Goal: Information Seeking & Learning: Compare options

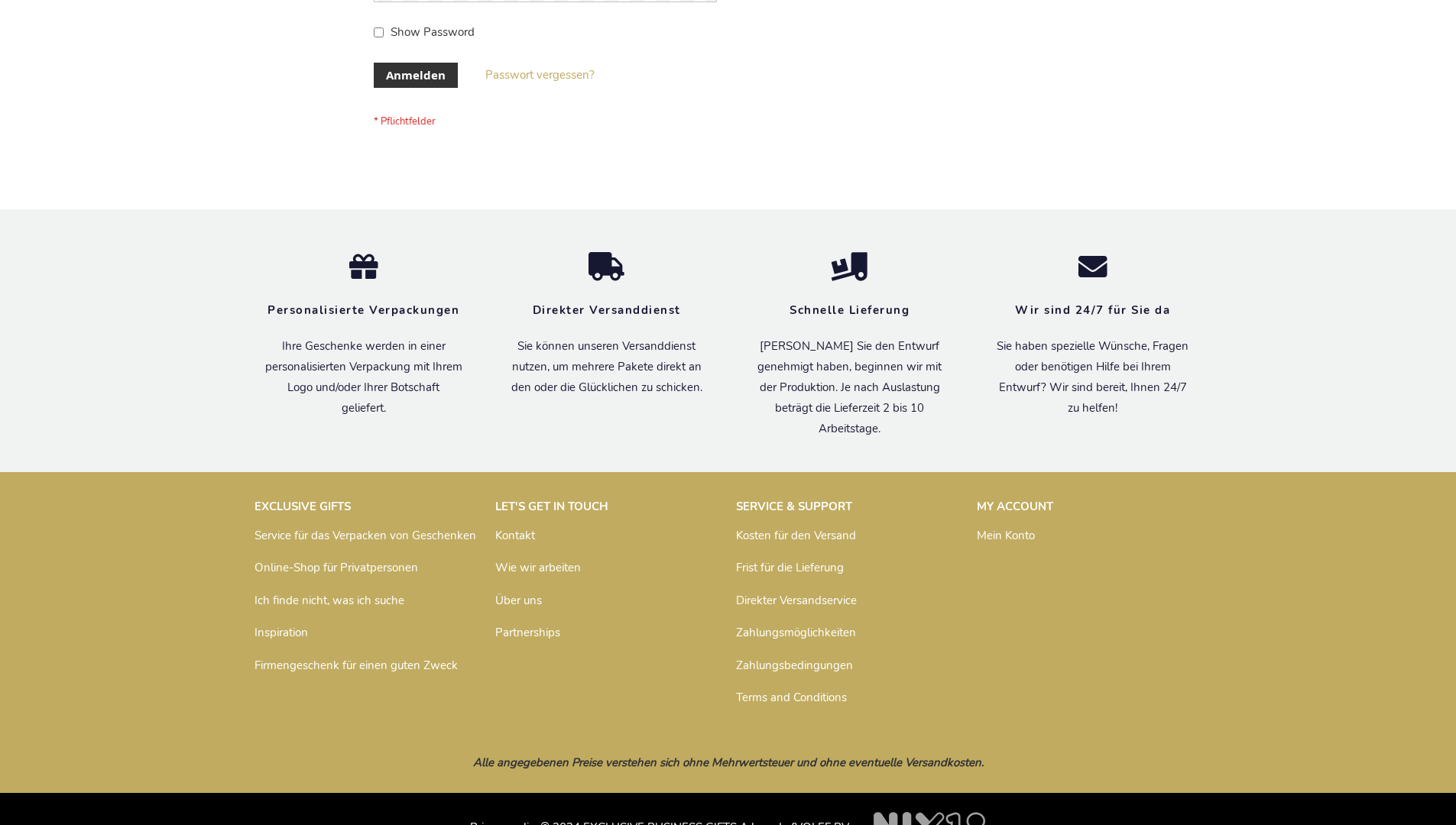
scroll to position [512, 0]
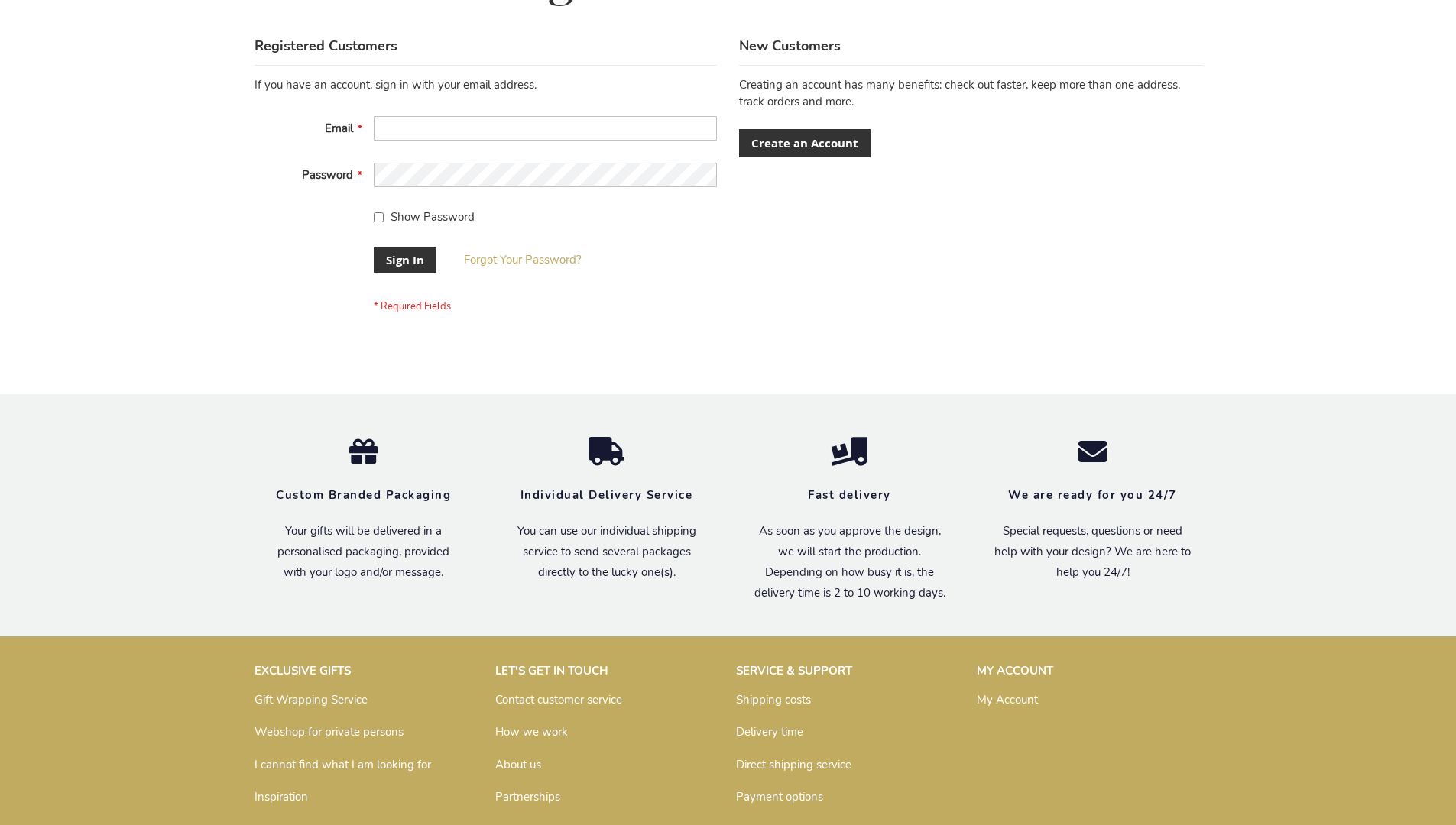
scroll to position [492, 0]
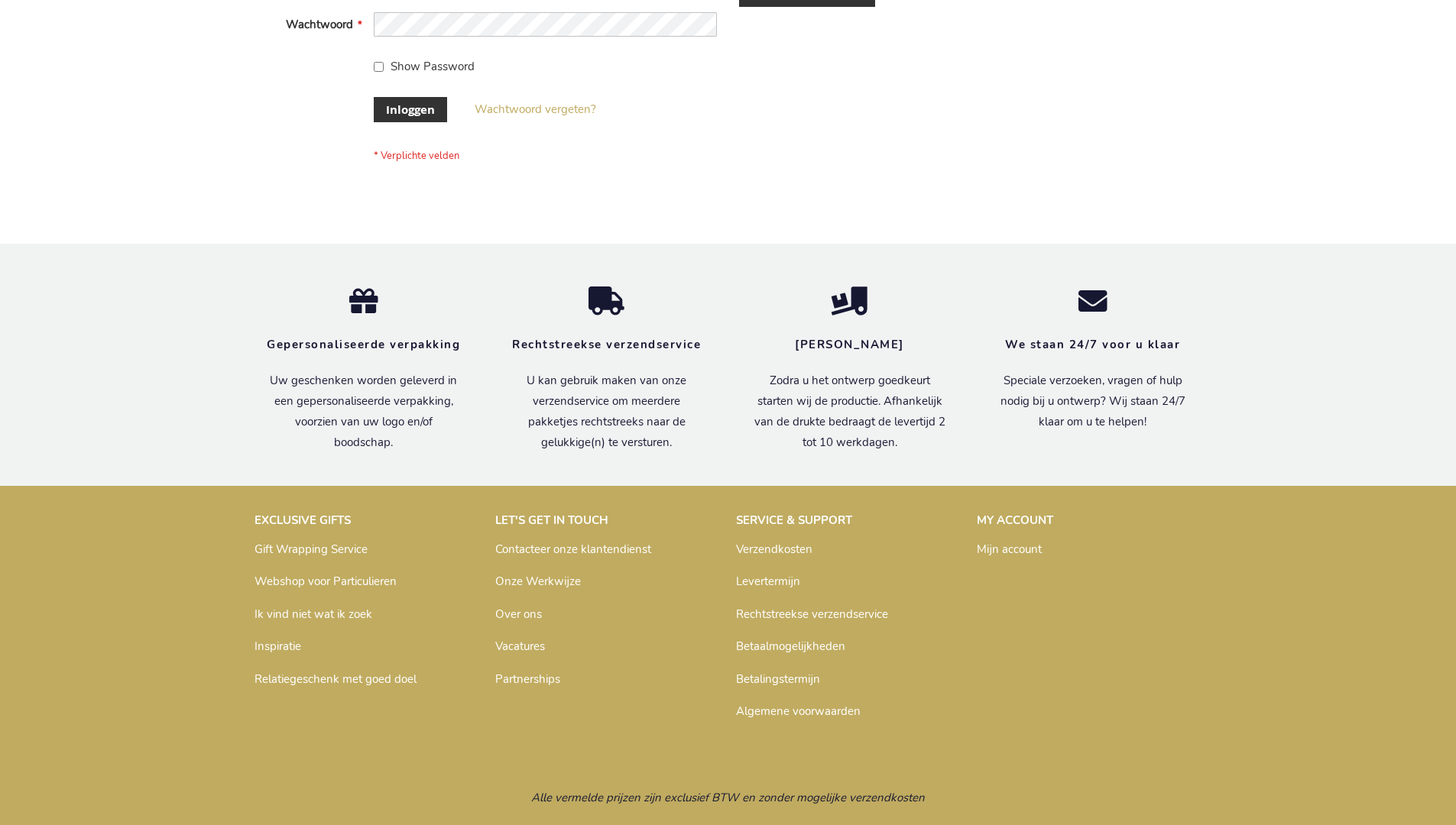
scroll to position [519, 0]
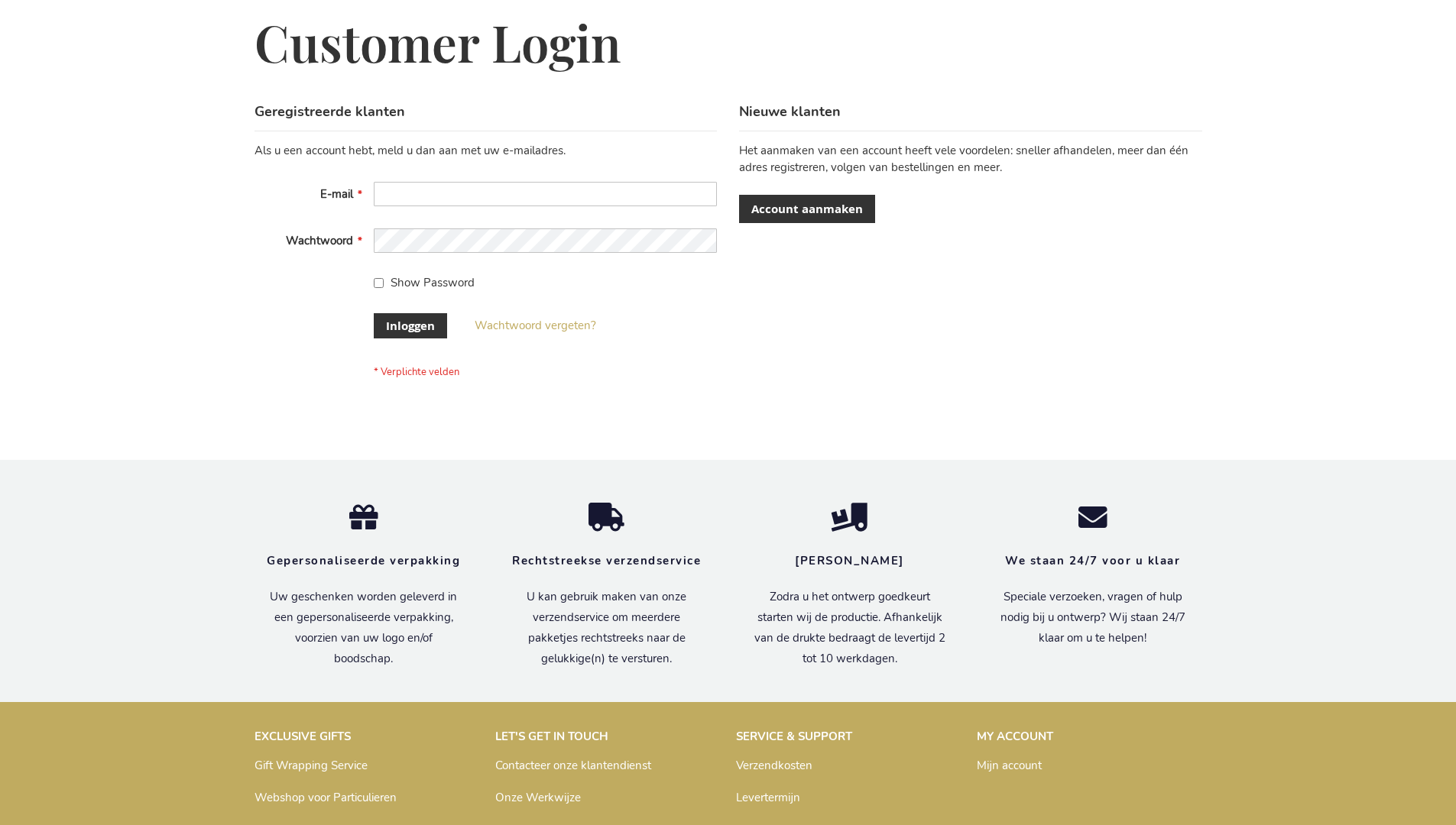
scroll to position [519, 0]
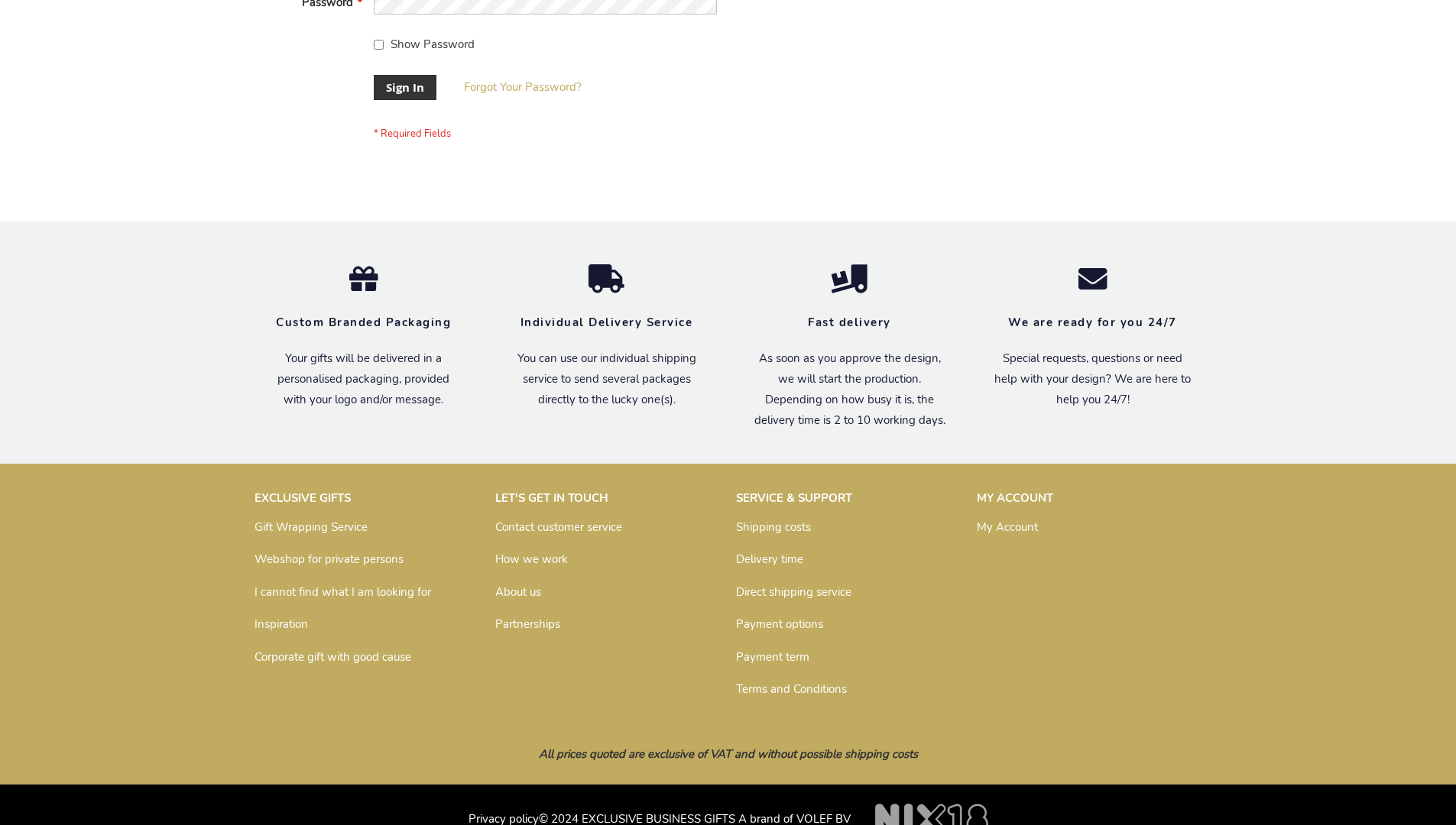
scroll to position [492, 0]
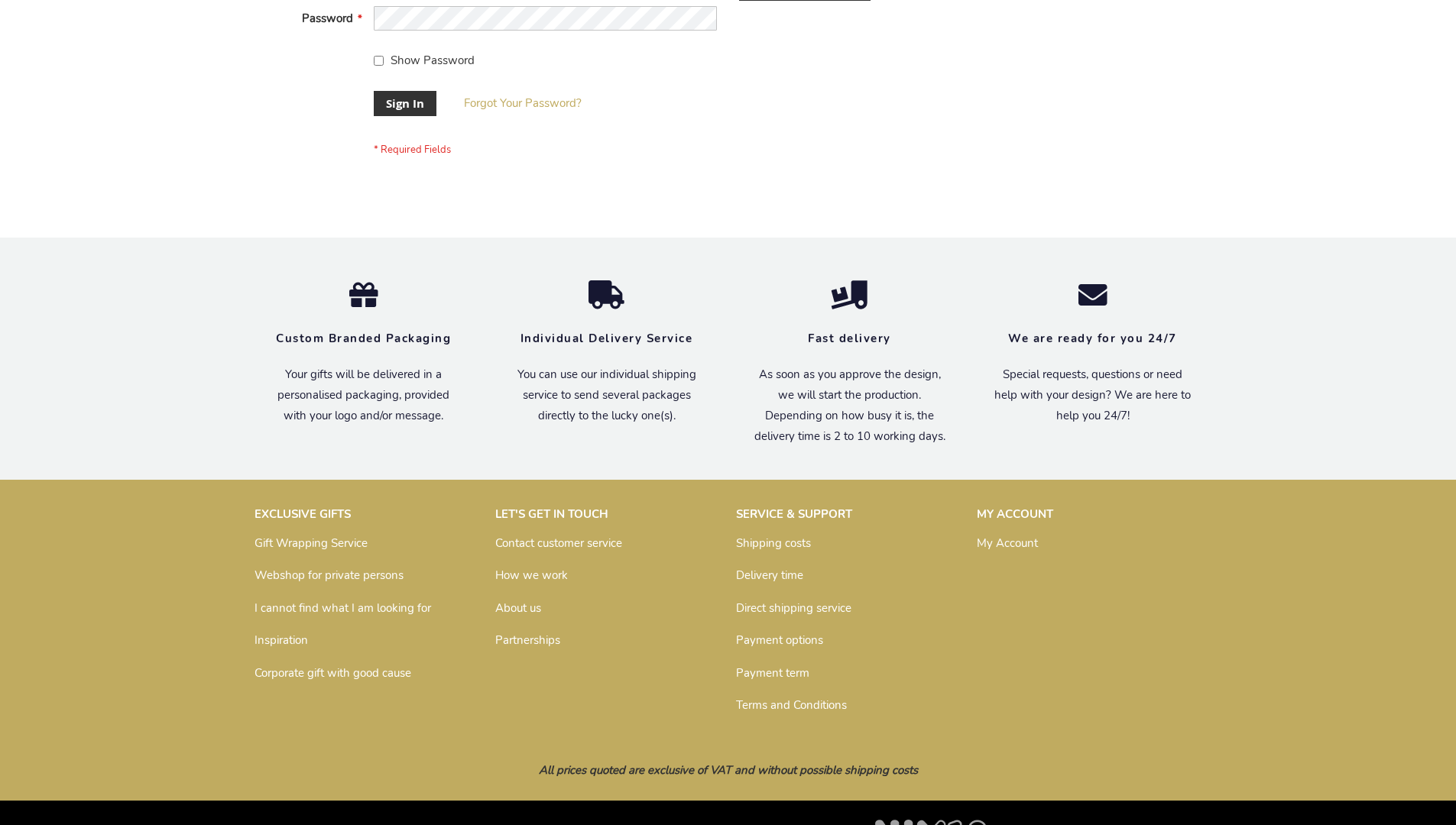
scroll to position [492, 0]
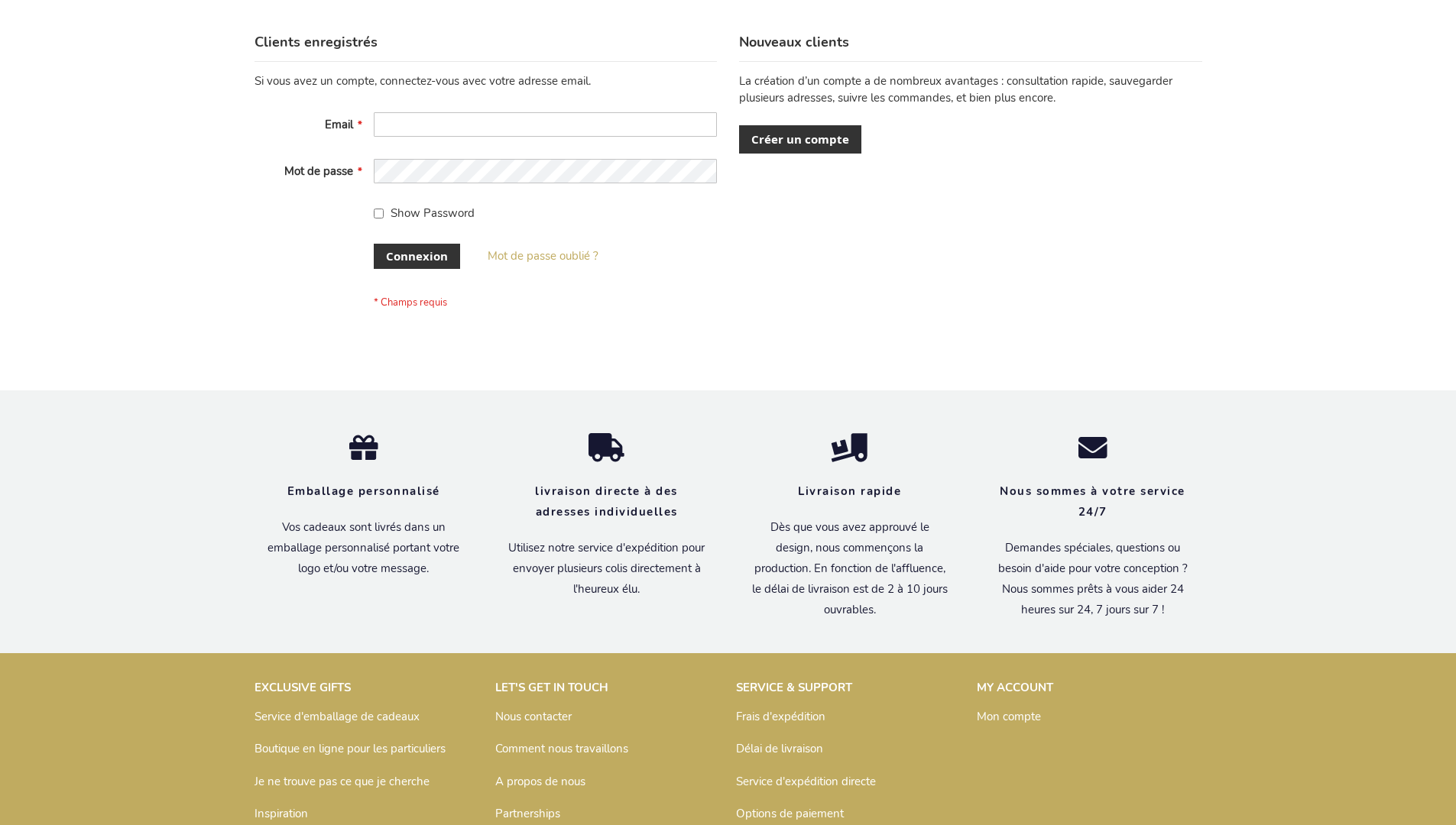
scroll to position [527, 0]
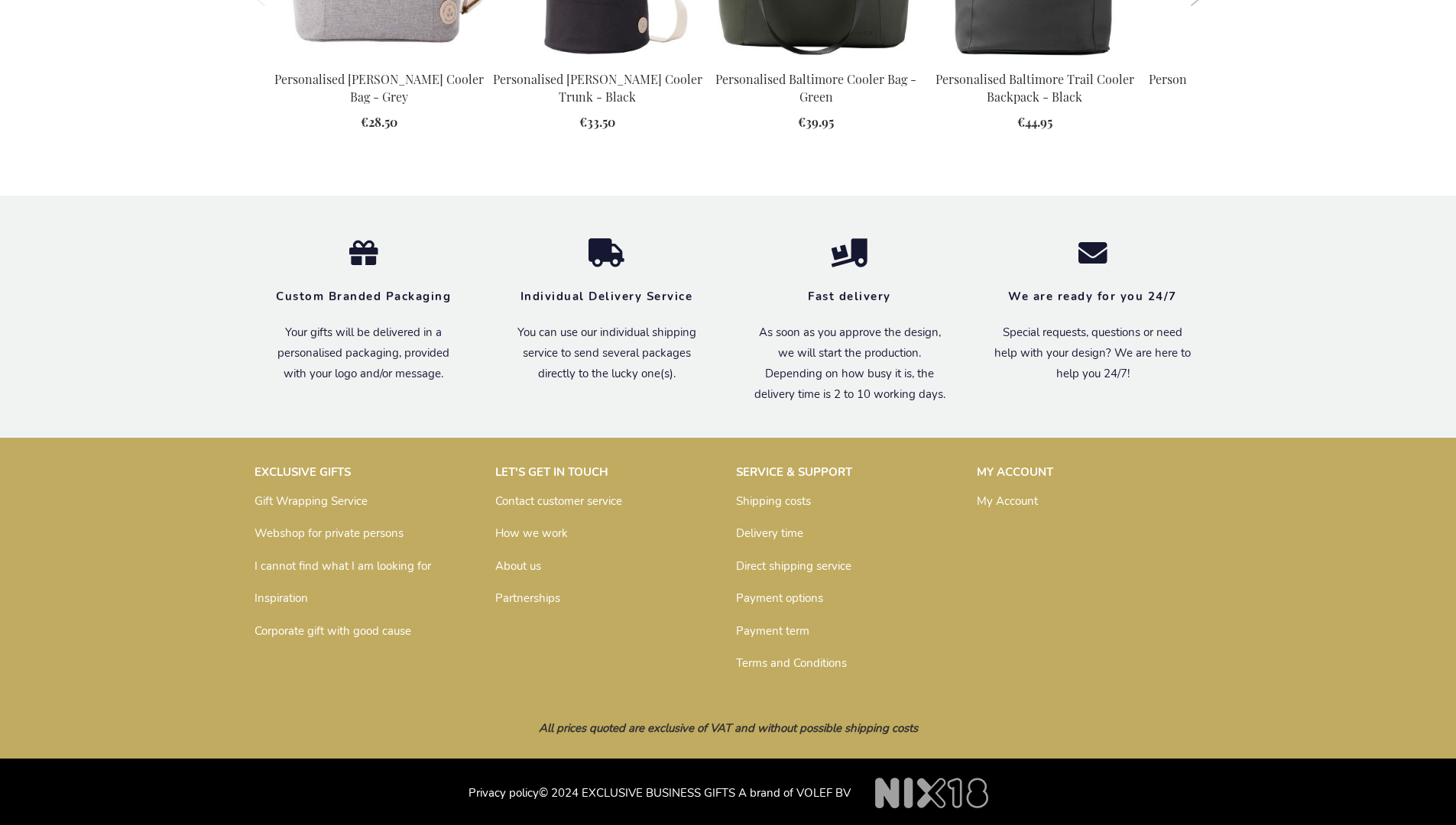
scroll to position [1685, 0]
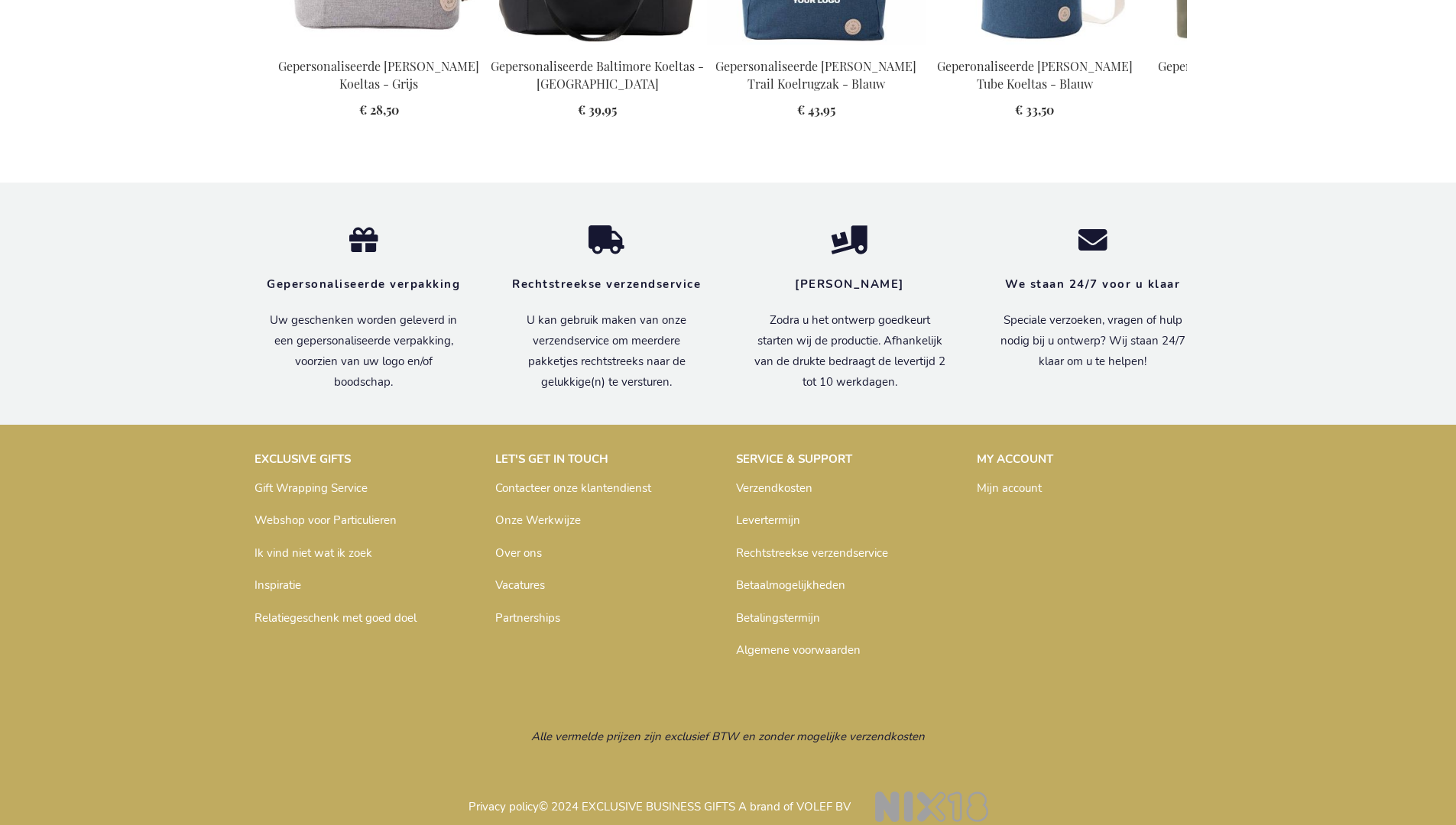
scroll to position [1729, 0]
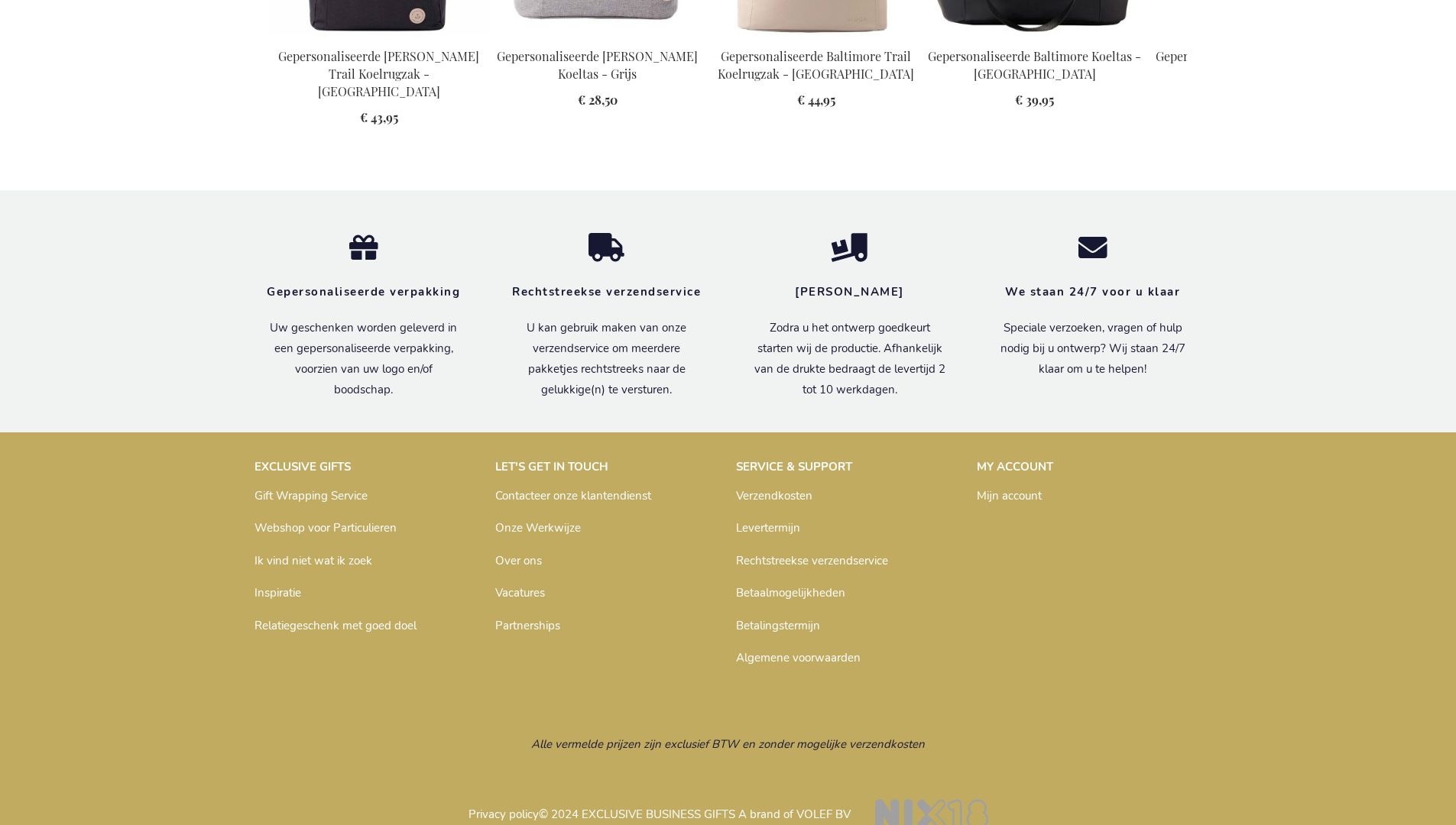
scroll to position [1729, 0]
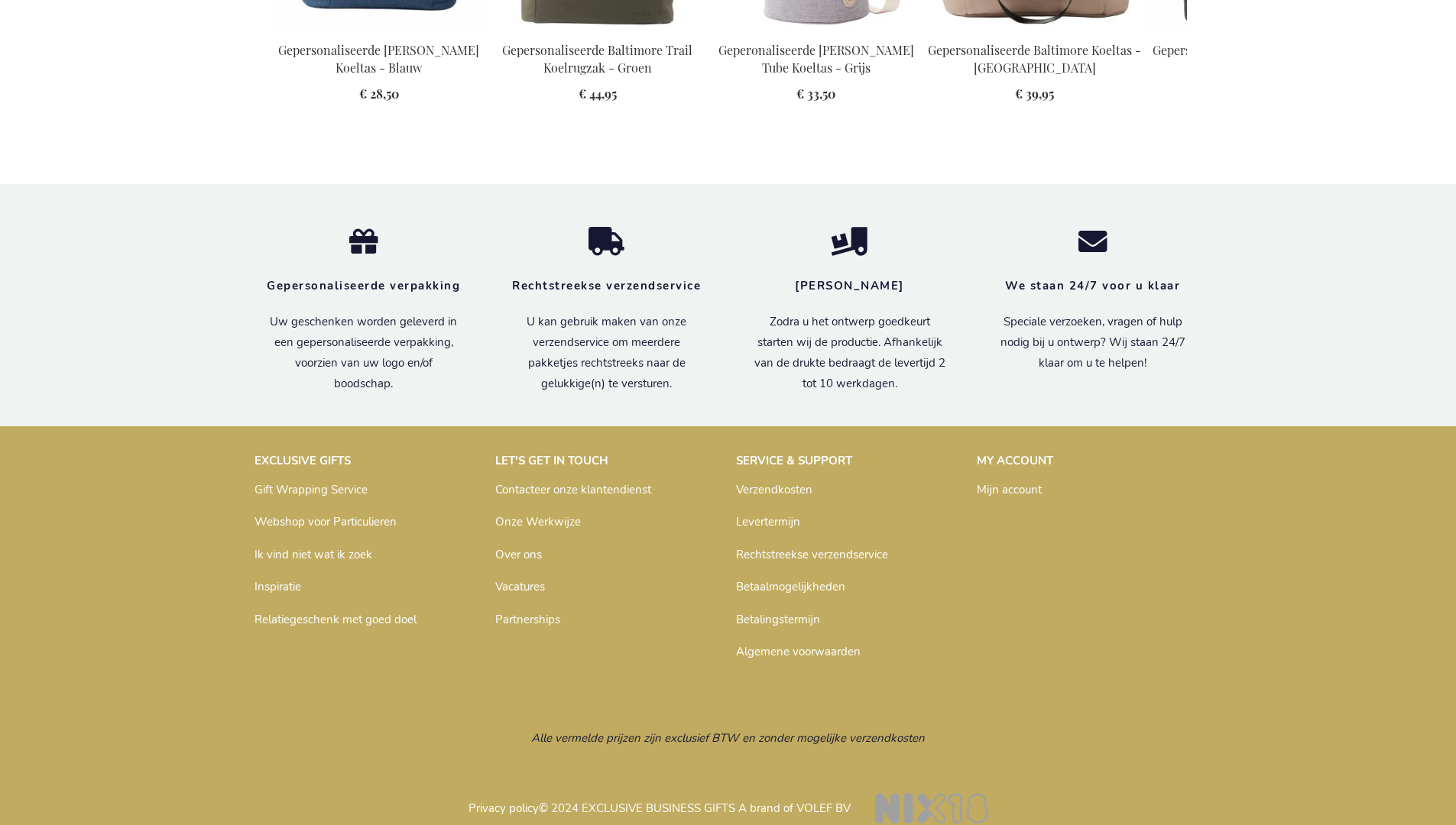
scroll to position [1729, 0]
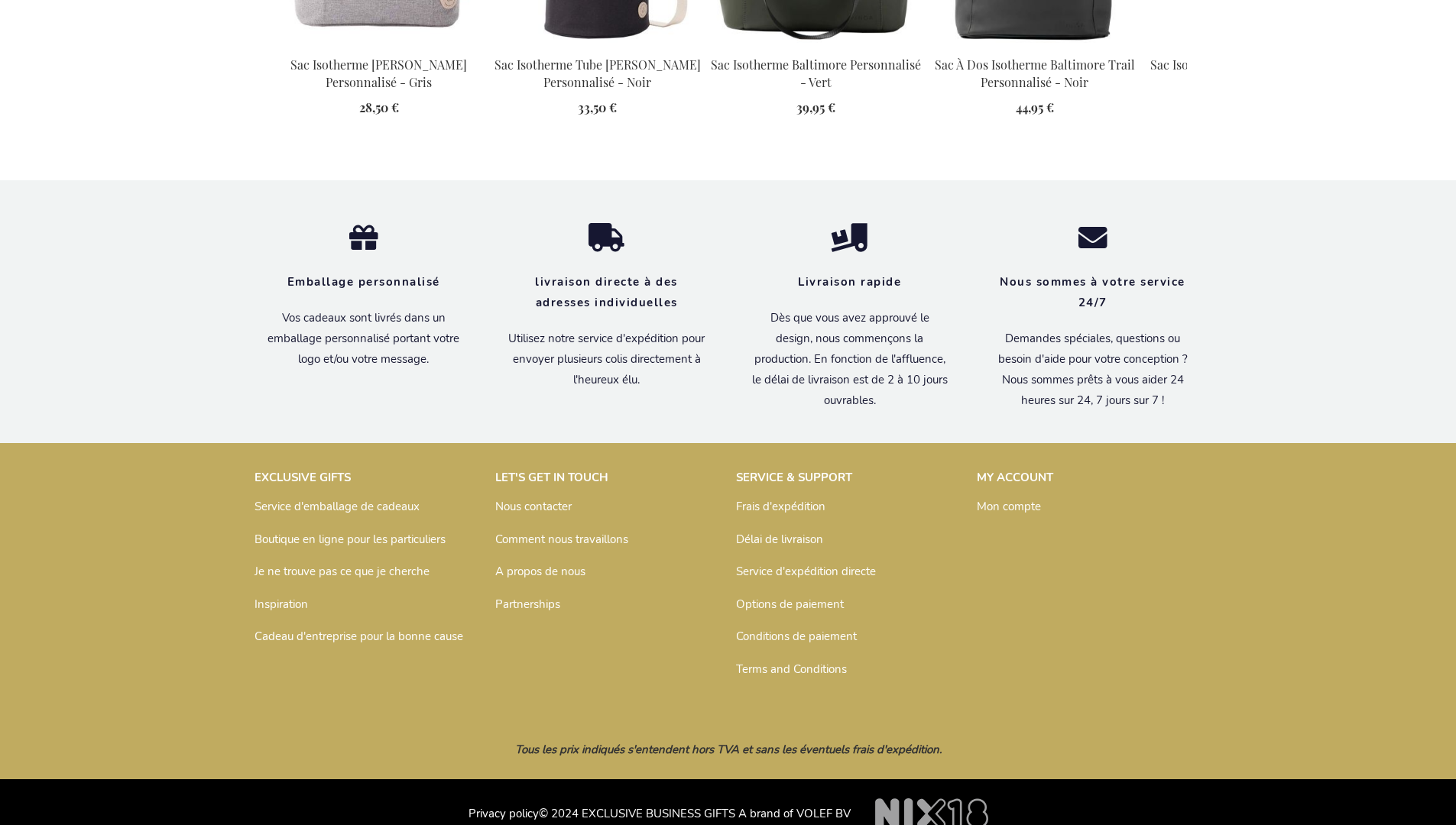
scroll to position [1738, 0]
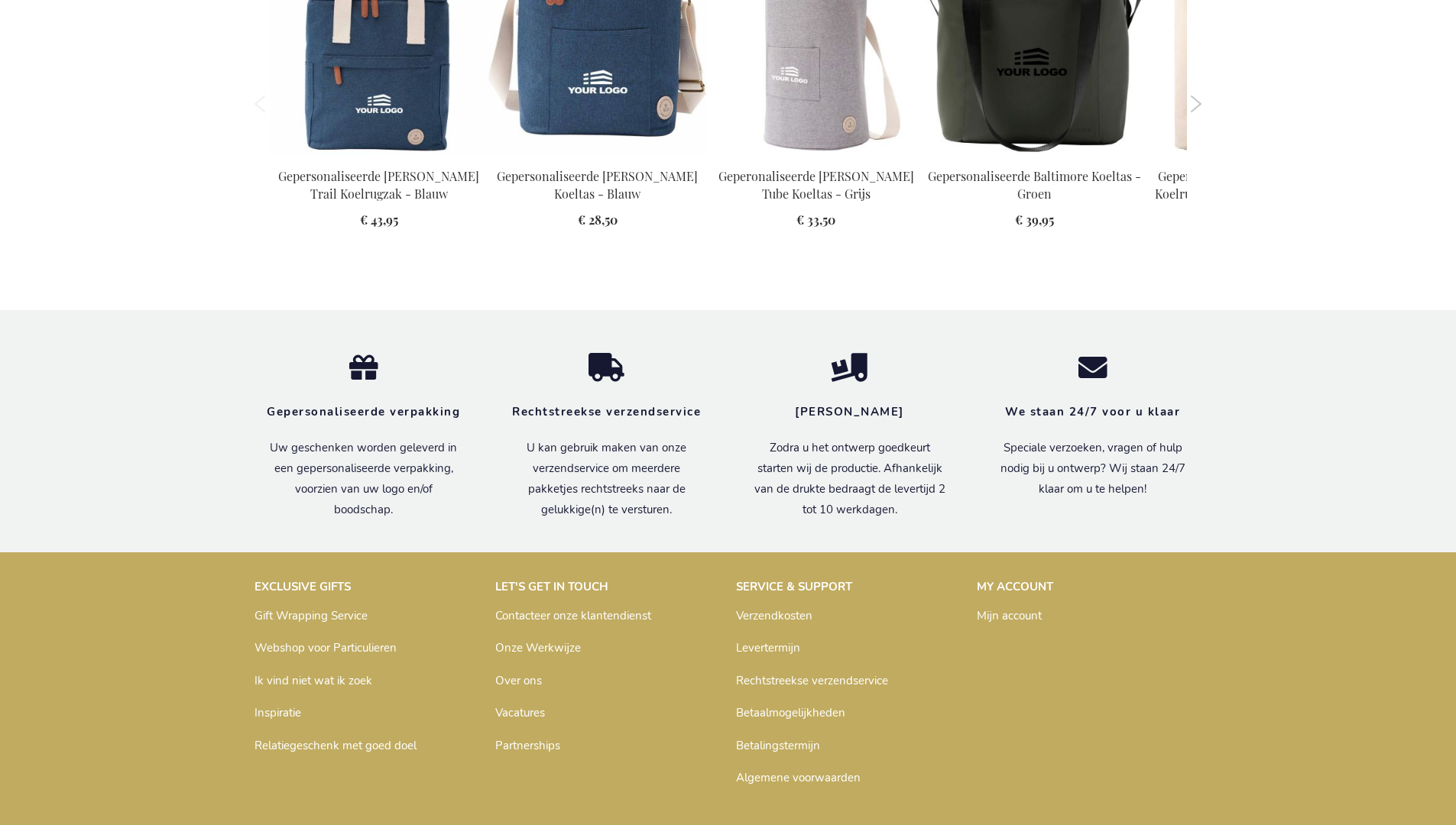
scroll to position [1729, 0]
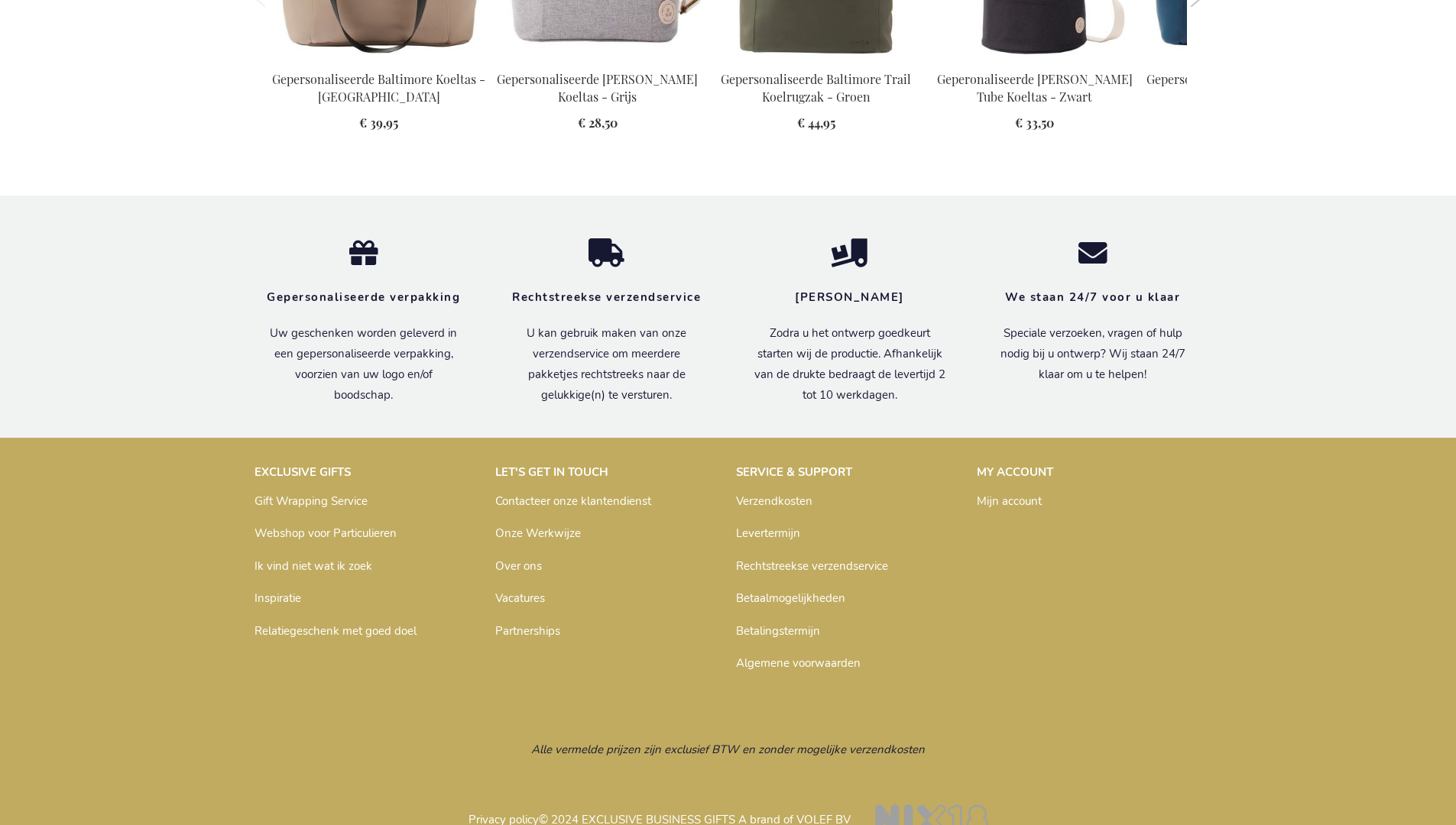
scroll to position [1729, 0]
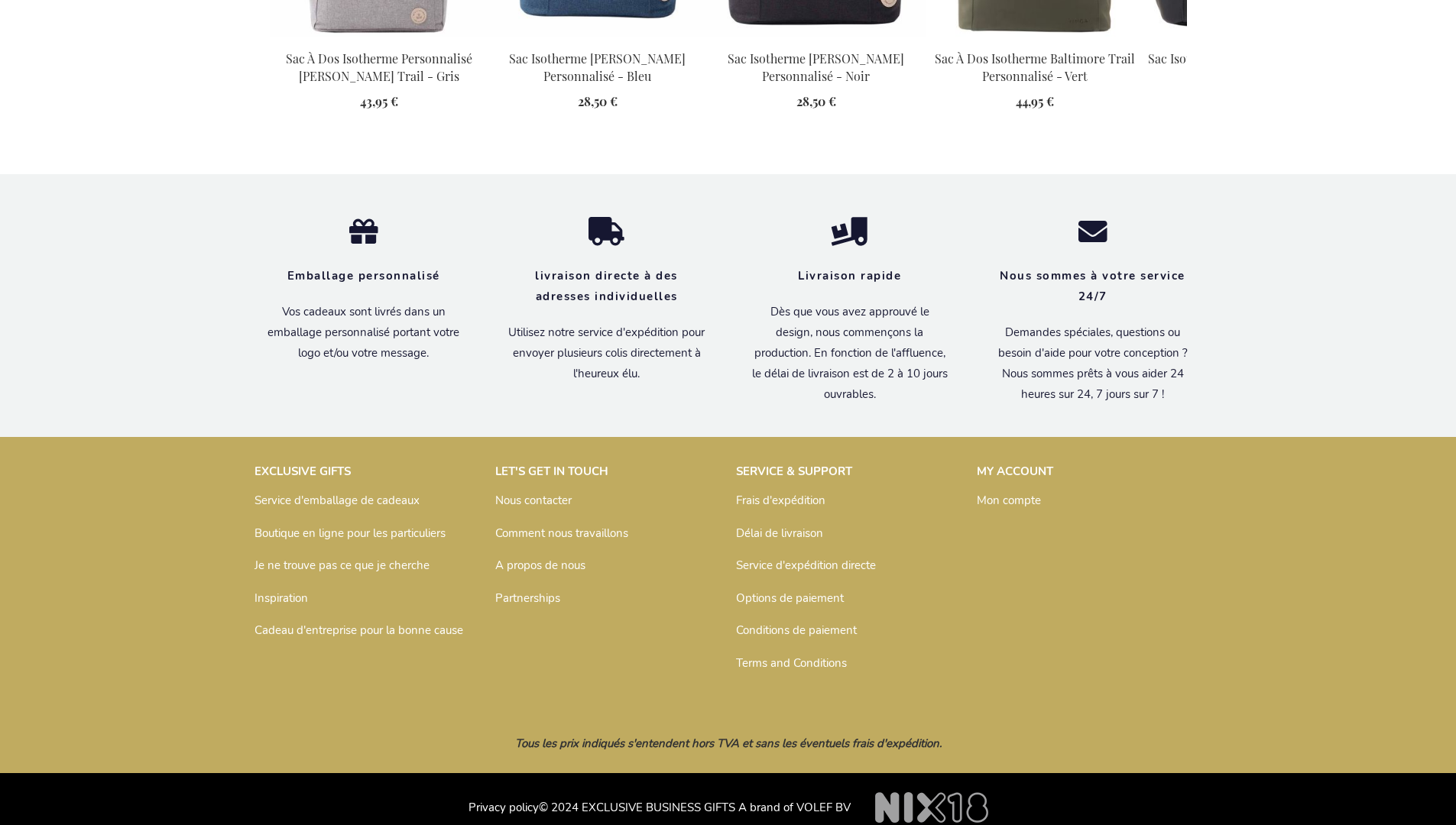
scroll to position [1738, 0]
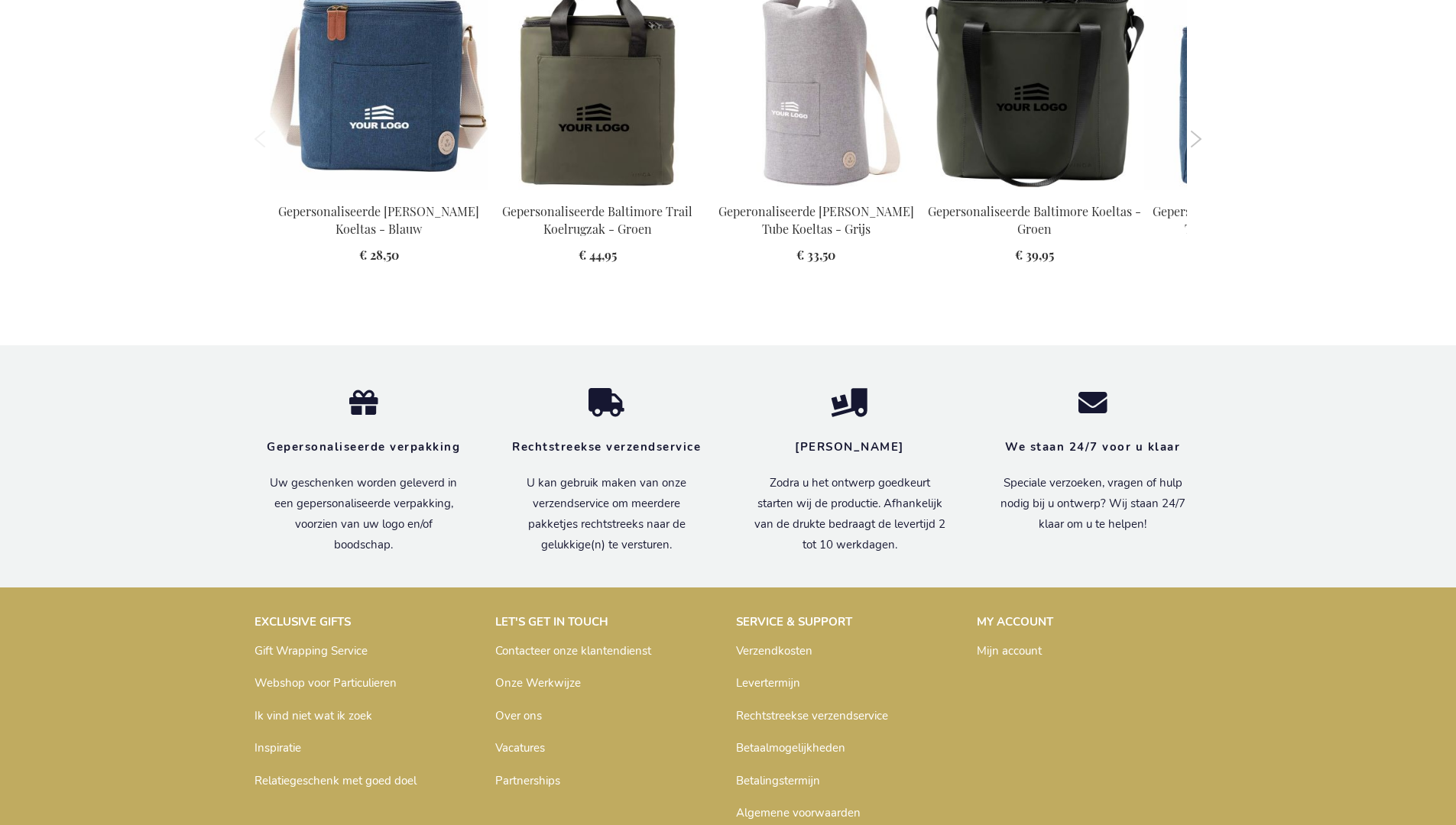
scroll to position [1729, 0]
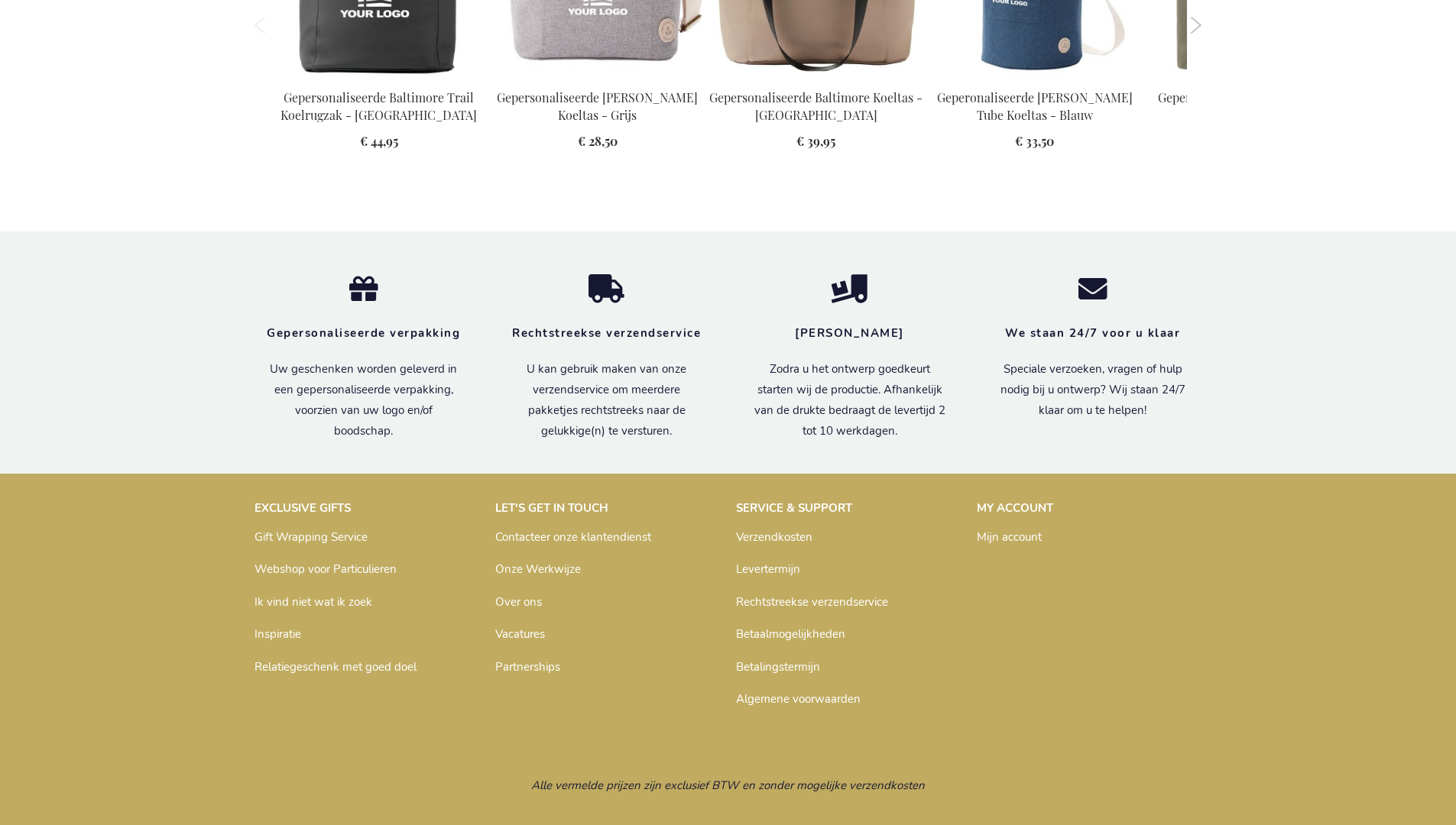
scroll to position [1729, 0]
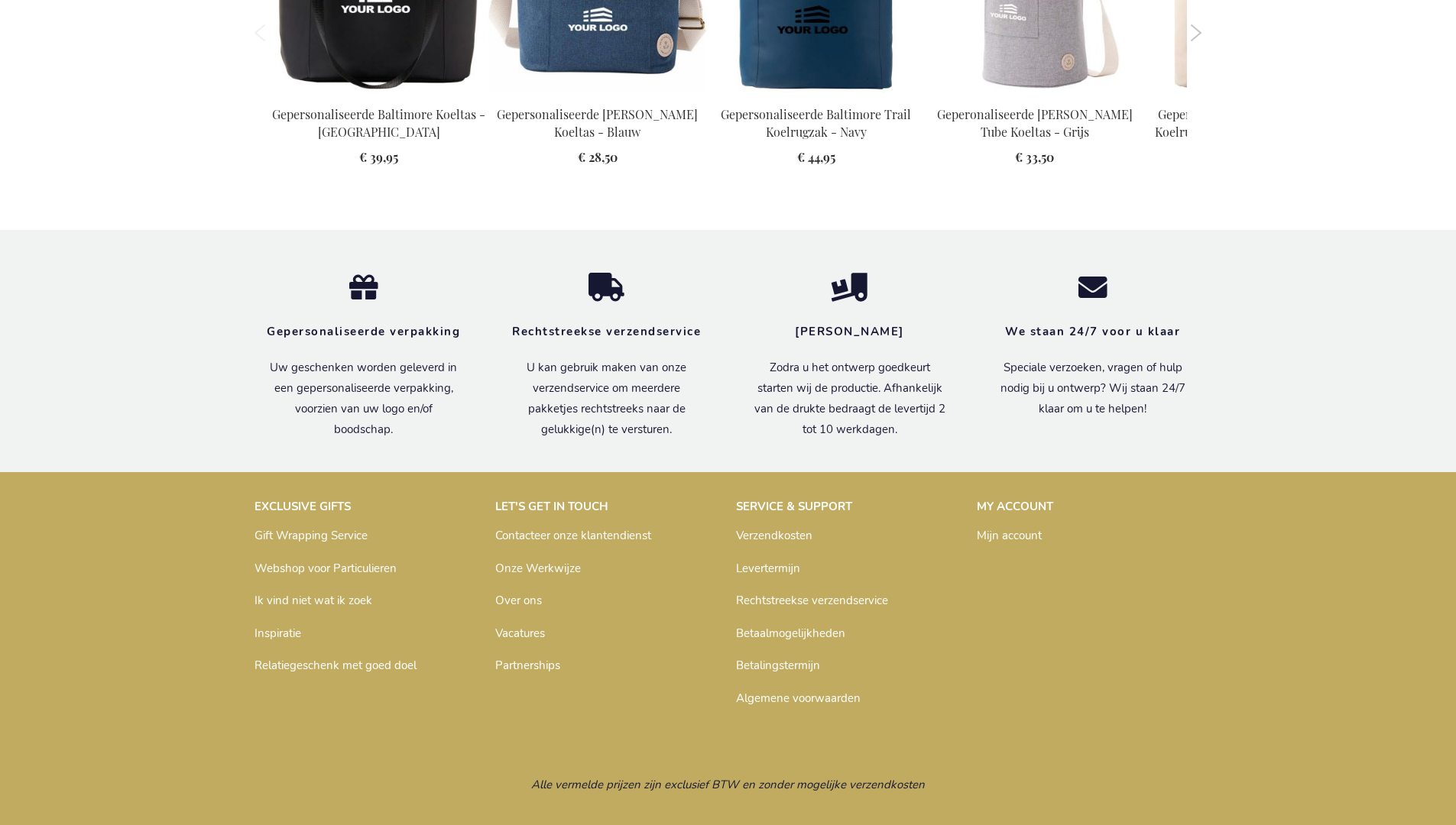
scroll to position [1729, 0]
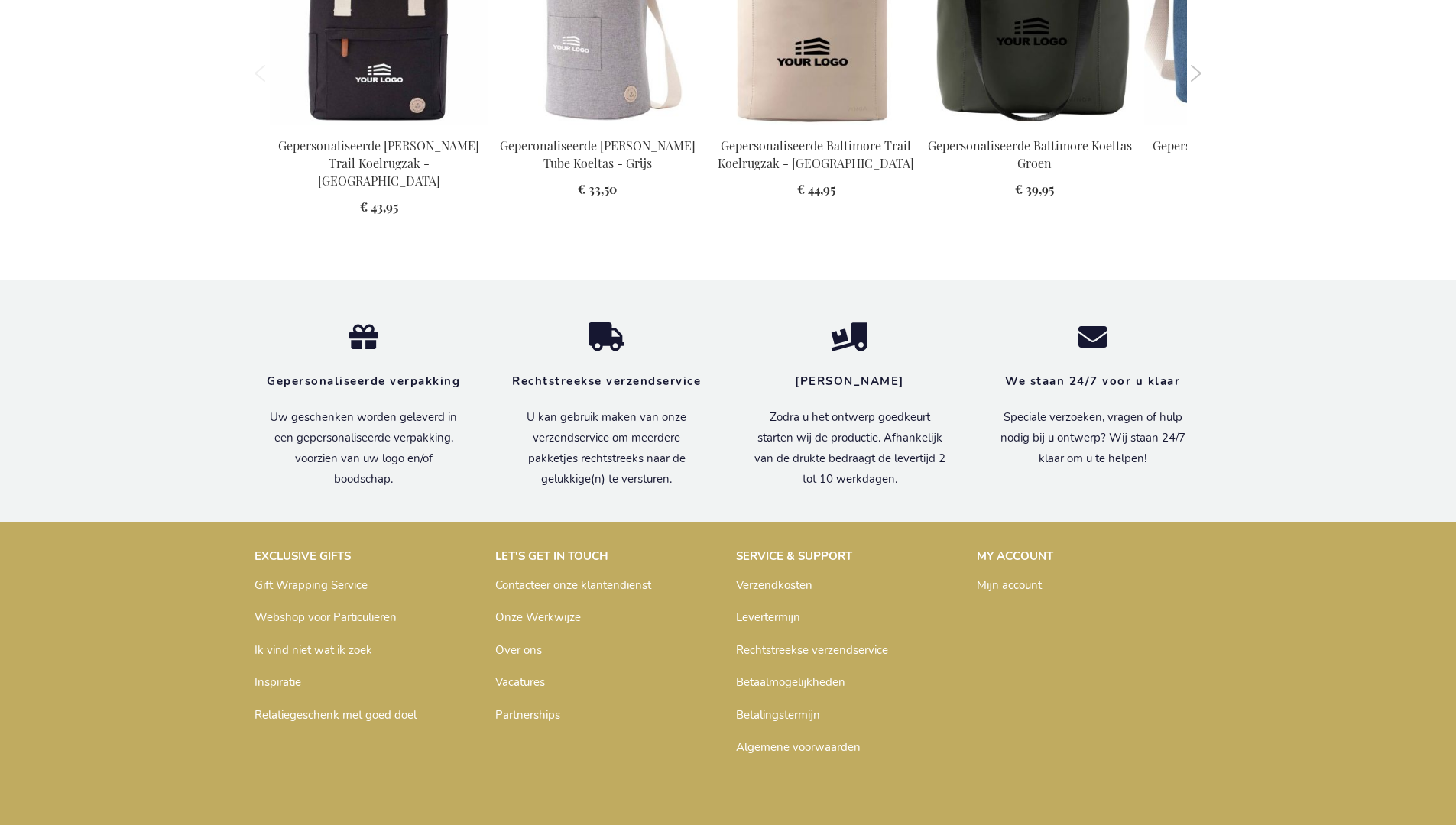
scroll to position [1729, 0]
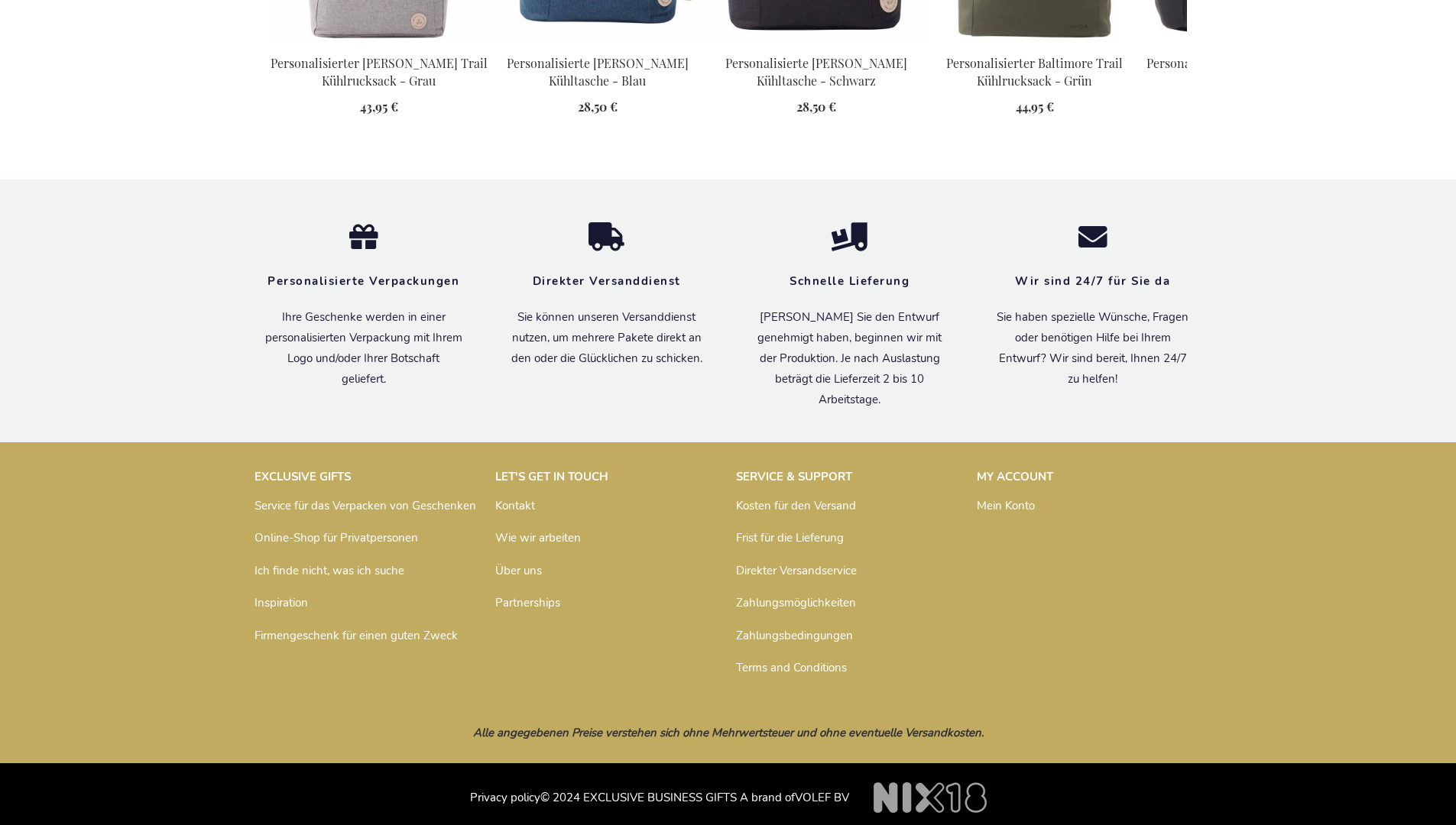
scroll to position [1722, 0]
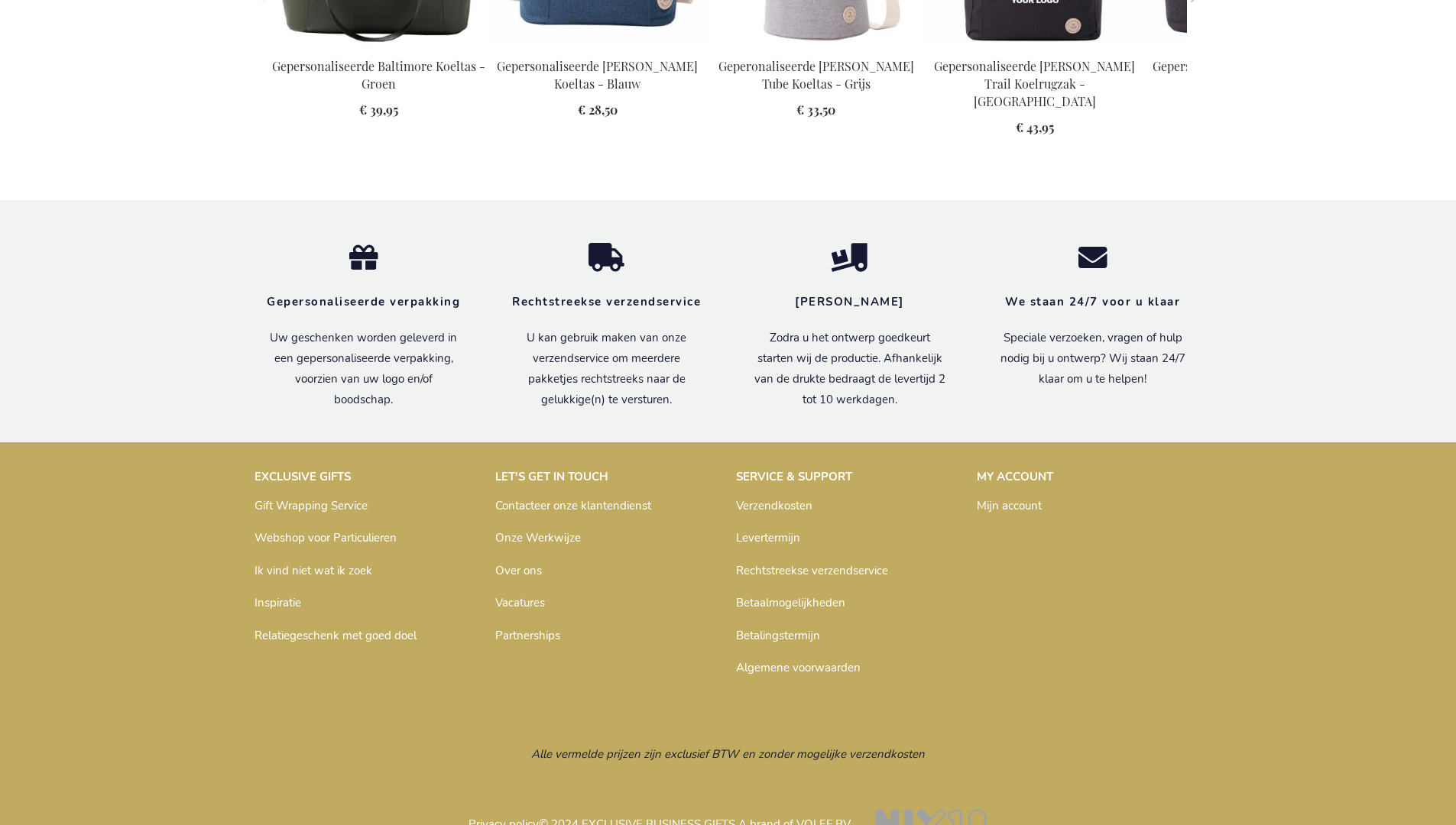
scroll to position [1729, 0]
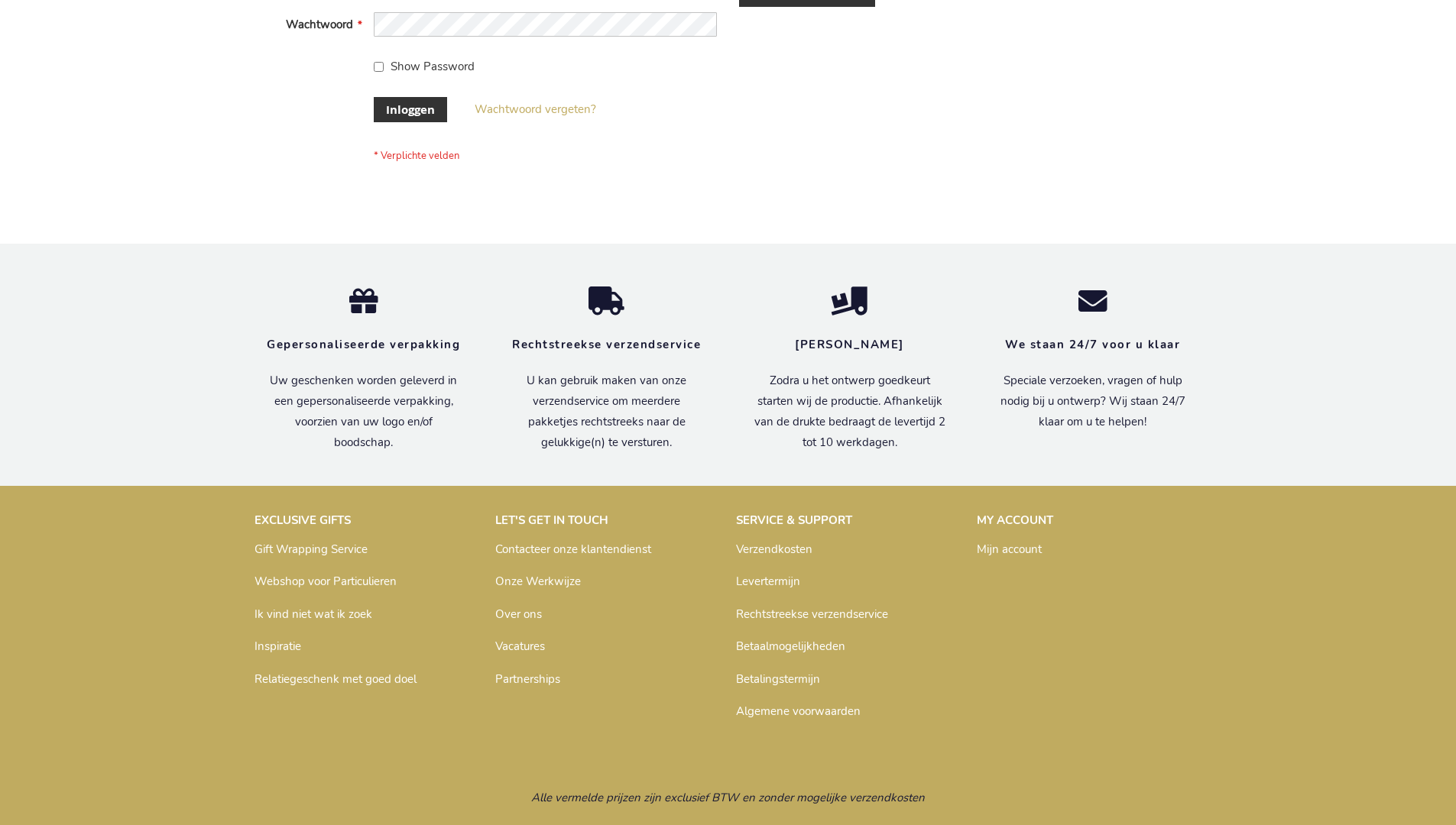
scroll to position [519, 0]
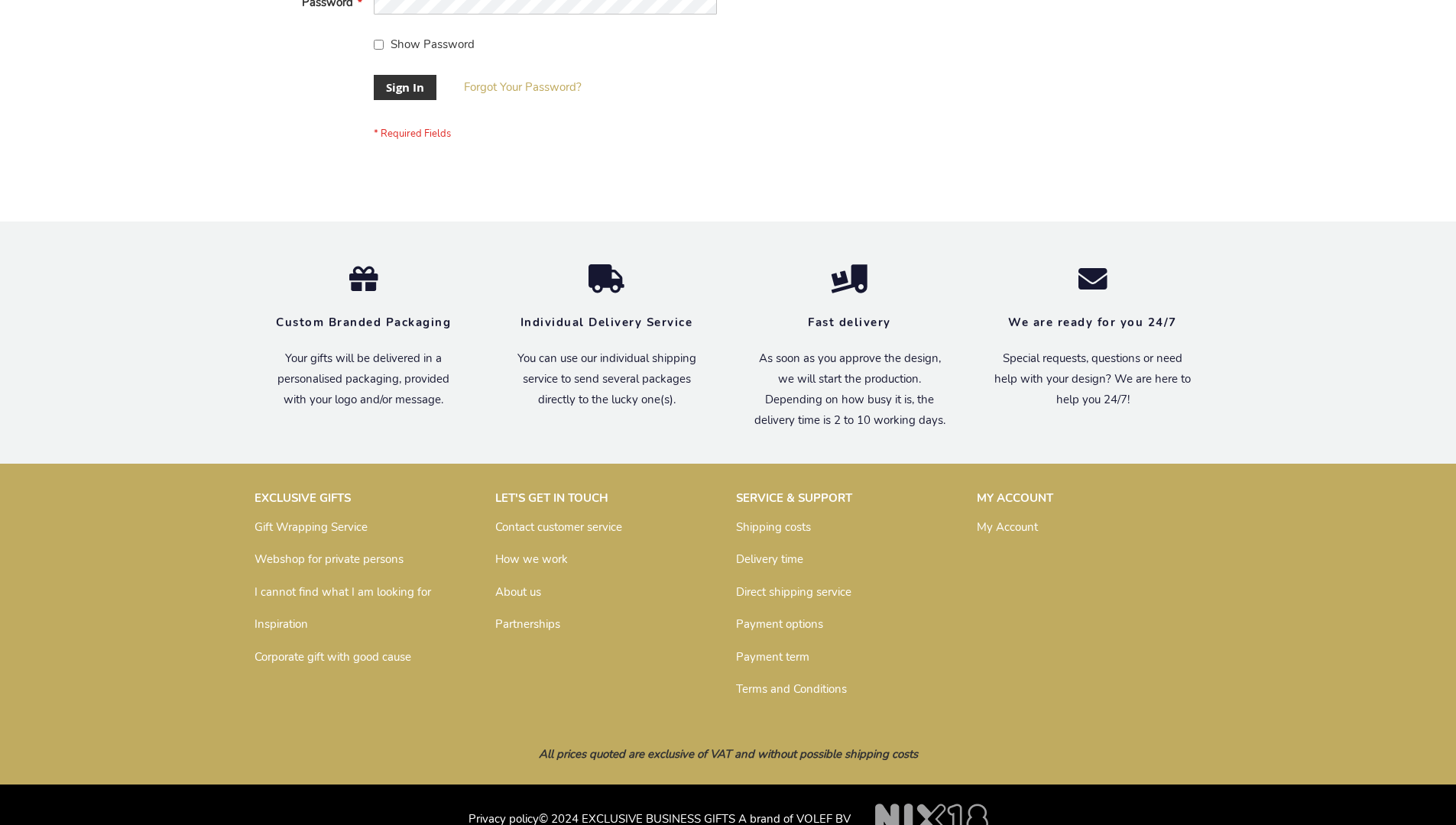
scroll to position [492, 0]
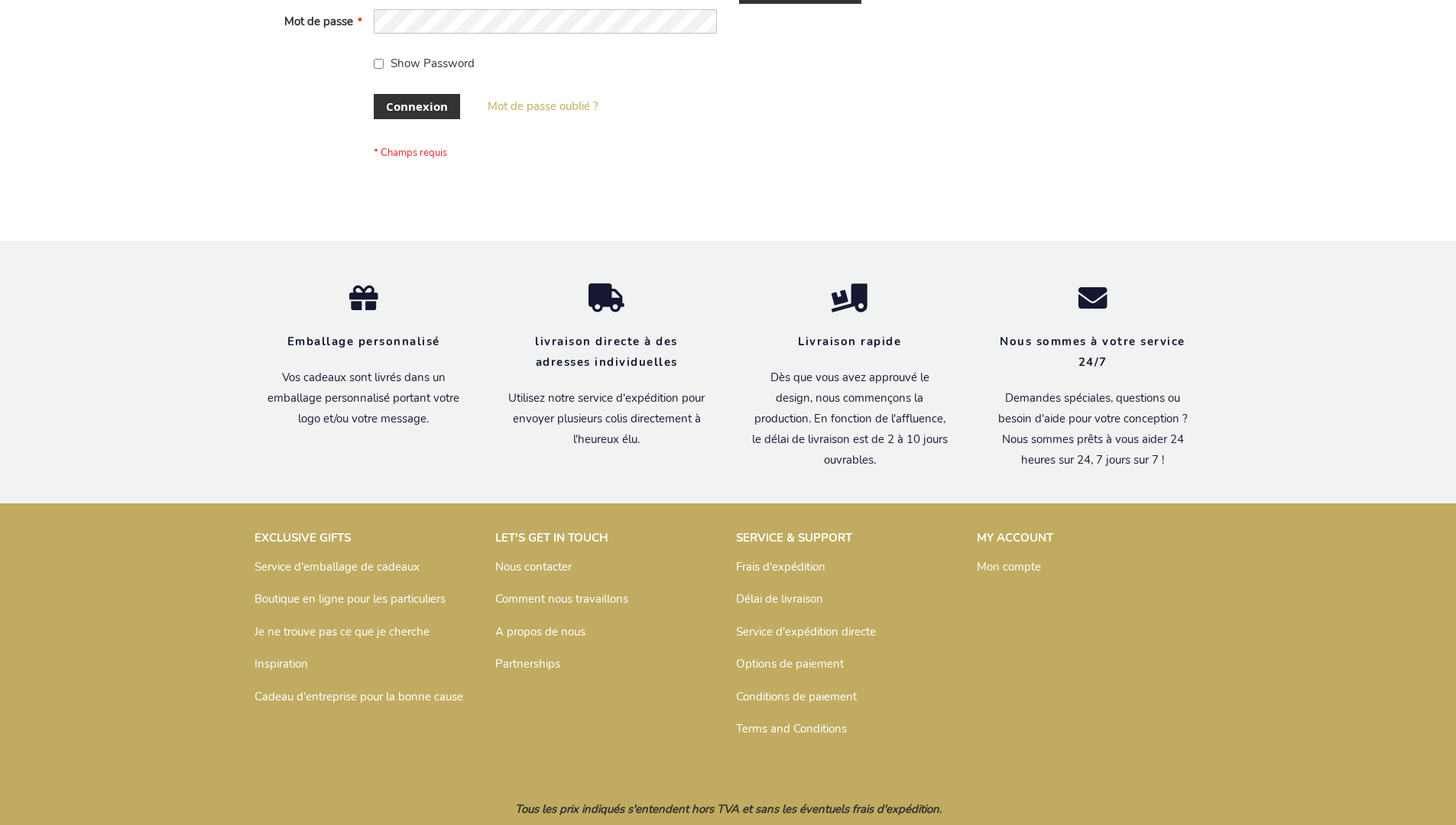
scroll to position [527, 0]
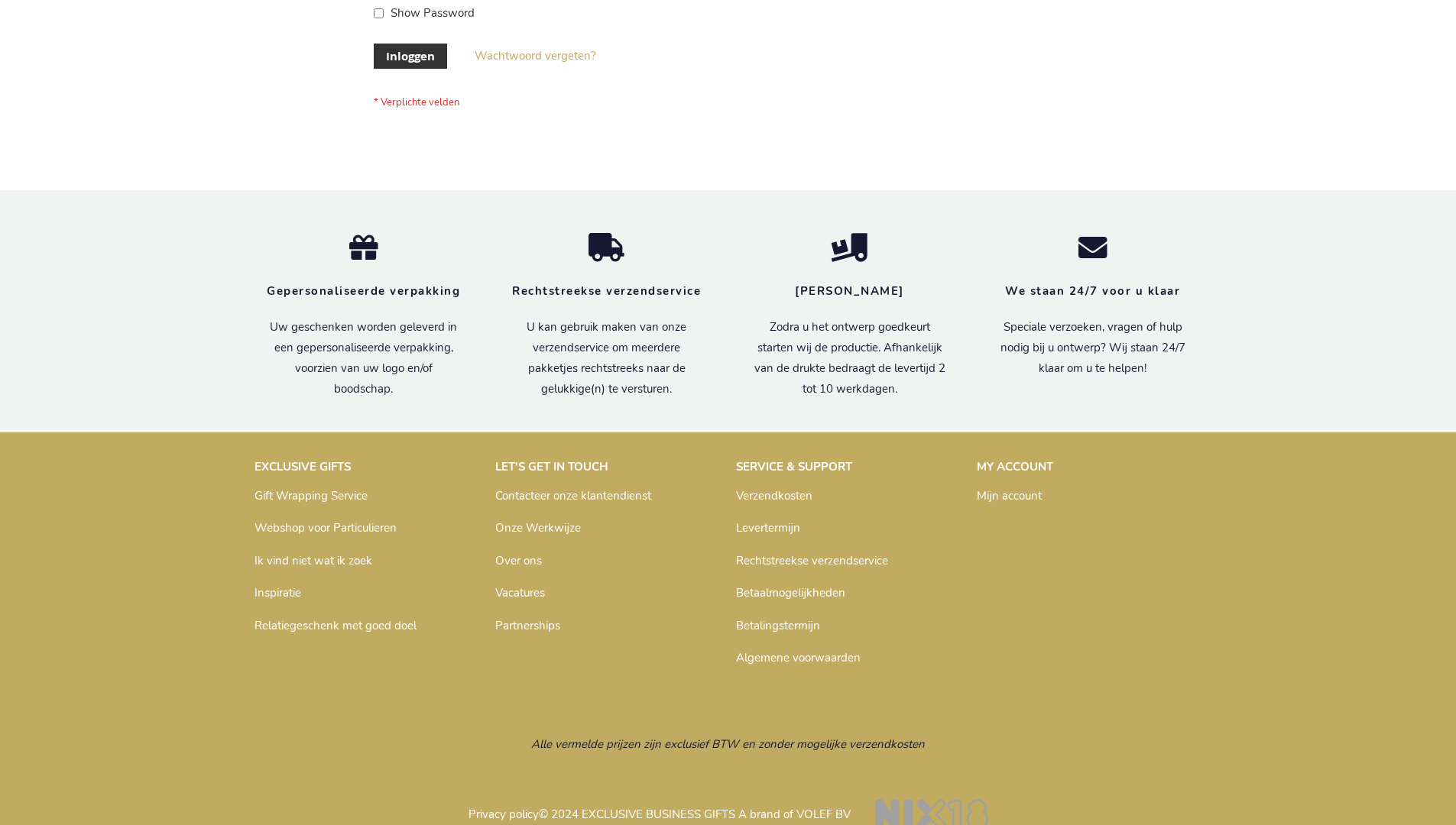
scroll to position [519, 0]
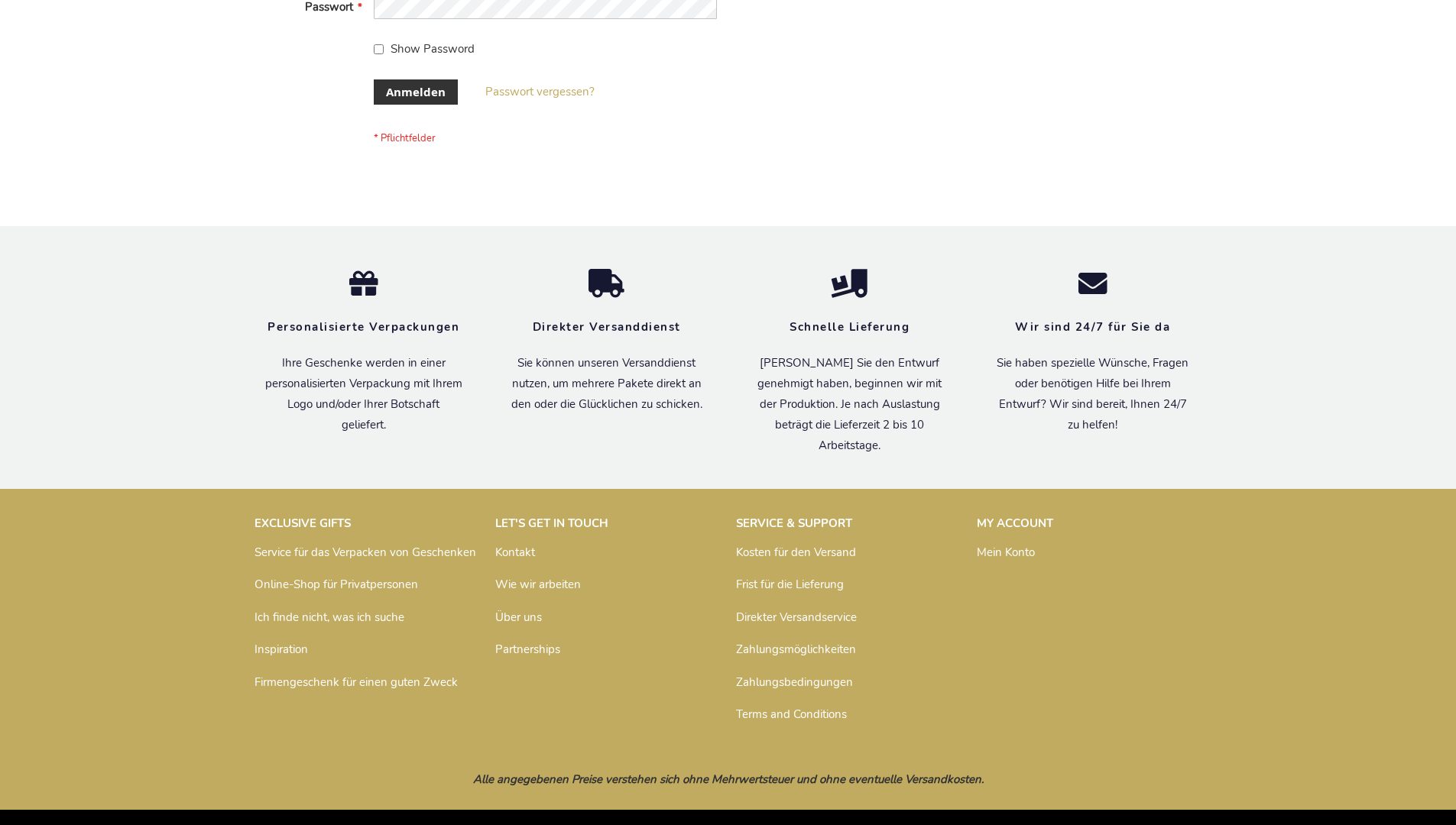
scroll to position [512, 0]
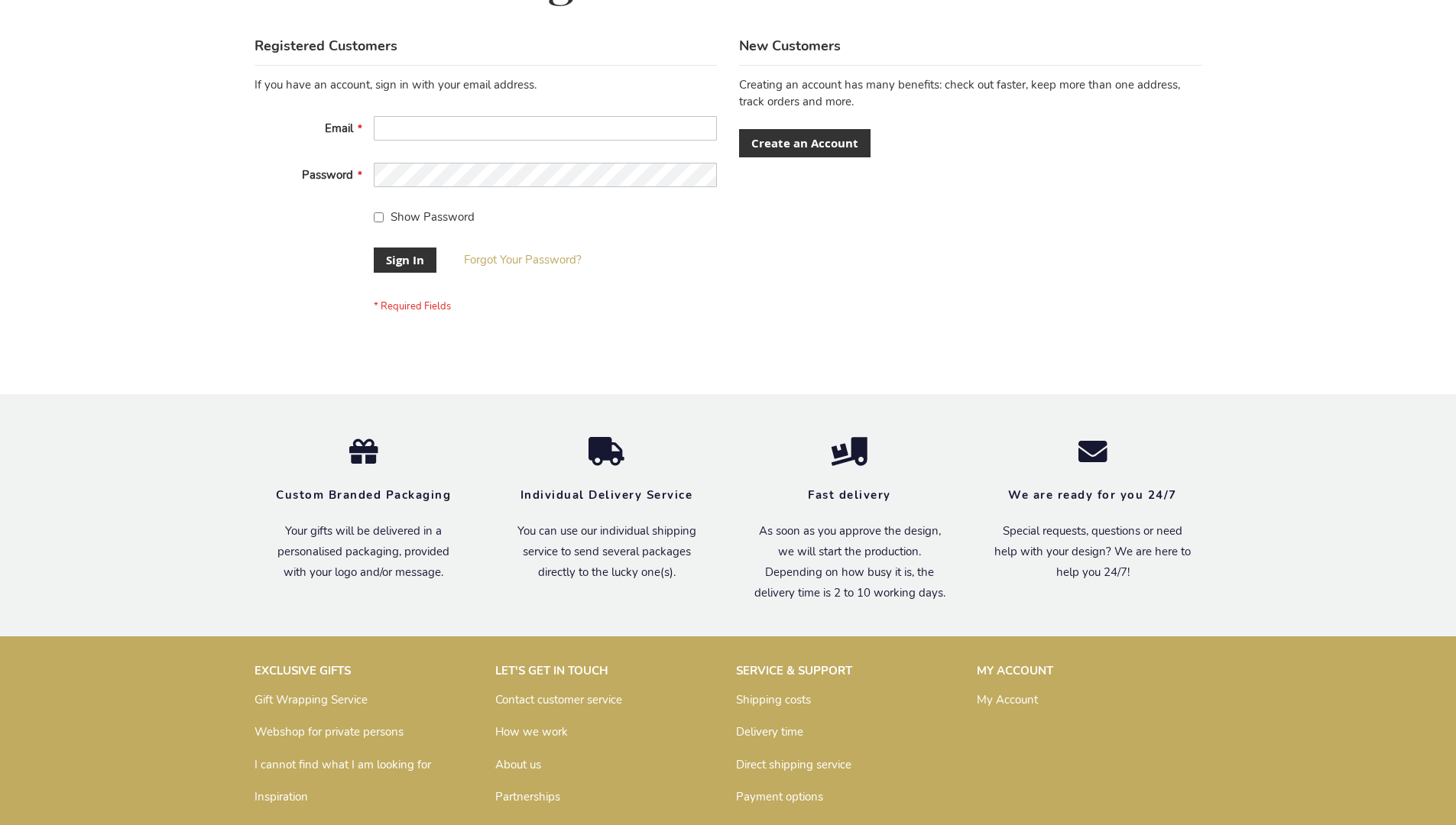
scroll to position [492, 0]
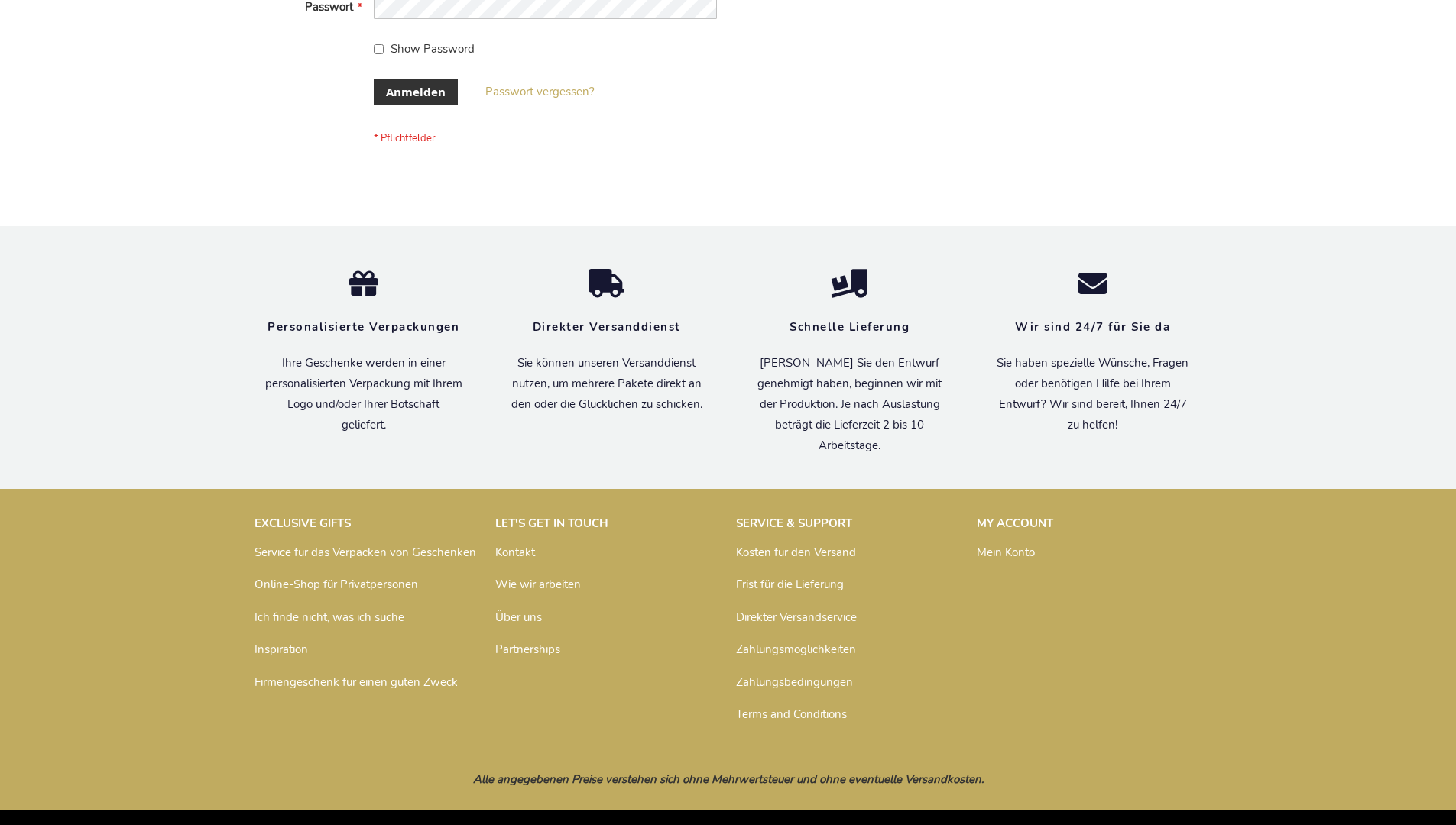
scroll to position [512, 0]
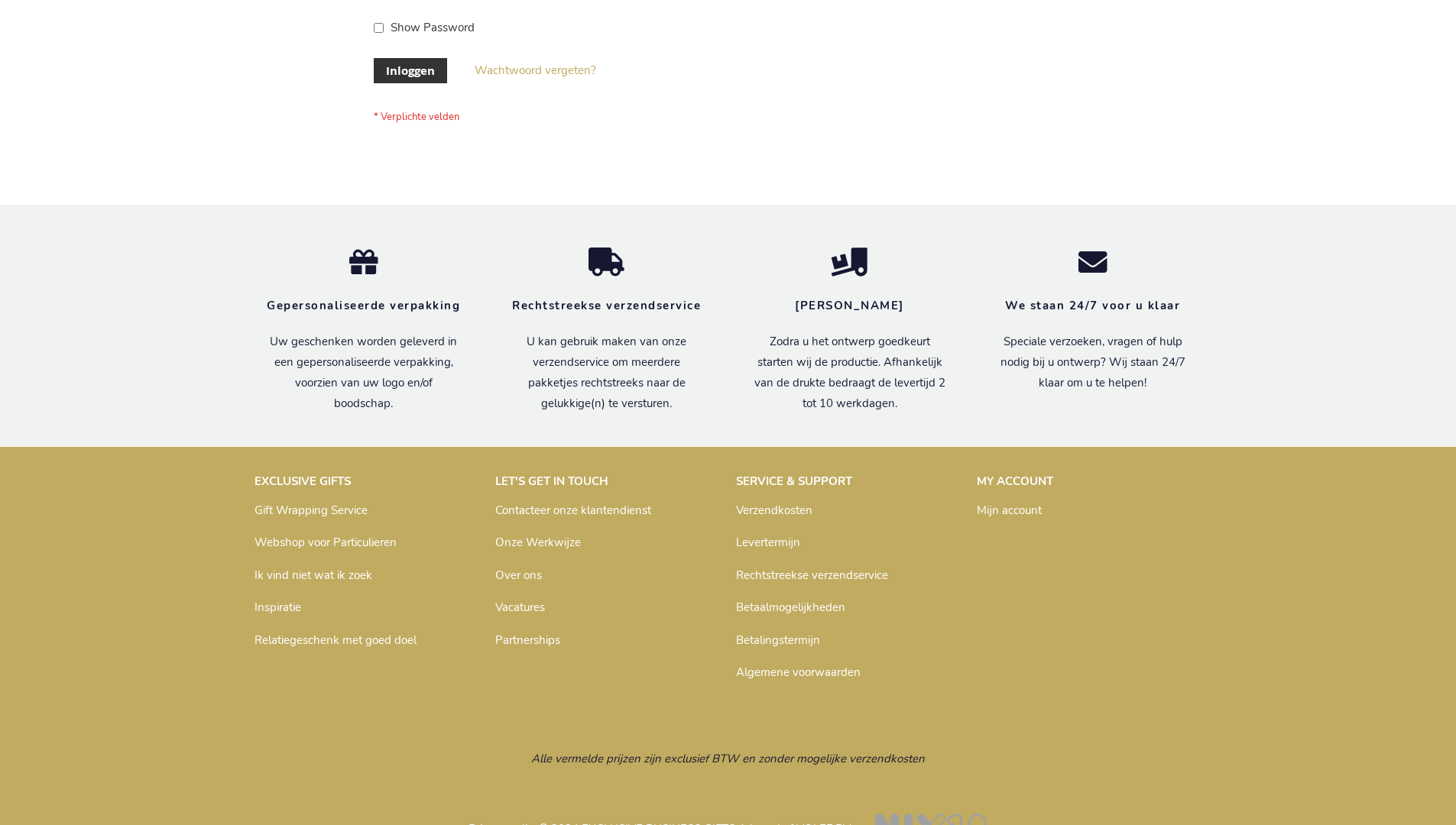
scroll to position [519, 0]
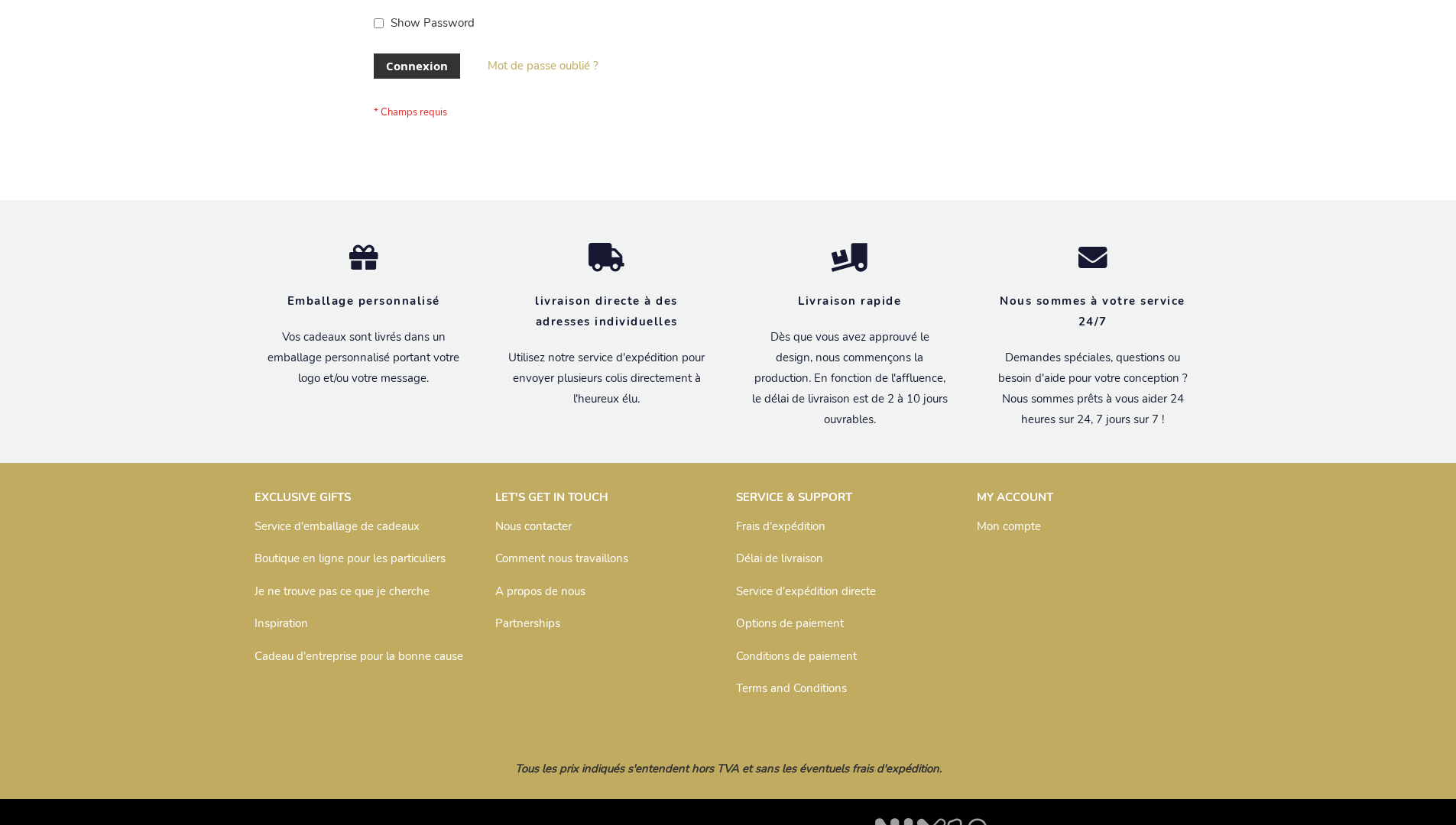
scroll to position [527, 0]
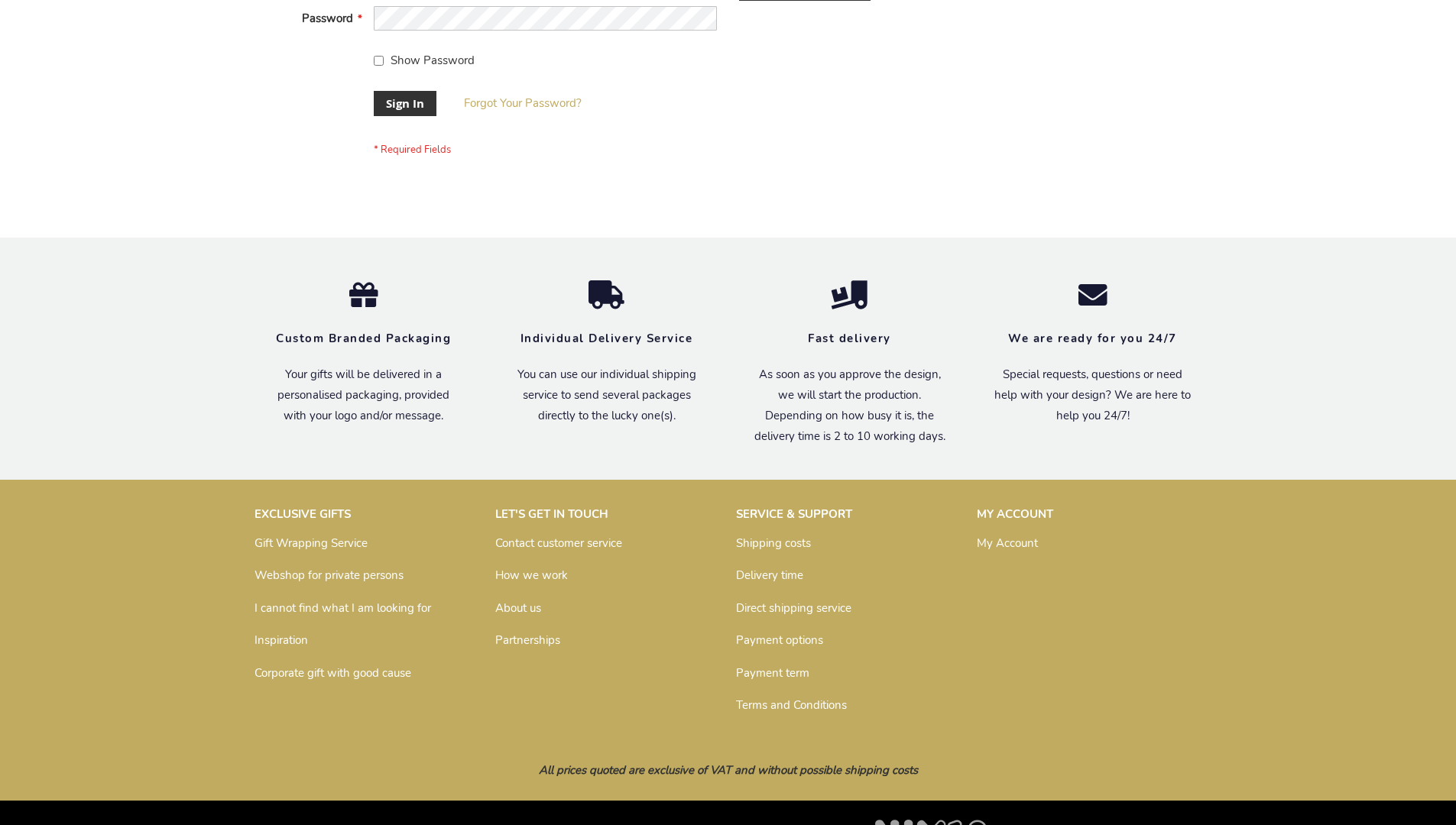
scroll to position [492, 0]
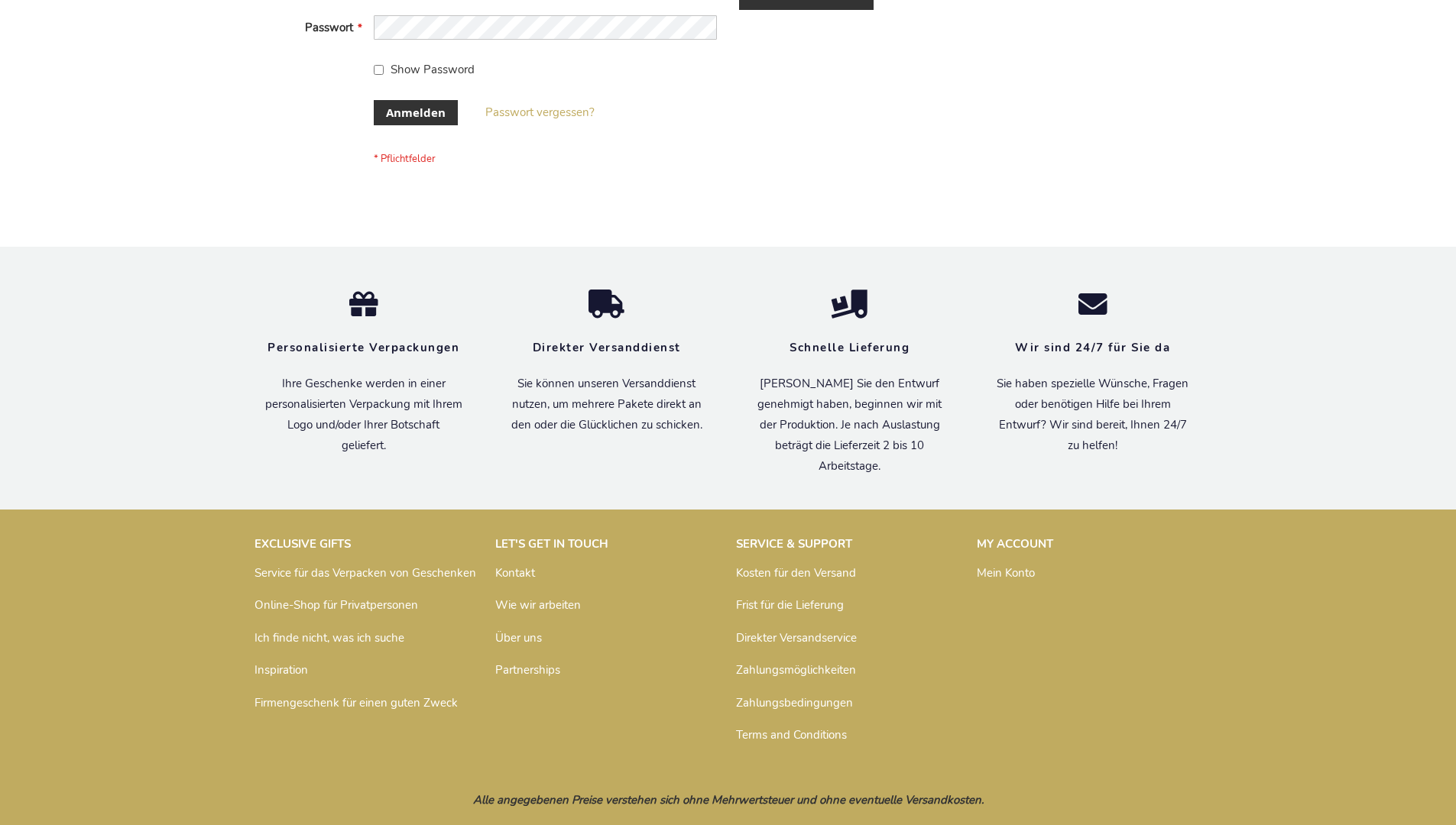
scroll to position [512, 0]
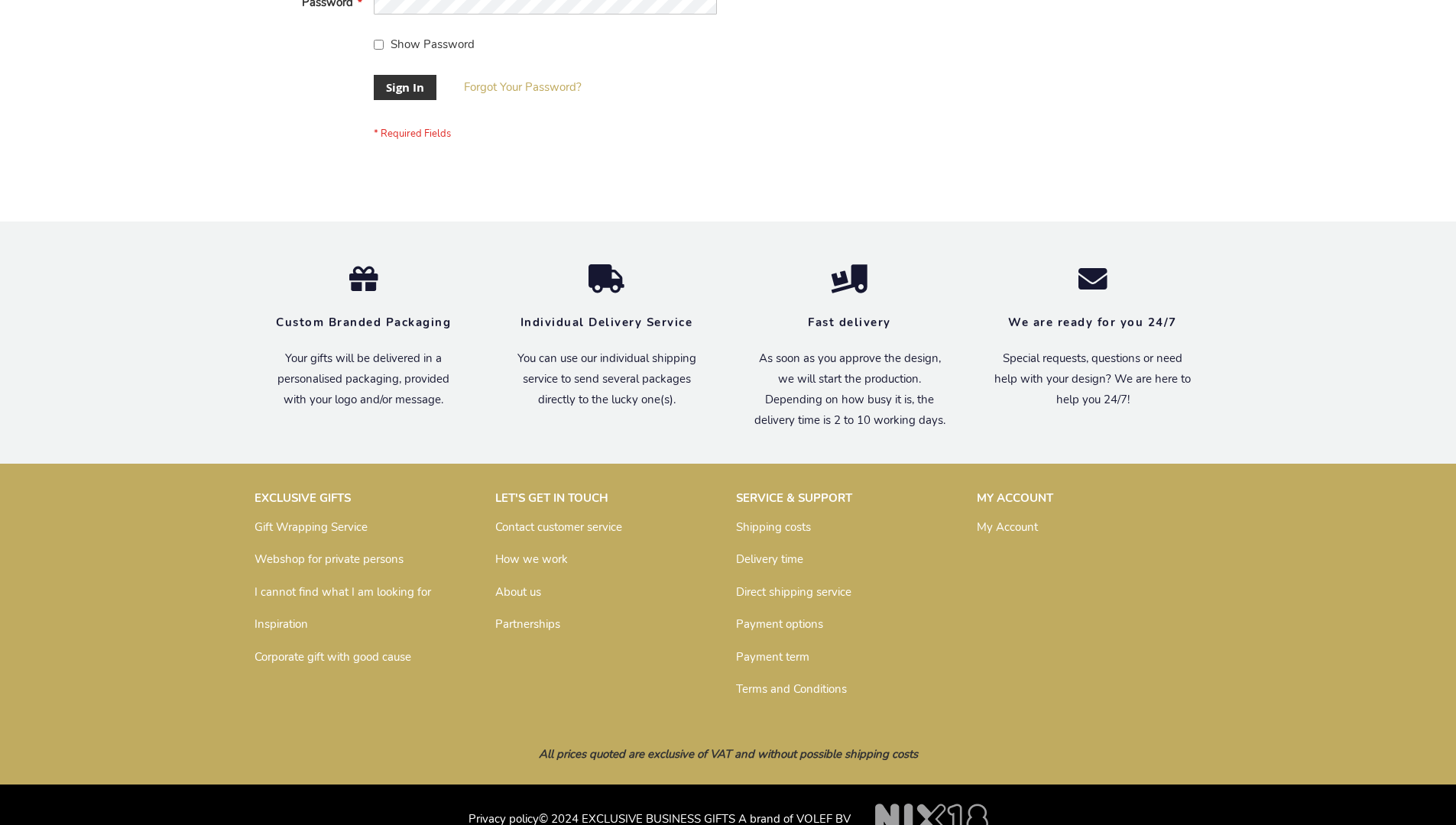
scroll to position [492, 0]
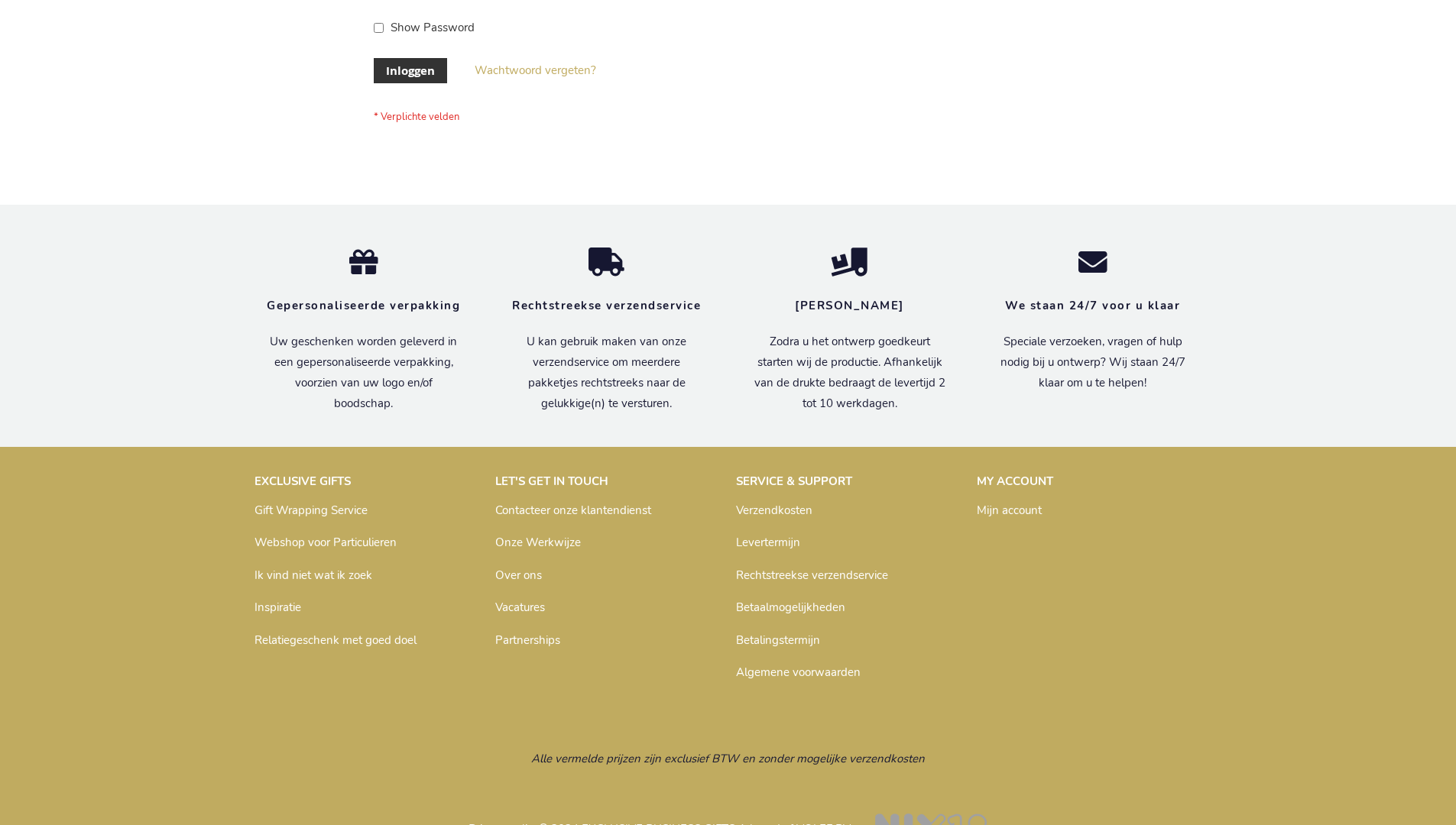
scroll to position [519, 0]
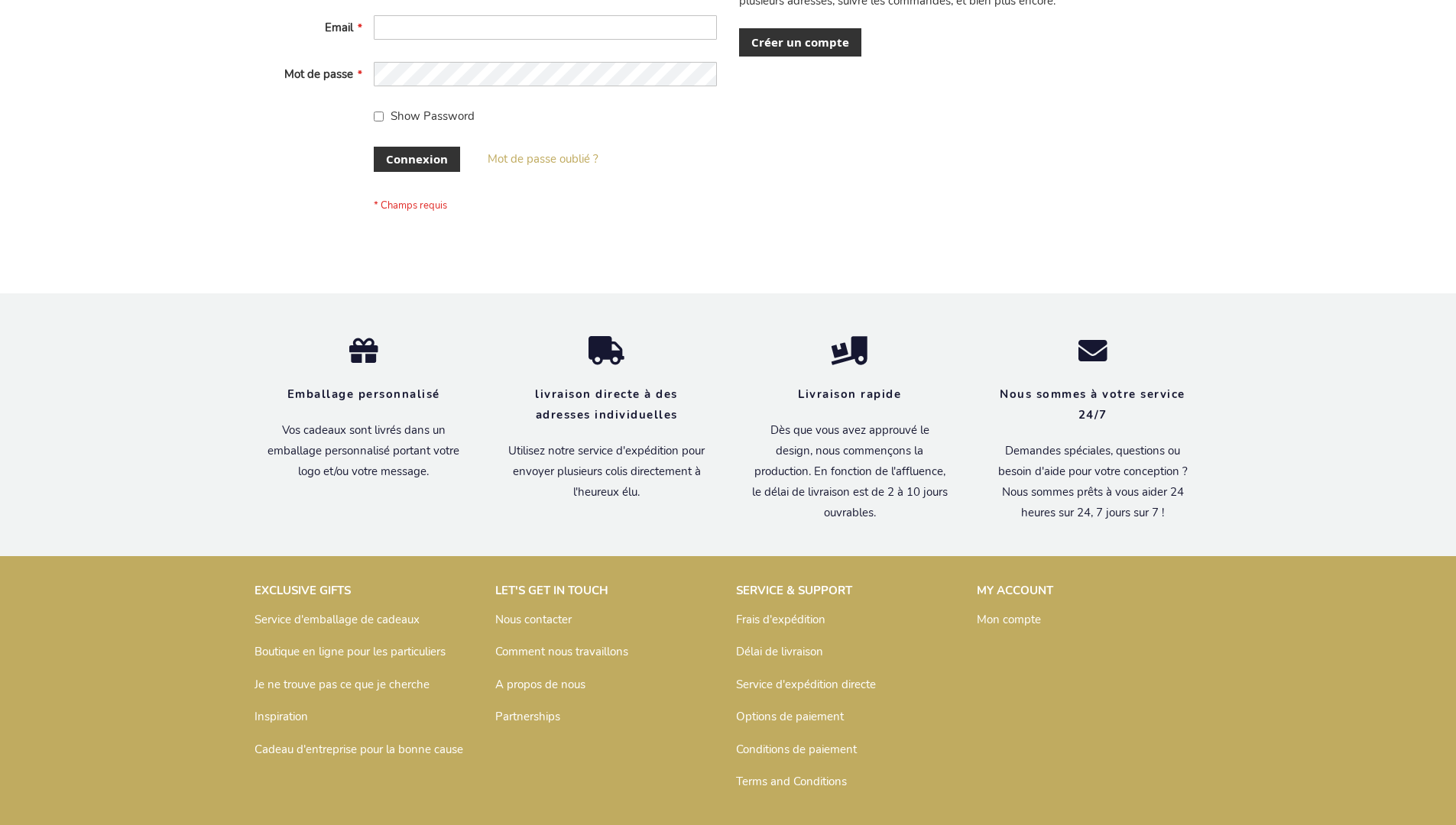
scroll to position [527, 0]
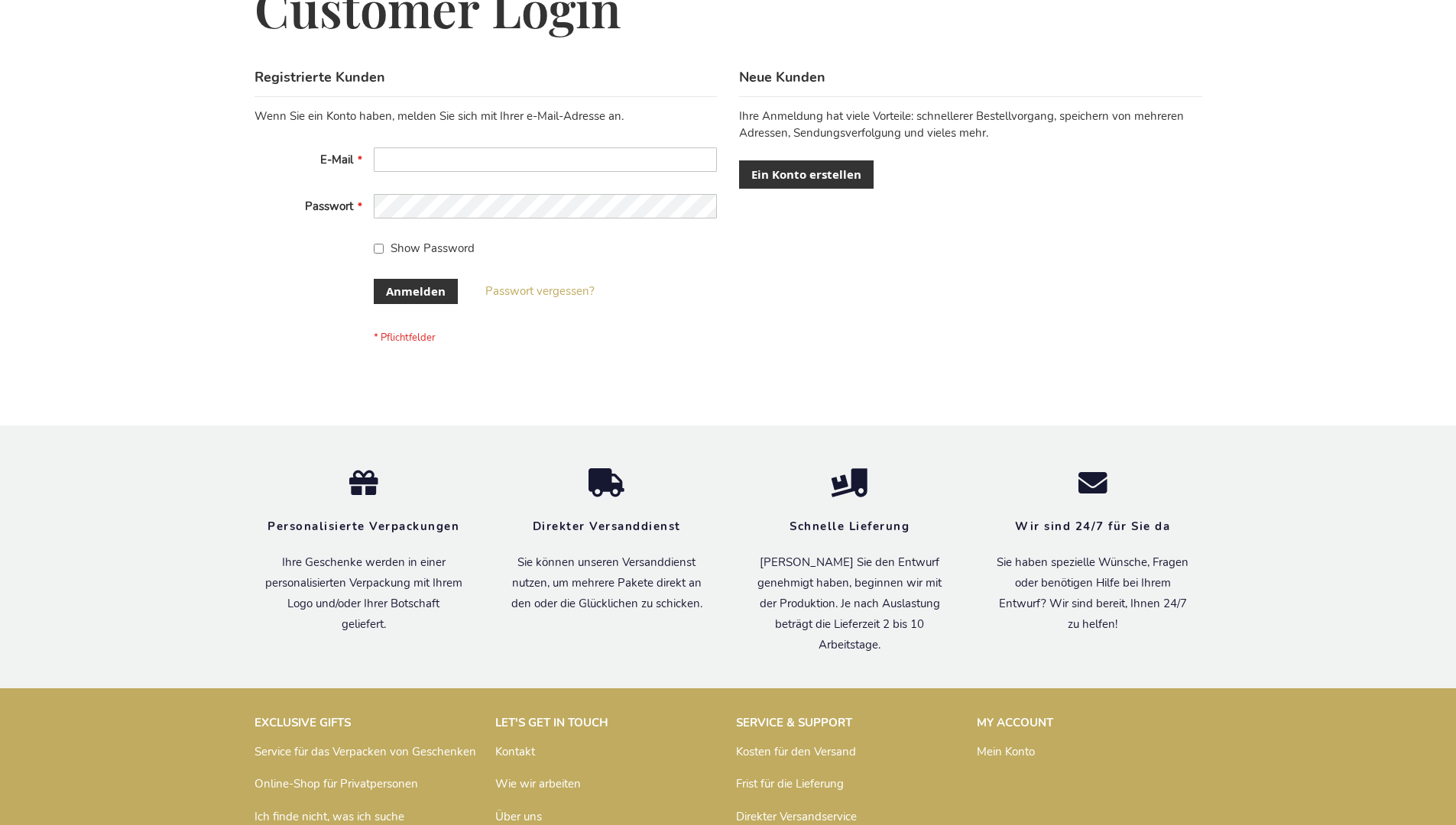
scroll to position [512, 0]
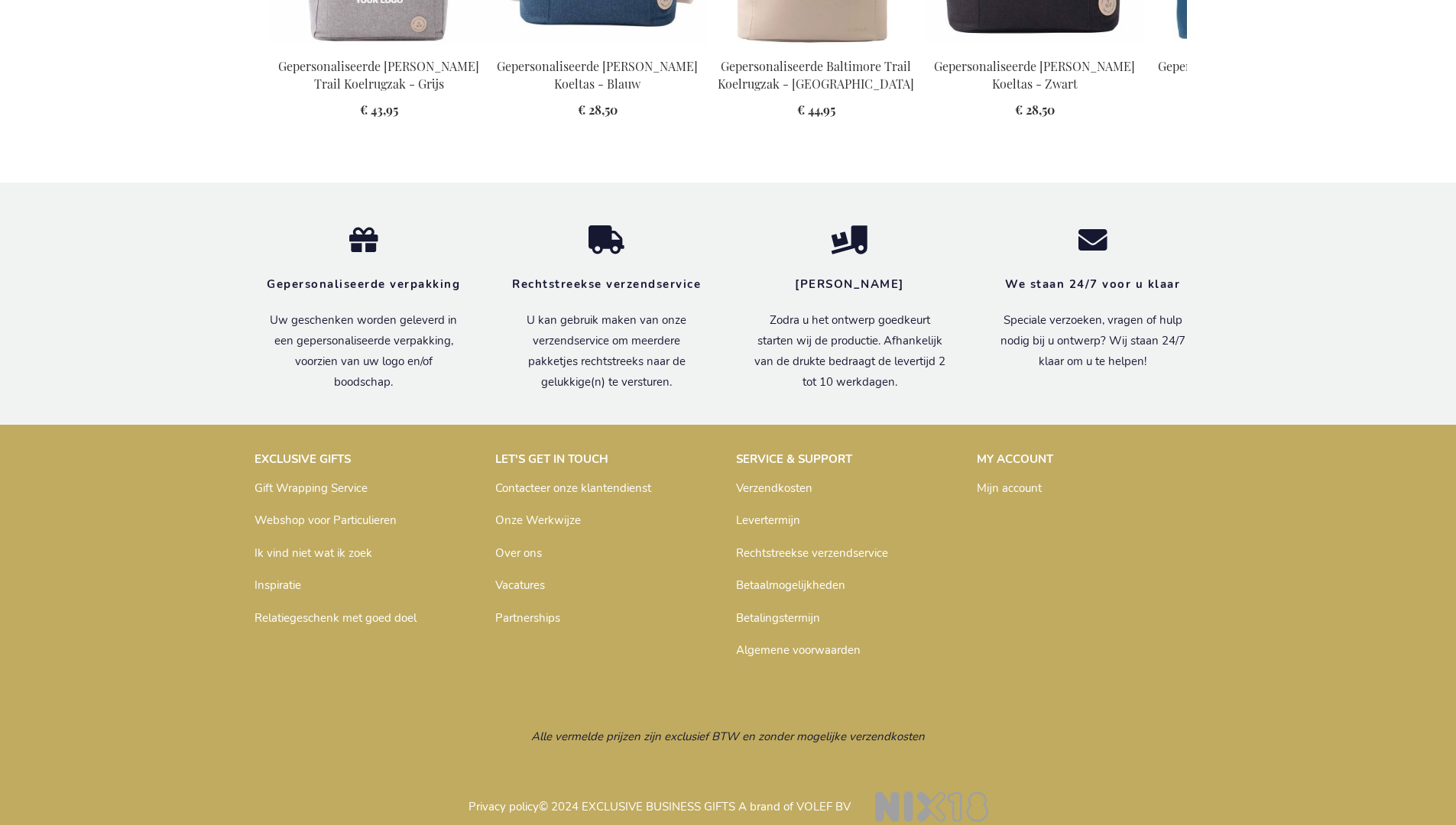
scroll to position [1729, 0]
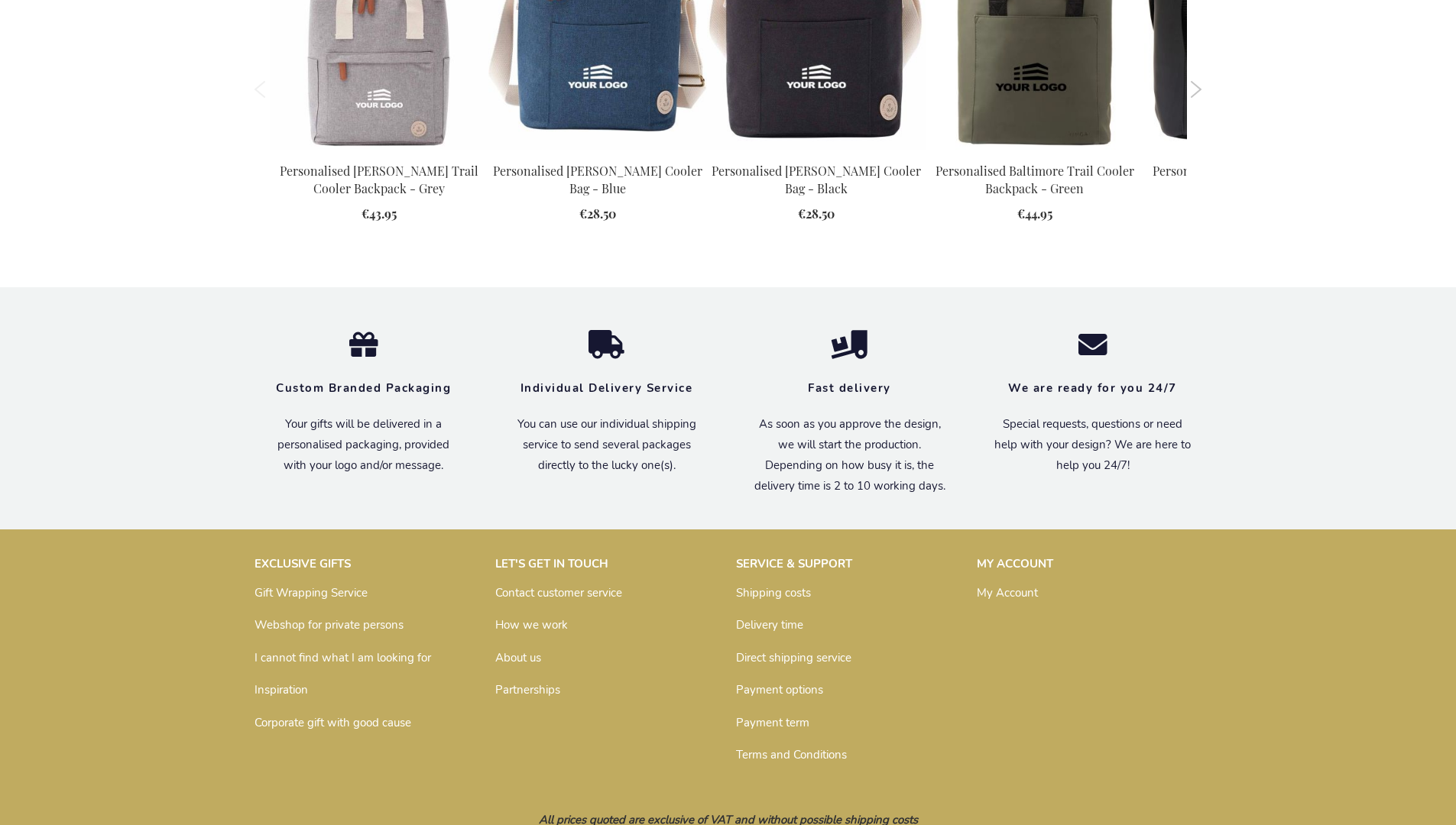
scroll to position [1685, 0]
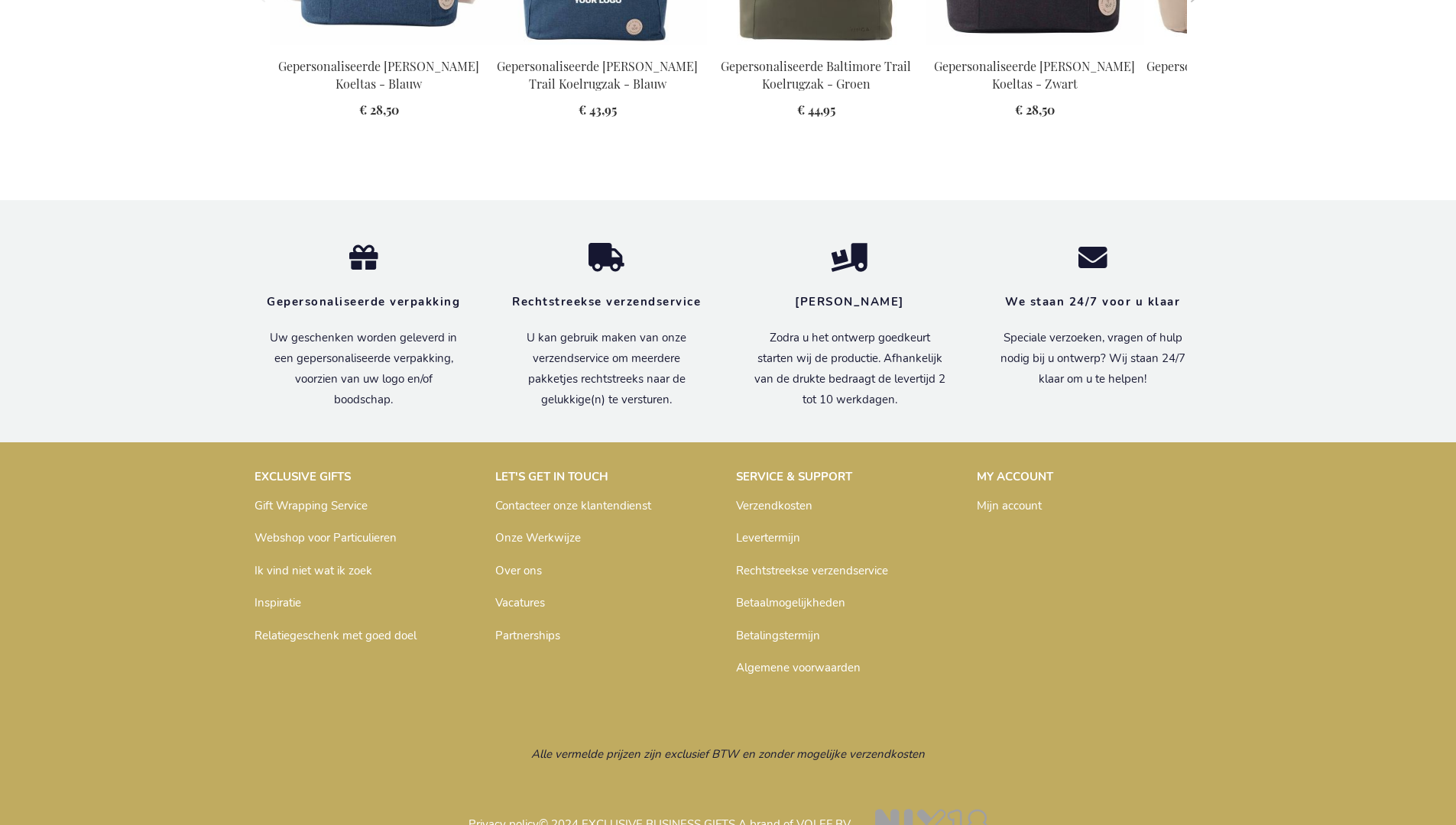
scroll to position [1729, 0]
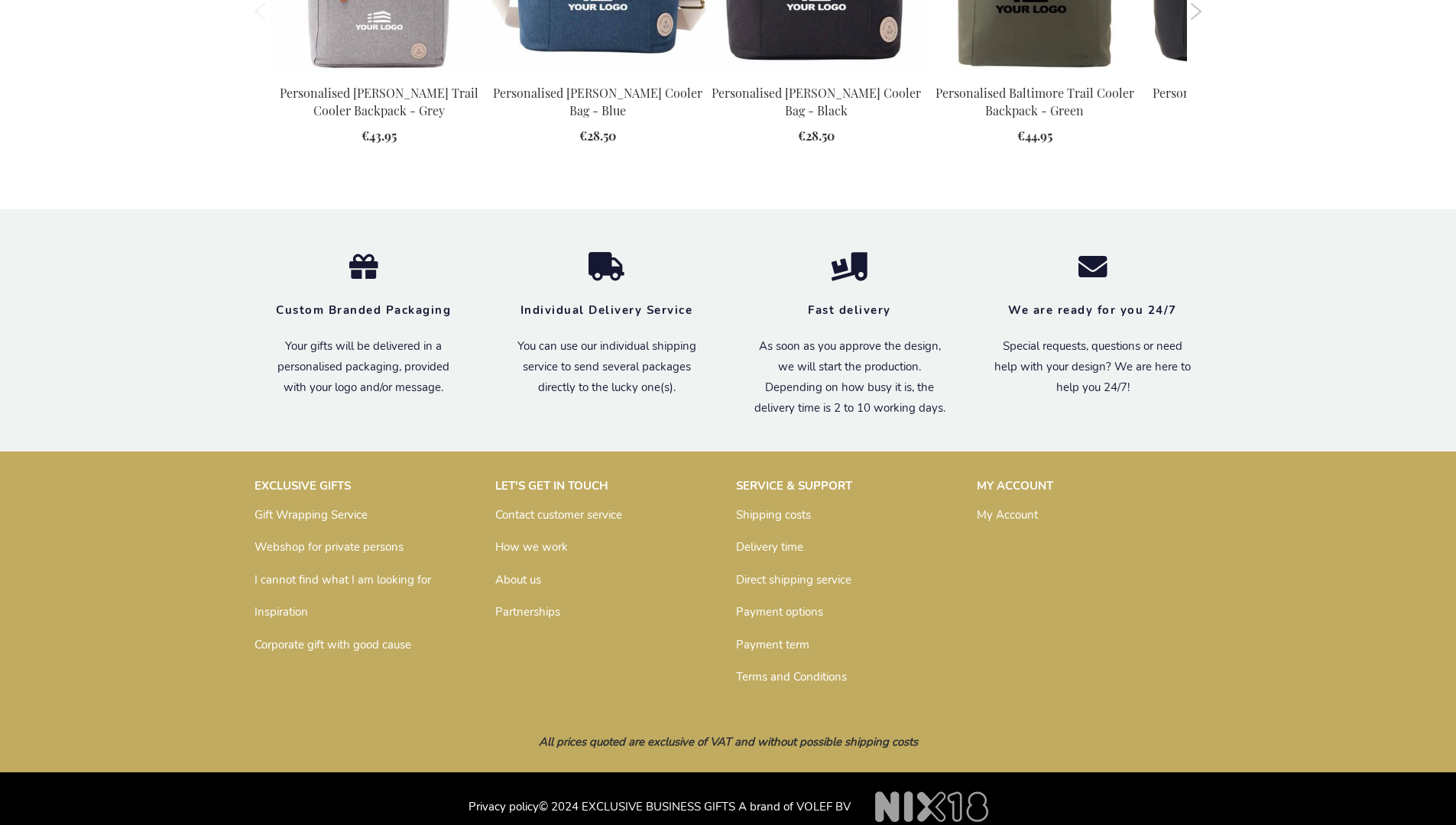
scroll to position [1685, 0]
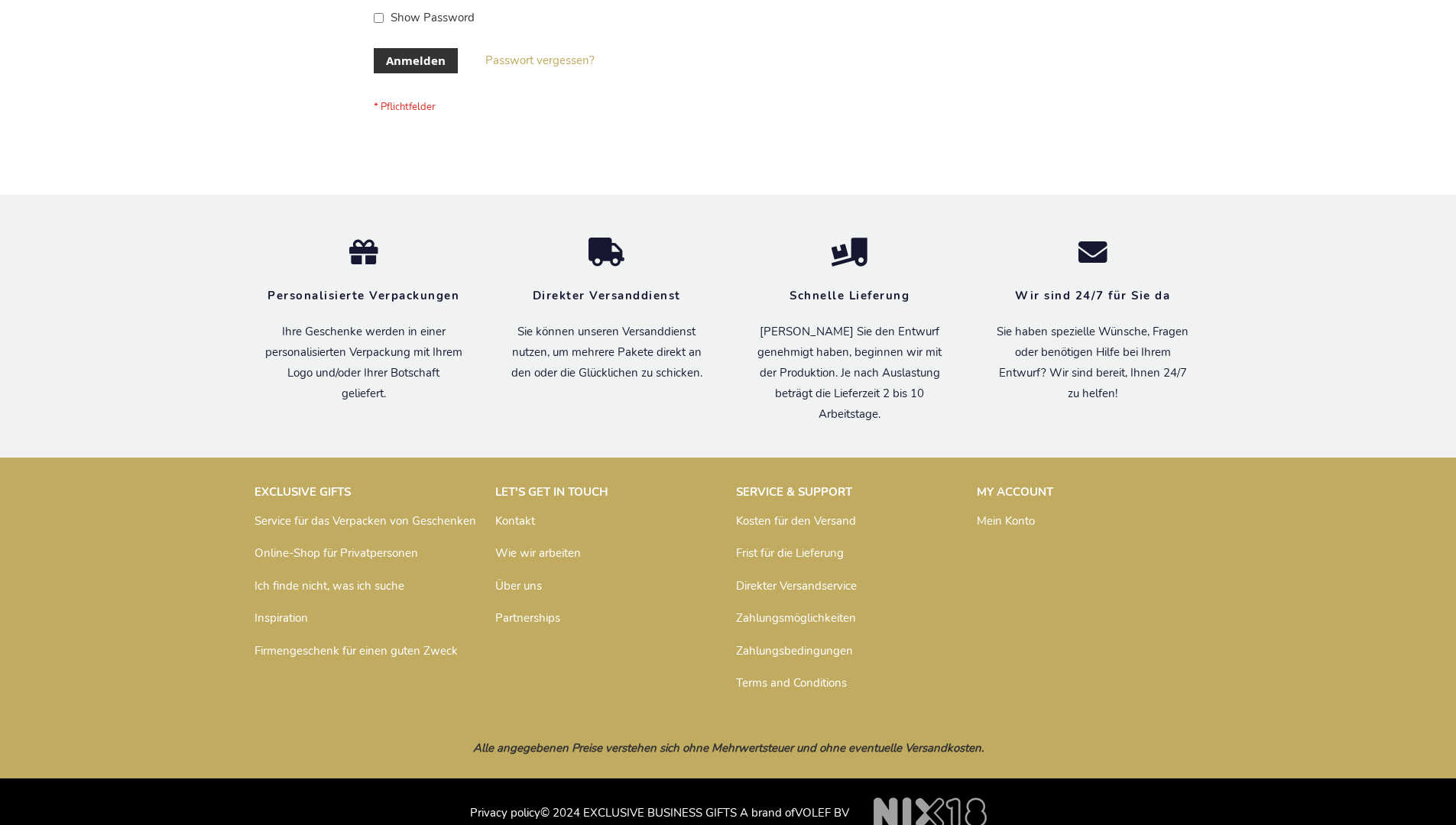
scroll to position [512, 0]
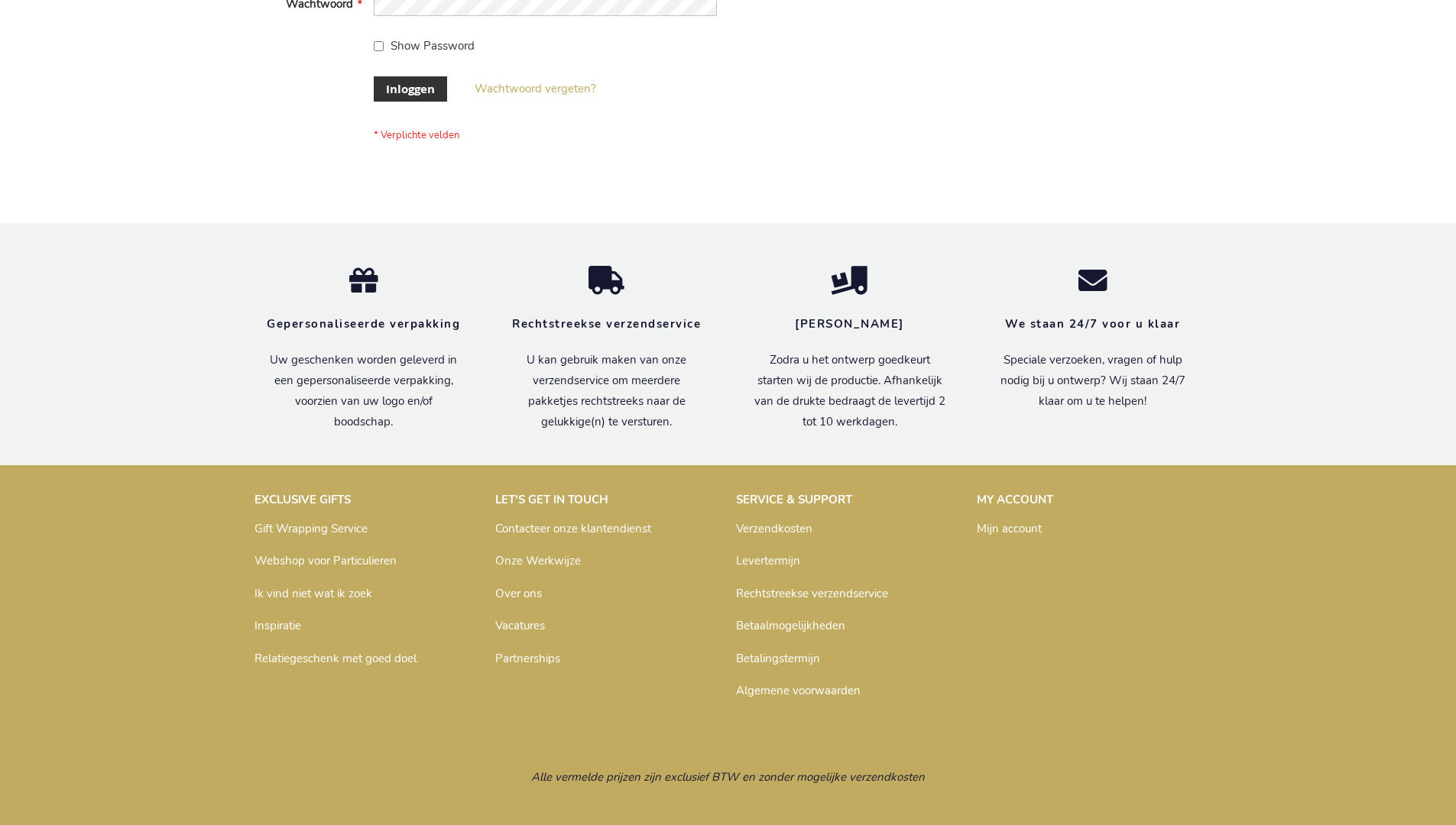
scroll to position [519, 0]
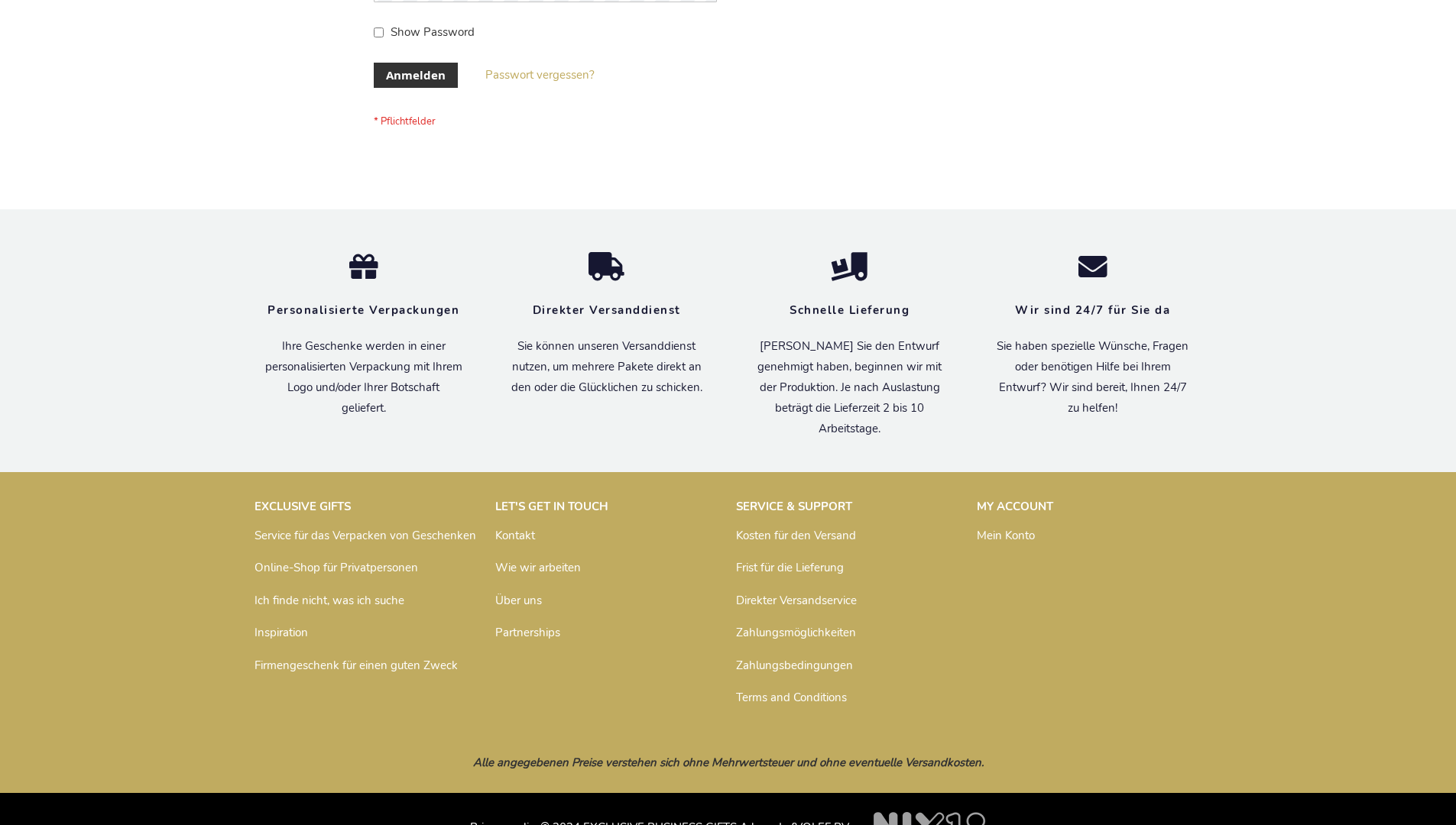
scroll to position [512, 0]
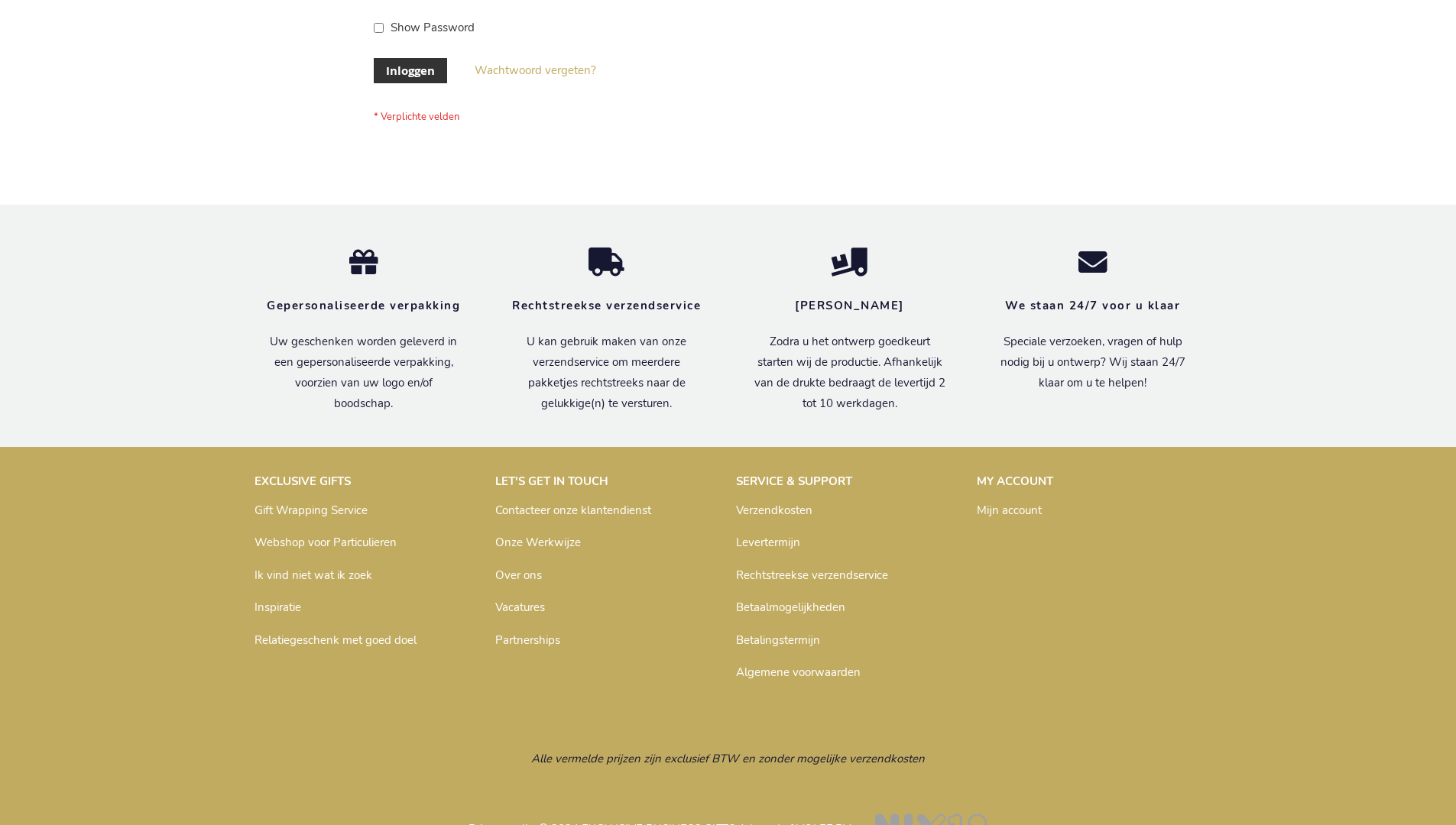
scroll to position [519, 0]
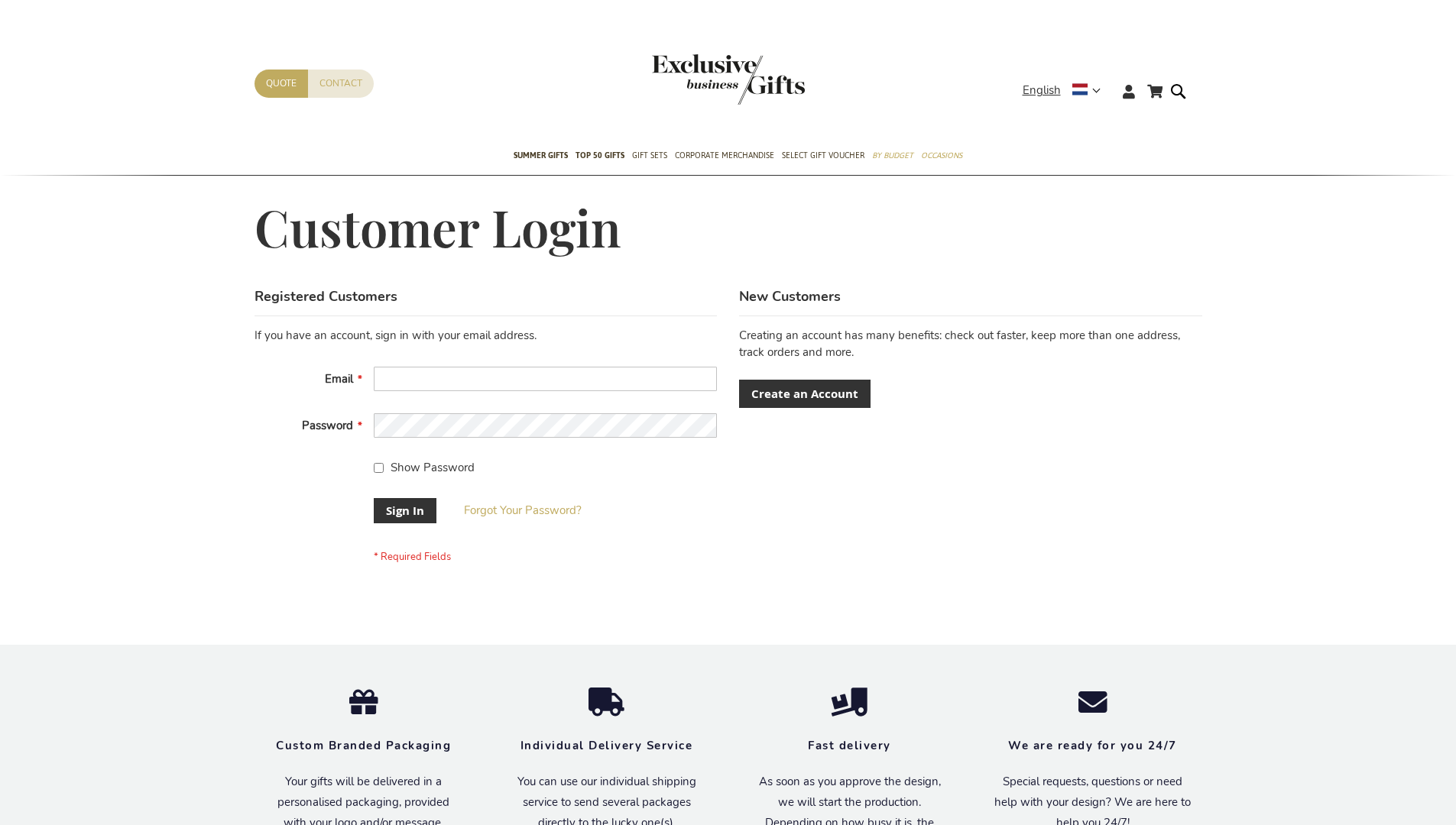
scroll to position [492, 0]
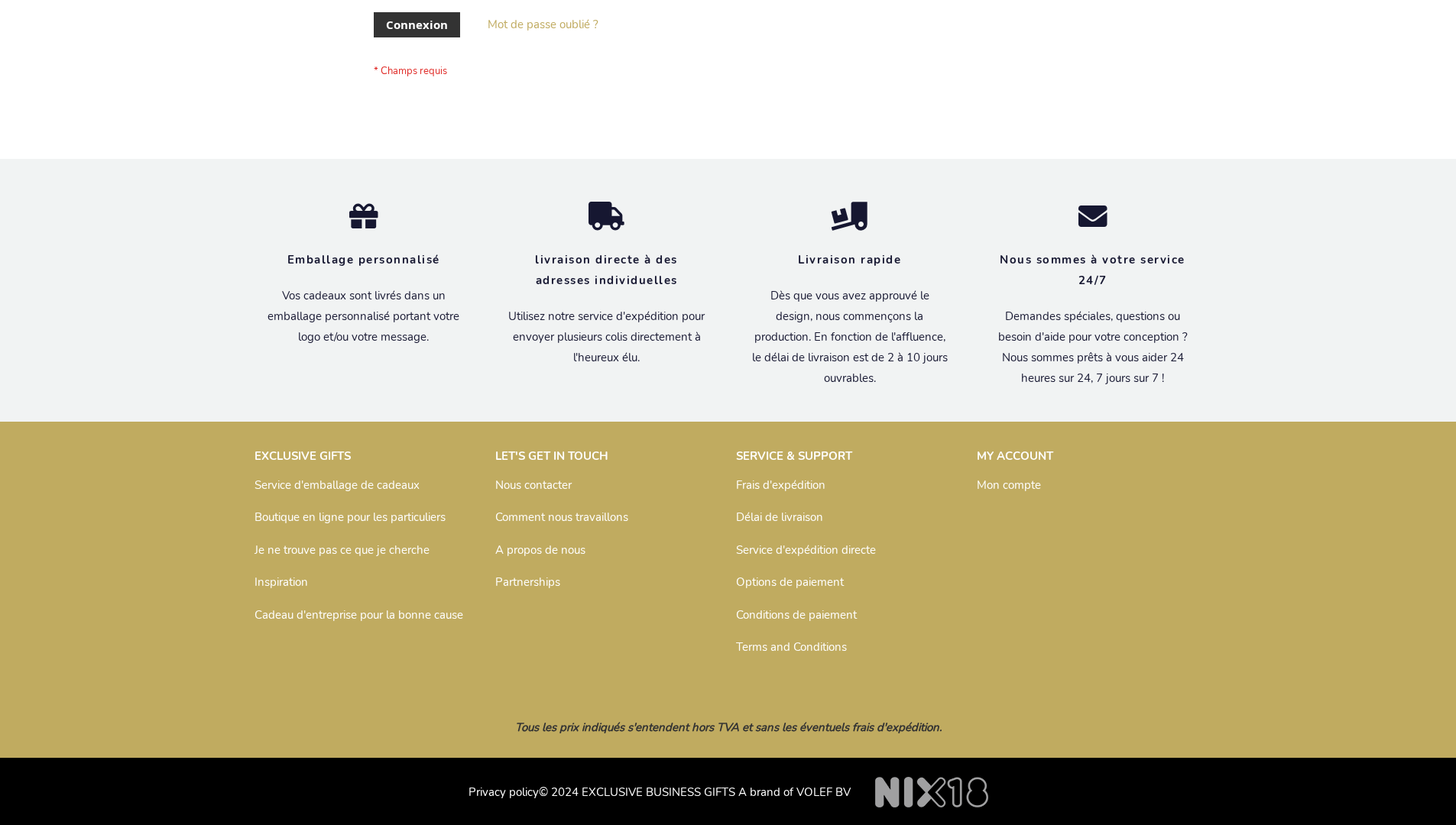
scroll to position [527, 0]
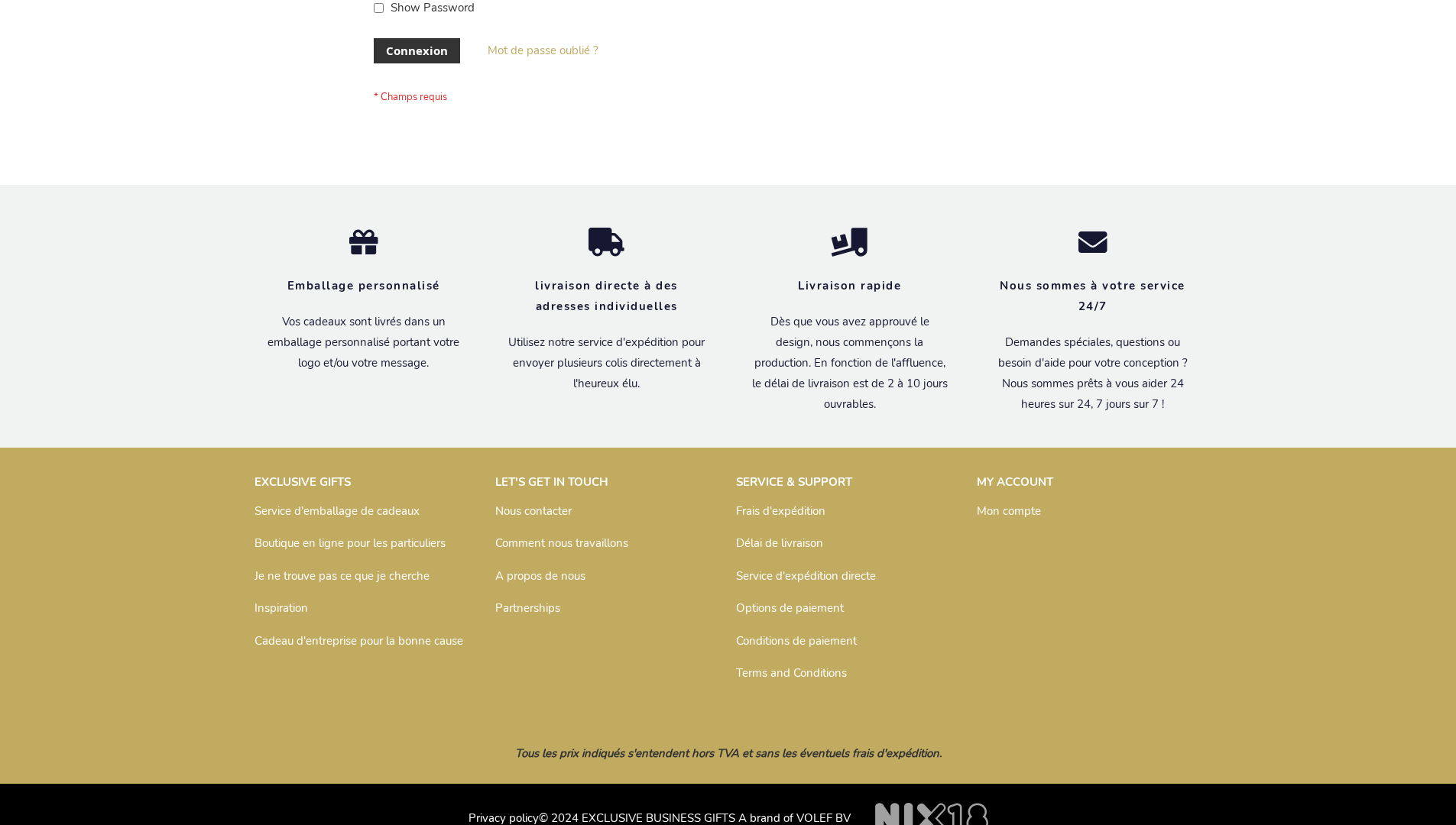
scroll to position [527, 0]
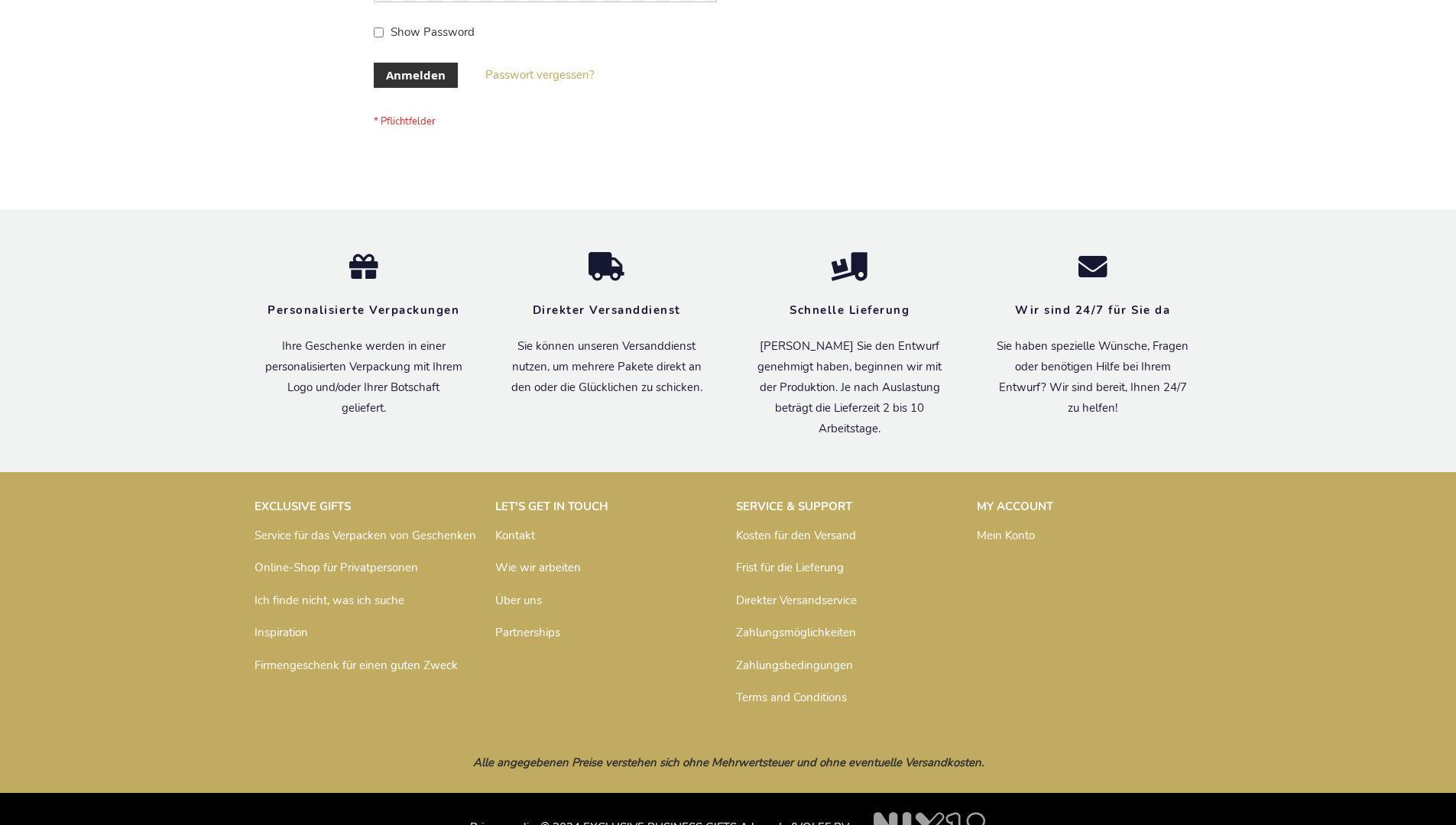
scroll to position [512, 0]
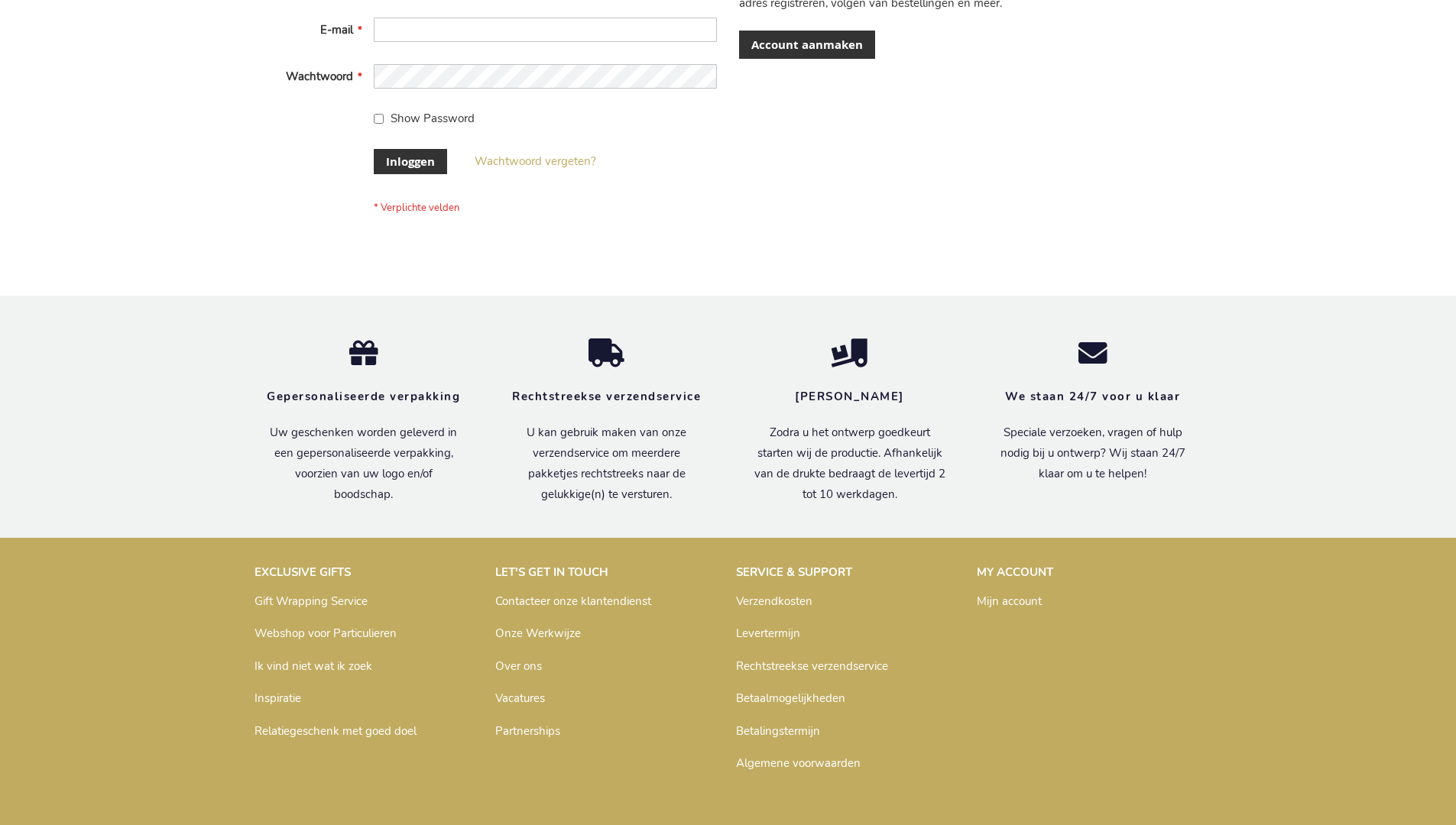
scroll to position [519, 0]
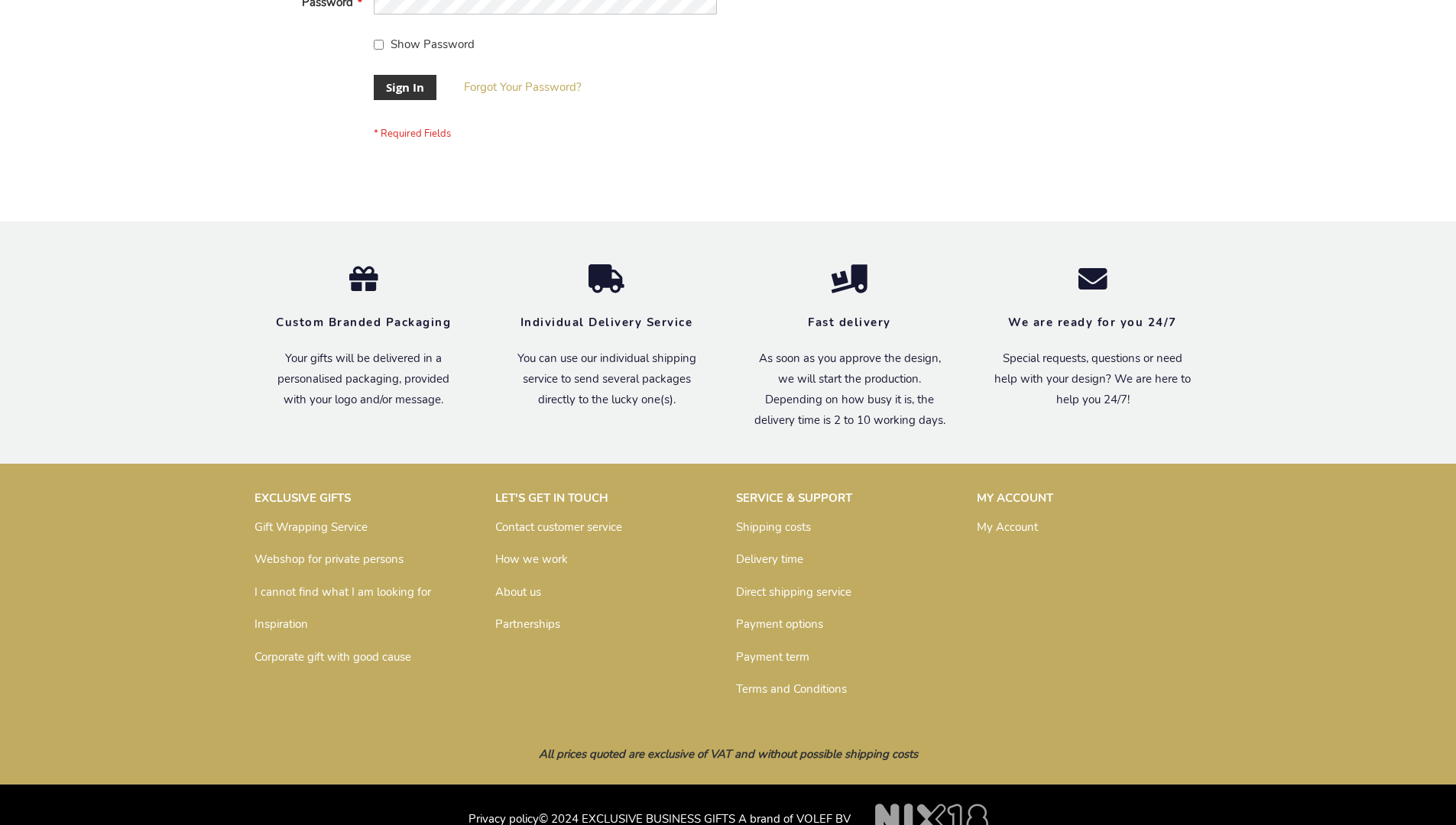
scroll to position [492, 0]
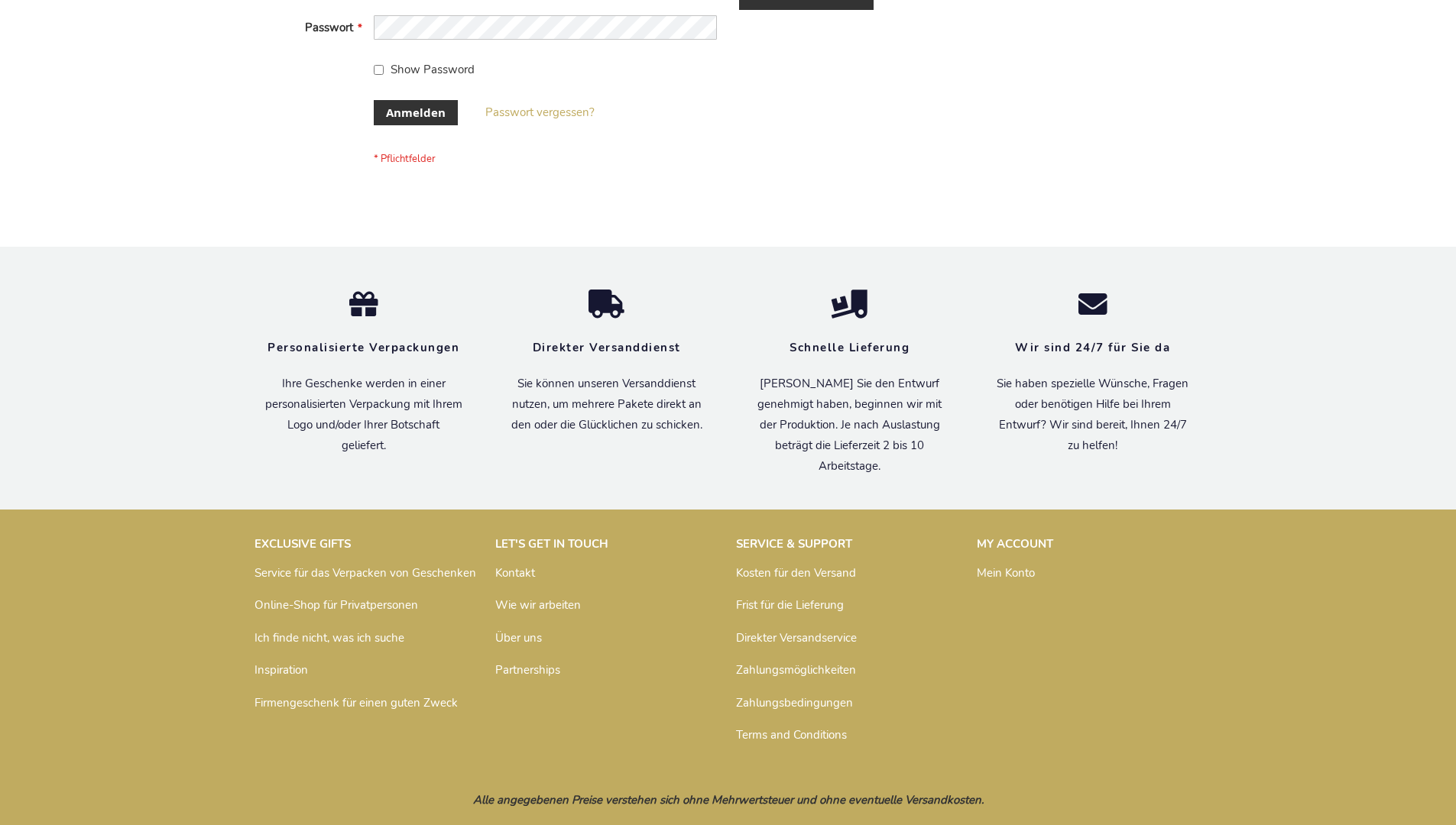
scroll to position [512, 0]
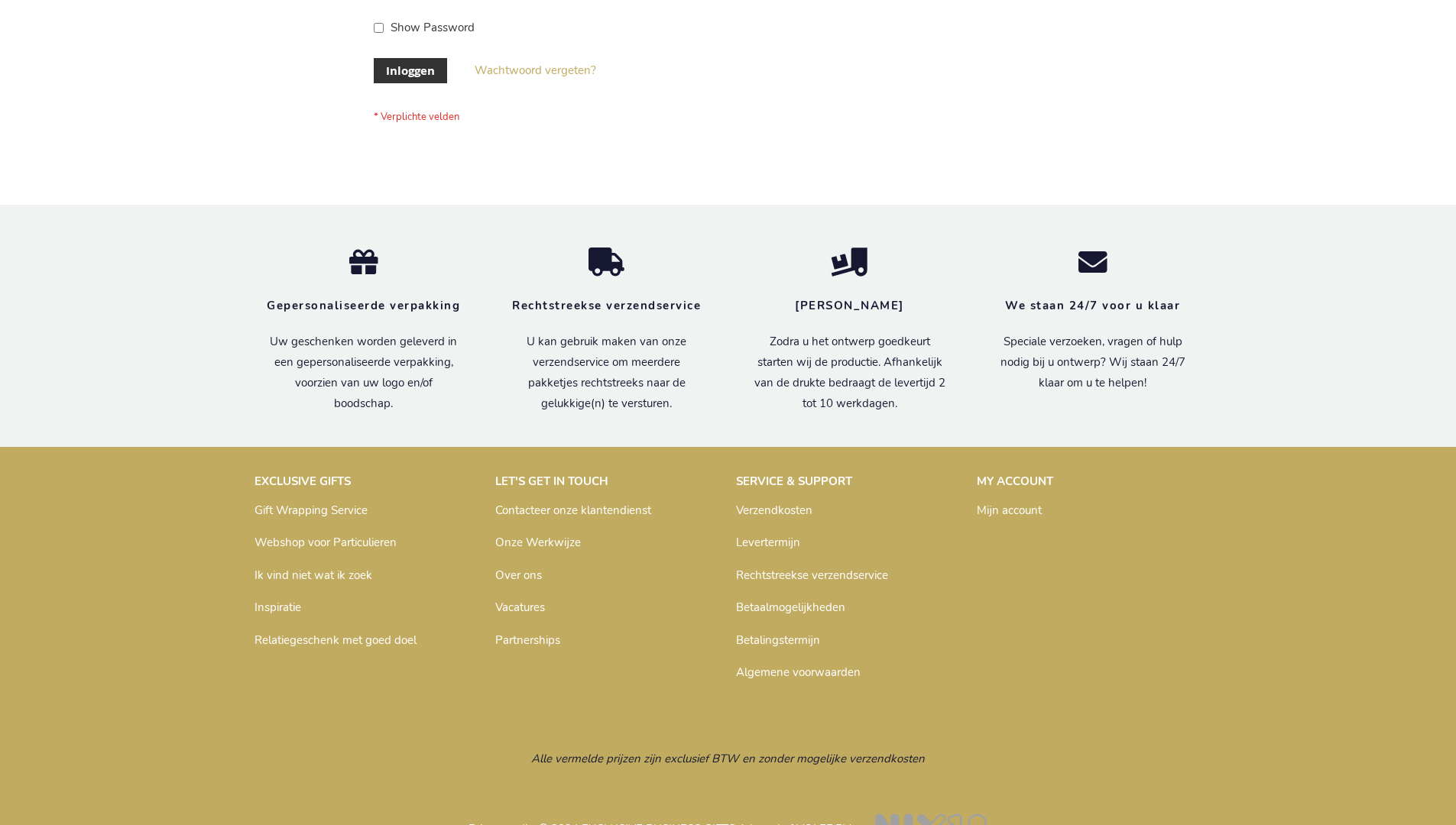
scroll to position [519, 0]
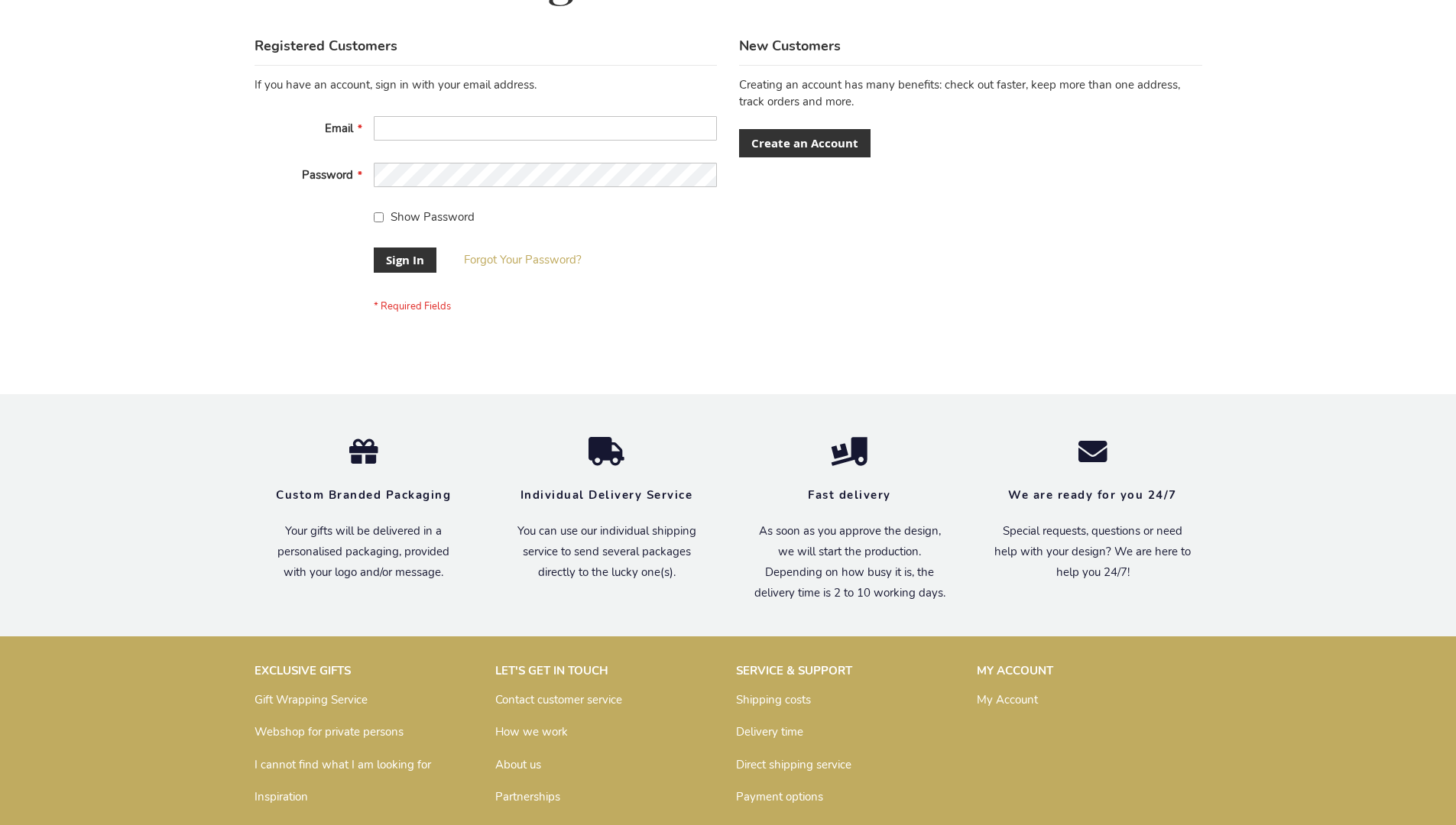
scroll to position [492, 0]
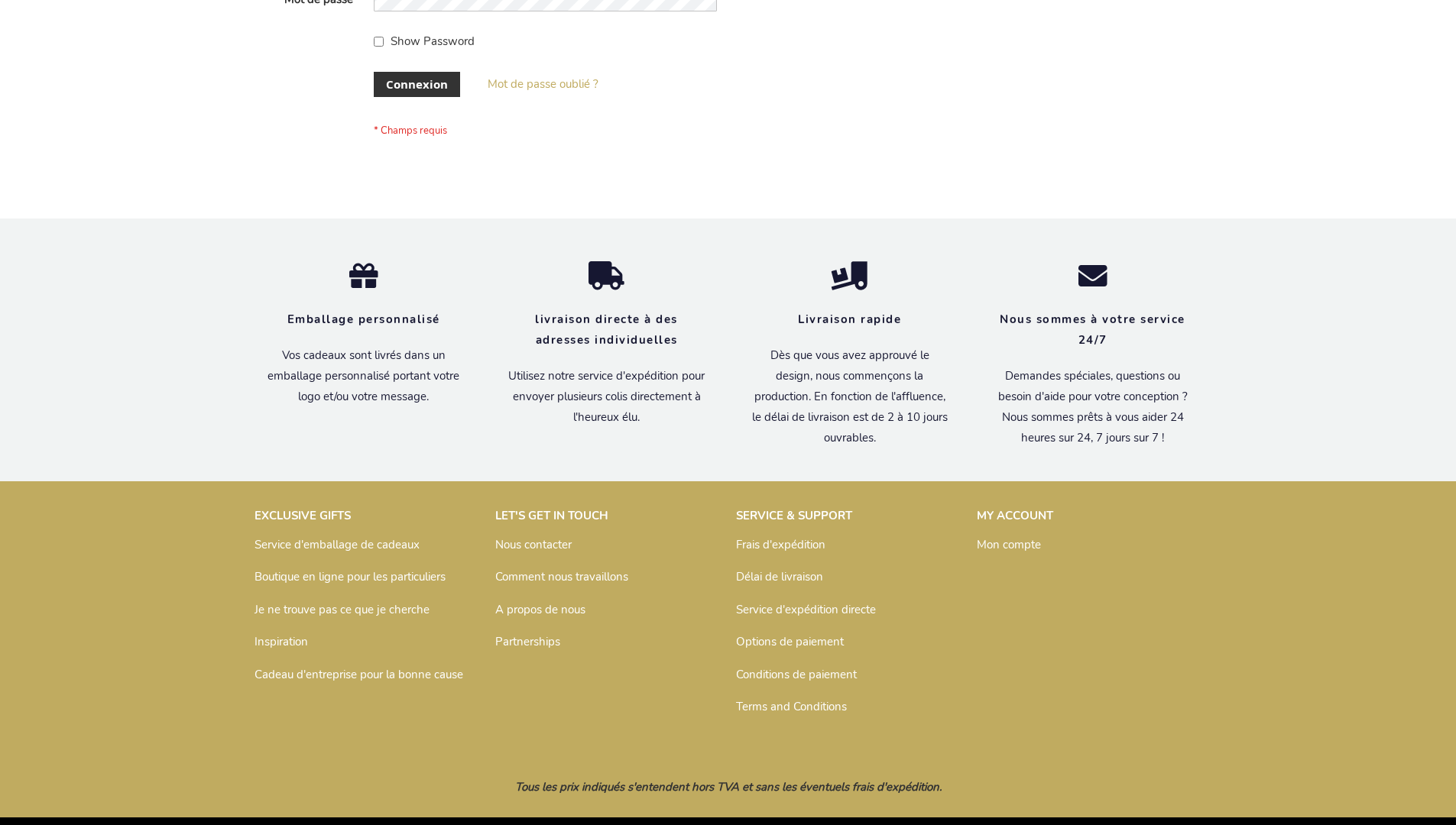
scroll to position [527, 0]
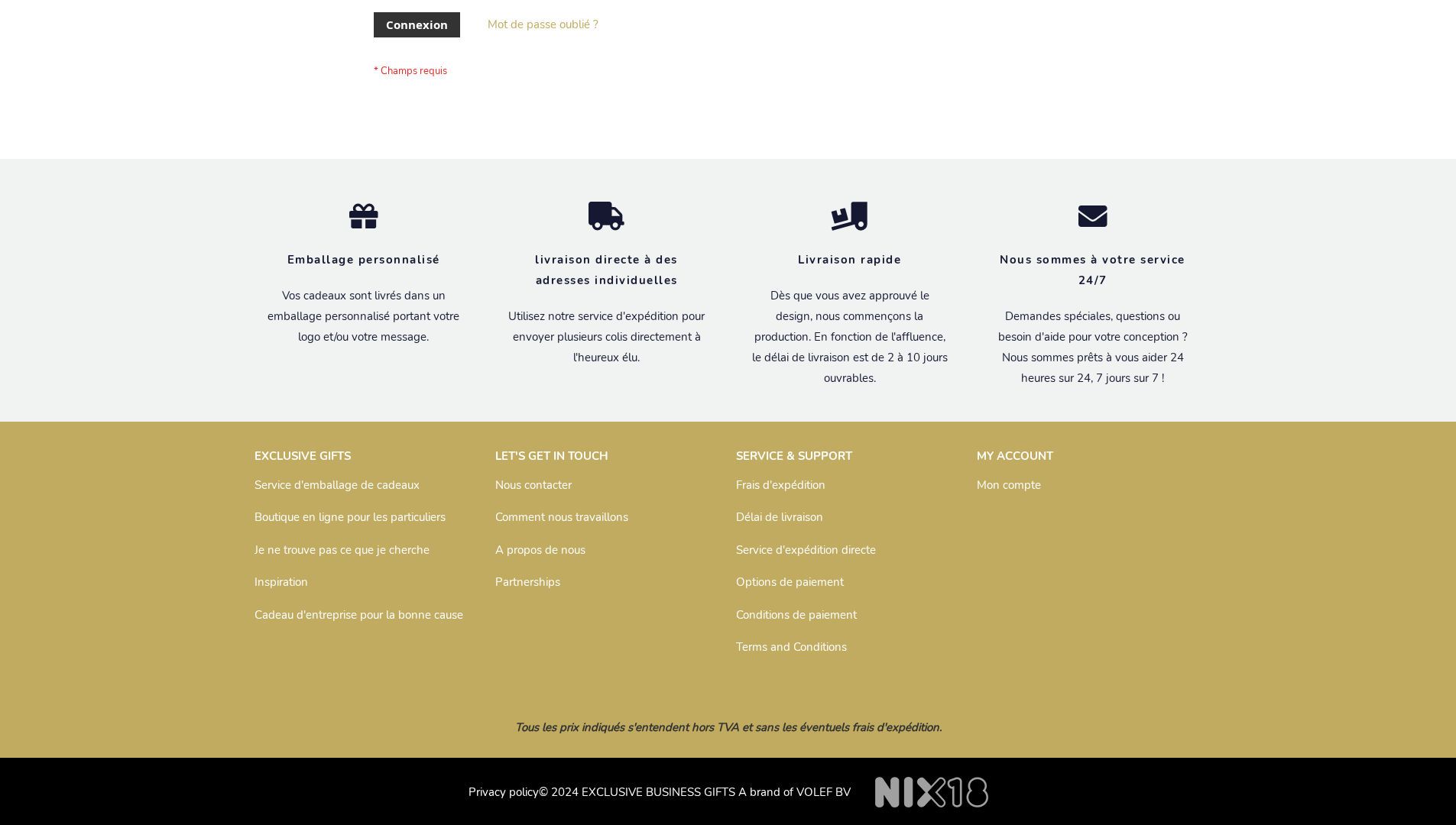
scroll to position [527, 0]
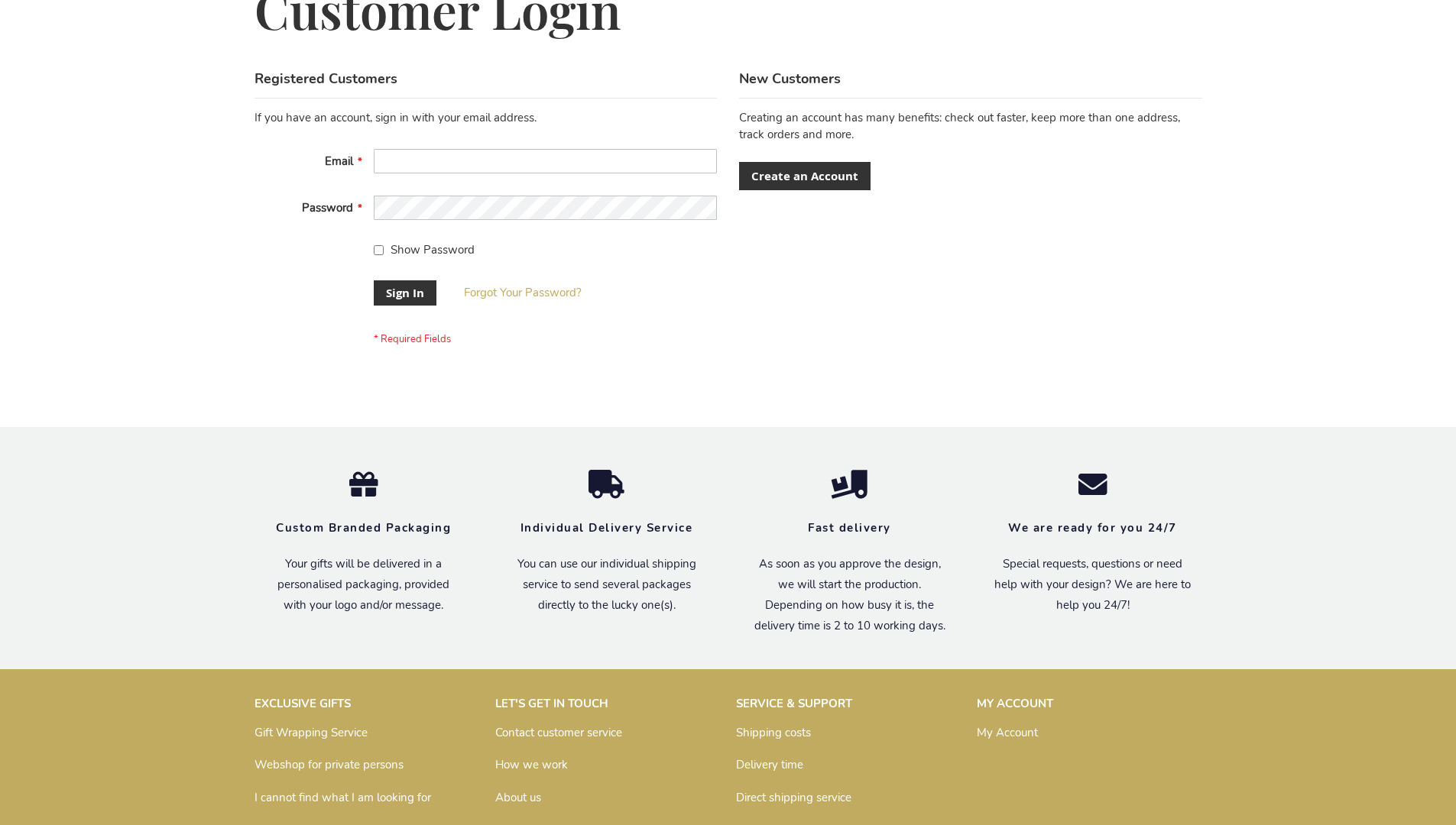
scroll to position [492, 0]
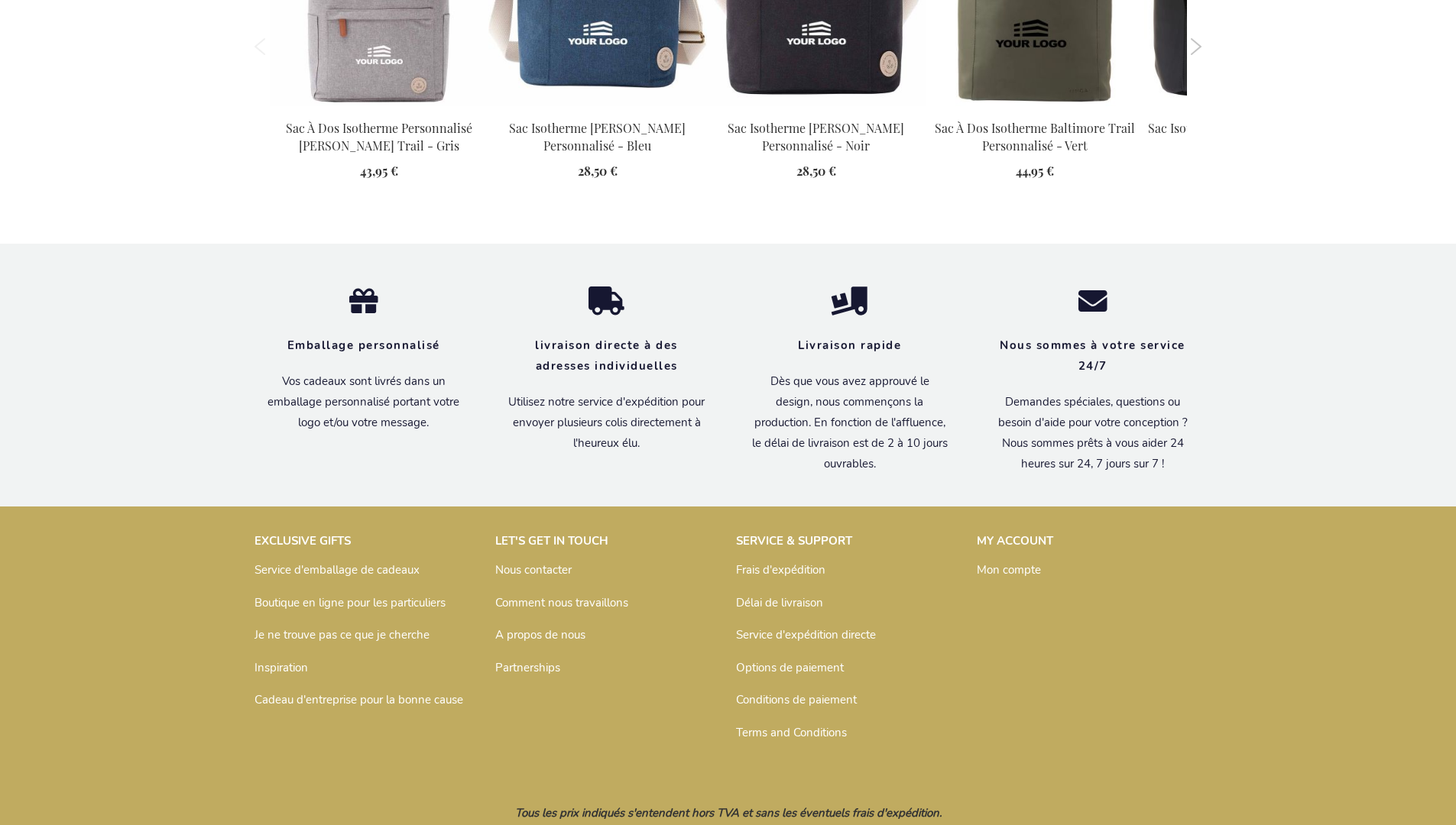
scroll to position [1738, 0]
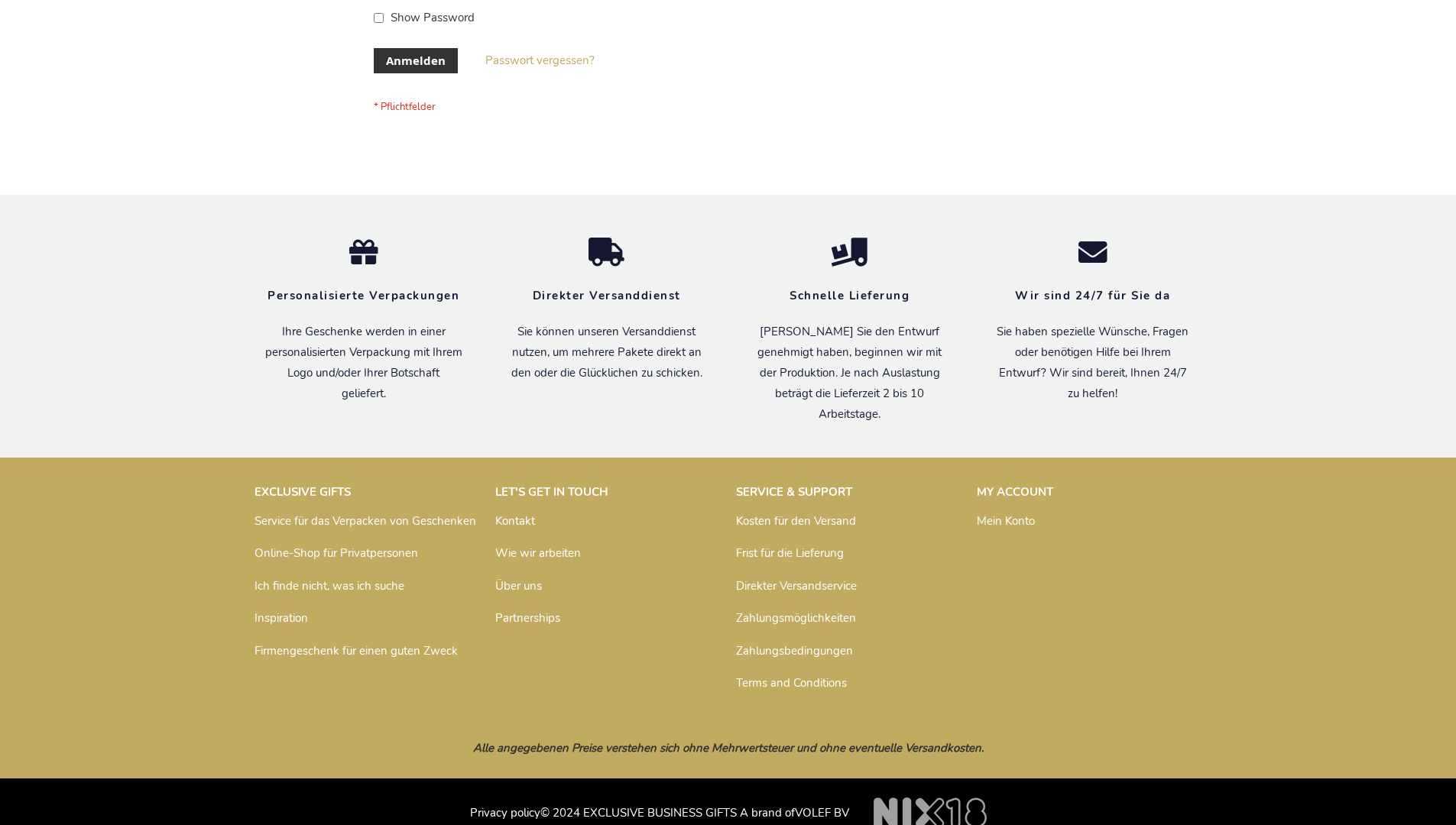
scroll to position [512, 0]
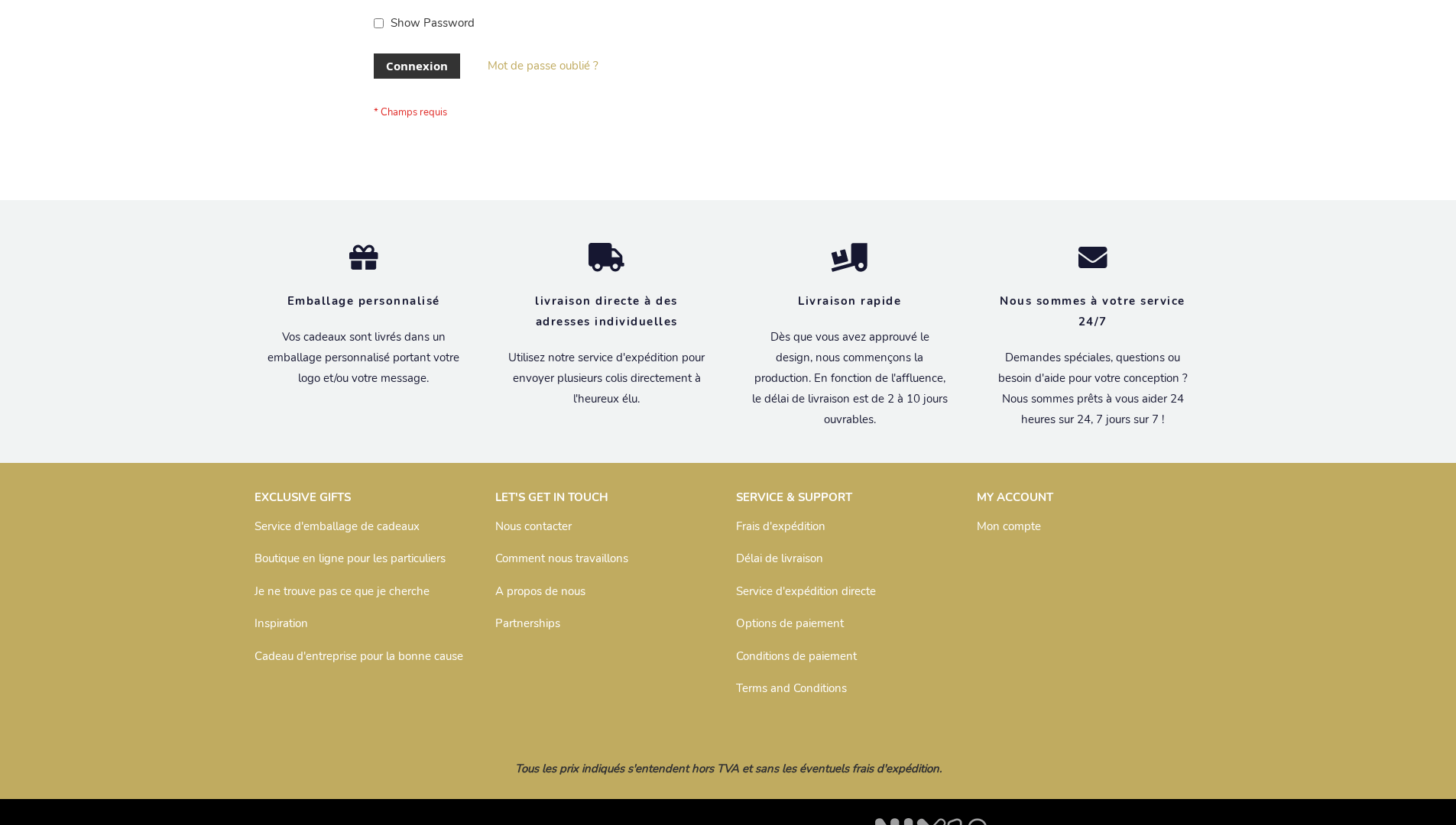
scroll to position [527, 0]
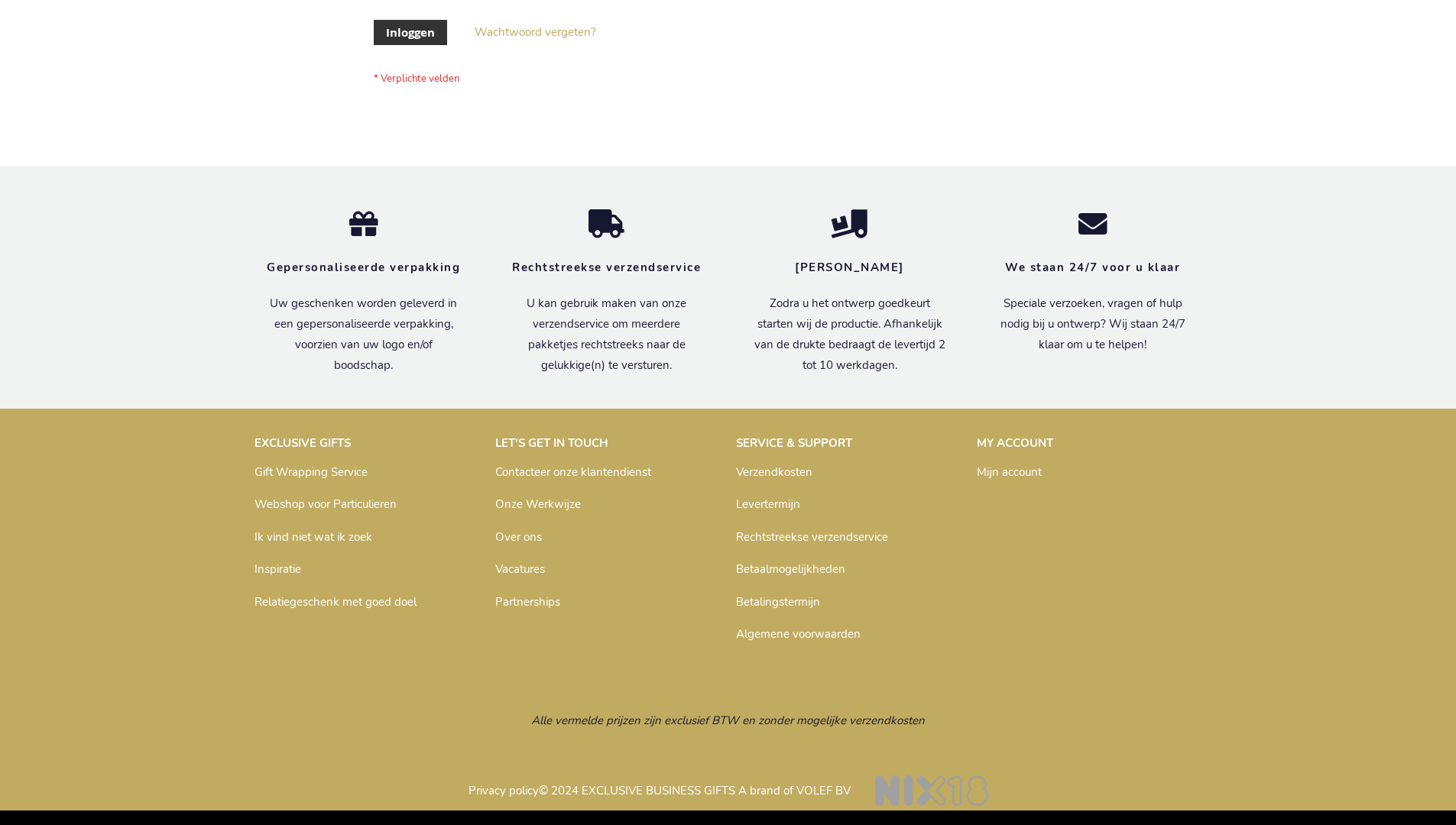
scroll to position [519, 0]
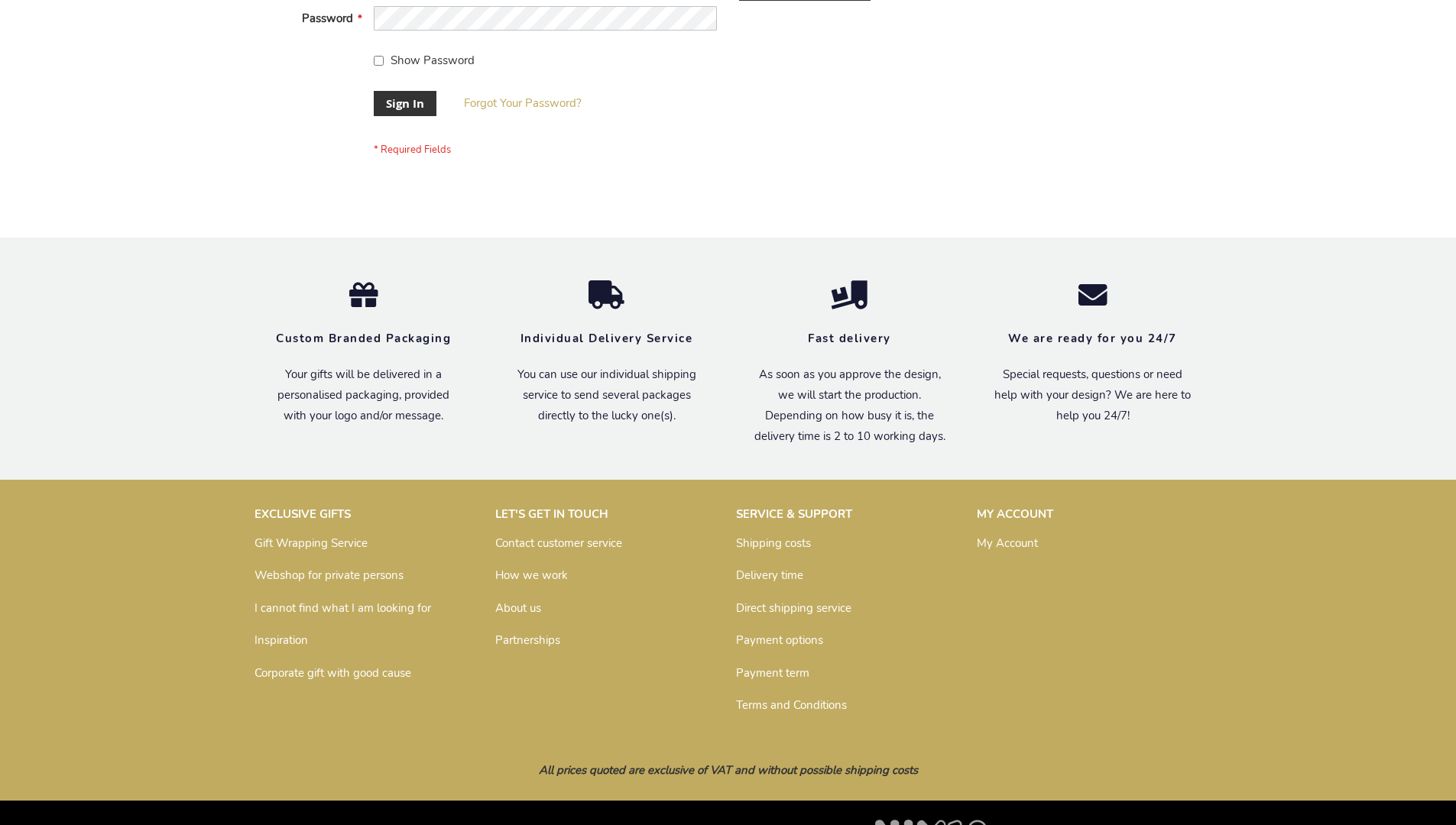
scroll to position [492, 0]
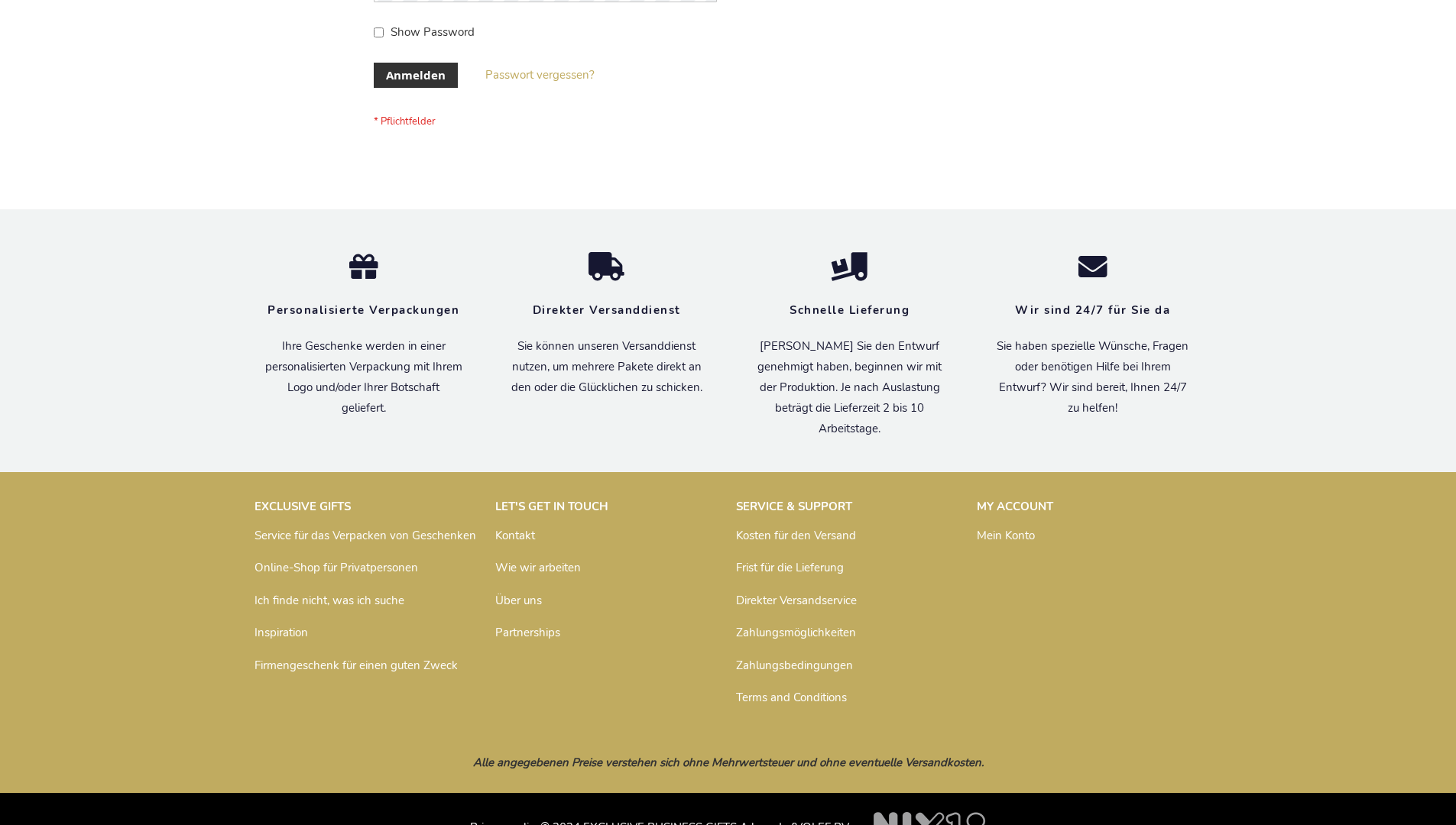
scroll to position [512, 0]
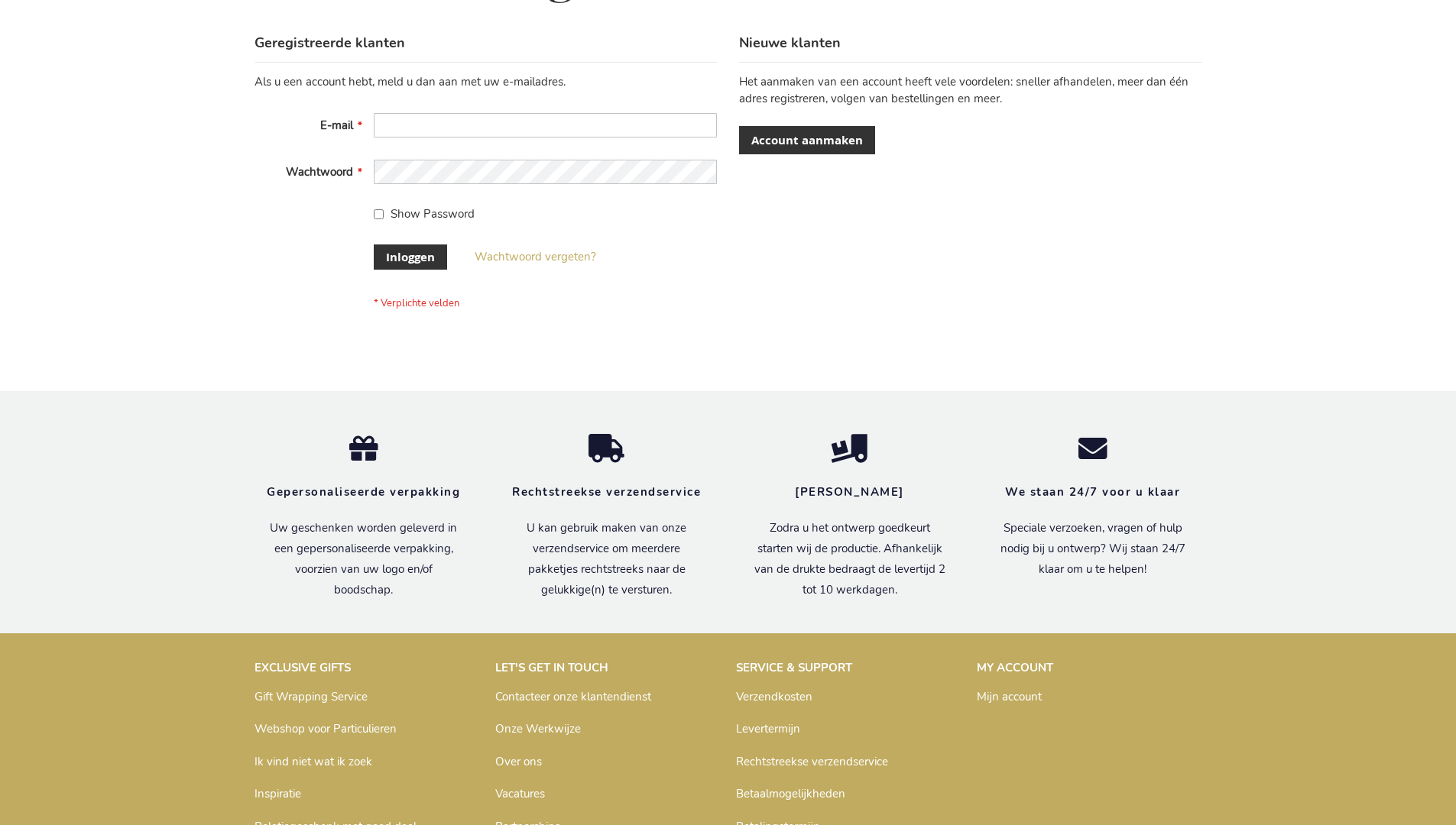
scroll to position [519, 0]
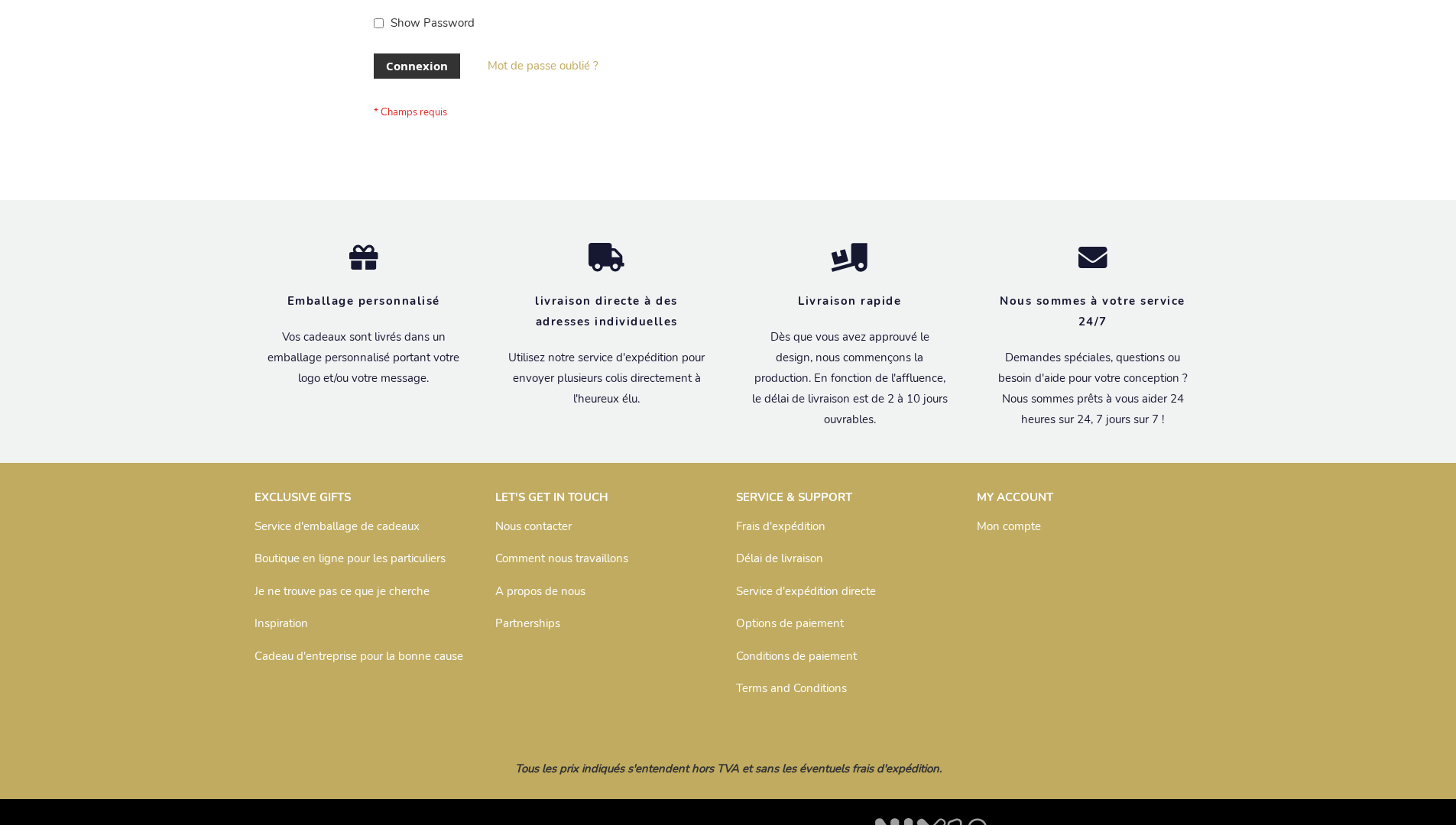
scroll to position [527, 0]
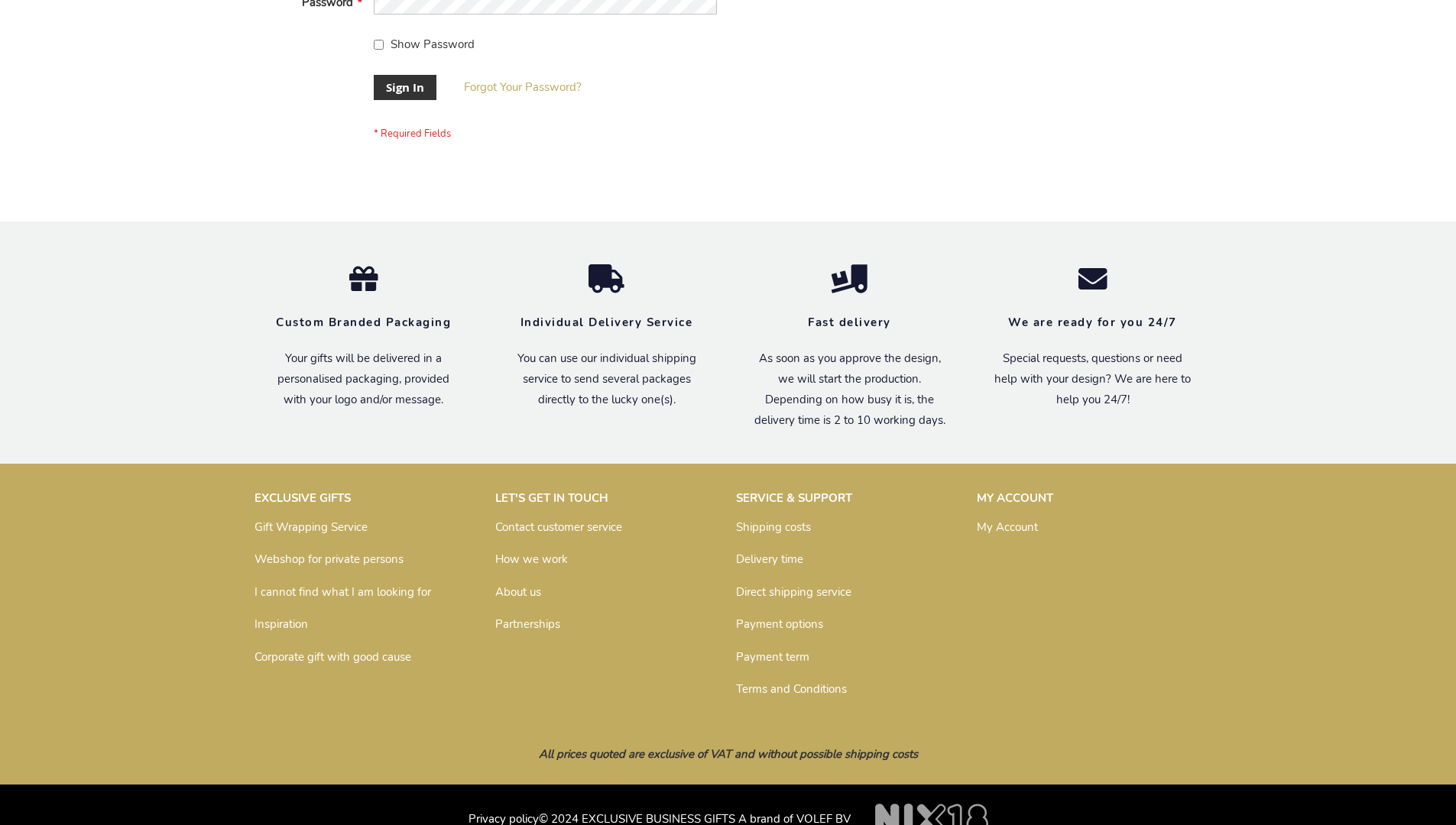
scroll to position [492, 0]
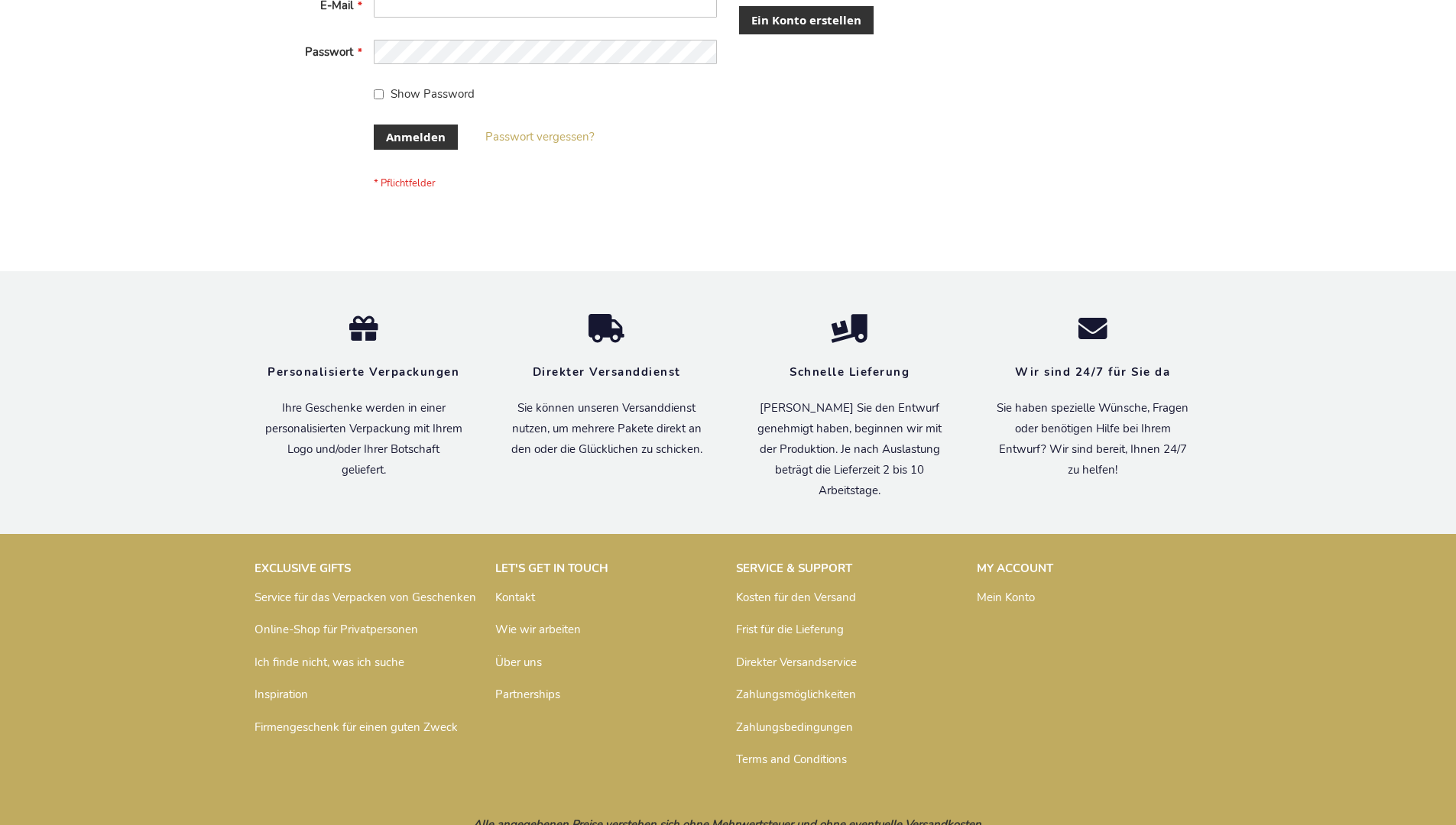
scroll to position [512, 0]
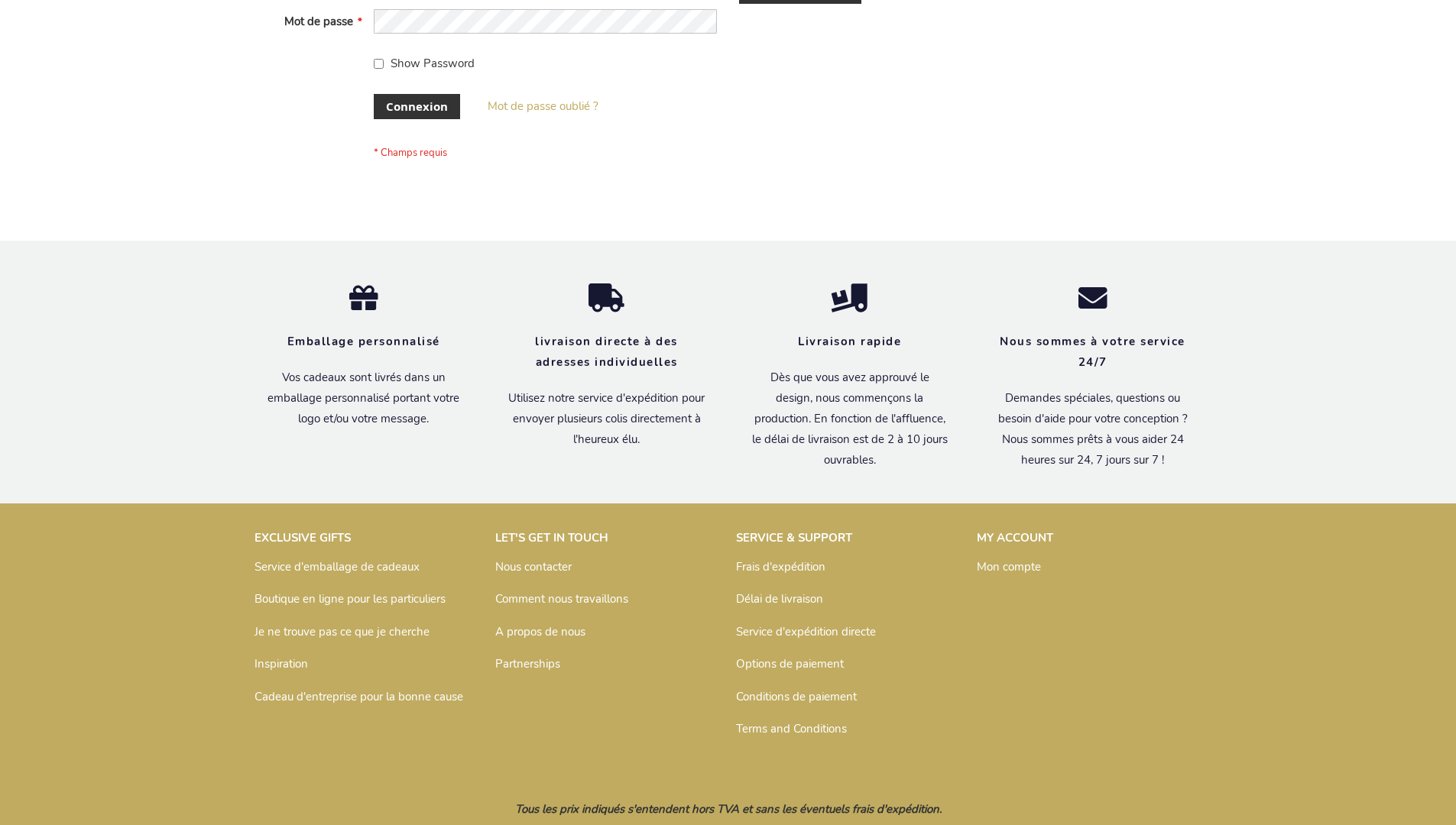
scroll to position [527, 0]
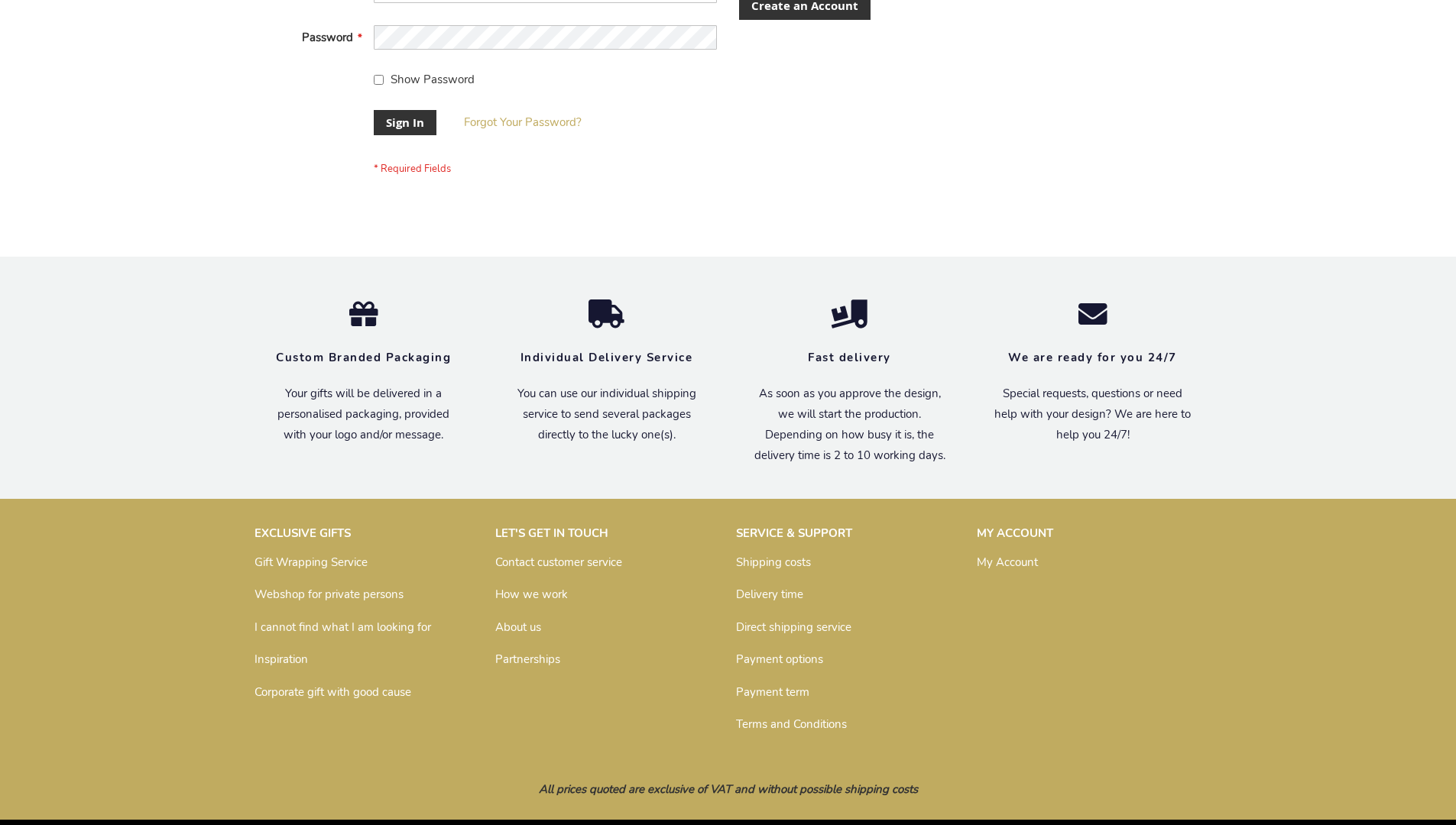
scroll to position [492, 0]
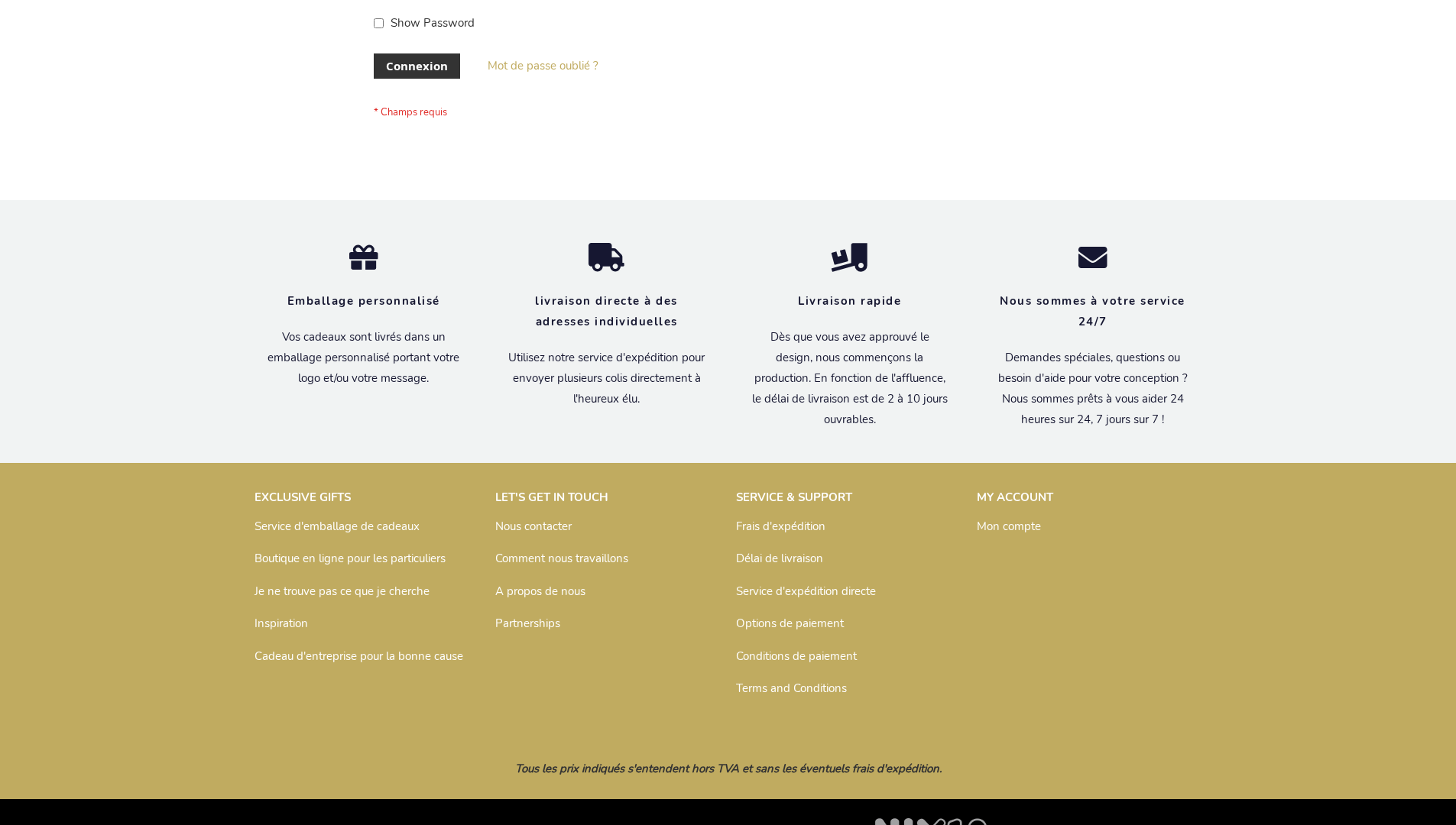
scroll to position [527, 0]
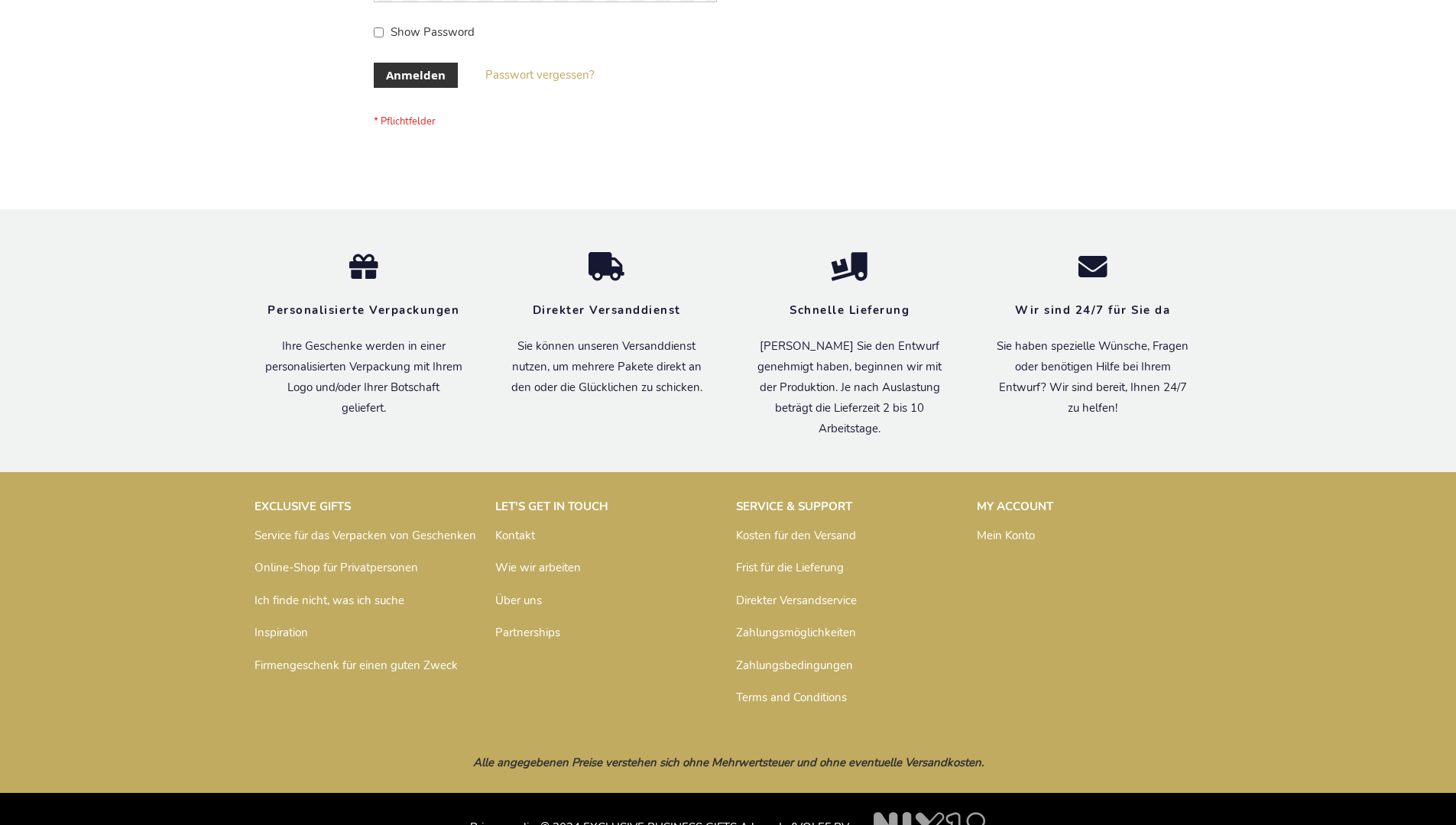
scroll to position [512, 0]
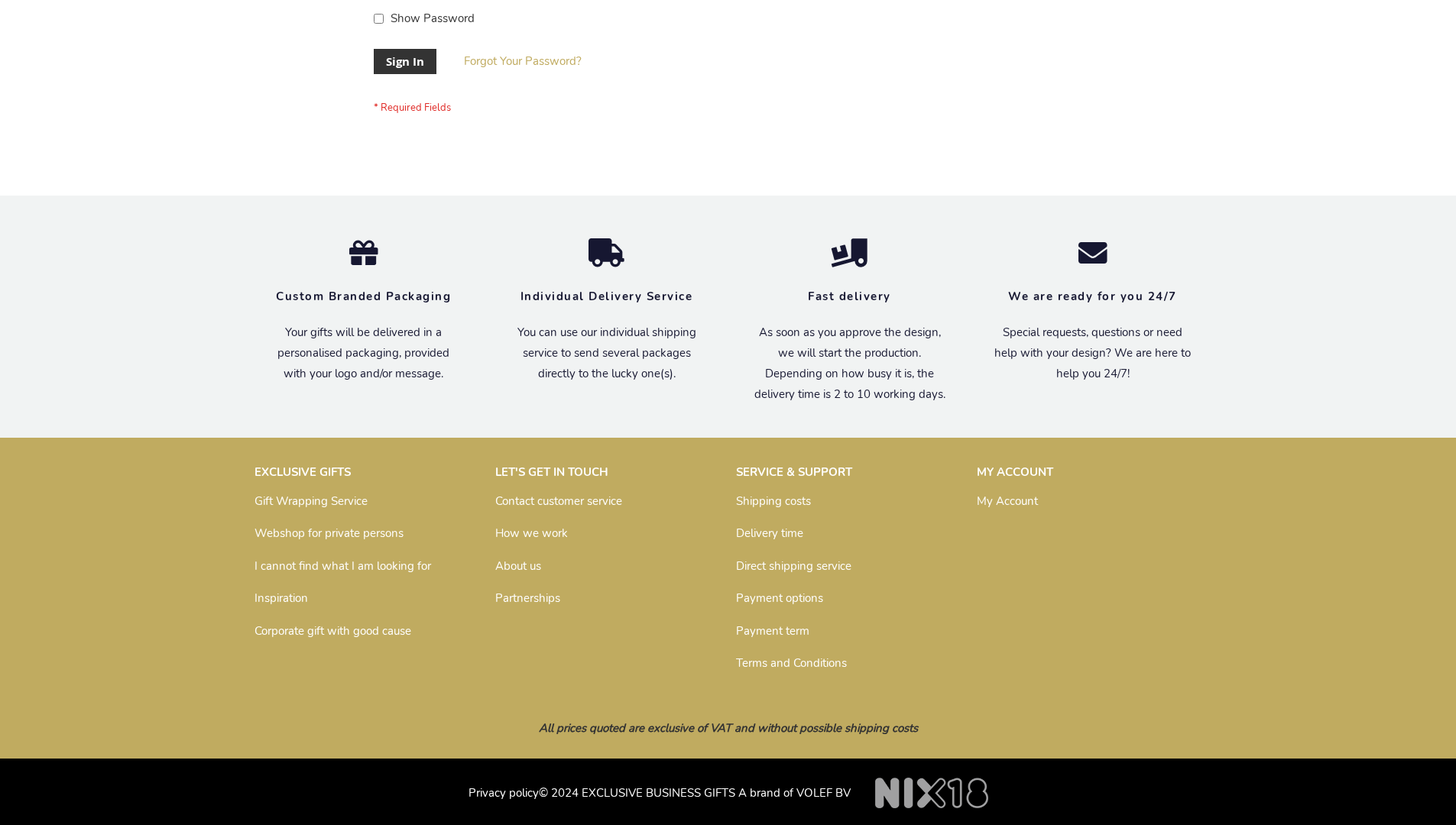
scroll to position [492, 0]
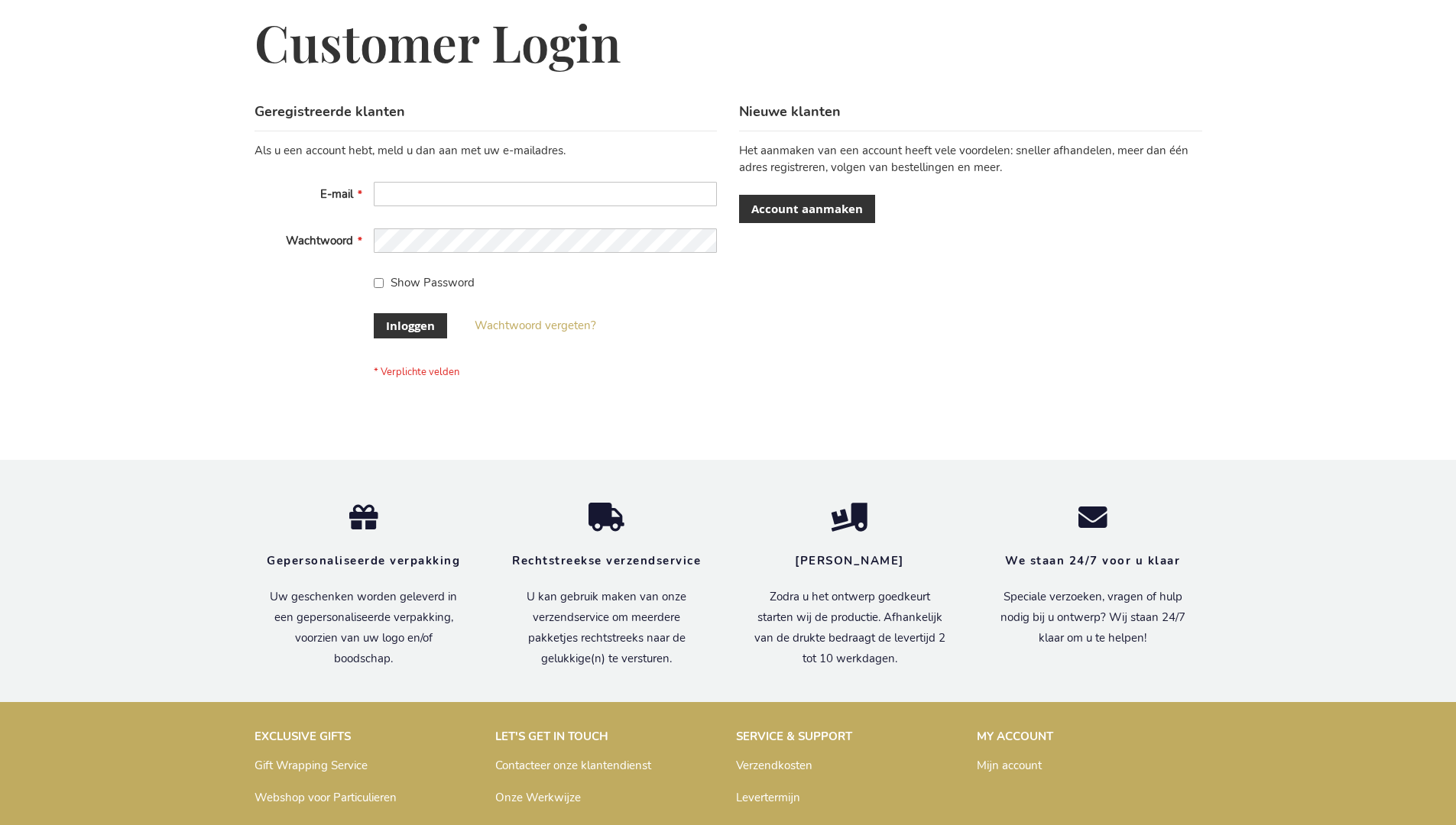
scroll to position [519, 0]
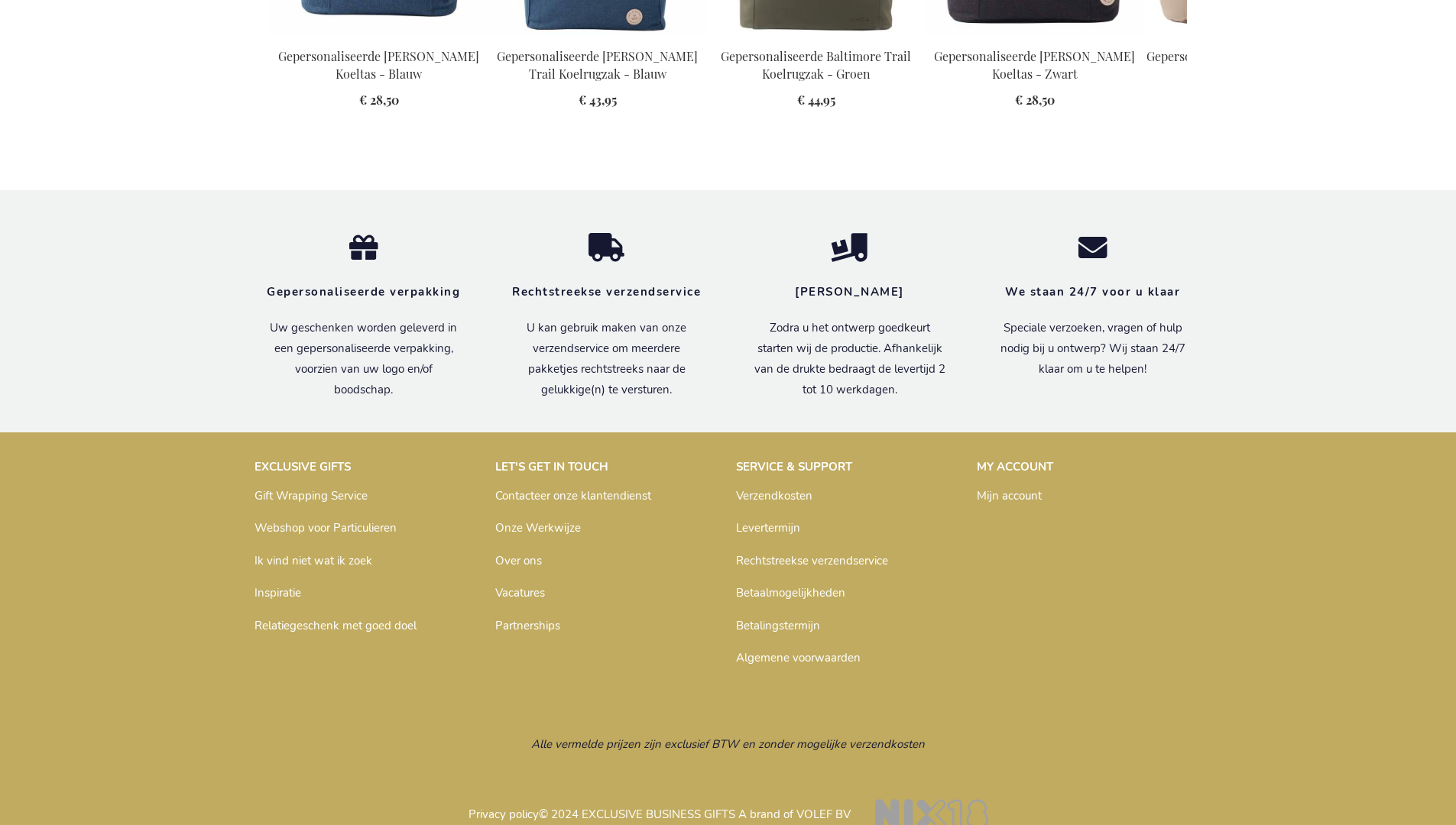
scroll to position [1729, 0]
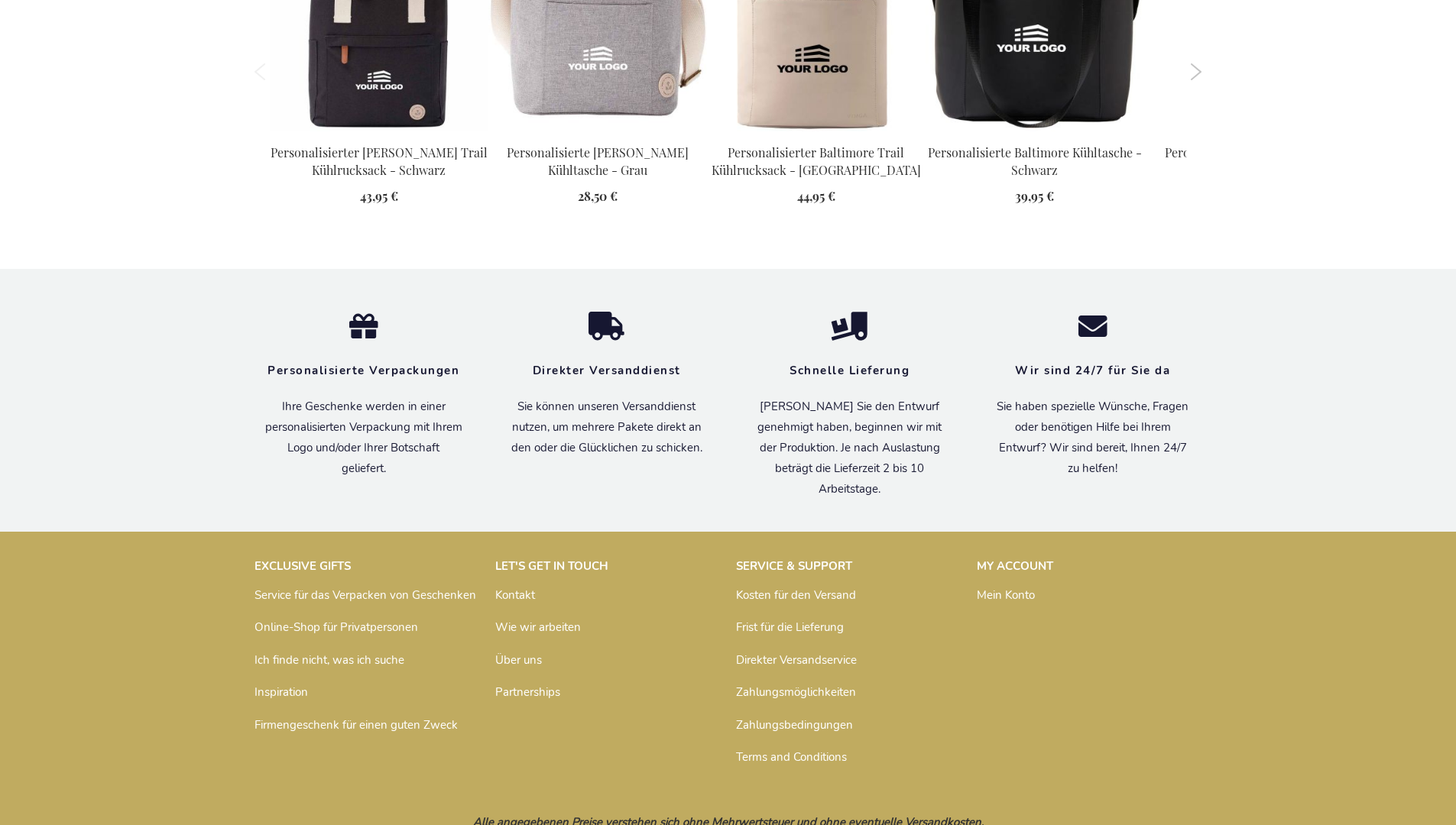
scroll to position [1722, 0]
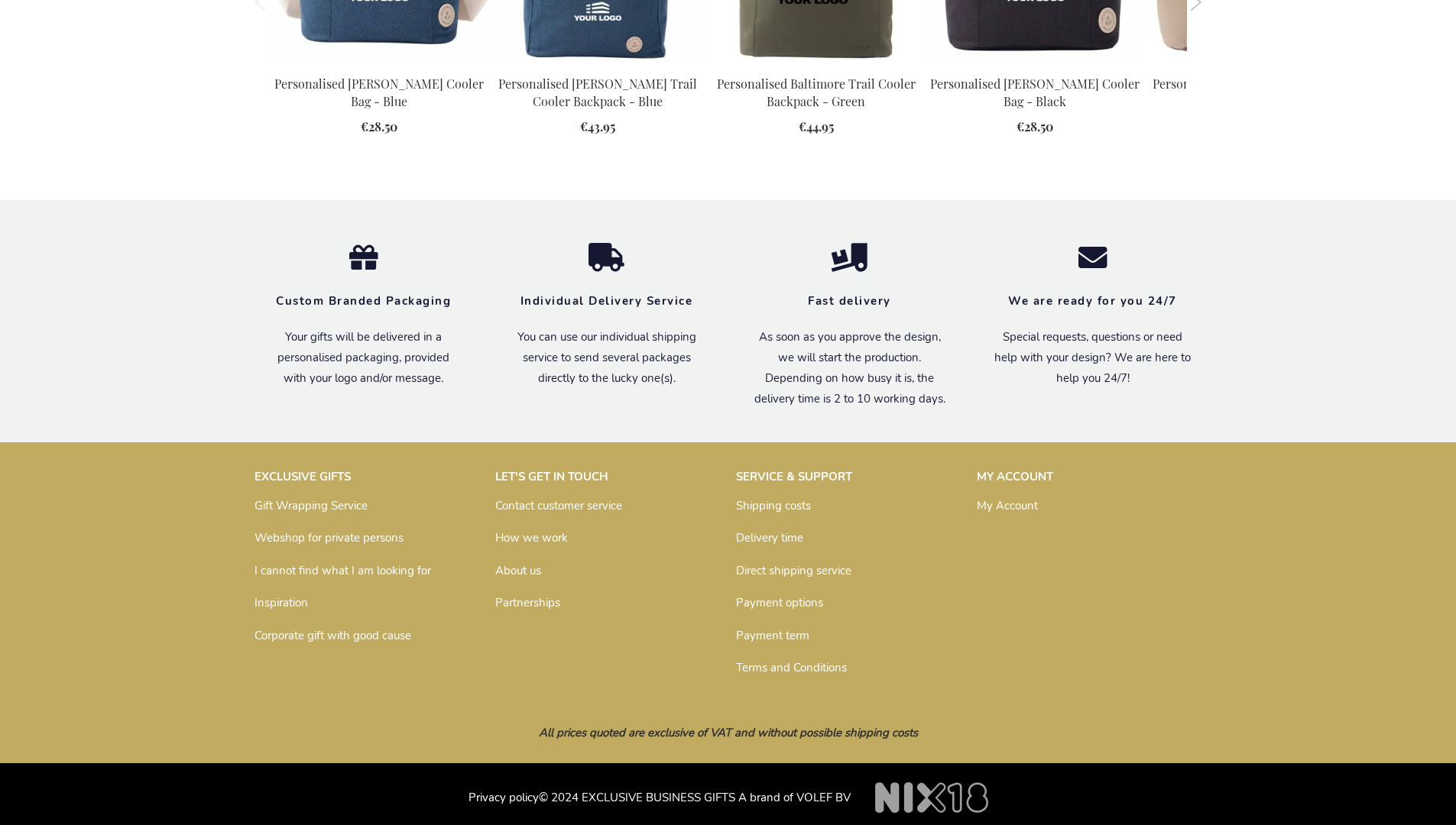
scroll to position [1685, 0]
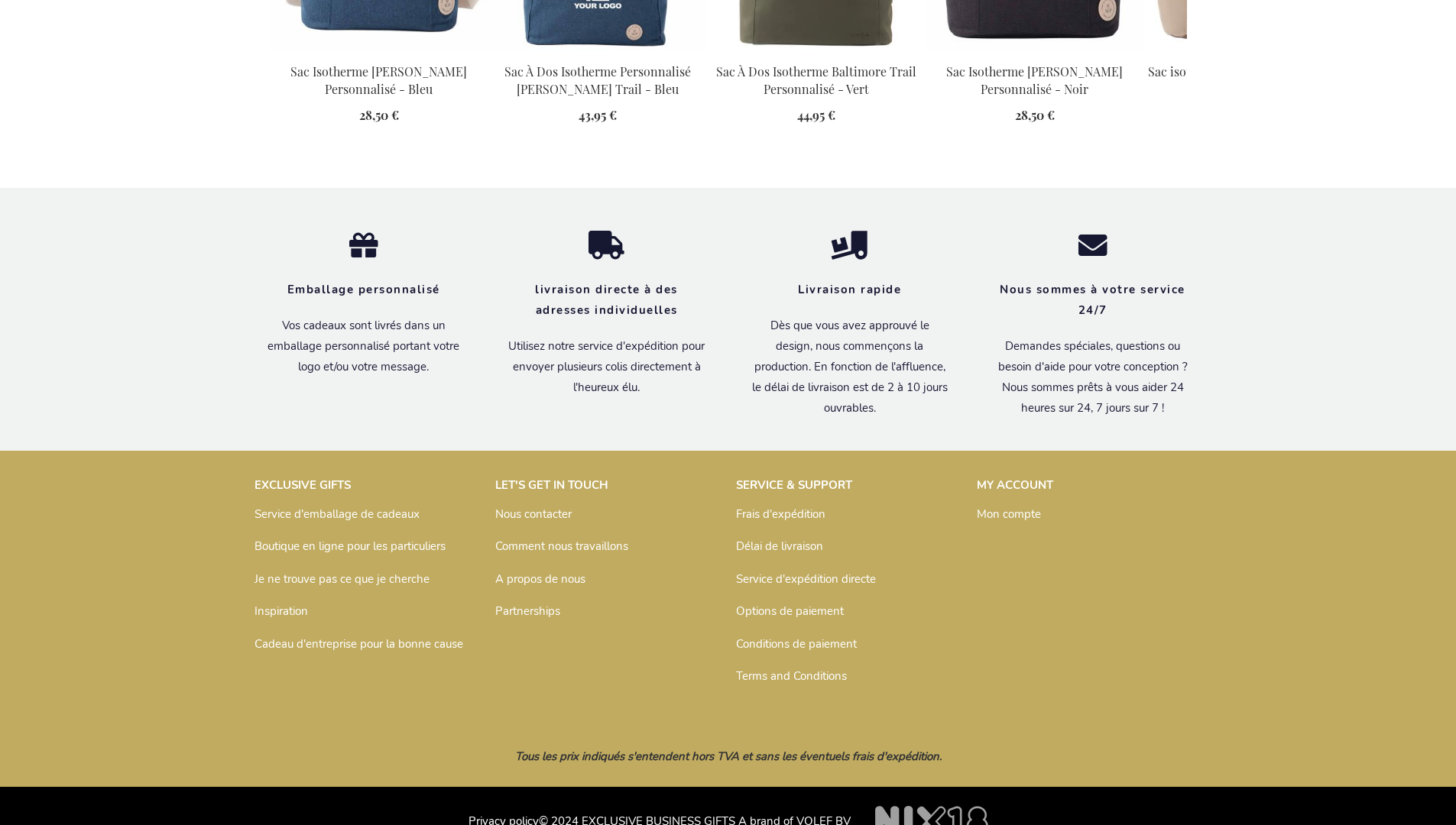
scroll to position [1738, 0]
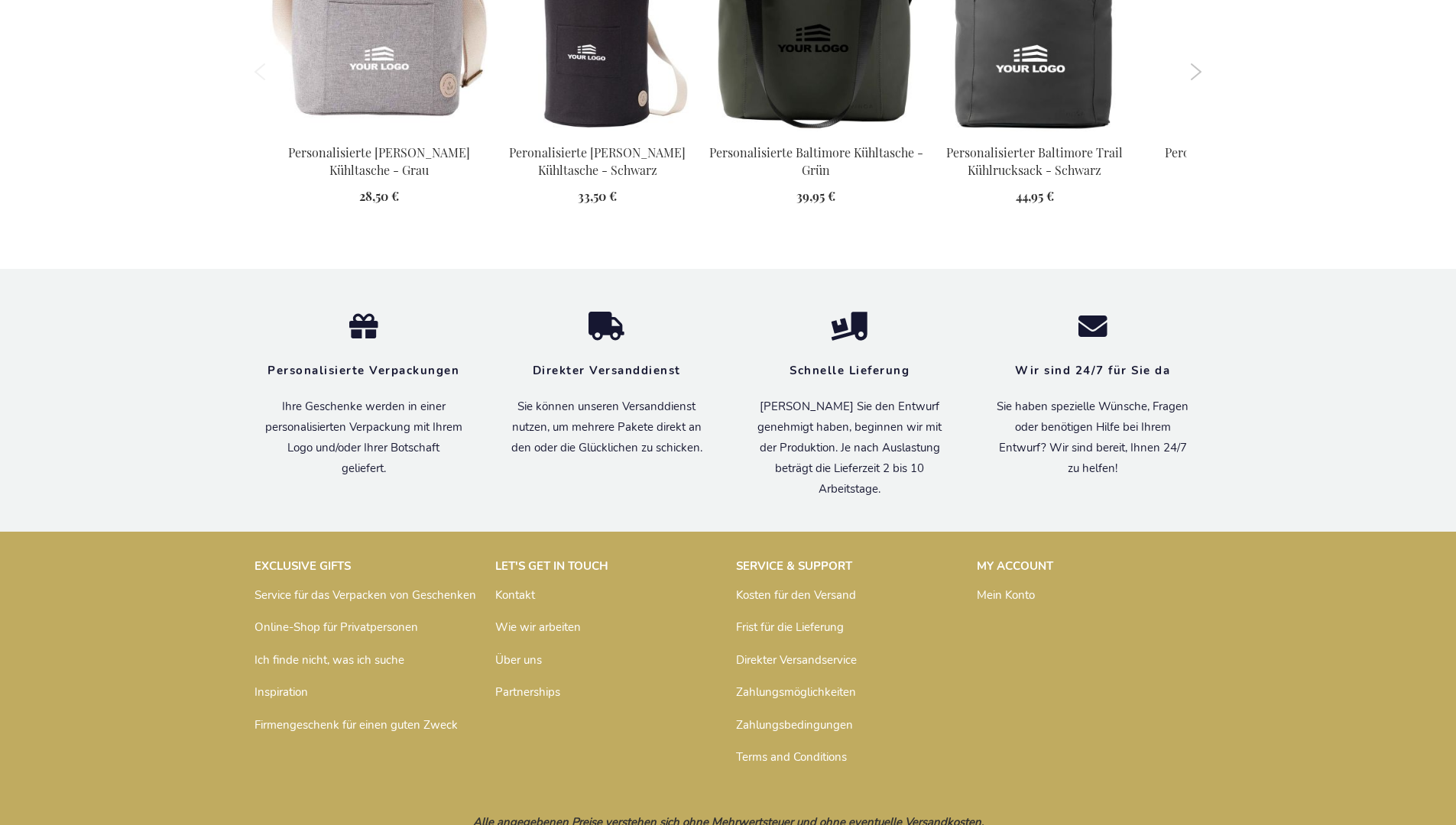
scroll to position [1722, 0]
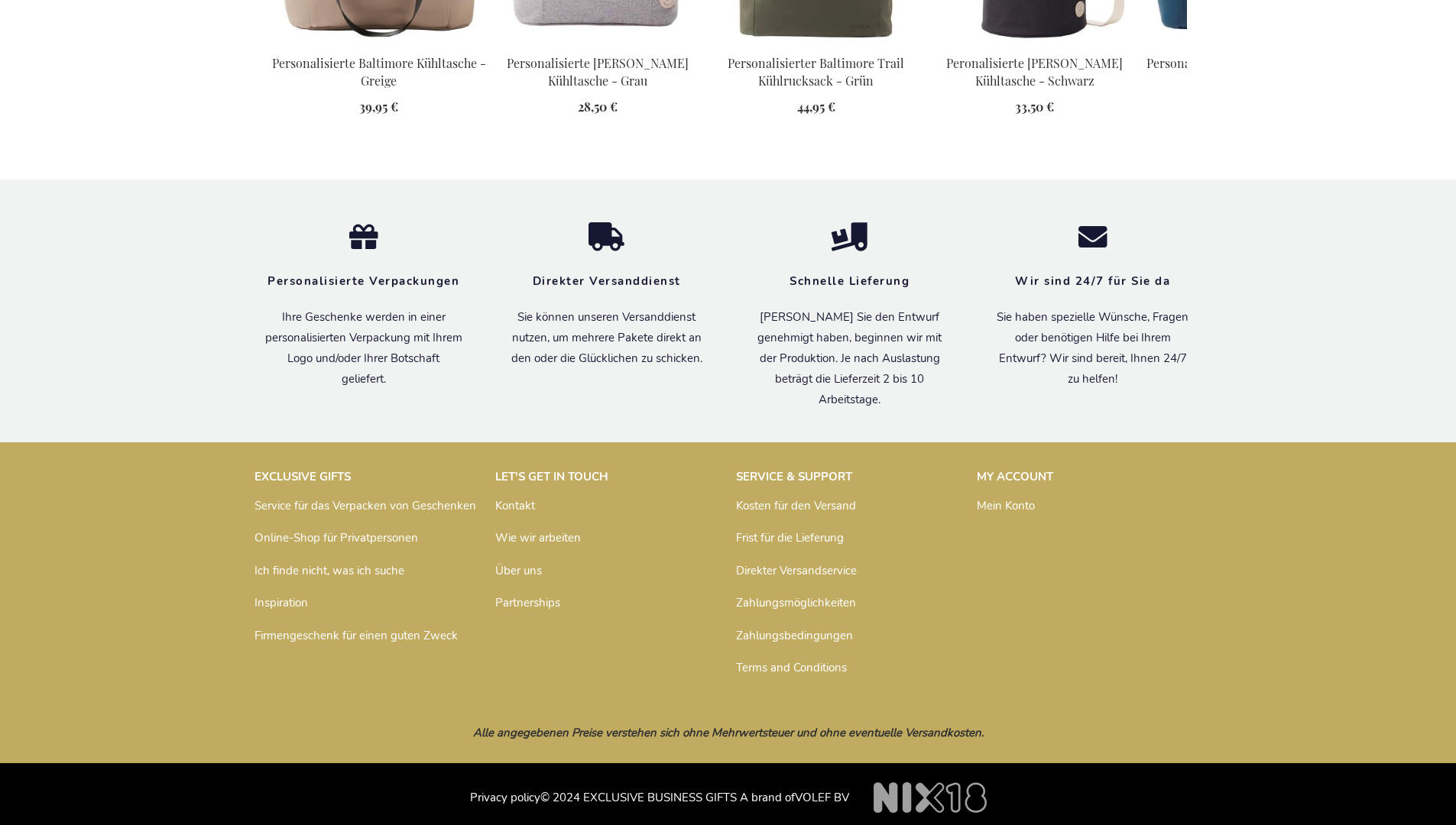
scroll to position [1722, 0]
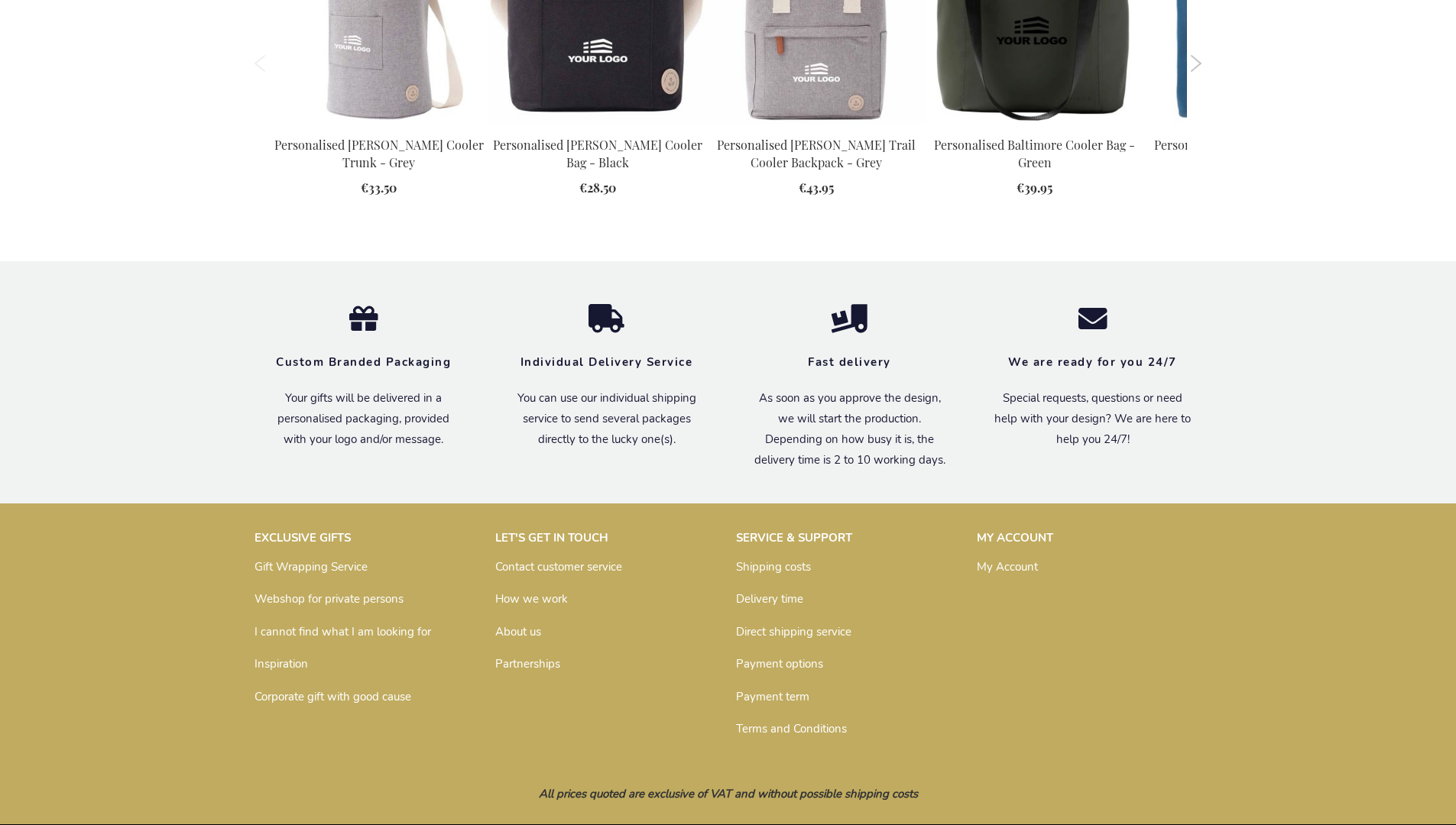
scroll to position [1685, 0]
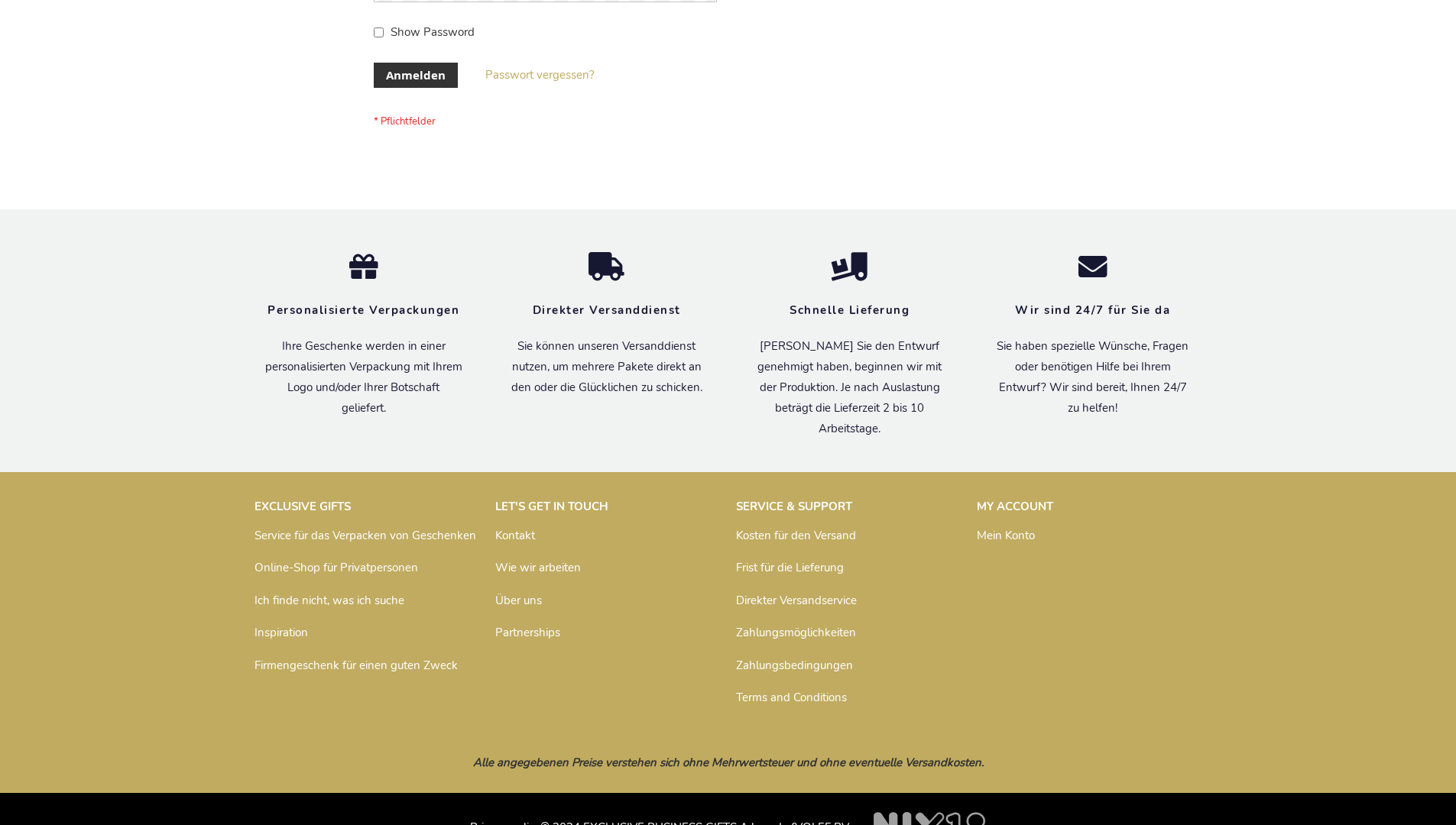
scroll to position [512, 0]
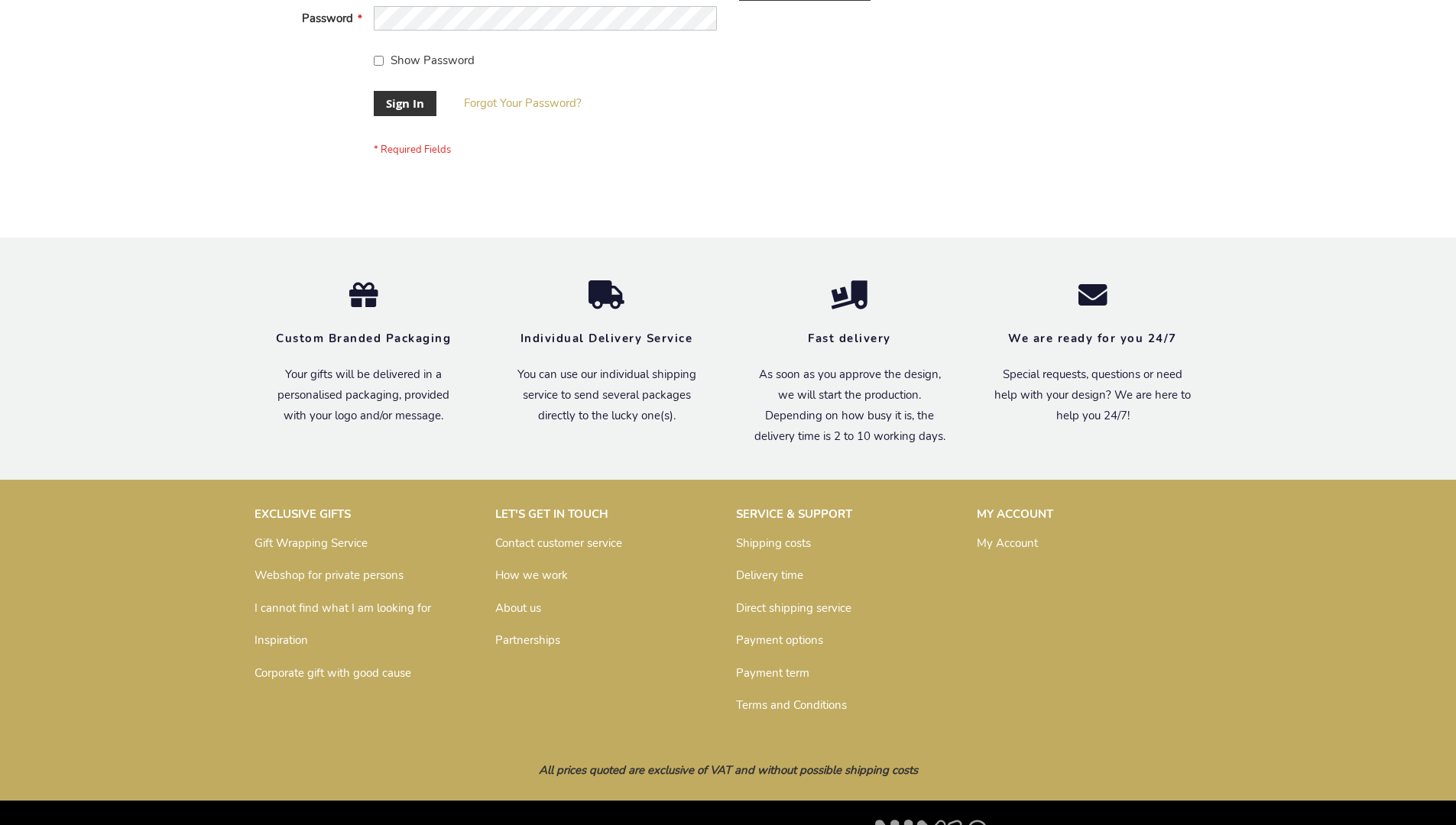
scroll to position [492, 0]
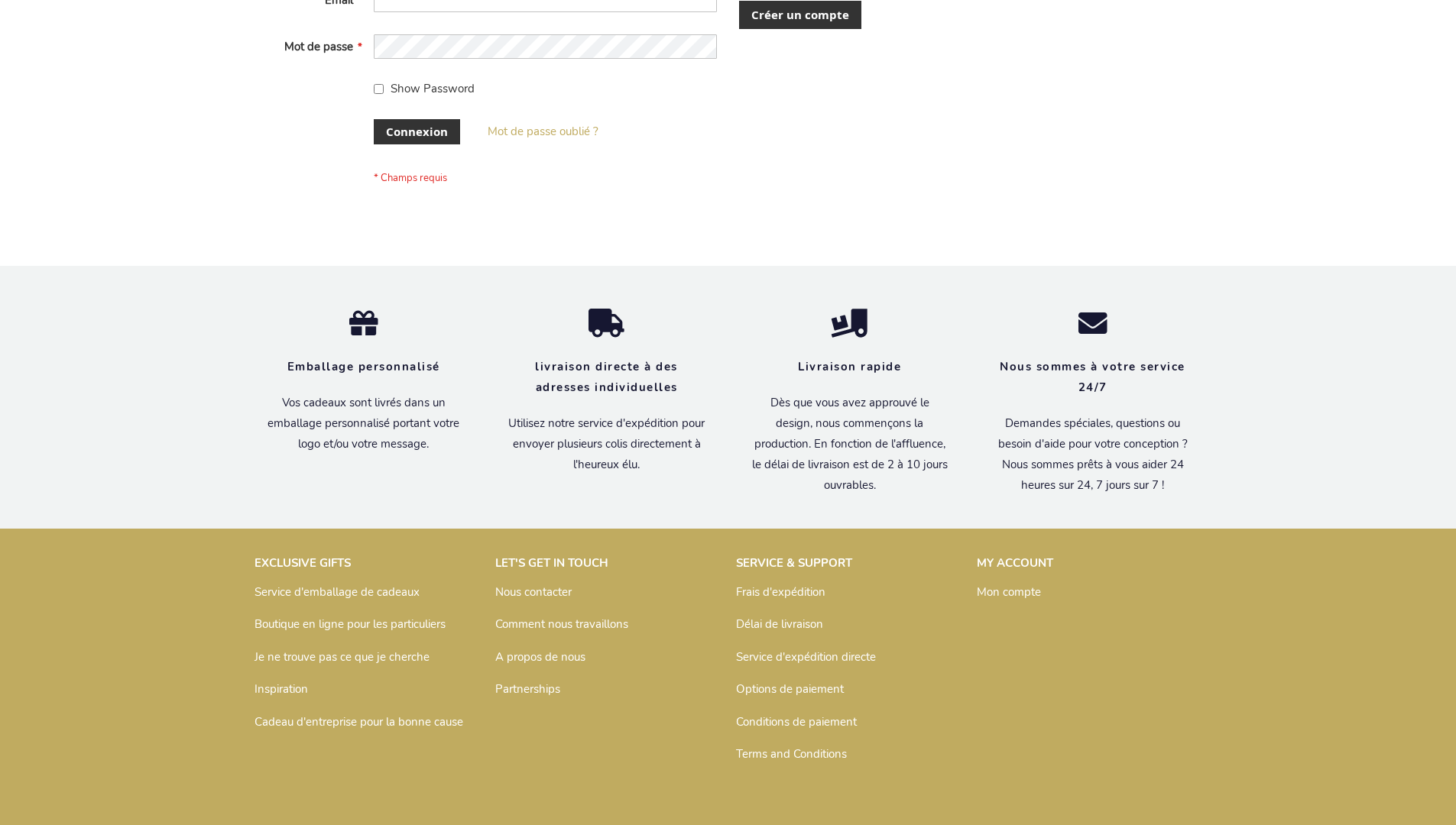
scroll to position [527, 0]
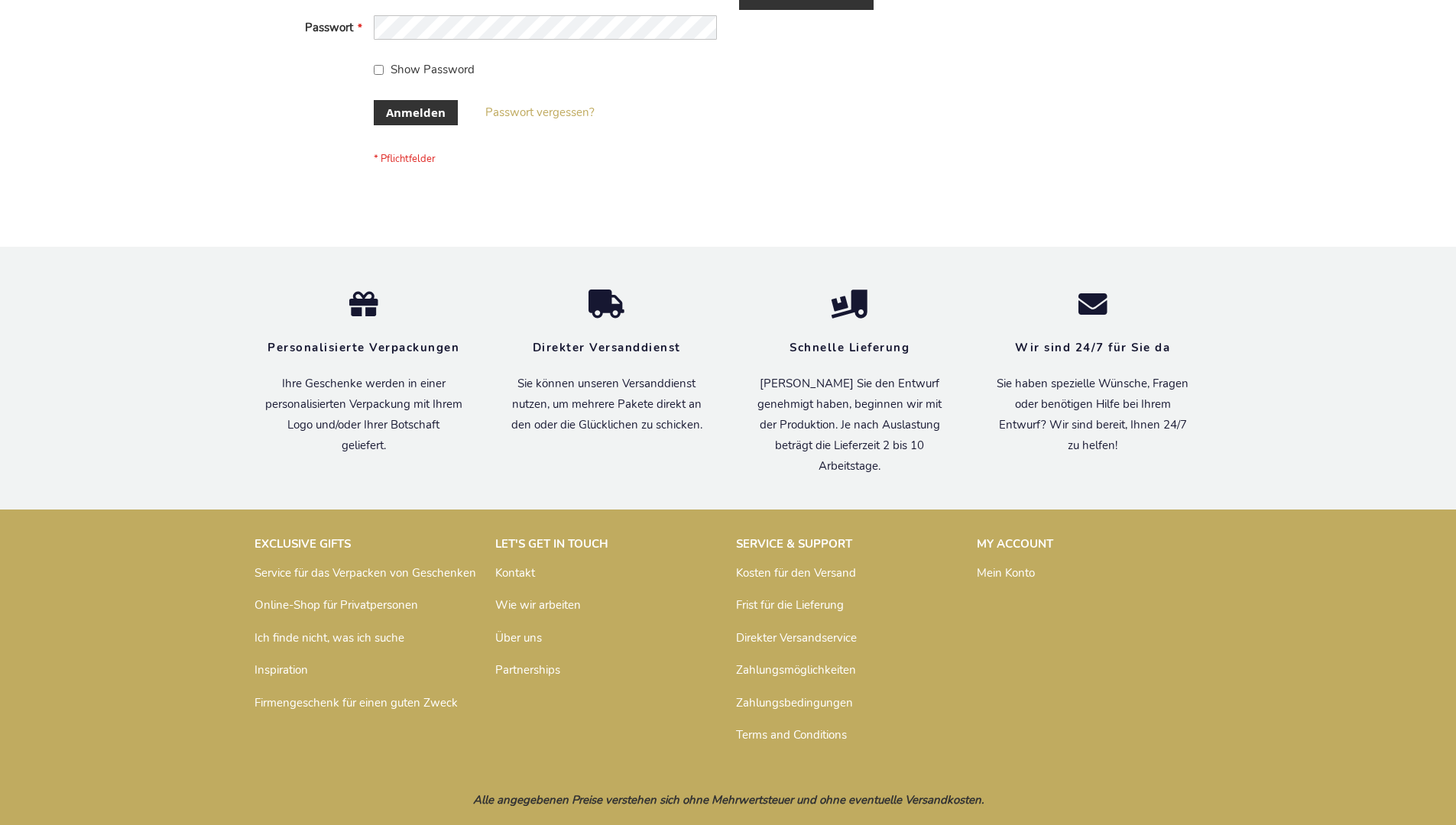
scroll to position [512, 0]
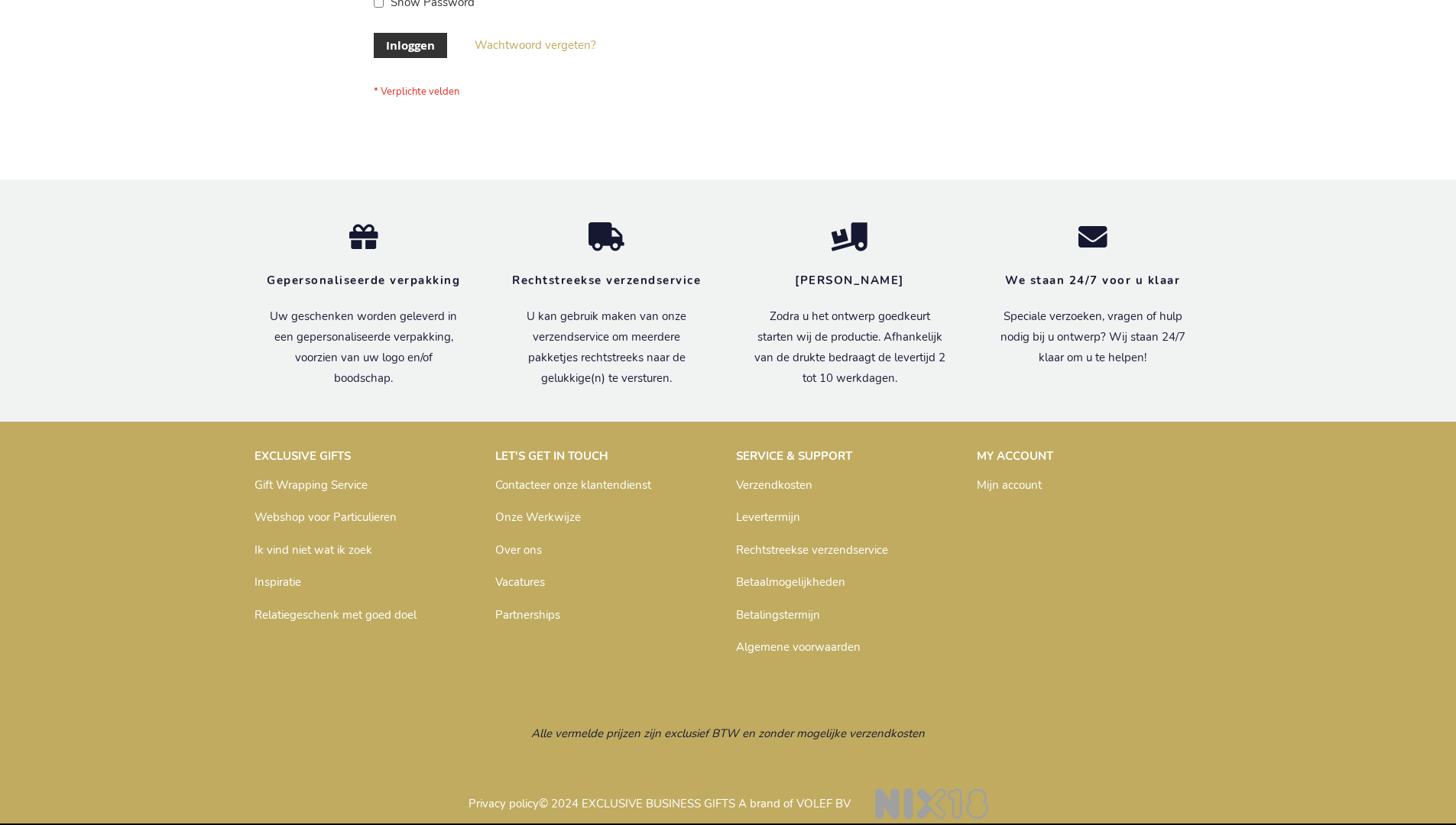
scroll to position [519, 0]
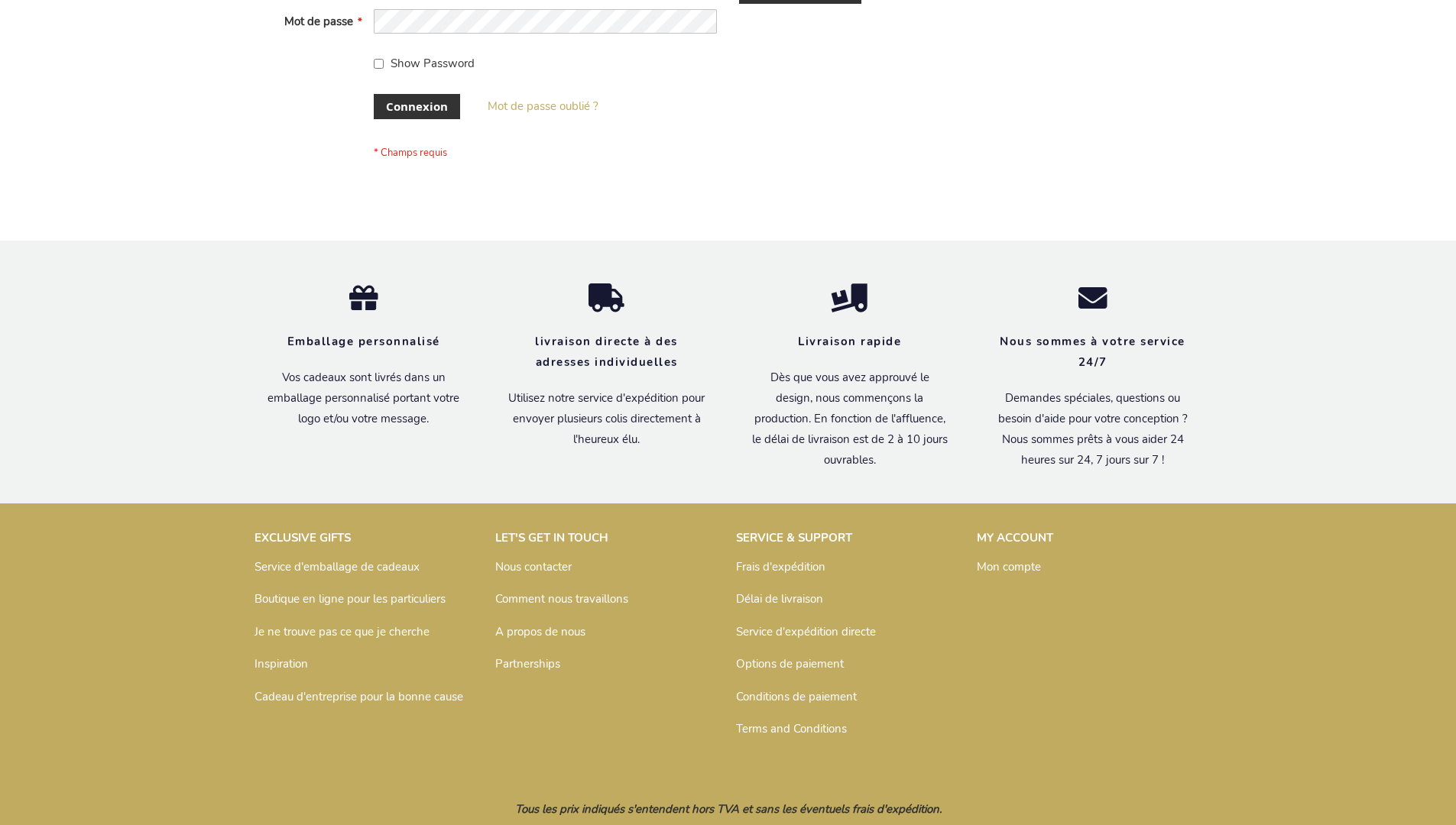
scroll to position [527, 0]
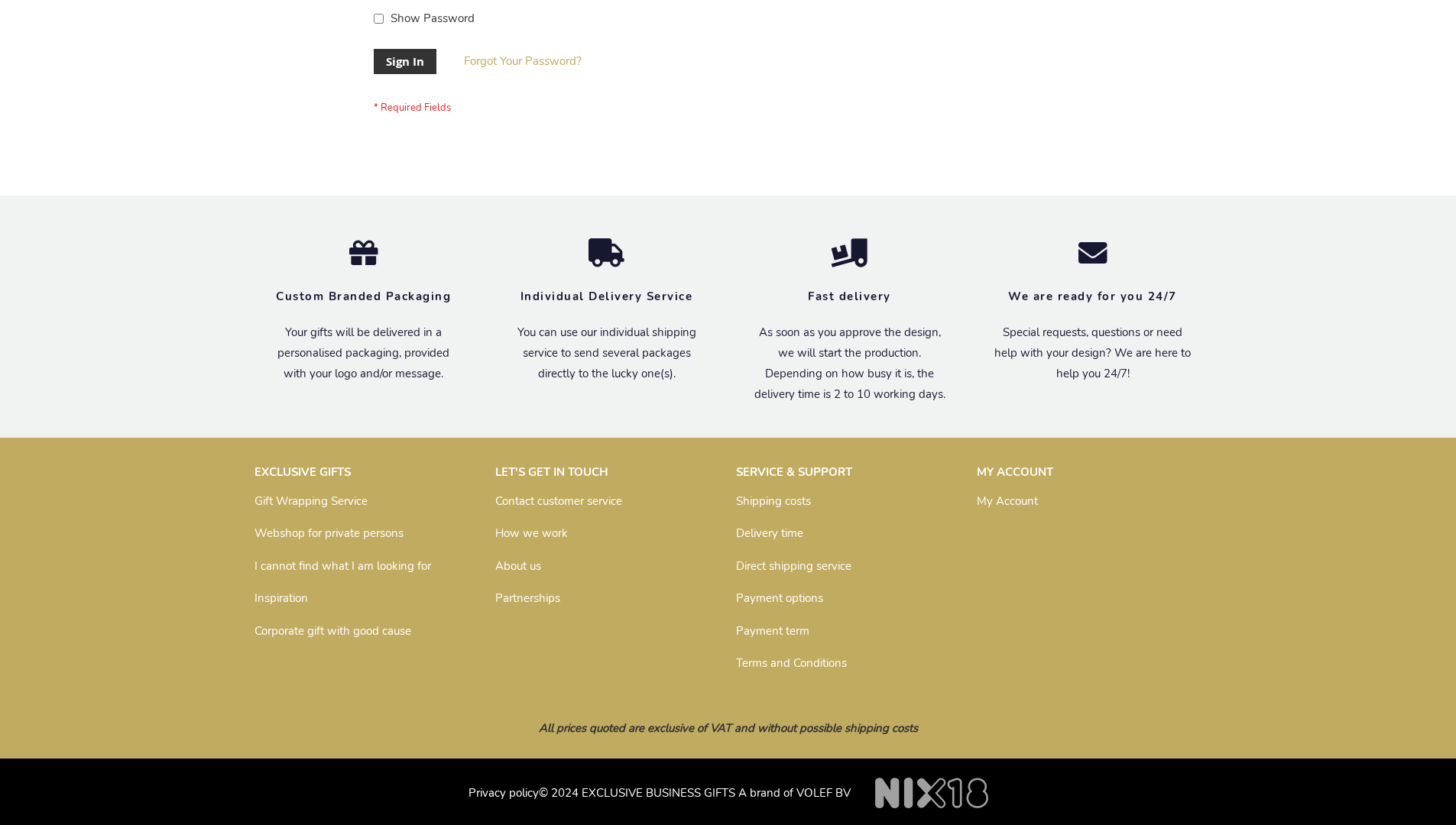
scroll to position [492, 0]
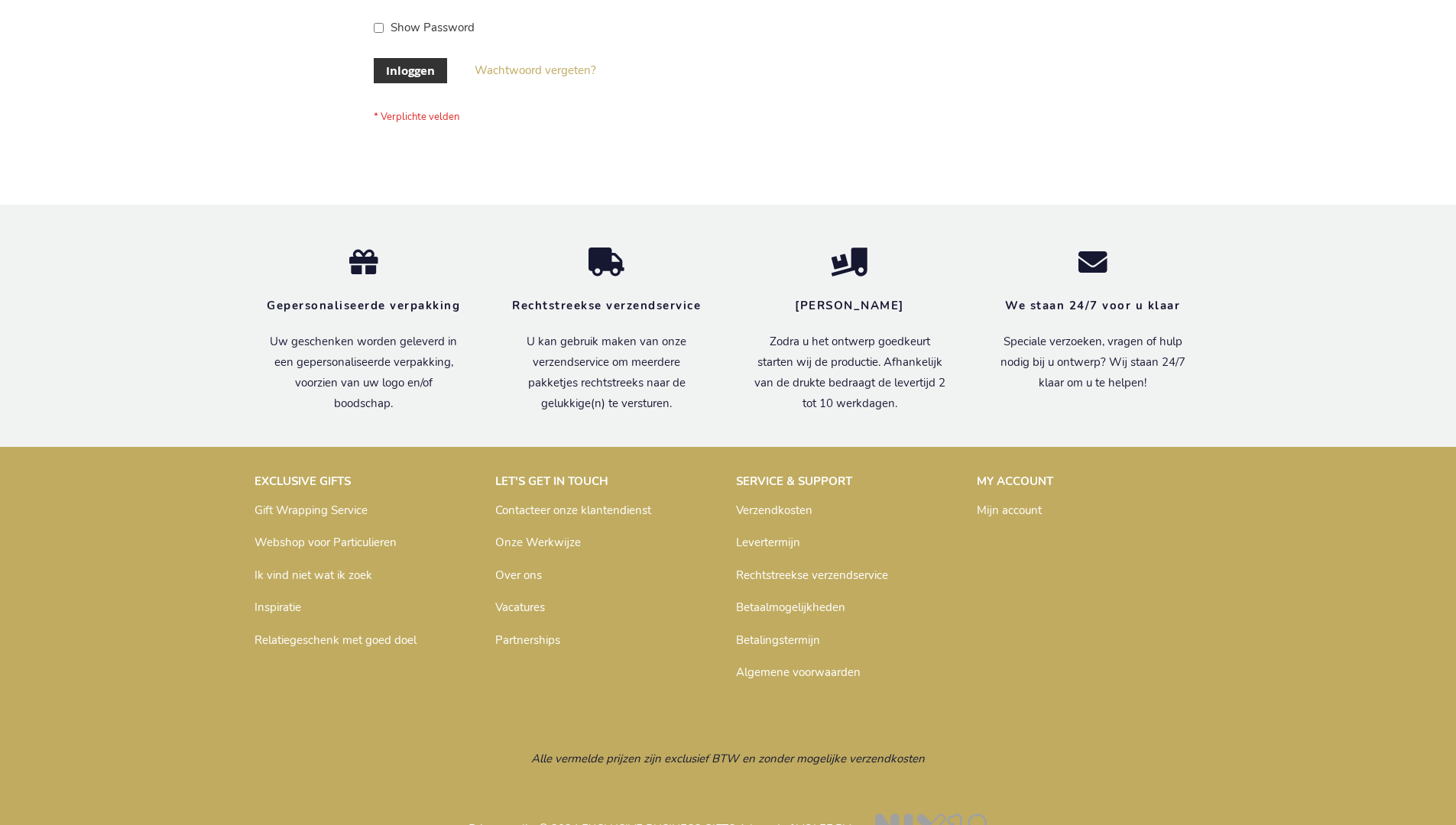
scroll to position [519, 0]
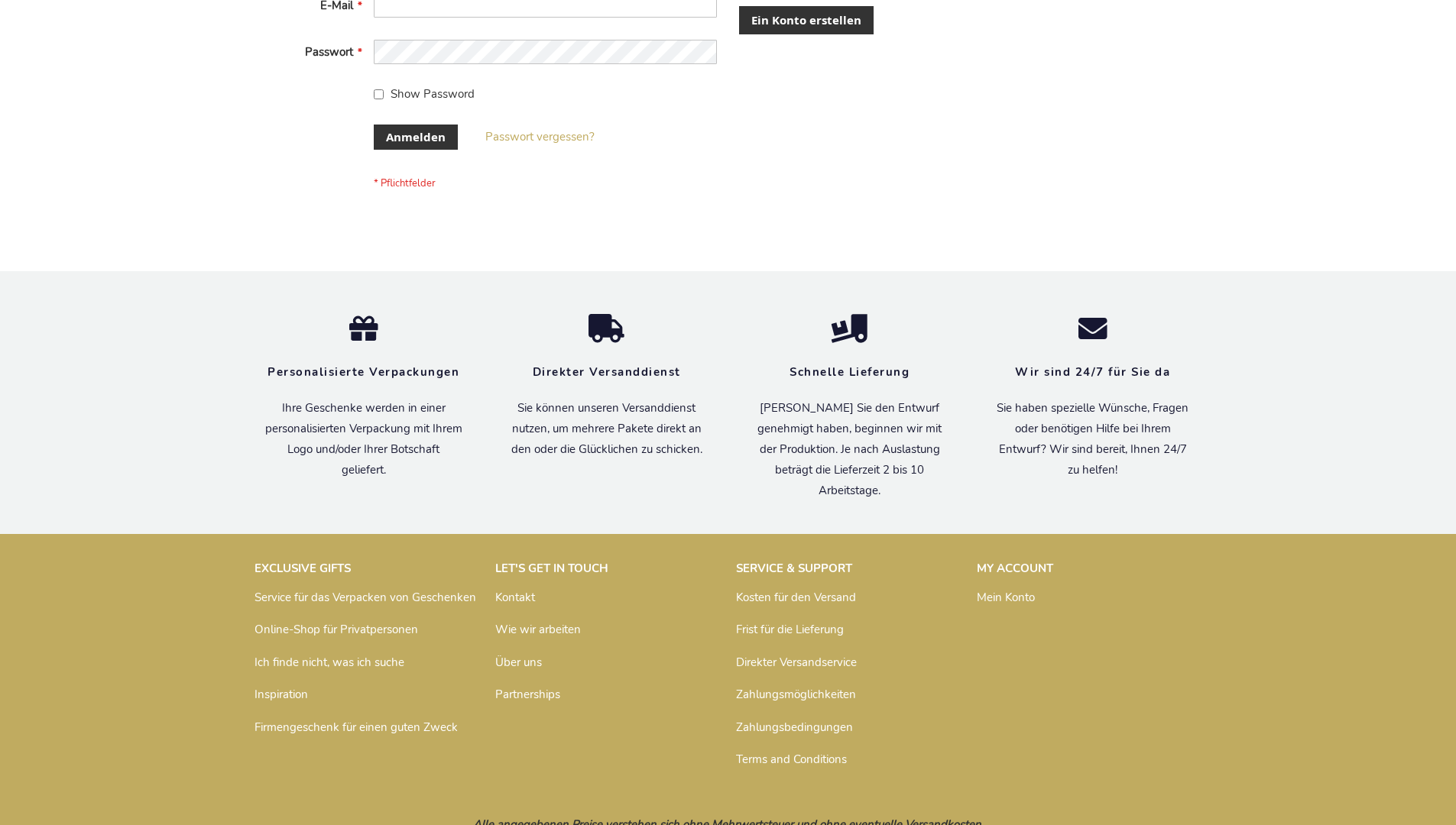
scroll to position [512, 0]
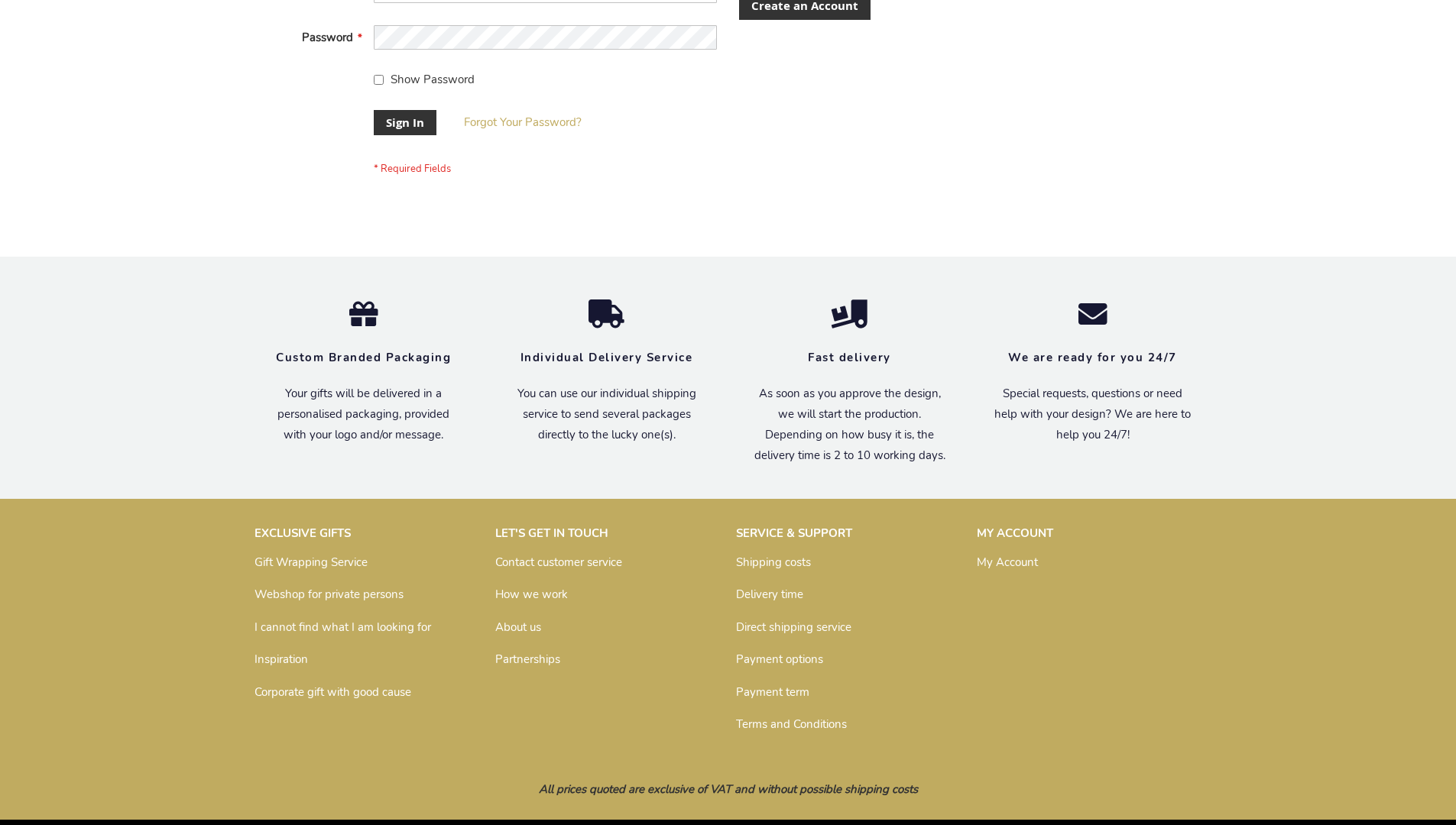
scroll to position [492, 0]
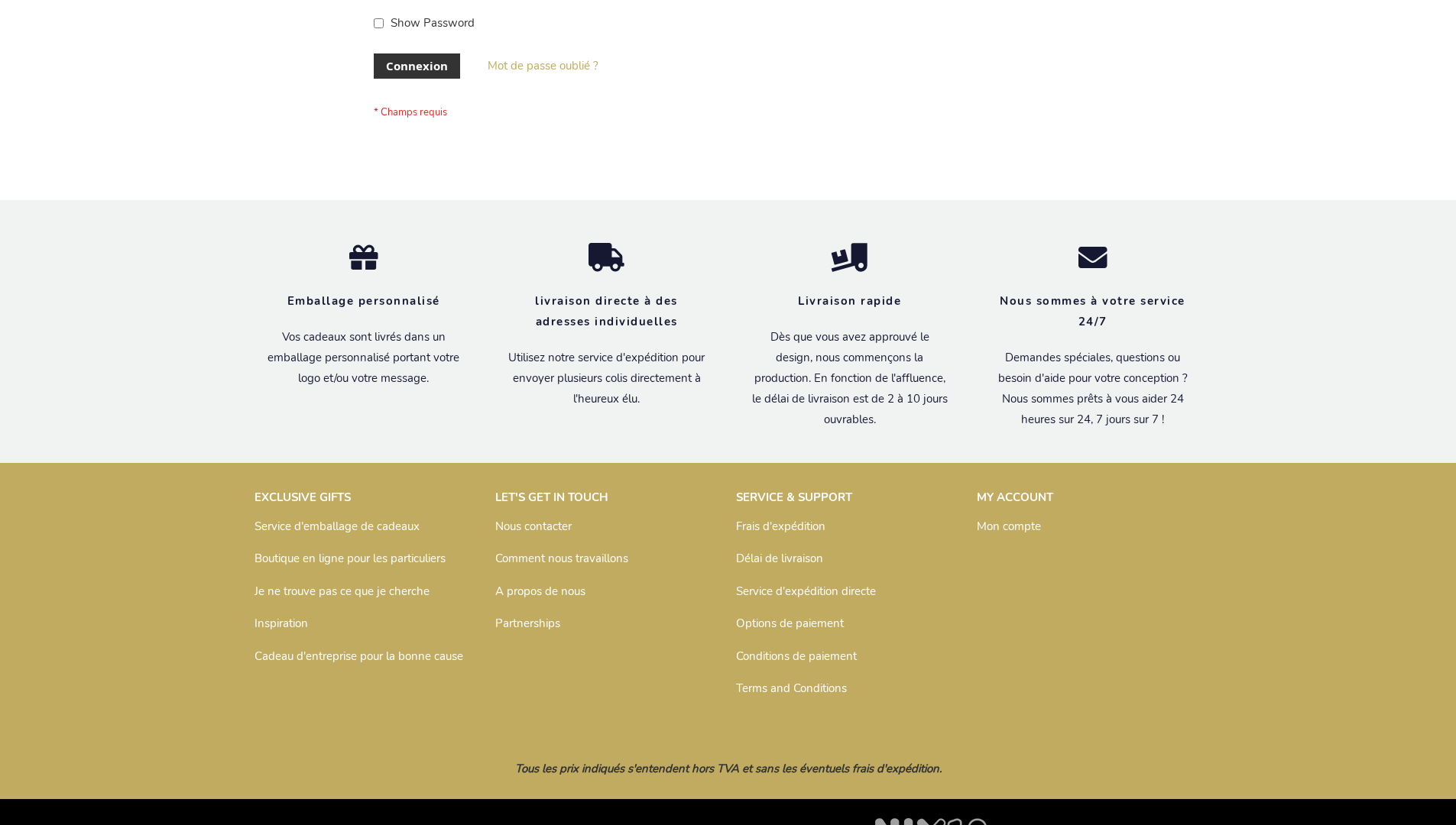
scroll to position [527, 0]
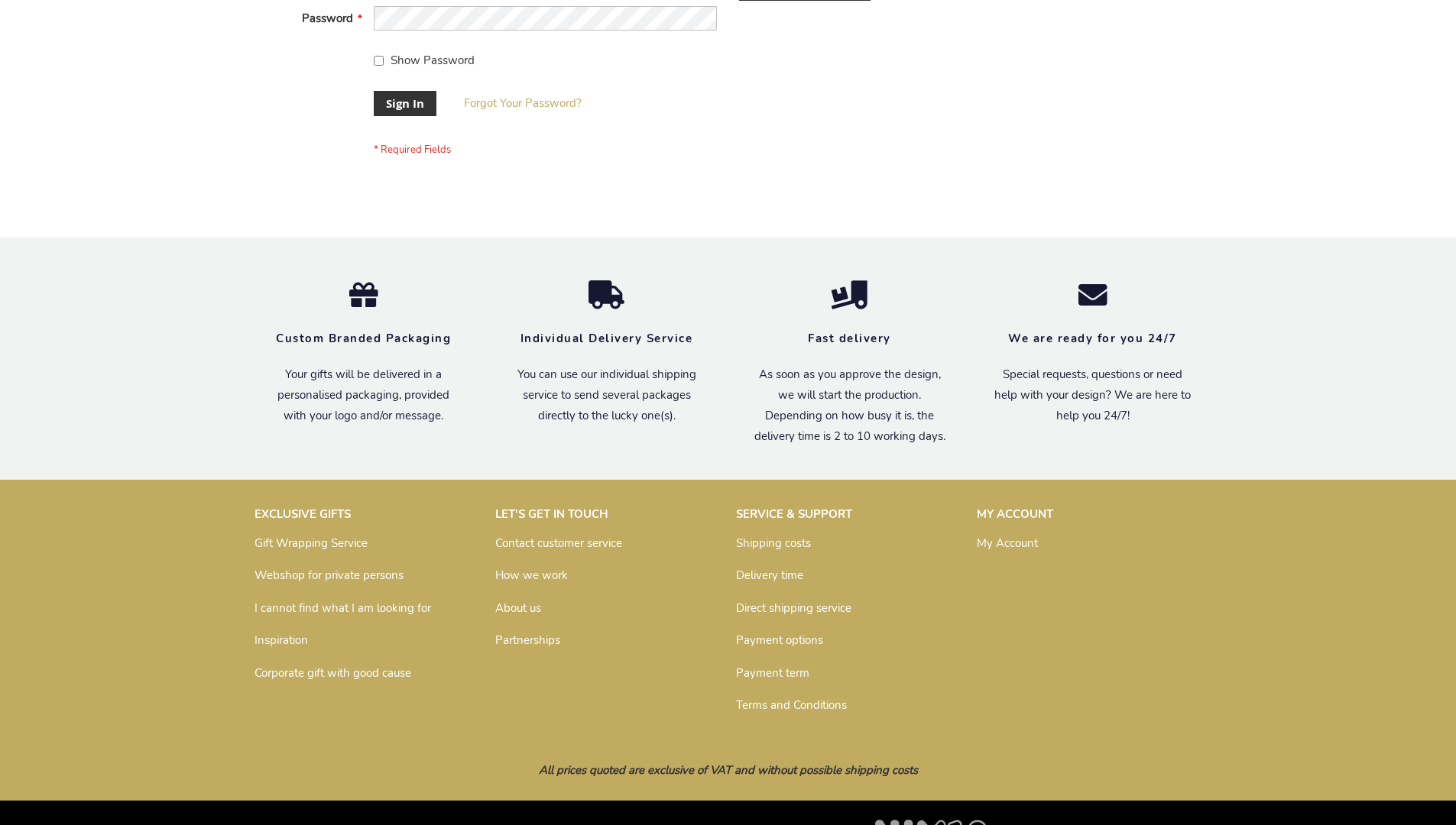
scroll to position [492, 0]
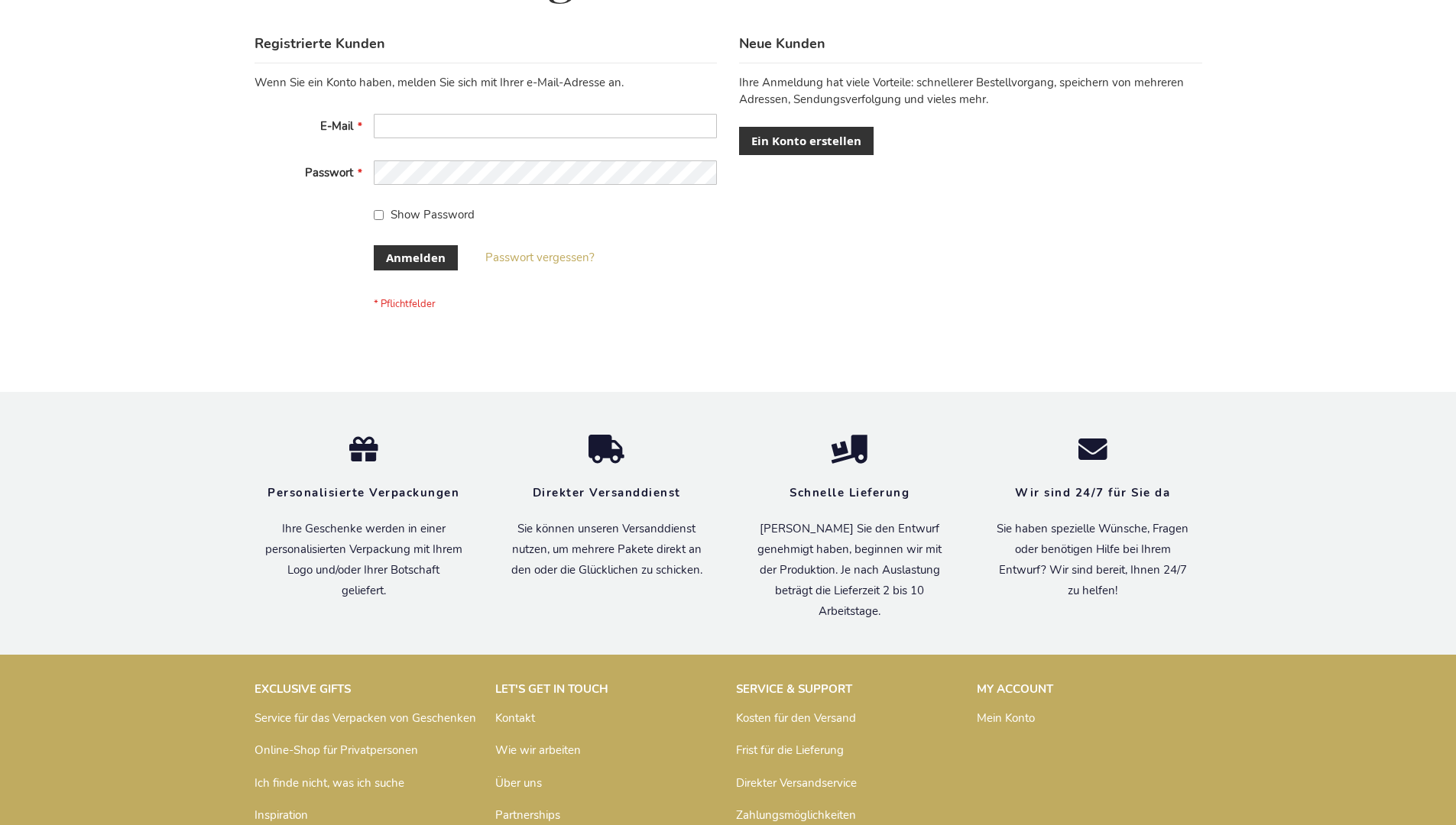
scroll to position [512, 0]
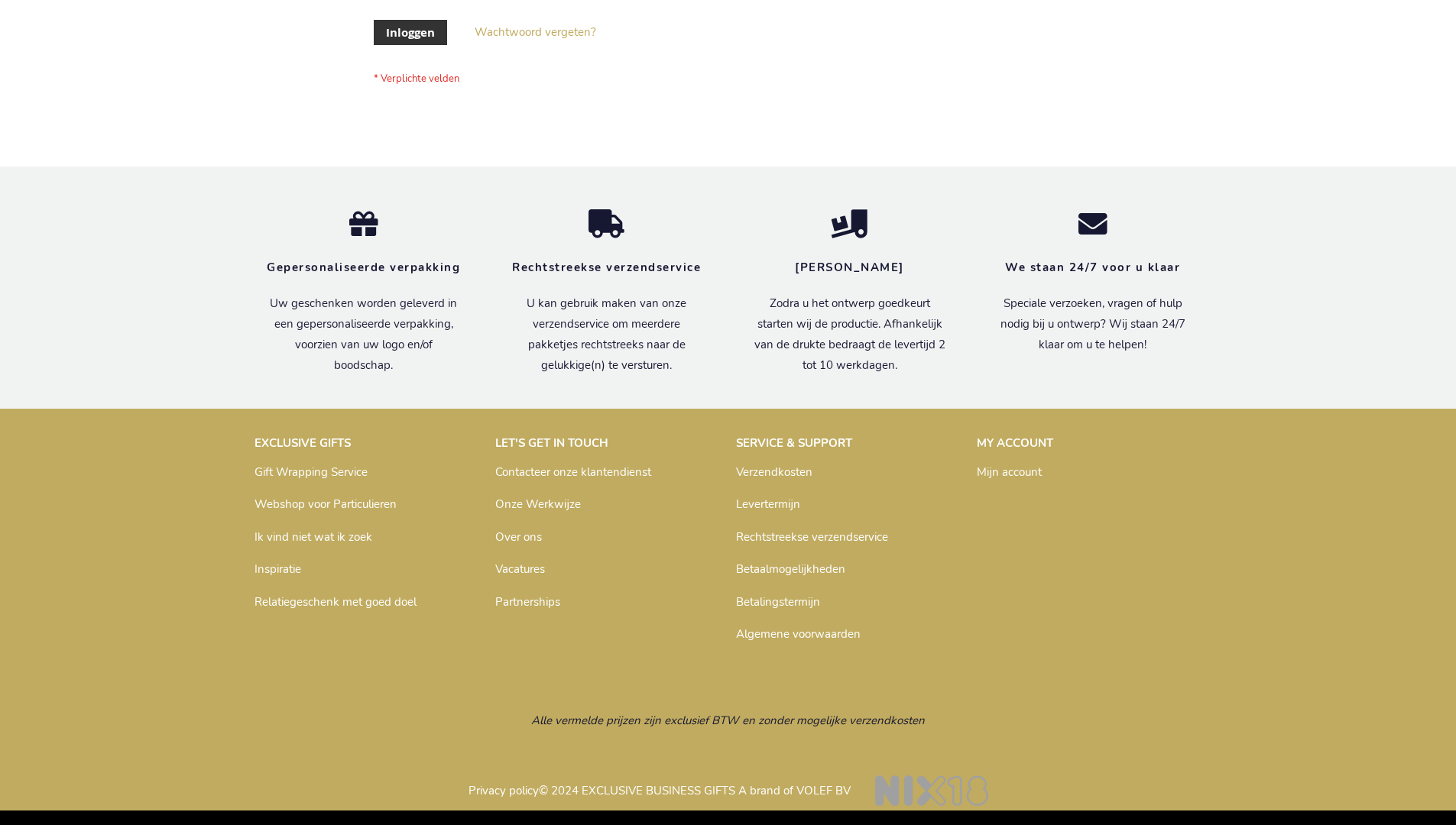
scroll to position [519, 0]
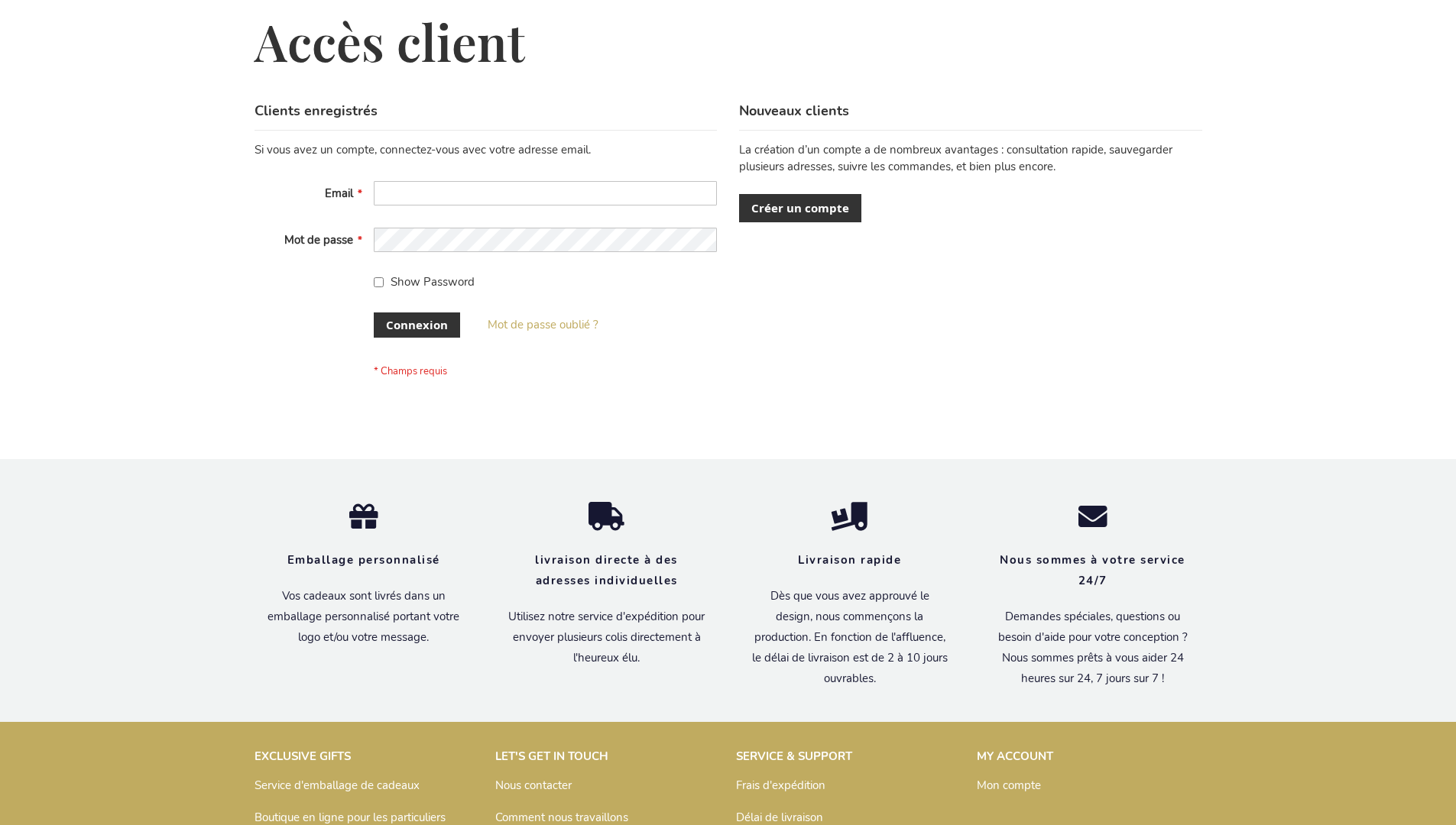
scroll to position [527, 0]
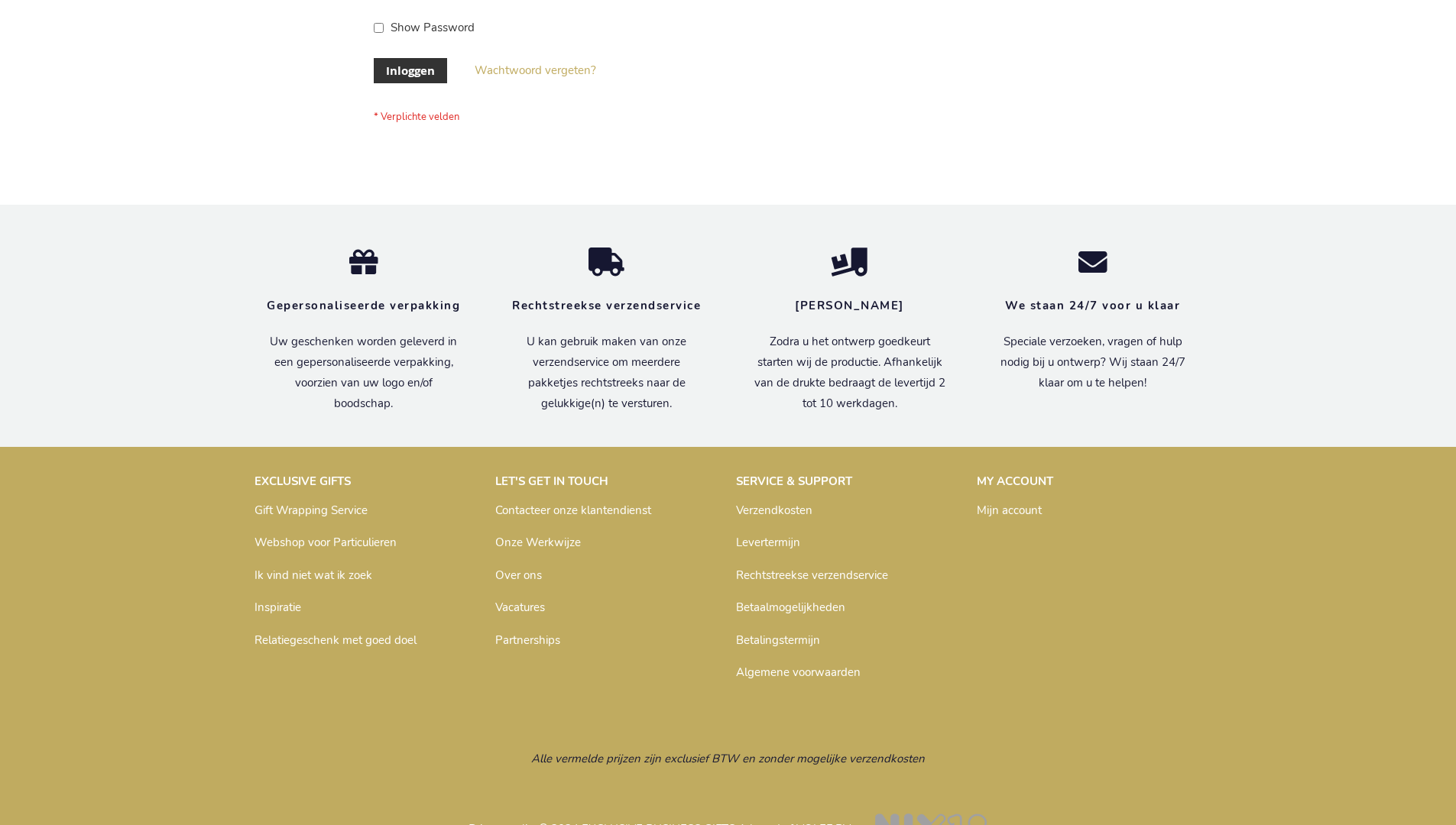
scroll to position [519, 0]
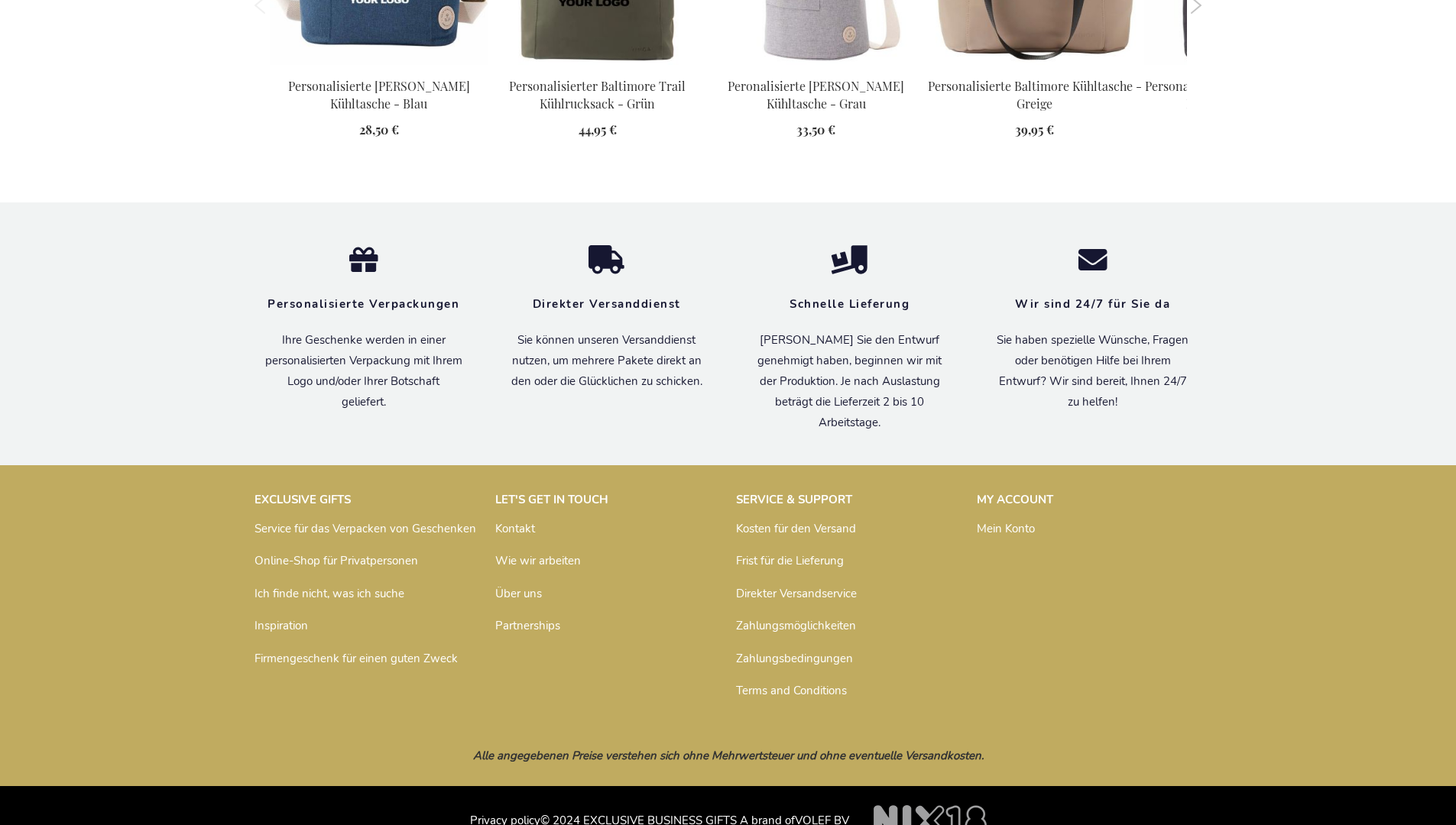
scroll to position [1722, 0]
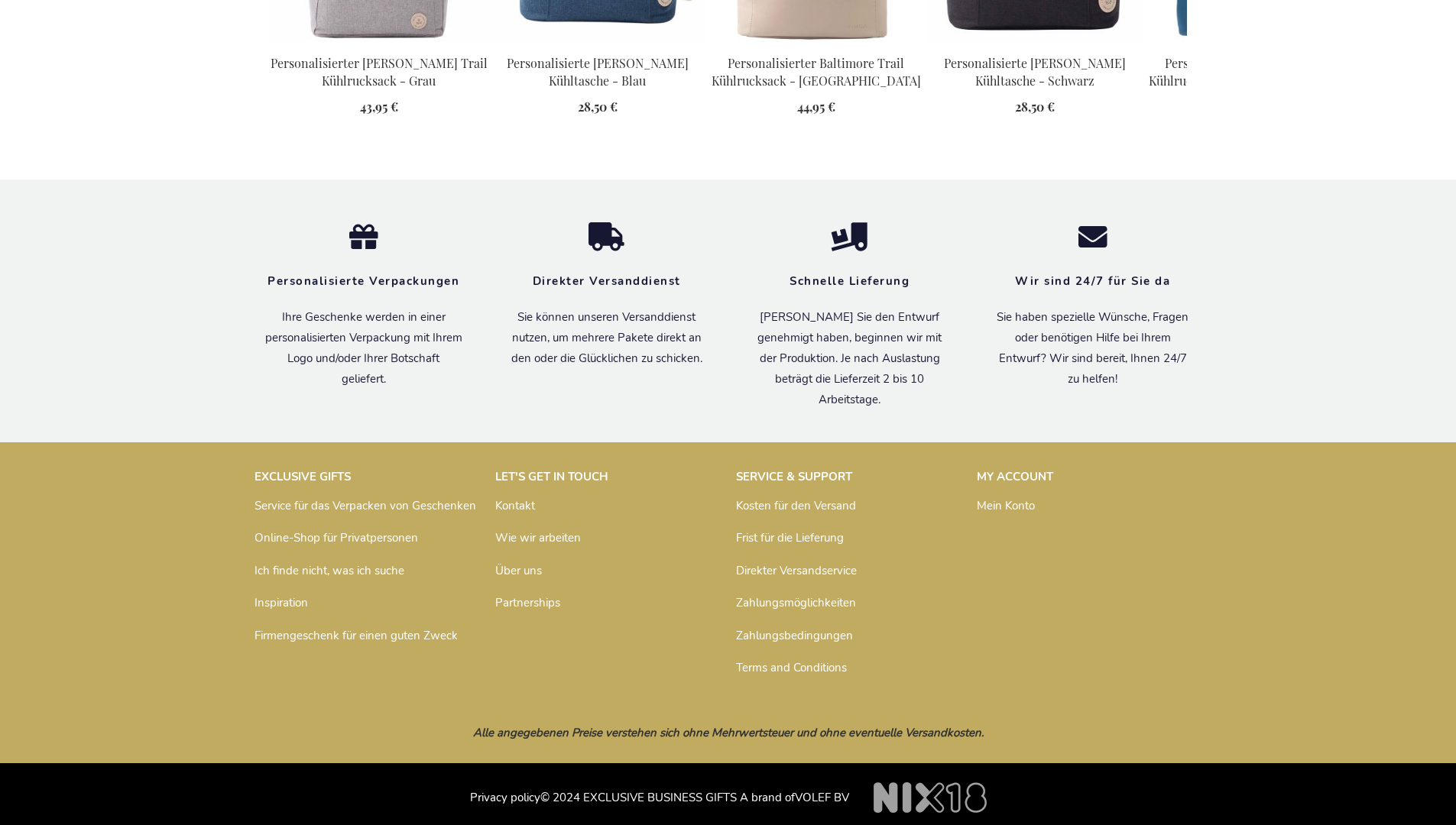
scroll to position [1722, 0]
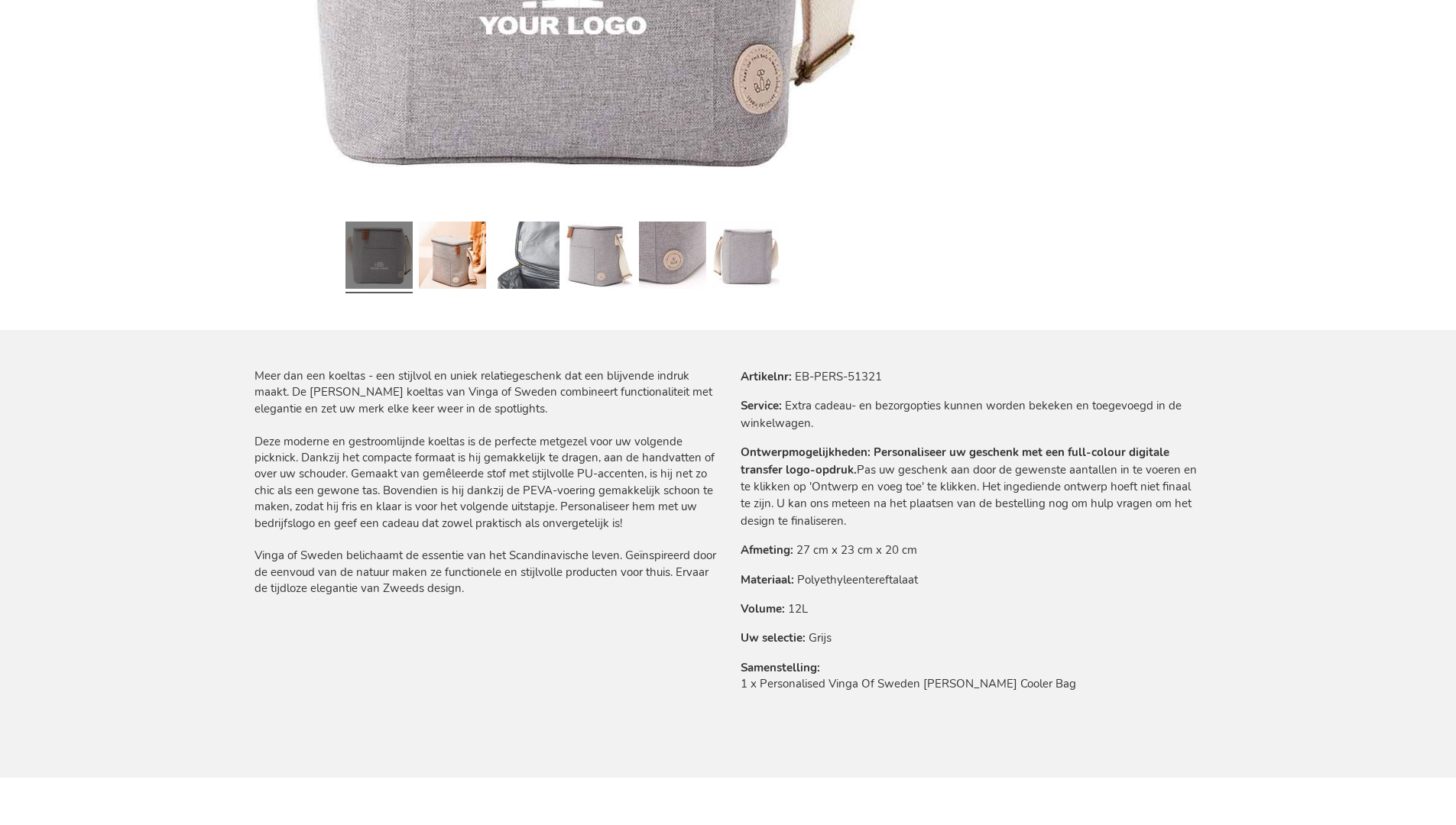
scroll to position [1729, 0]
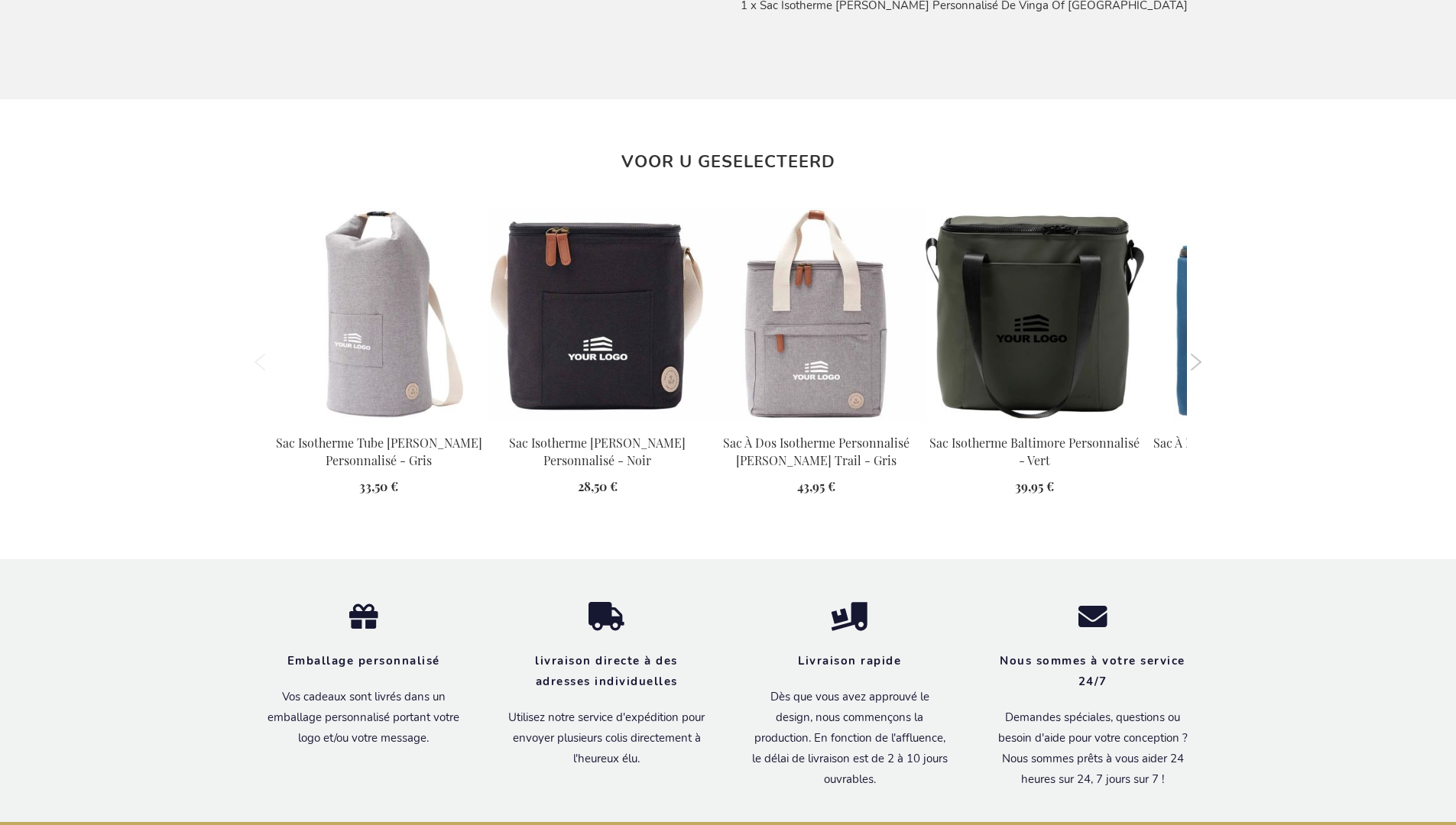
scroll to position [1738, 0]
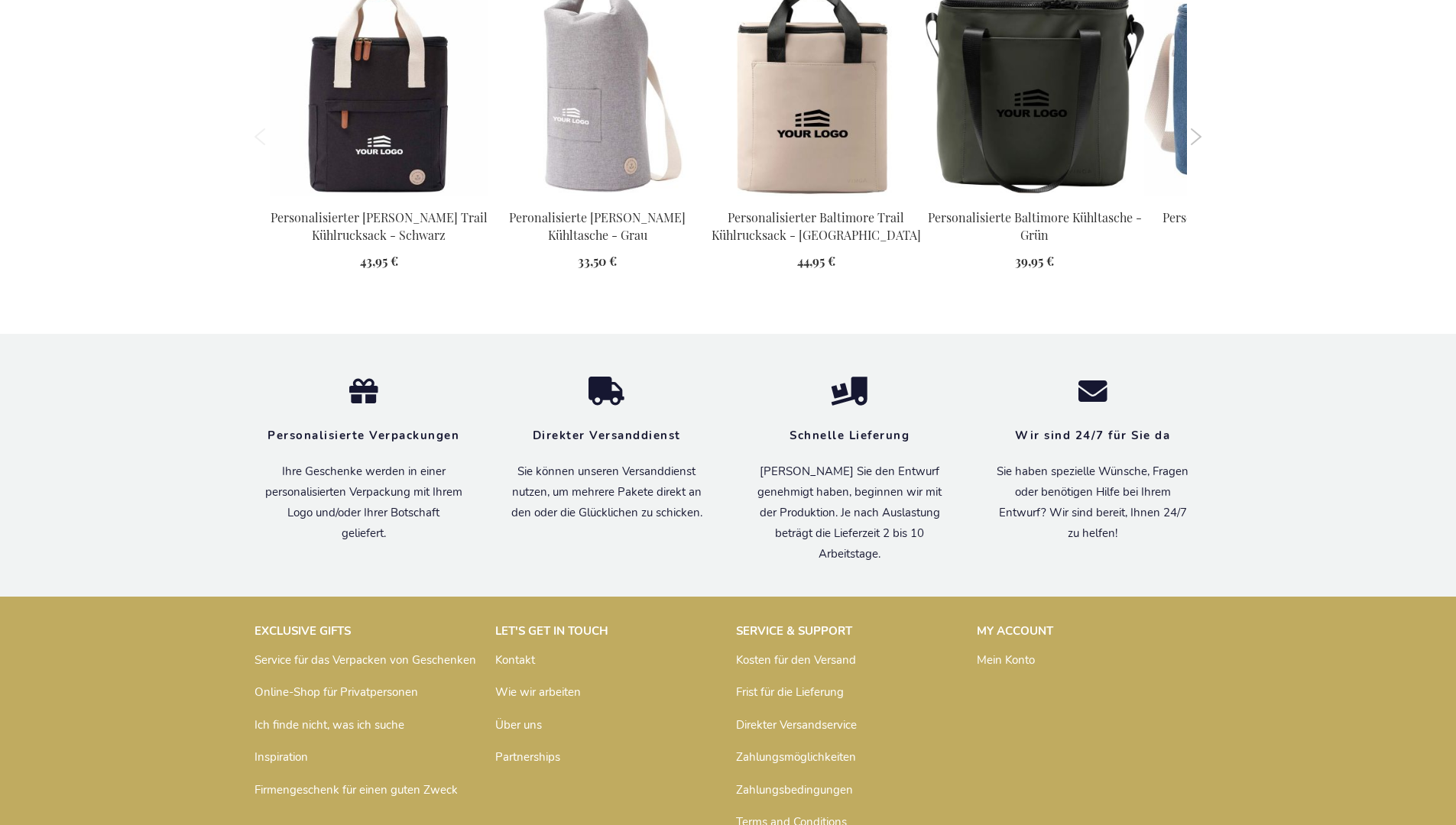
scroll to position [1722, 0]
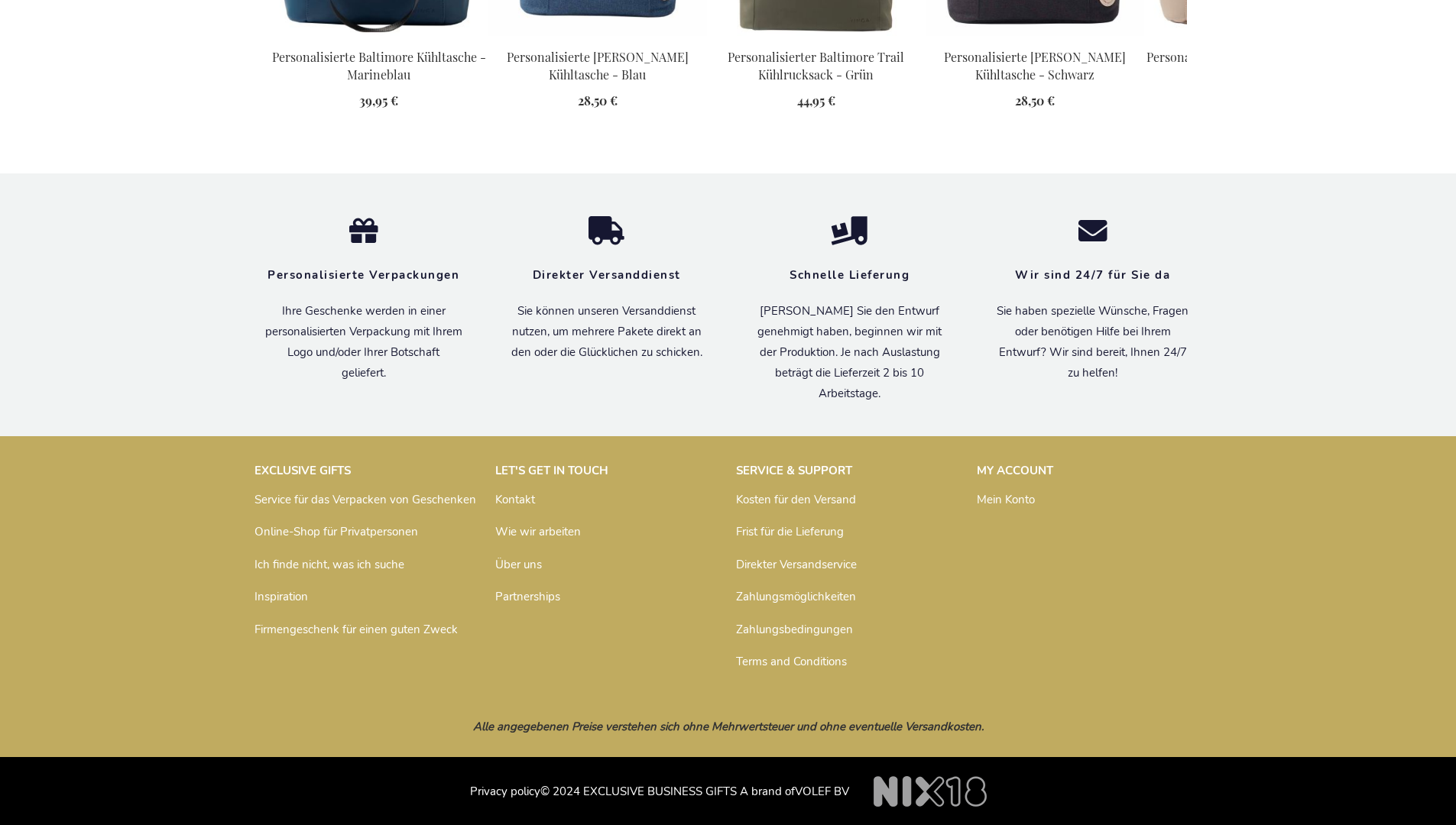
scroll to position [1722, 0]
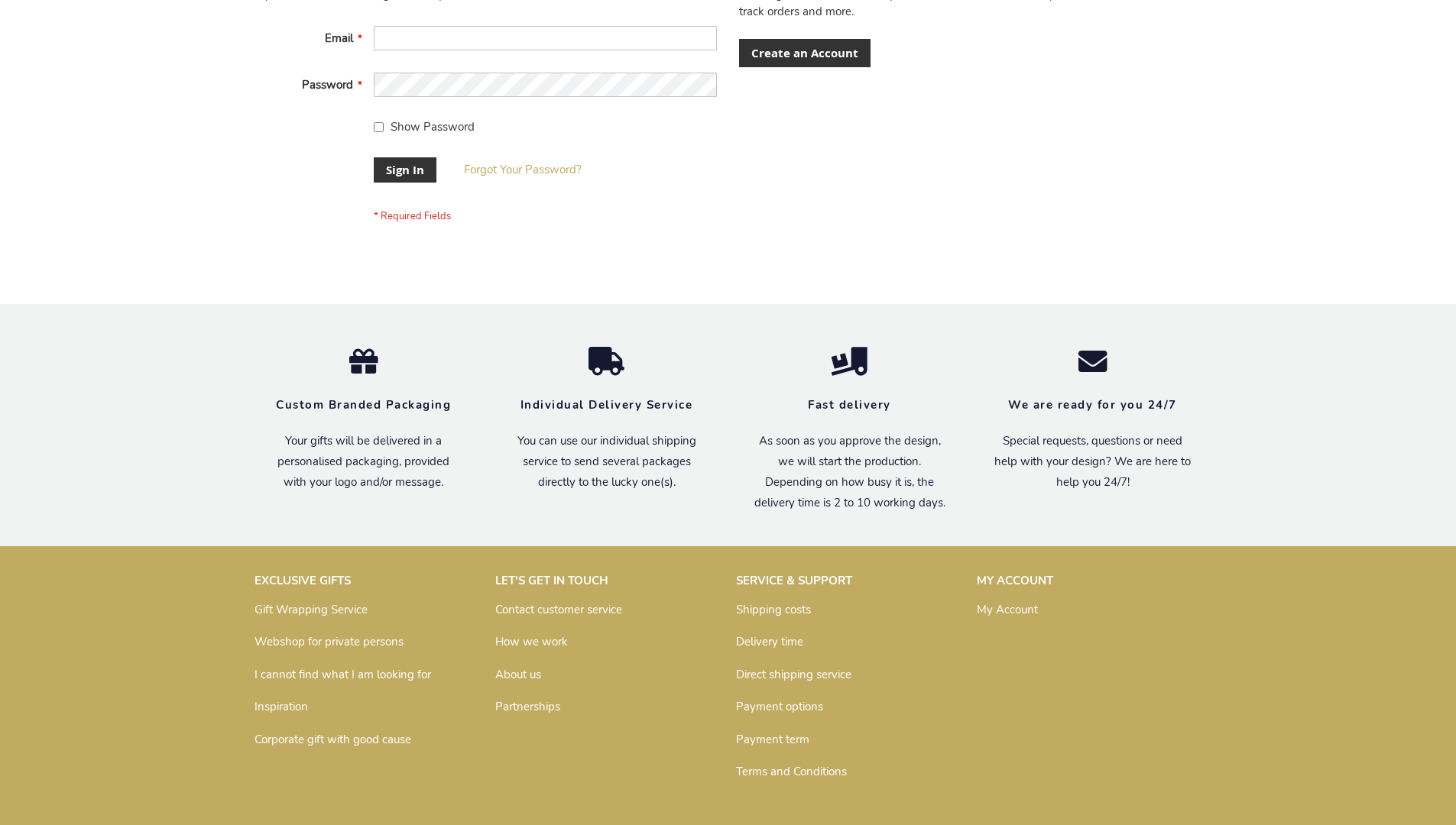
scroll to position [492, 0]
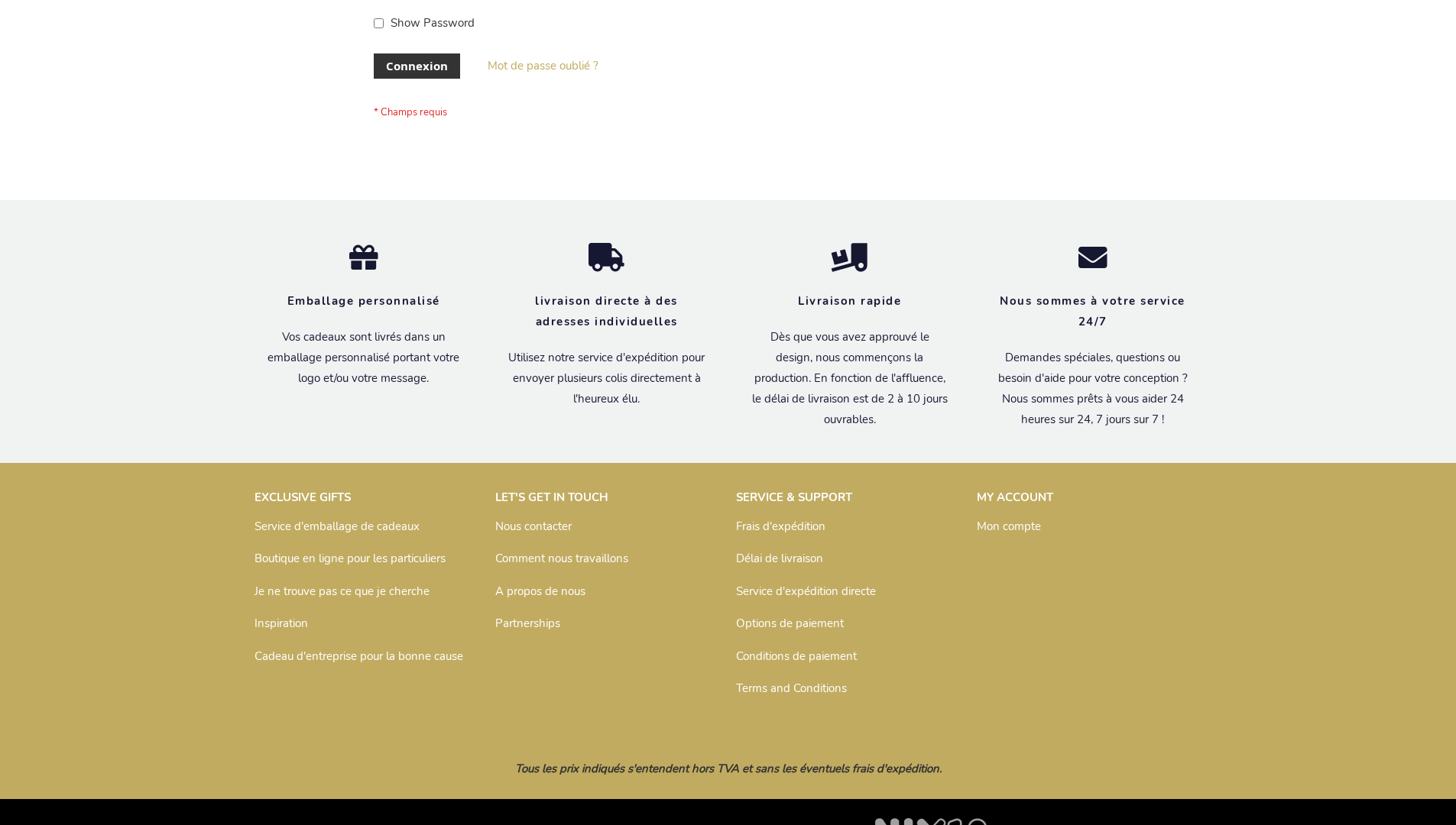
scroll to position [527, 0]
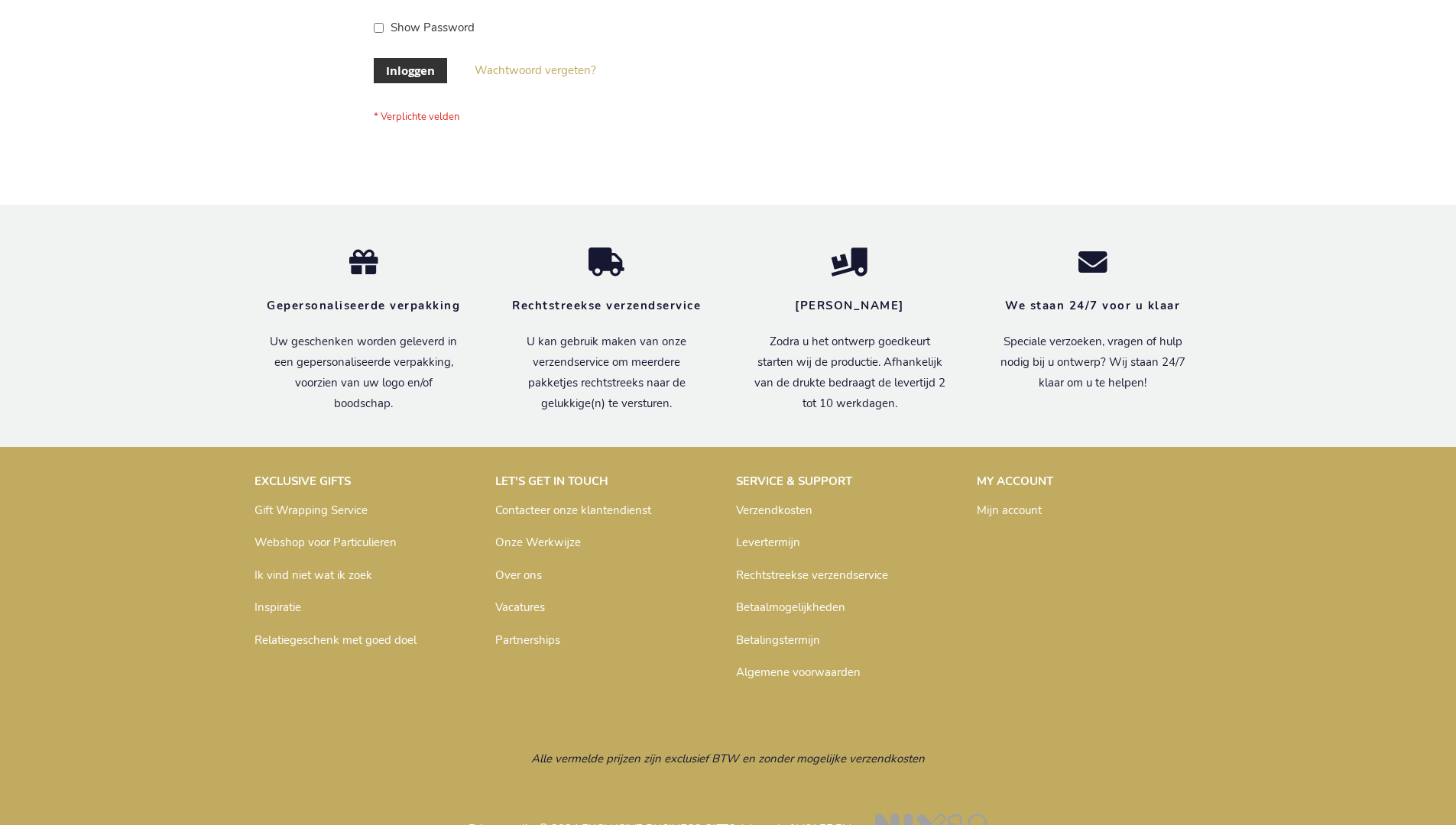
scroll to position [519, 0]
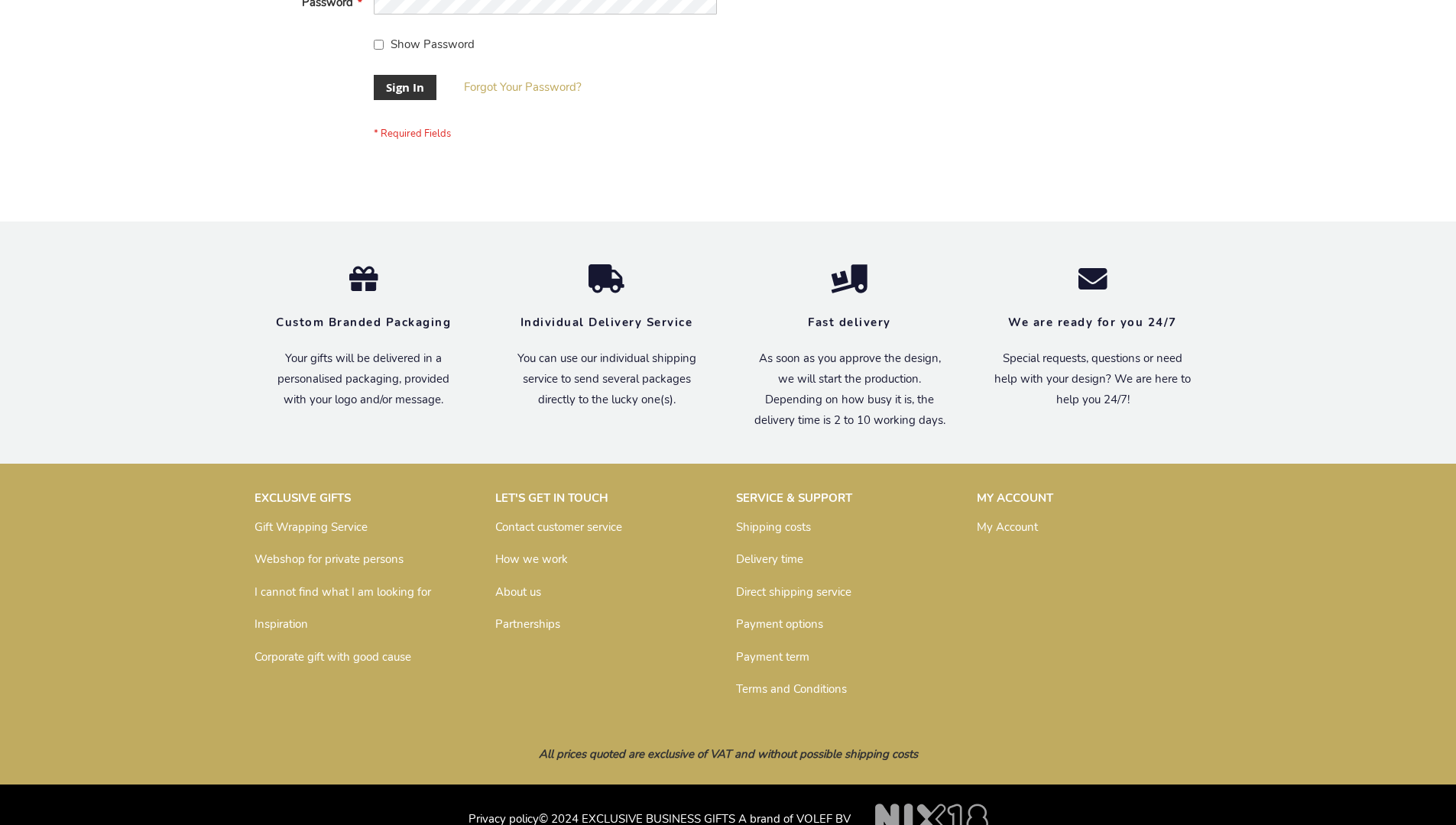
scroll to position [492, 0]
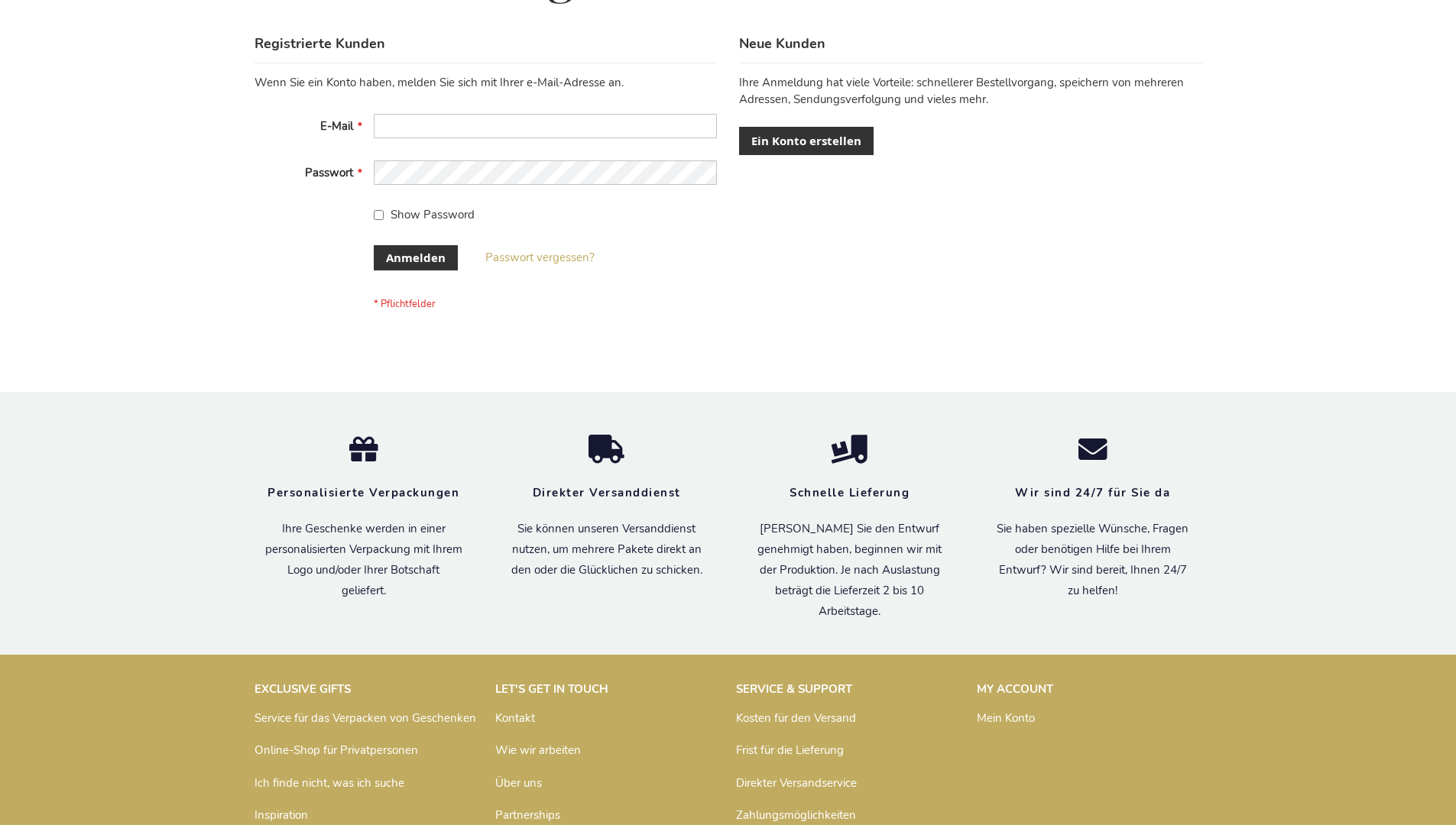
scroll to position [512, 0]
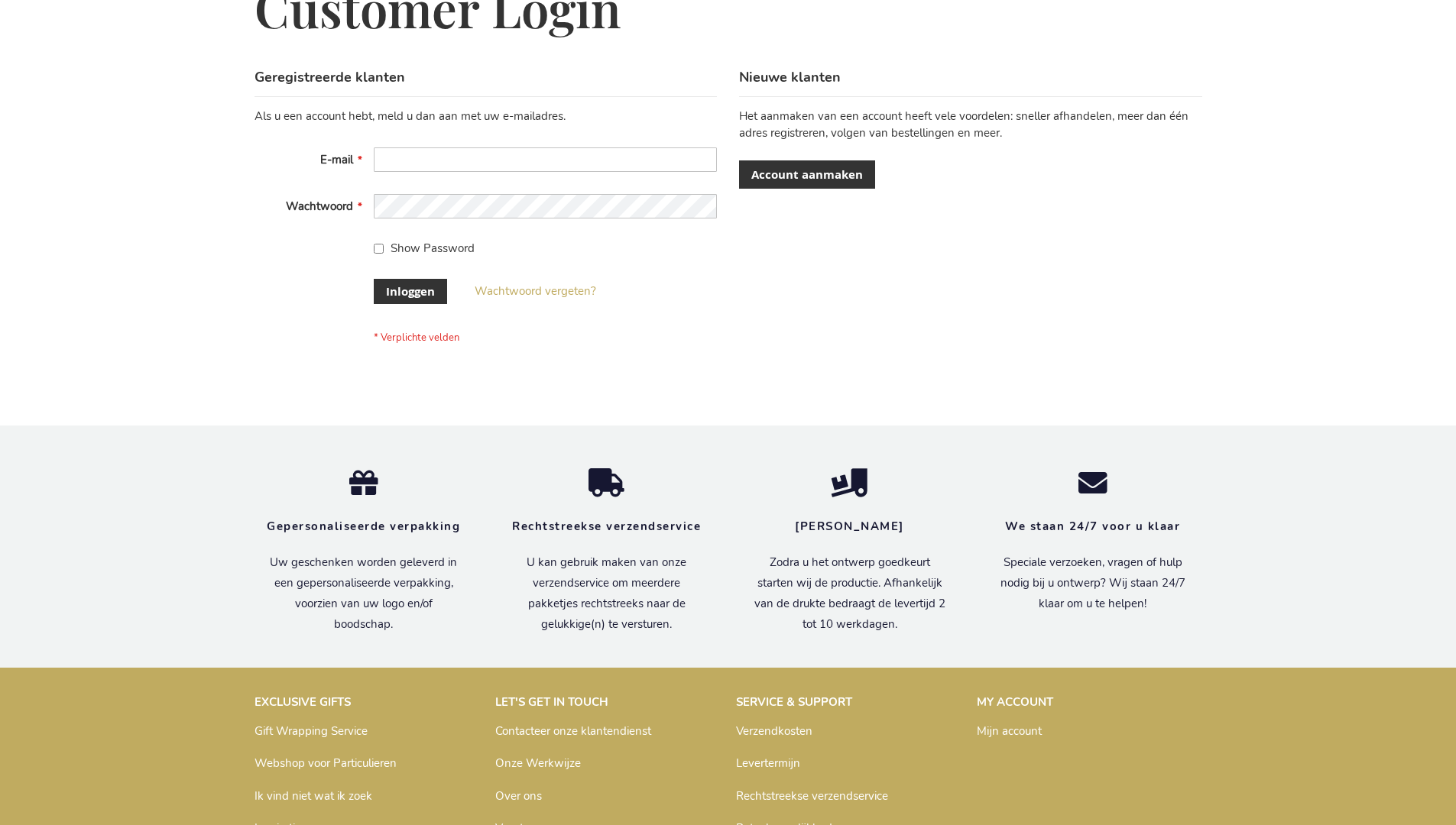
scroll to position [519, 0]
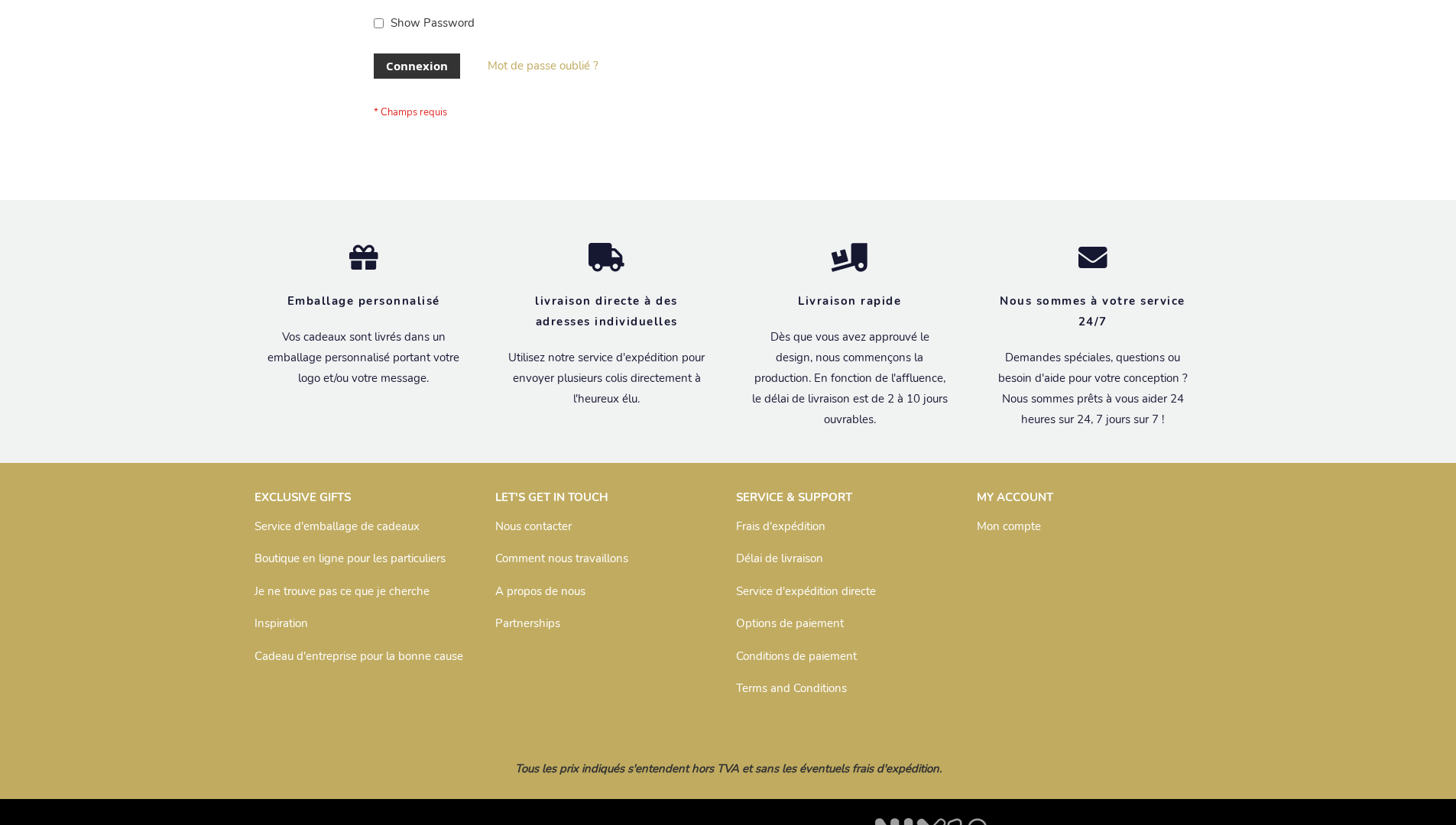
scroll to position [527, 0]
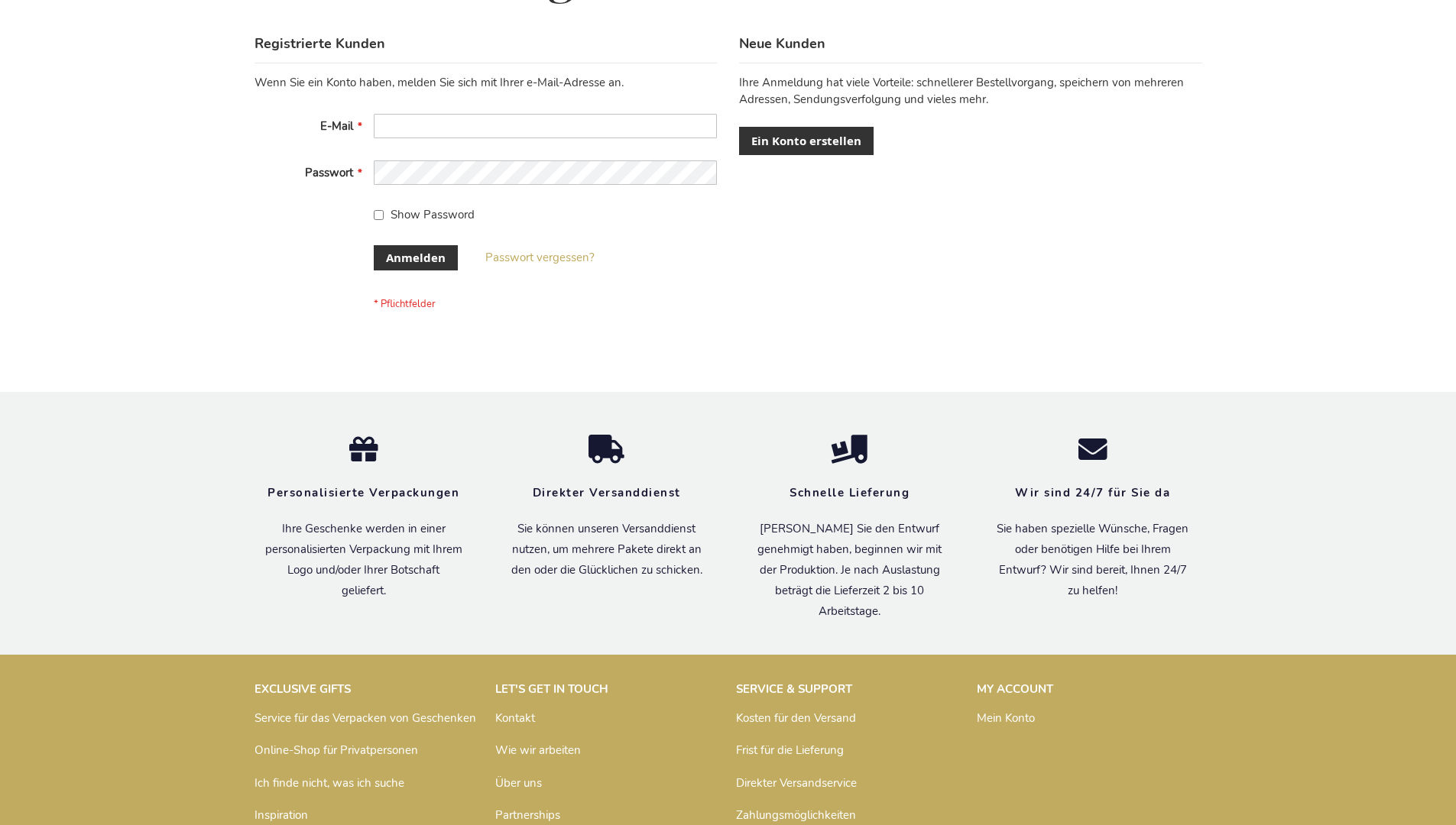
scroll to position [512, 0]
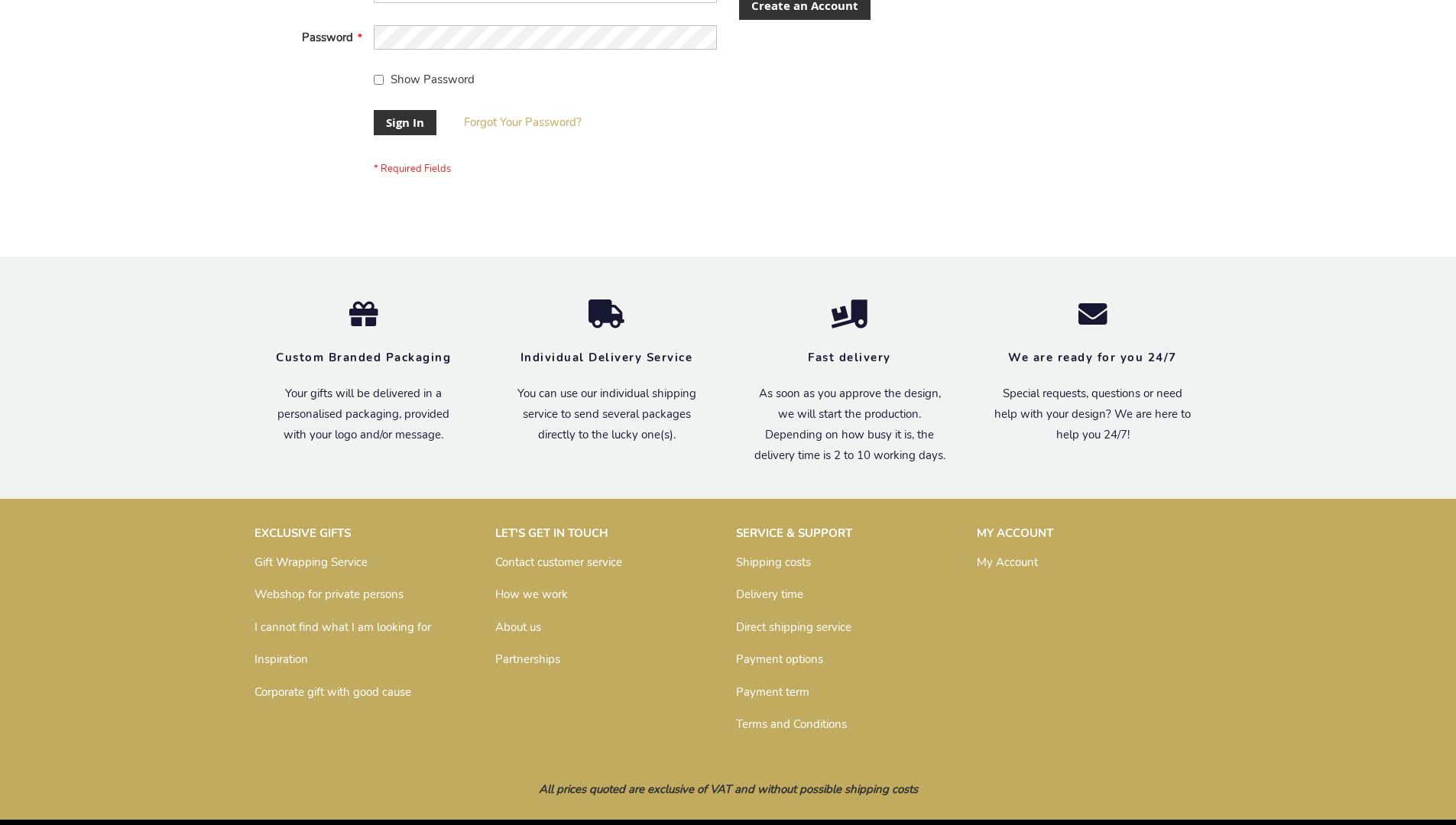
scroll to position [492, 0]
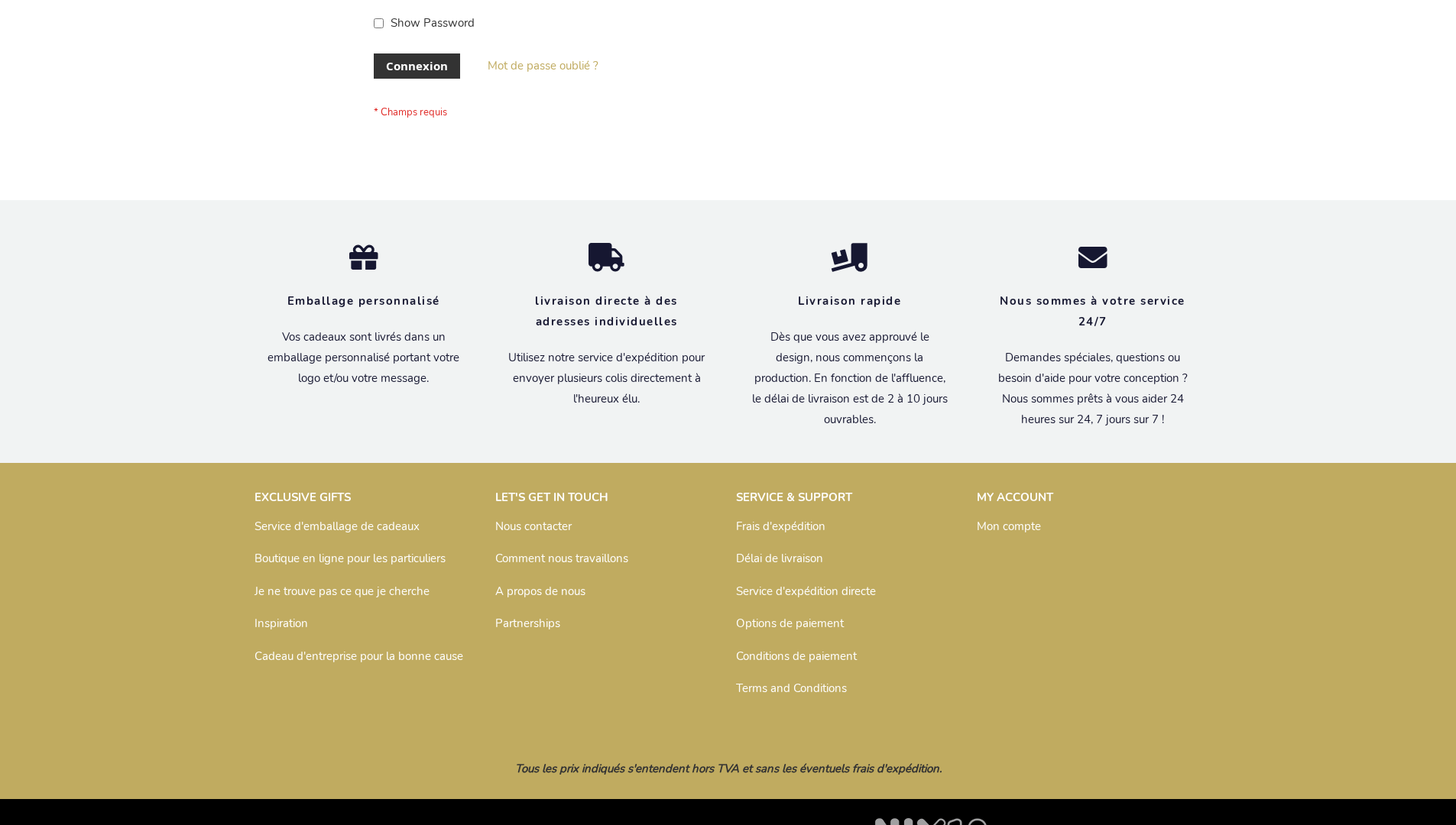
scroll to position [527, 0]
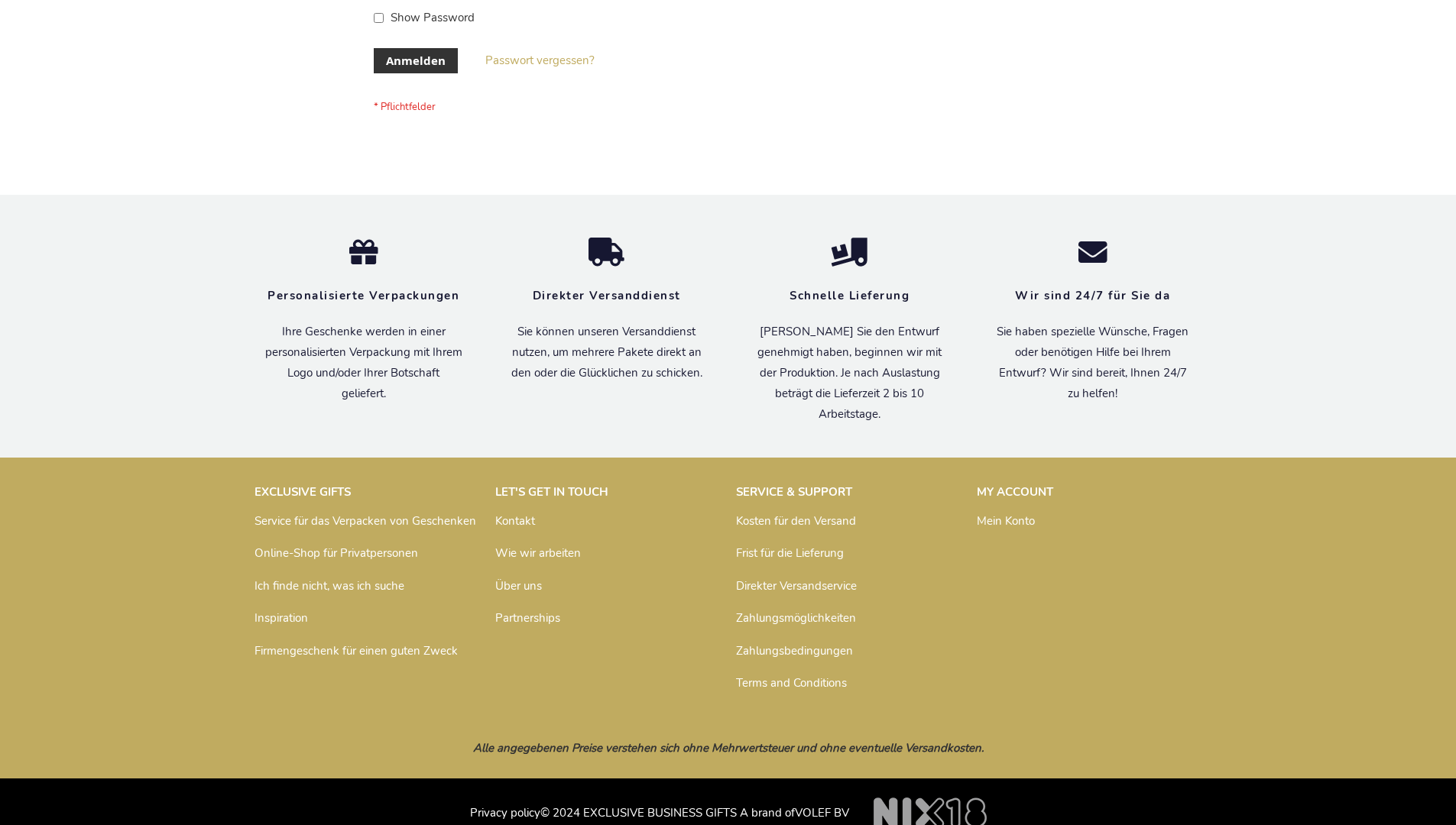
scroll to position [512, 0]
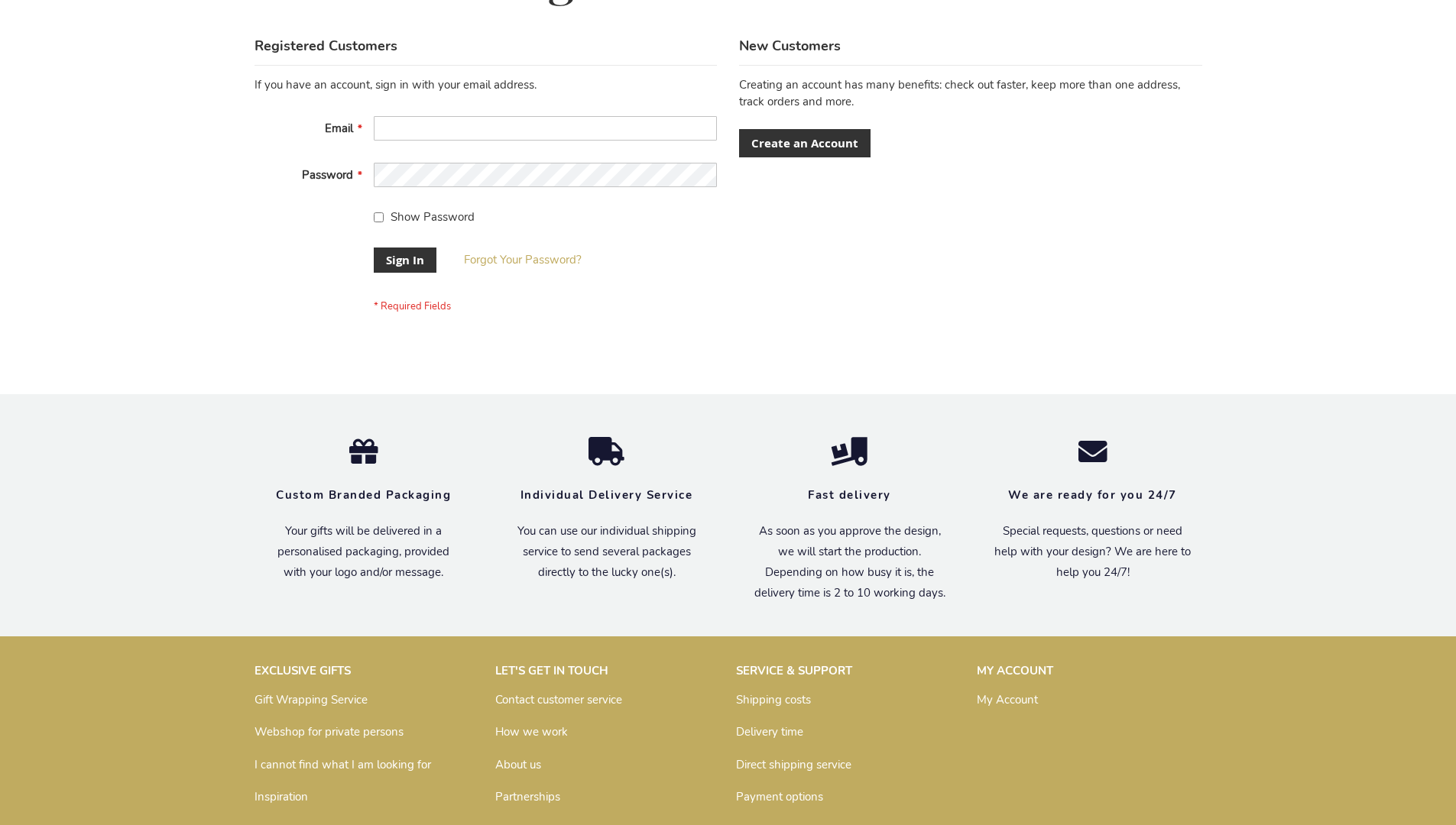
scroll to position [492, 0]
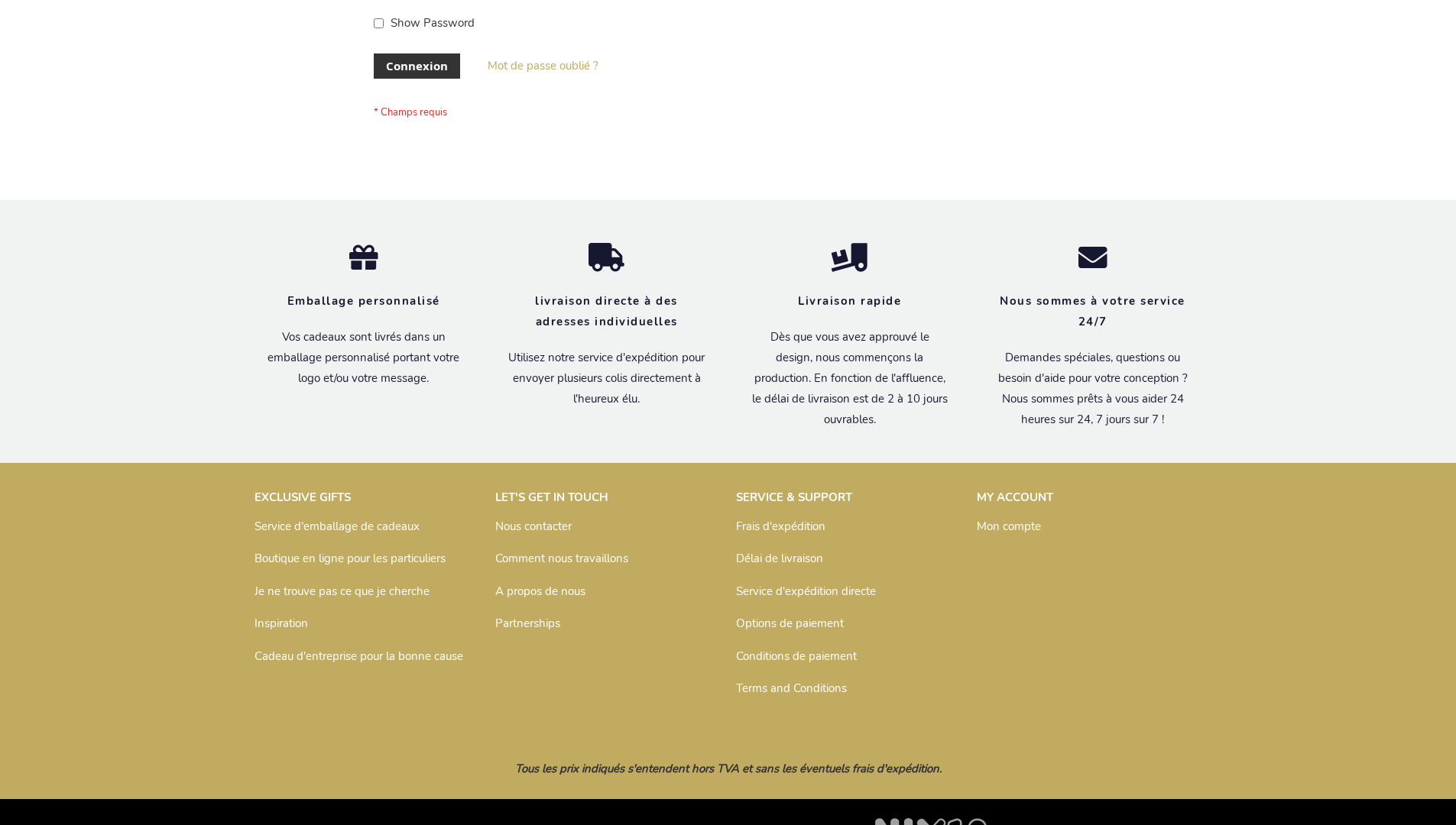
scroll to position [527, 0]
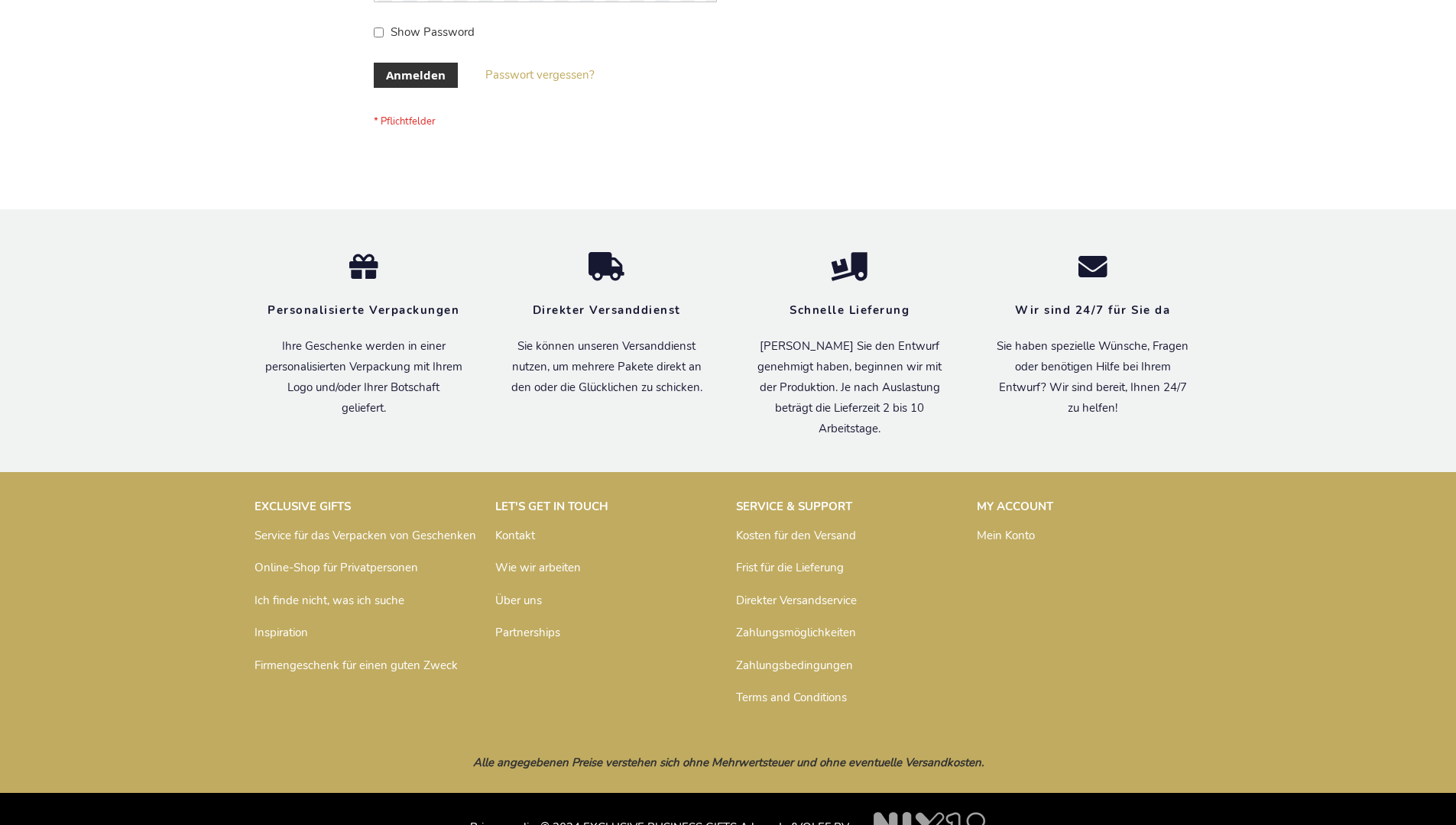
scroll to position [512, 0]
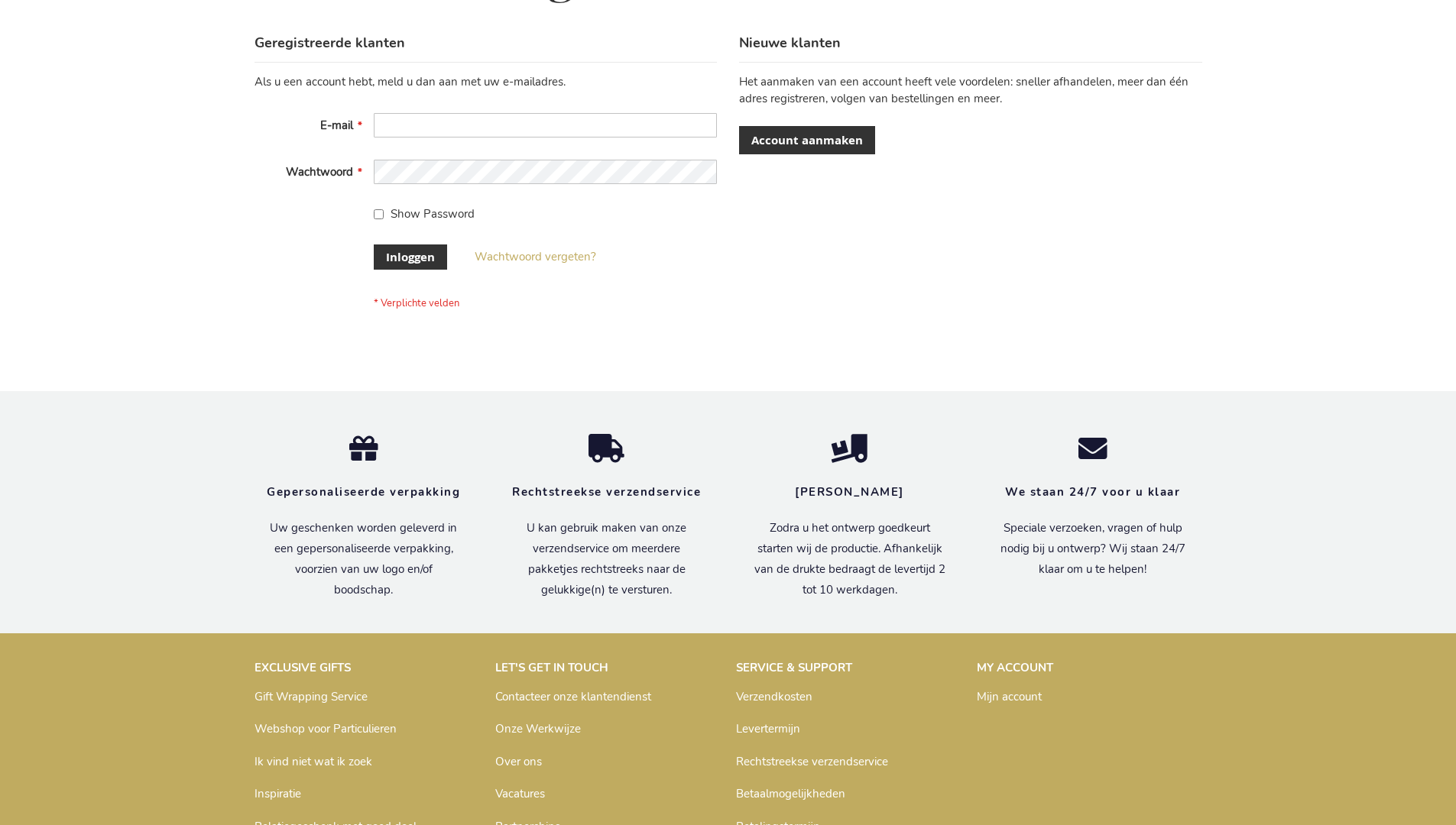
scroll to position [519, 0]
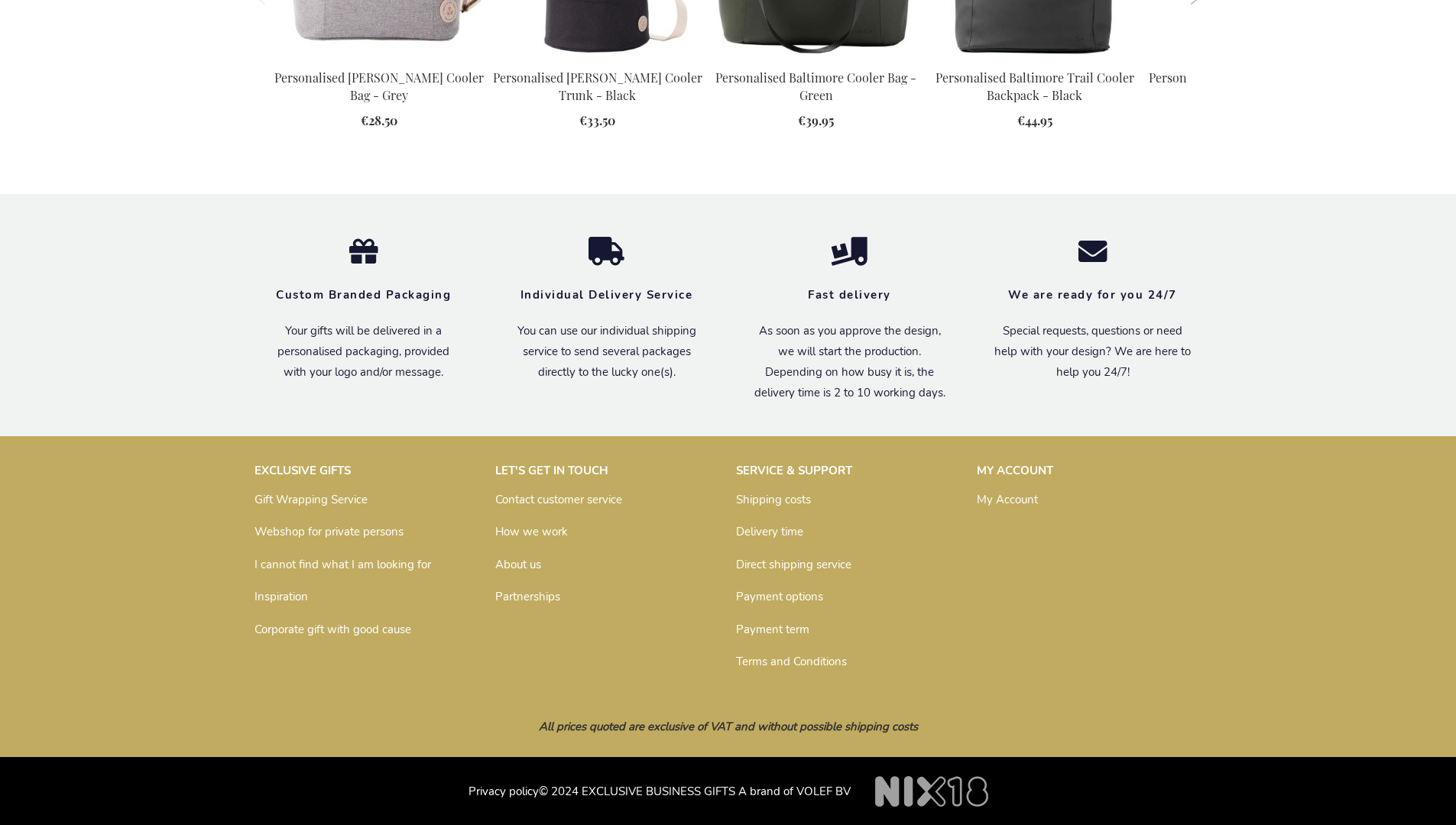
scroll to position [1685, 0]
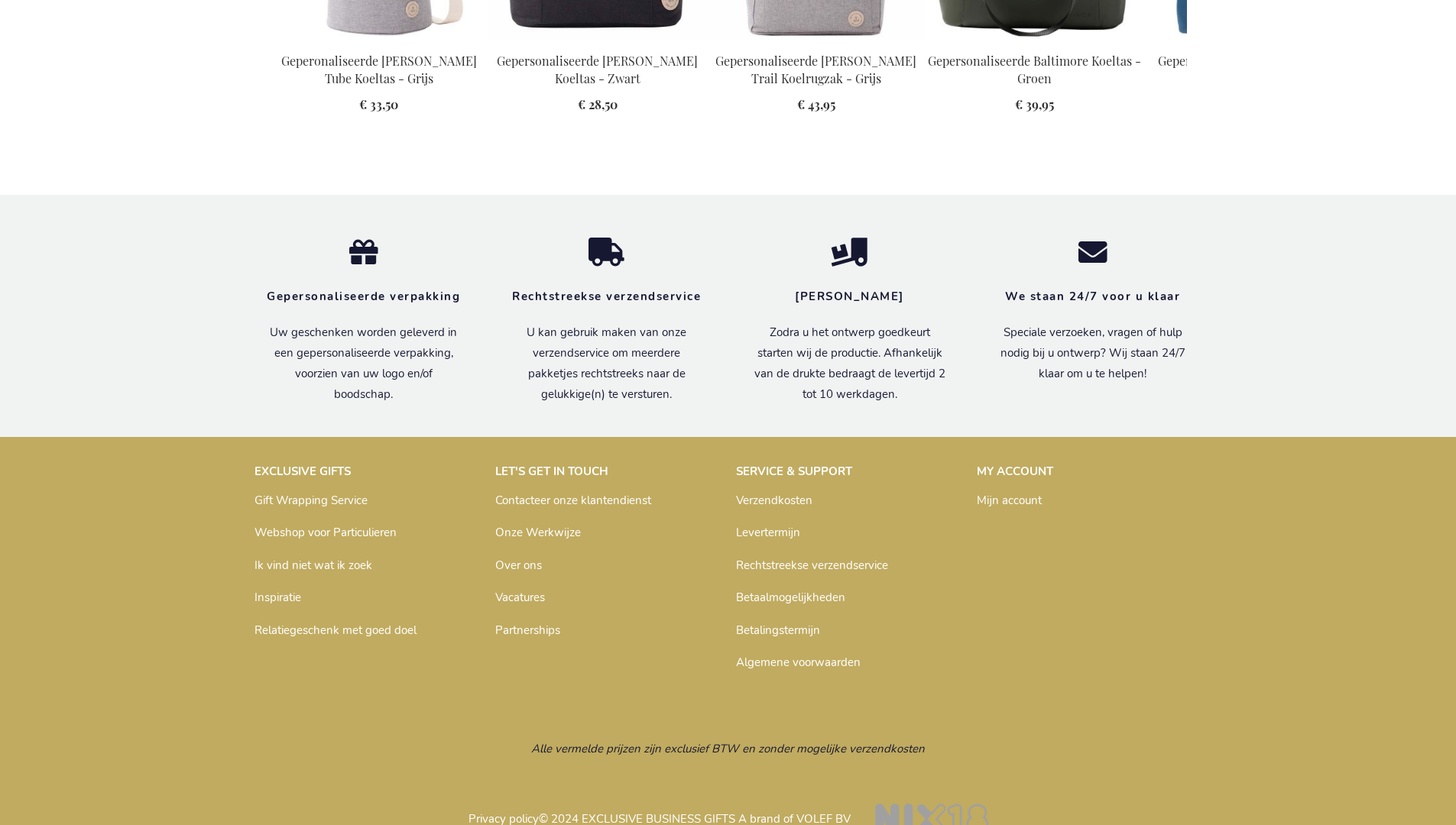
scroll to position [1729, 0]
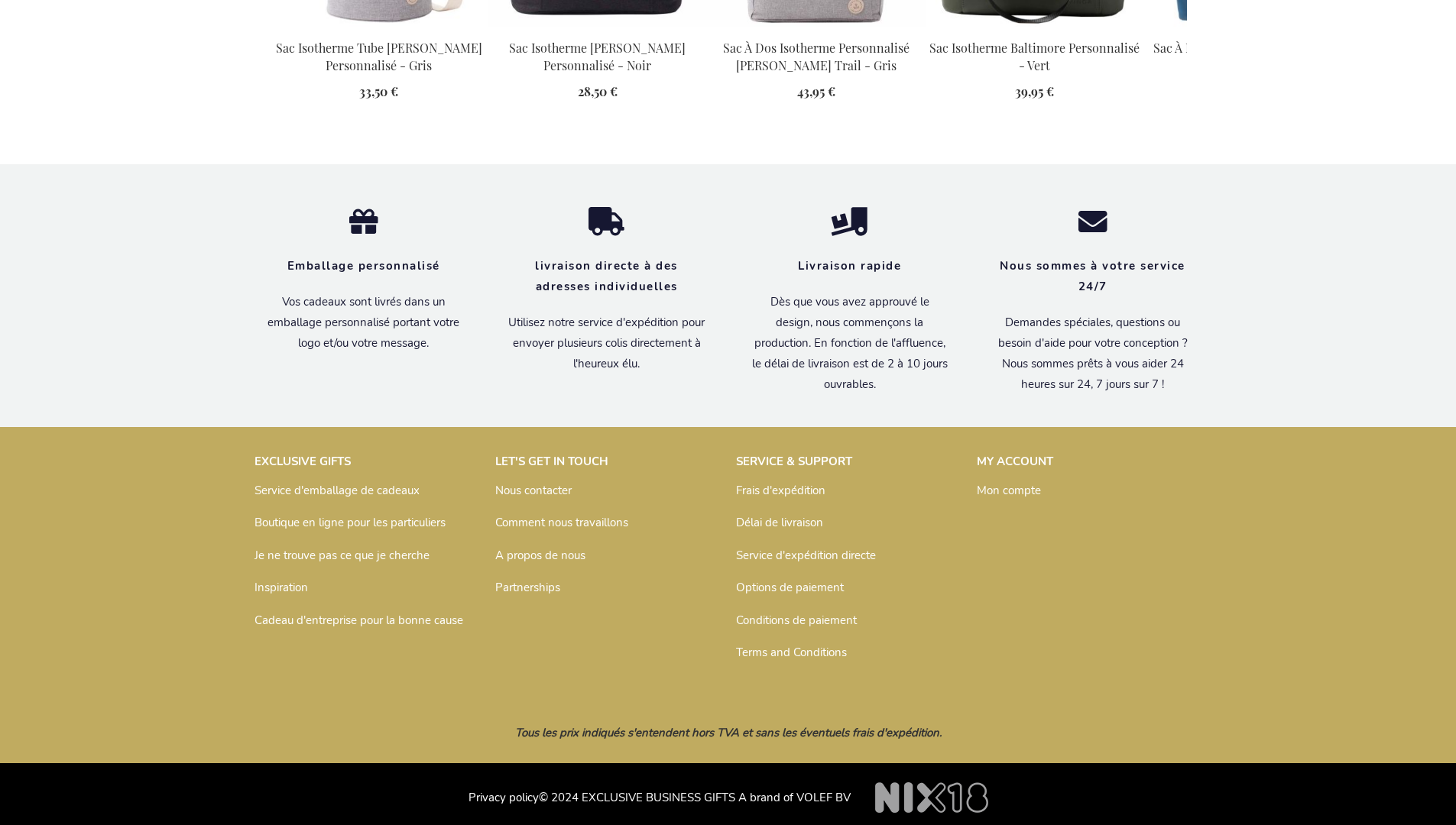
scroll to position [1738, 0]
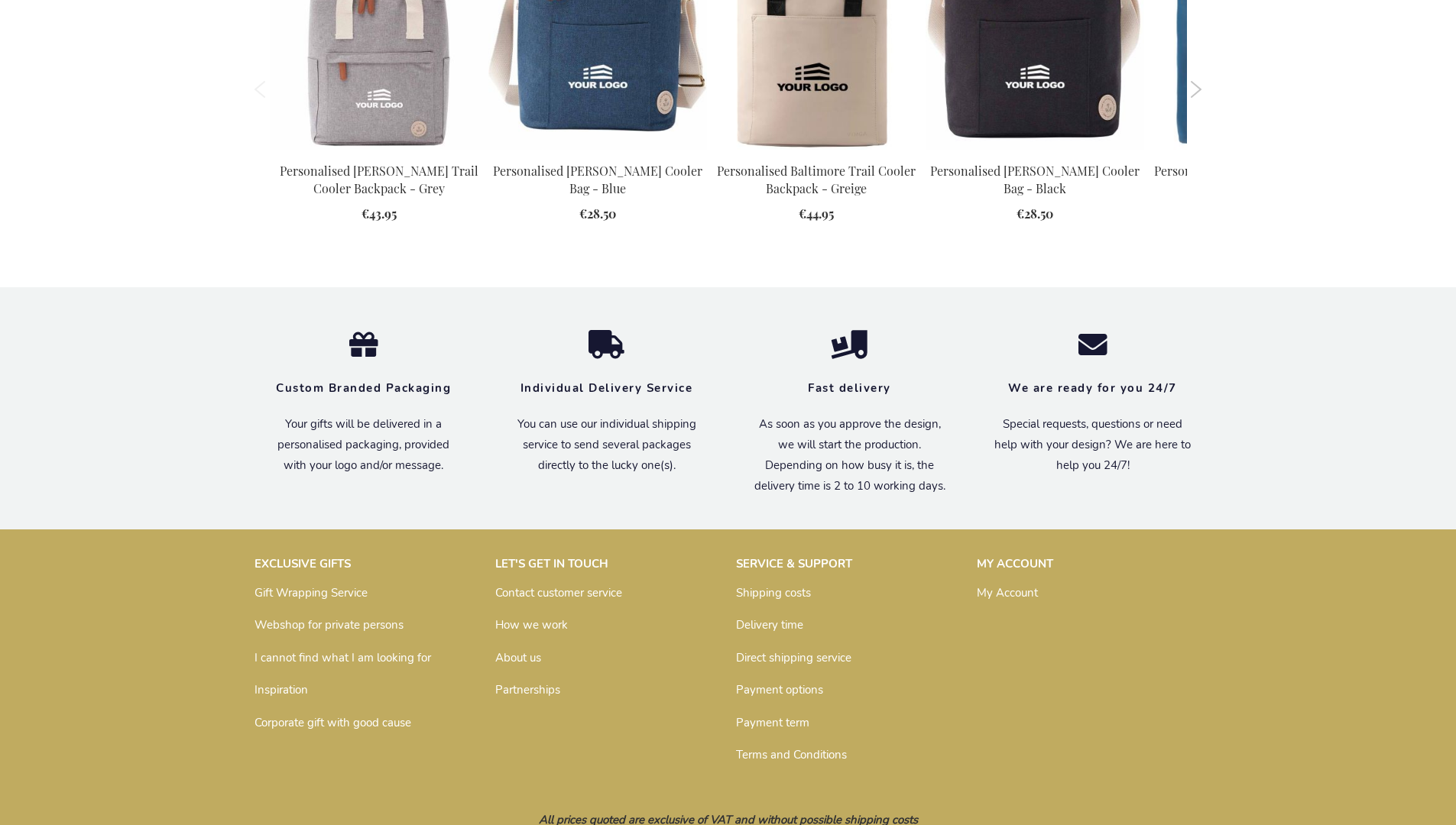
scroll to position [1685, 0]
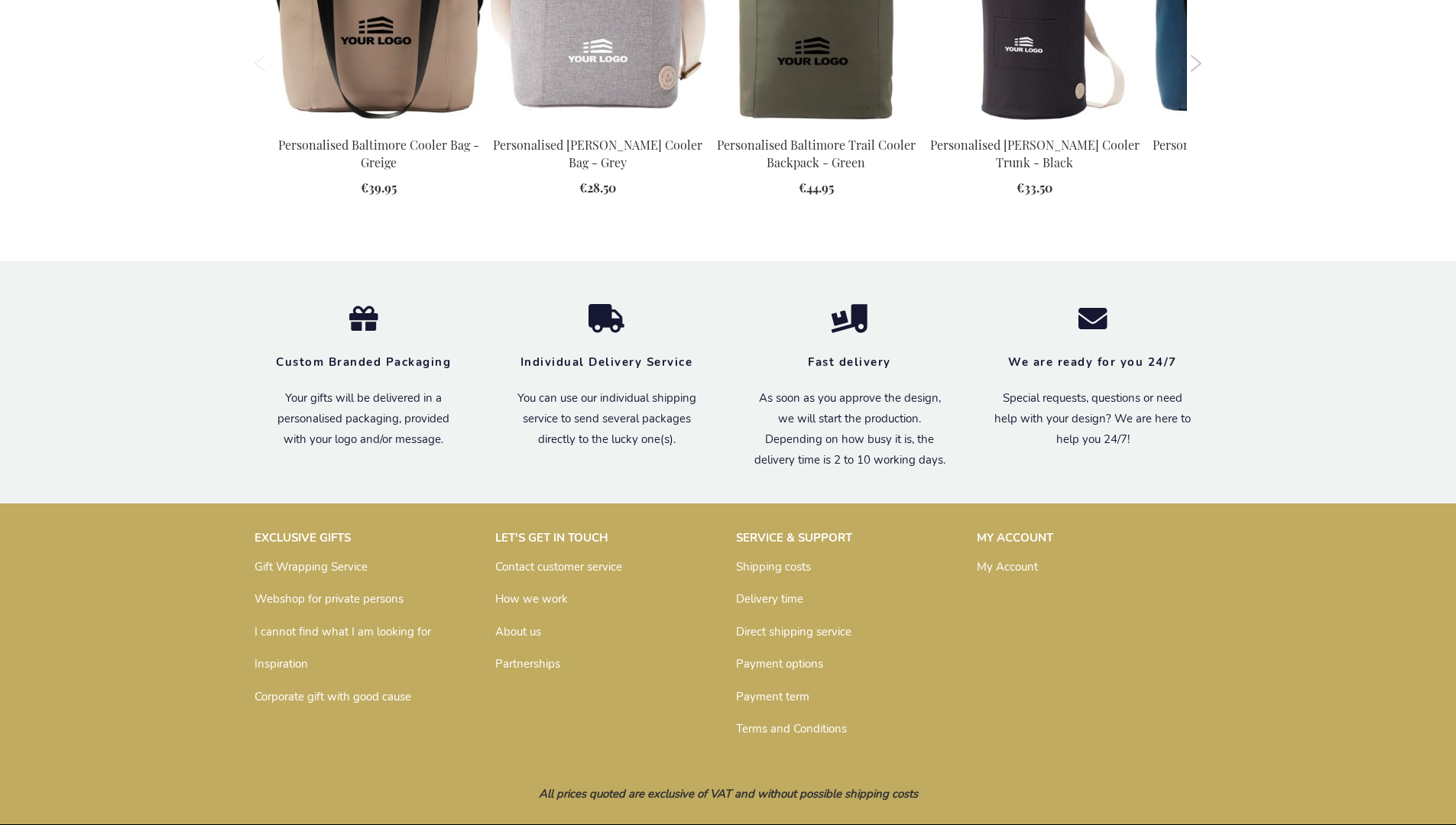
scroll to position [1685, 0]
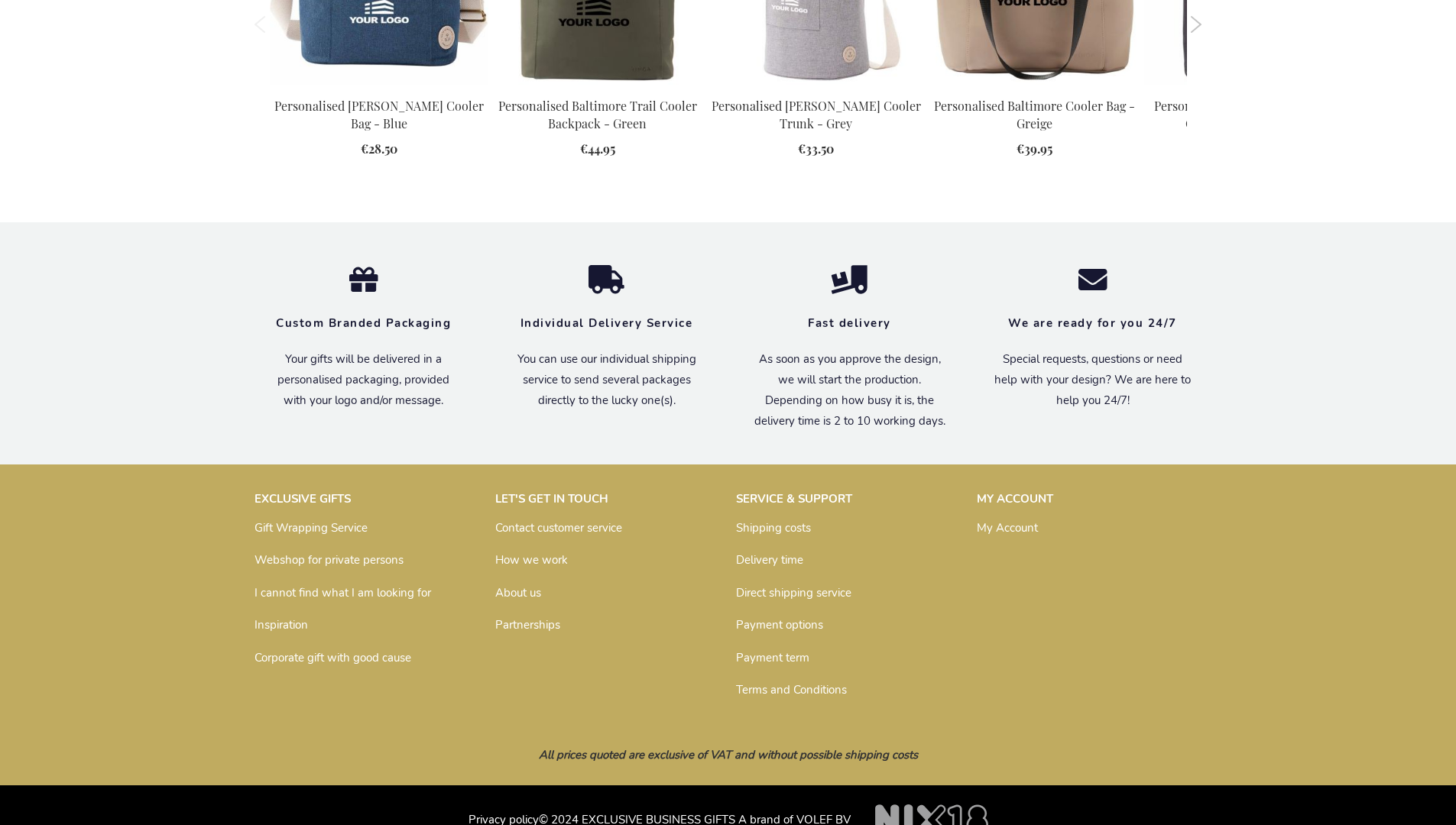
scroll to position [1685, 0]
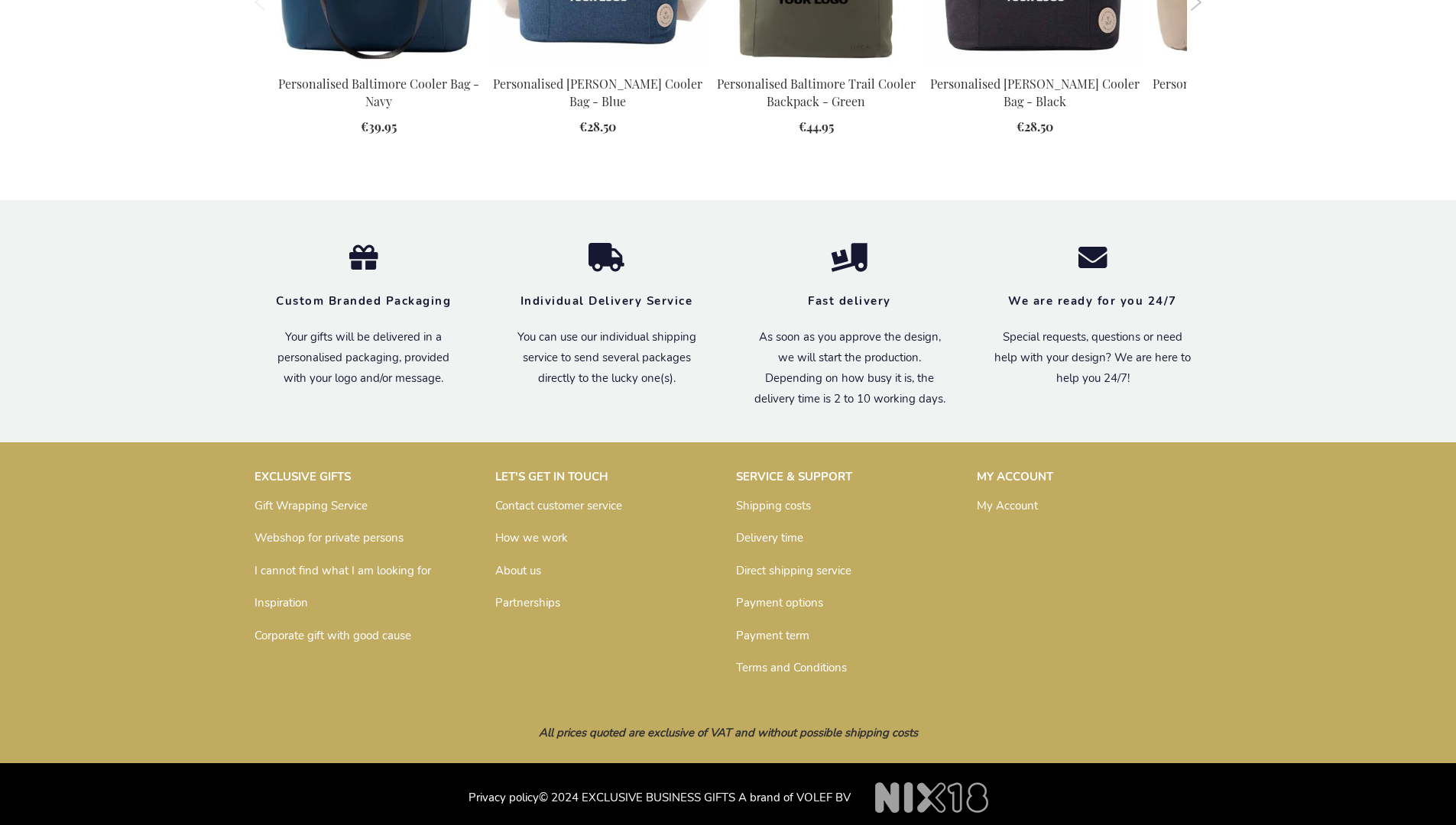
scroll to position [1685, 0]
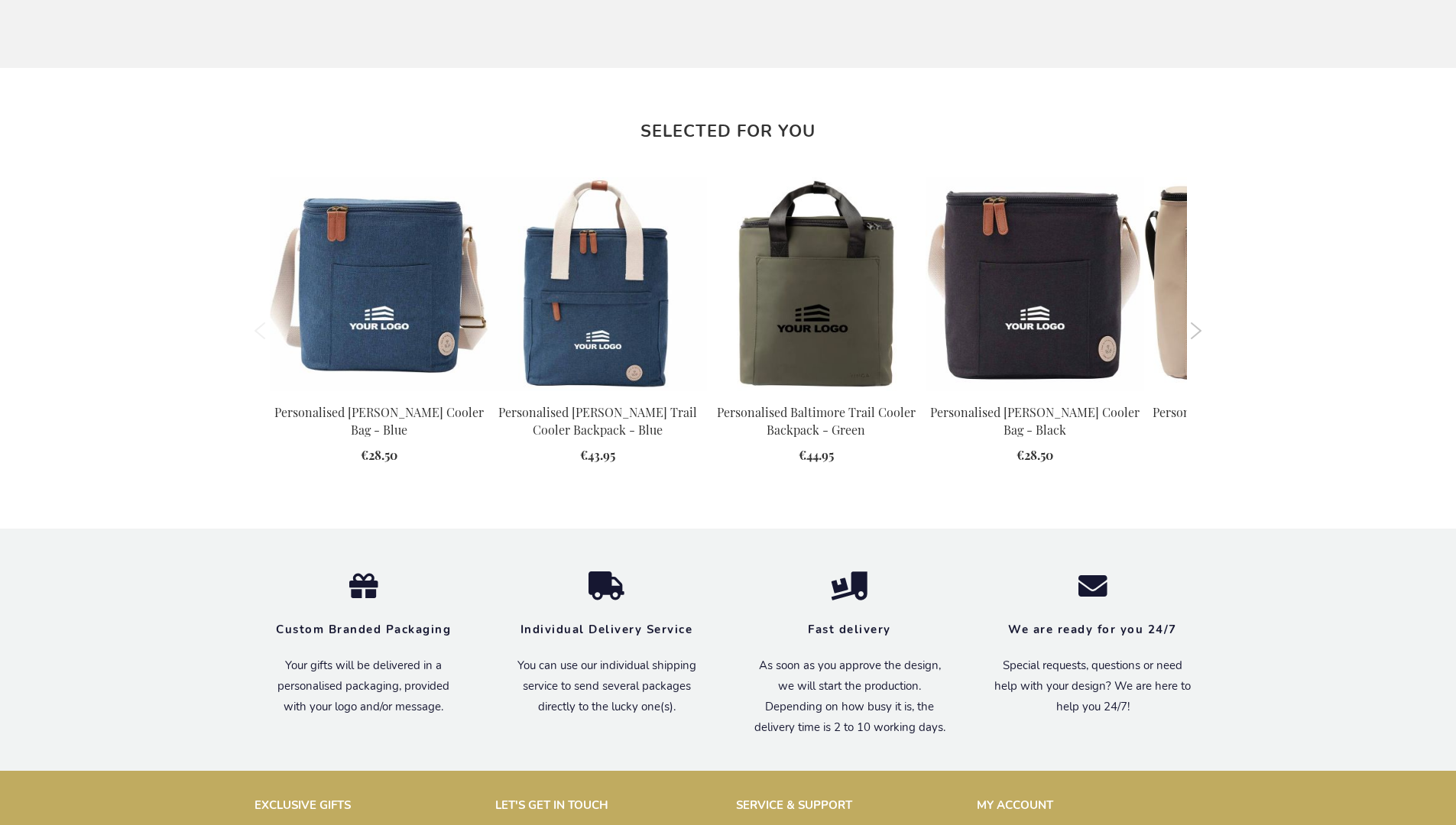
scroll to position [1685, 0]
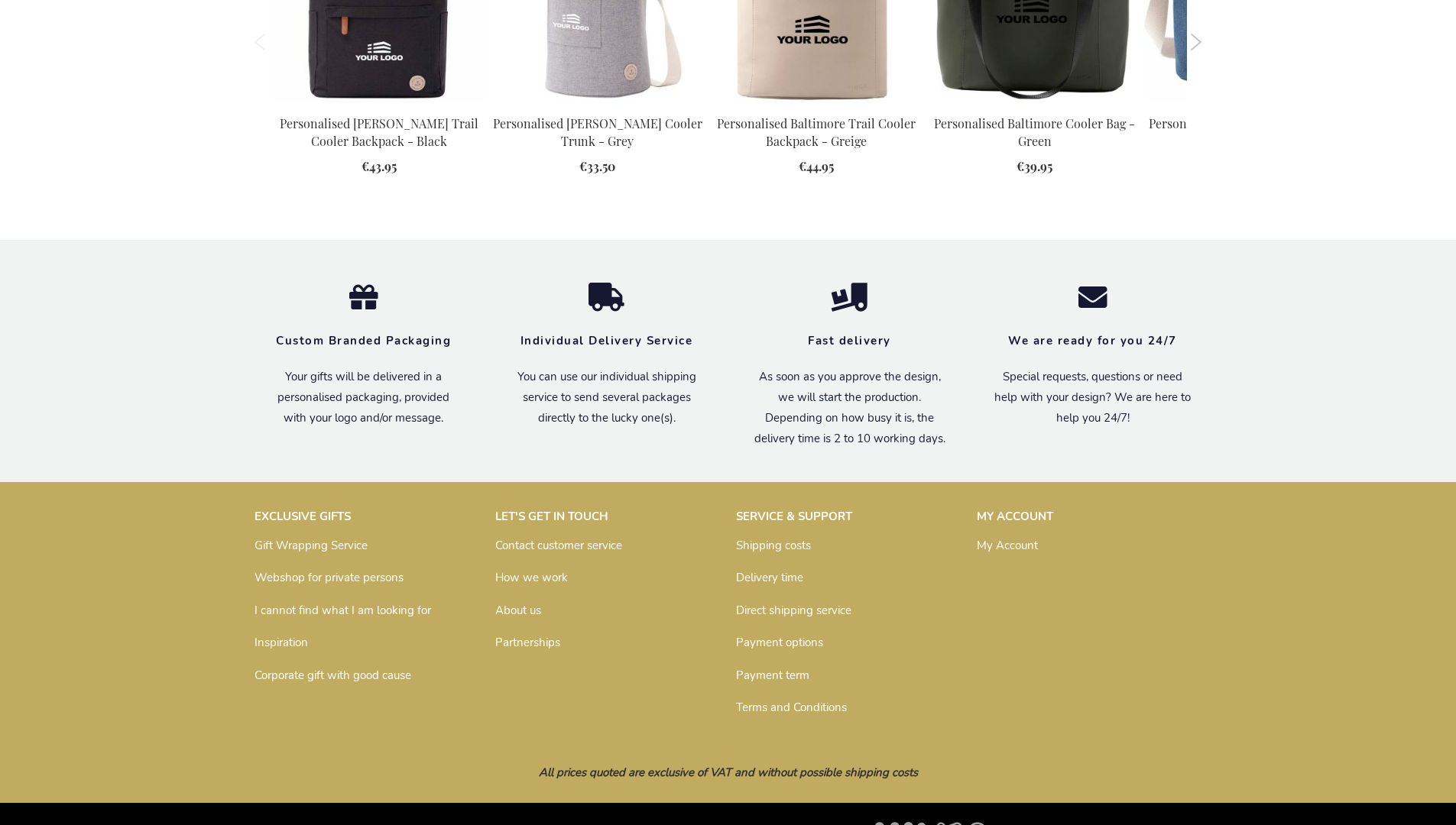
scroll to position [1685, 0]
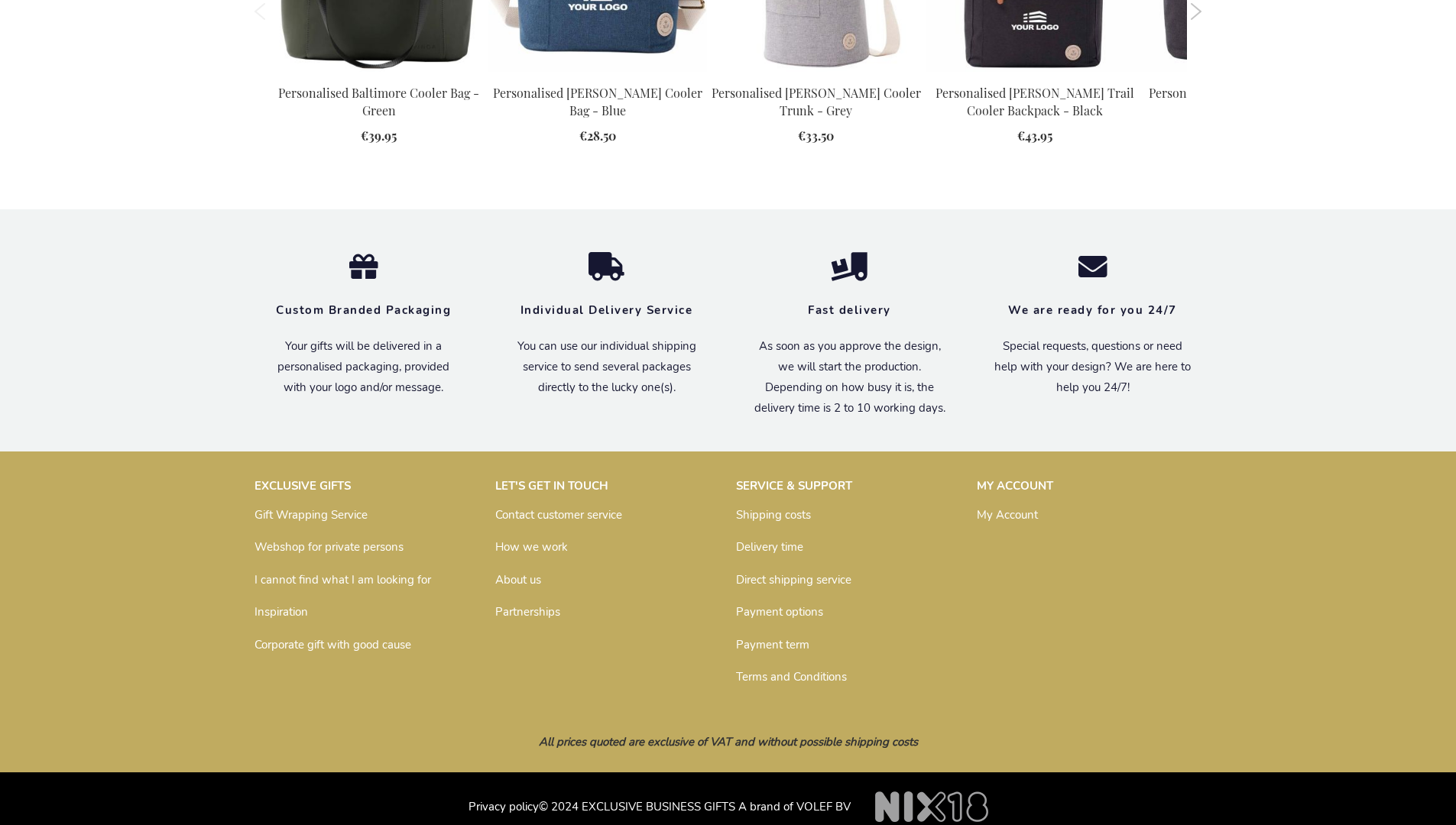
scroll to position [1685, 0]
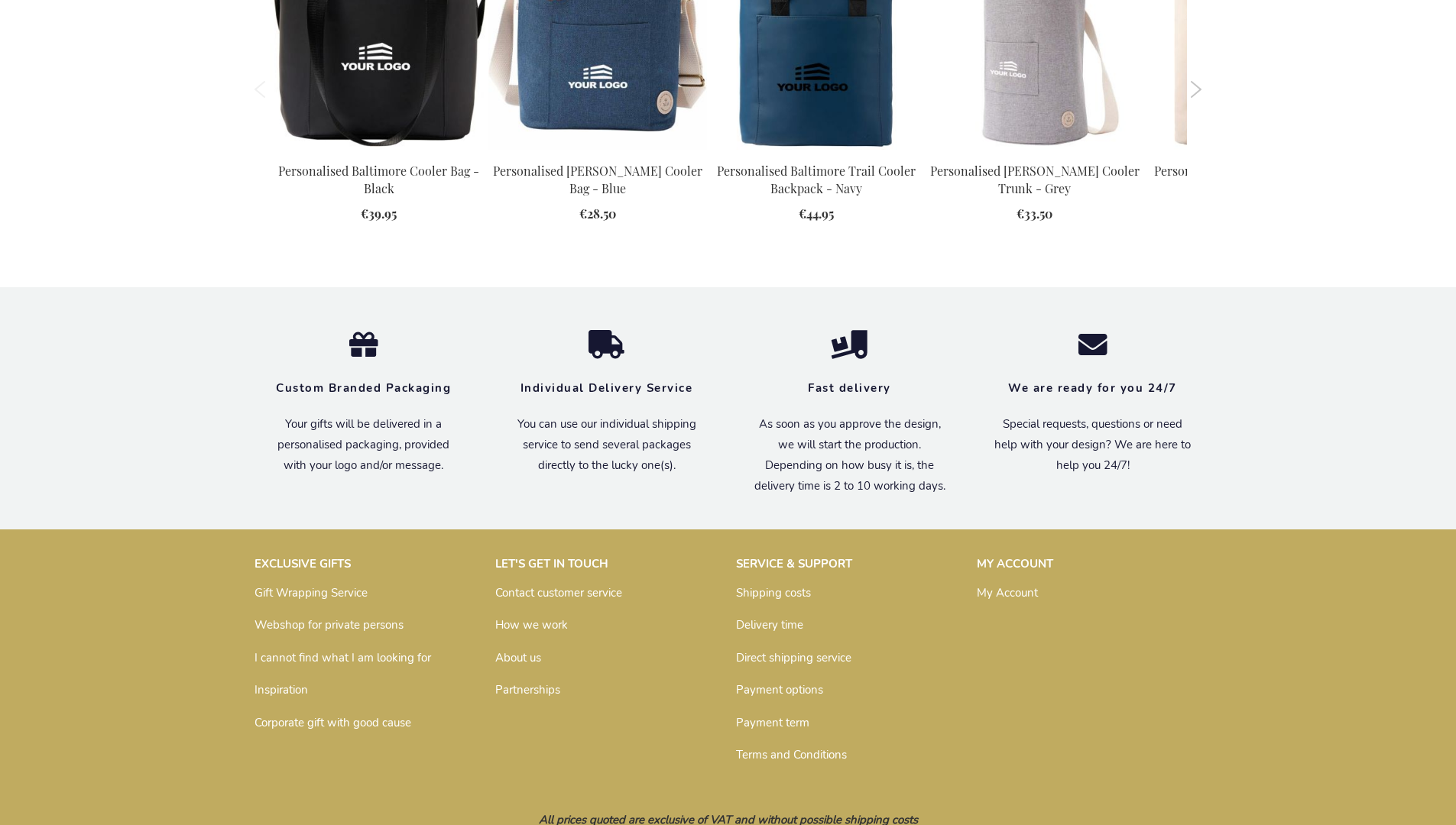
scroll to position [1685, 0]
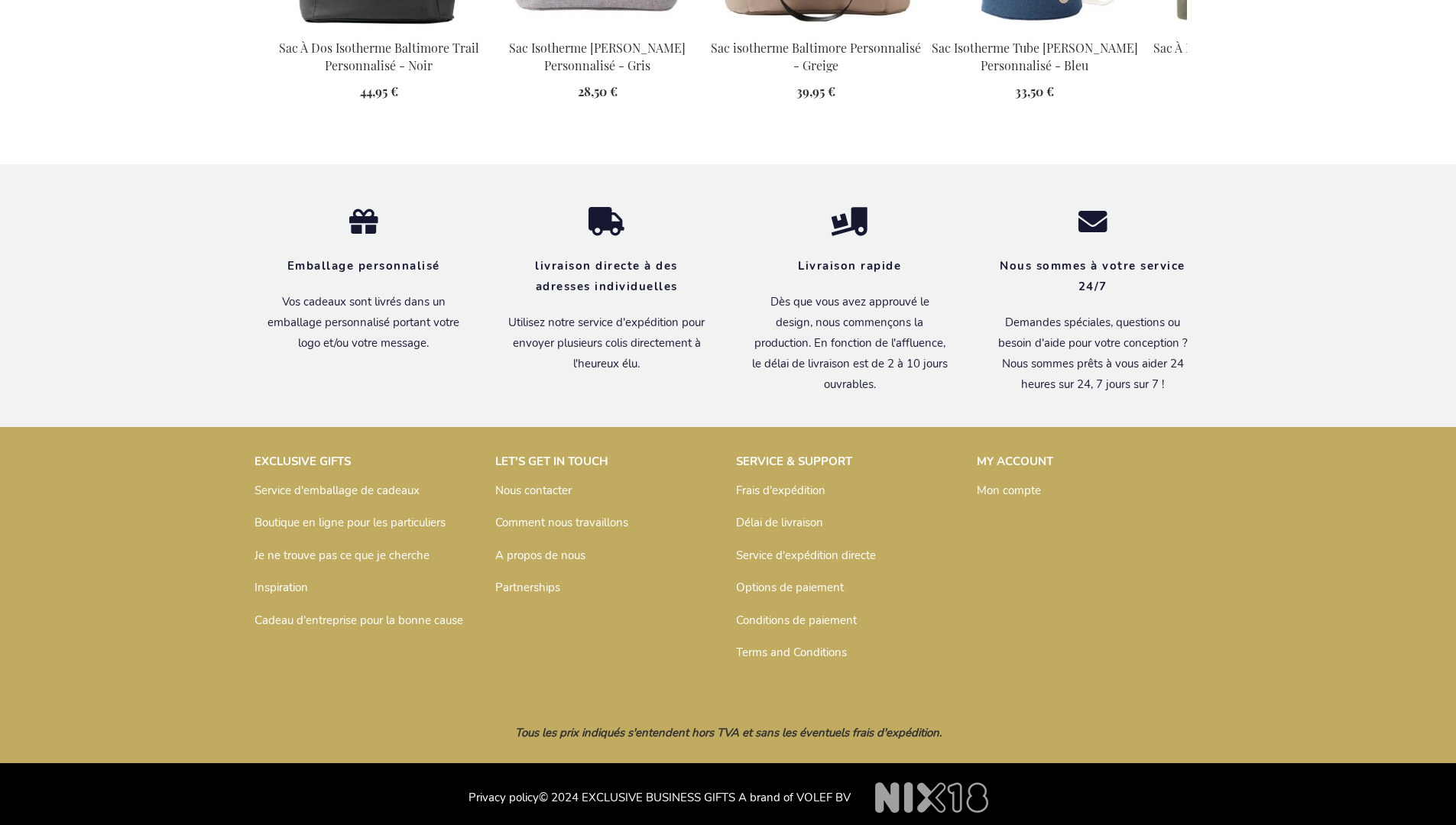
scroll to position [1738, 0]
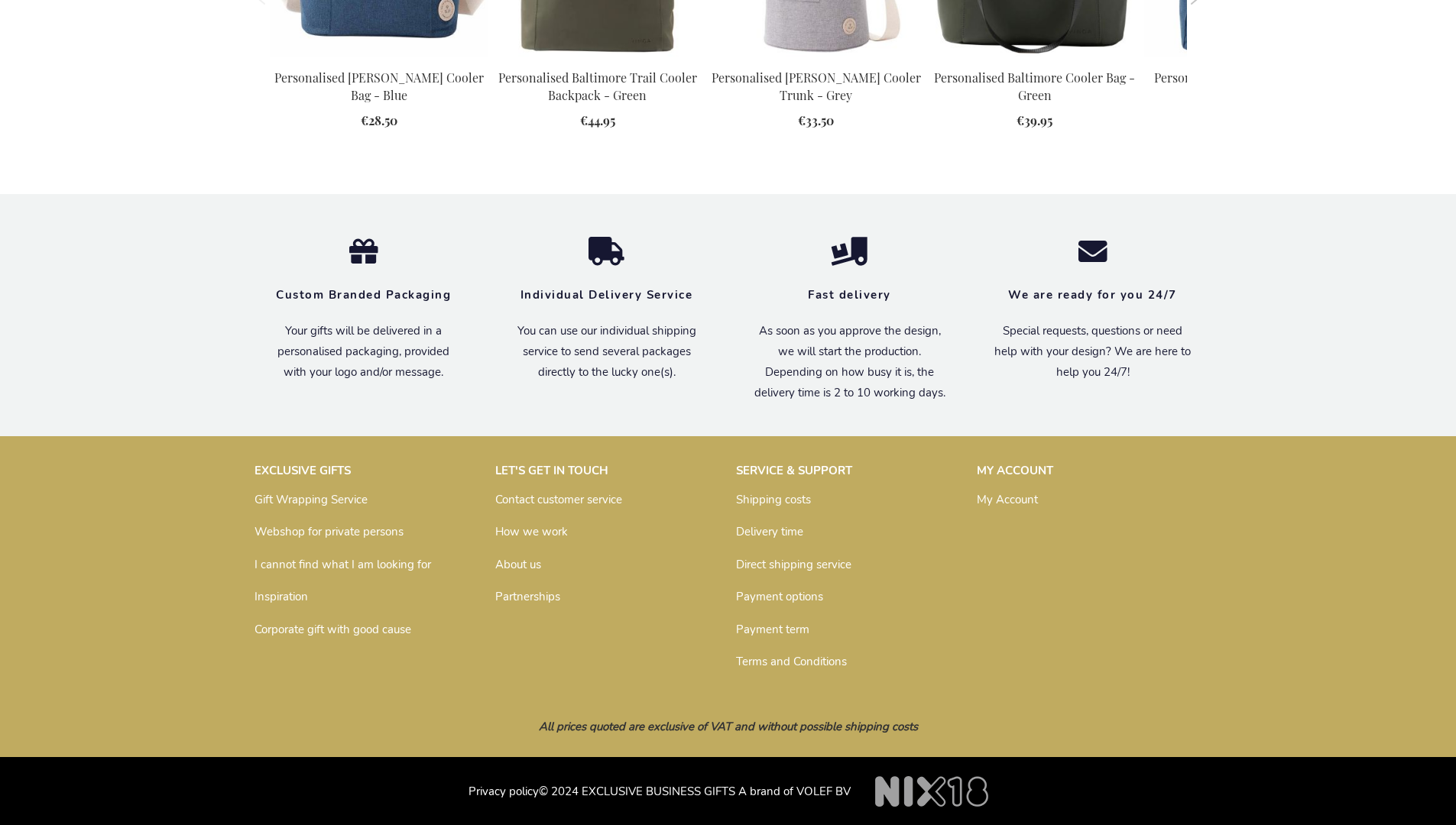
scroll to position [1685, 0]
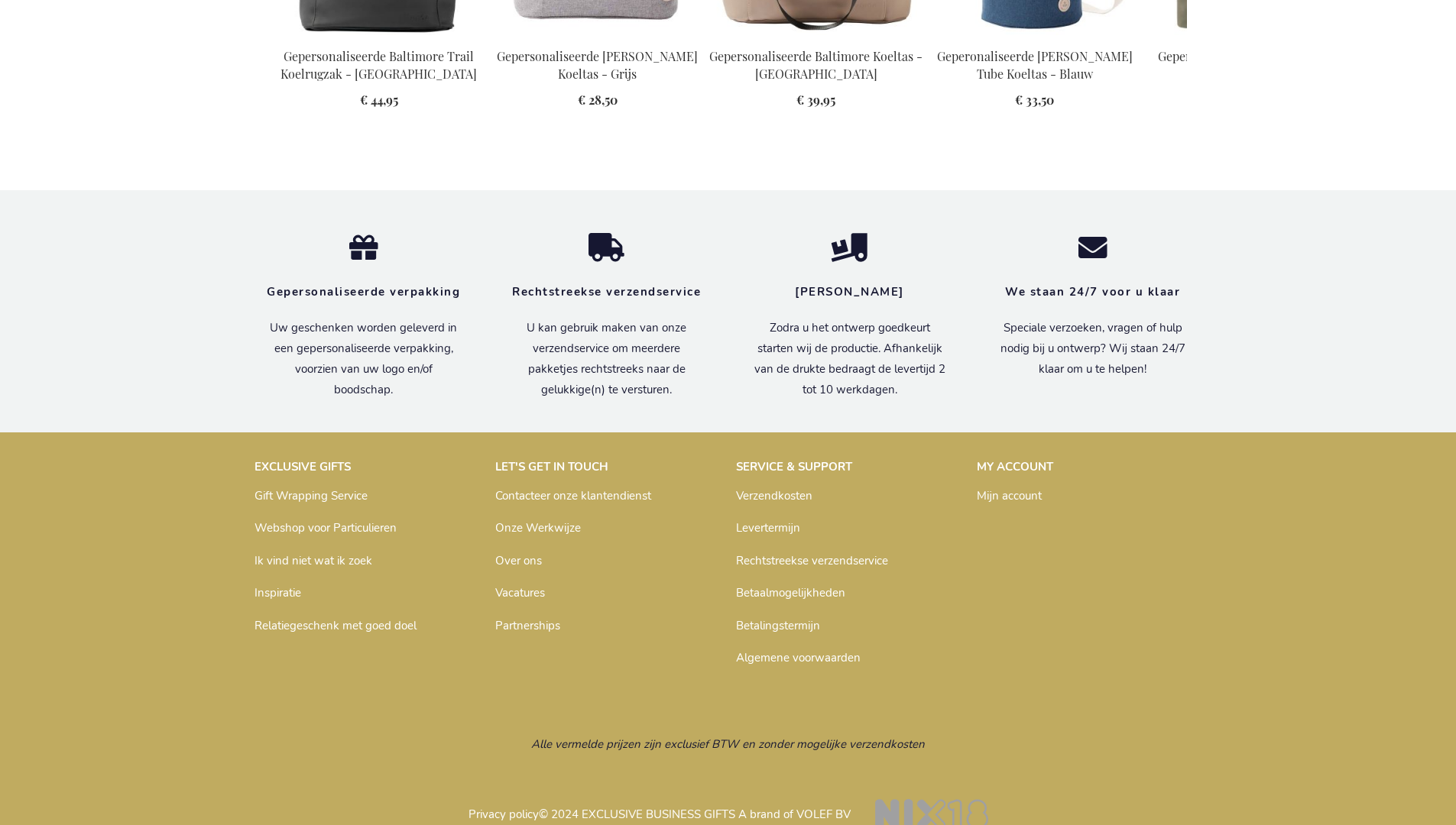
scroll to position [1729, 0]
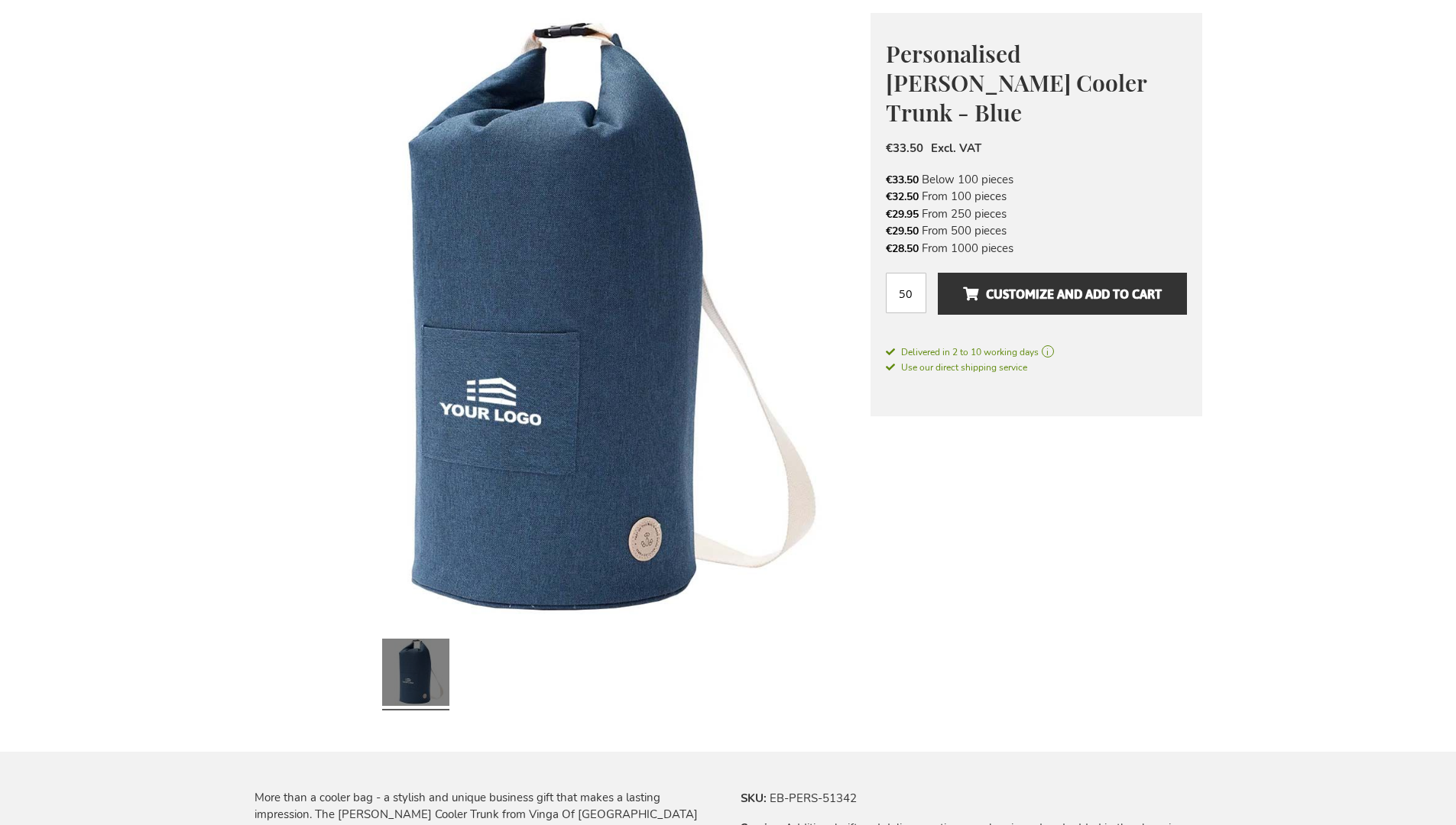
scroll to position [1681, 0]
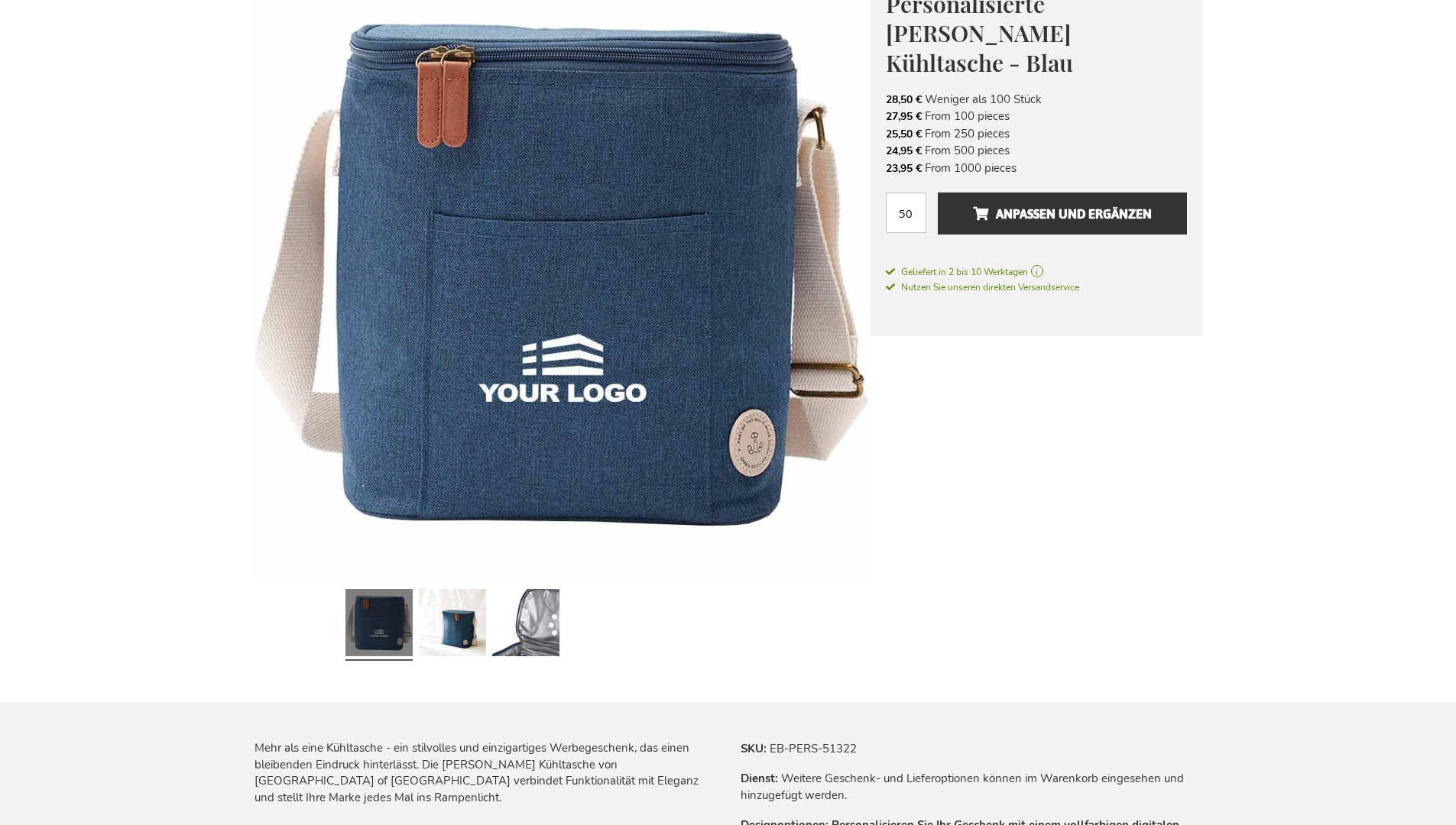
scroll to position [1699, 0]
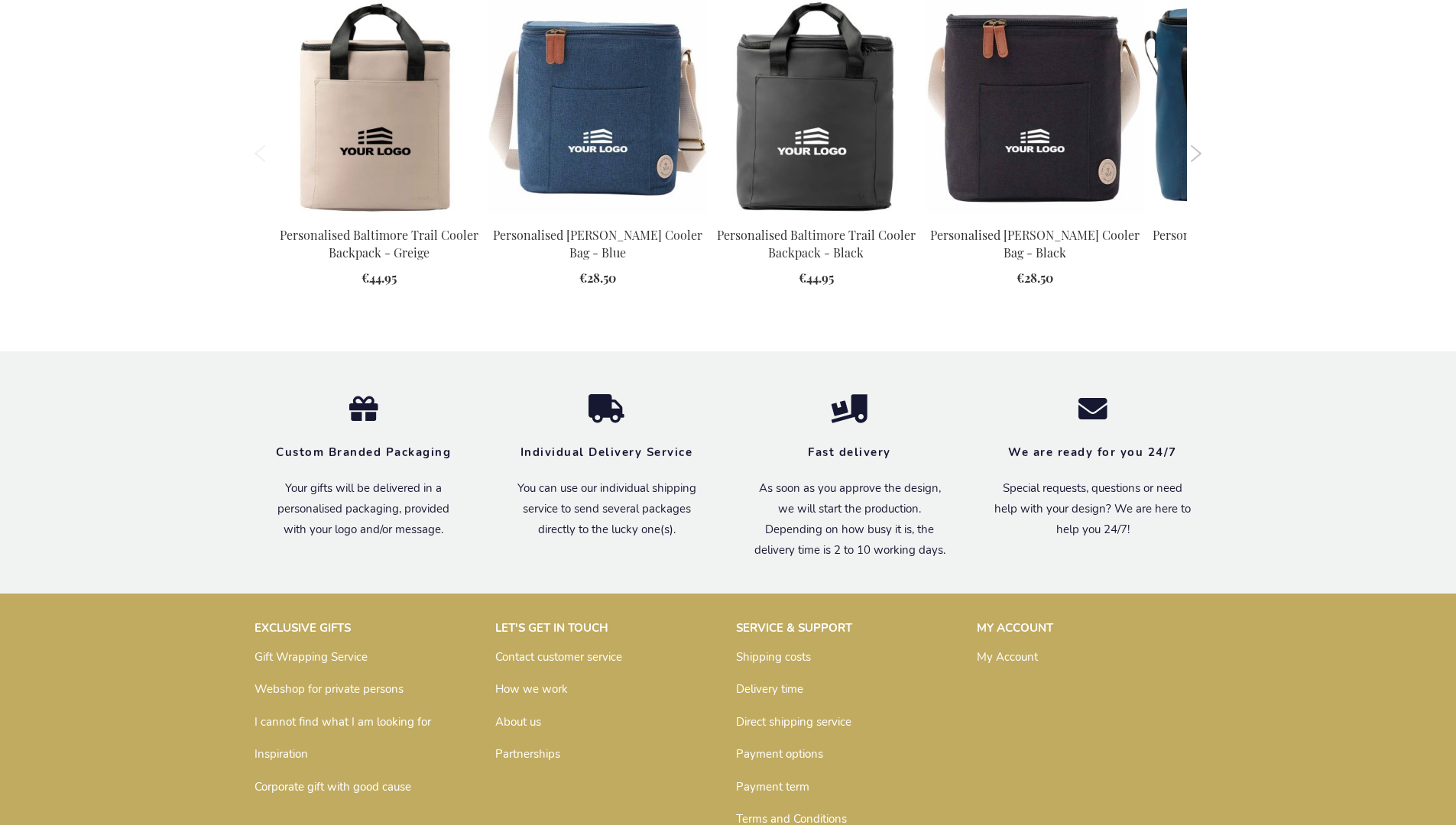
scroll to position [1685, 0]
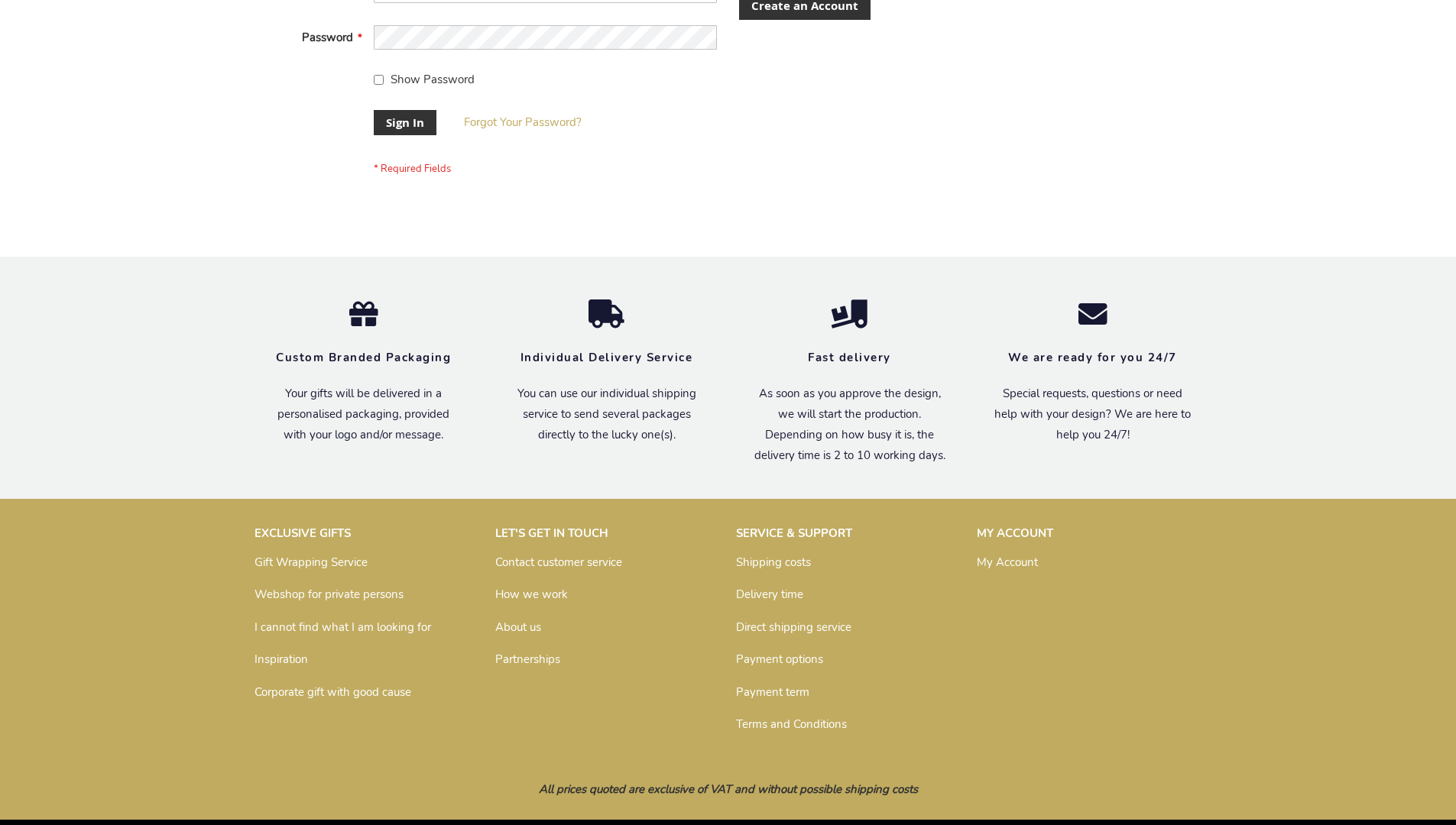
scroll to position [492, 0]
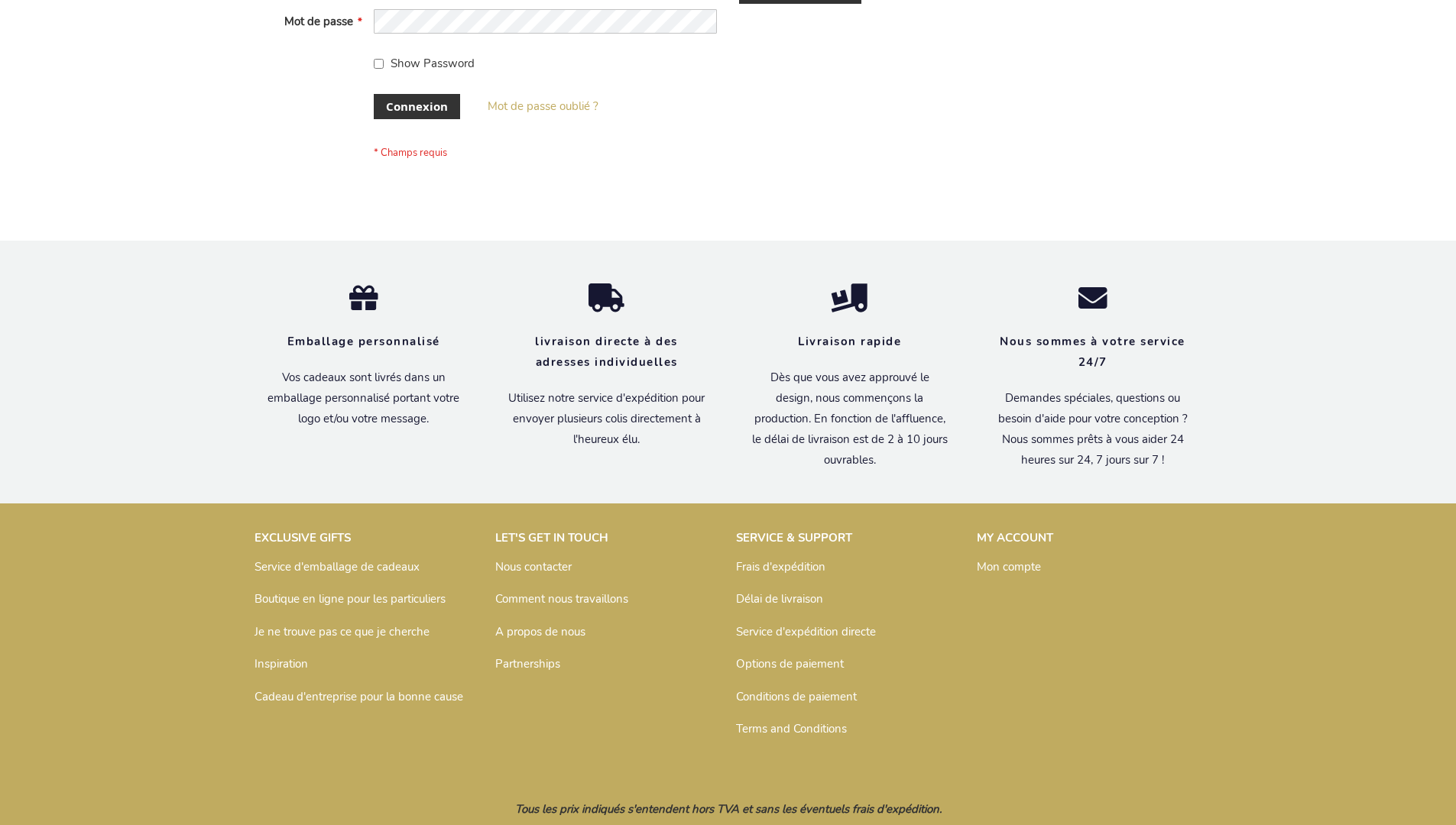
scroll to position [527, 0]
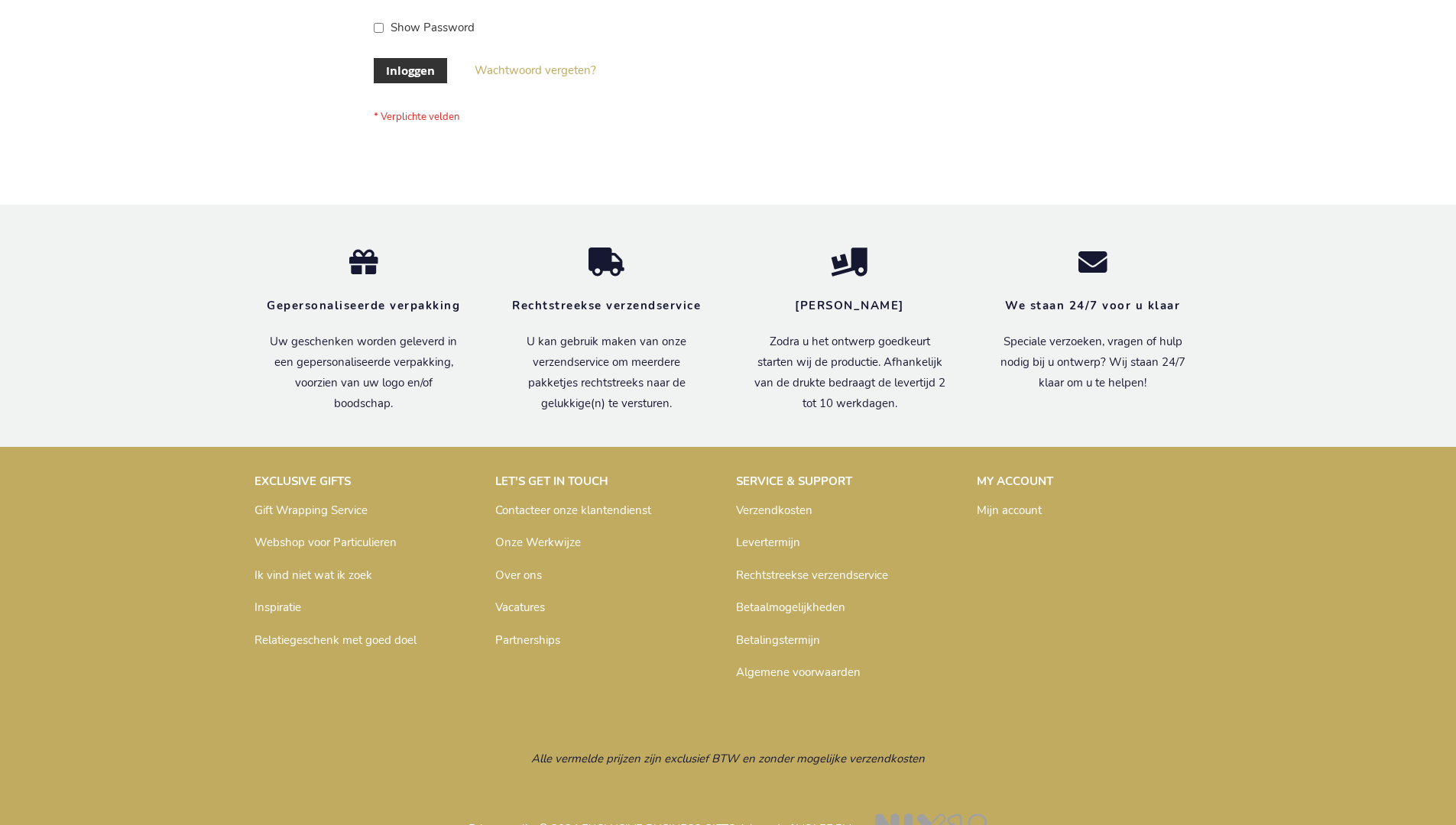
scroll to position [519, 0]
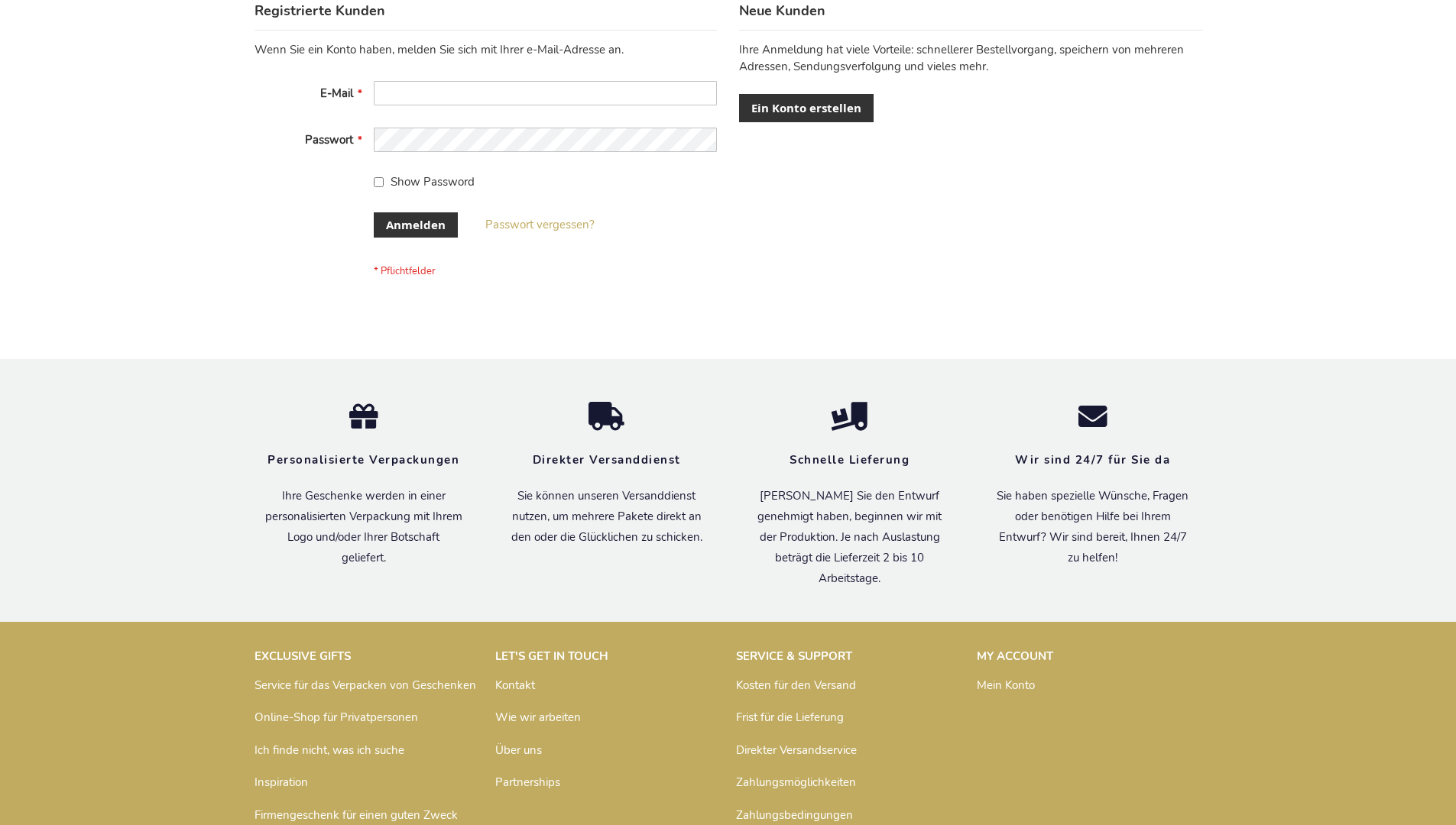
scroll to position [512, 0]
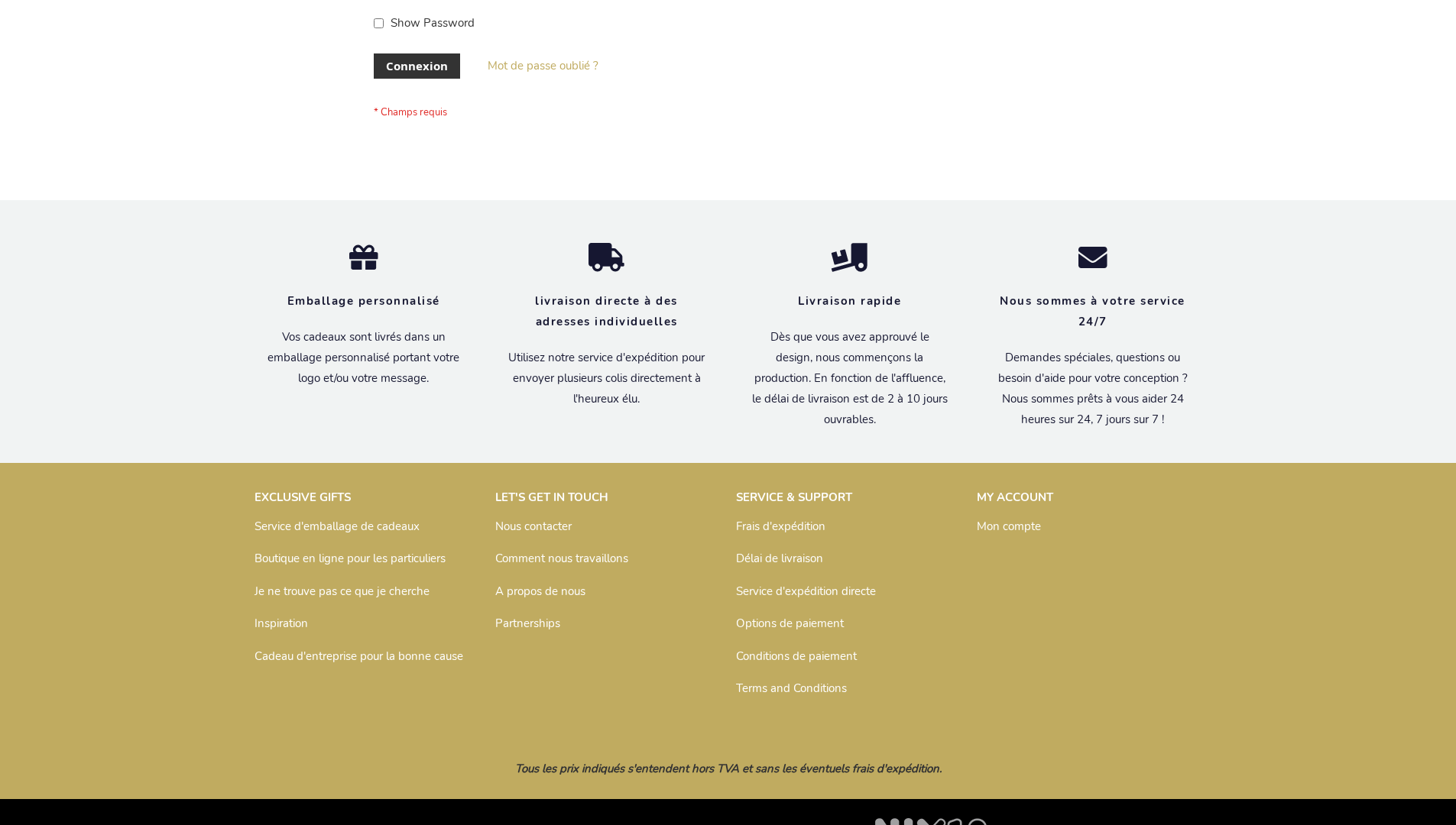
scroll to position [527, 0]
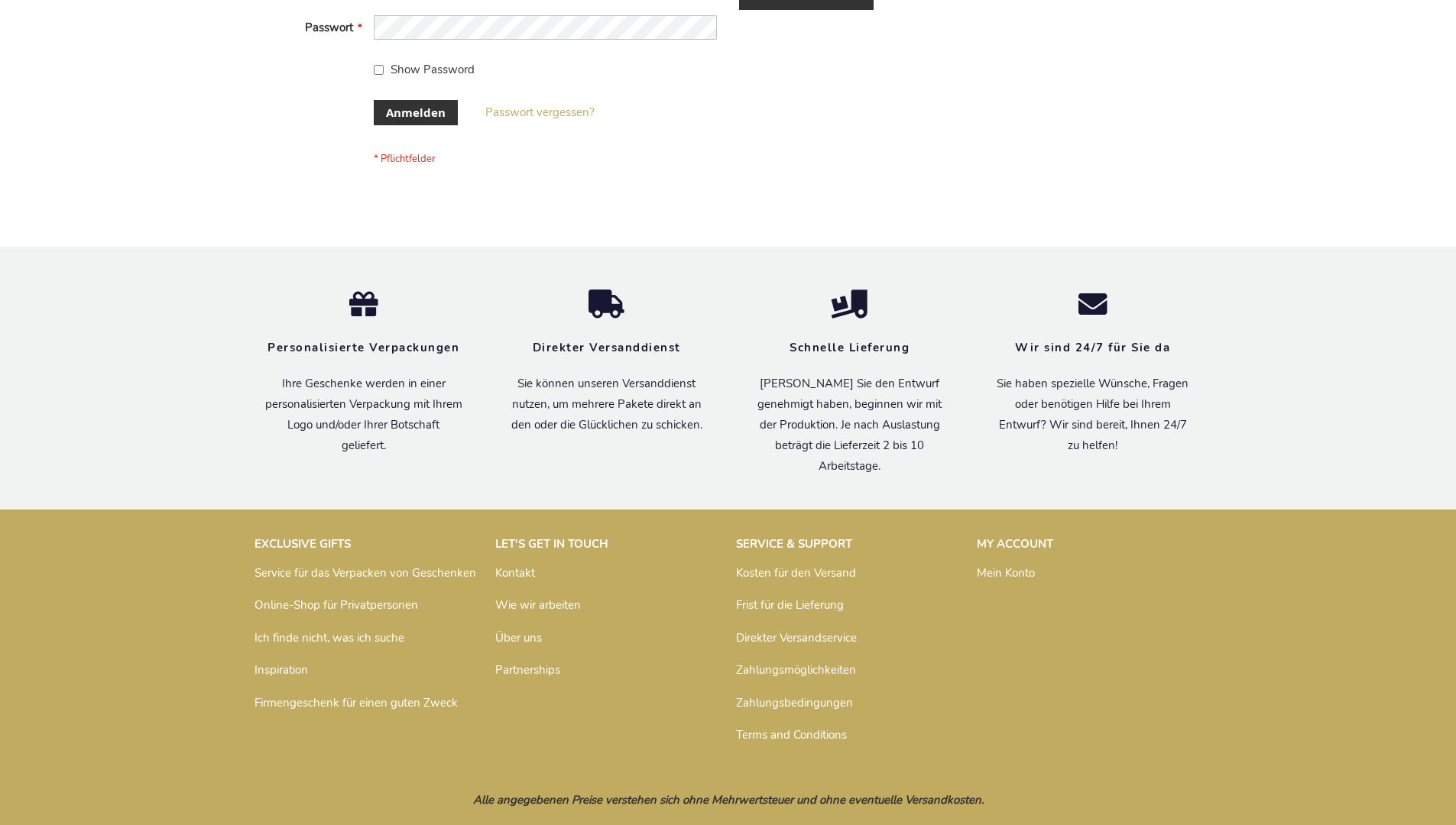
scroll to position [512, 0]
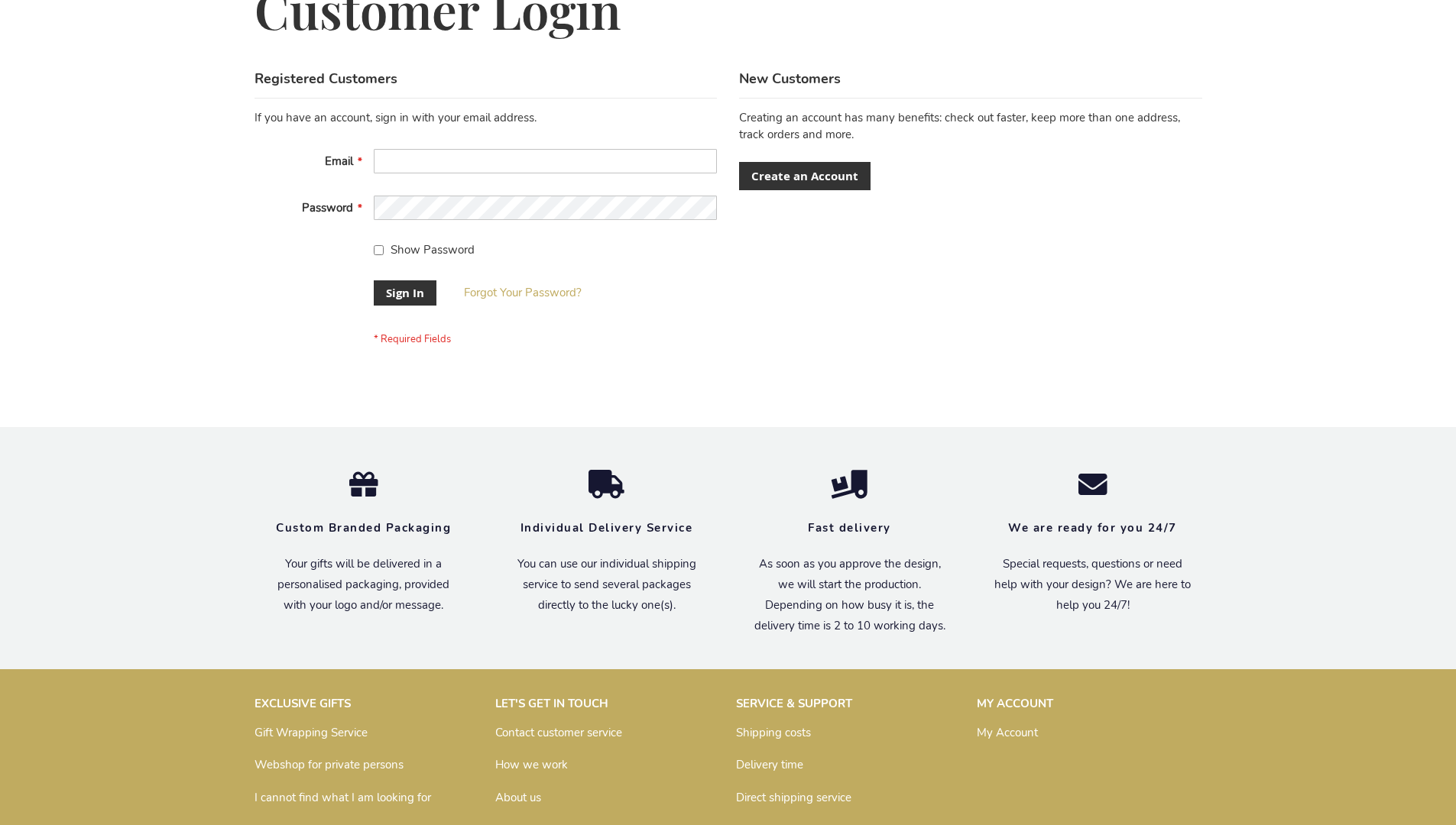
scroll to position [492, 0]
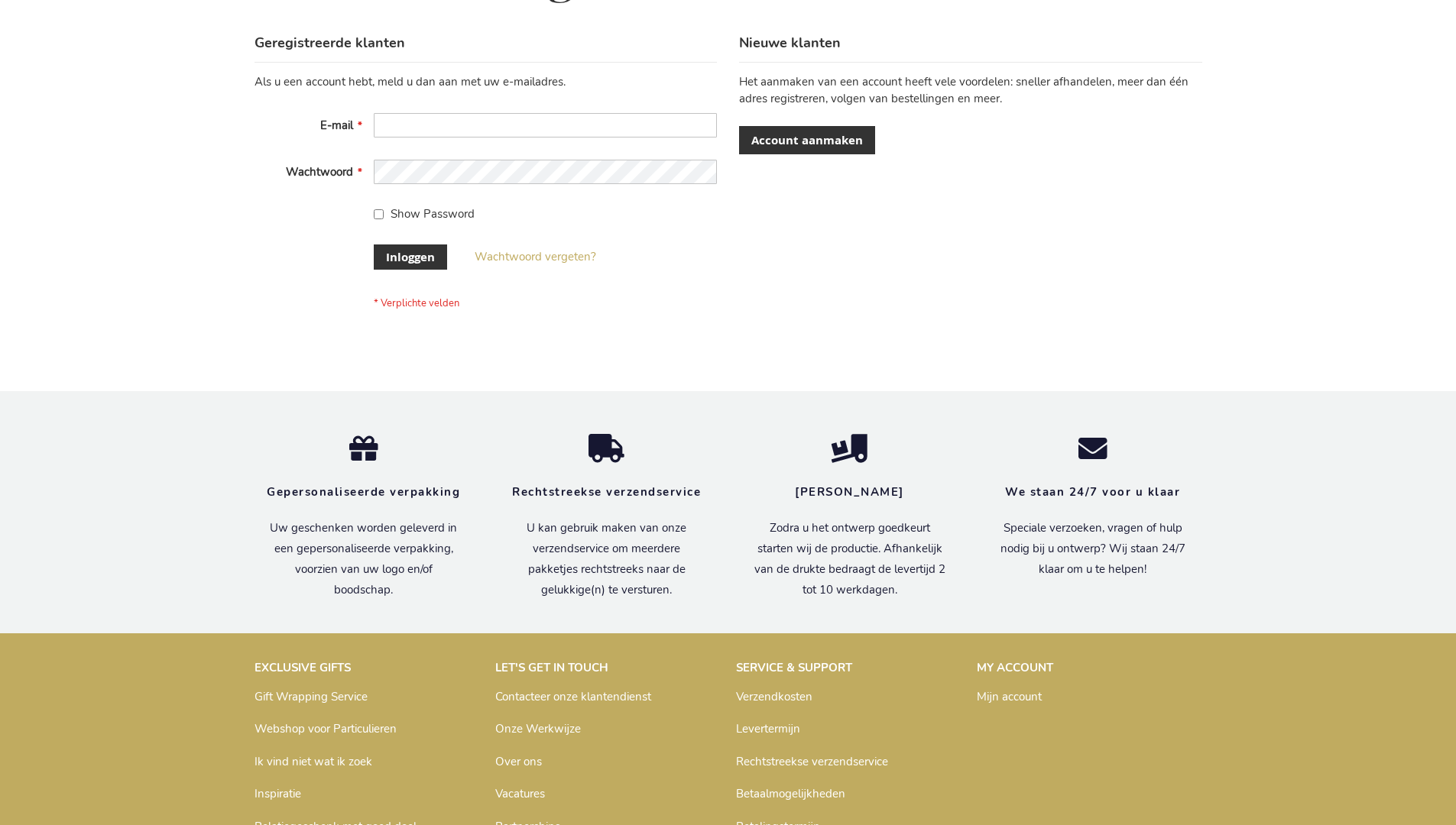
scroll to position [519, 0]
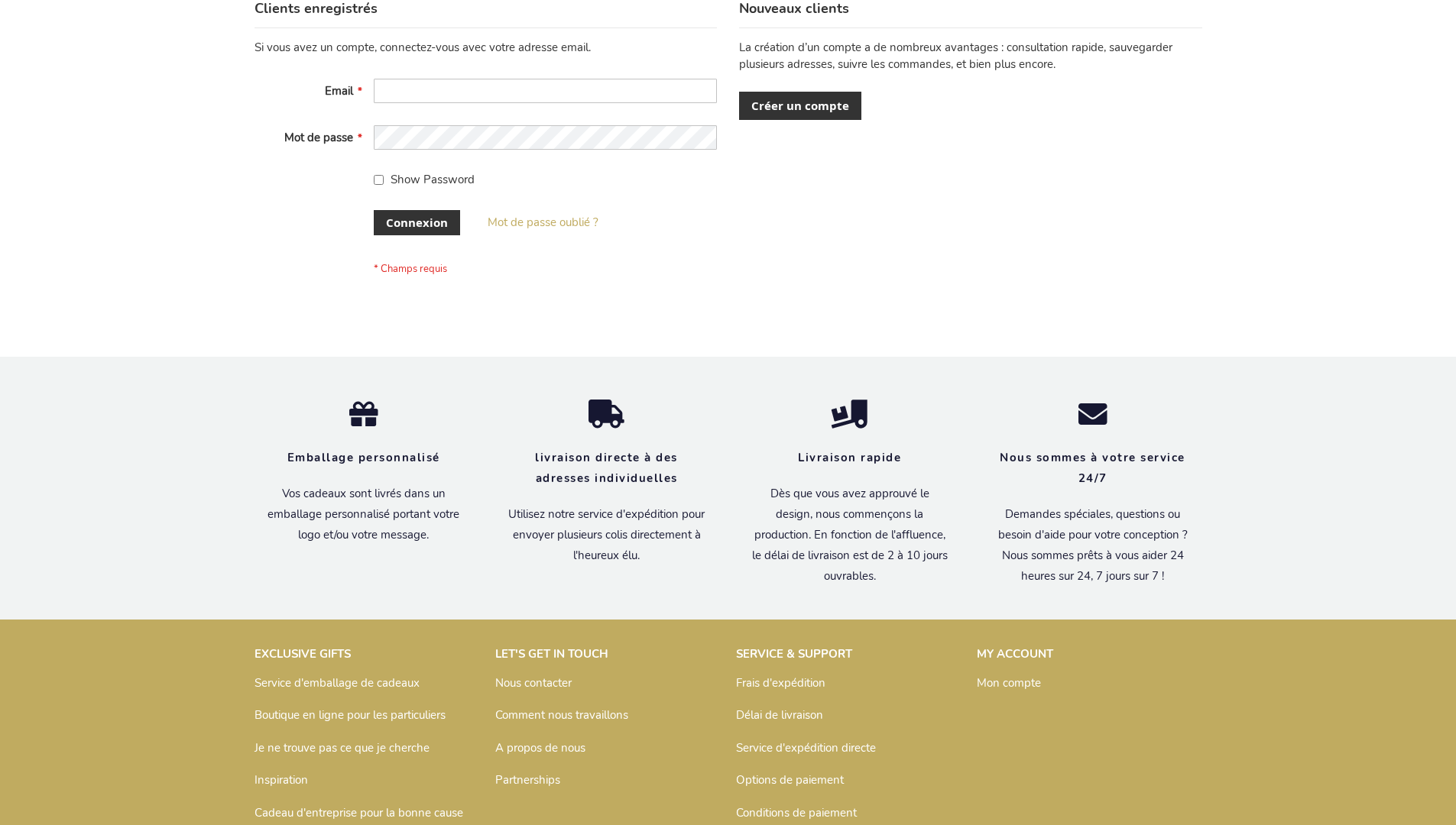
scroll to position [527, 0]
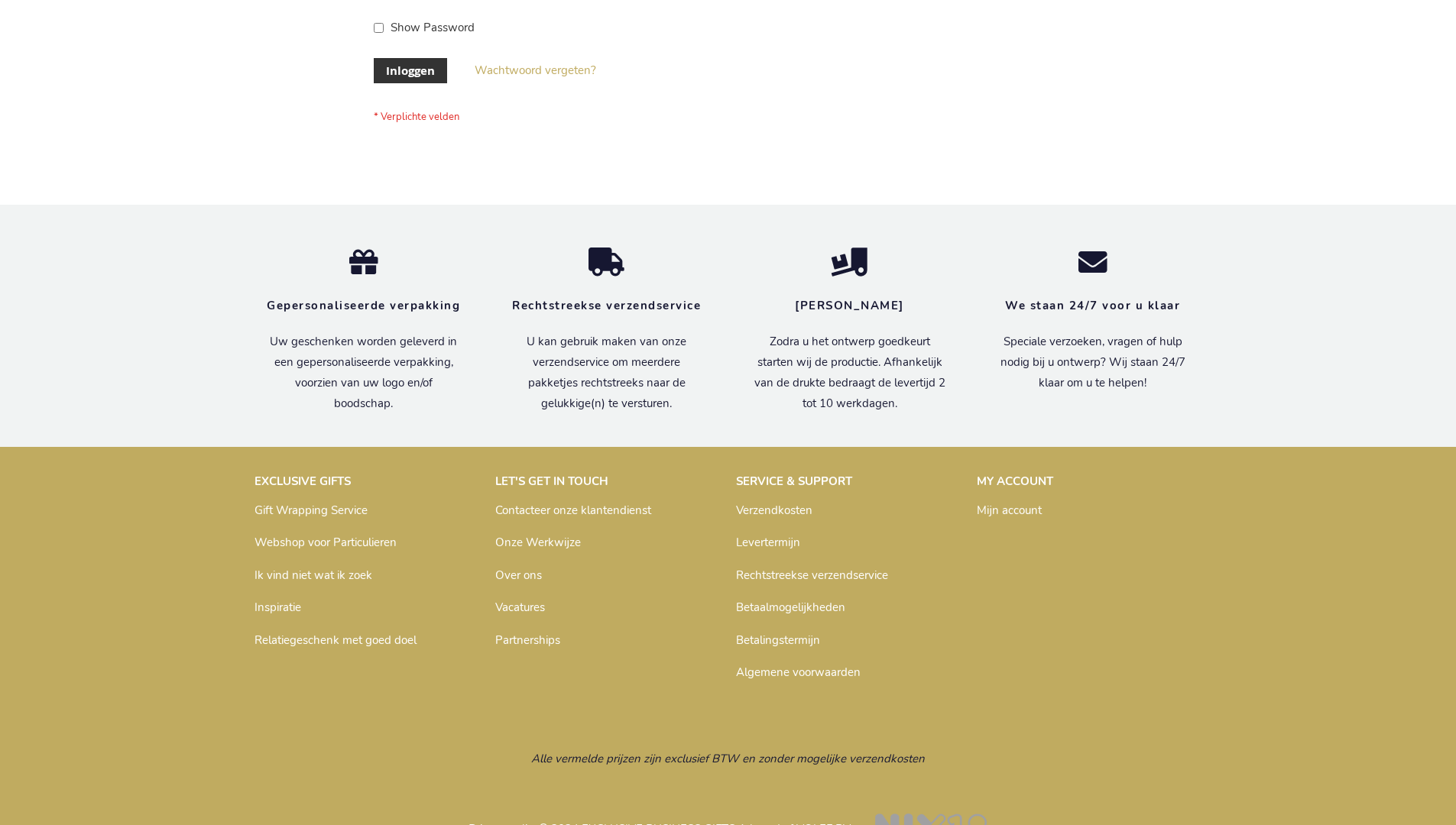
scroll to position [519, 0]
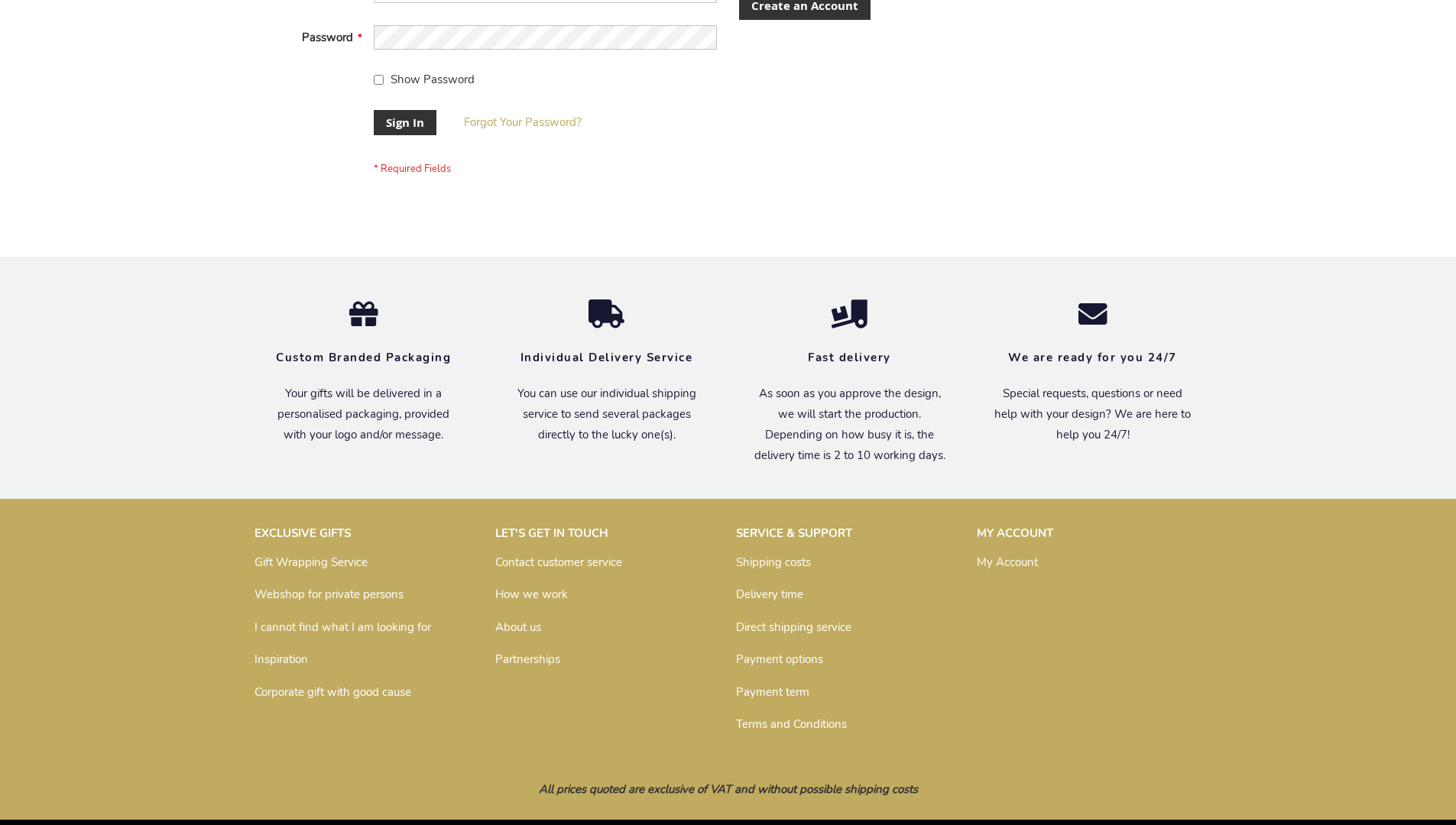
scroll to position [492, 0]
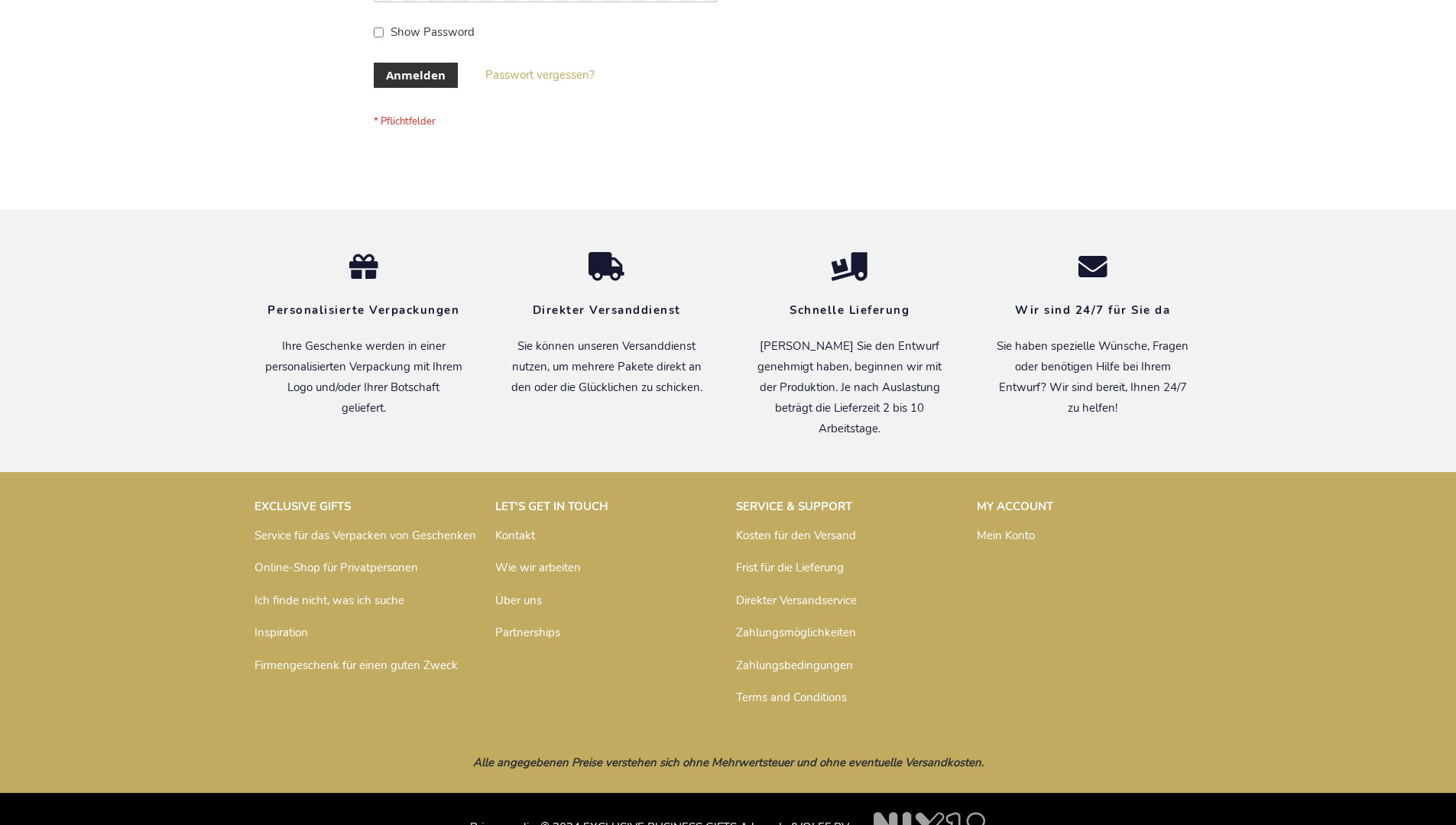
scroll to position [512, 0]
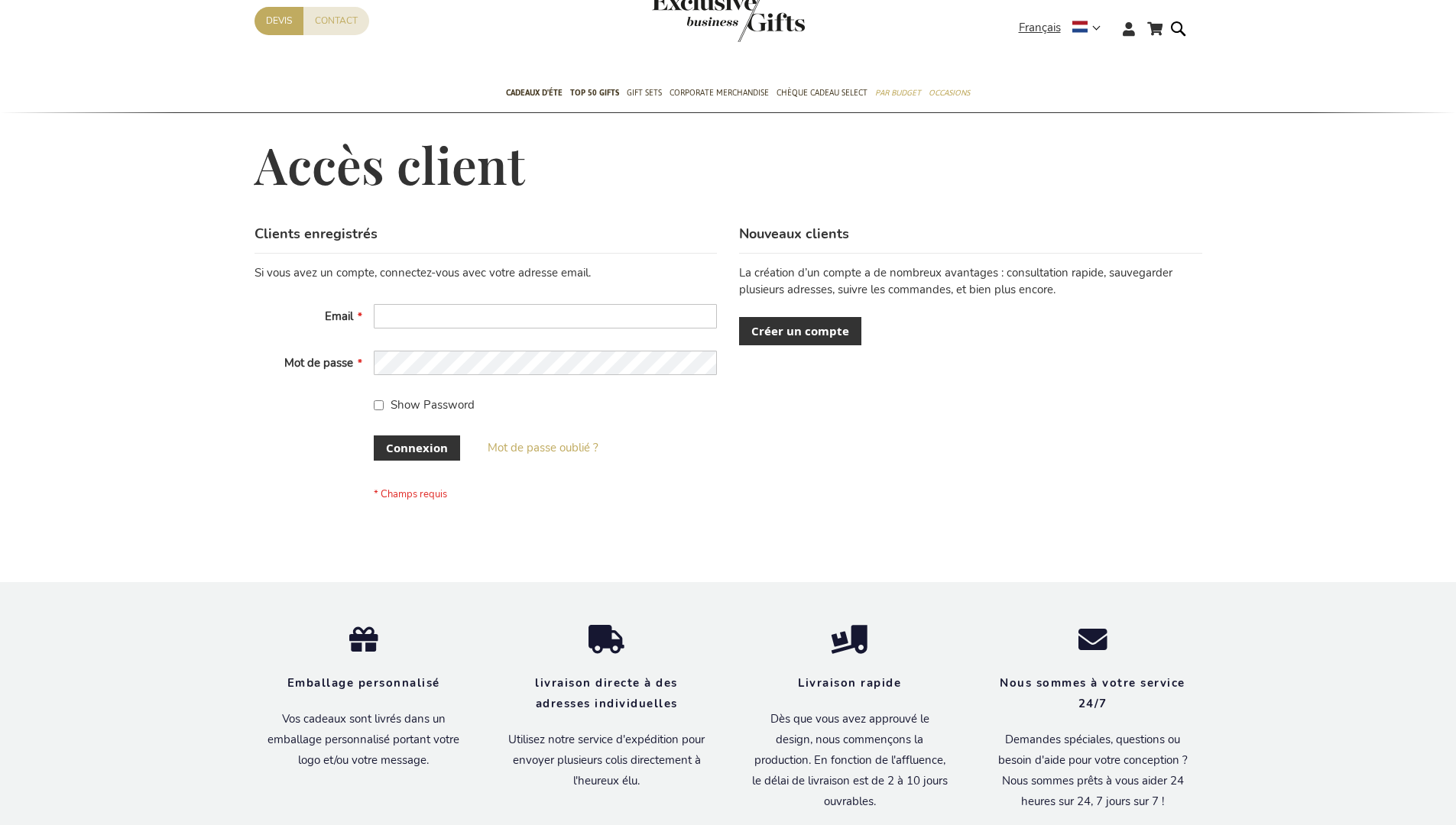
scroll to position [527, 0]
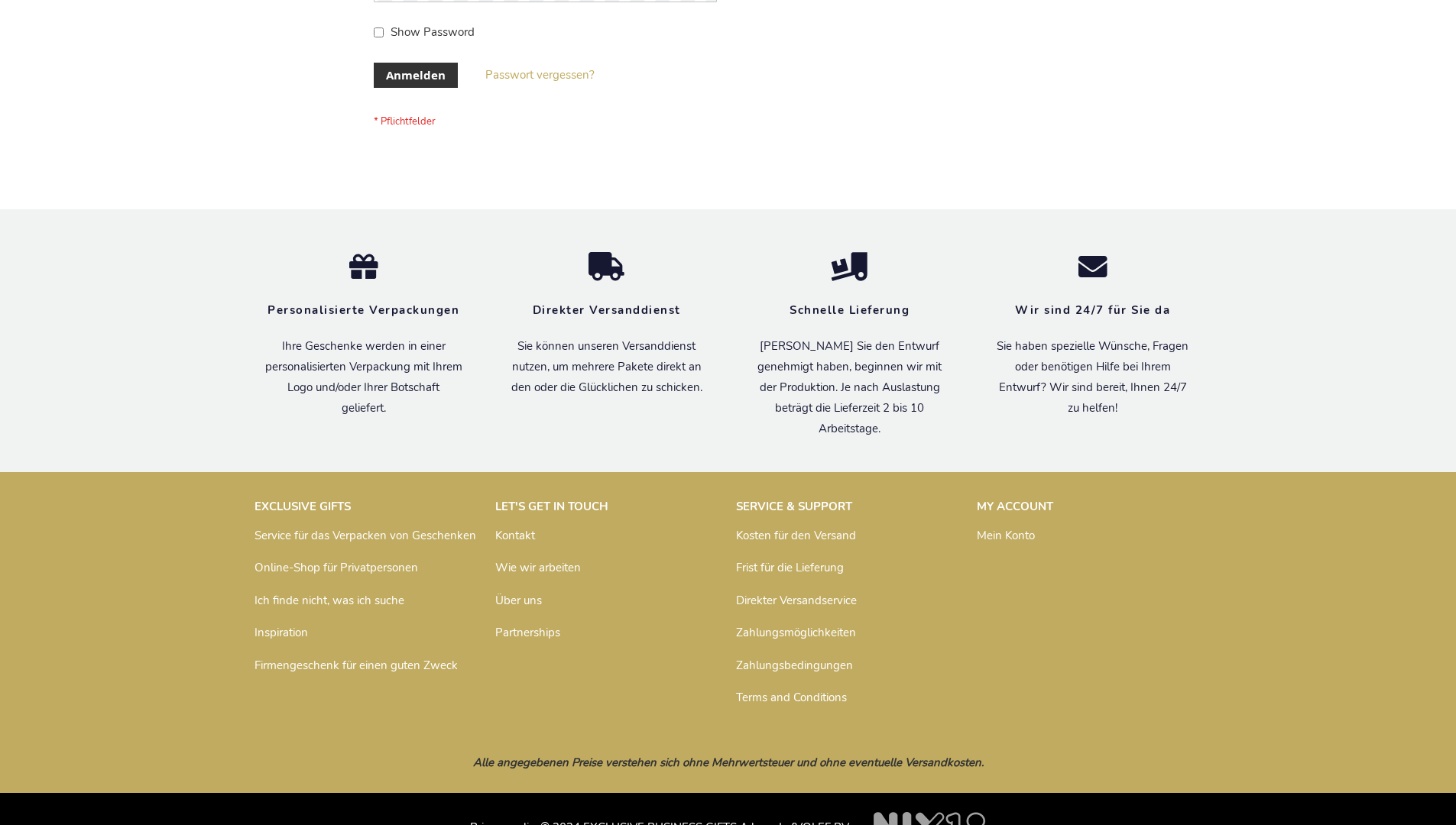
scroll to position [512, 0]
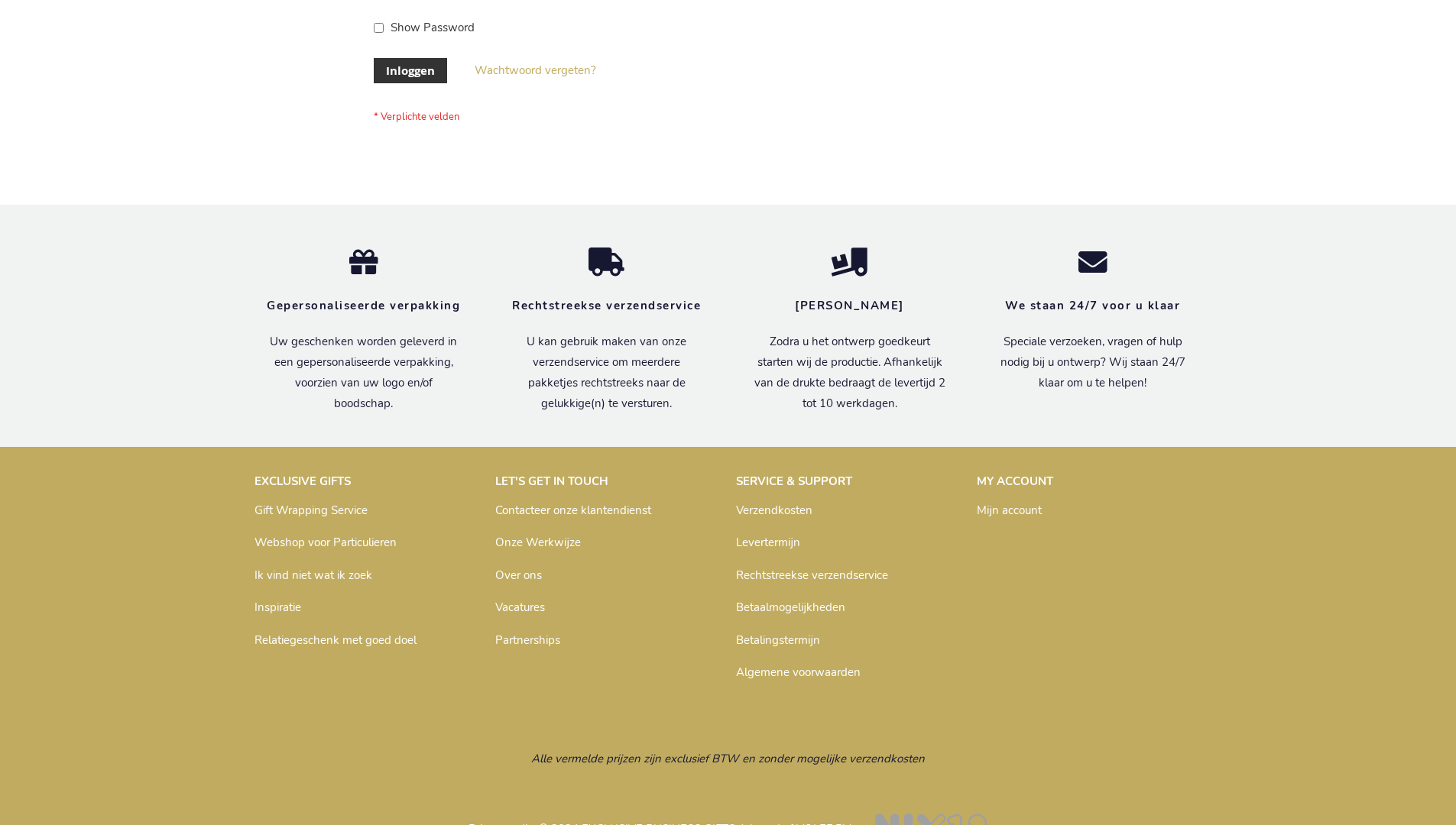
scroll to position [519, 0]
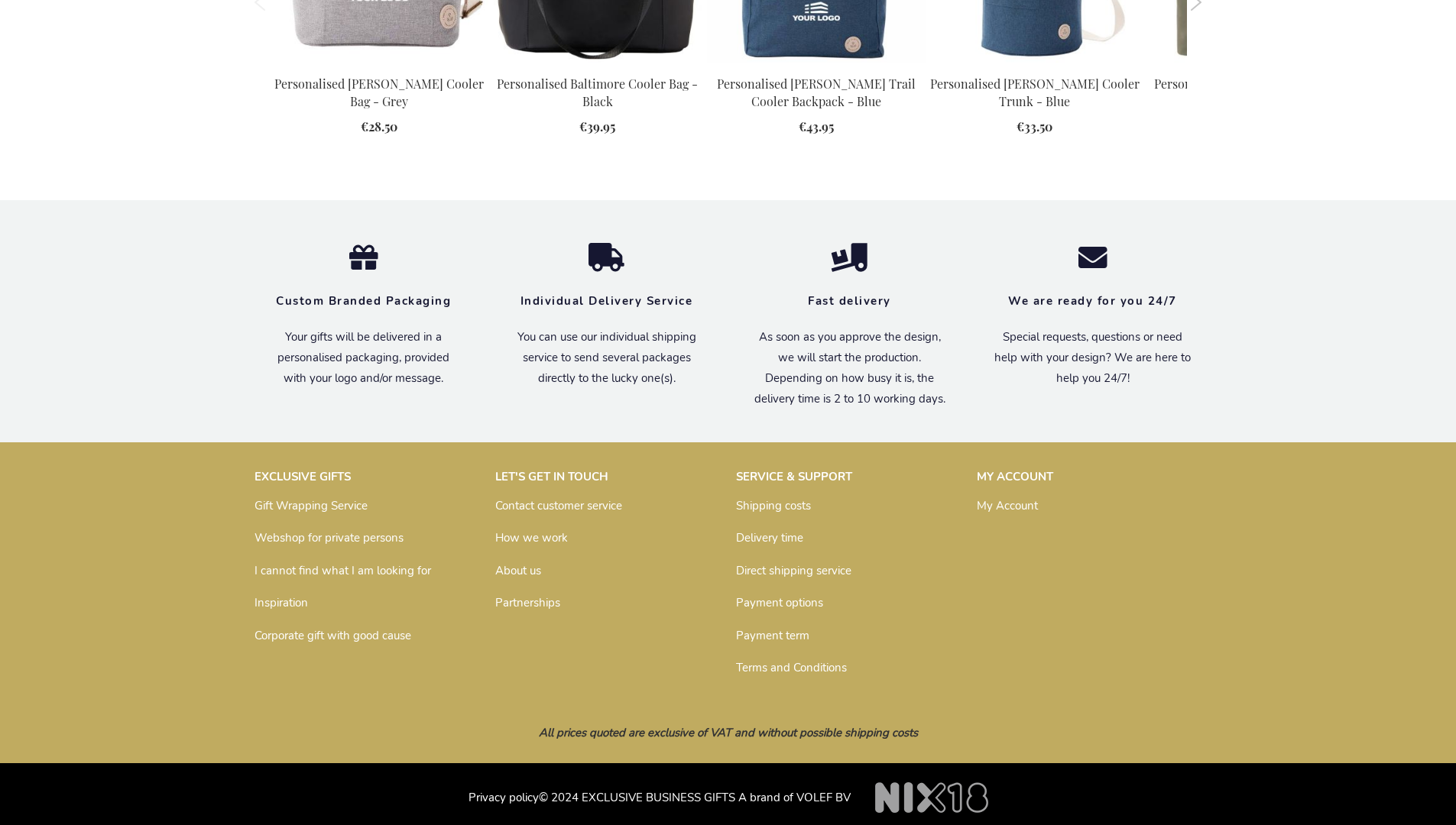
scroll to position [1685, 0]
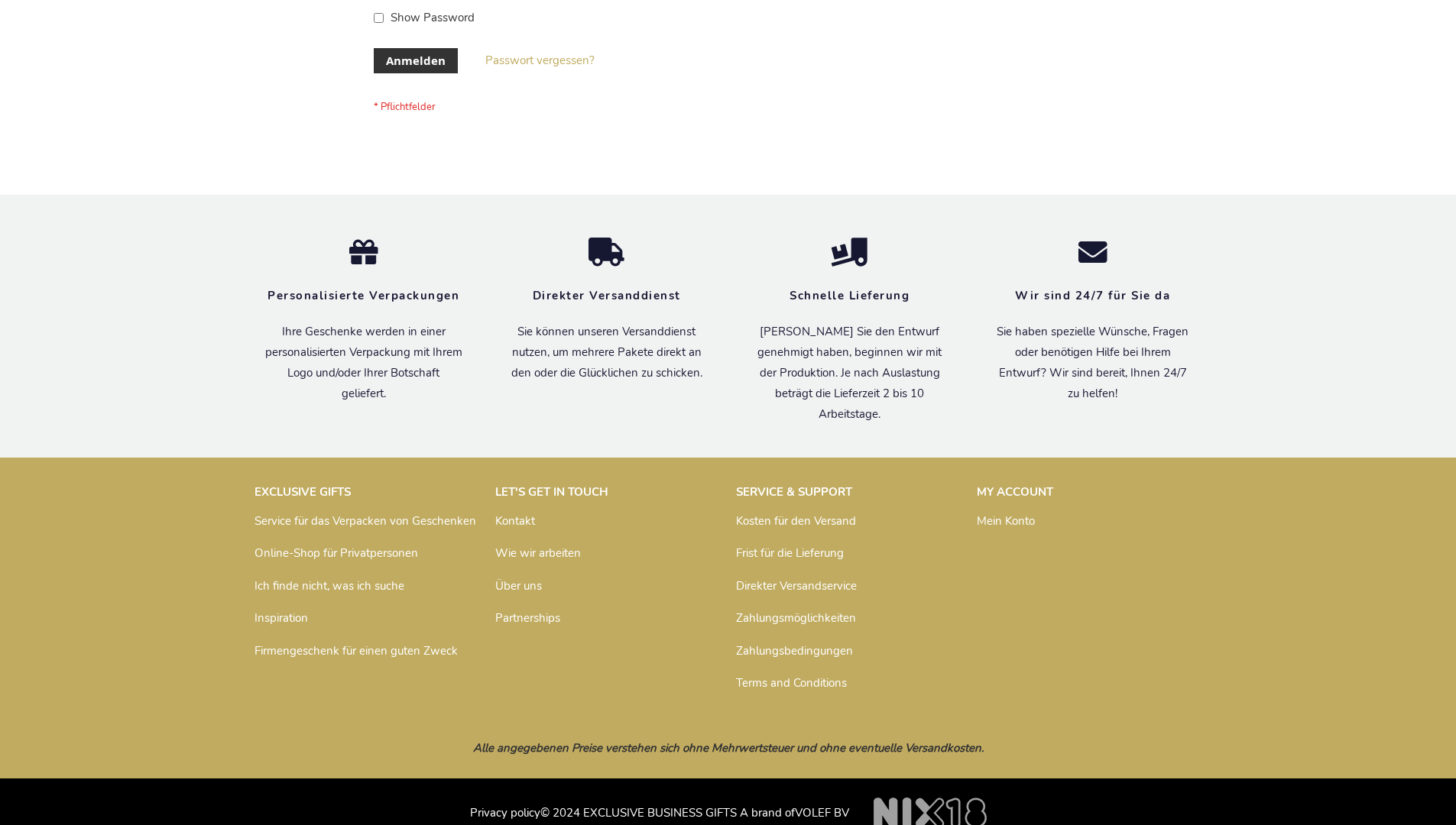
scroll to position [512, 0]
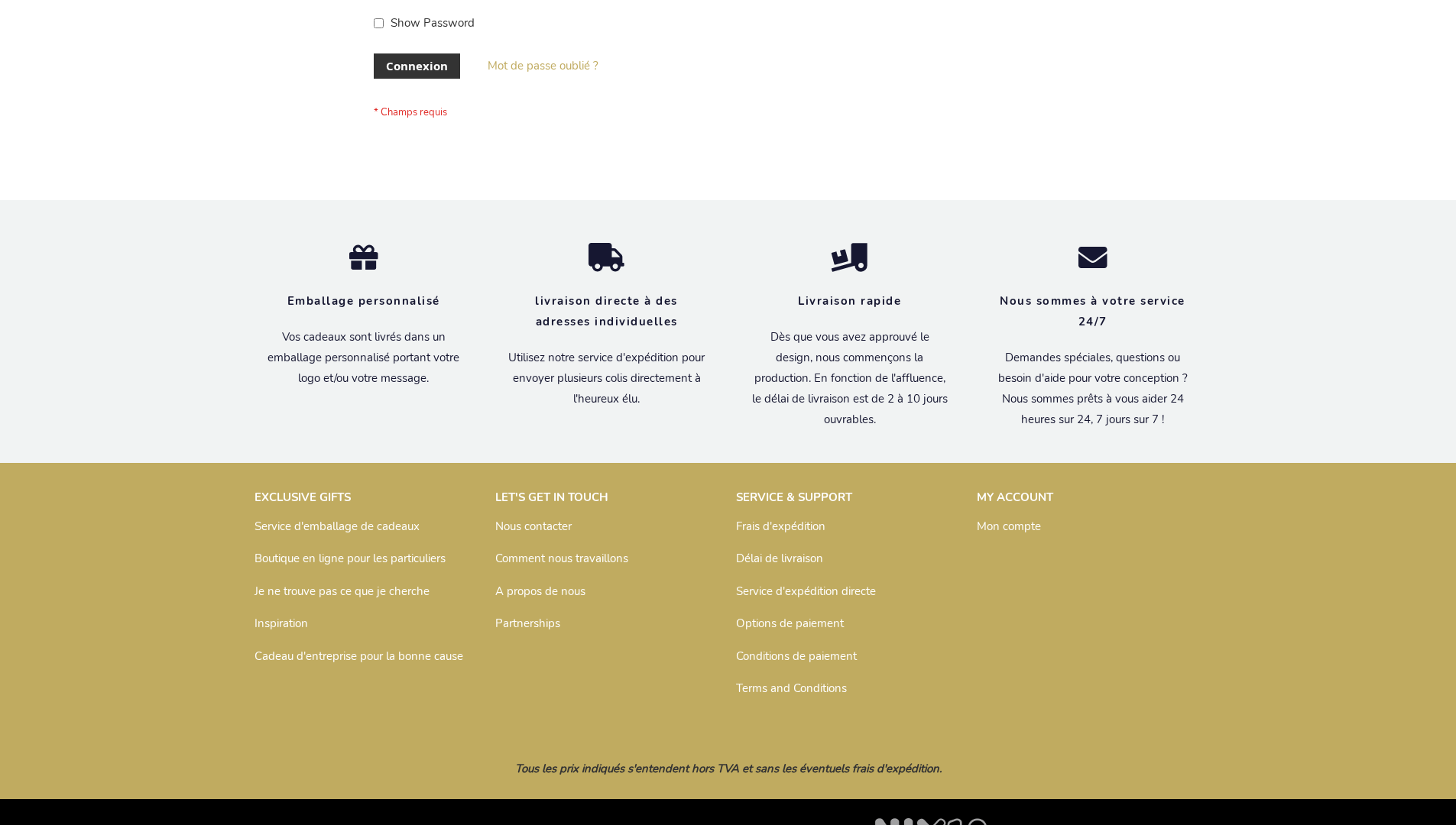
scroll to position [527, 0]
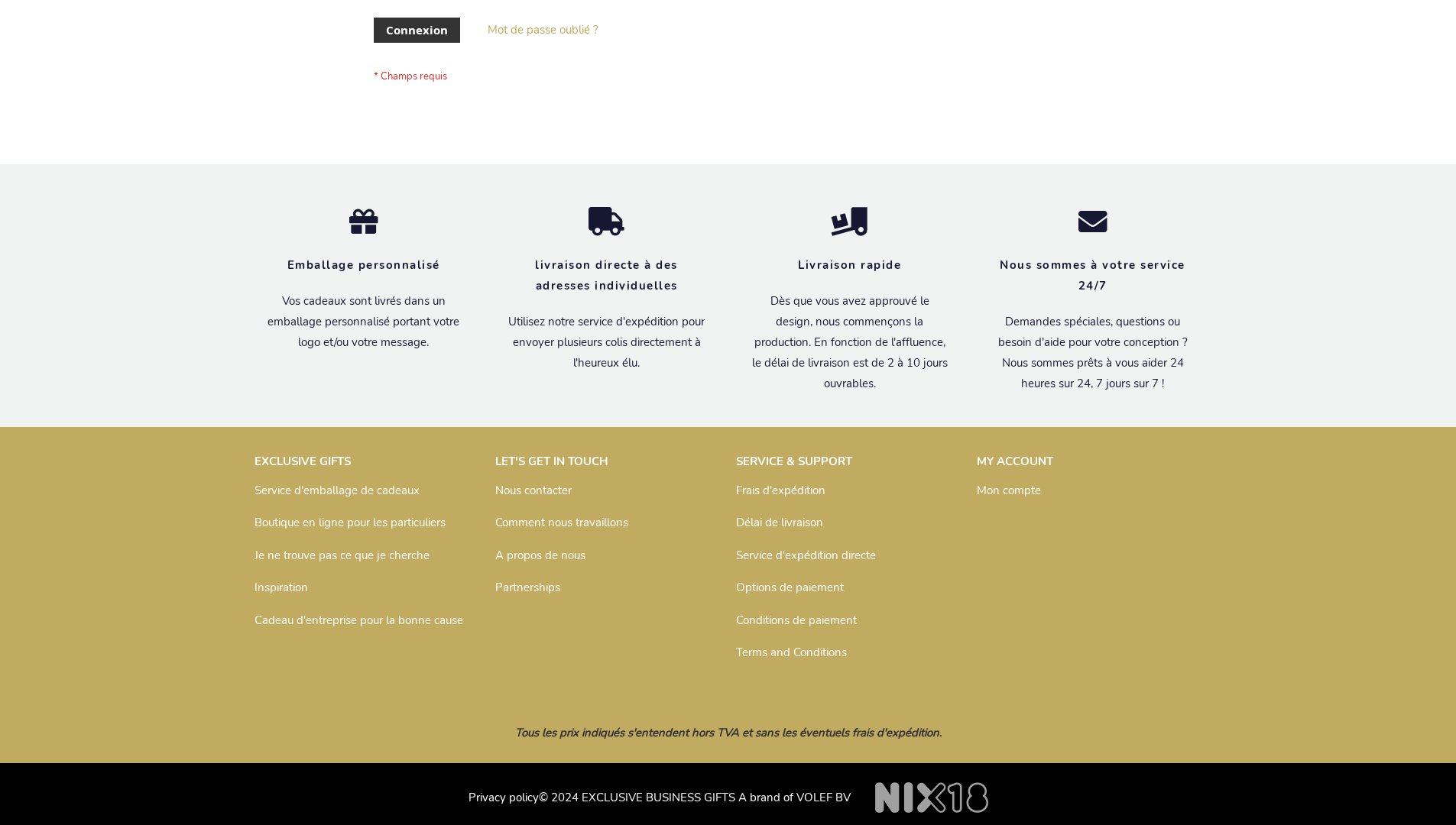
scroll to position [527, 0]
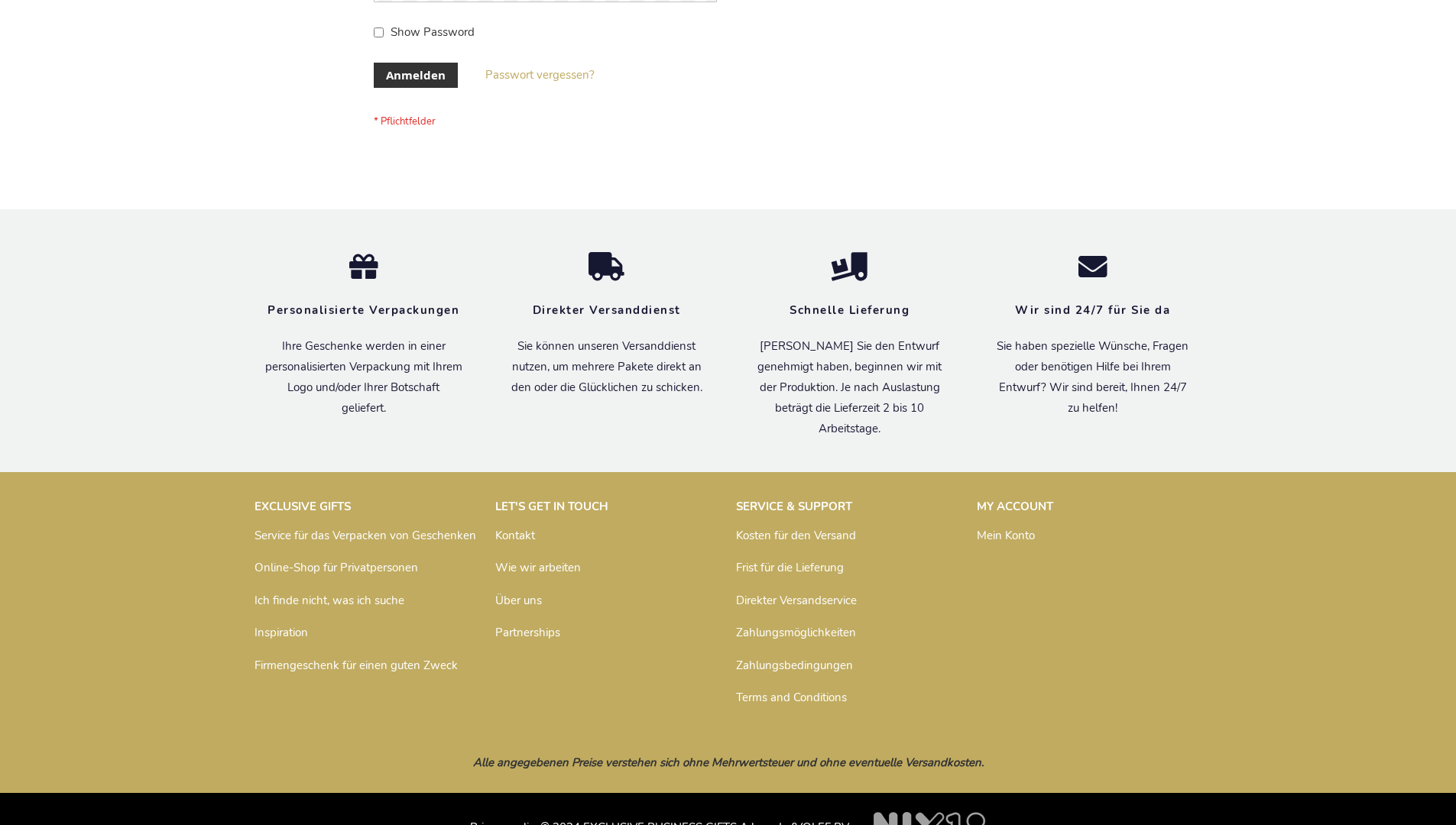
scroll to position [512, 0]
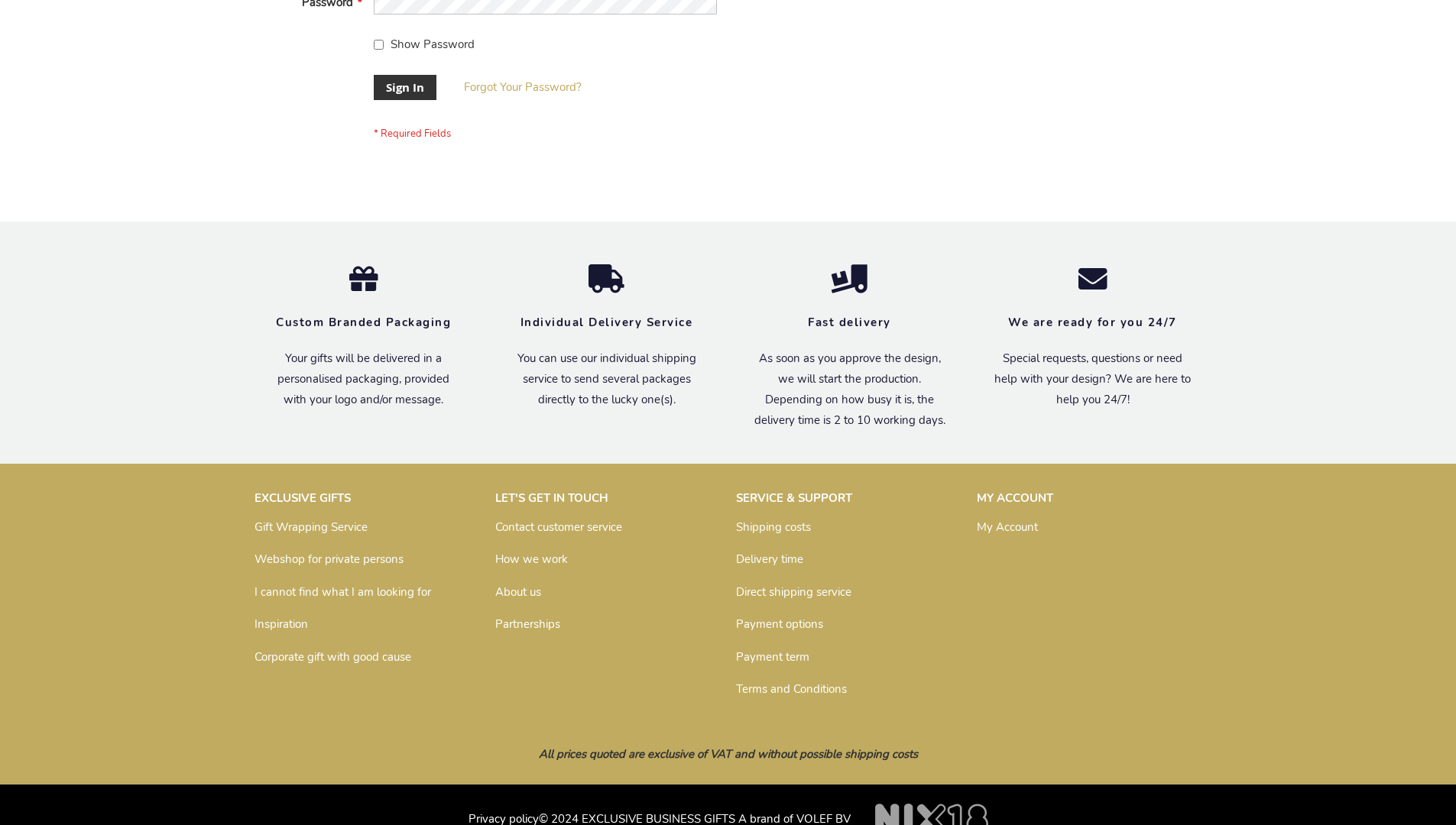
scroll to position [492, 0]
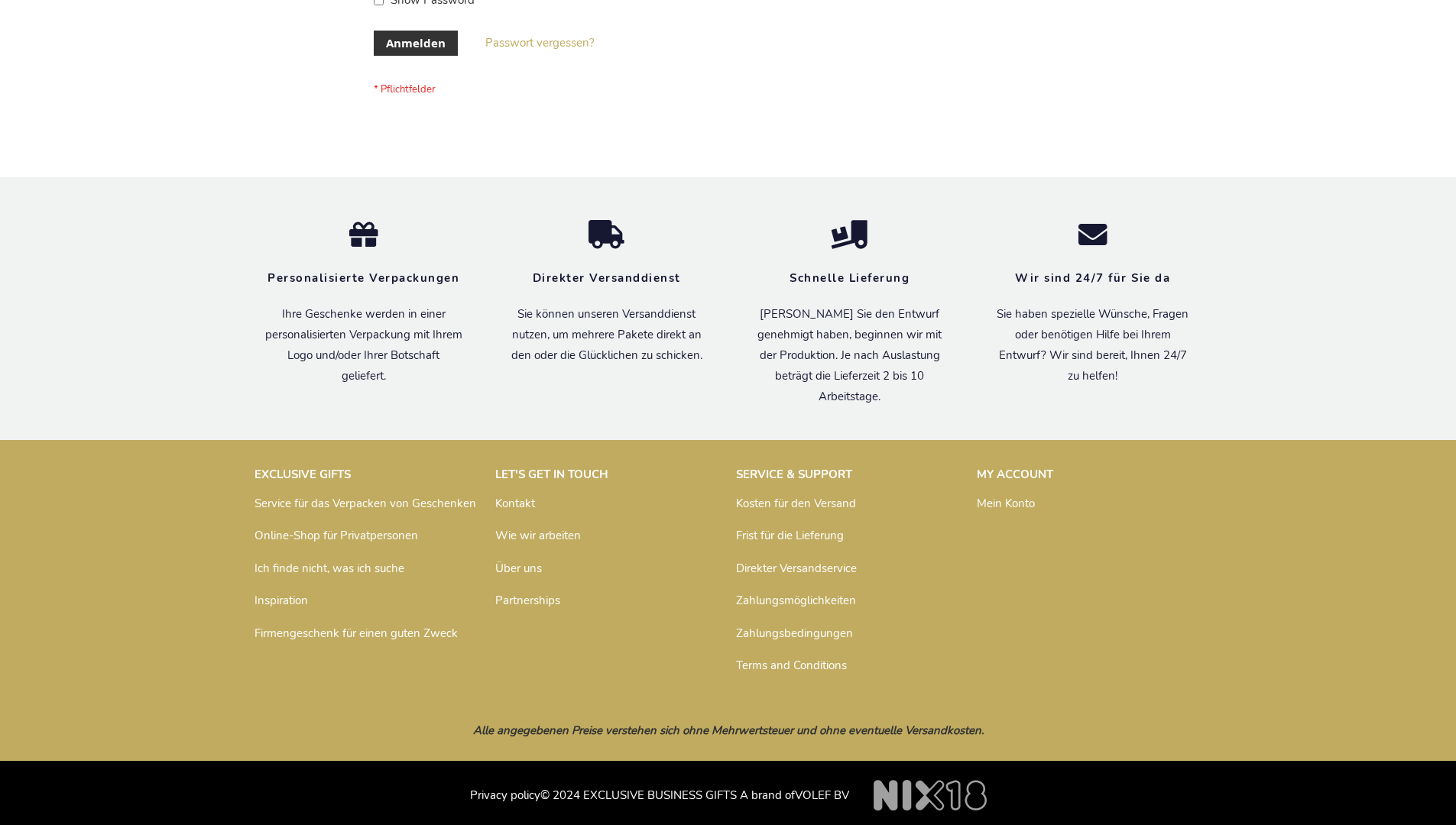
scroll to position [512, 0]
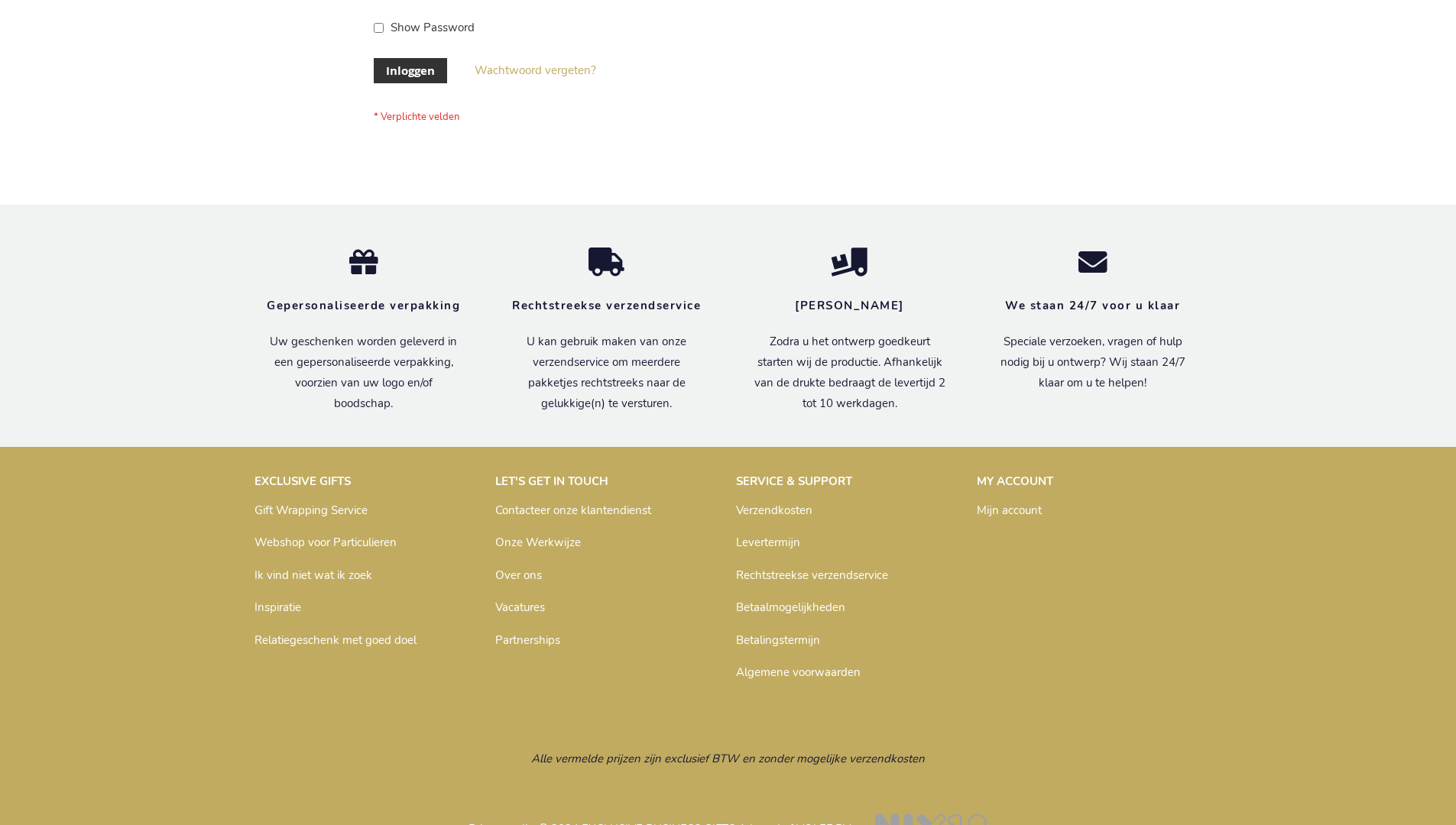
scroll to position [519, 0]
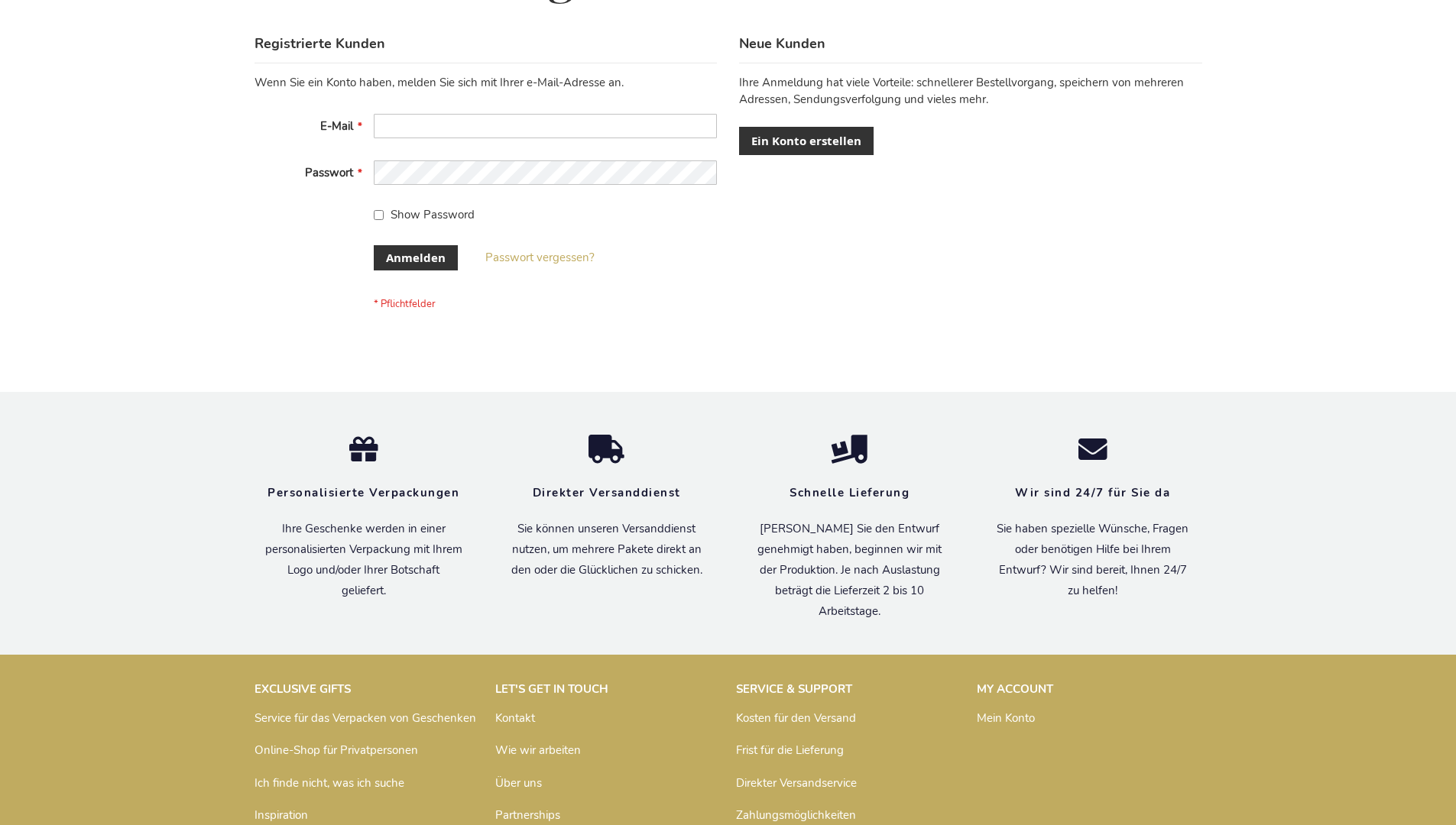
scroll to position [512, 0]
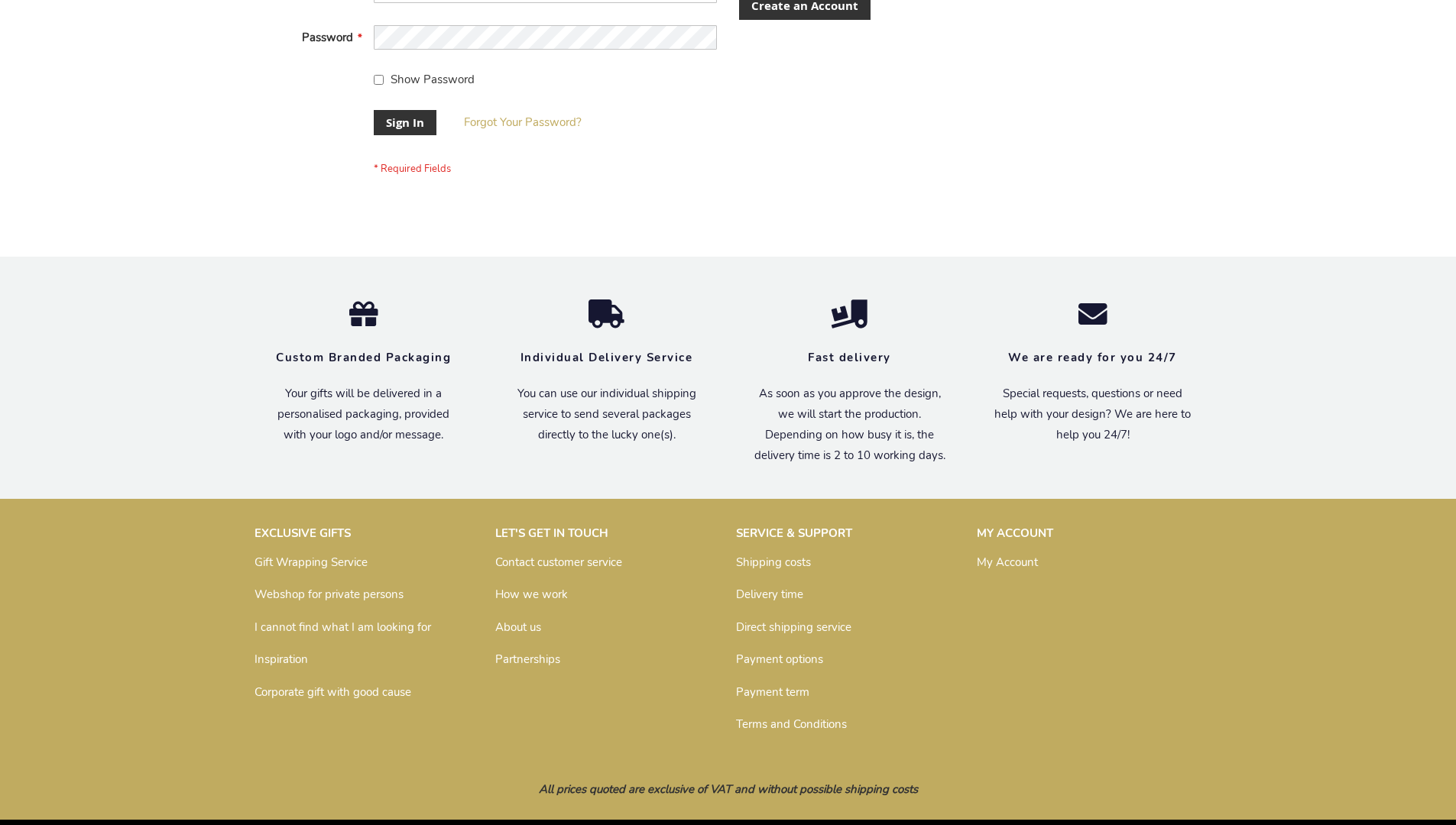
scroll to position [492, 0]
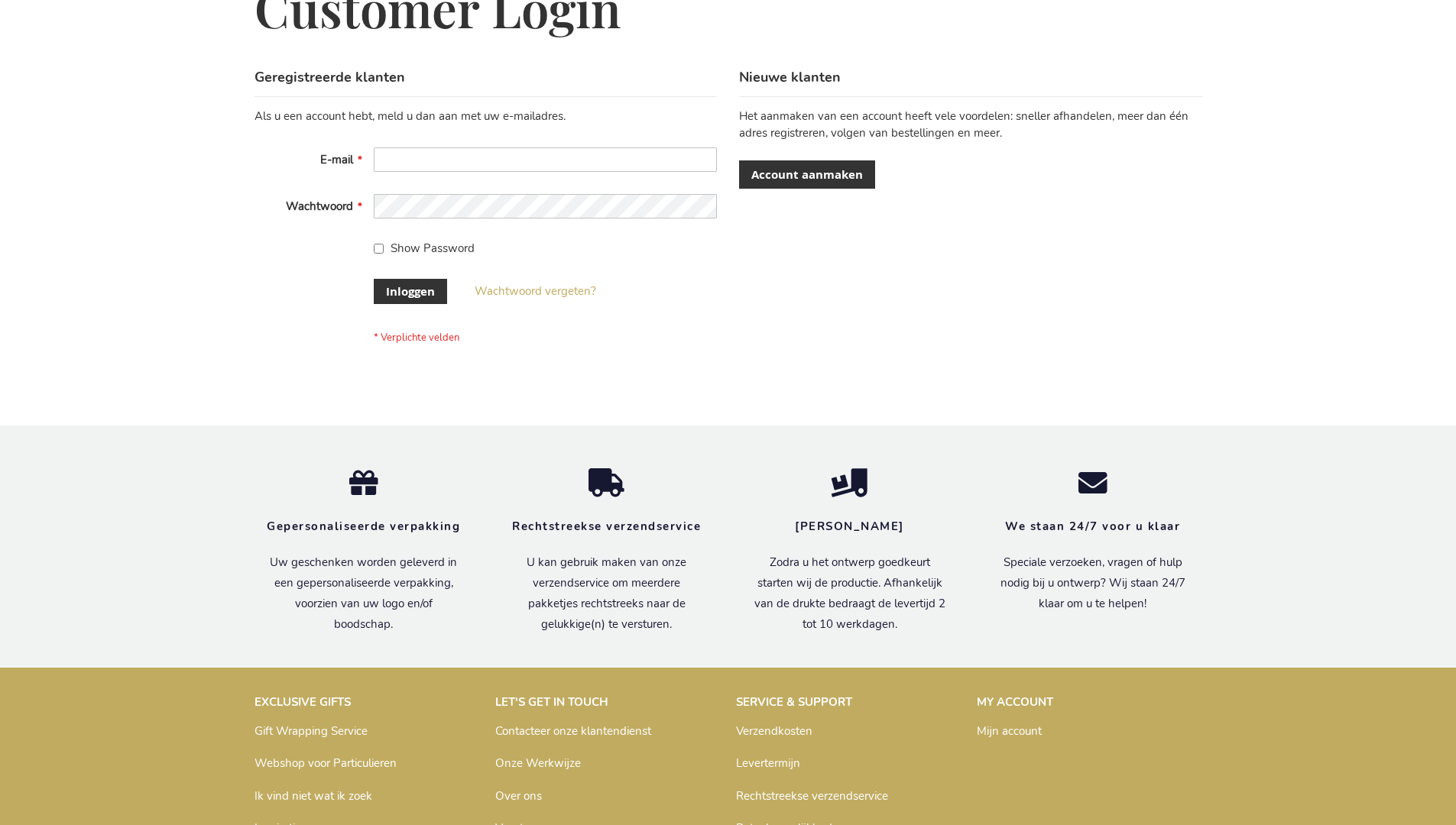
scroll to position [519, 0]
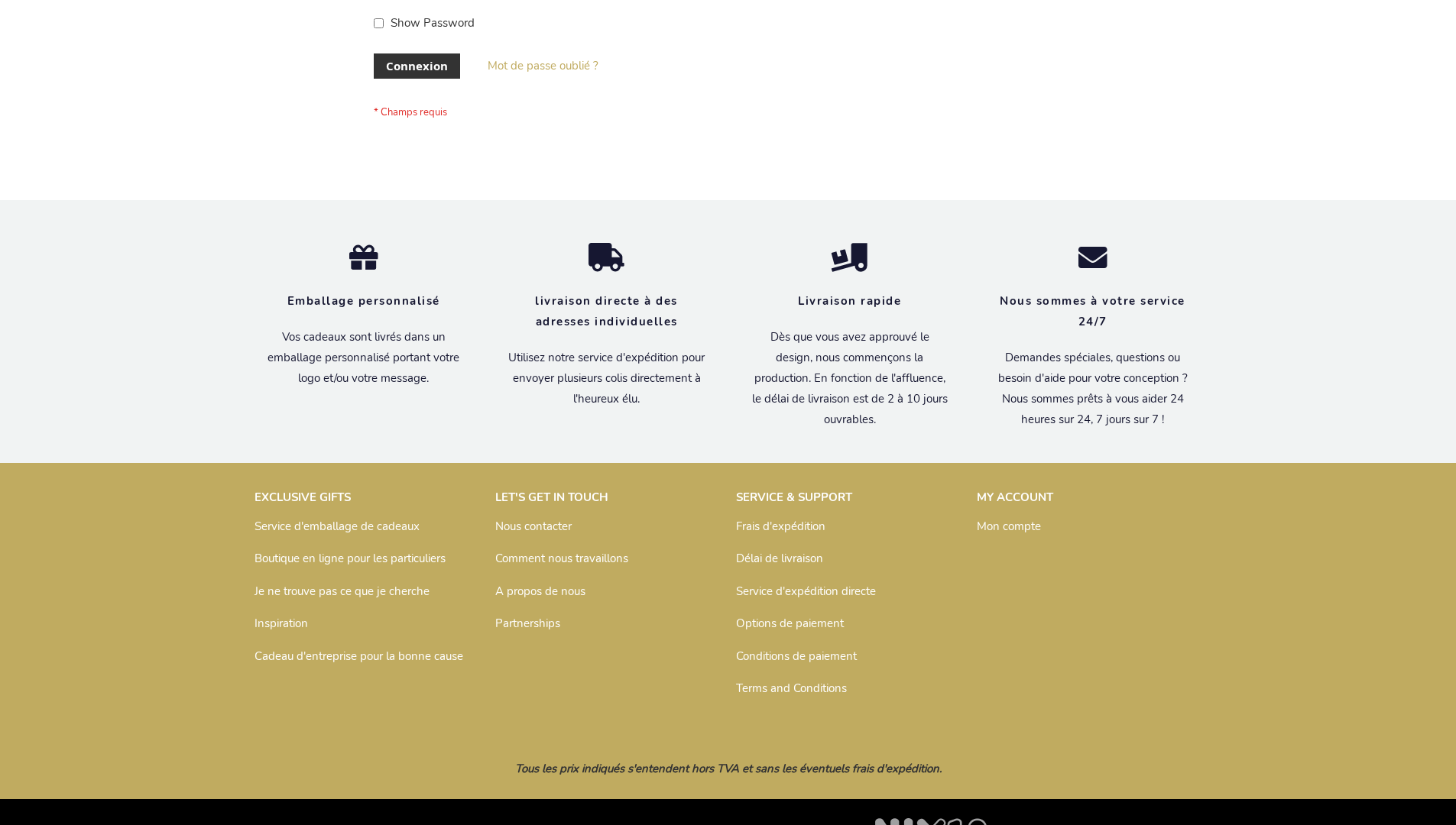
scroll to position [527, 0]
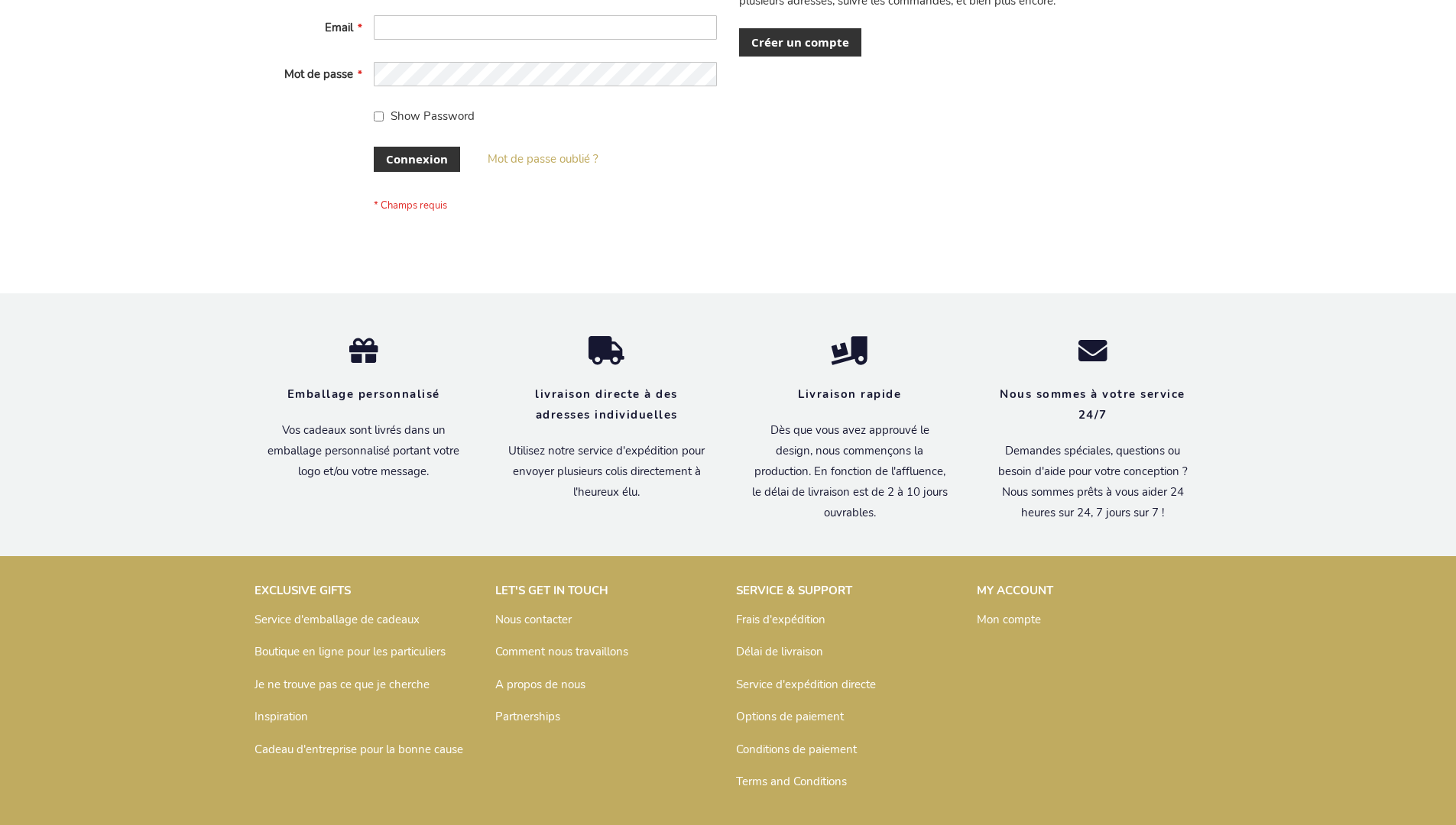
scroll to position [527, 0]
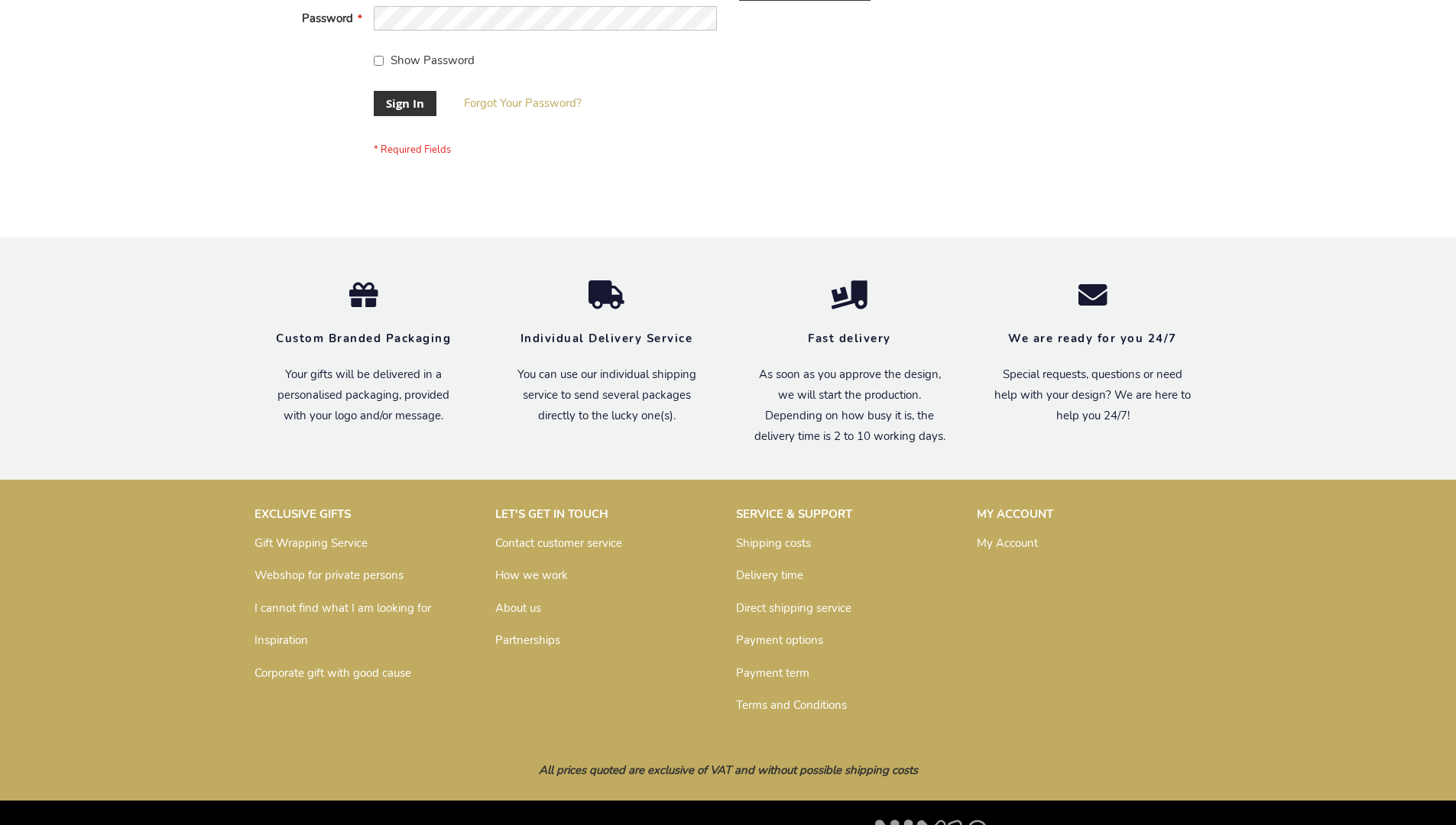
scroll to position [492, 0]
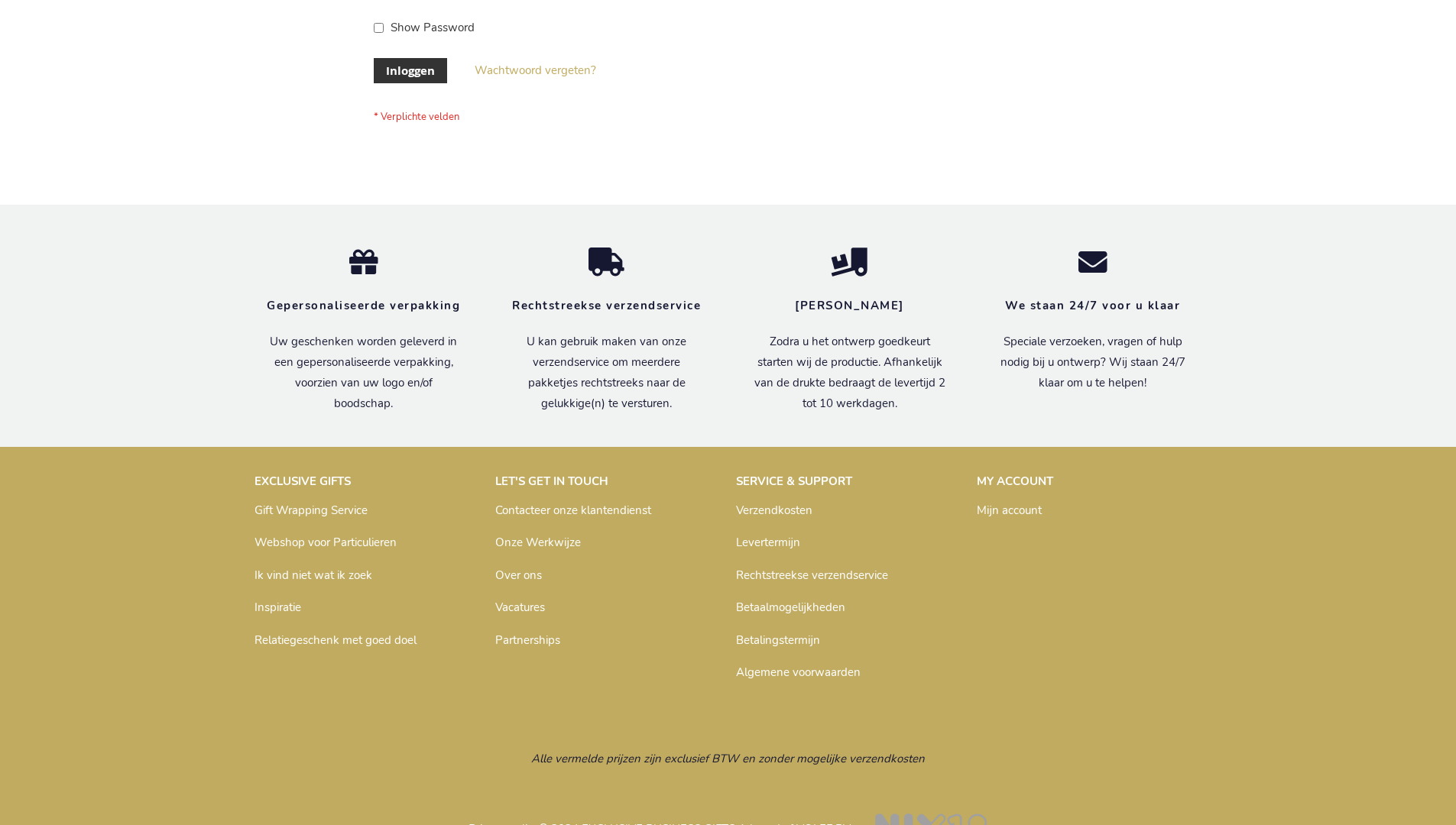
scroll to position [519, 0]
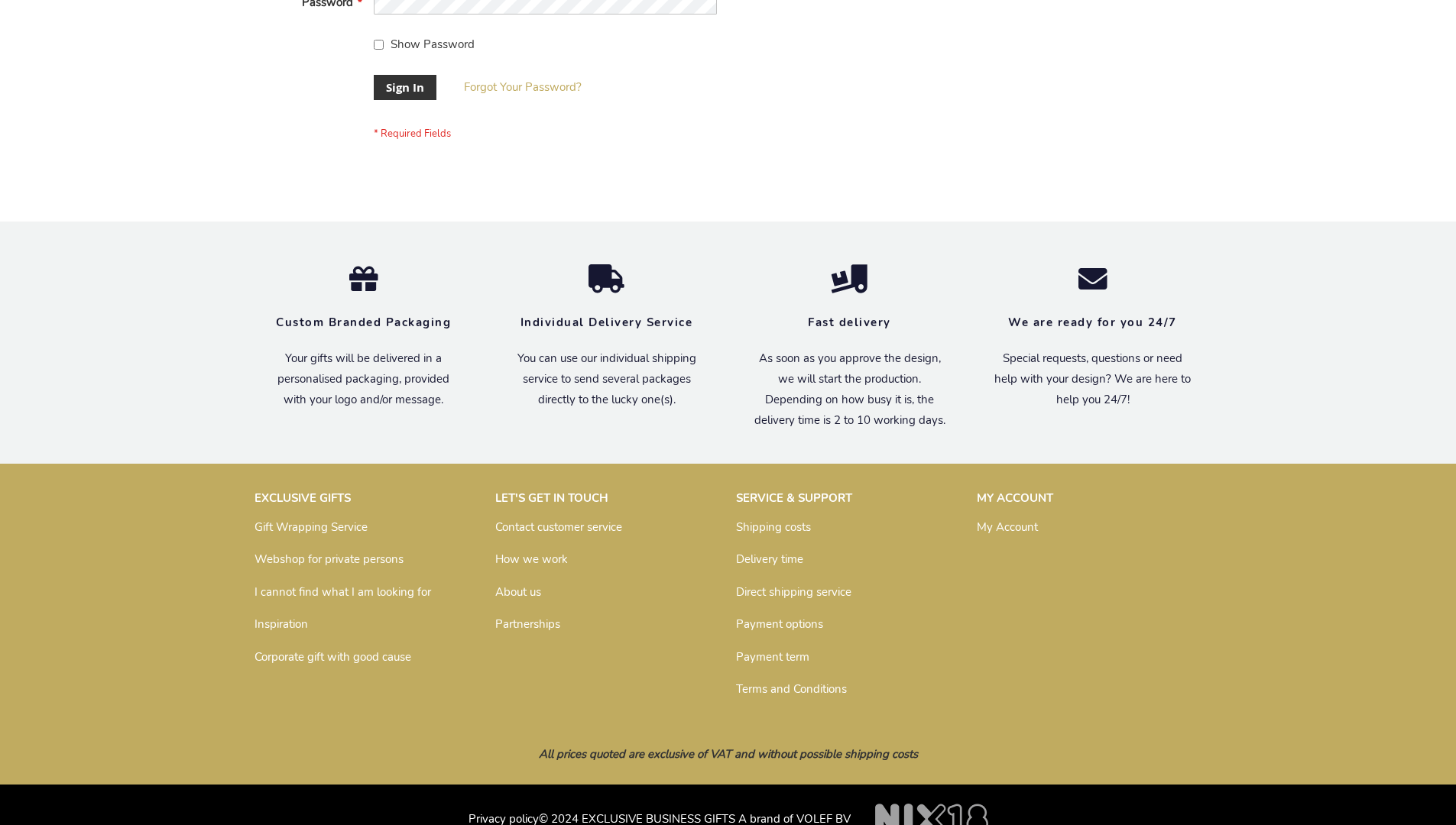
scroll to position [492, 0]
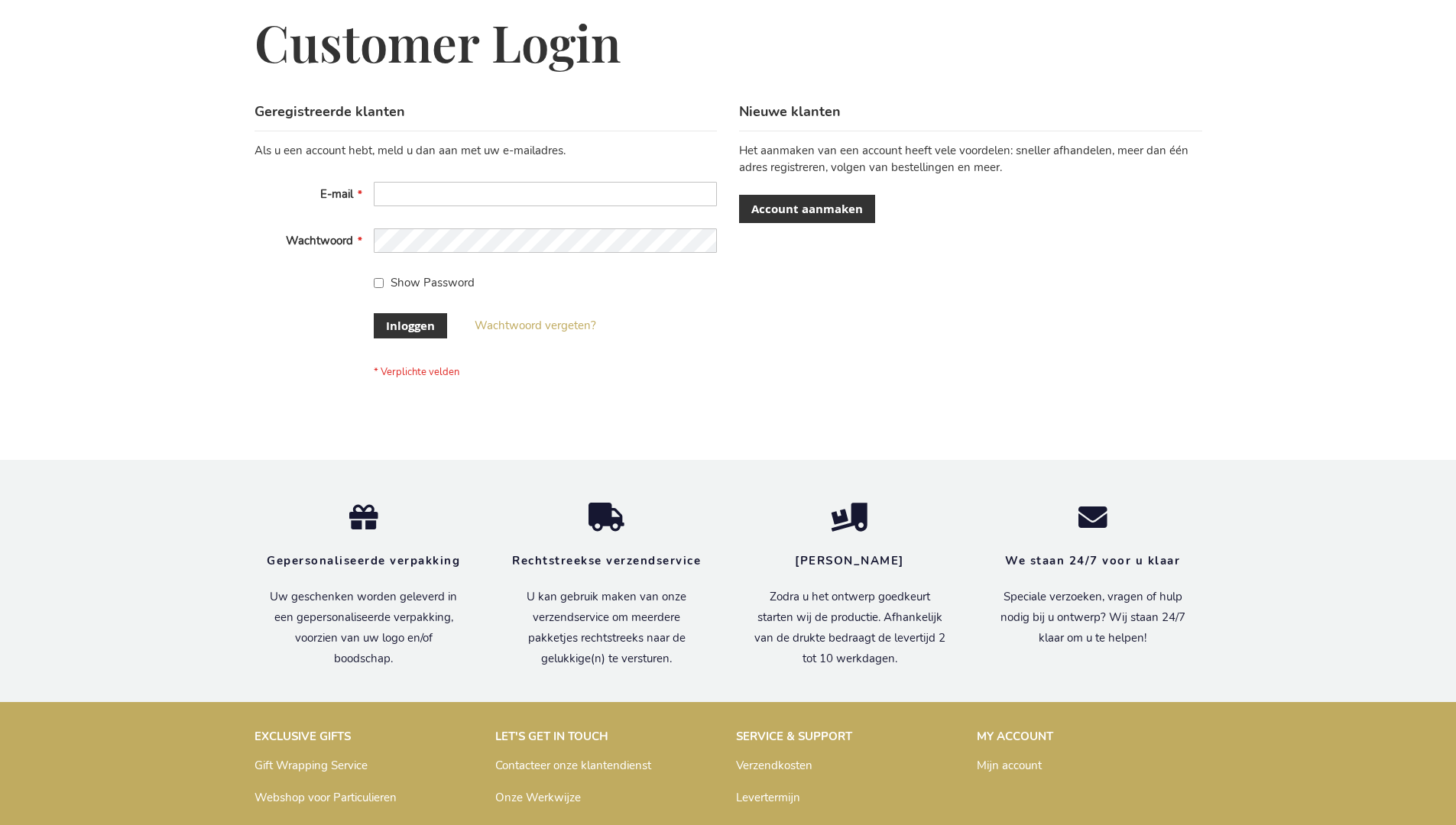
scroll to position [519, 0]
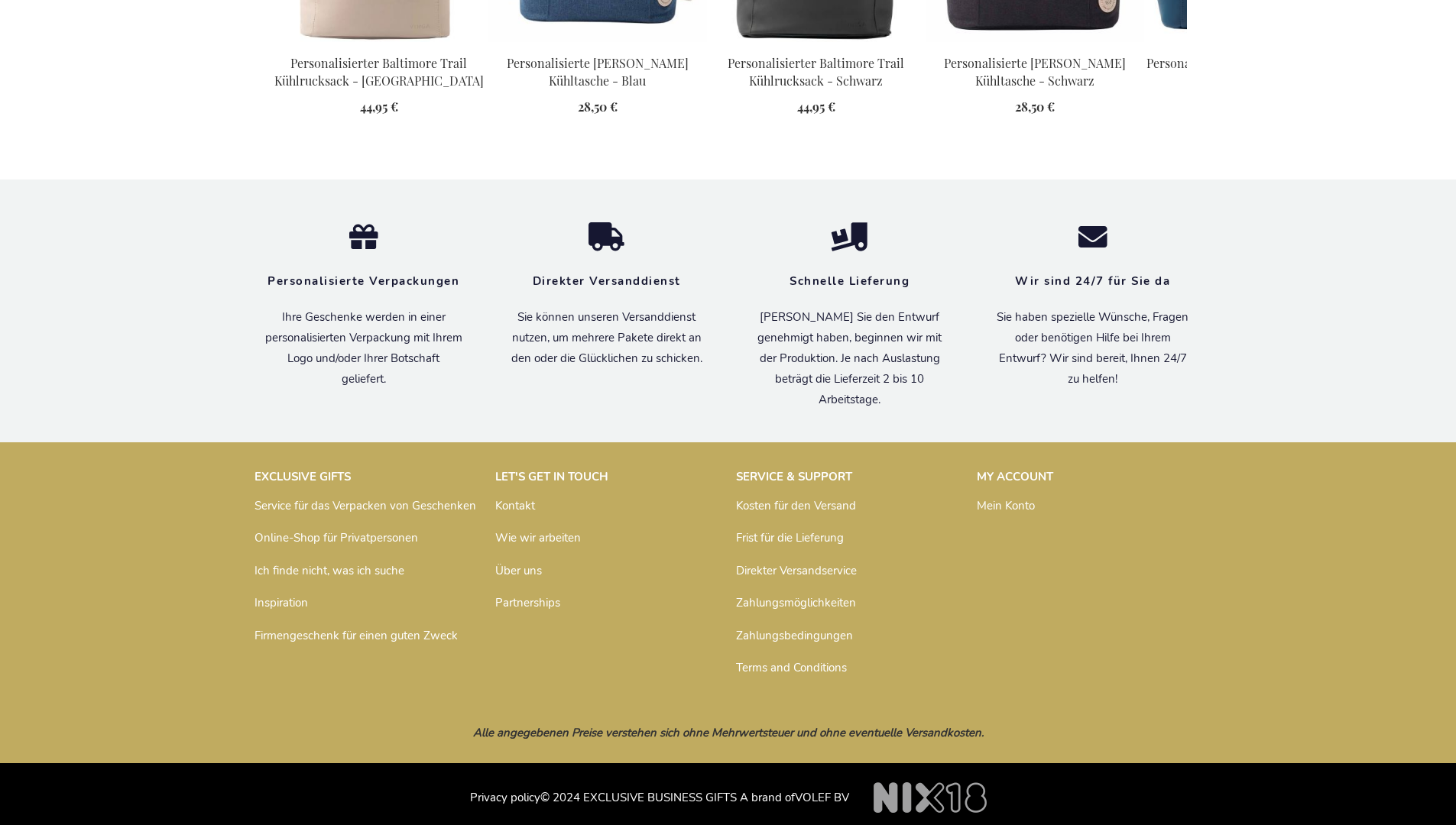
scroll to position [1722, 0]
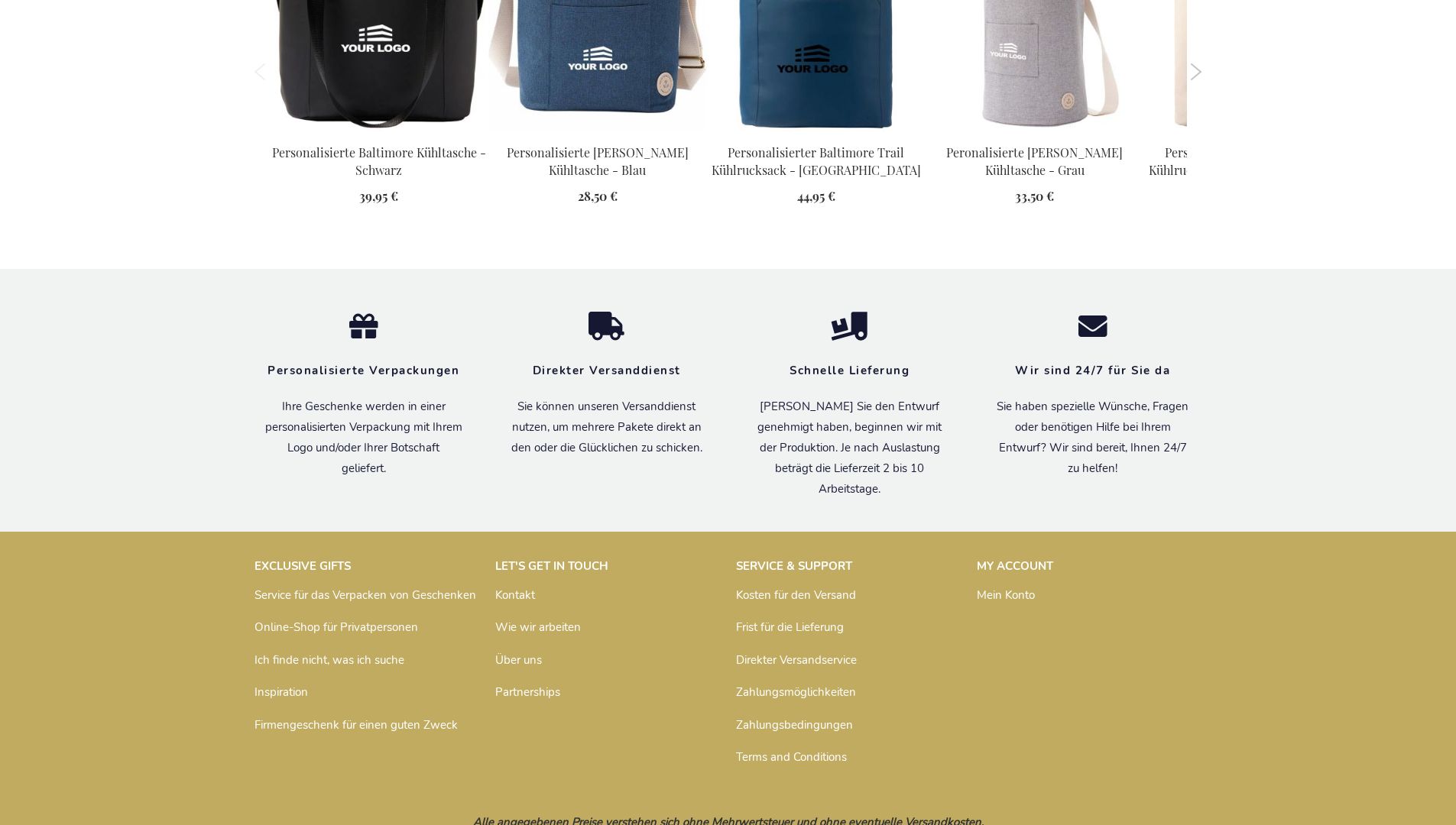
scroll to position [1722, 0]
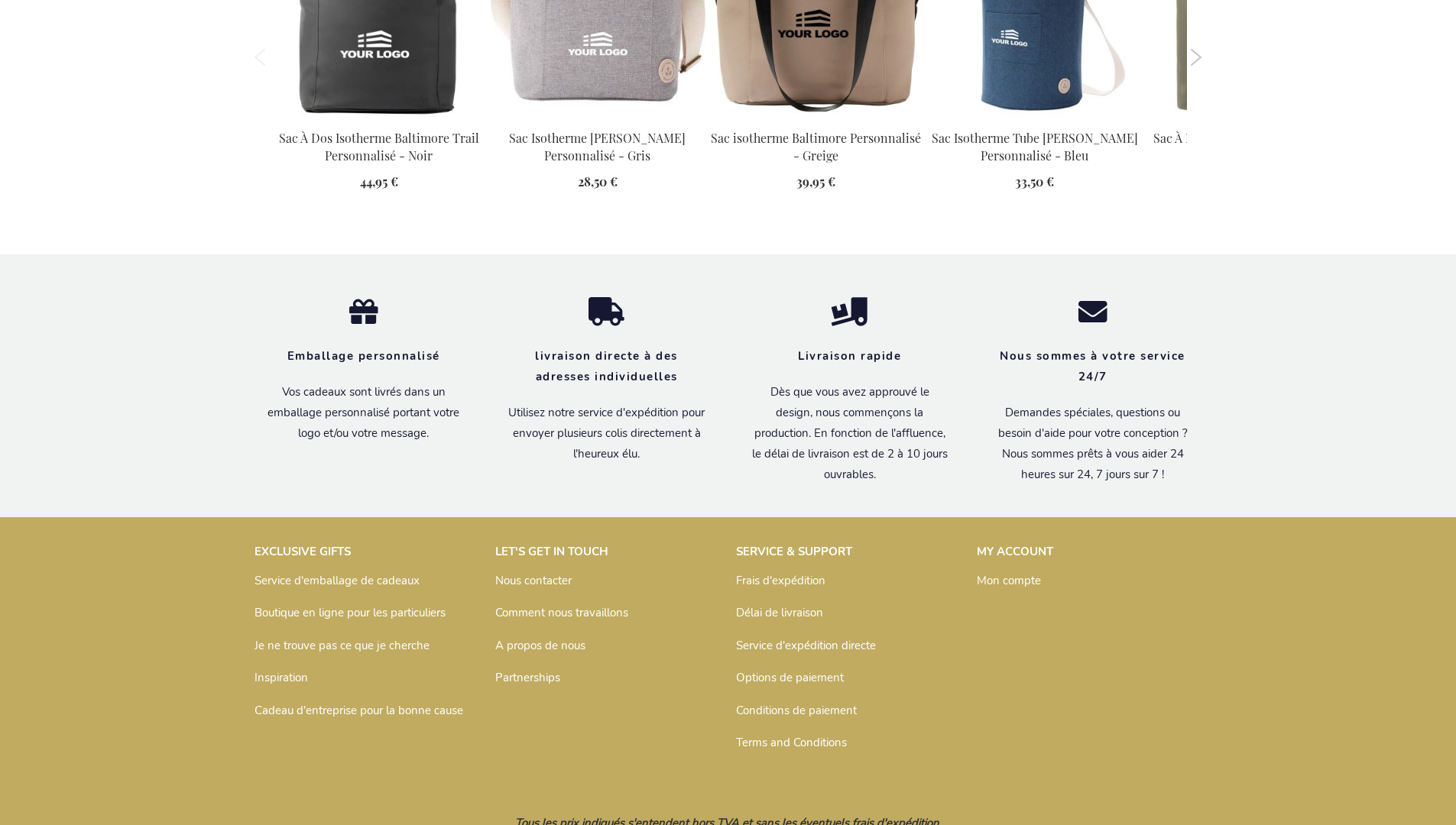
scroll to position [1738, 0]
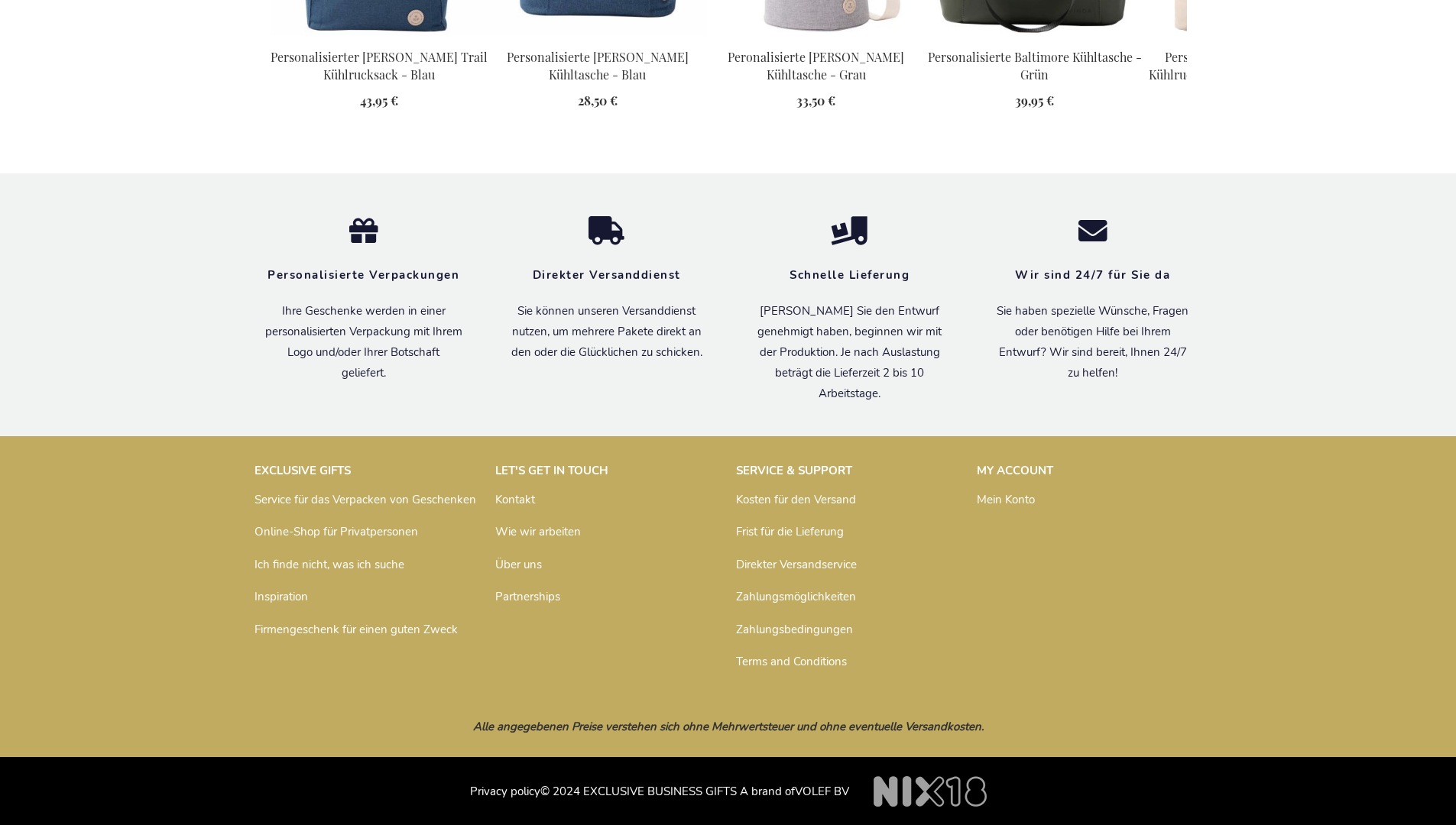
scroll to position [1722, 0]
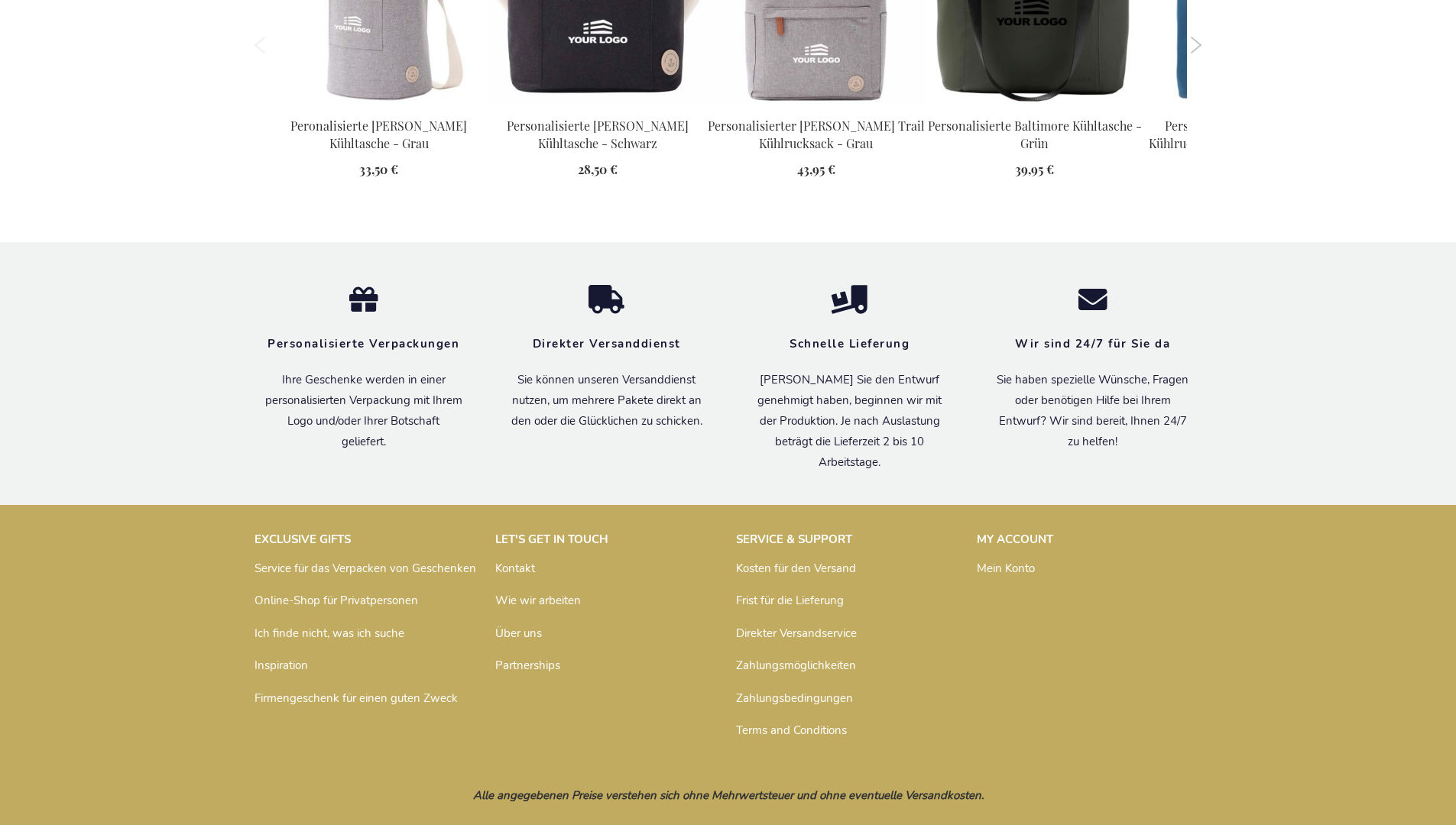
scroll to position [1722, 0]
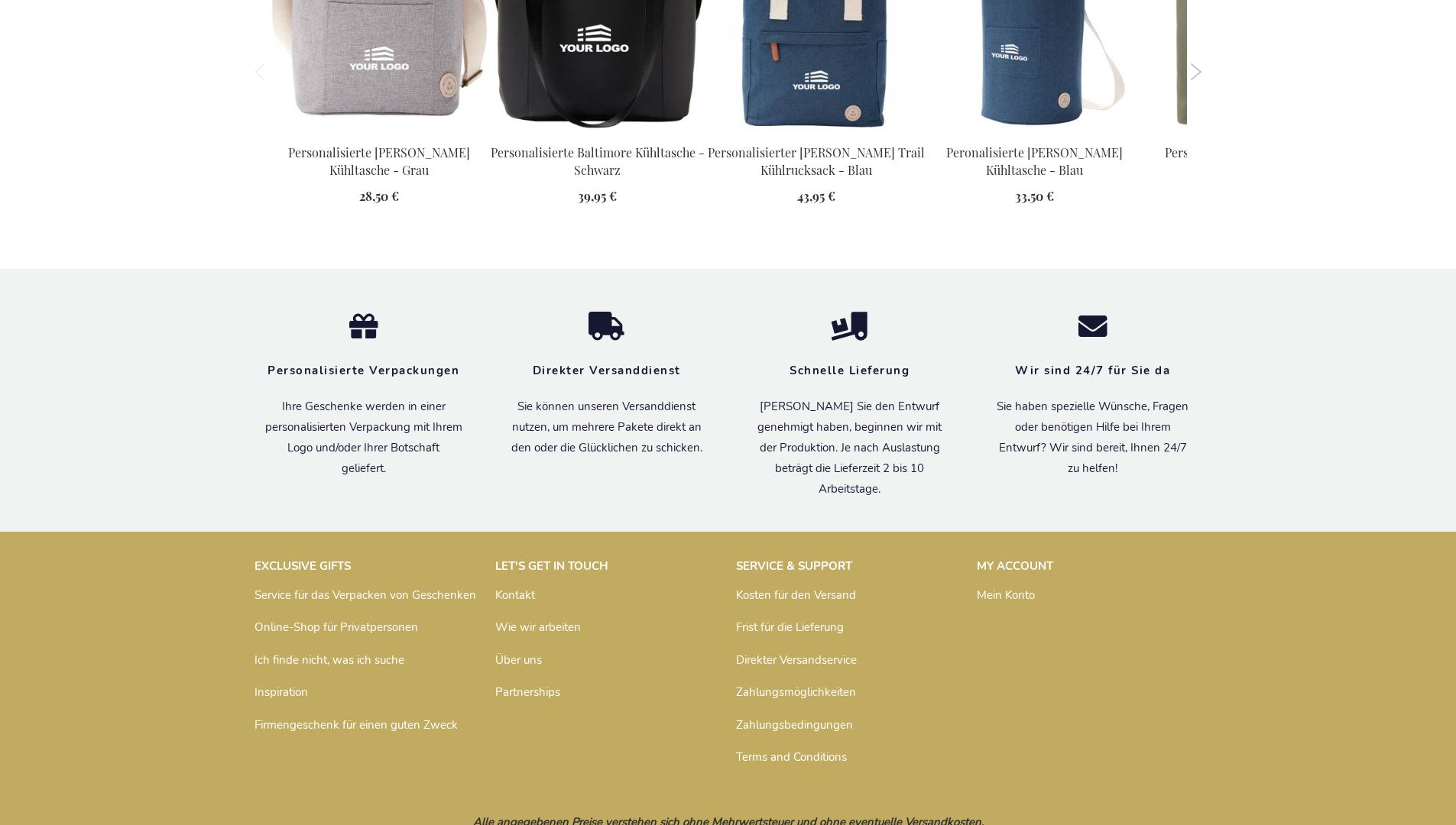
scroll to position [1722, 0]
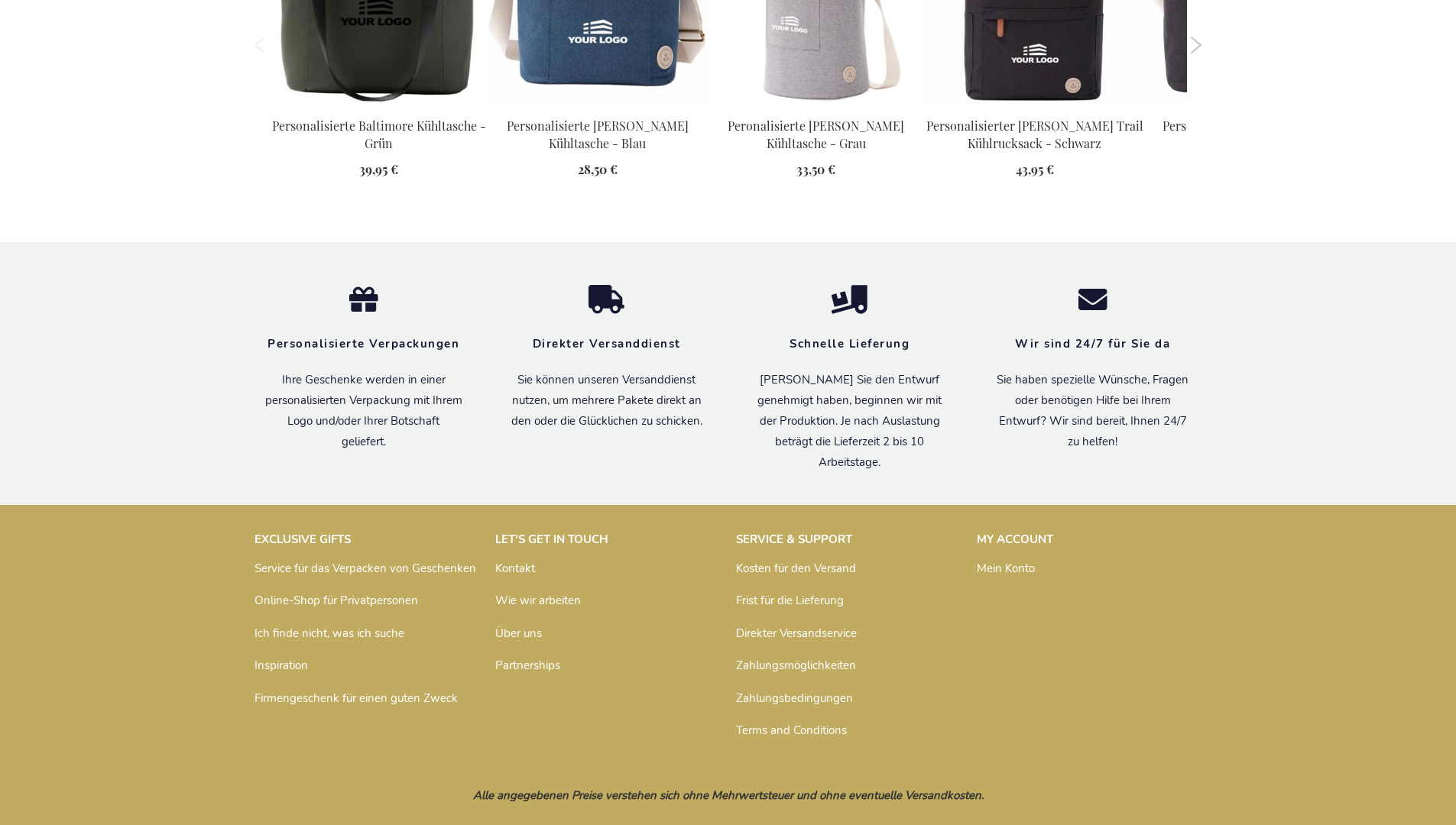
scroll to position [1722, 0]
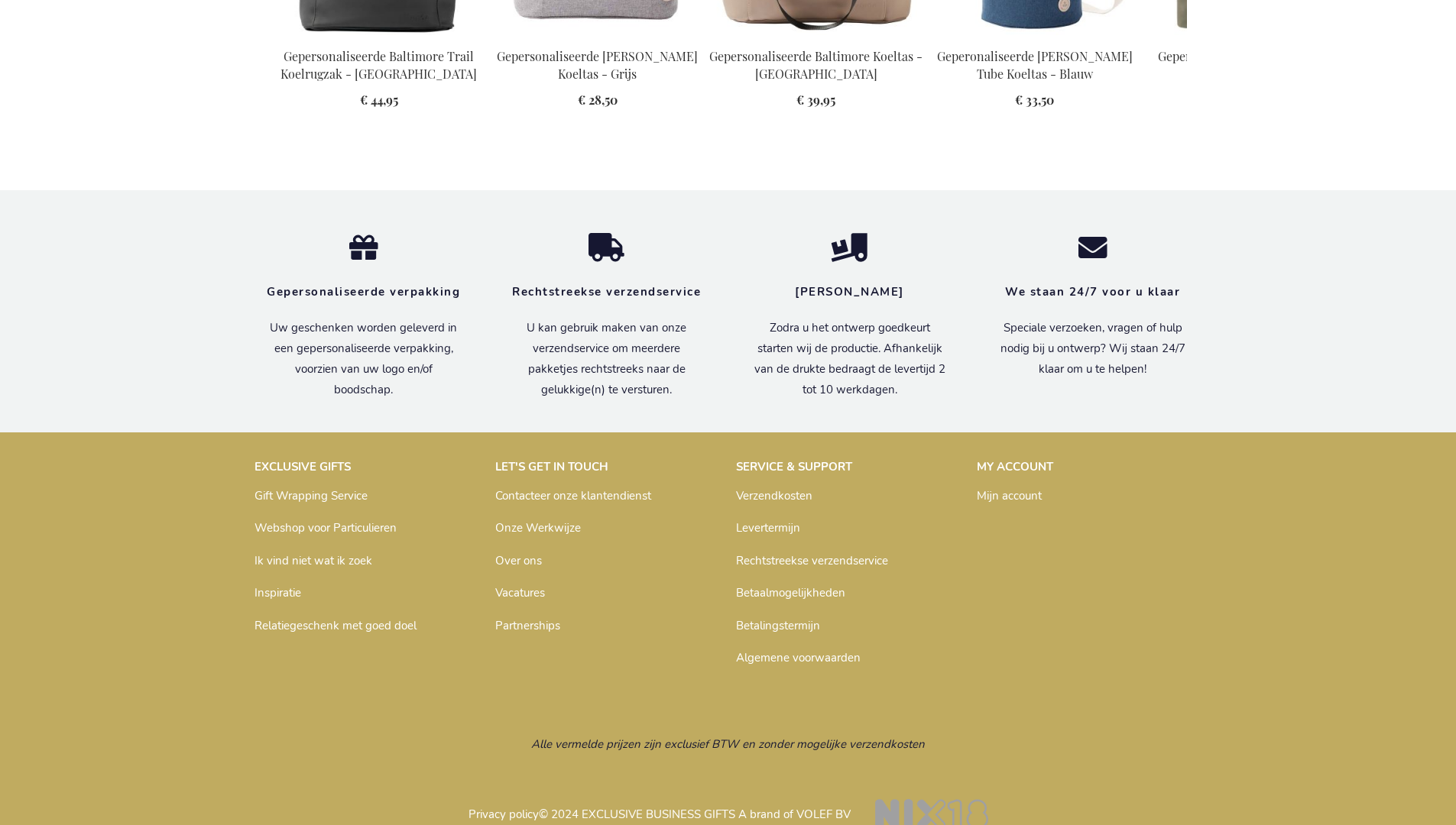
scroll to position [1729, 0]
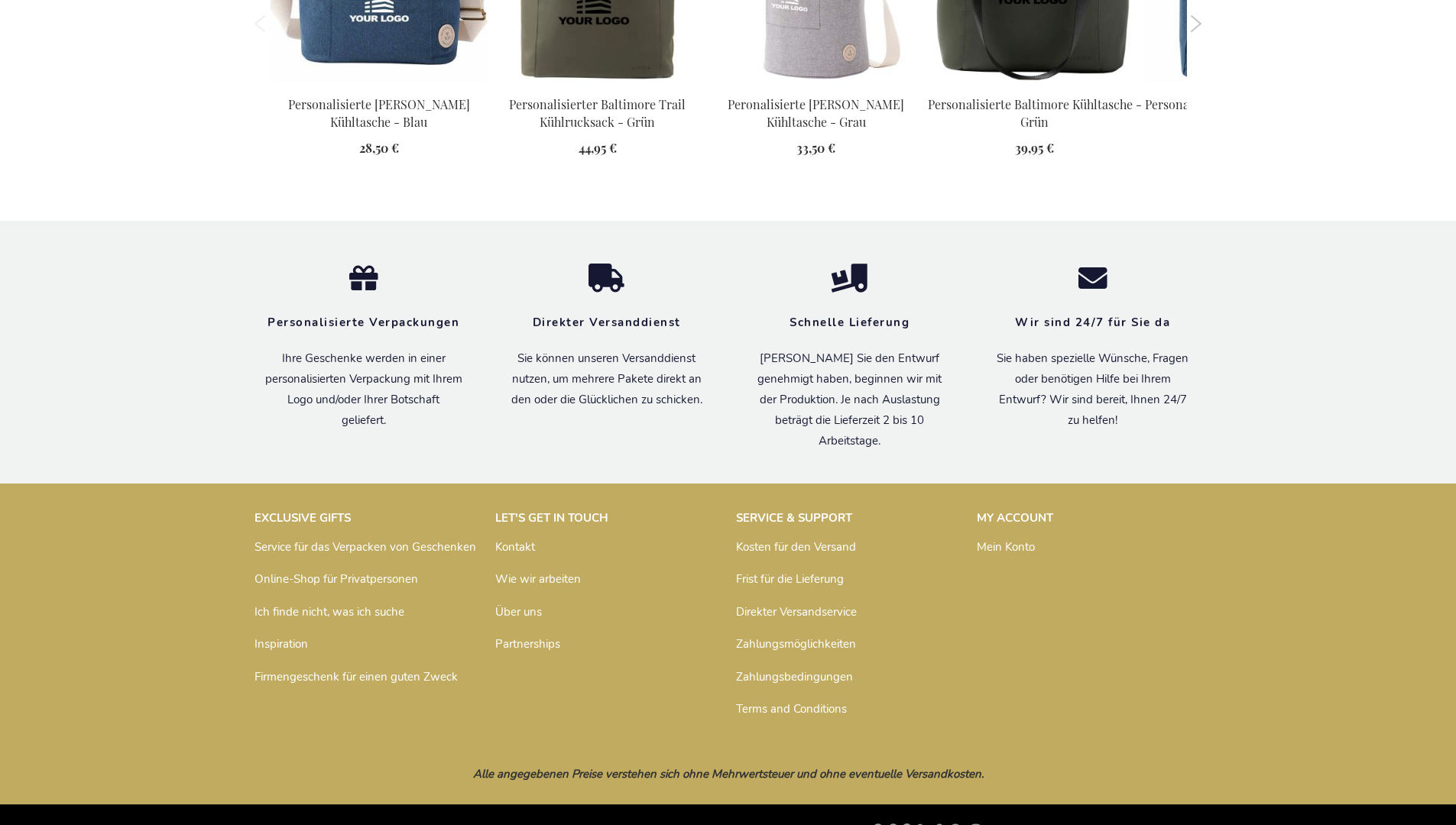
scroll to position [1722, 0]
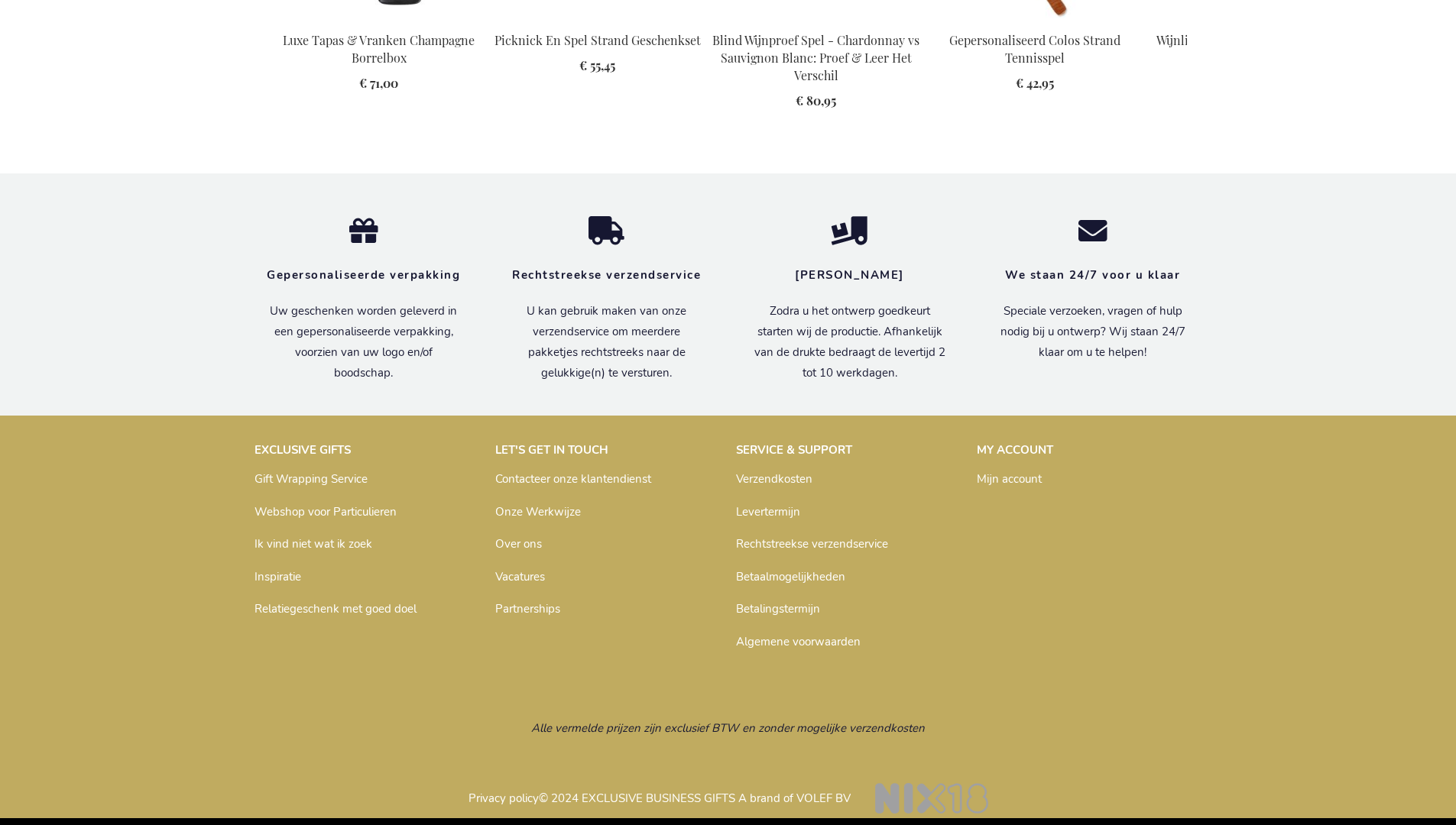
scroll to position [2052, 0]
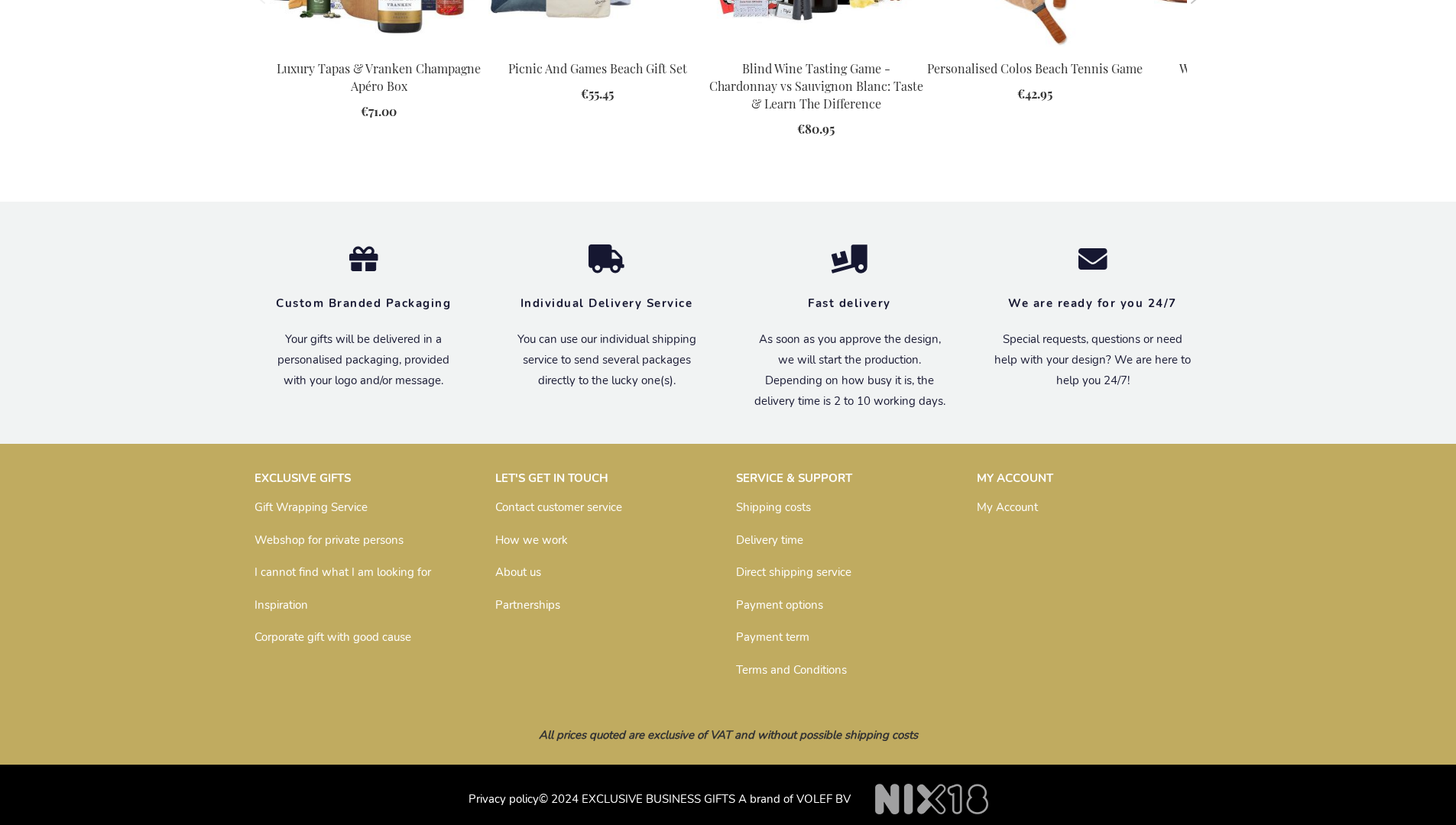
scroll to position [2023, 0]
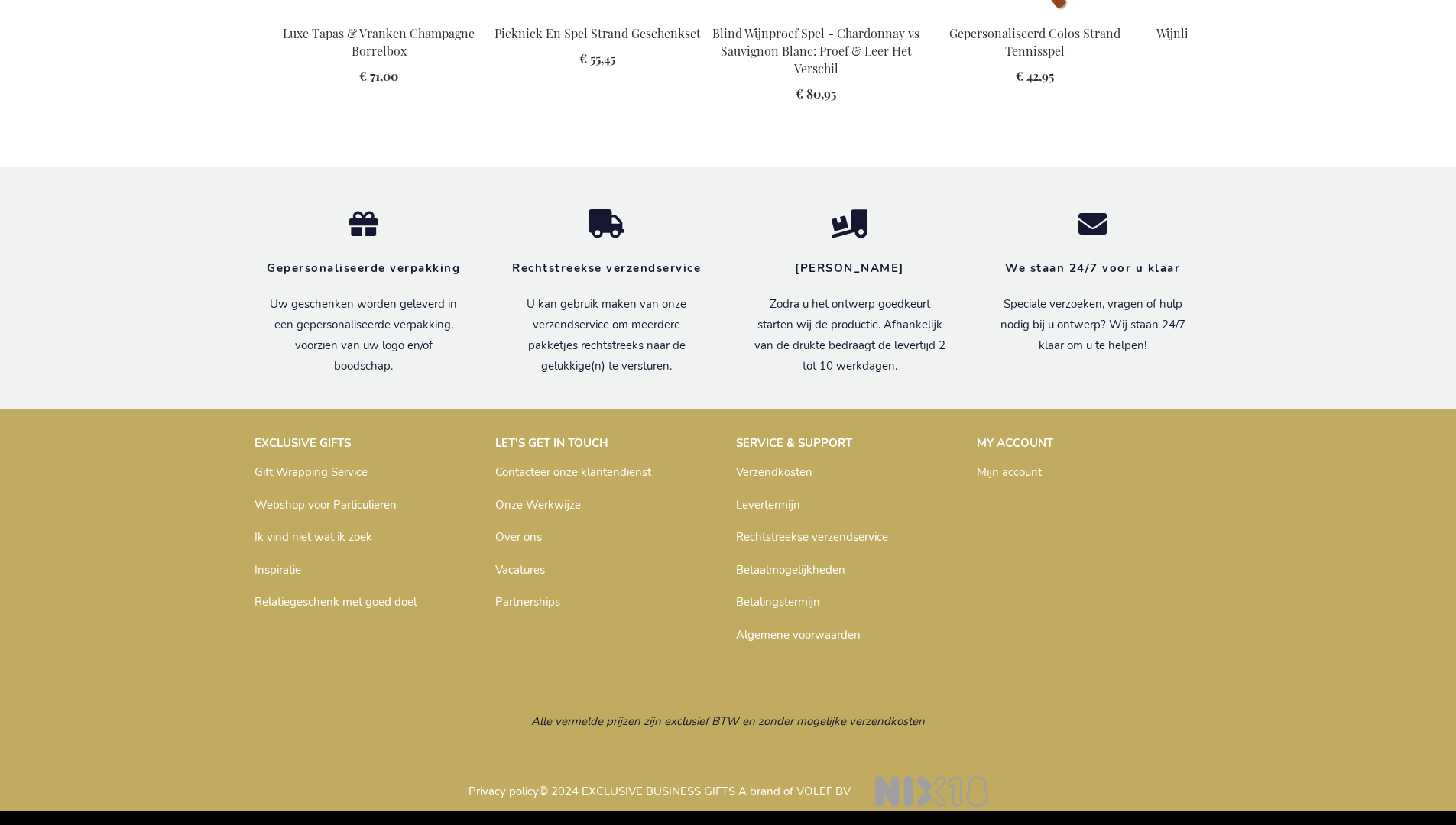
scroll to position [2052, 0]
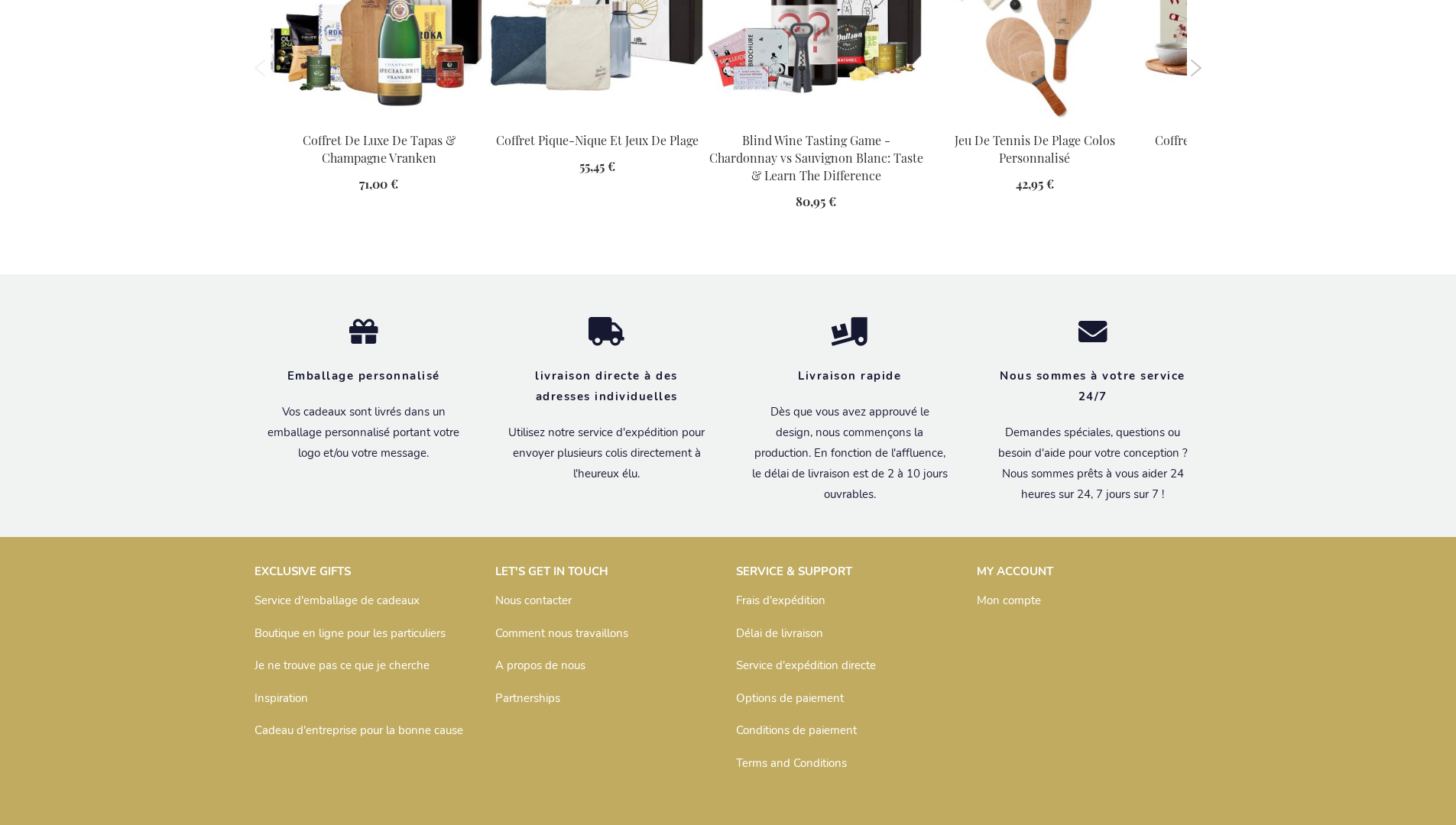
scroll to position [2094, 0]
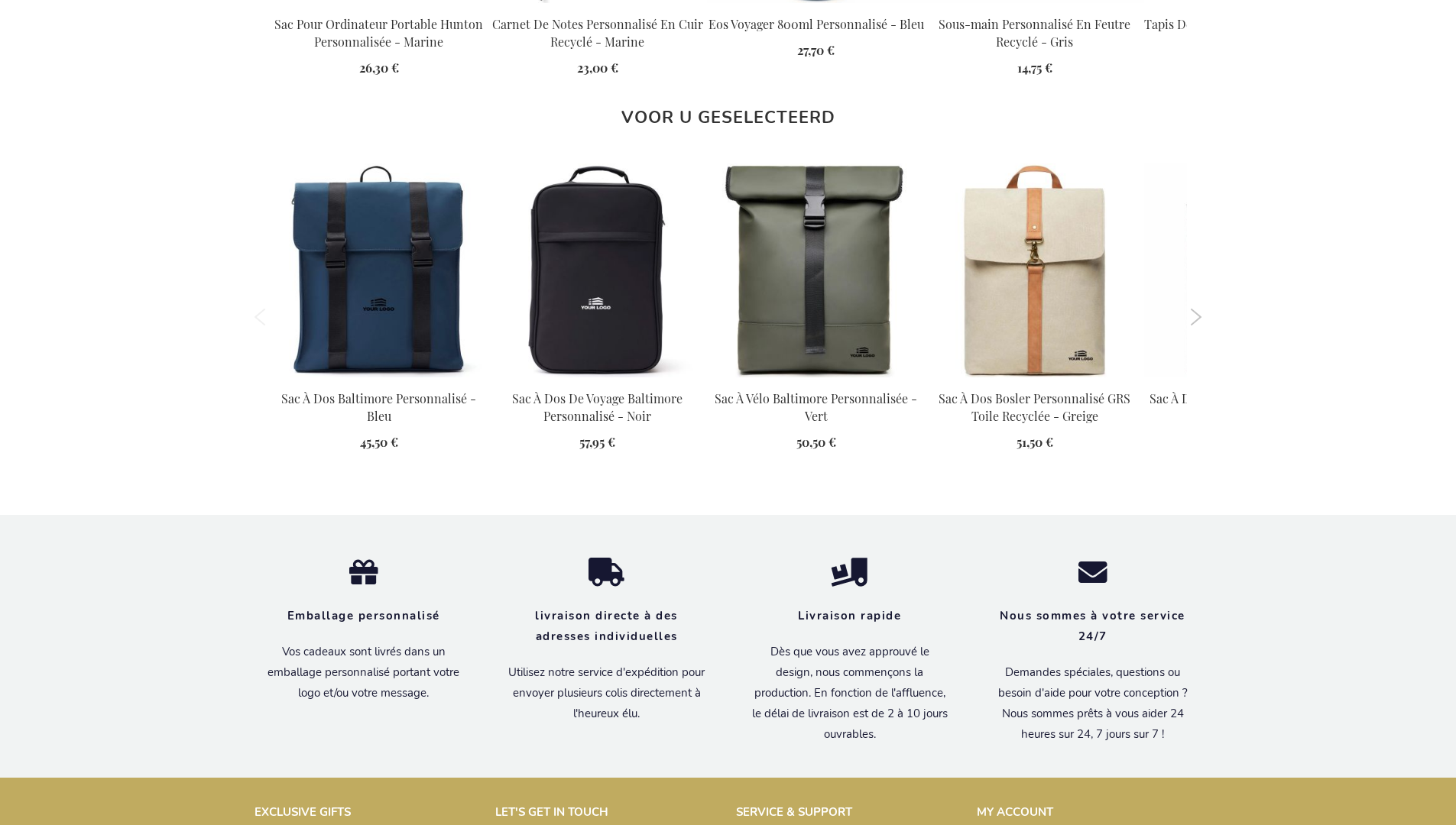
scroll to position [2110, 0]
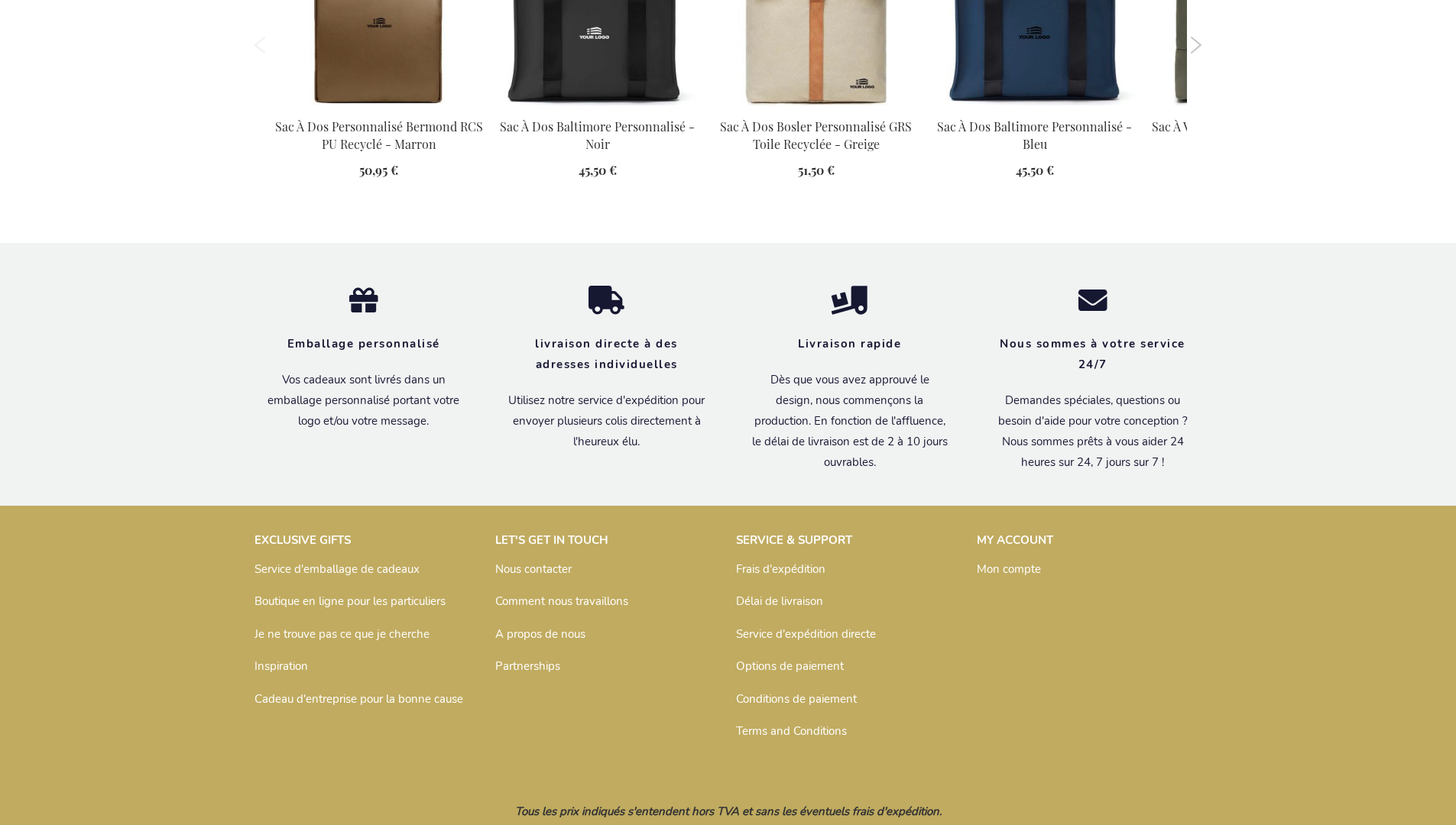
scroll to position [2110, 0]
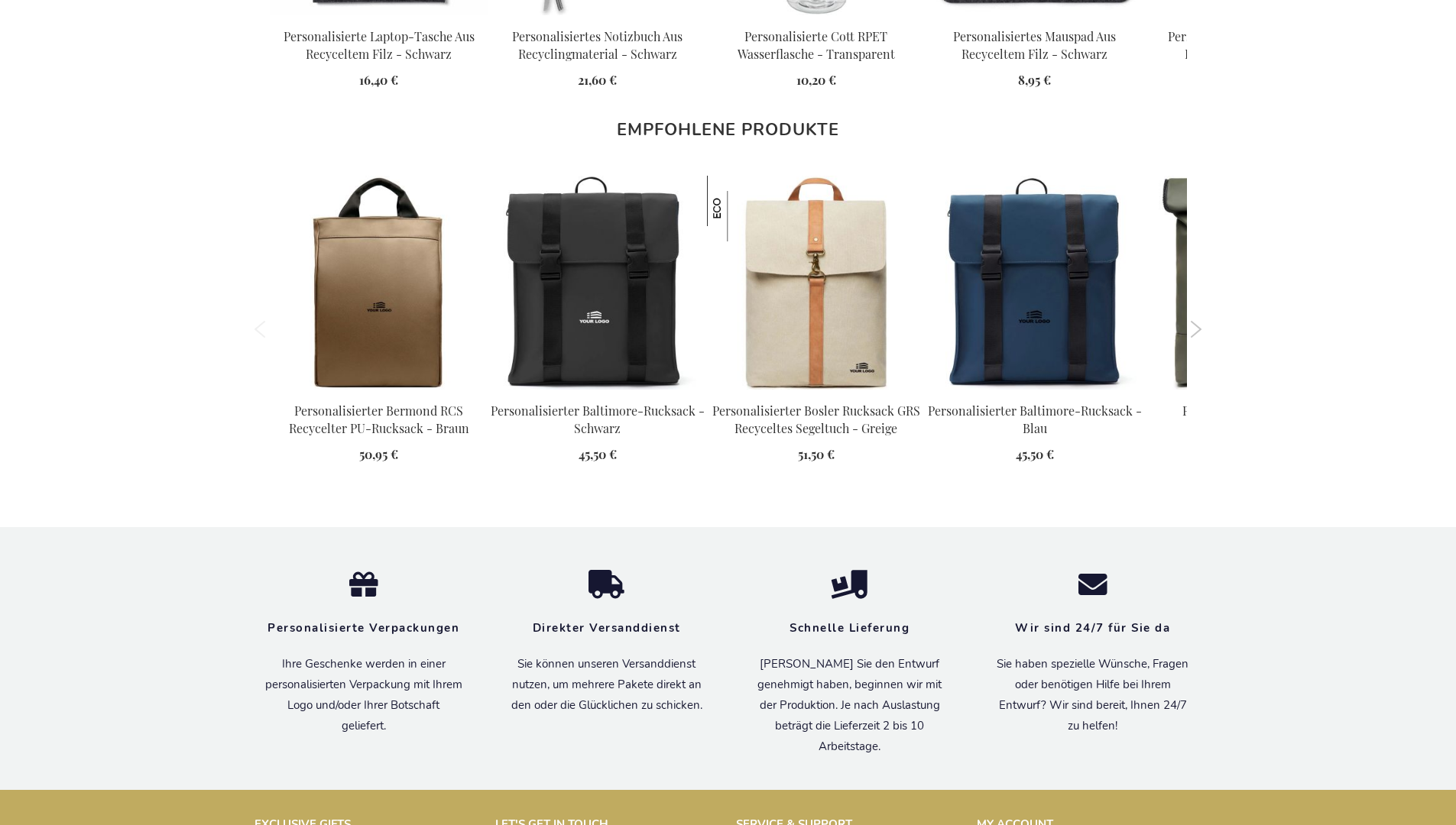
scroll to position [2096, 0]
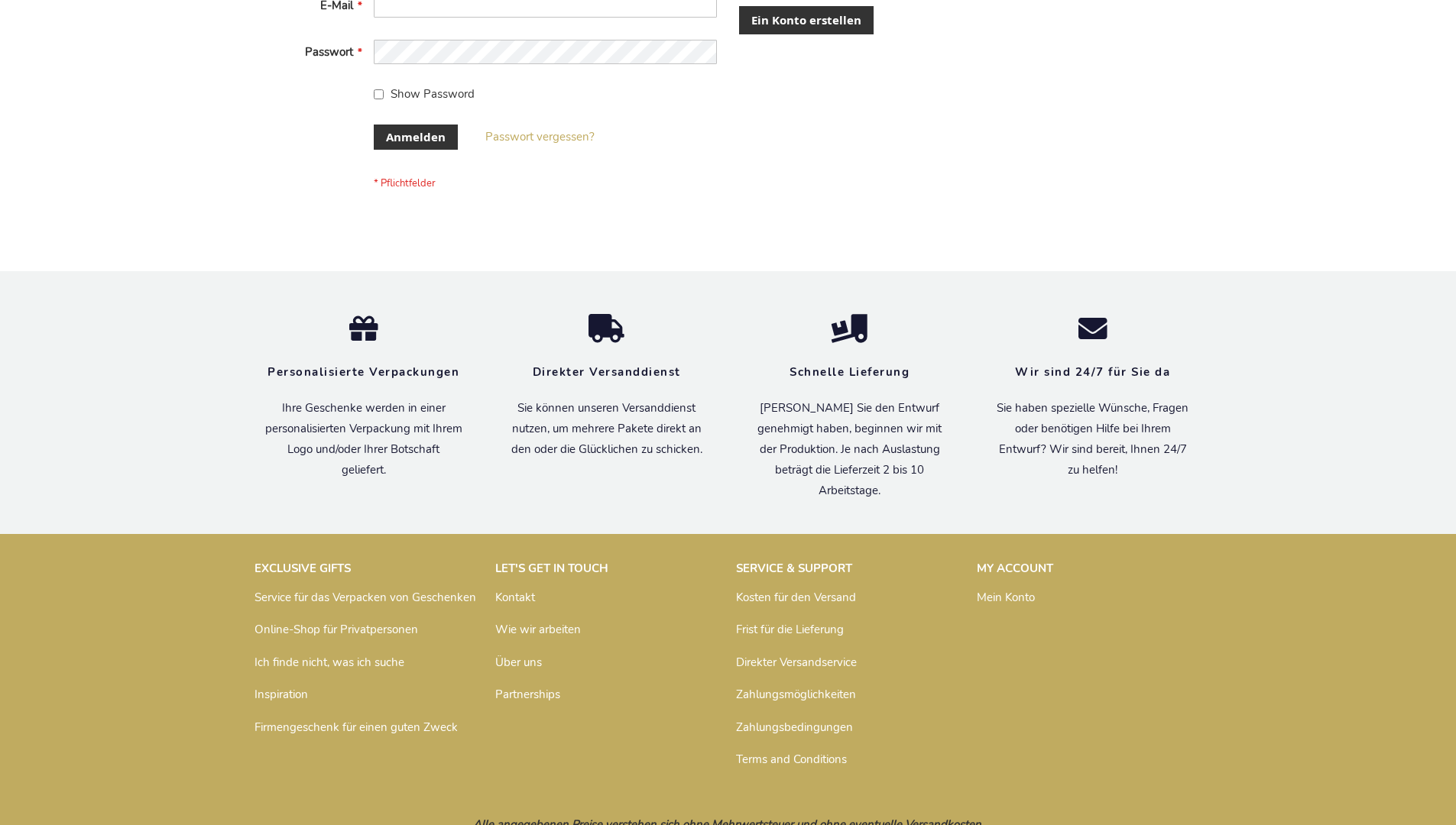
scroll to position [512, 0]
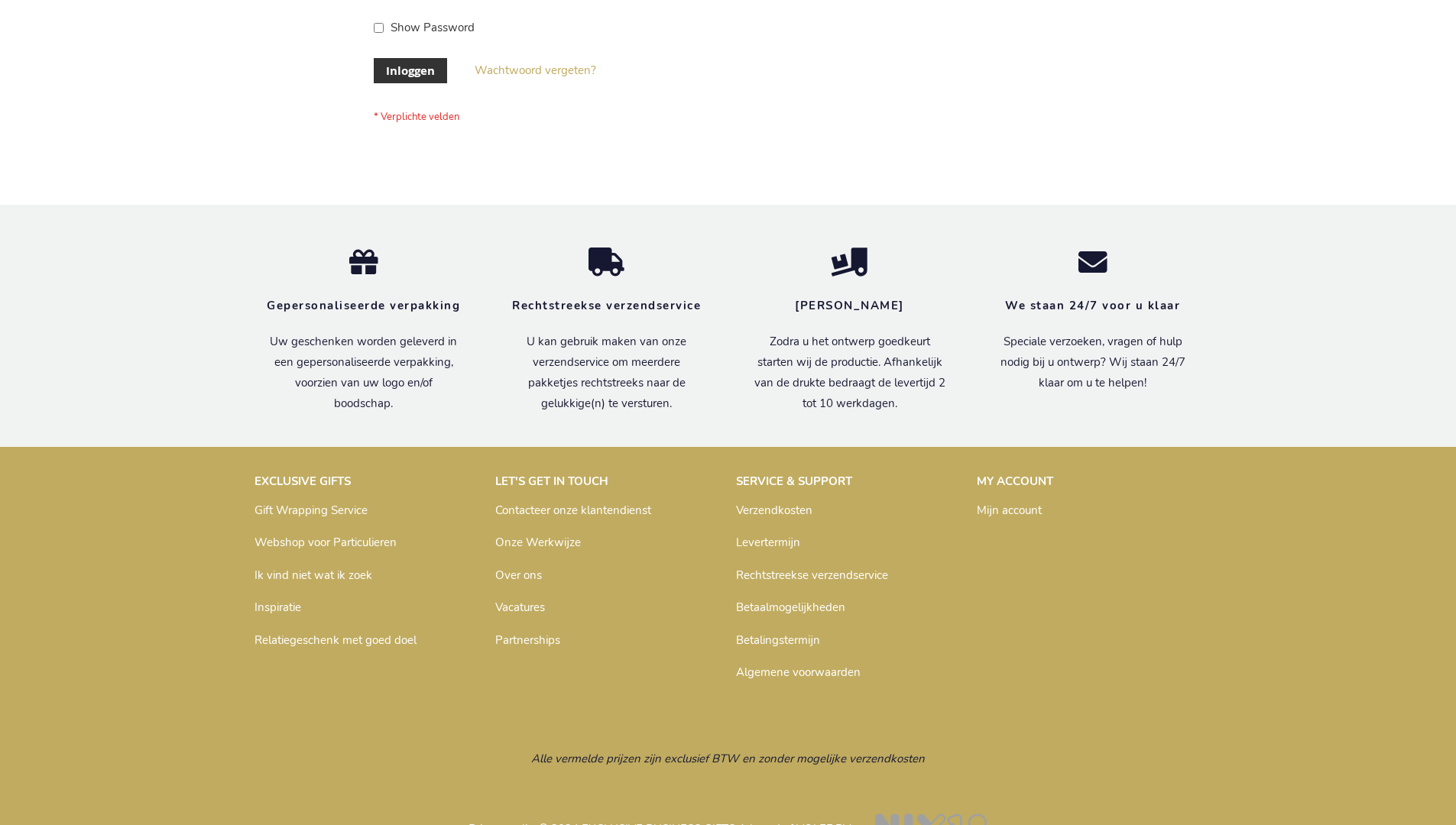
scroll to position [519, 0]
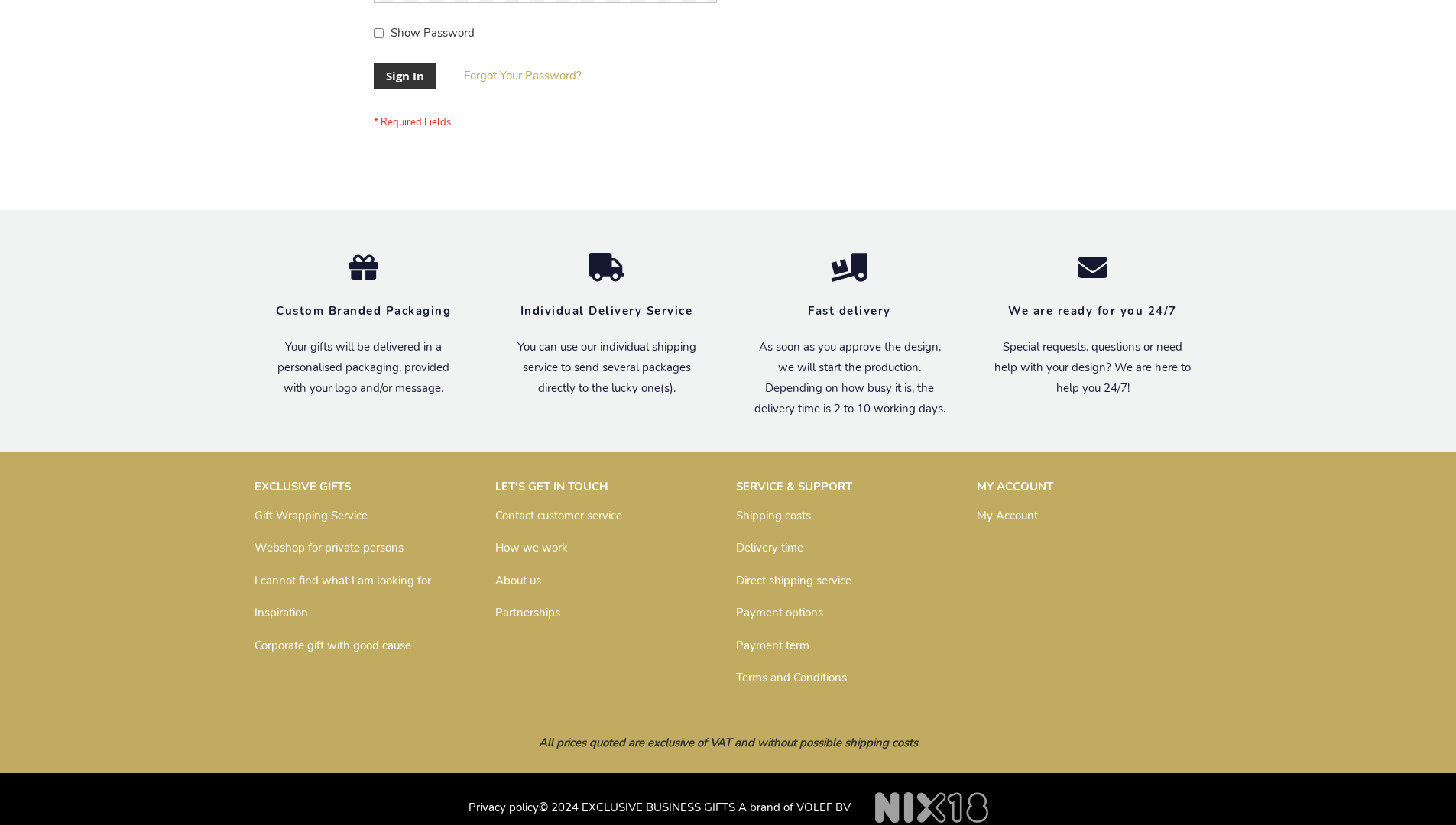
scroll to position [492, 0]
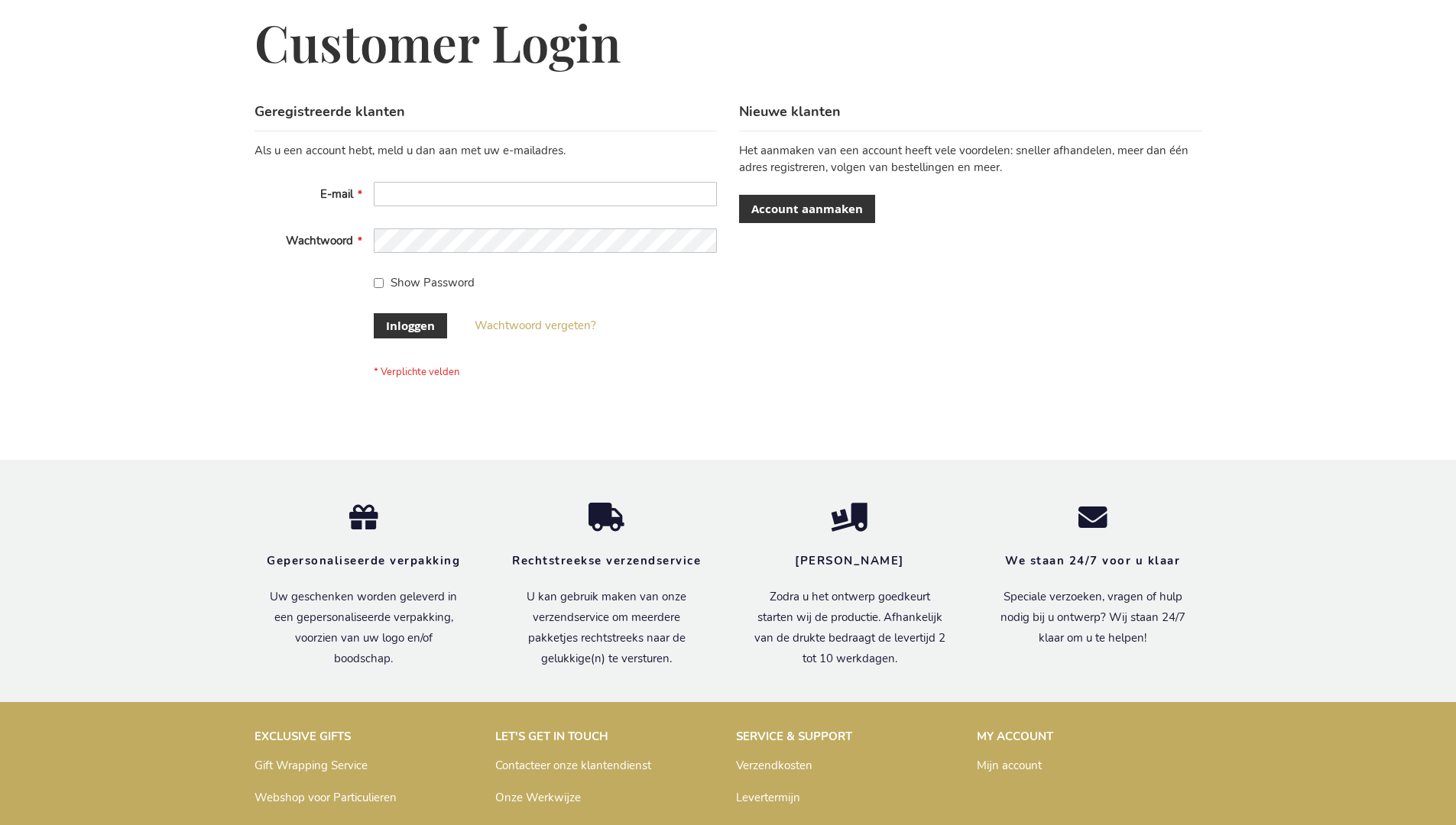
scroll to position [519, 0]
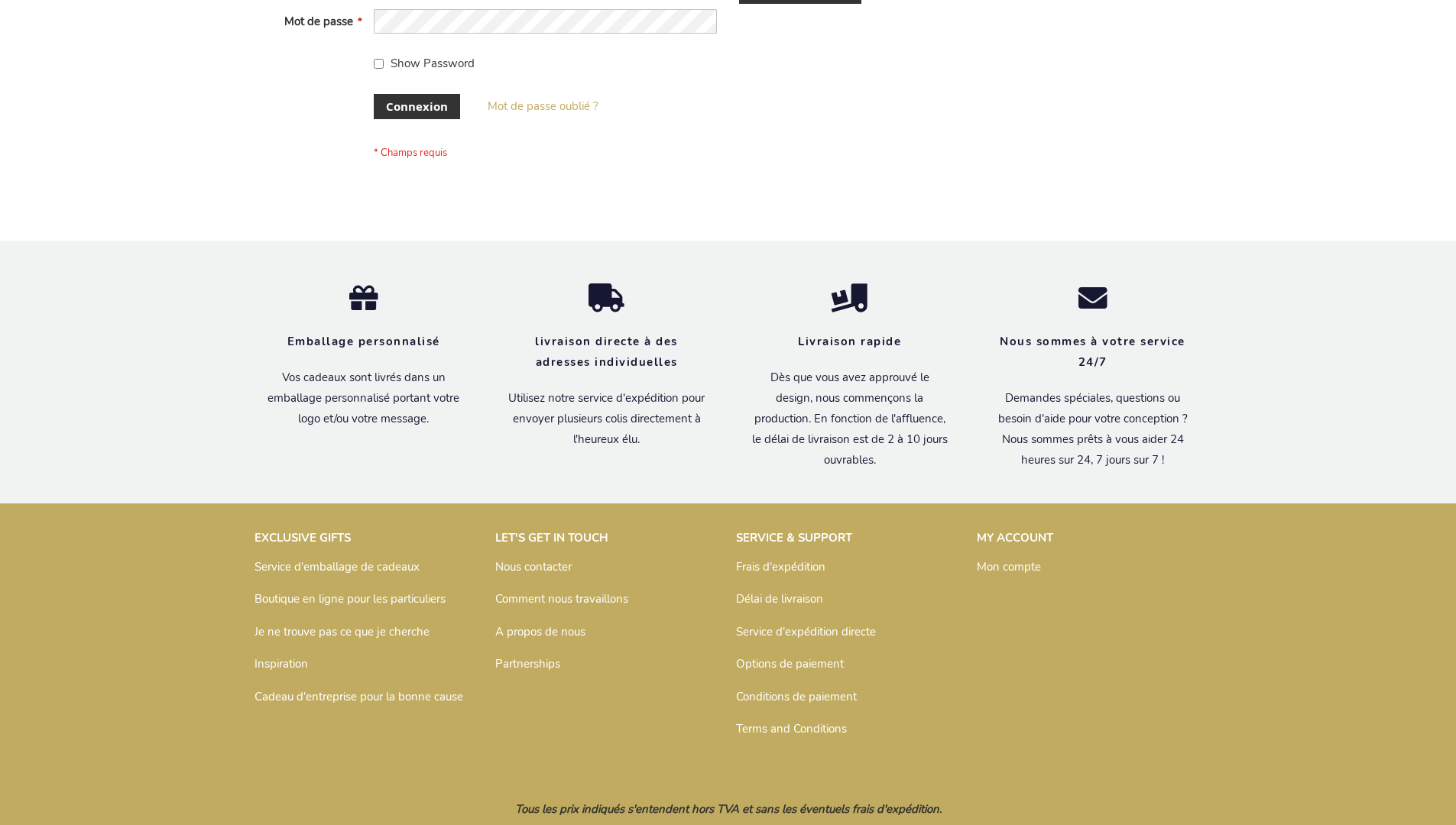
scroll to position [527, 0]
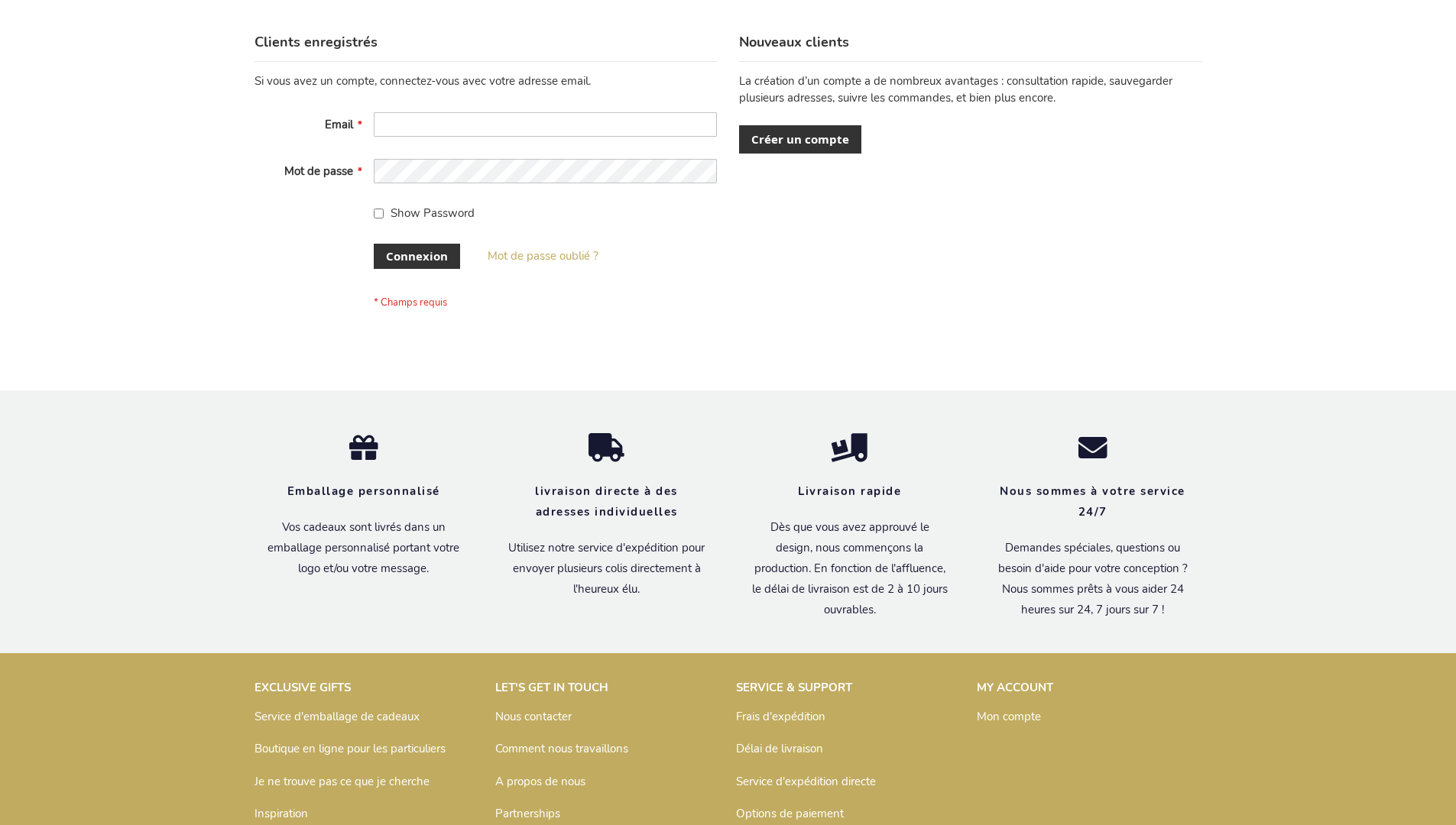
scroll to position [527, 0]
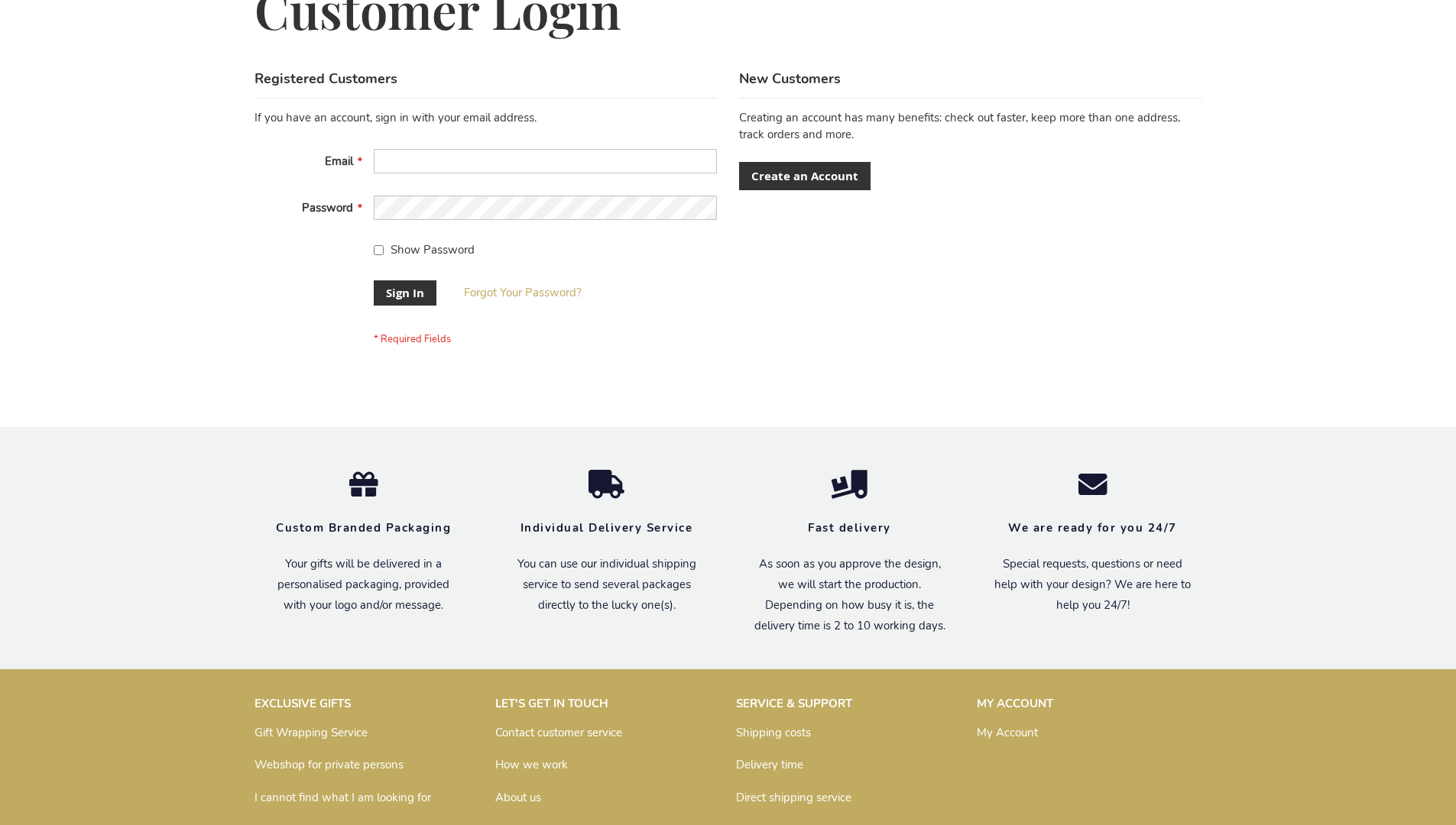
scroll to position [492, 0]
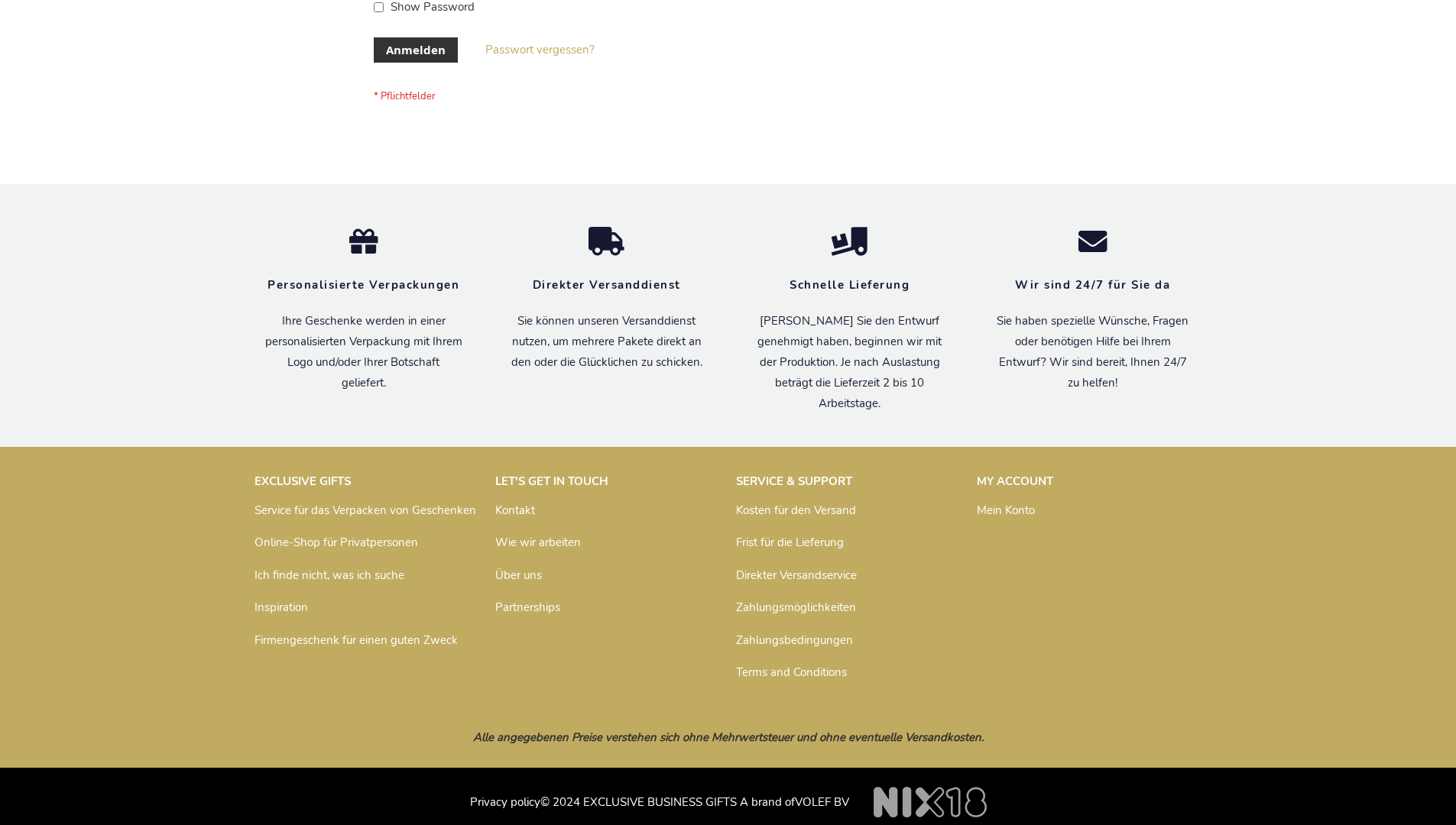
scroll to position [512, 0]
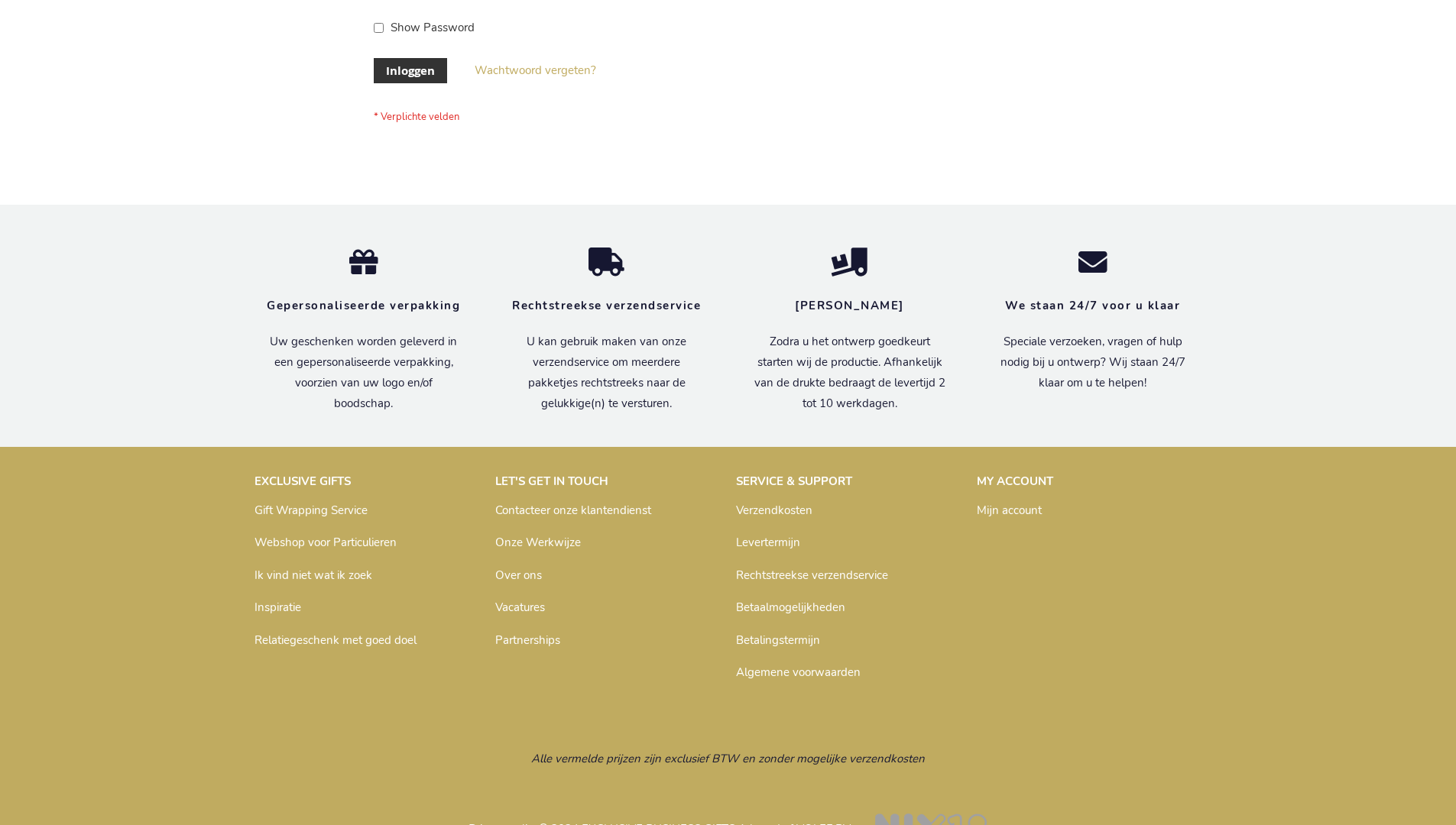
scroll to position [519, 0]
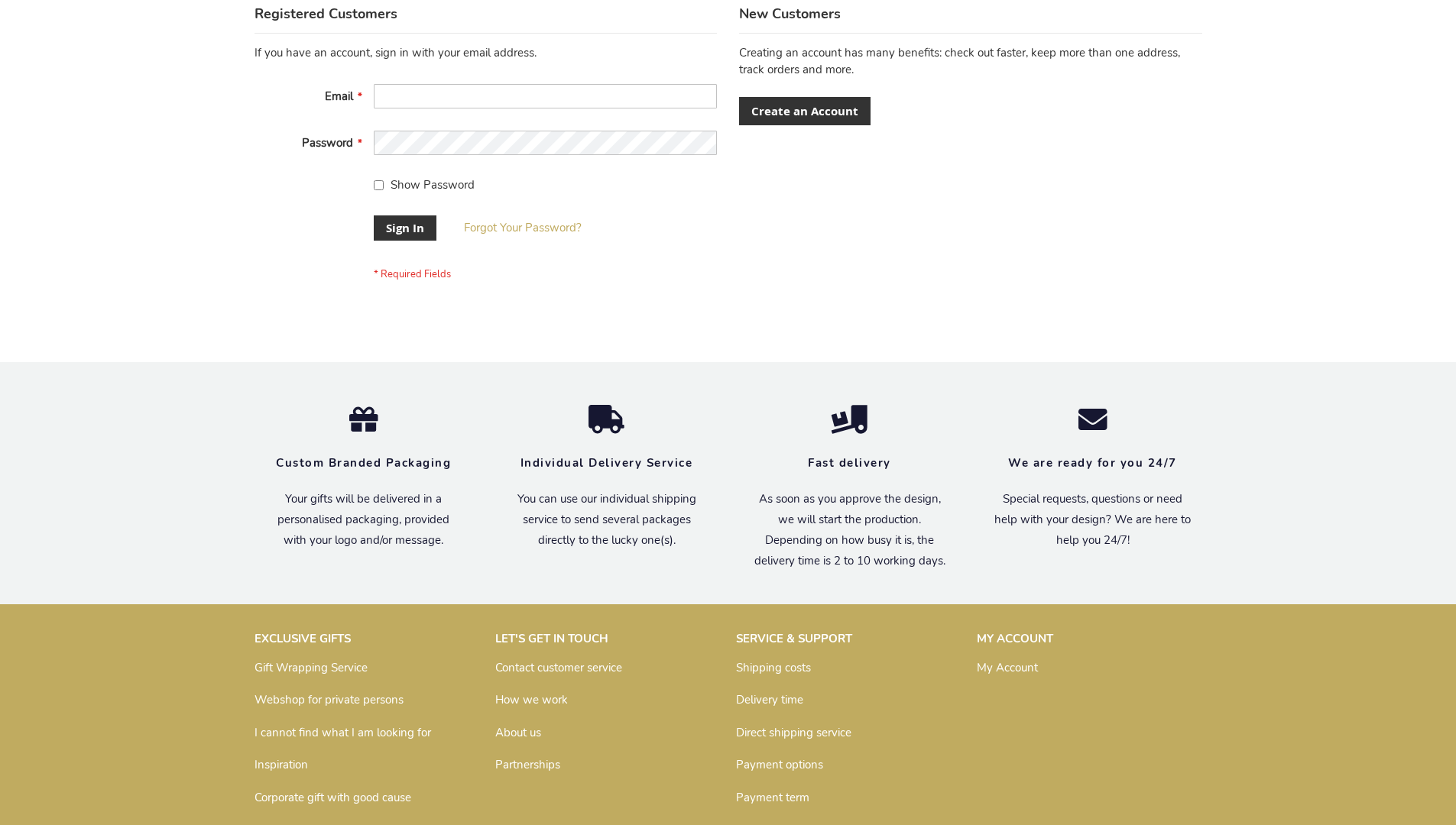
scroll to position [492, 0]
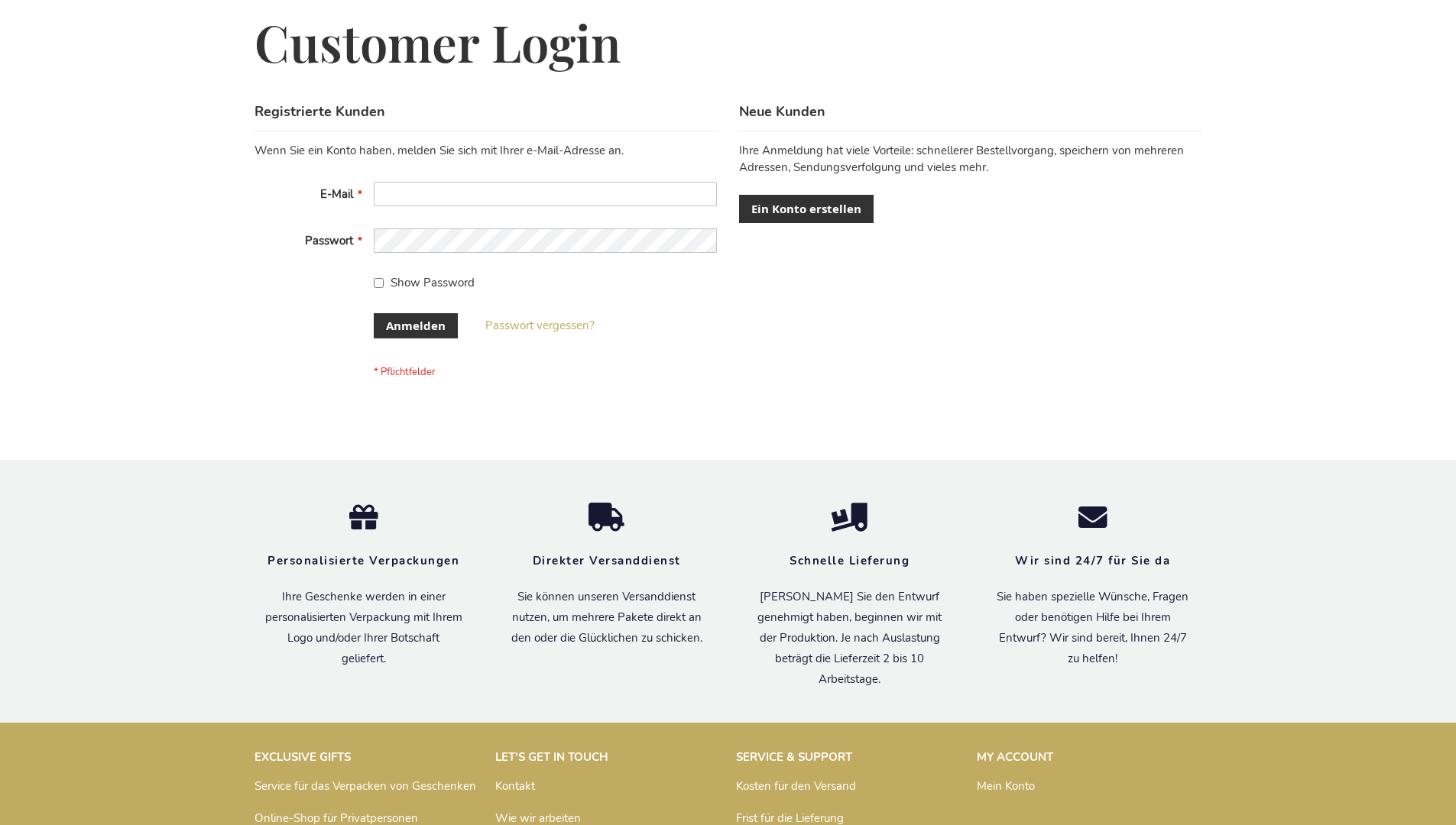
scroll to position [512, 0]
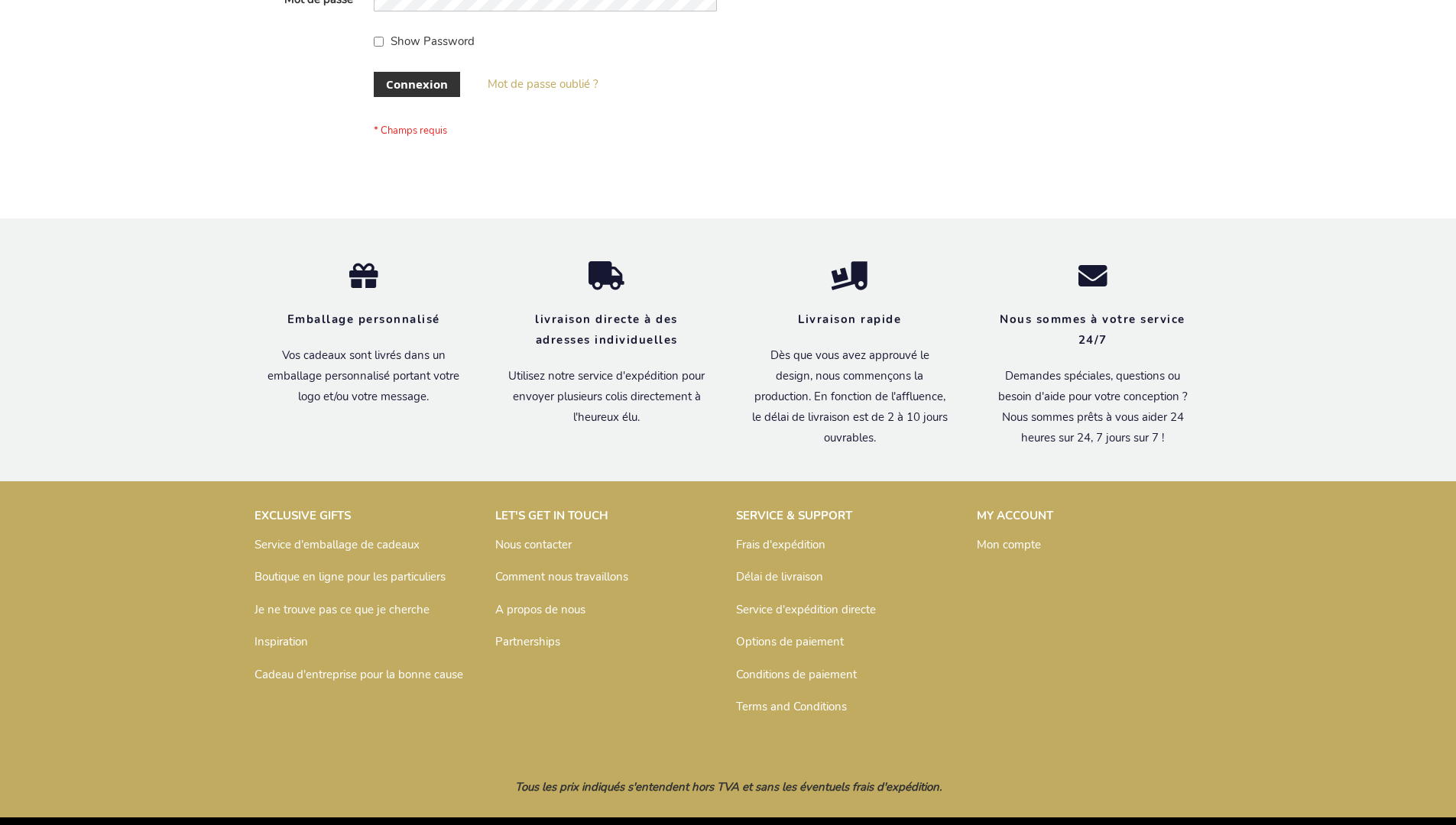
scroll to position [527, 0]
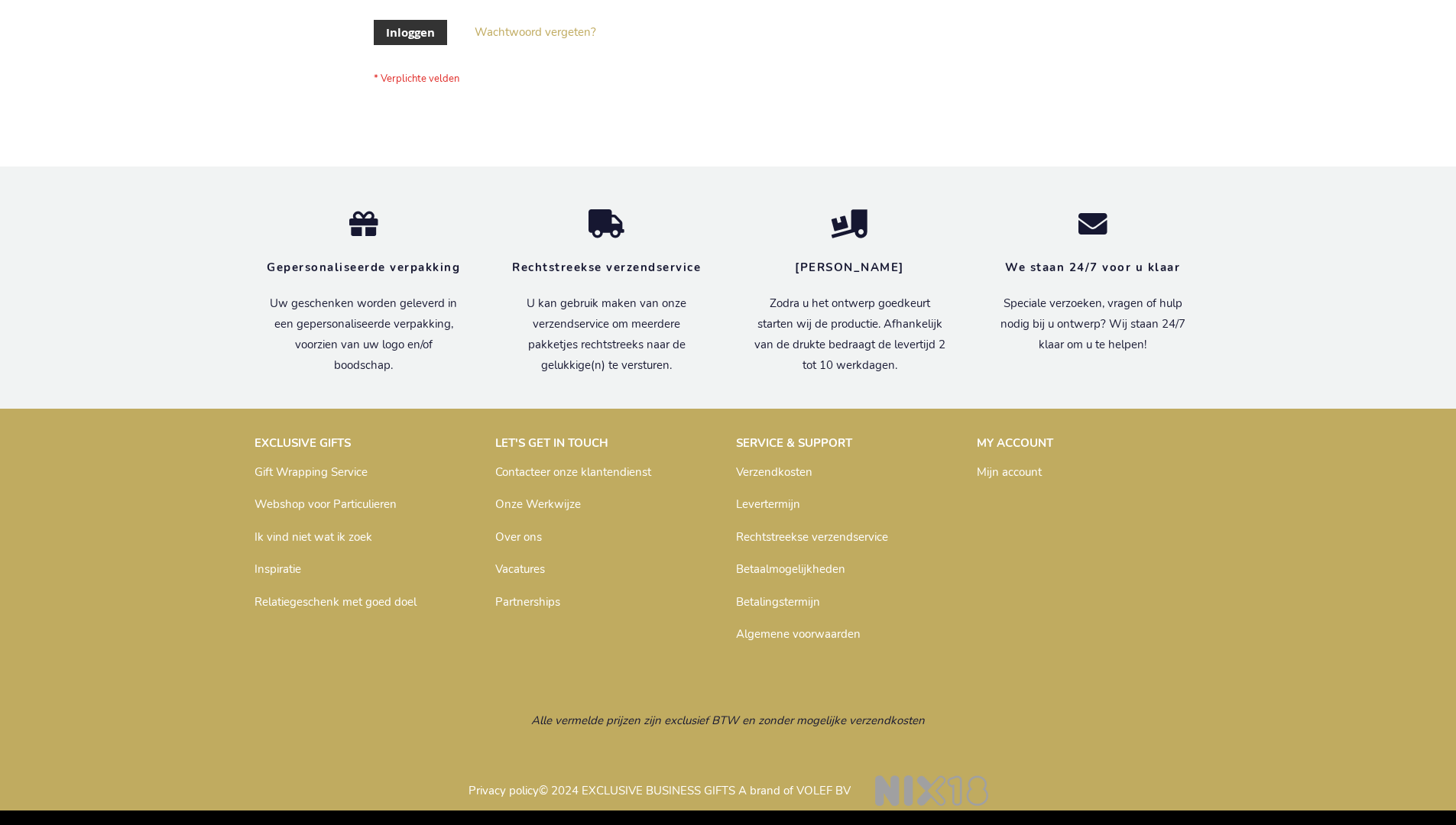
scroll to position [519, 0]
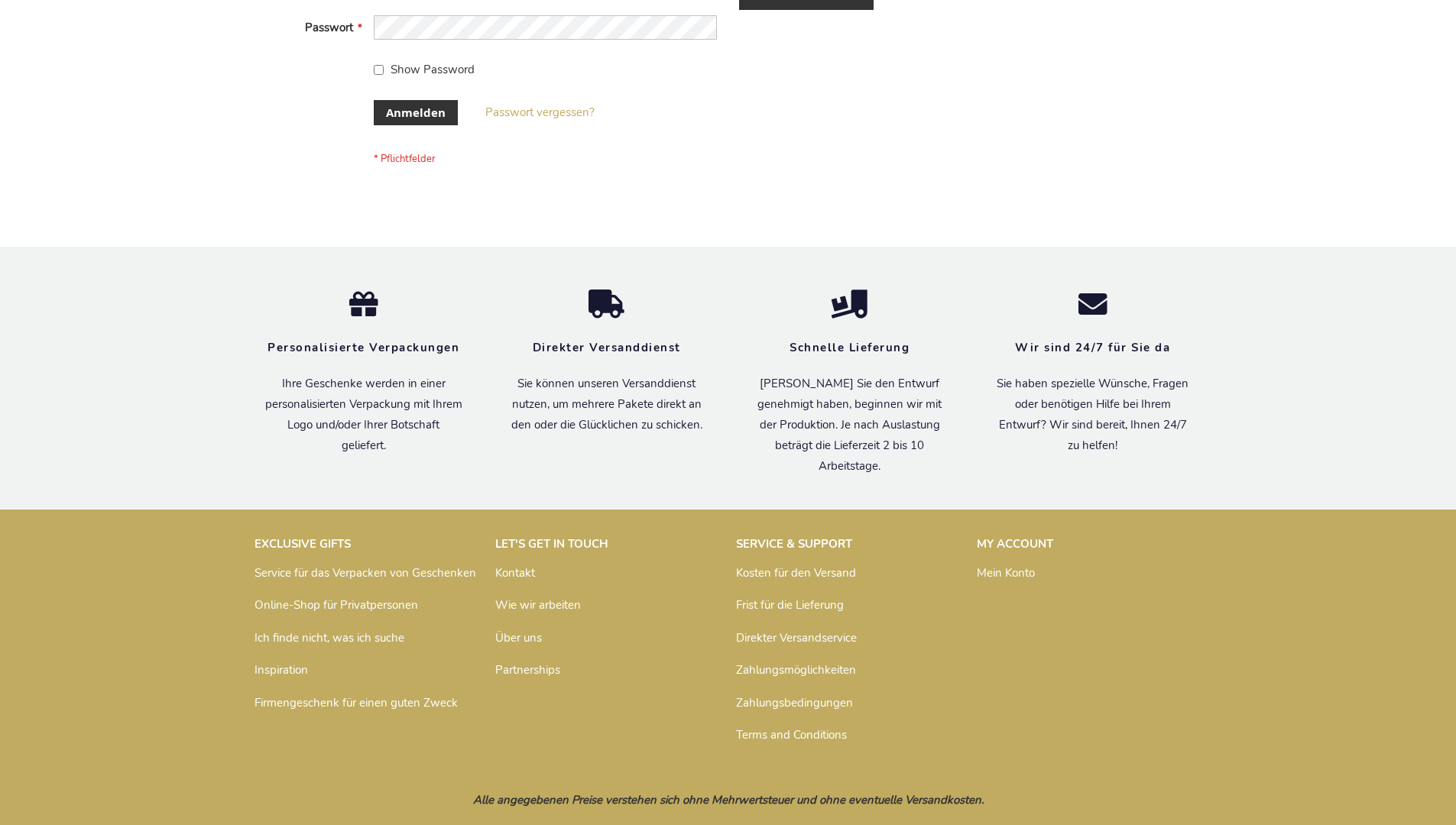
scroll to position [512, 0]
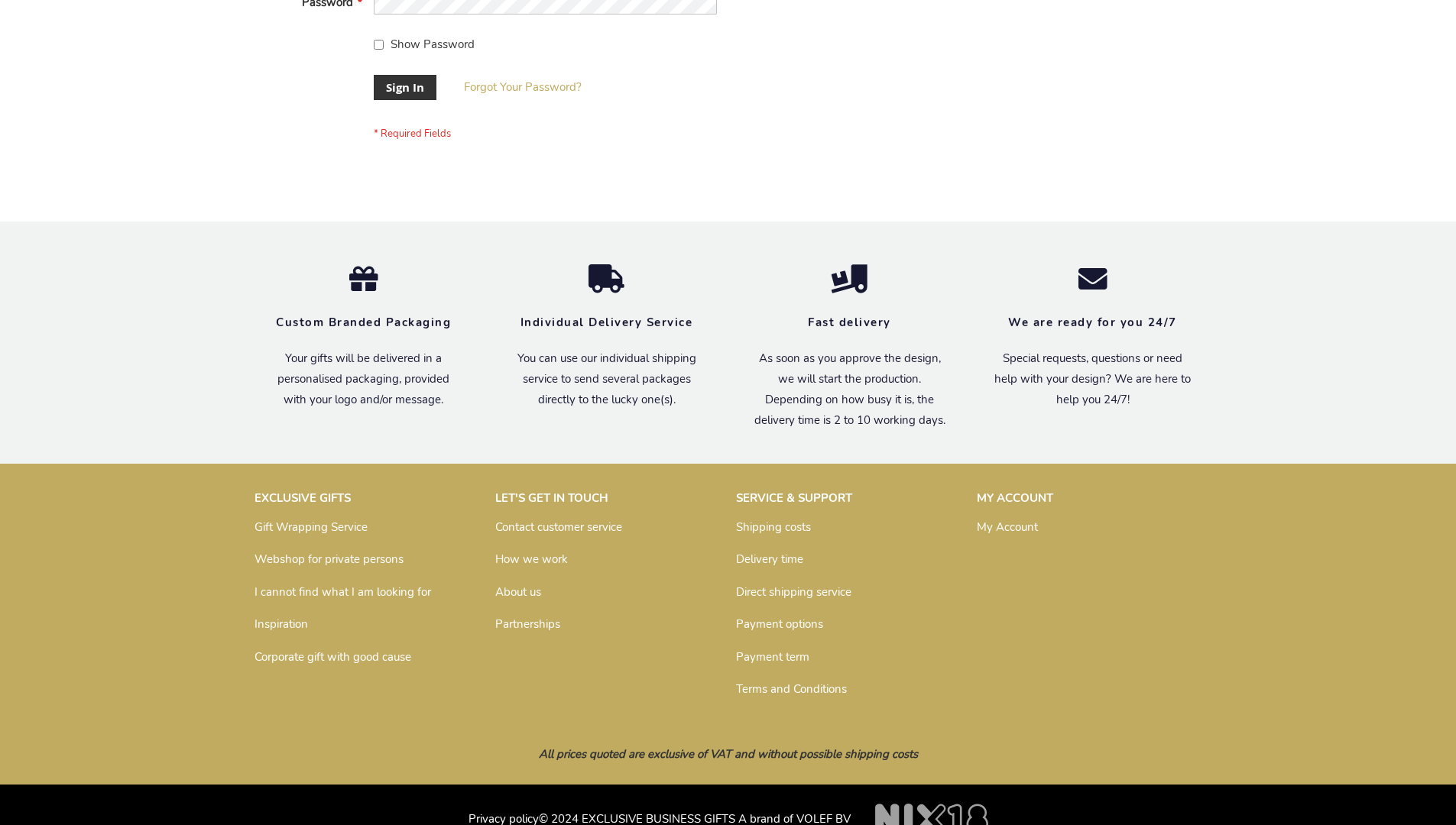
scroll to position [492, 0]
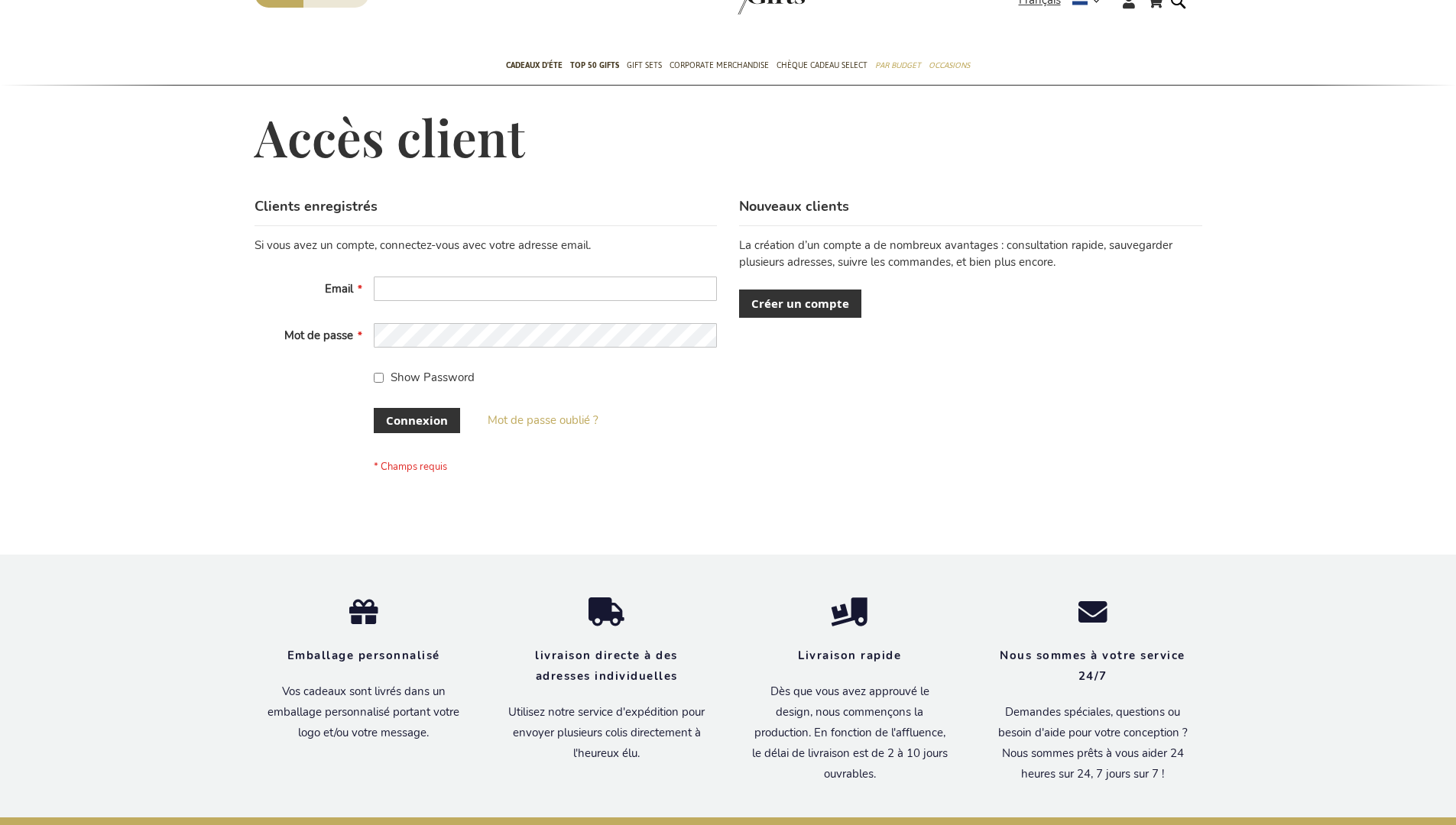
scroll to position [527, 0]
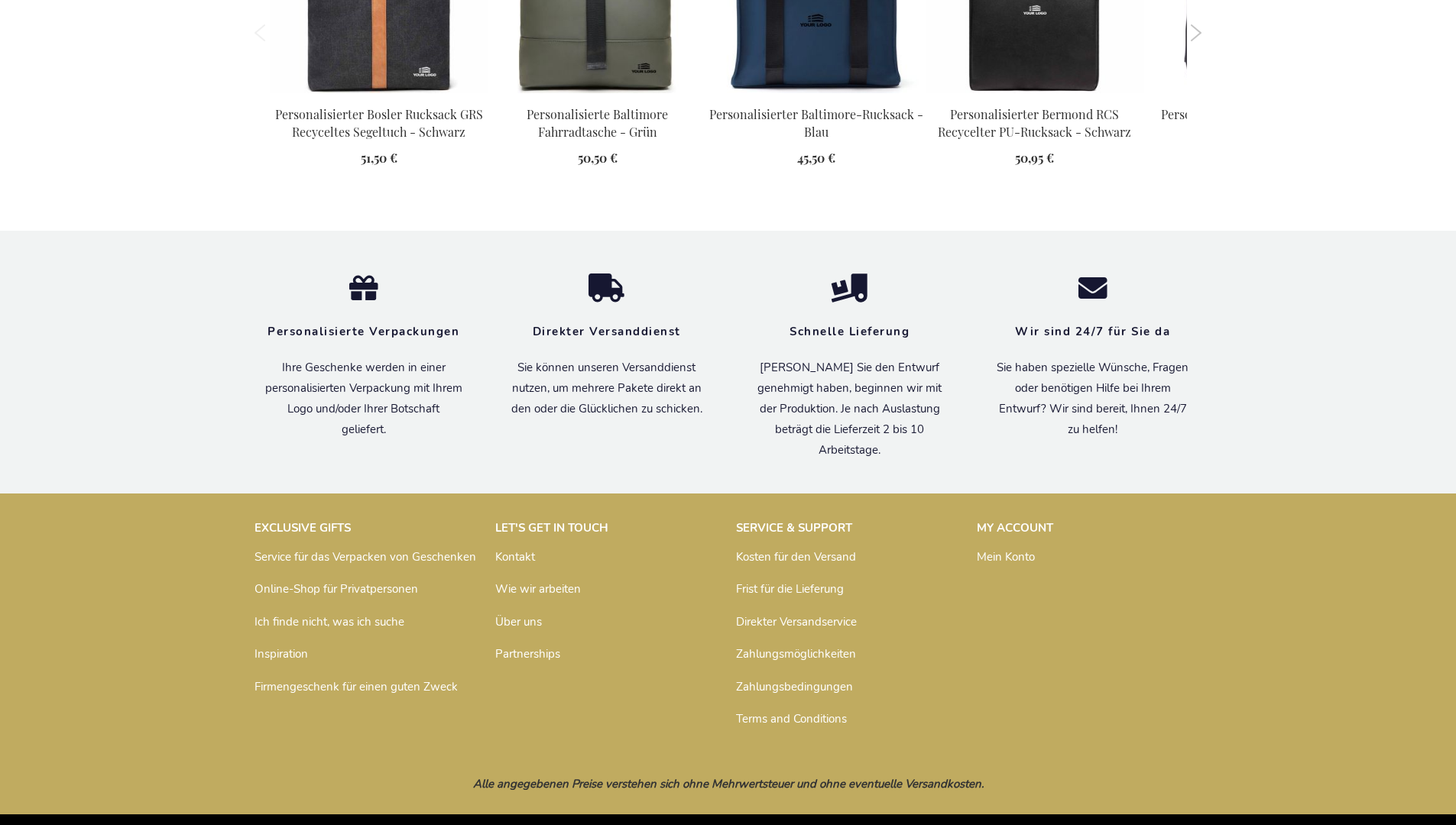
scroll to position [2096, 0]
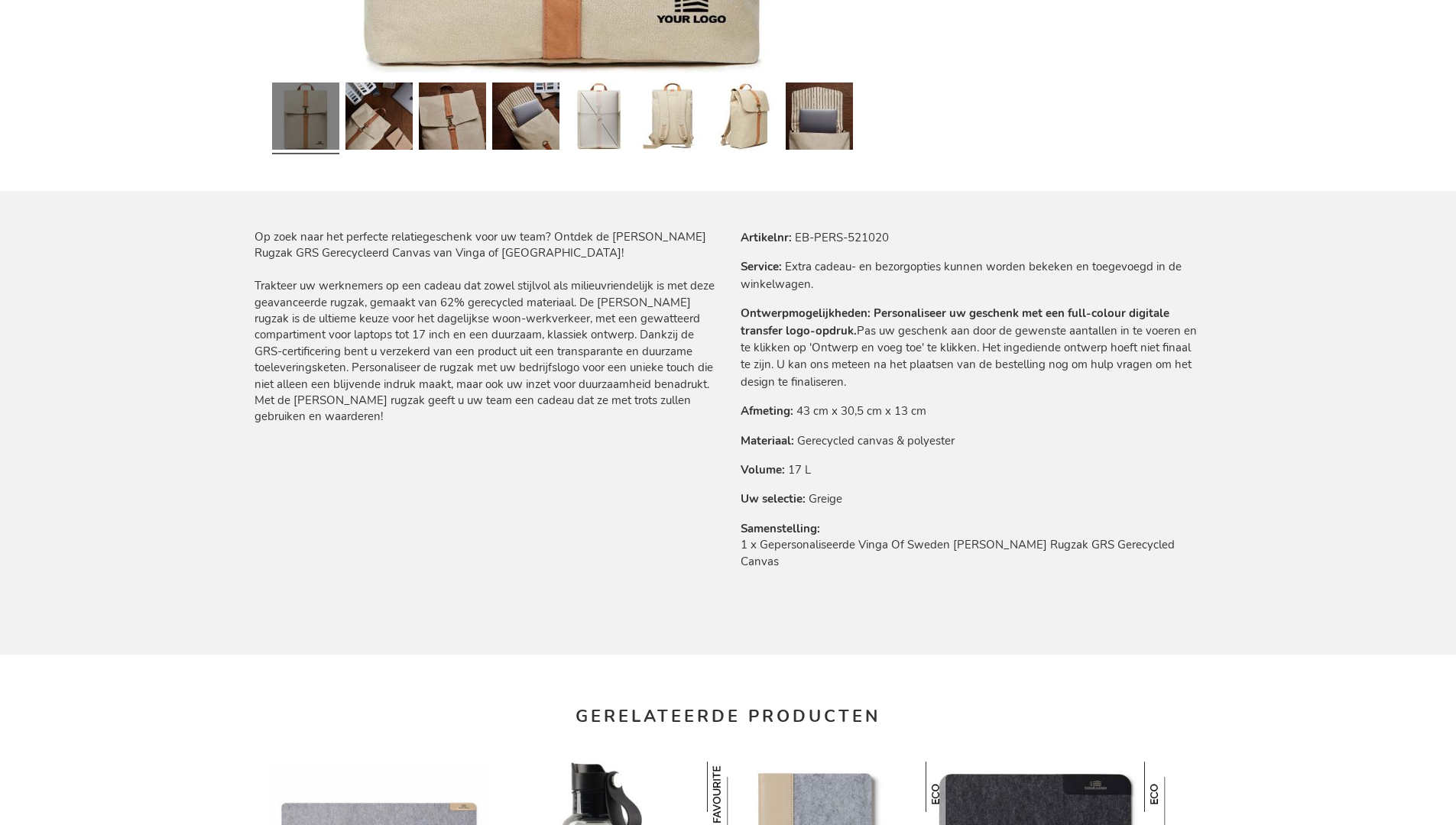
scroll to position [2102, 0]
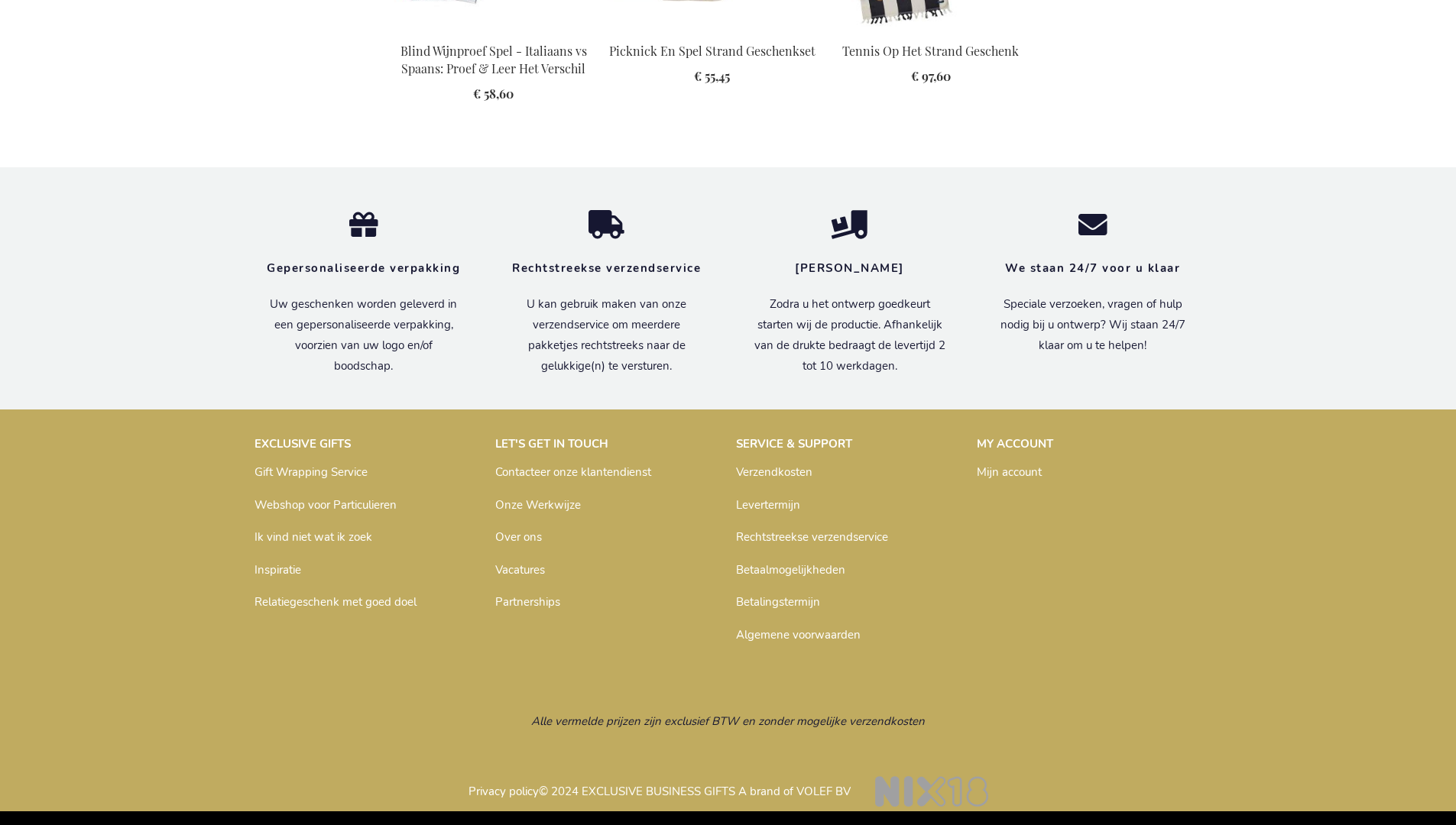
scroll to position [2085, 0]
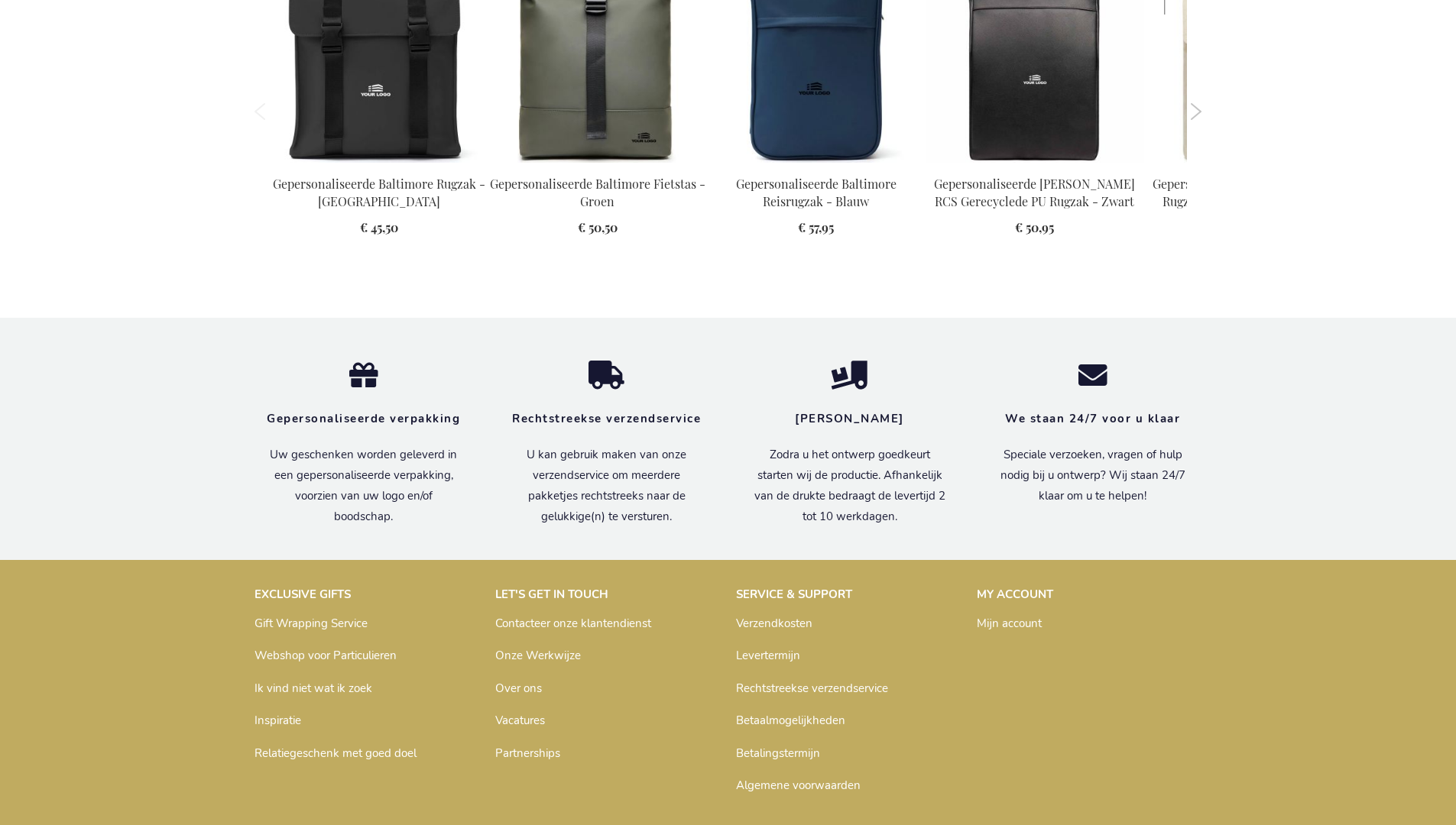
scroll to position [2102, 0]
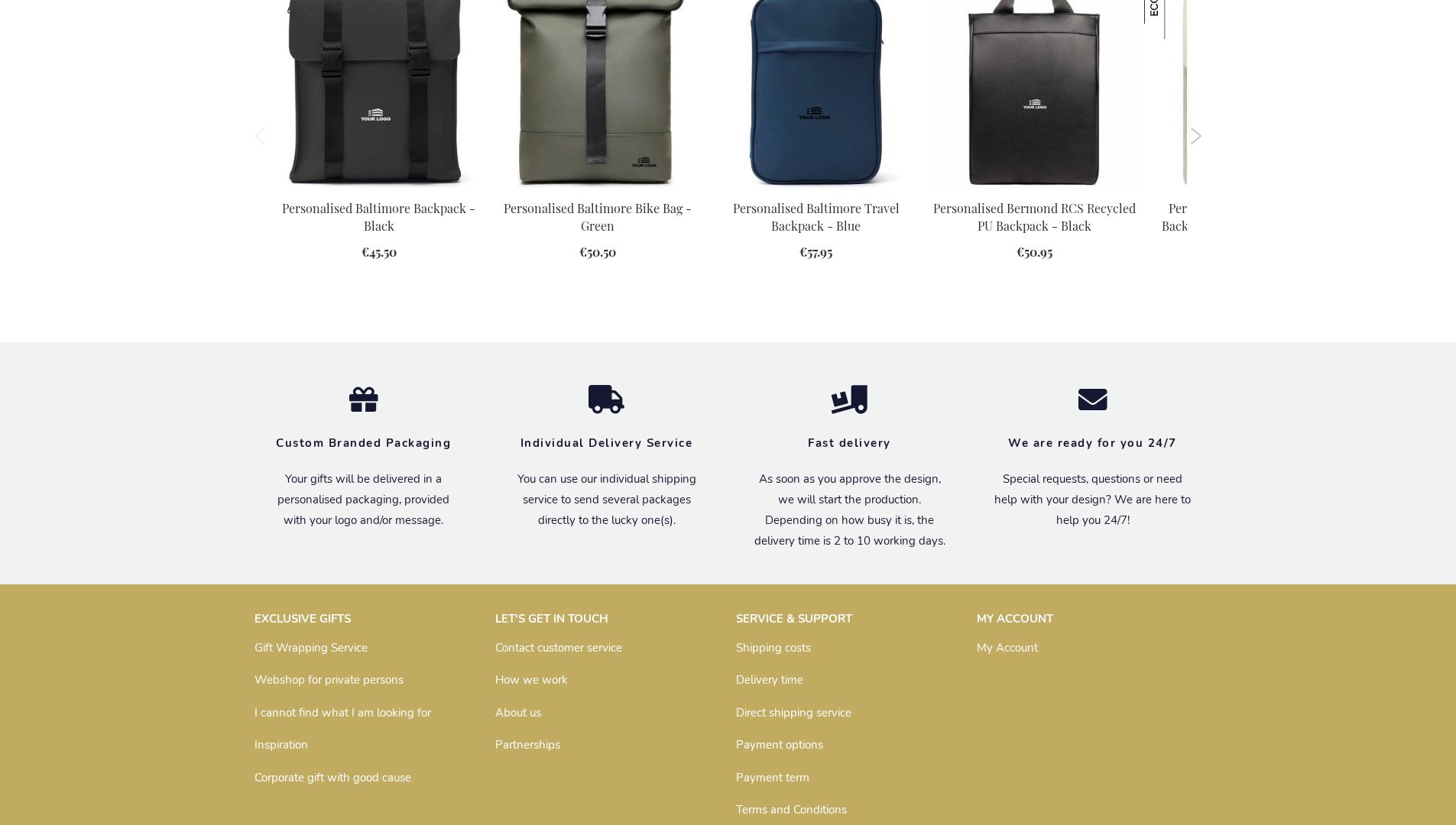
scroll to position [2057, 0]
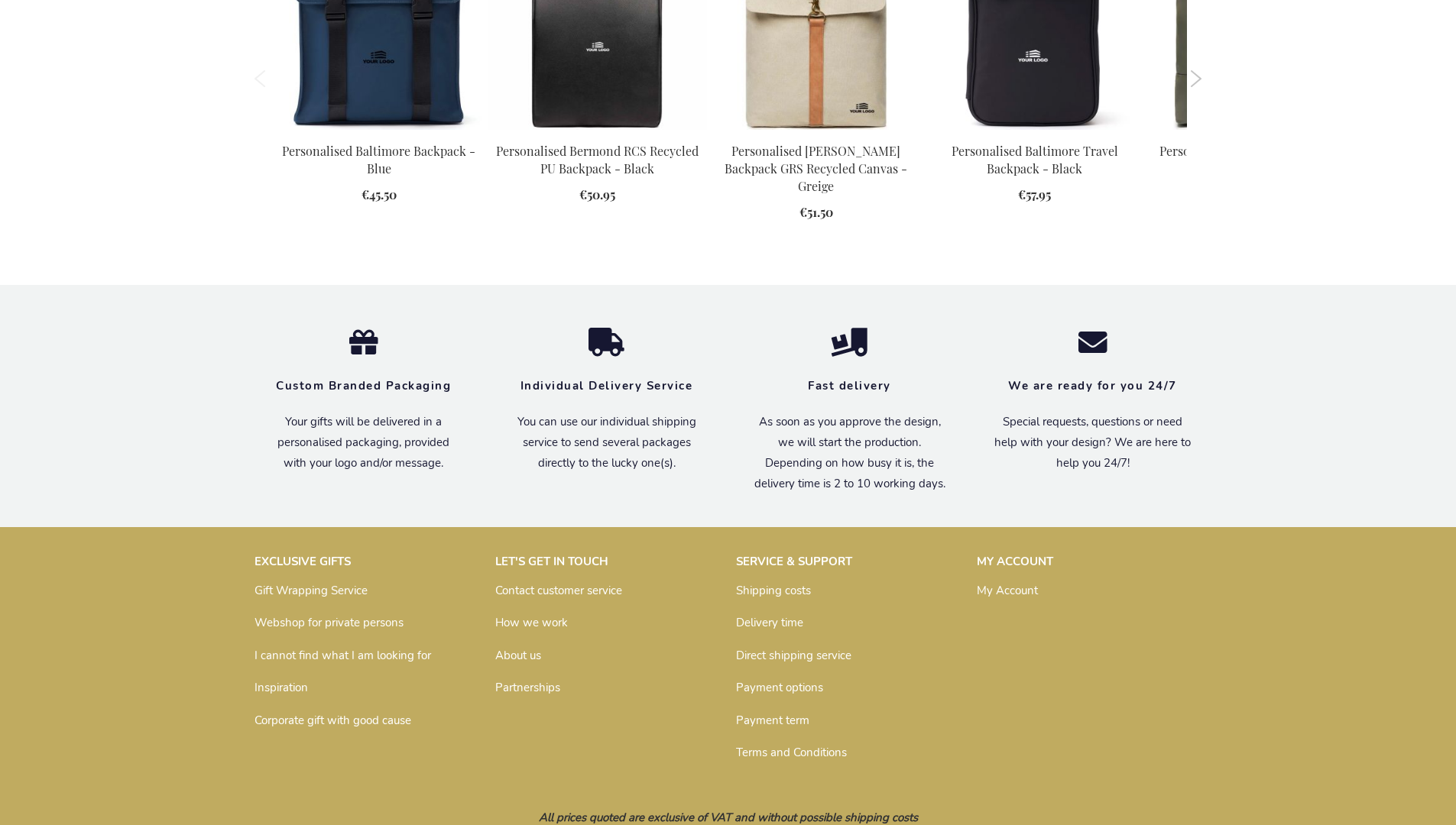
scroll to position [2057, 0]
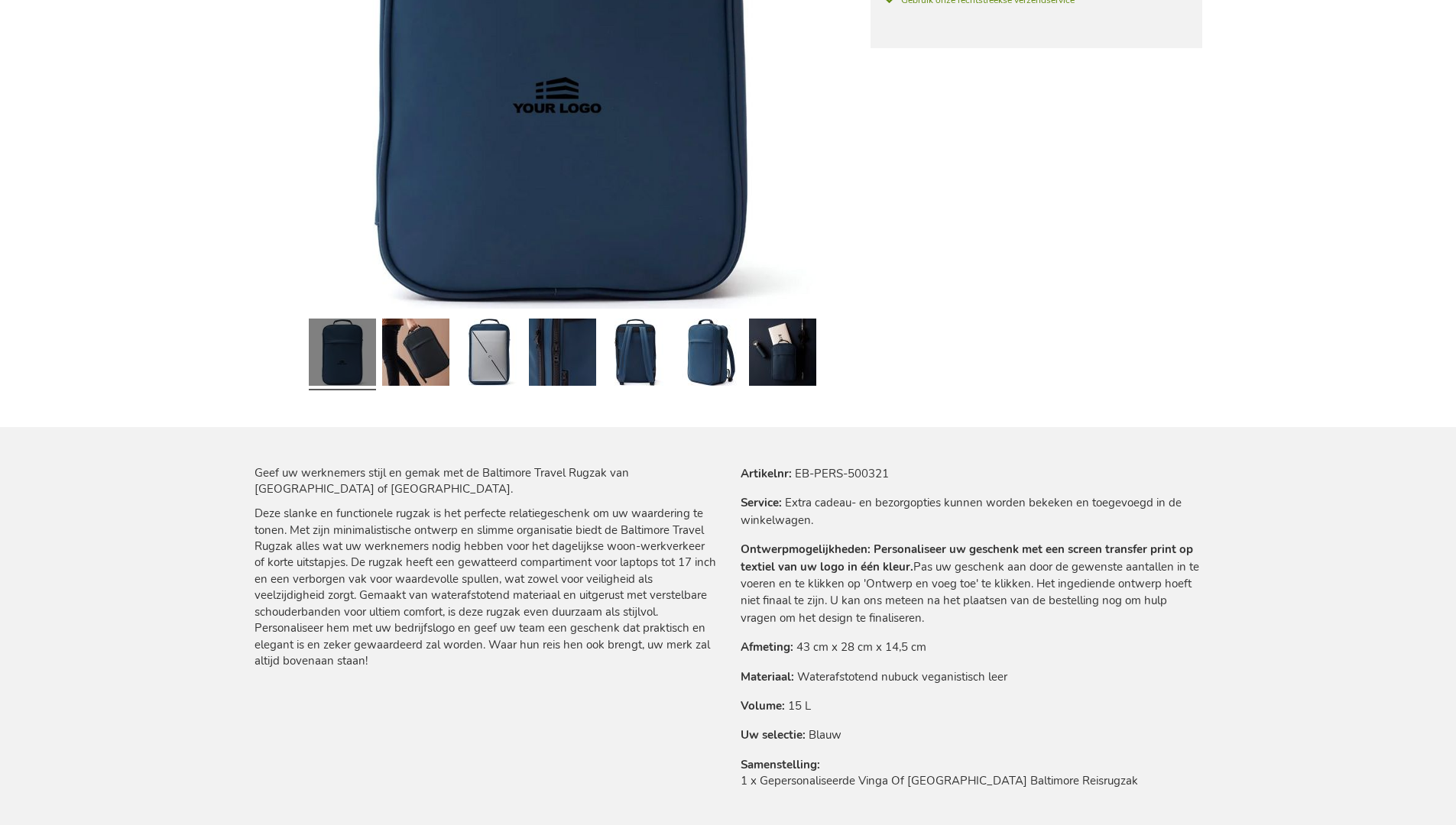
scroll to position [2102, 0]
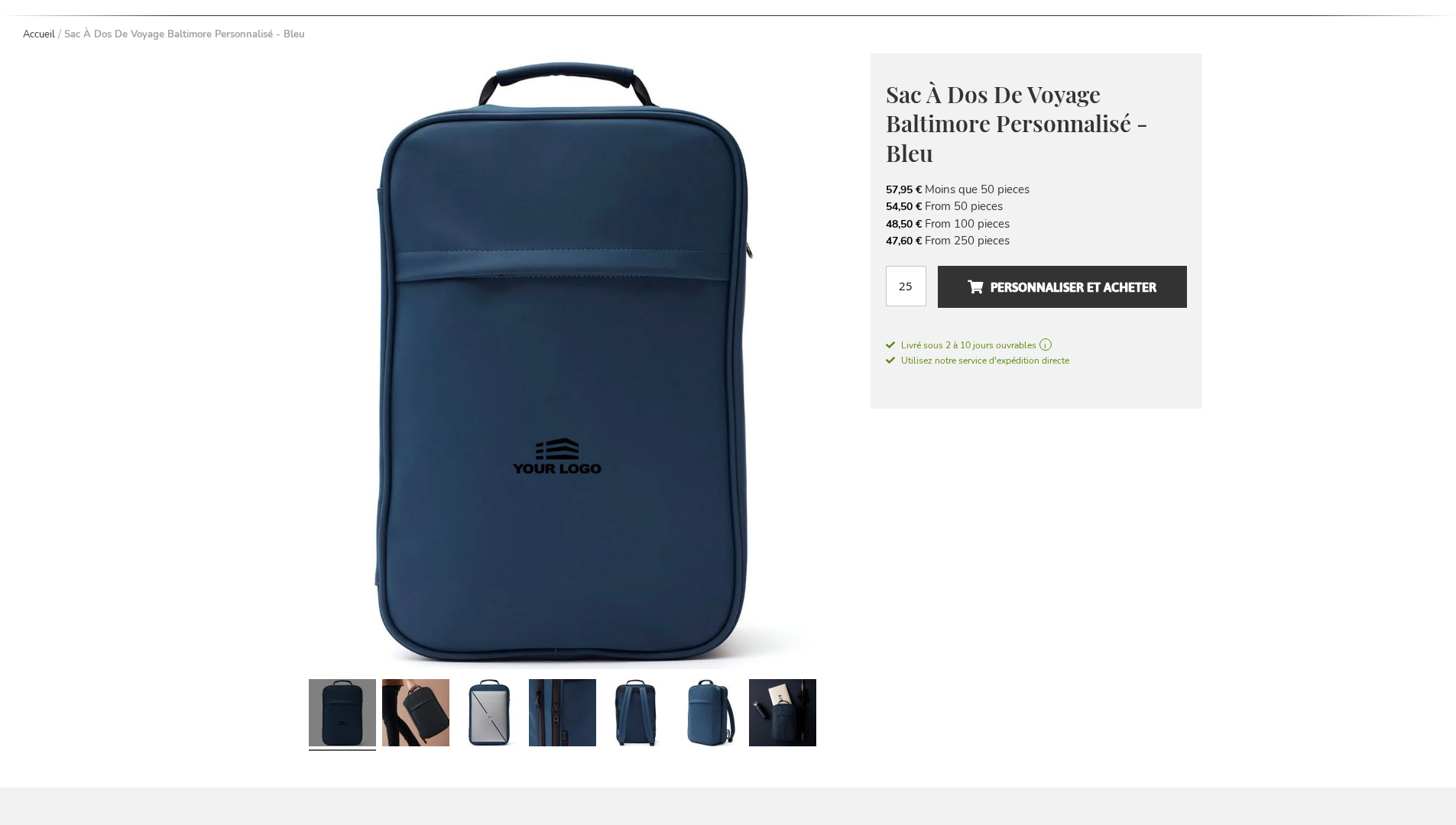
scroll to position [2110, 0]
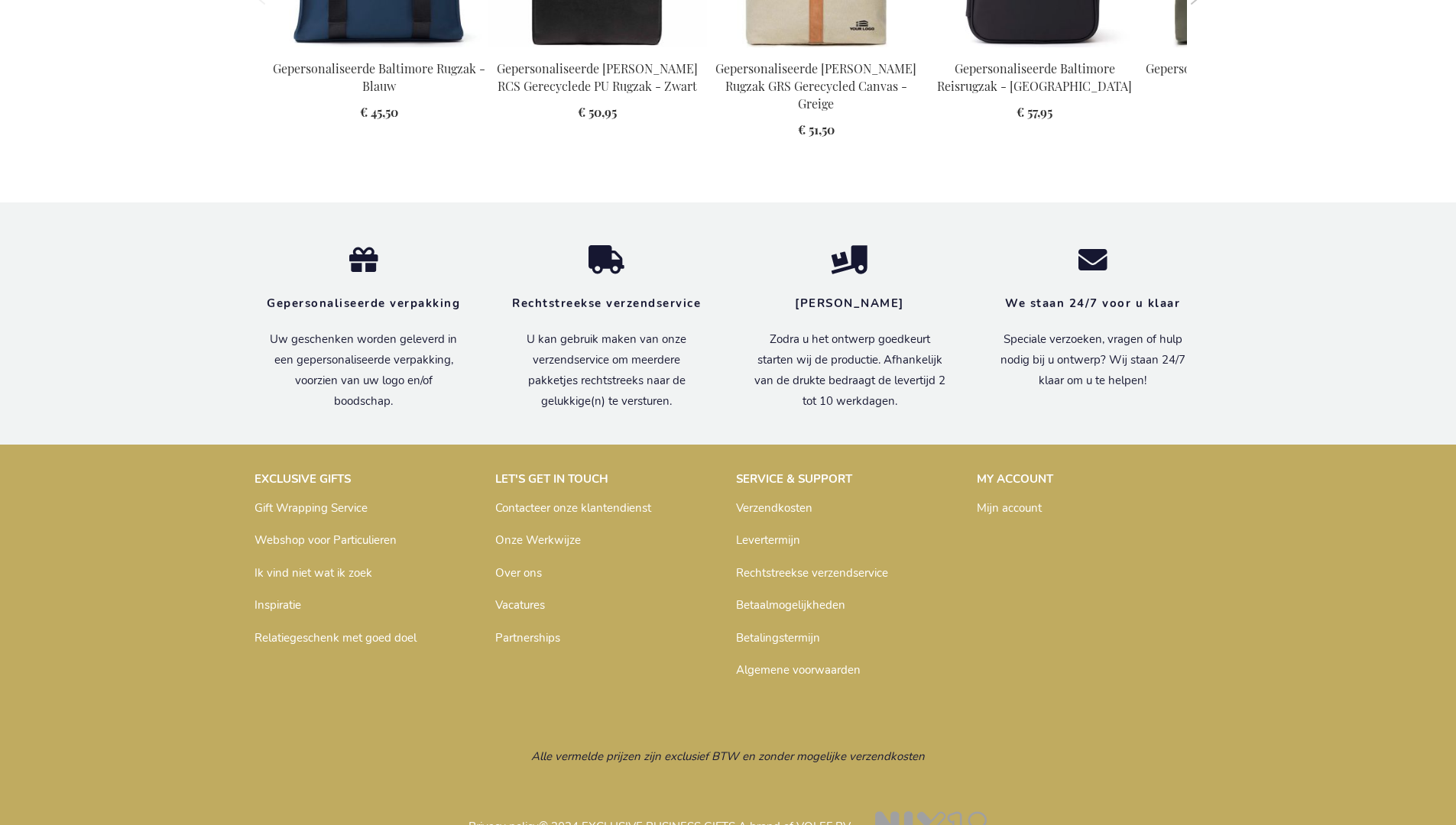
scroll to position [2102, 0]
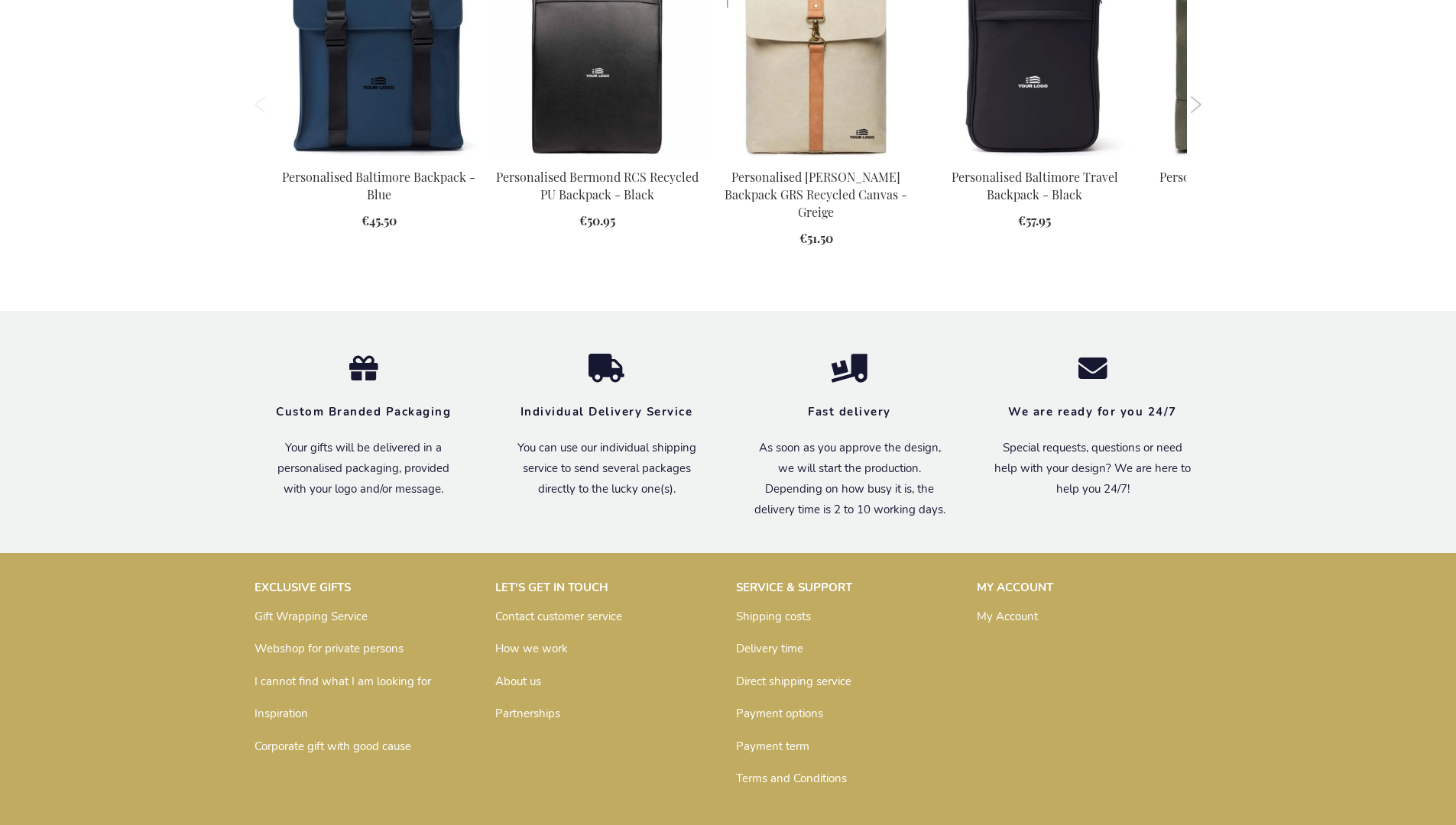
scroll to position [2057, 0]
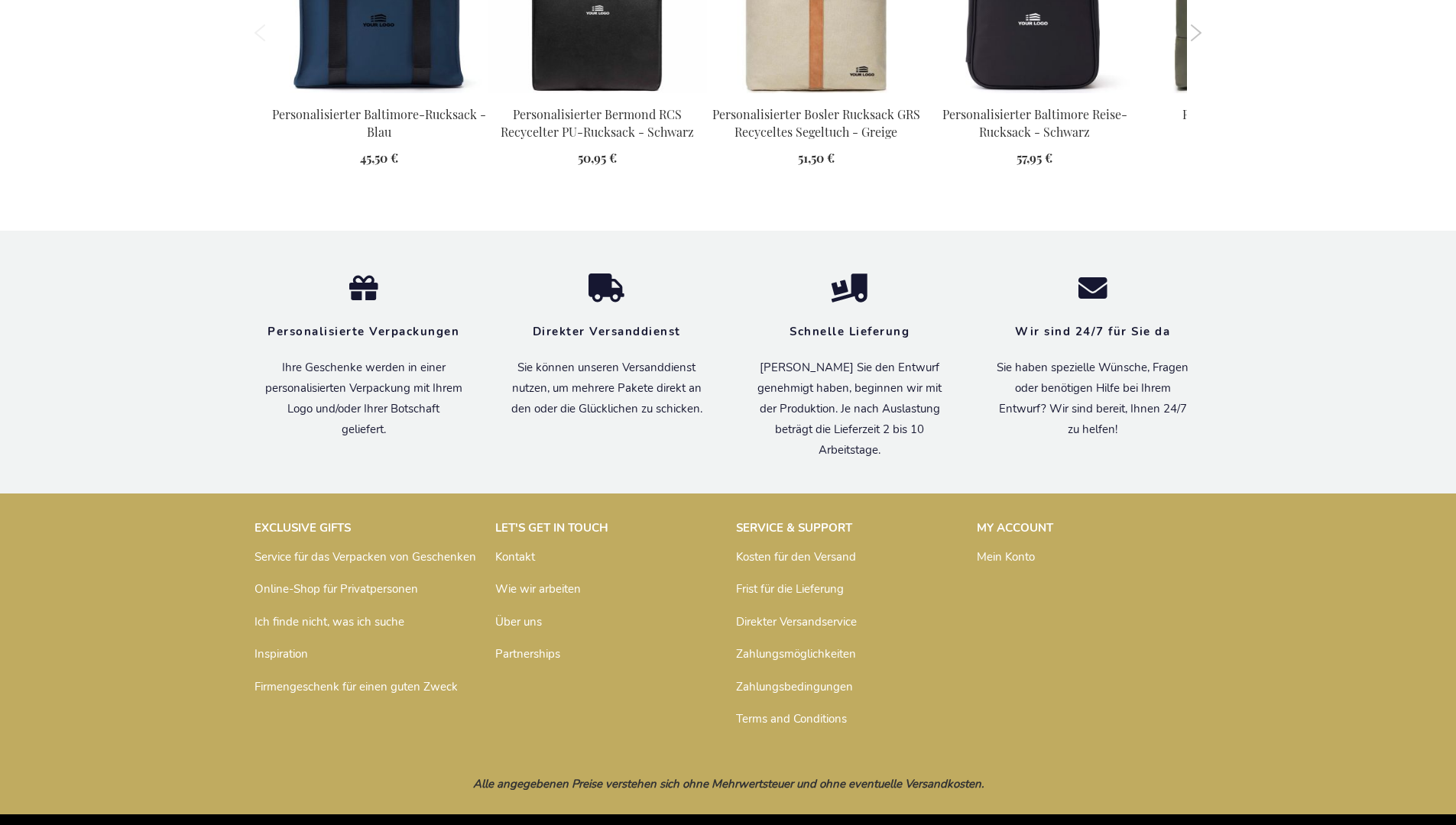
scroll to position [2096, 0]
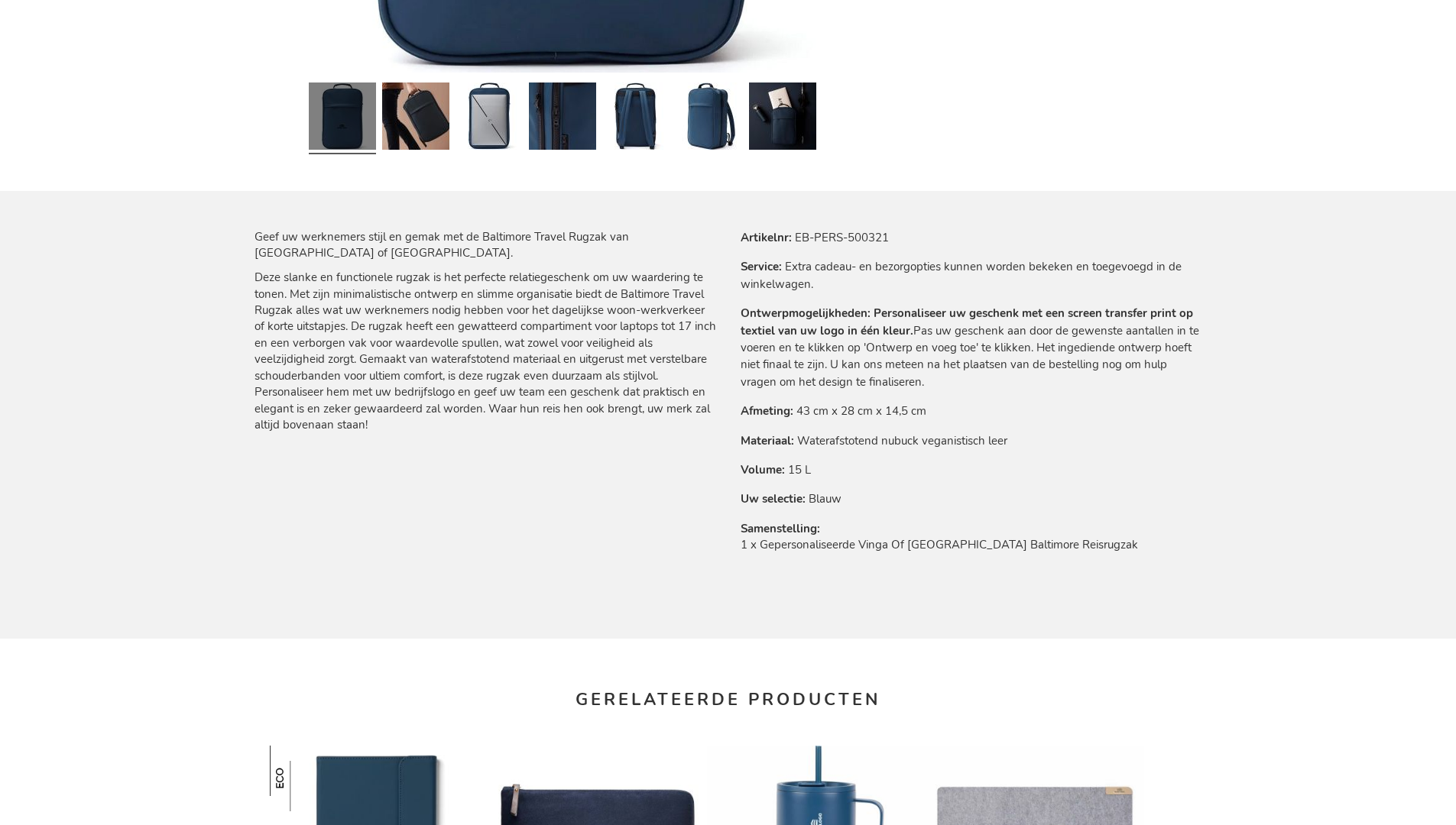
scroll to position [2102, 0]
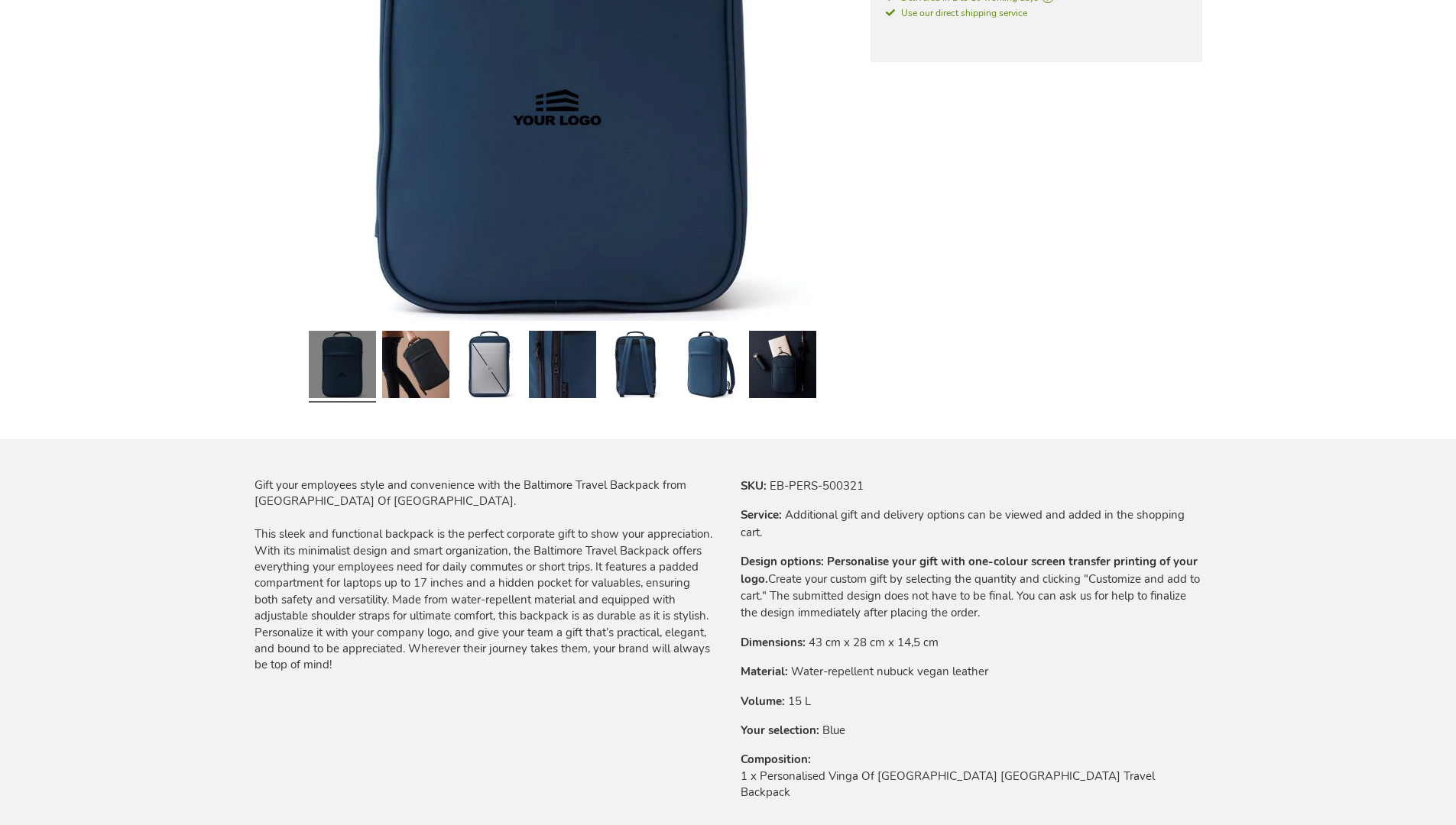
scroll to position [2057, 0]
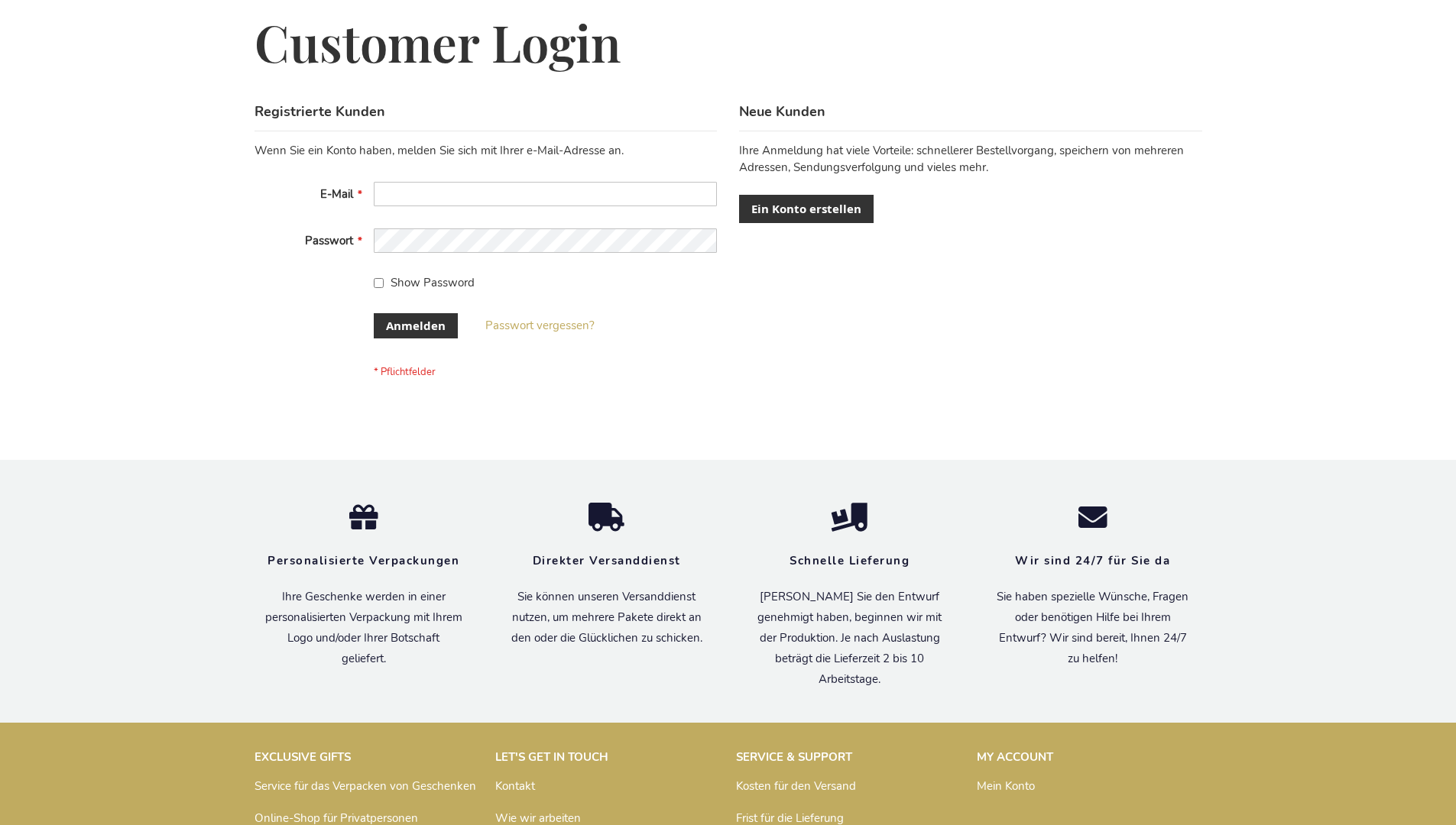
scroll to position [512, 0]
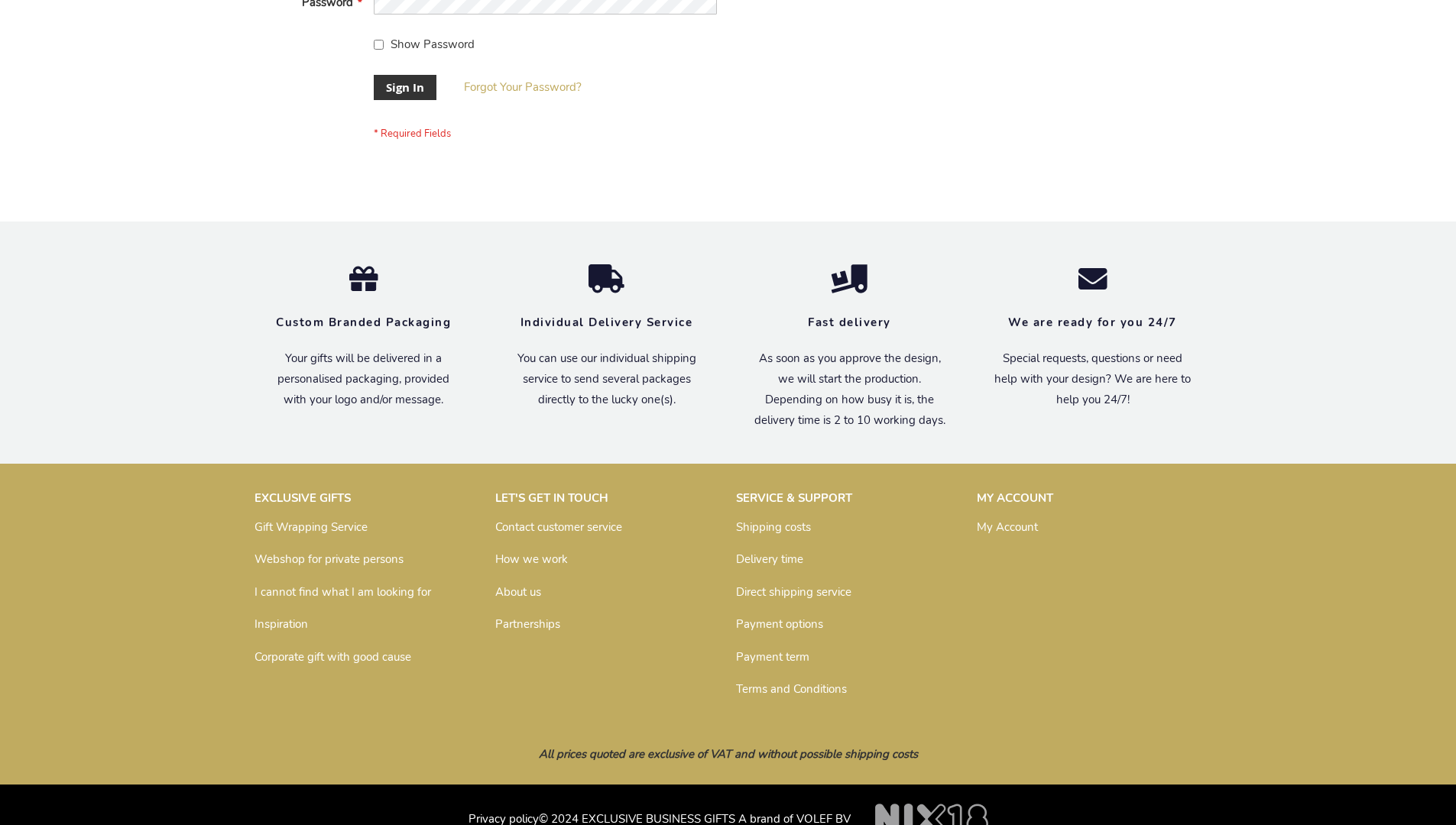
scroll to position [492, 0]
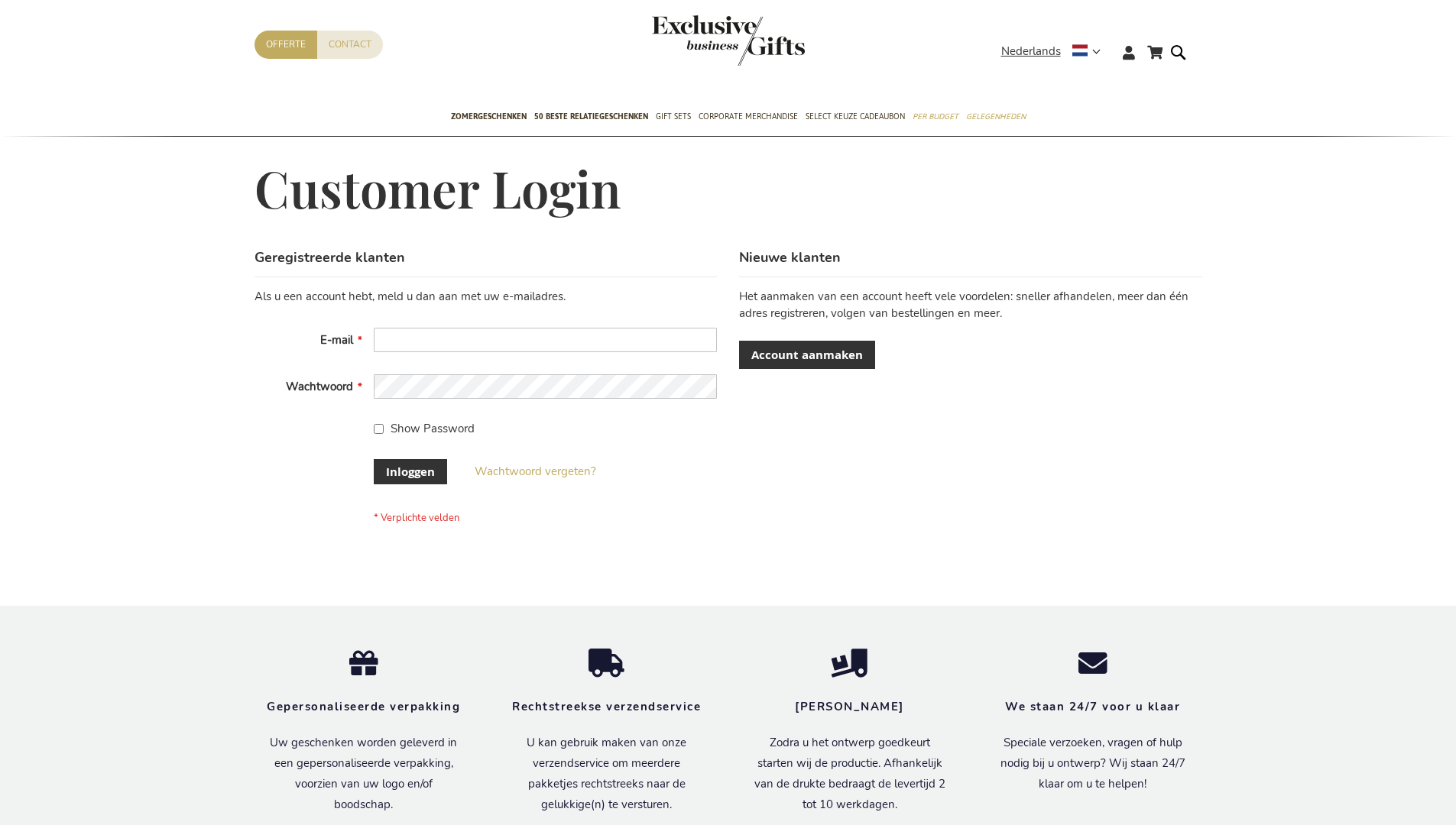
scroll to position [519, 0]
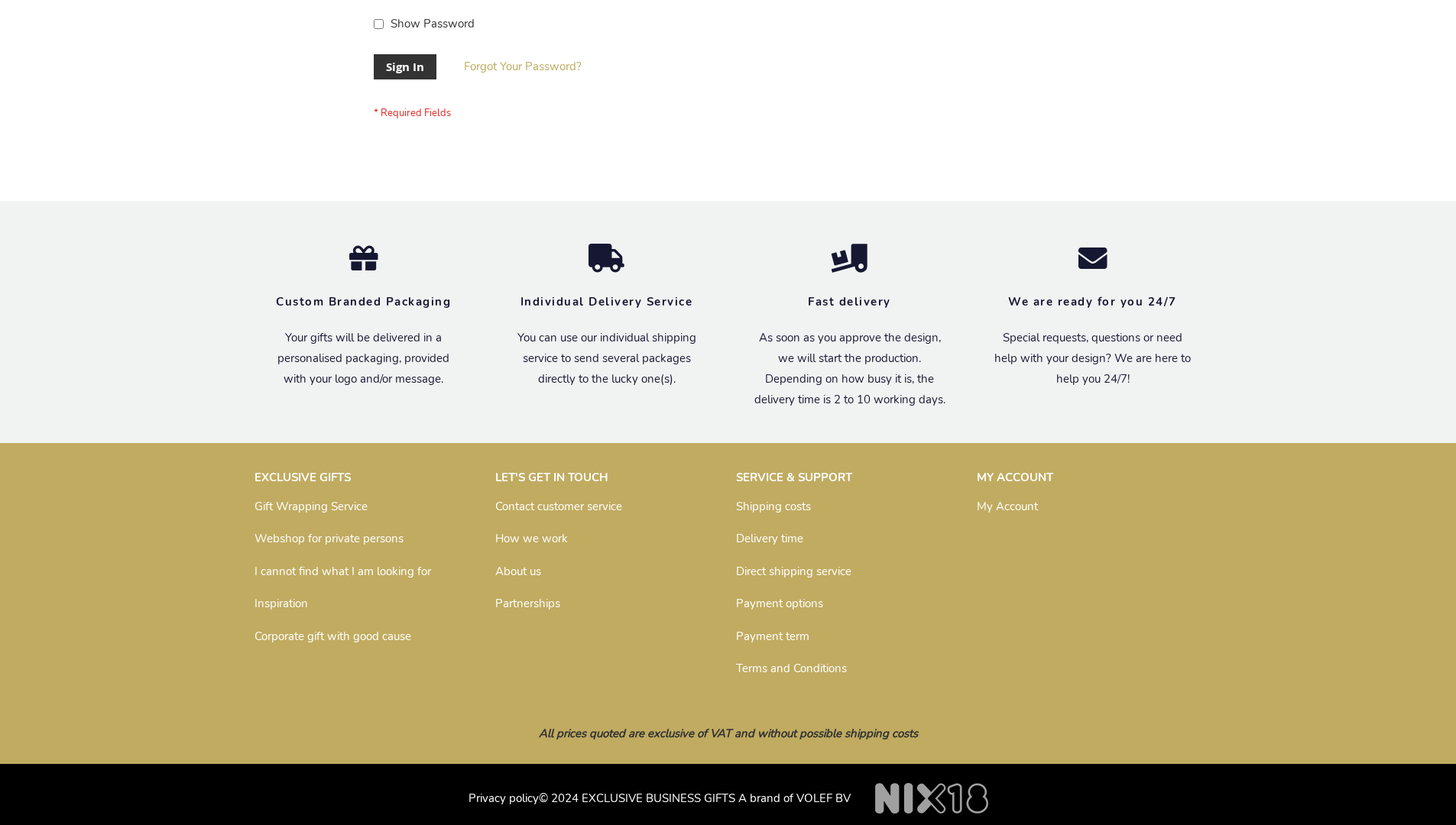
scroll to position [492, 0]
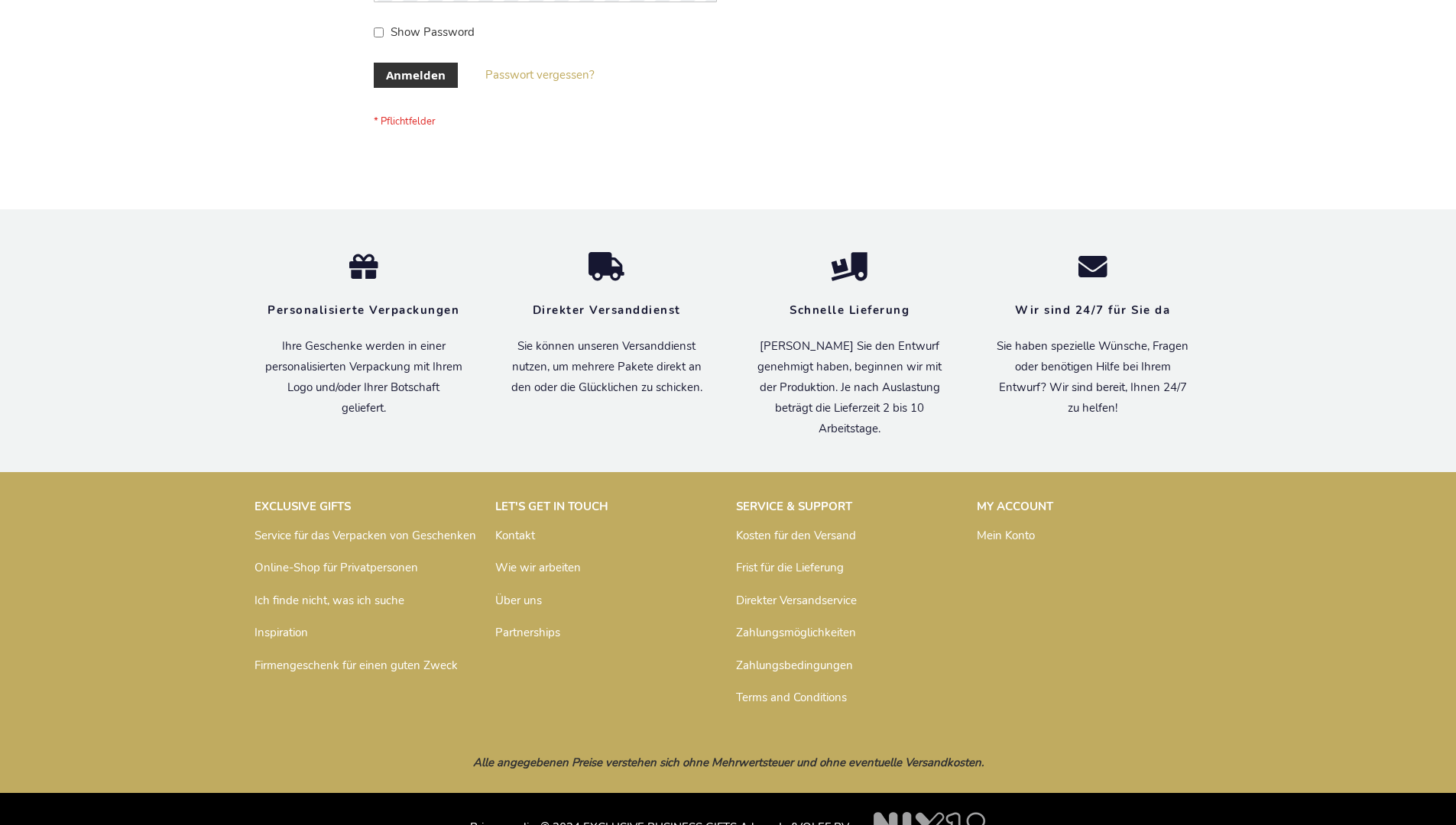
scroll to position [512, 0]
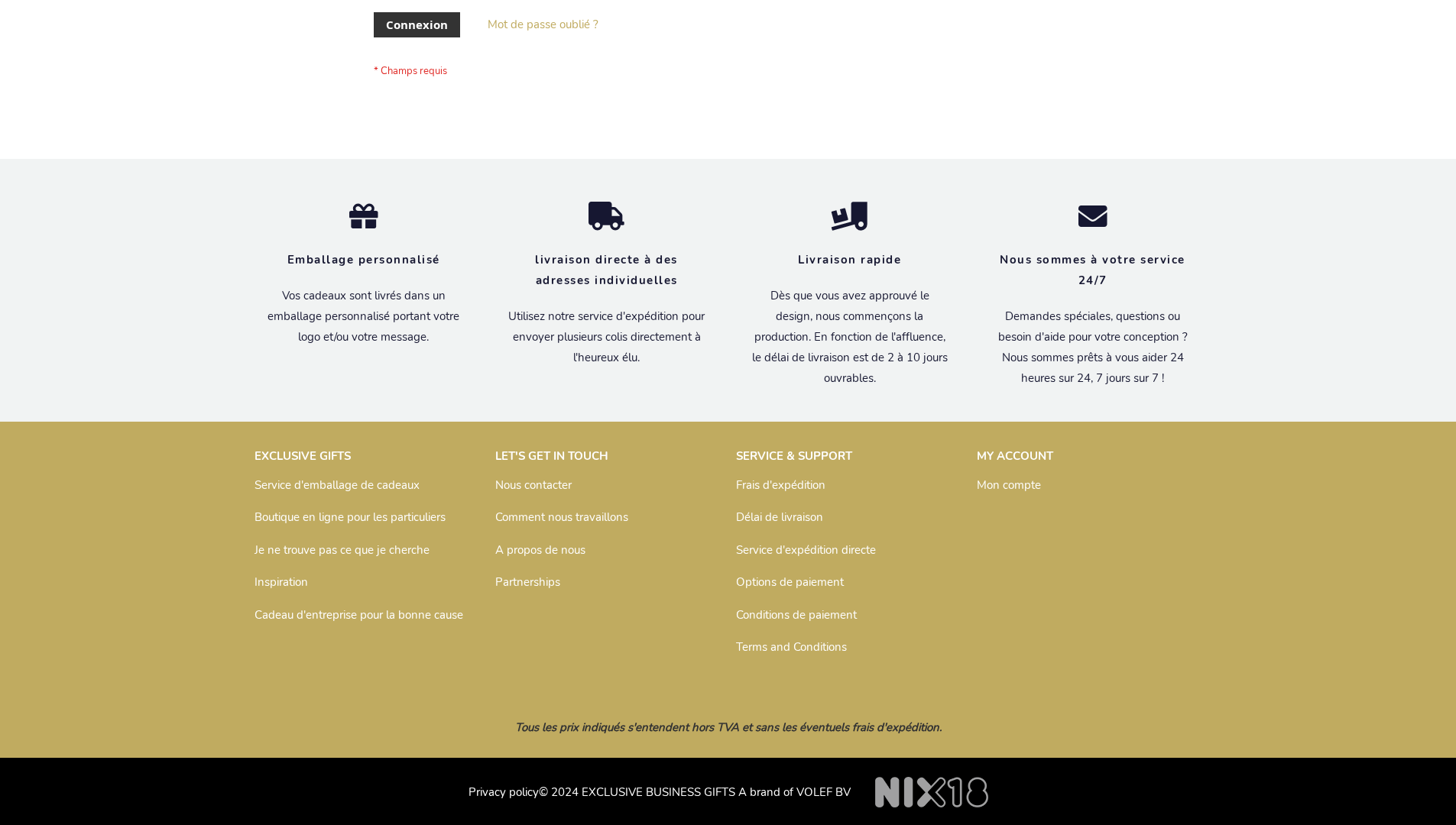
scroll to position [527, 0]
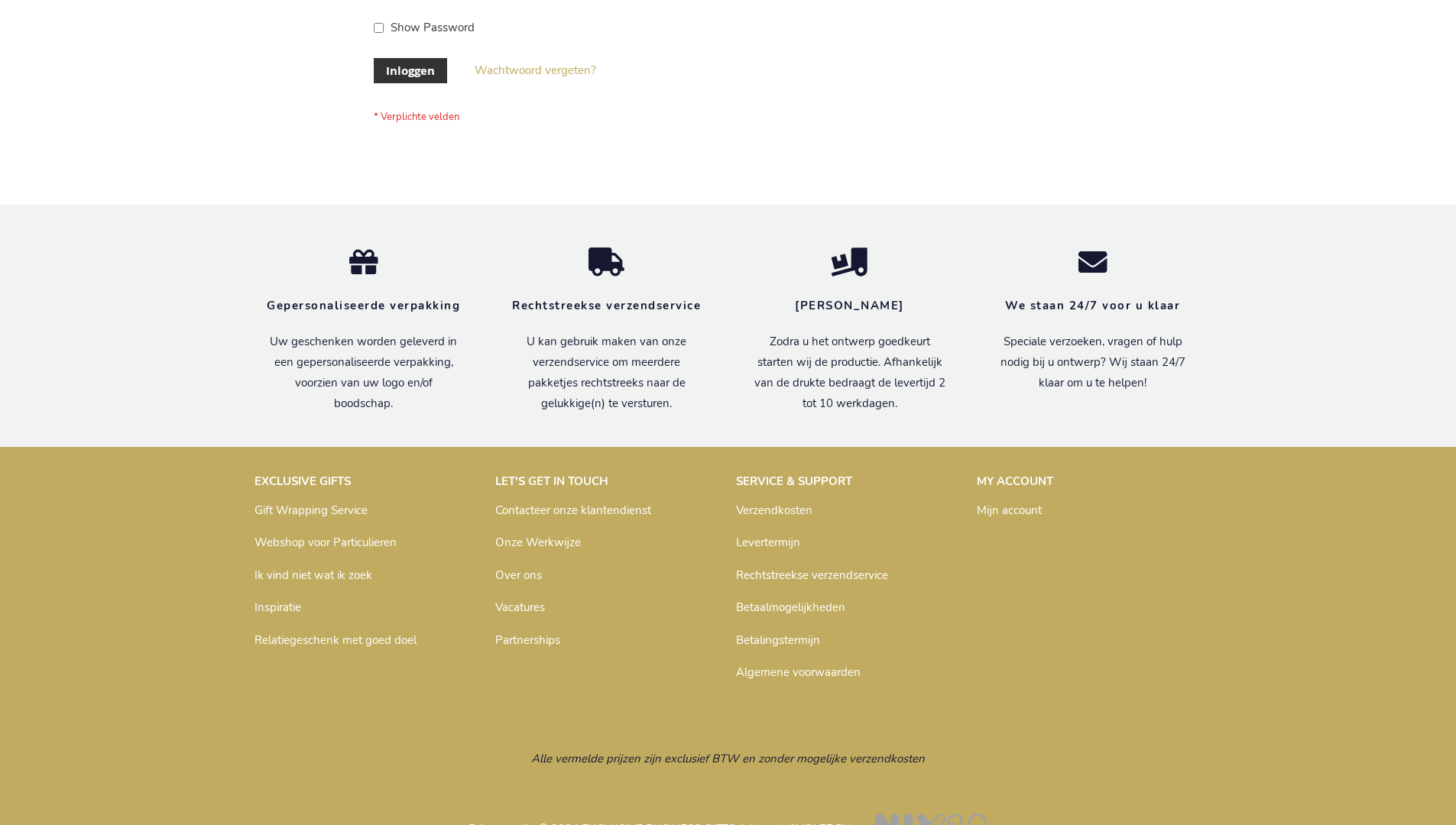
scroll to position [519, 0]
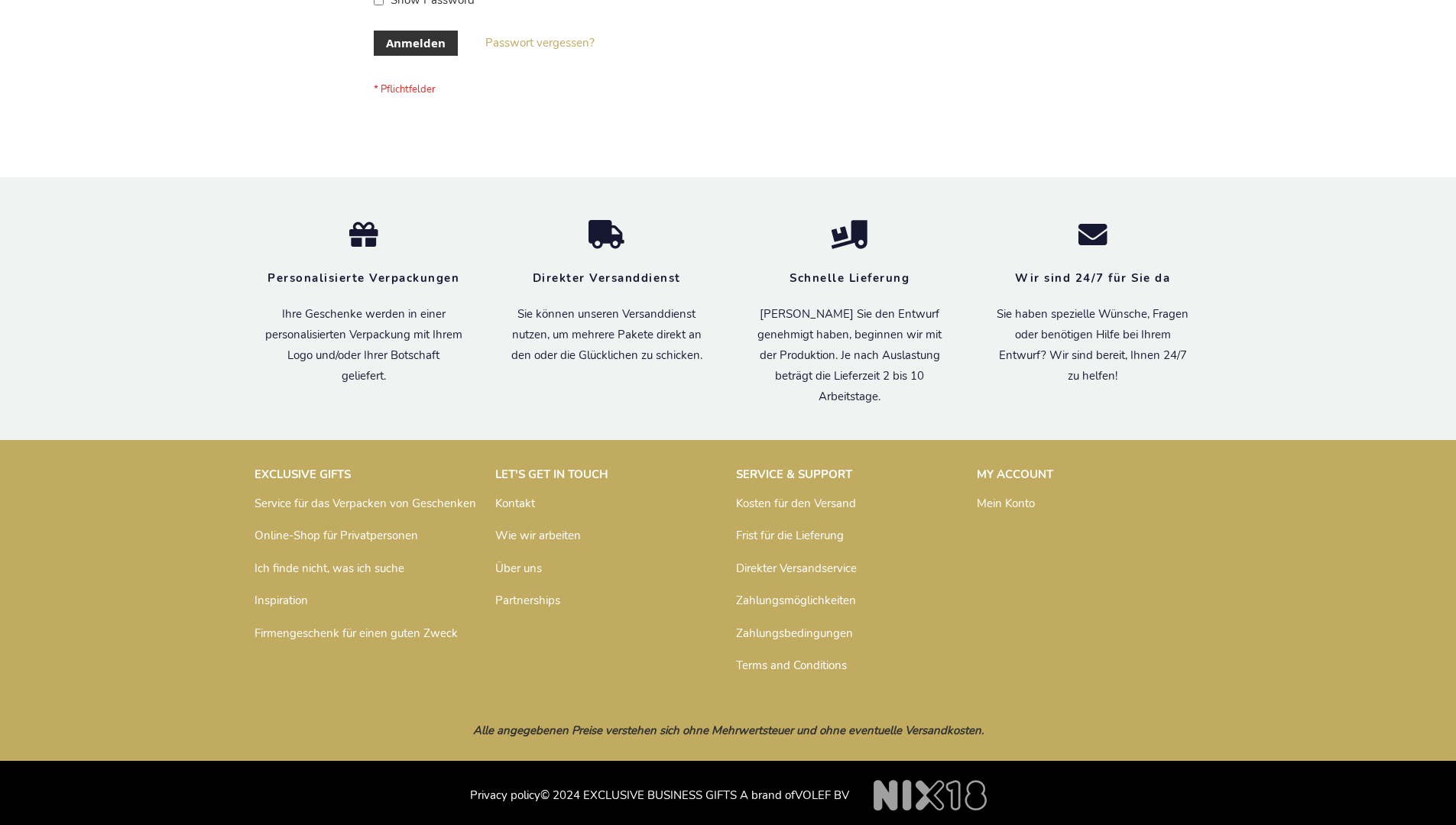
scroll to position [512, 0]
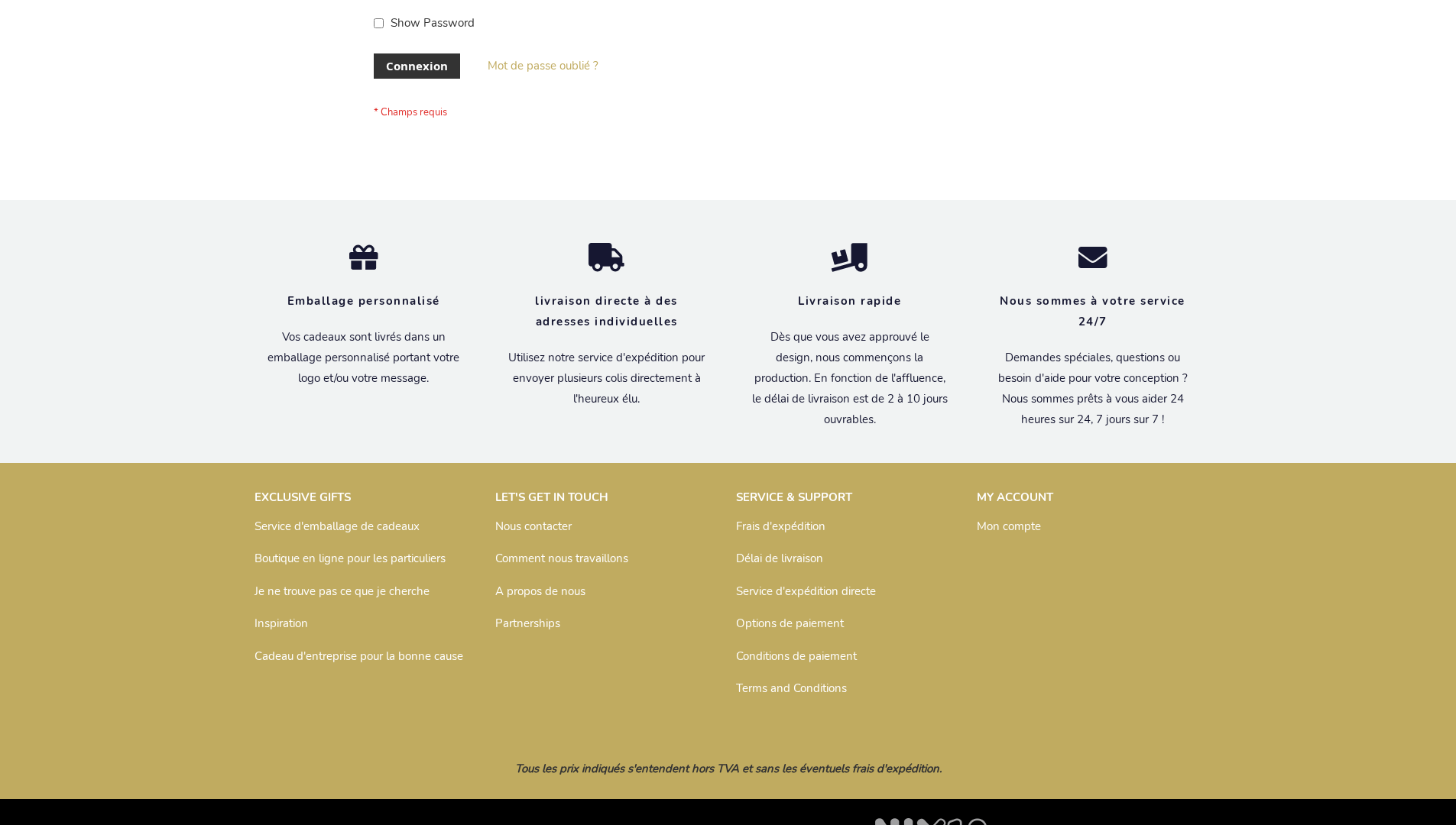
scroll to position [527, 0]
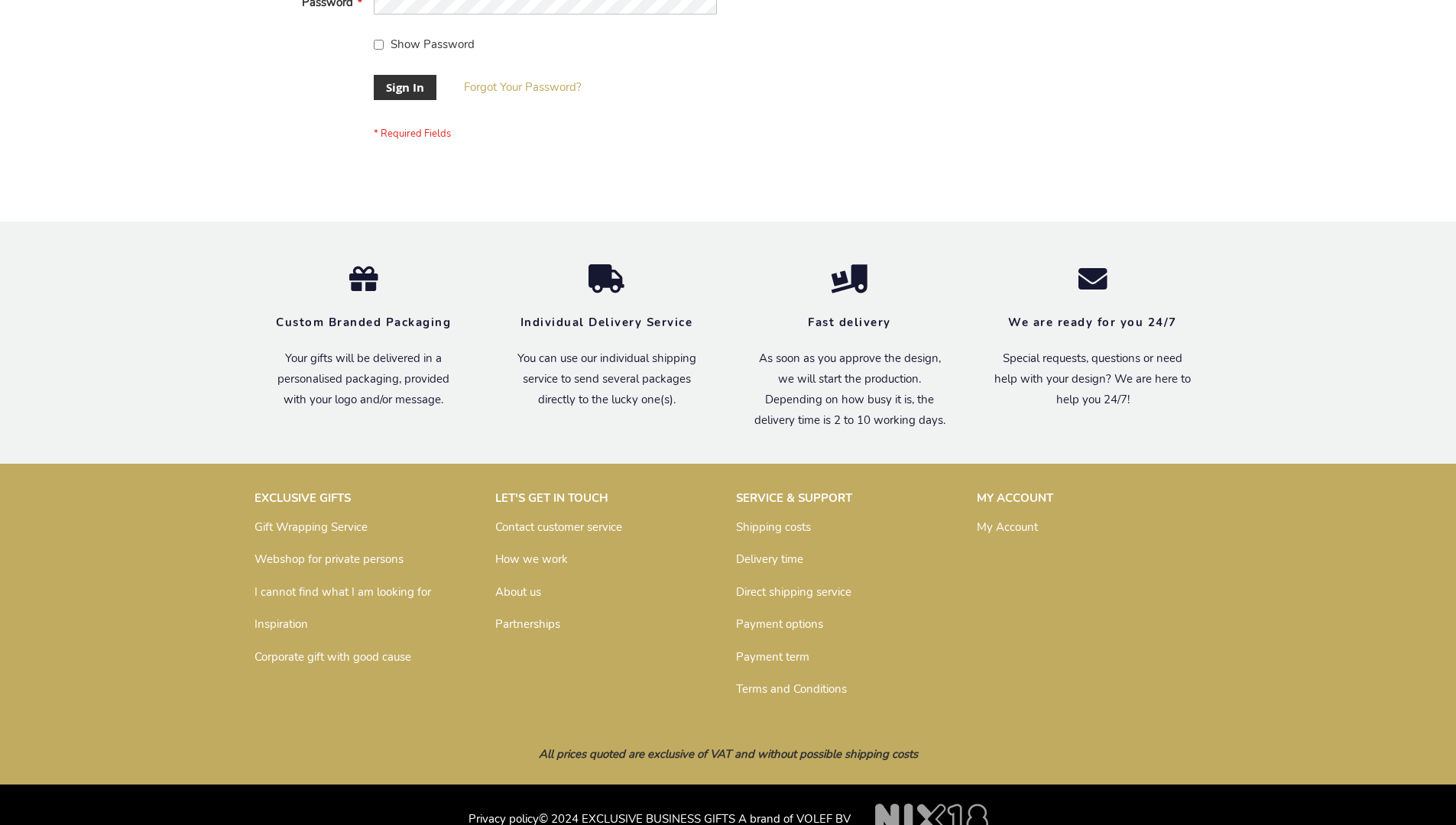
scroll to position [492, 0]
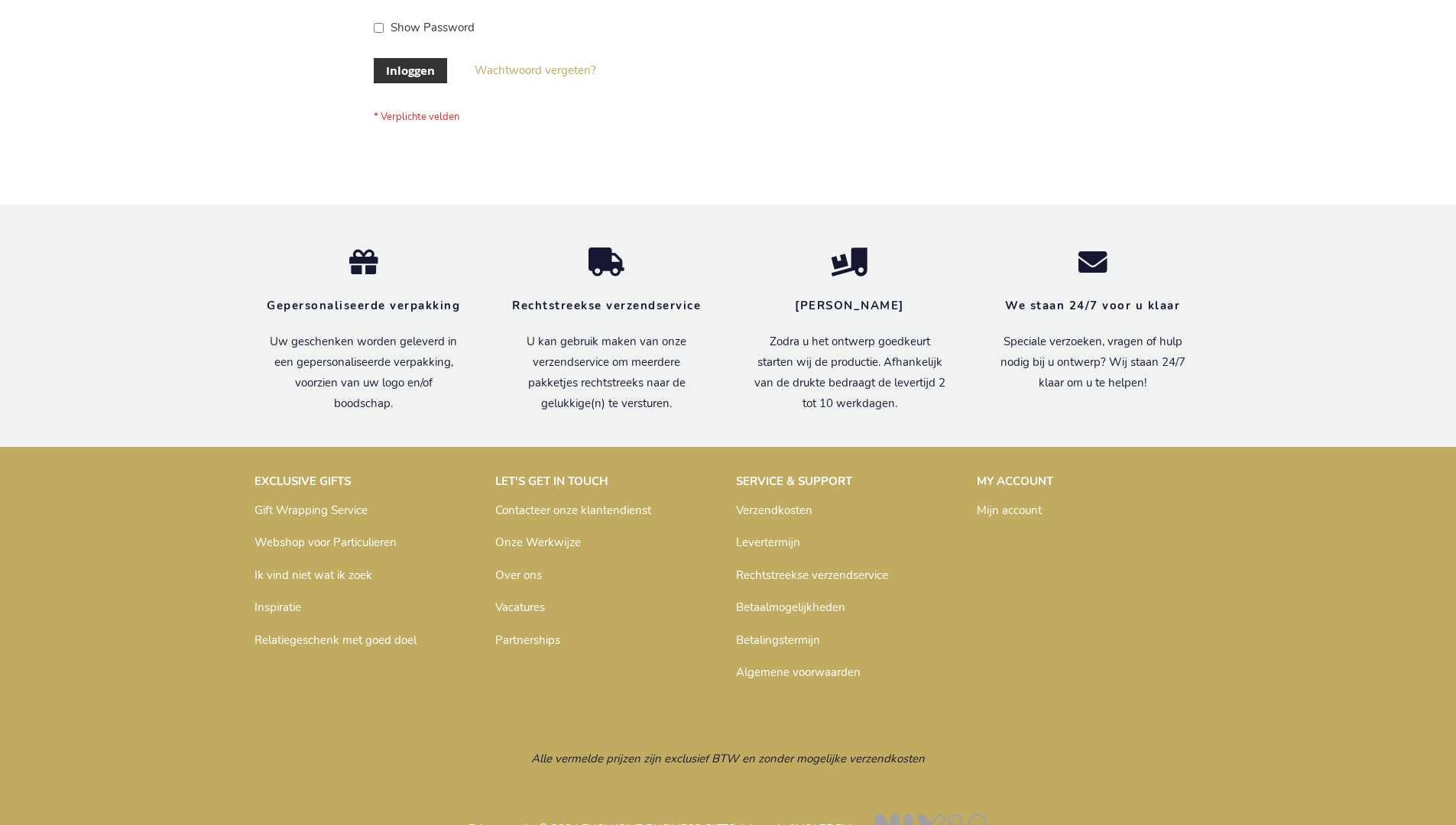
scroll to position [519, 0]
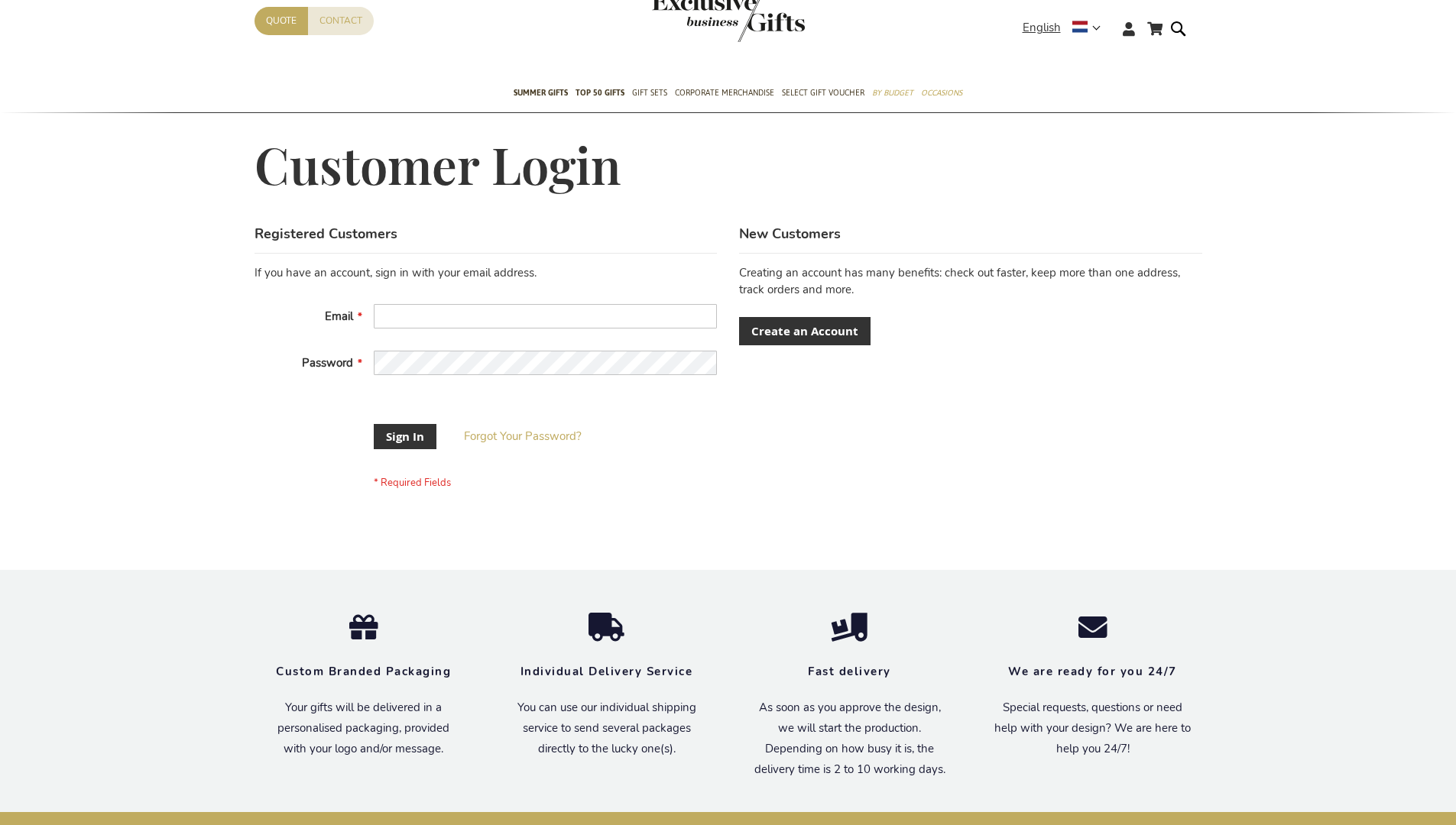
scroll to position [479, 0]
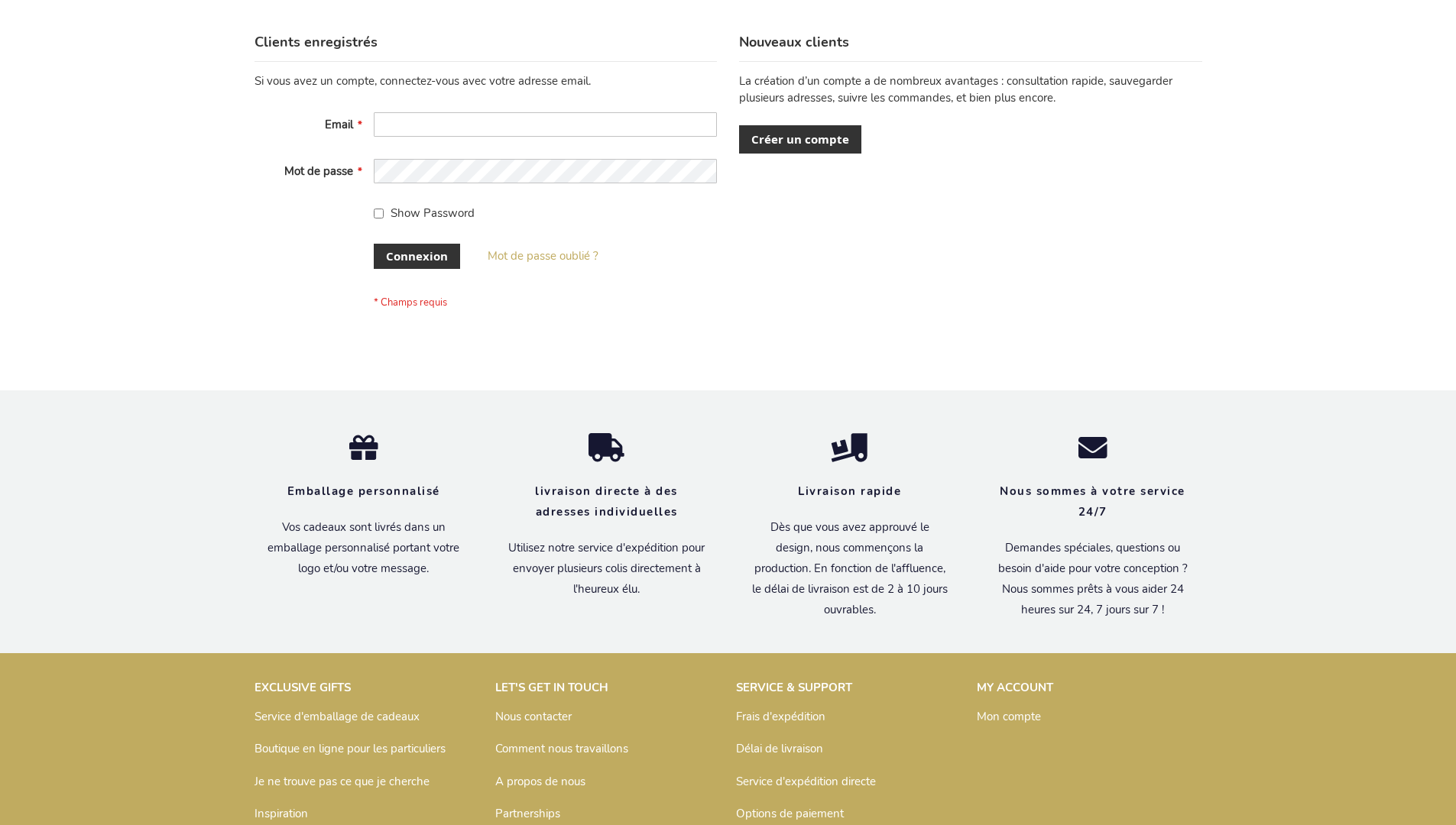
scroll to position [527, 0]
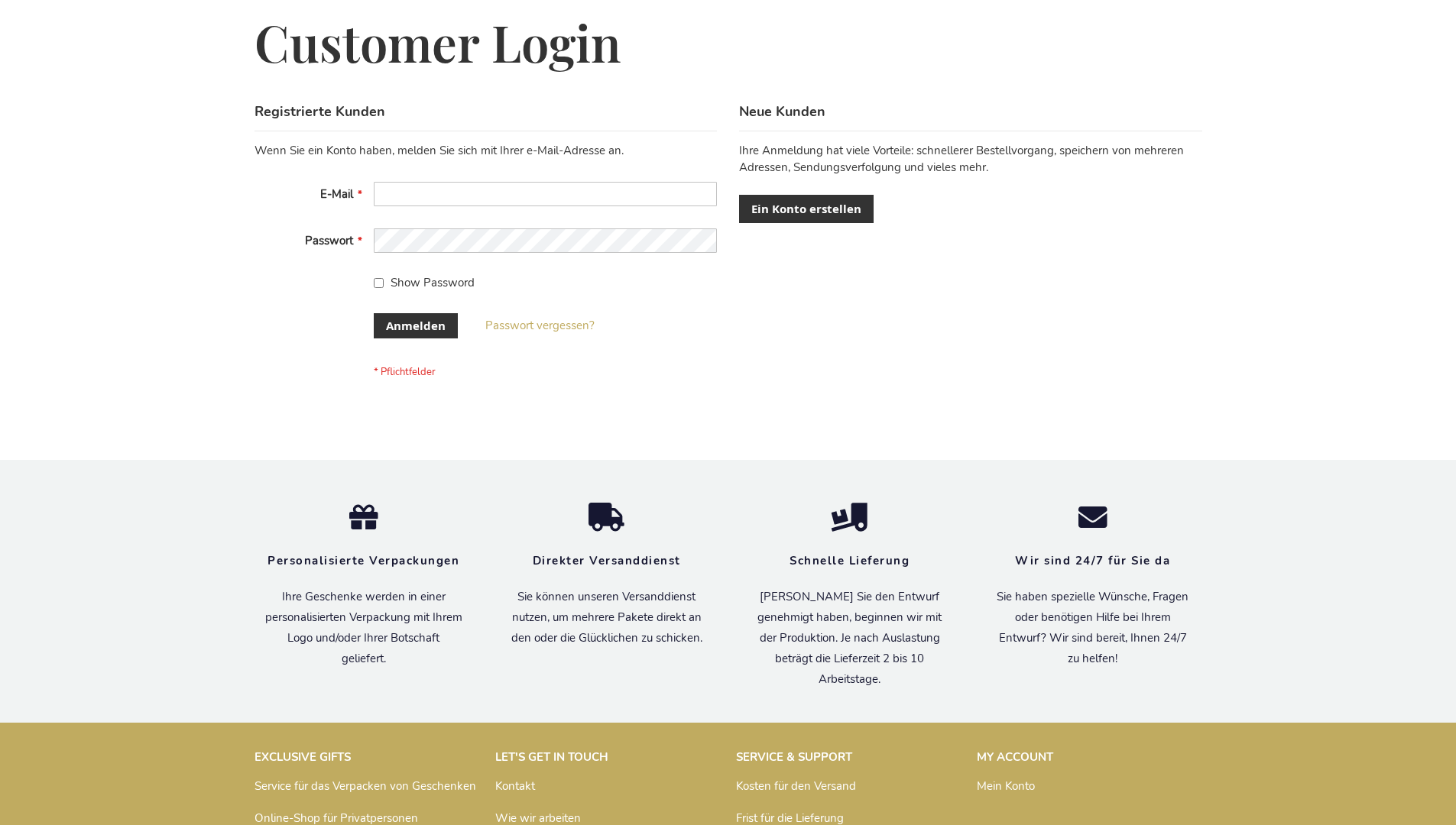
scroll to position [512, 0]
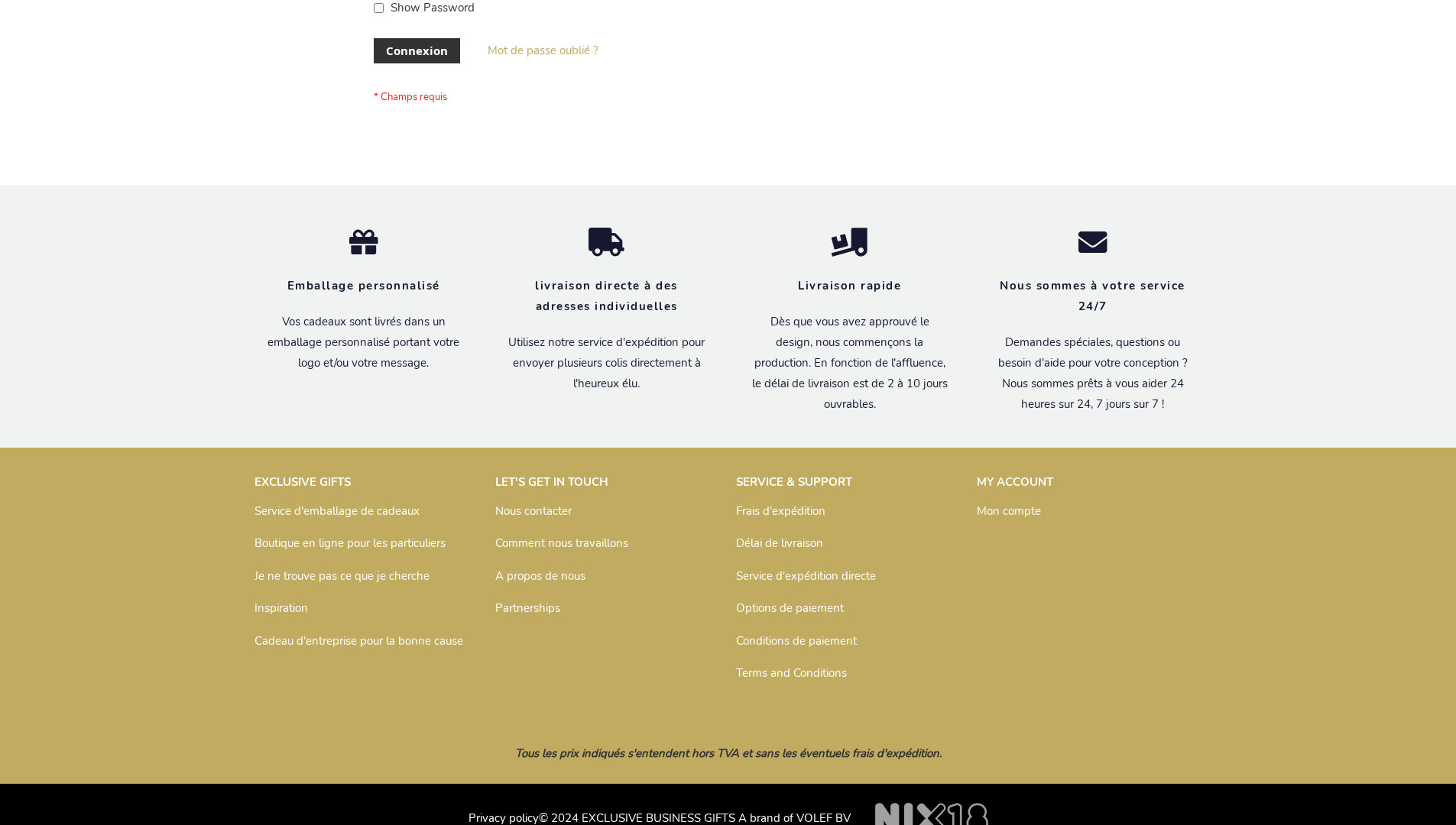
scroll to position [527, 0]
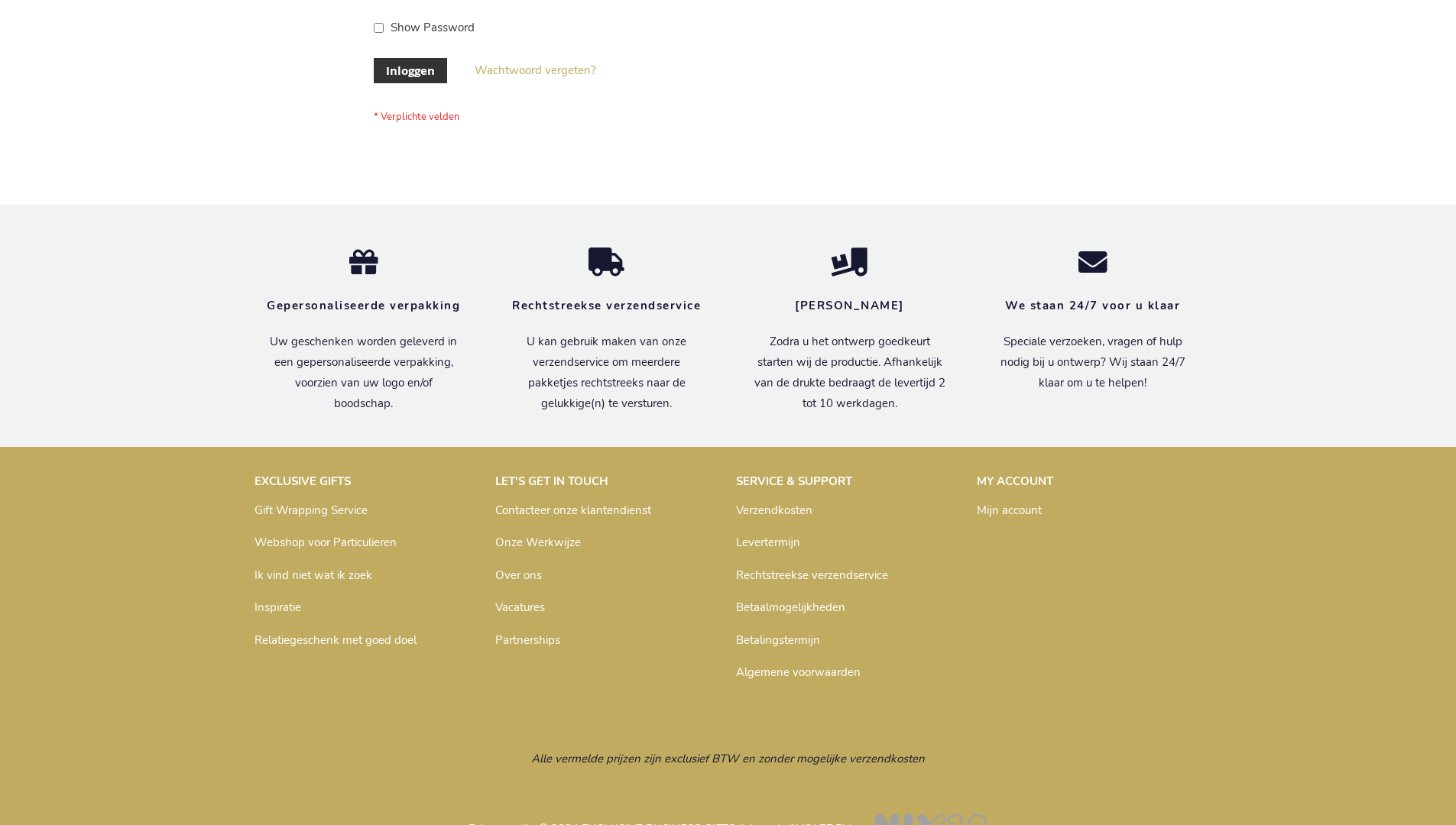
scroll to position [519, 0]
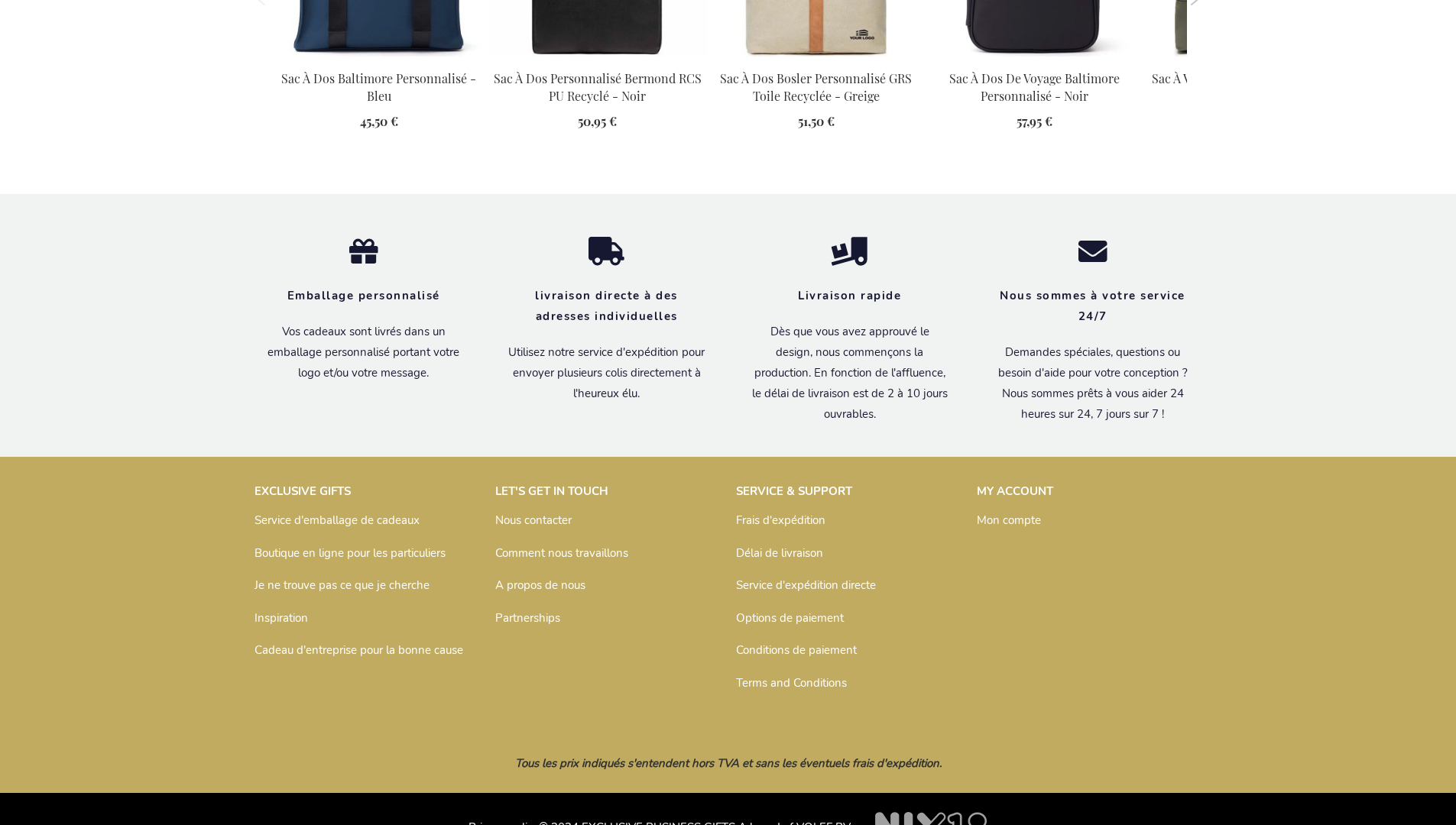
scroll to position [2110, 0]
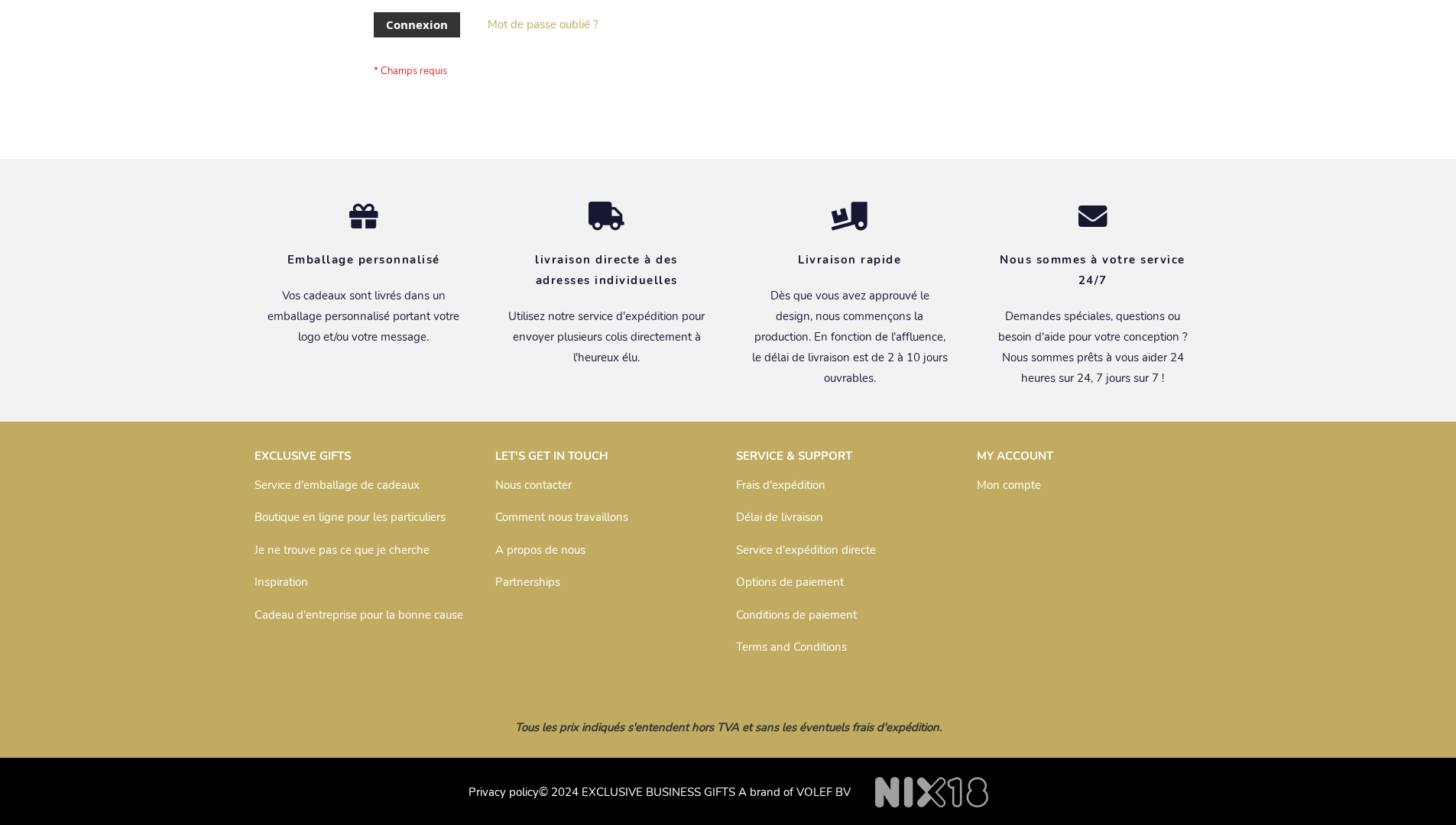
scroll to position [527, 0]
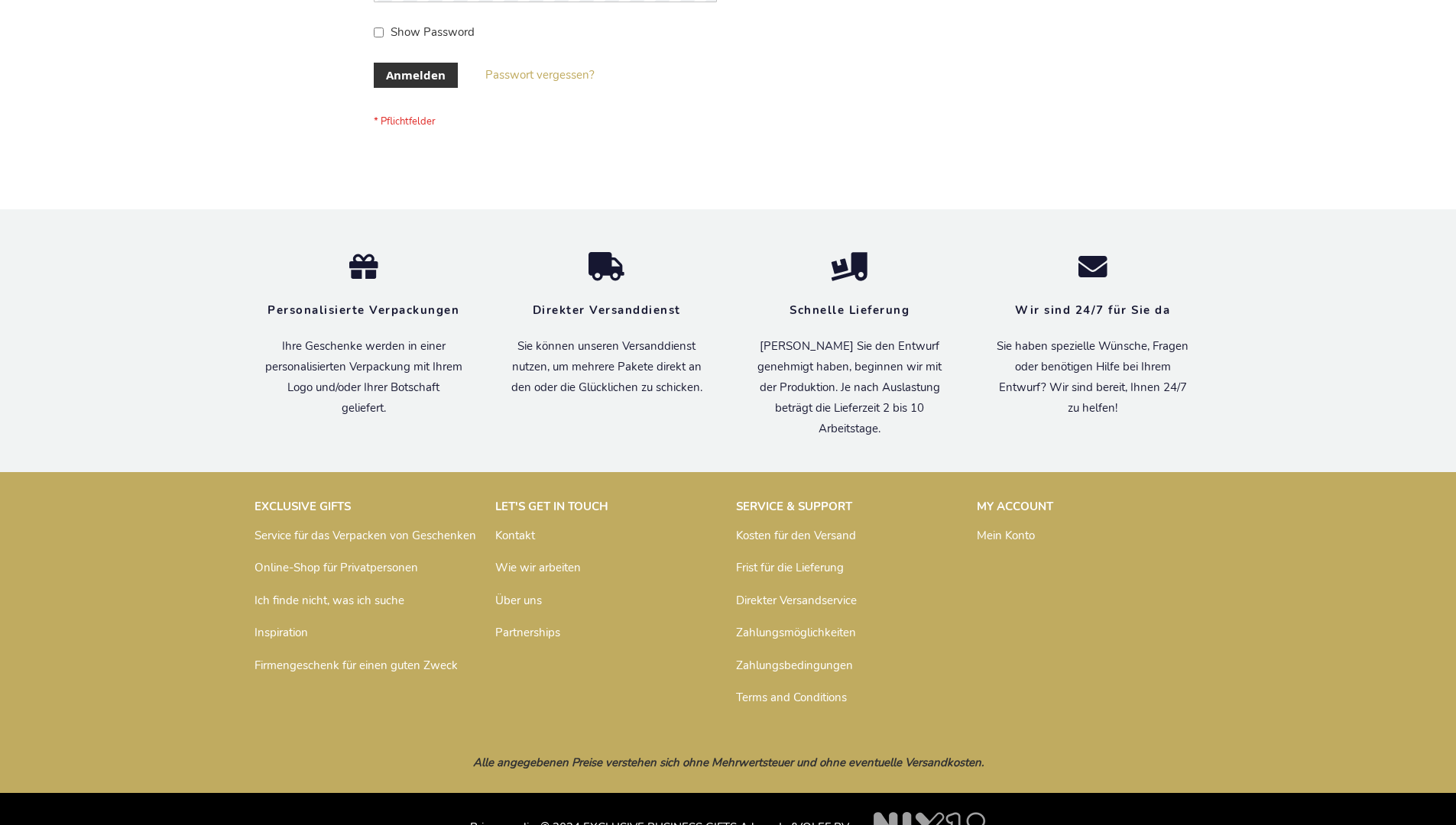
scroll to position [512, 0]
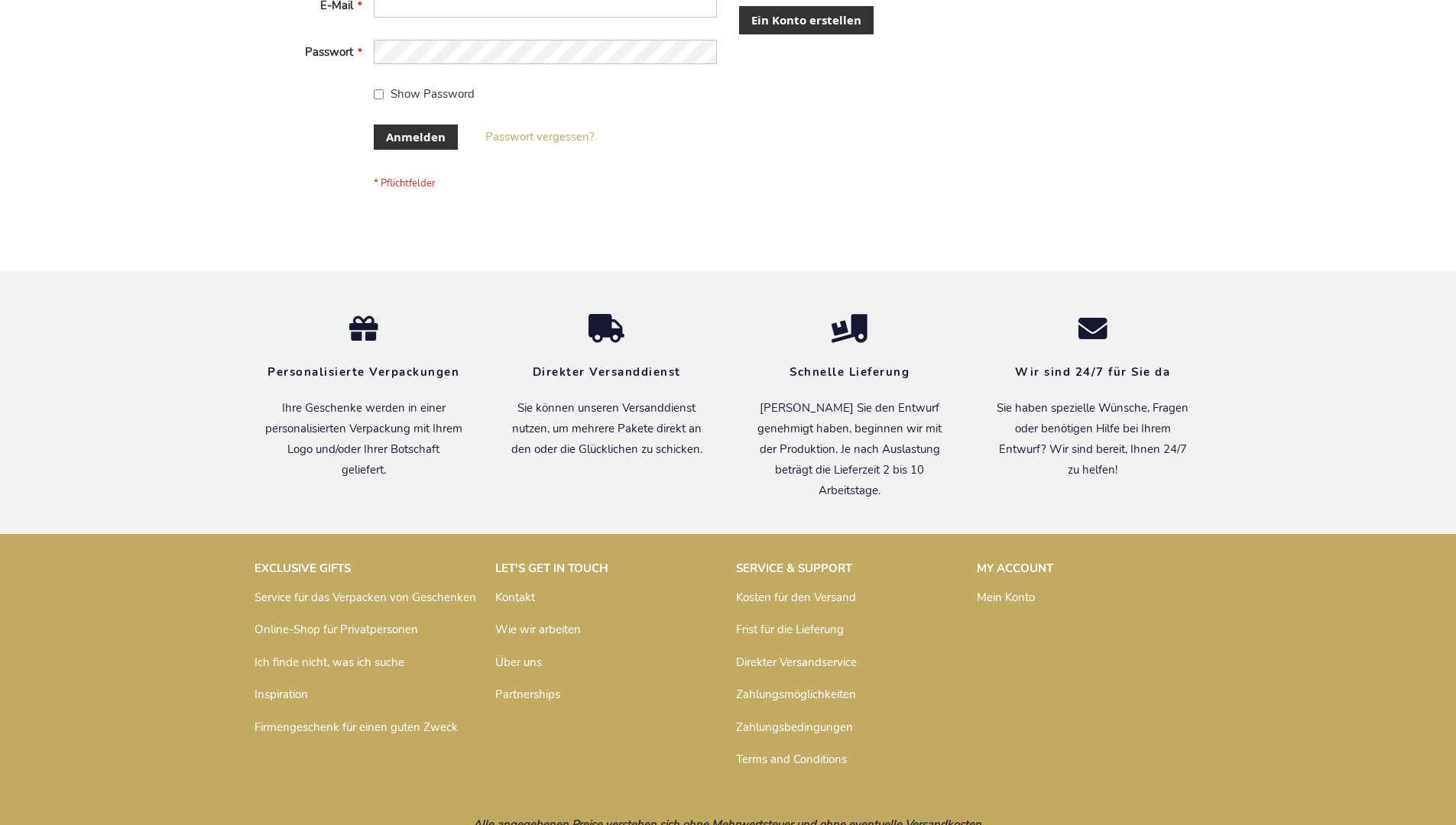
scroll to position [512, 0]
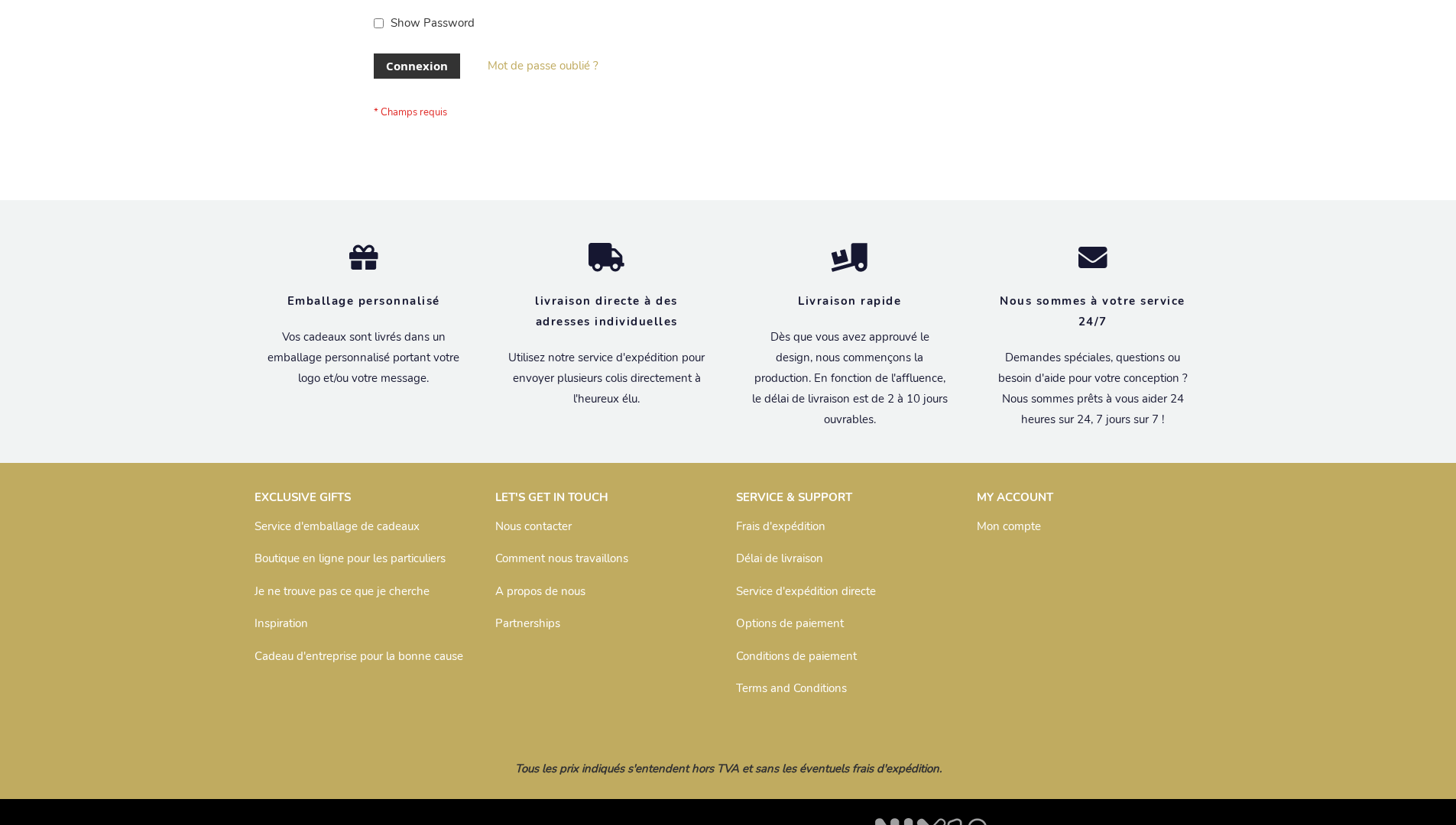
scroll to position [527, 0]
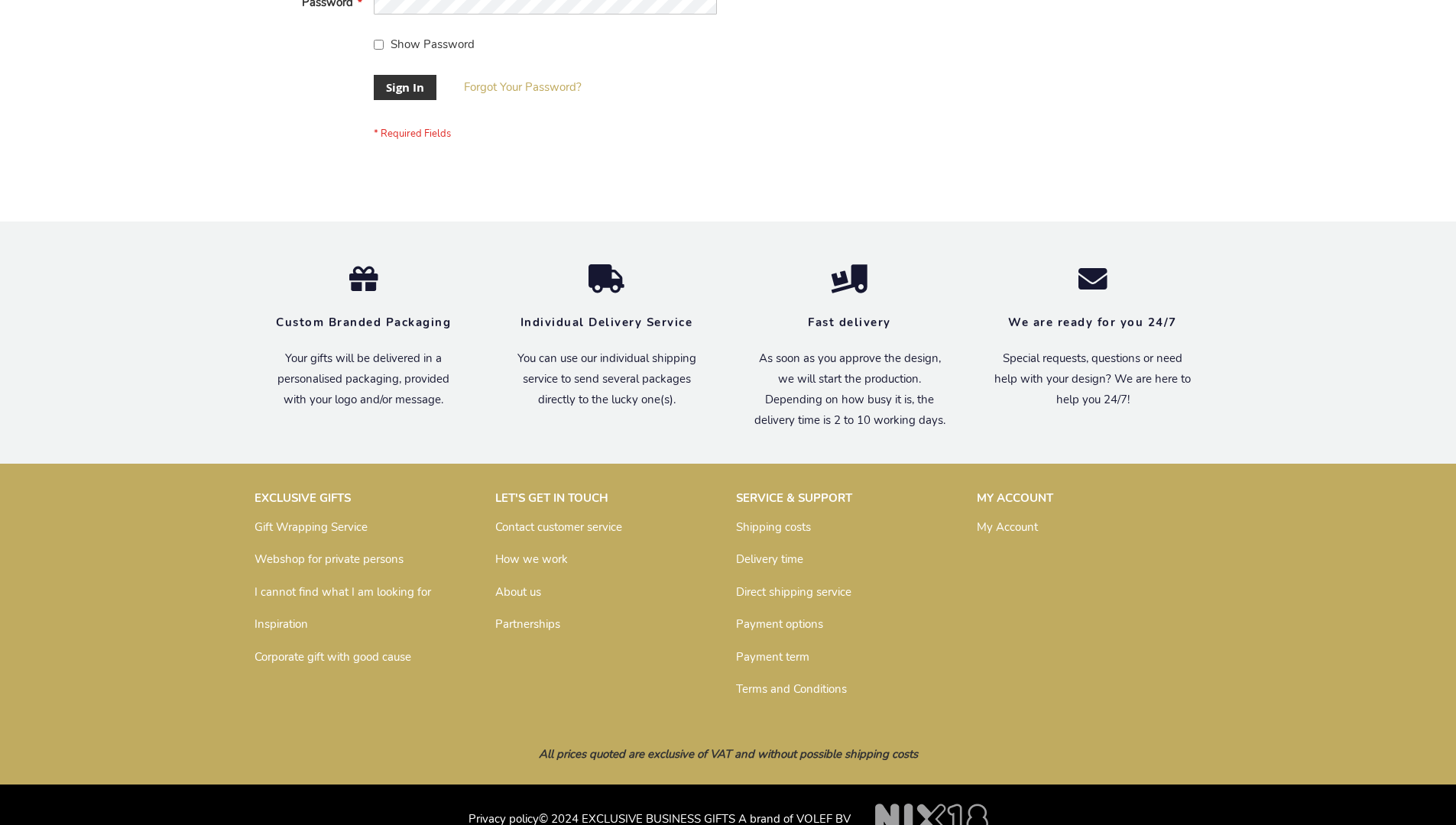
scroll to position [492, 0]
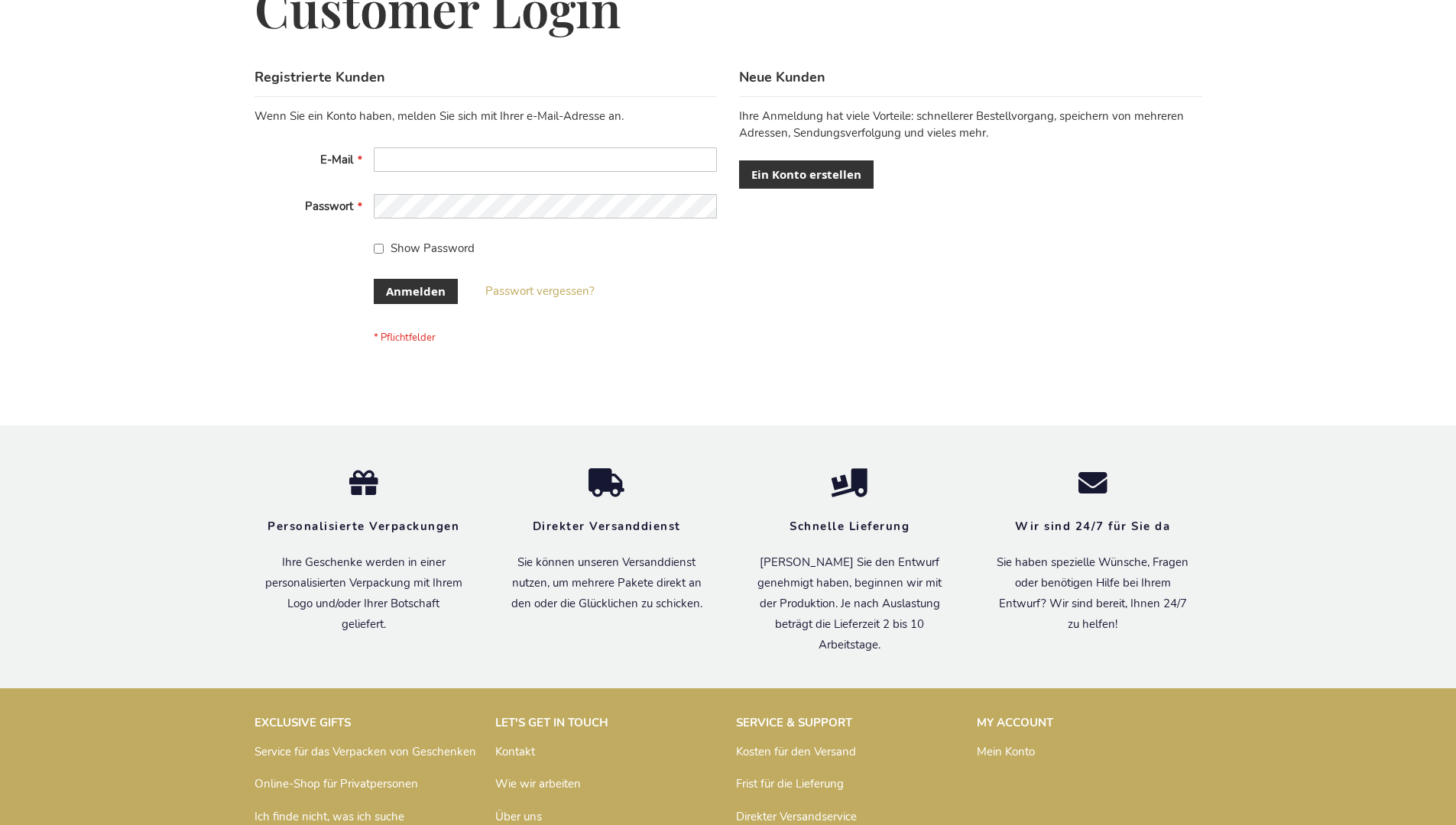
scroll to position [512, 0]
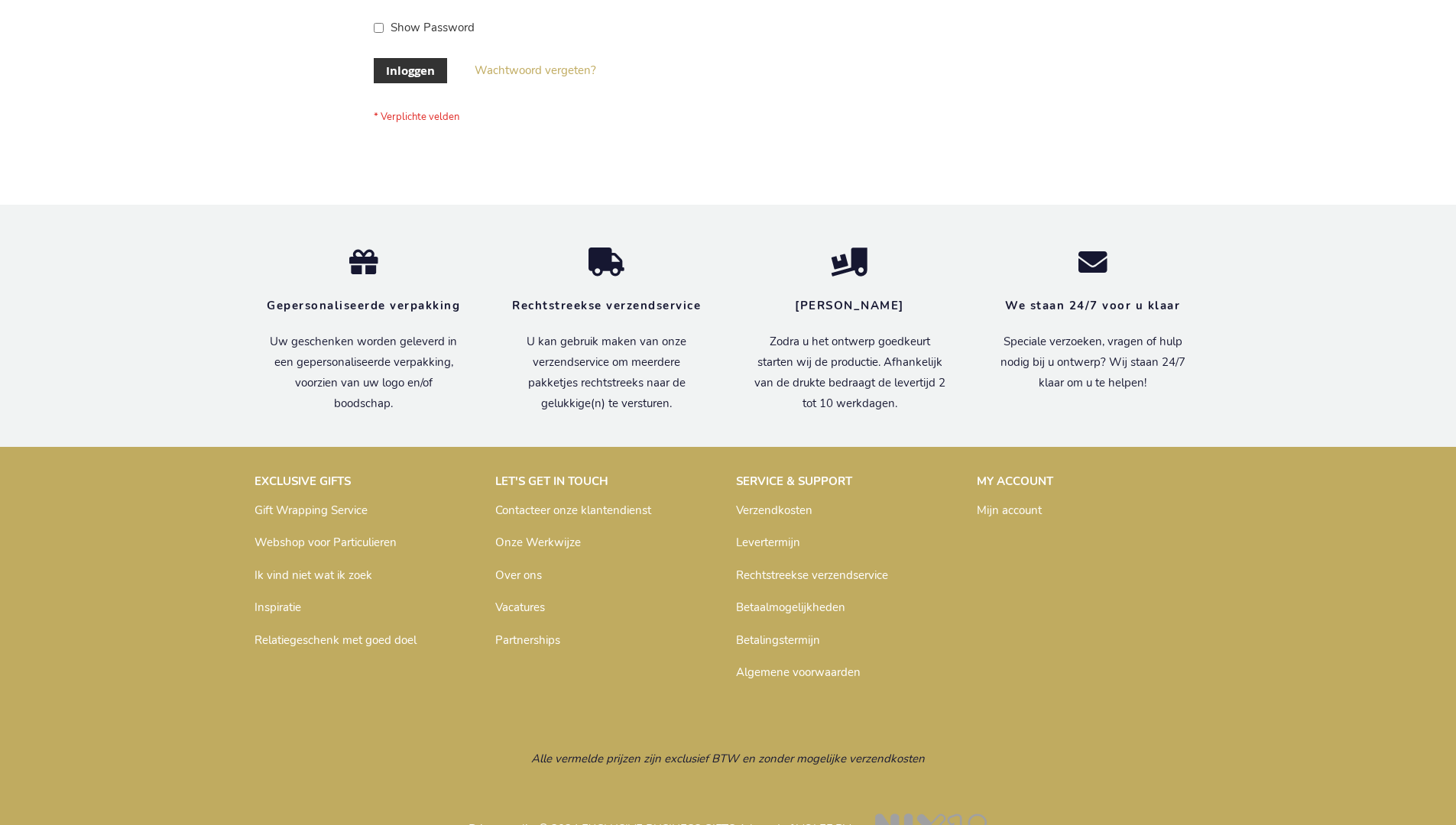
scroll to position [519, 0]
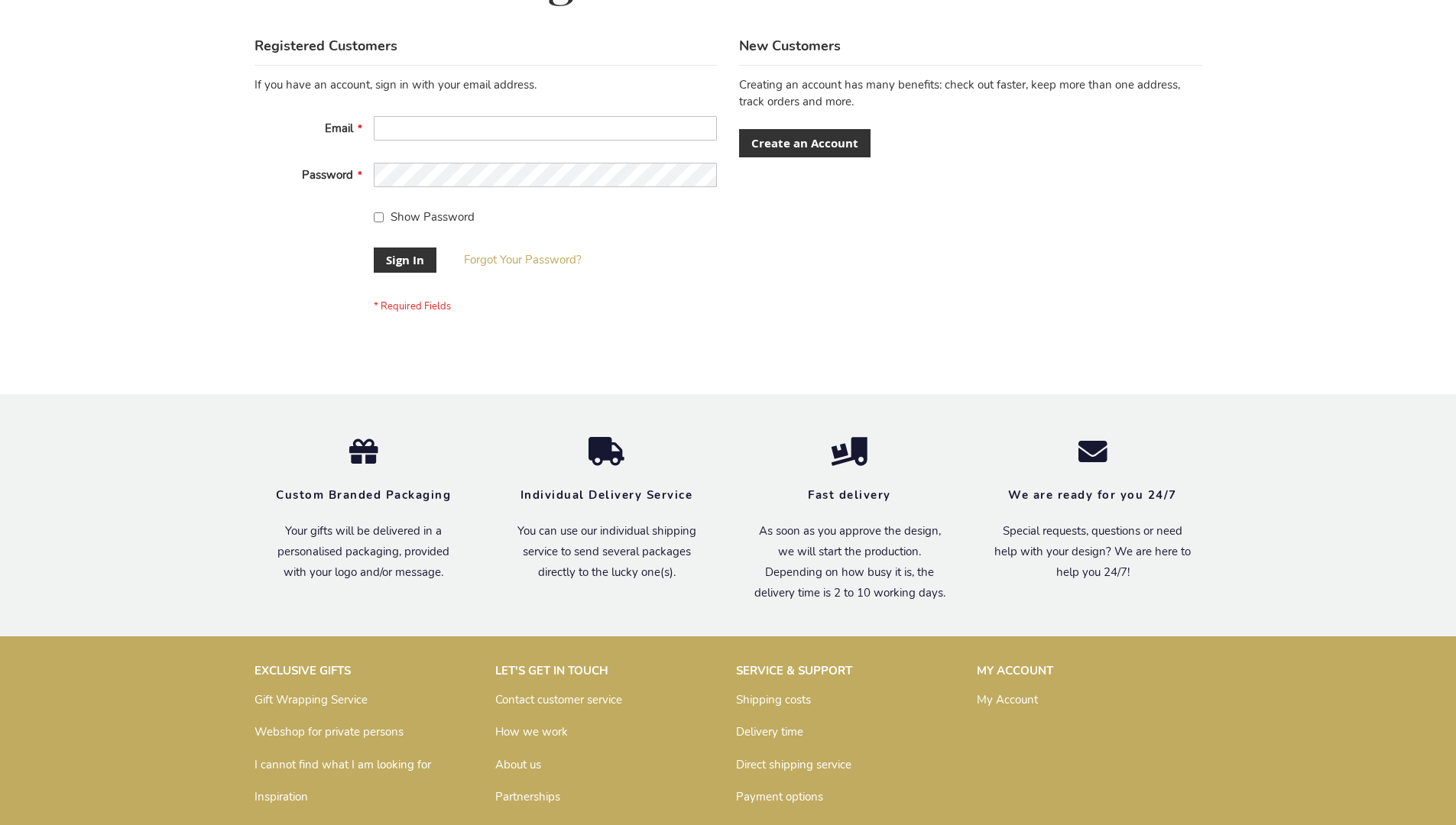
scroll to position [492, 0]
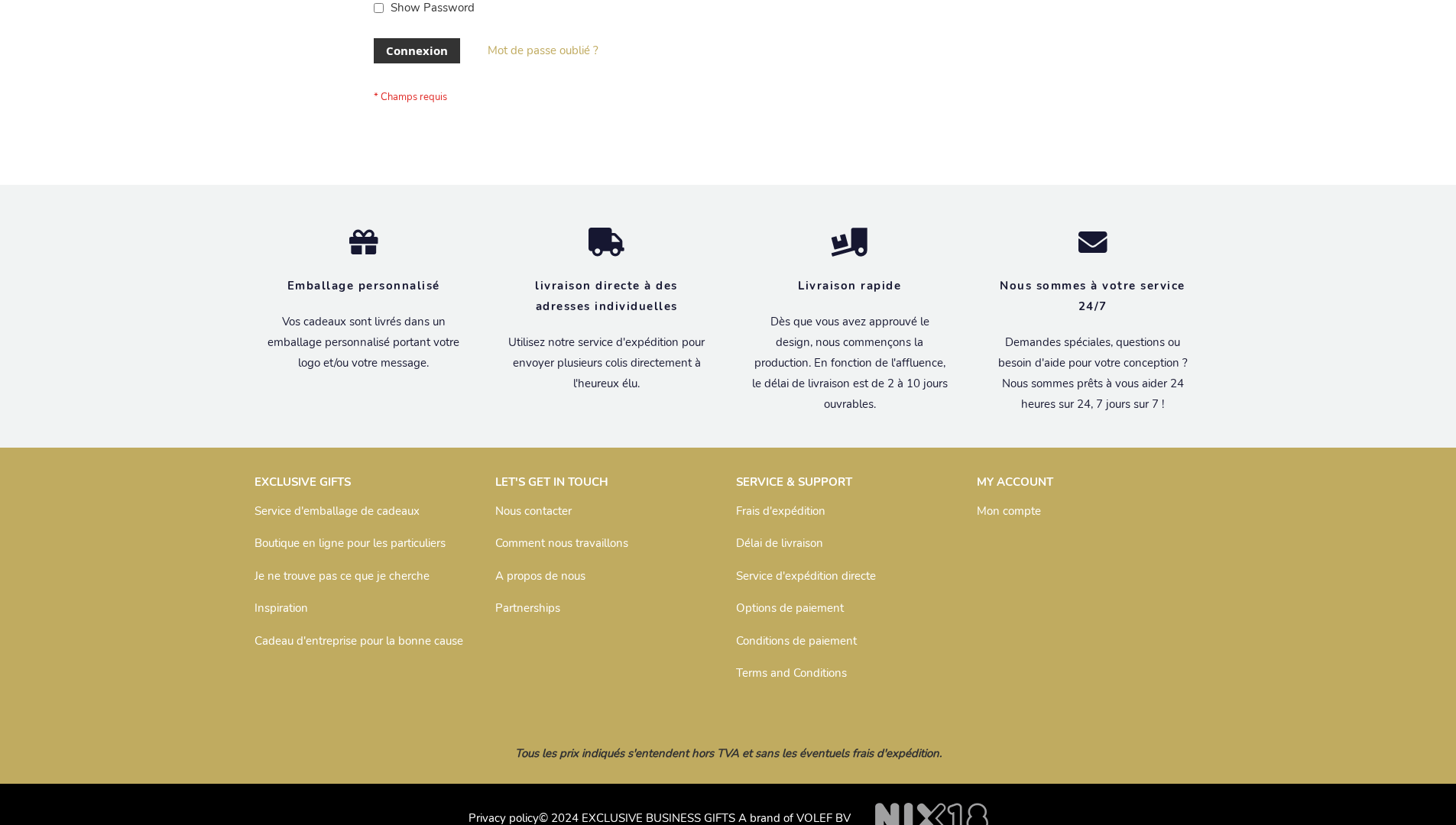
scroll to position [527, 0]
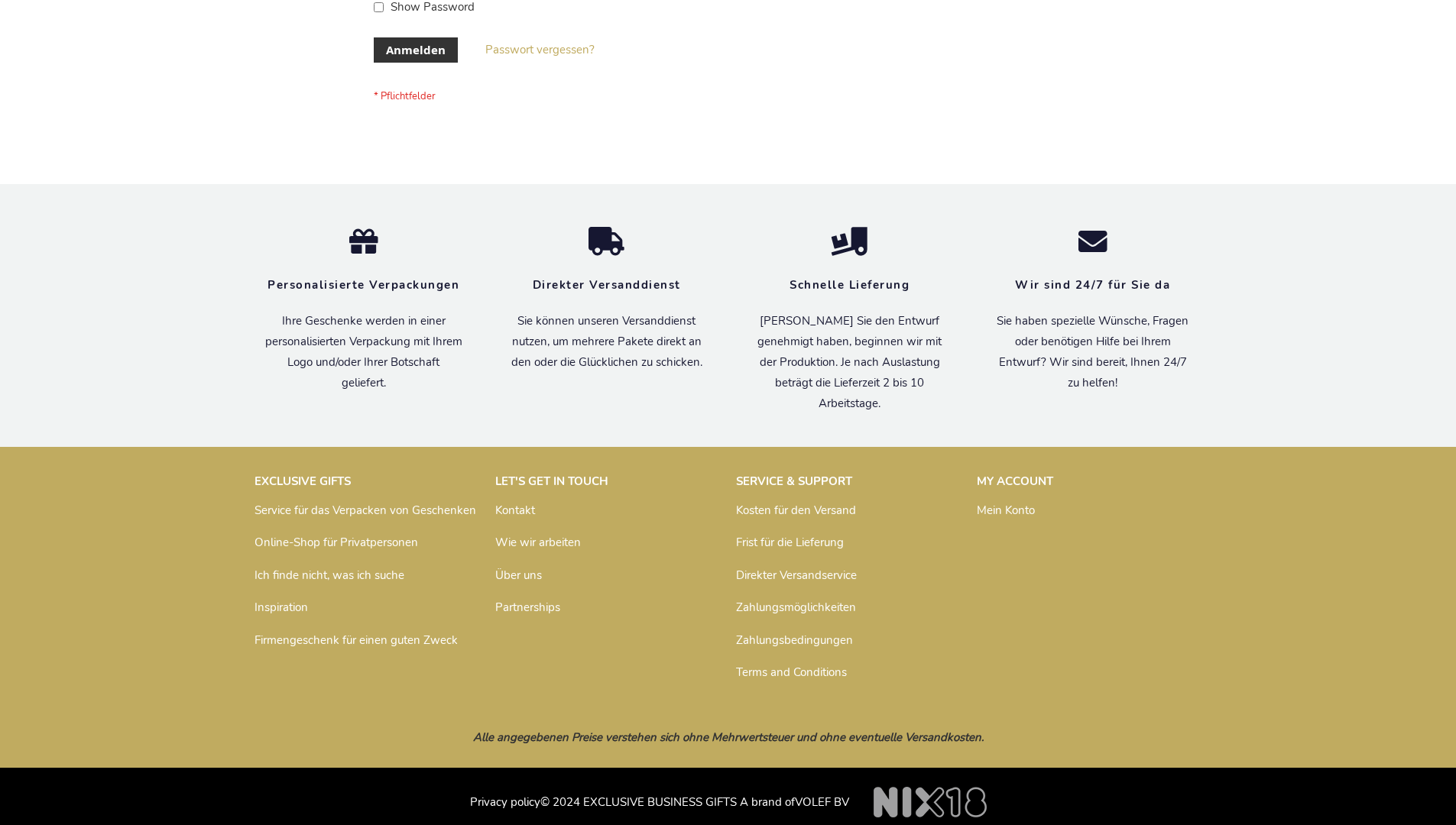
scroll to position [512, 0]
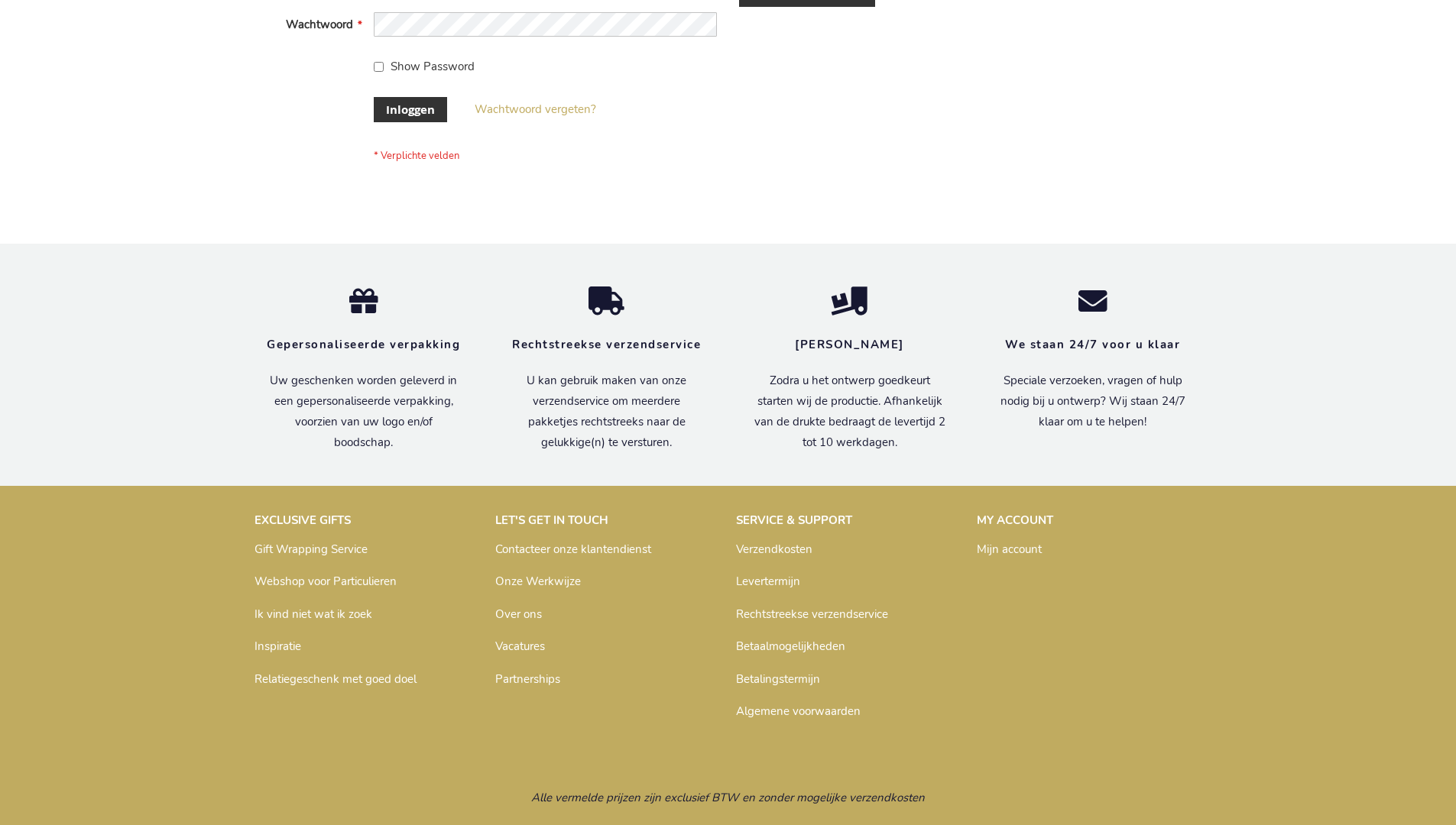
scroll to position [519, 0]
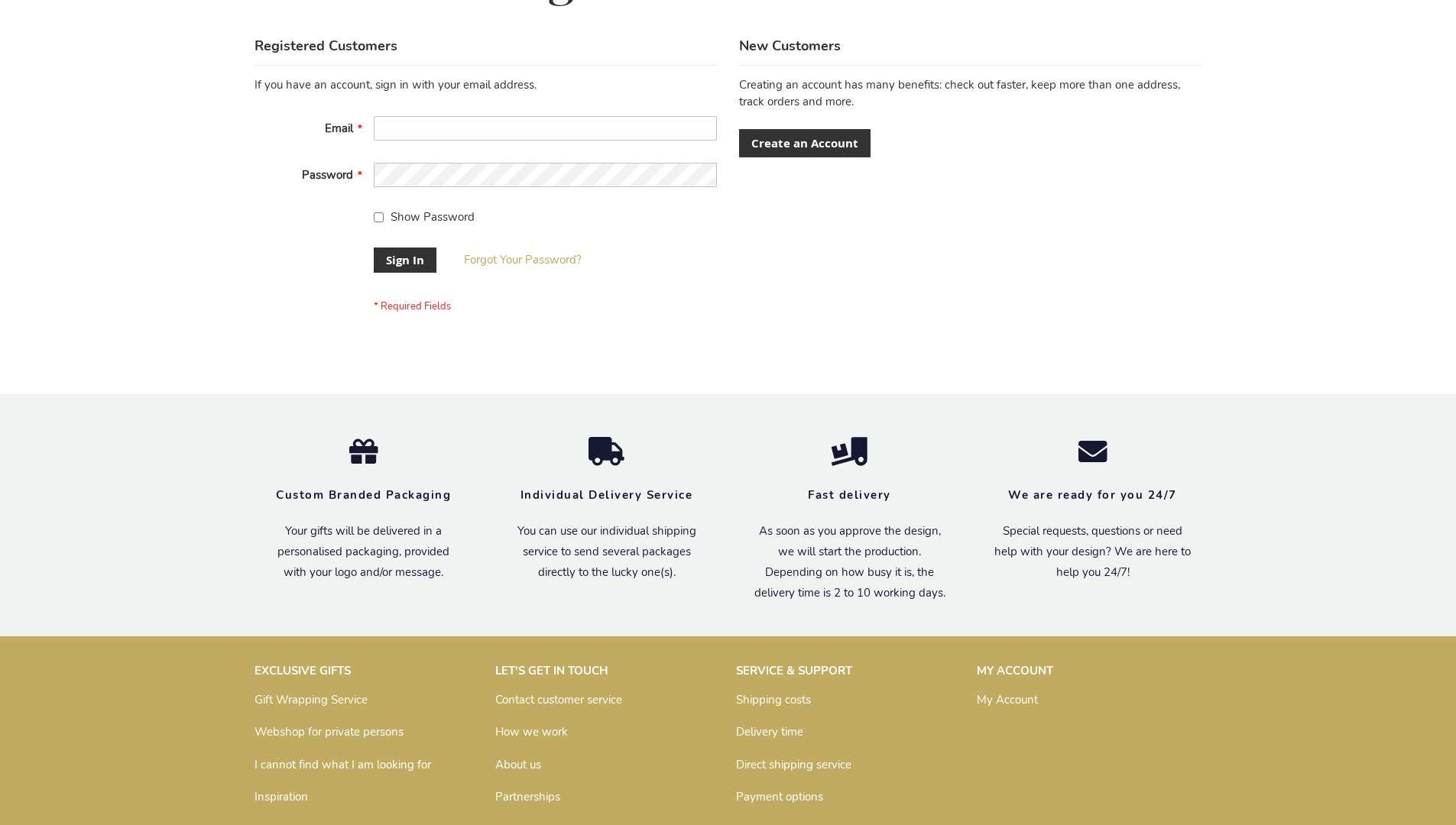
scroll to position [492, 0]
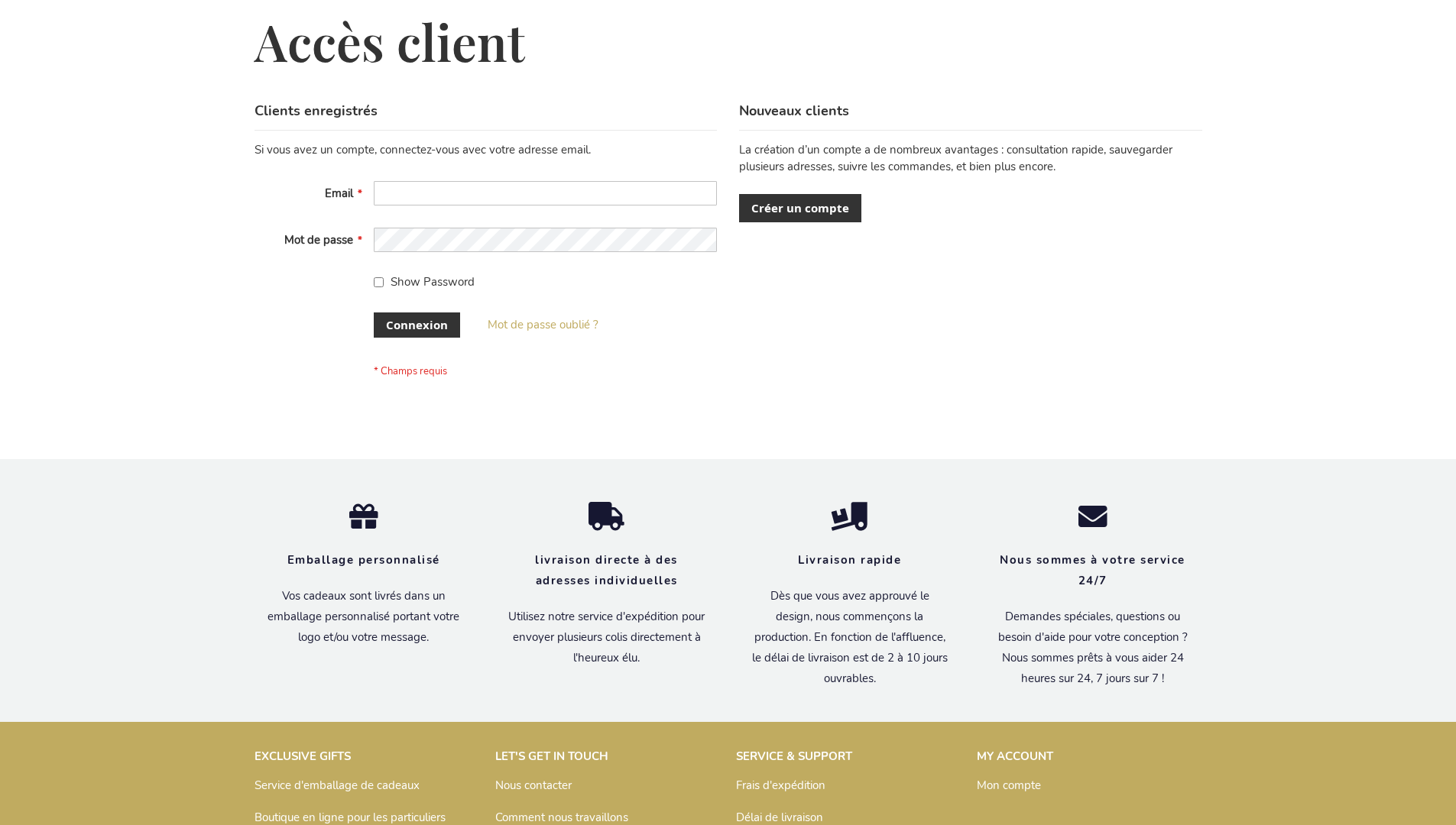
scroll to position [527, 0]
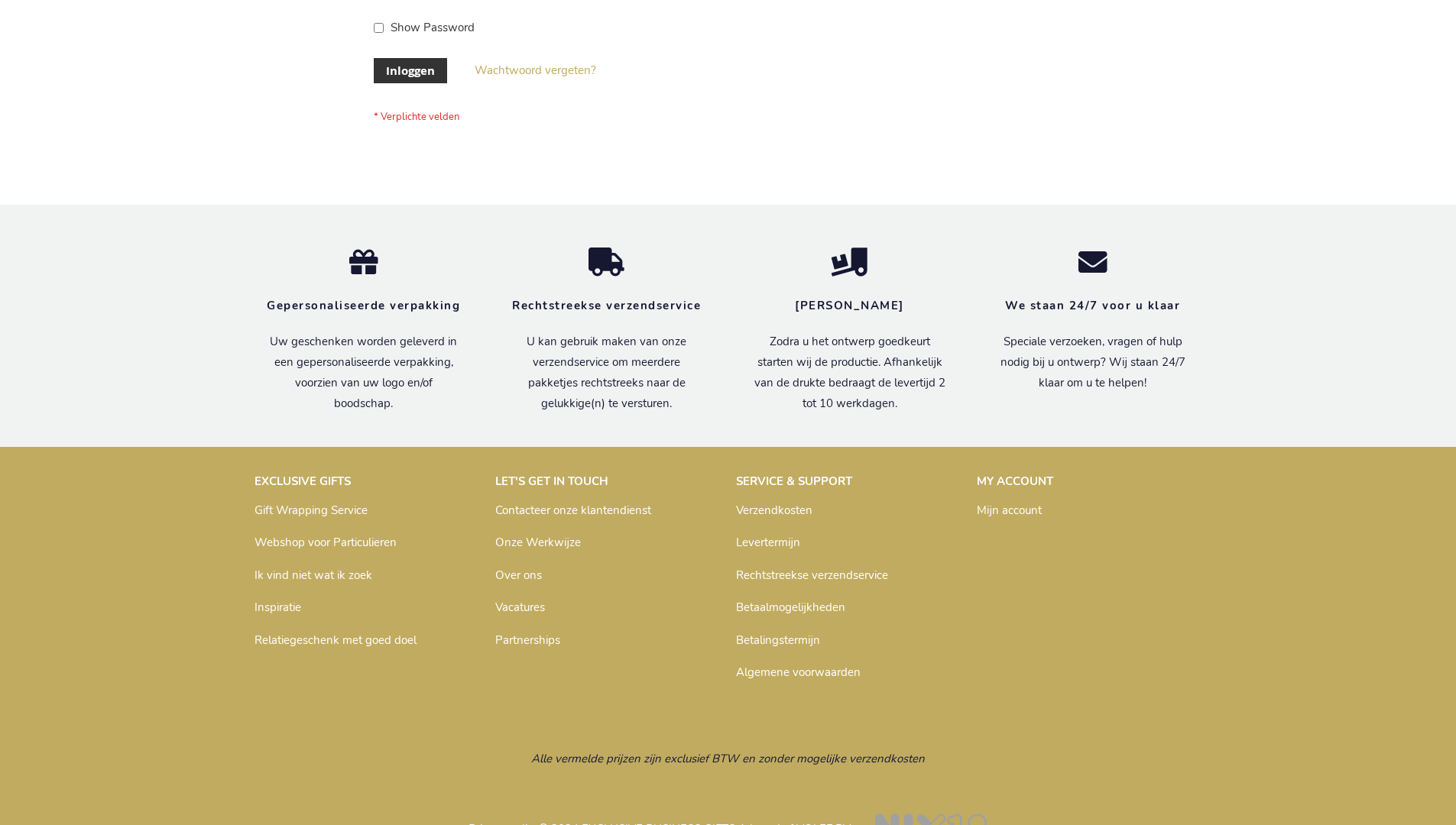
scroll to position [519, 0]
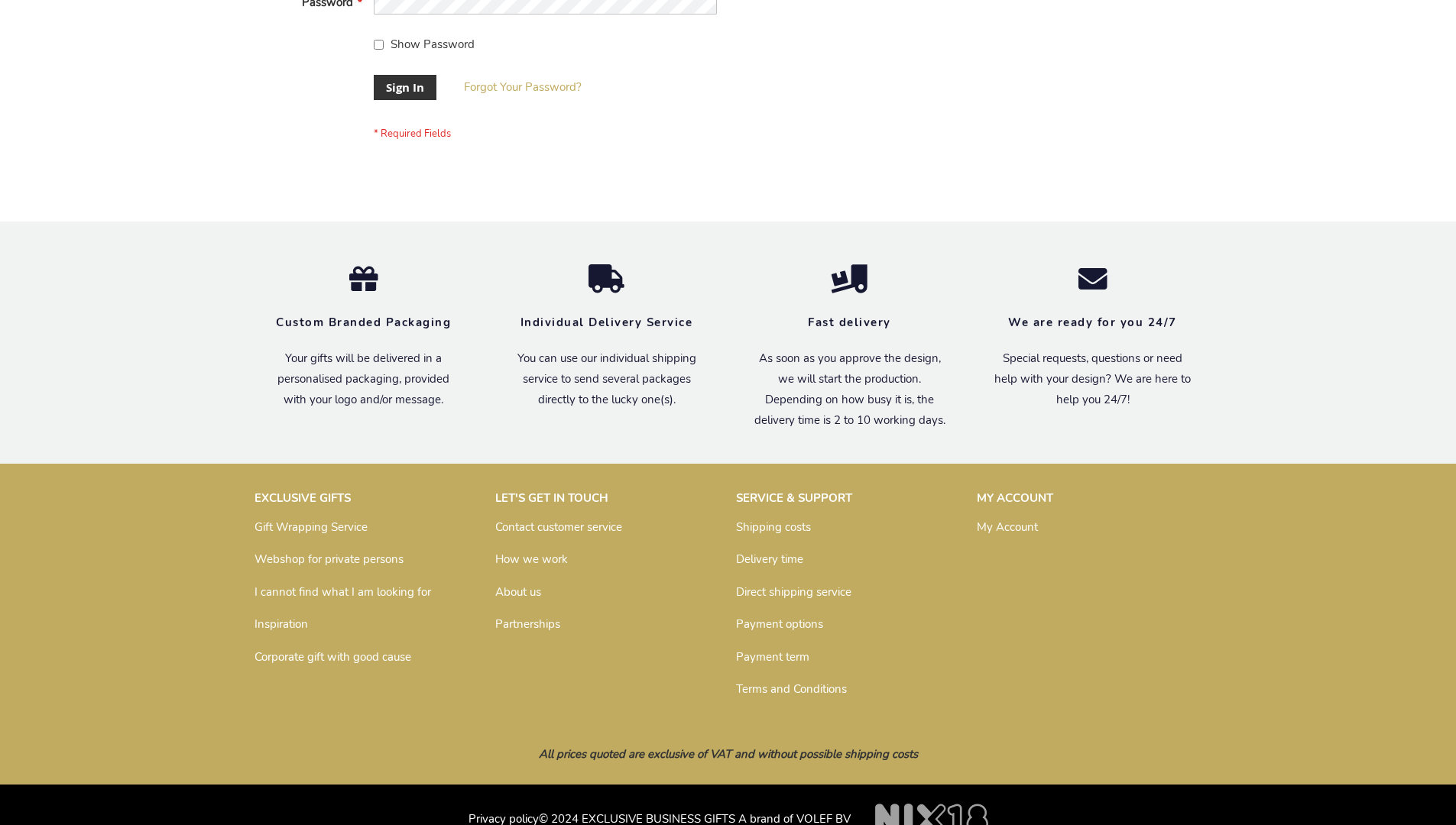
scroll to position [492, 0]
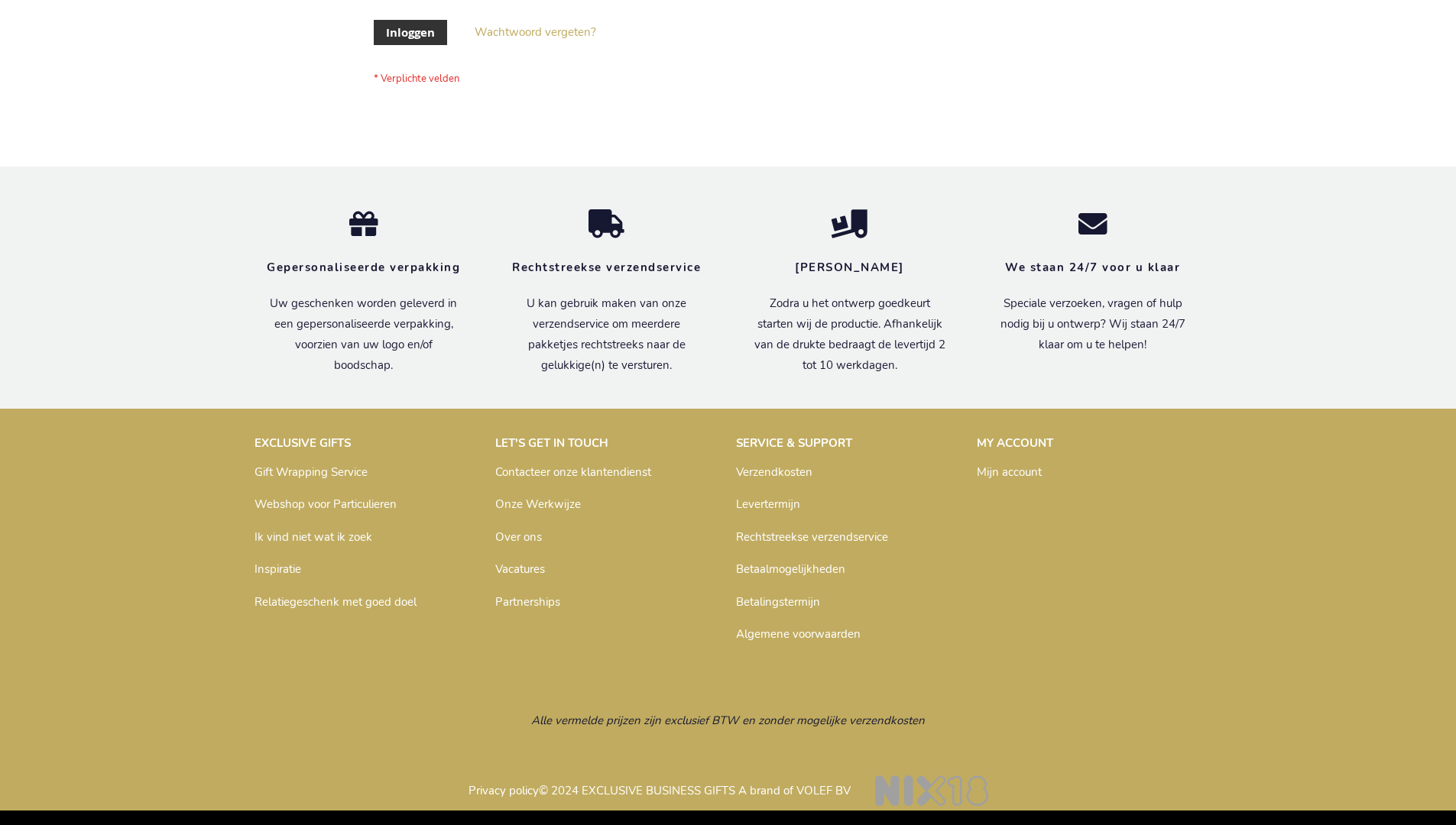
scroll to position [519, 0]
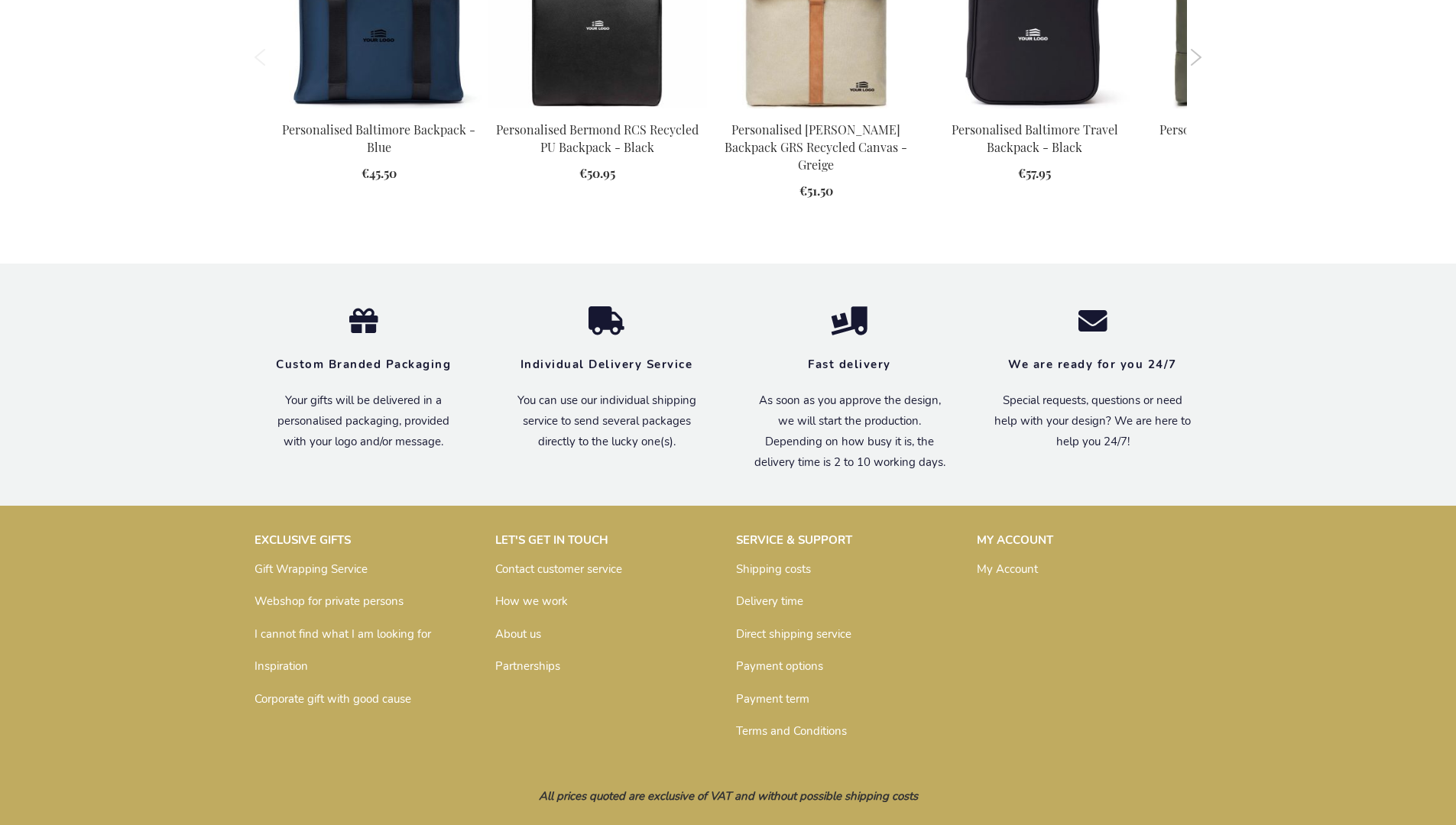
scroll to position [2057, 0]
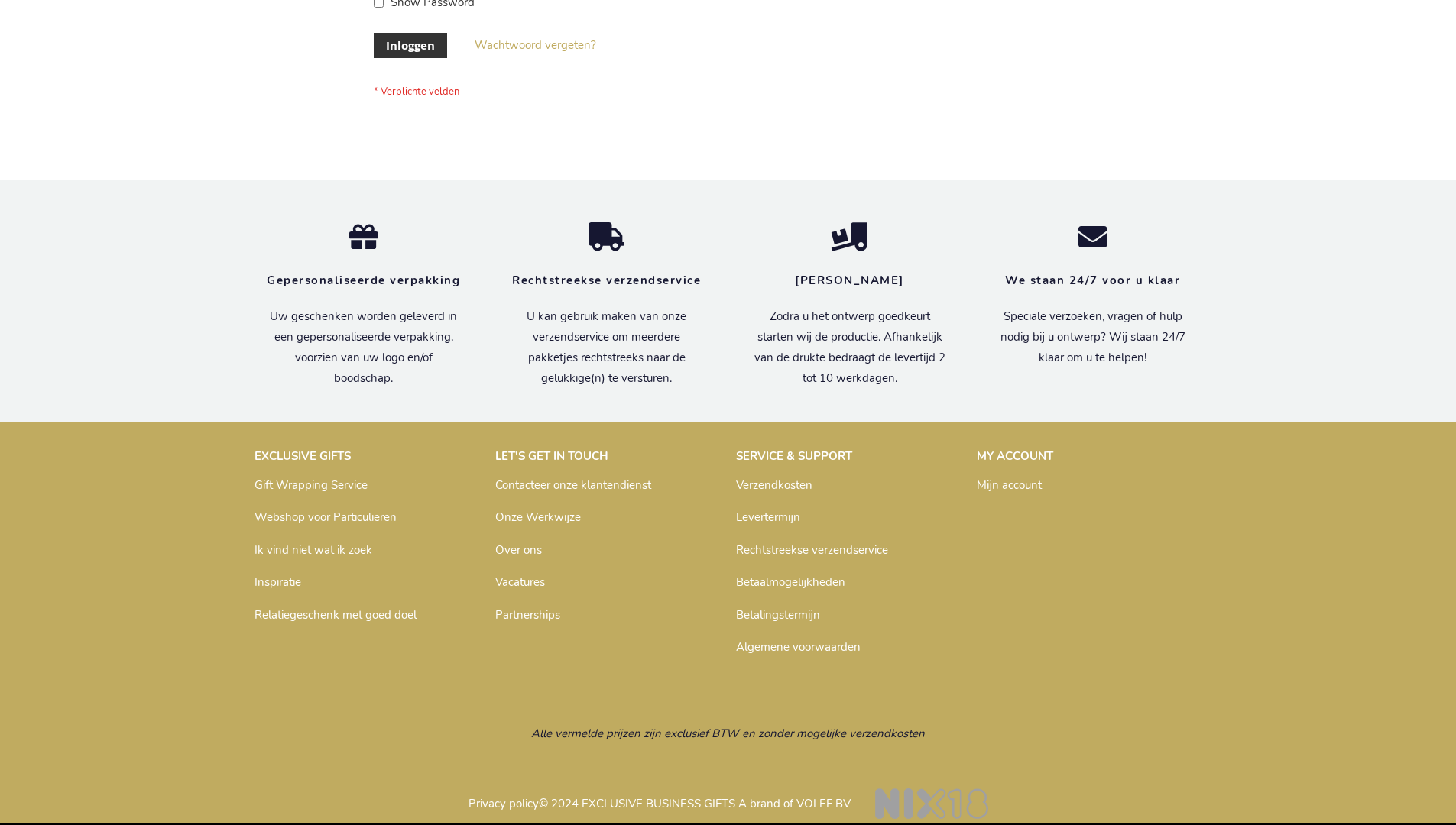
scroll to position [519, 0]
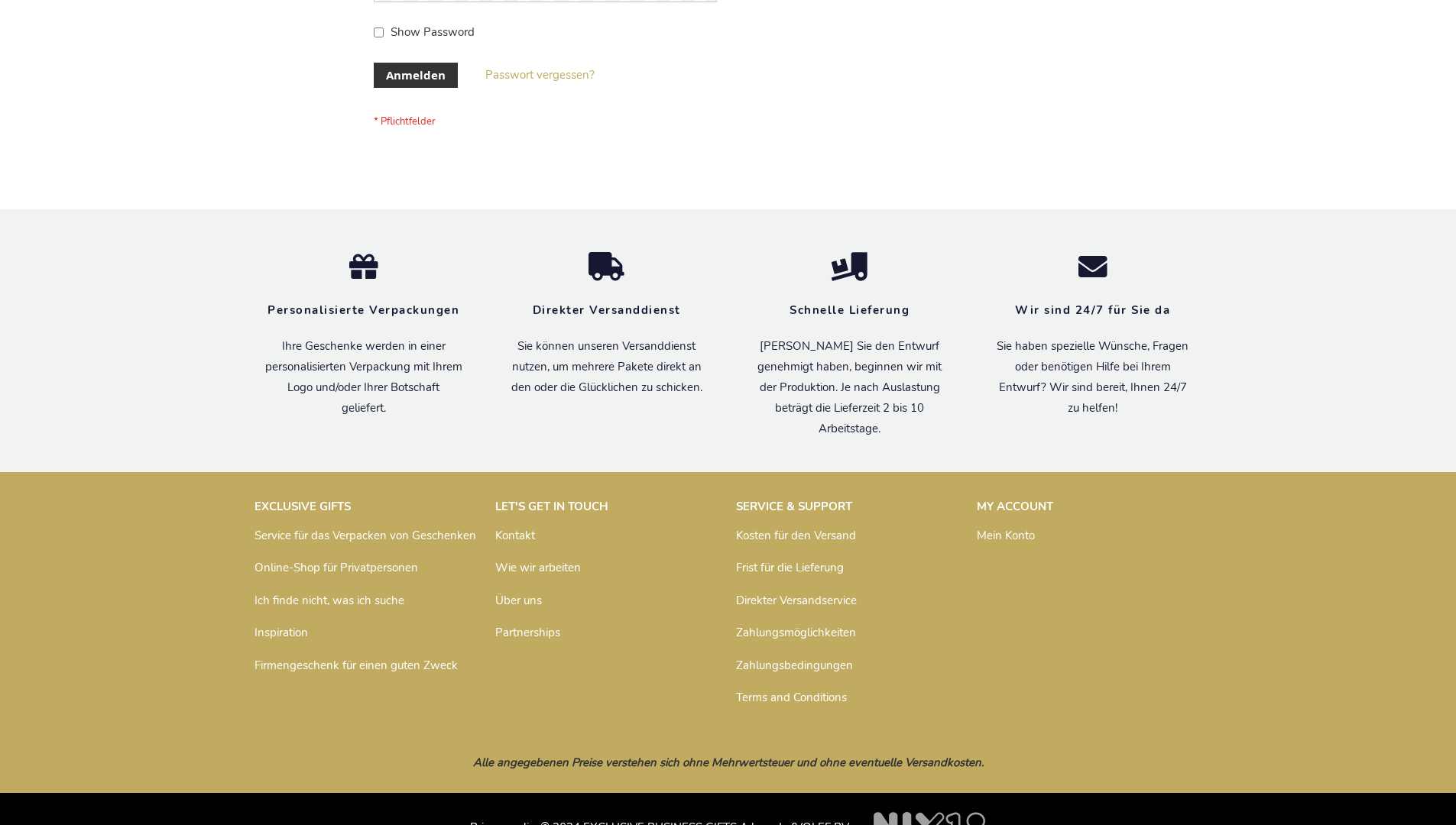
scroll to position [512, 0]
